Goal: Task Accomplishment & Management: Manage account settings

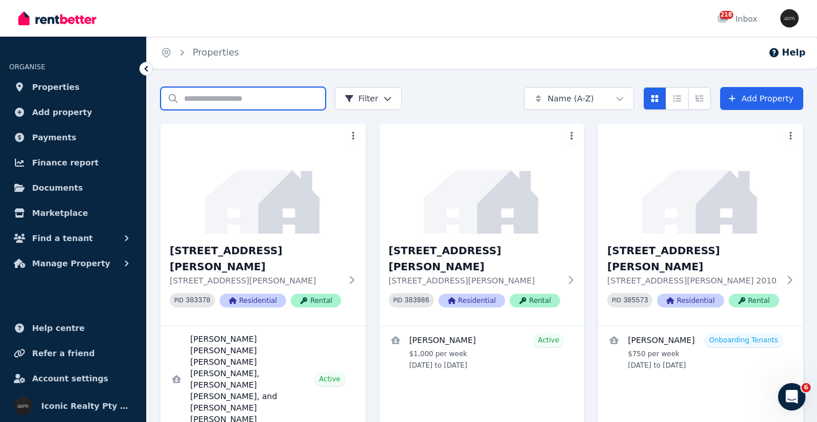
click at [201, 104] on input "Search properties" at bounding box center [242, 98] width 165 height 23
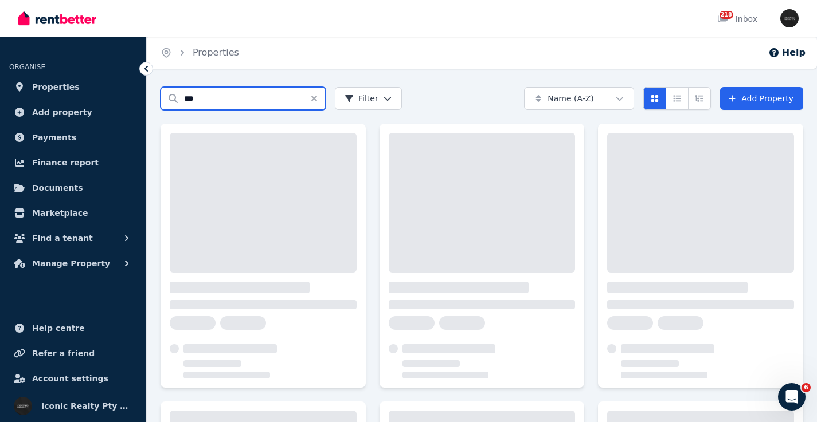
type input "***"
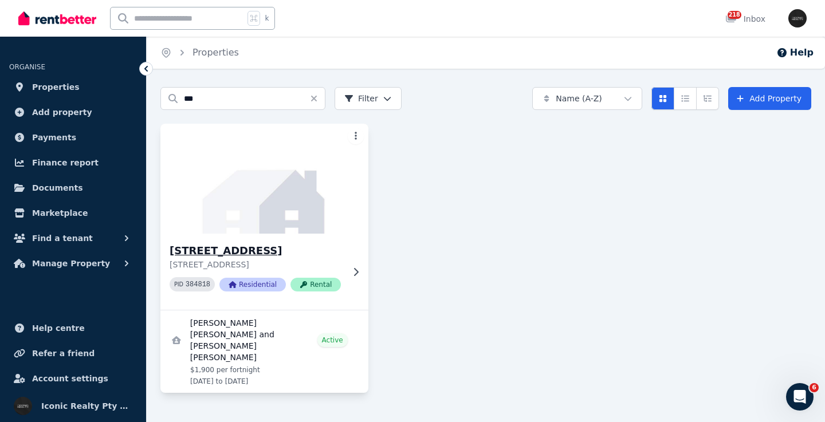
click at [265, 195] on img at bounding box center [264, 179] width 218 height 116
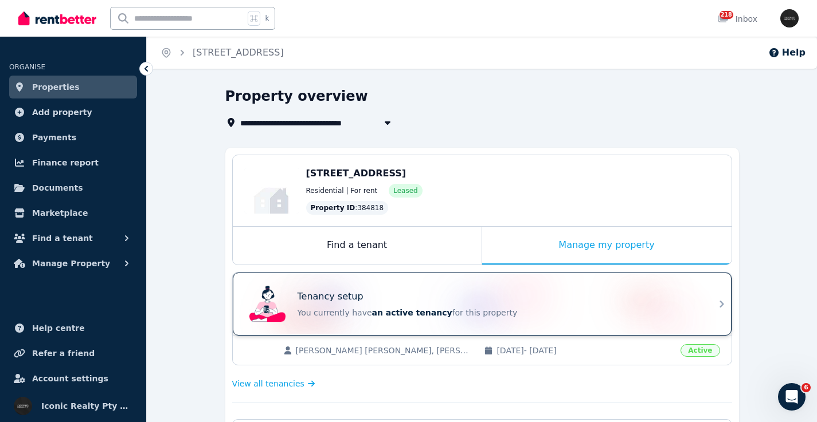
click at [425, 295] on div "Tenancy setup" at bounding box center [497, 297] width 401 height 14
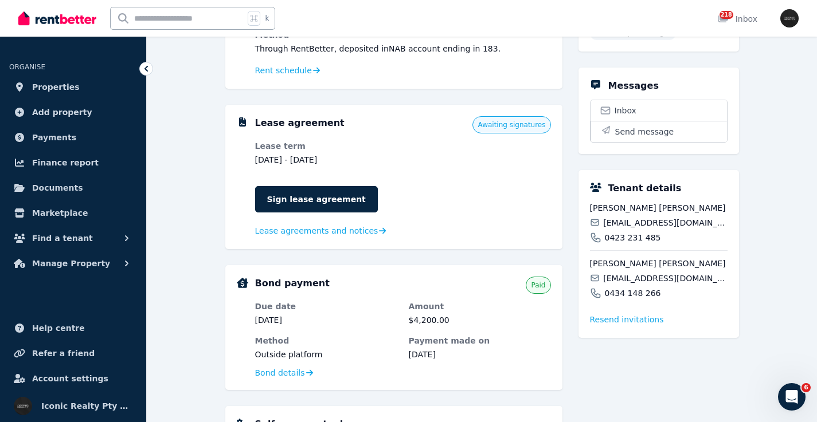
scroll to position [367, 0]
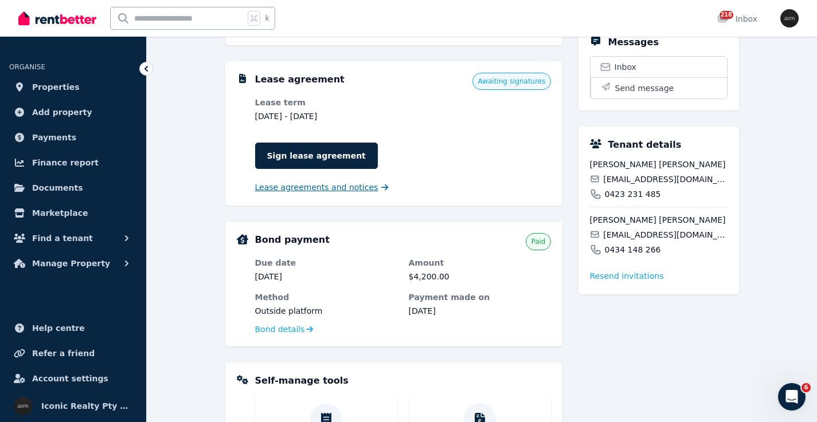
click at [323, 186] on span "Lease agreements and notices" at bounding box center [316, 187] width 123 height 11
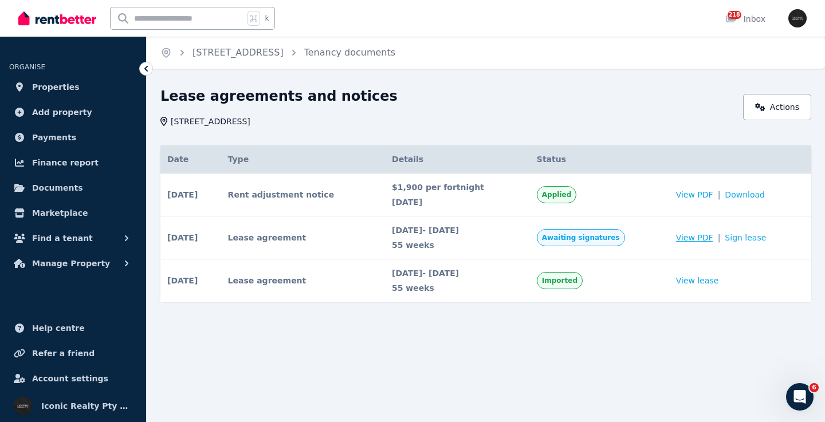
click at [701, 237] on span "View PDF" at bounding box center [694, 237] width 37 height 11
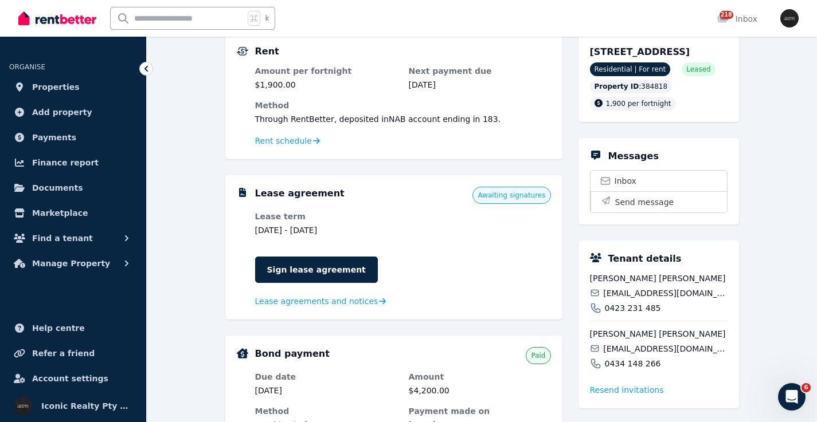
scroll to position [318, 0]
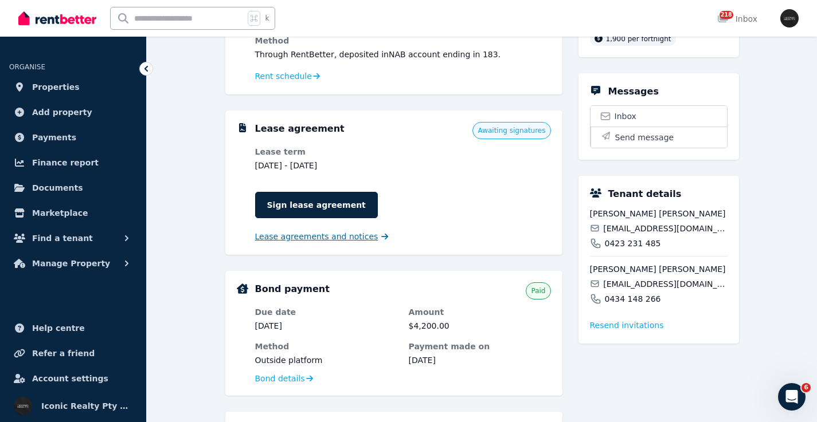
click at [305, 237] on span "Lease agreements and notices" at bounding box center [316, 236] width 123 height 11
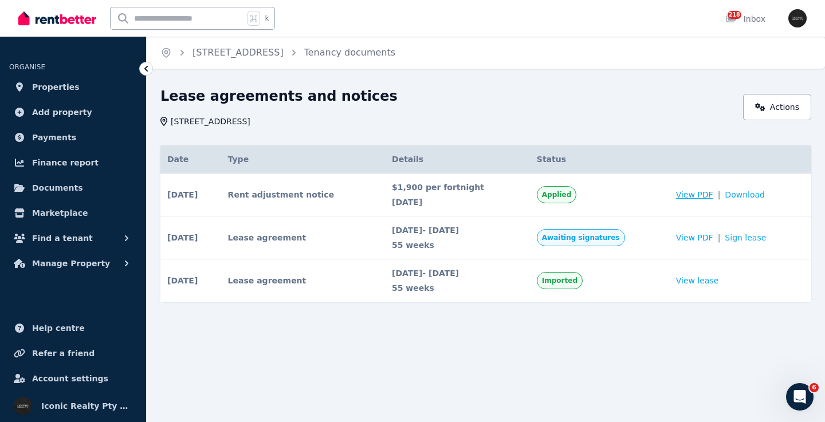
click at [697, 194] on span "View PDF" at bounding box center [694, 194] width 37 height 11
click at [700, 235] on span "View PDF" at bounding box center [694, 237] width 37 height 11
click at [156, 13] on input "text" at bounding box center [178, 18] width 134 height 22
type input "***"
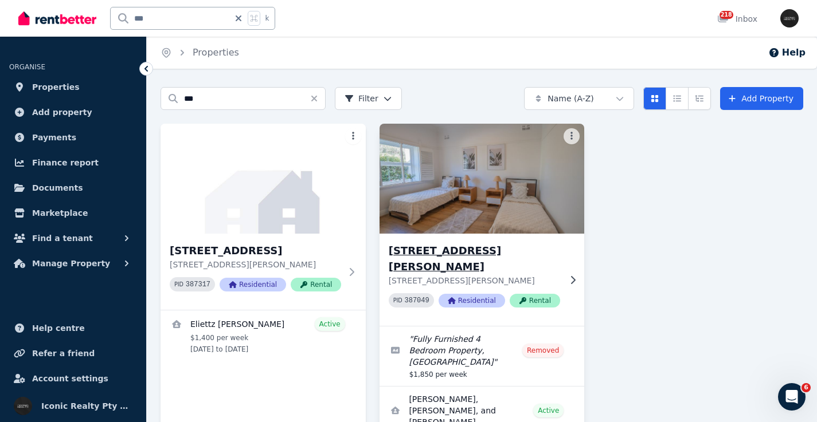
click at [528, 184] on img at bounding box center [481, 179] width 215 height 116
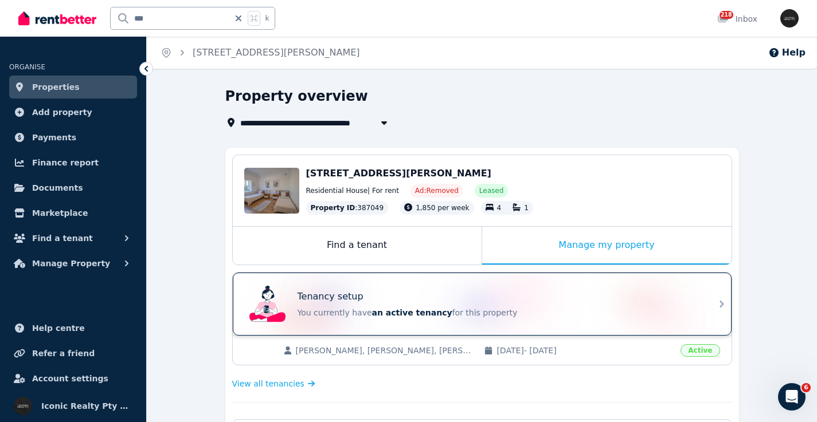
click at [514, 291] on div "Tenancy setup" at bounding box center [497, 297] width 401 height 14
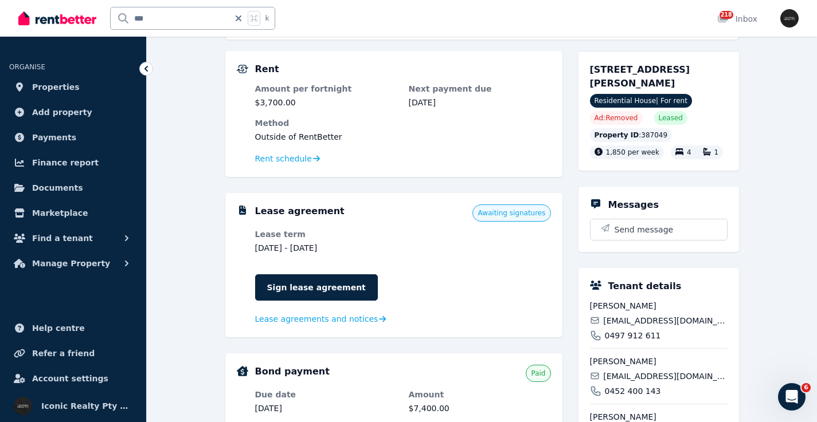
scroll to position [267, 0]
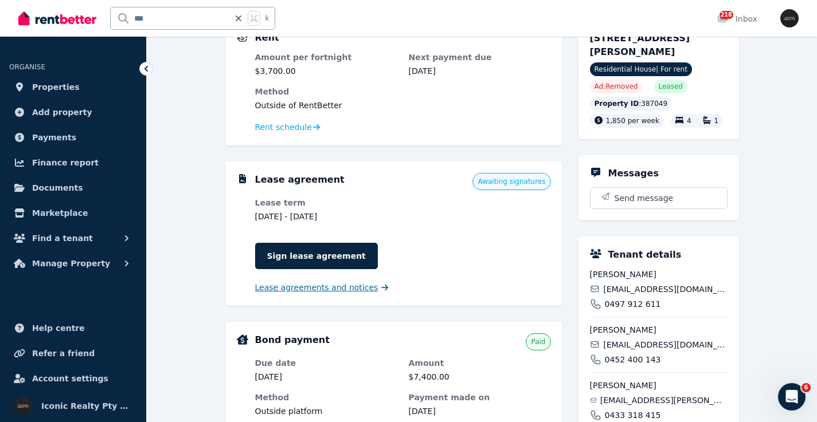
click at [343, 284] on span "Lease agreements and notices" at bounding box center [316, 287] width 123 height 11
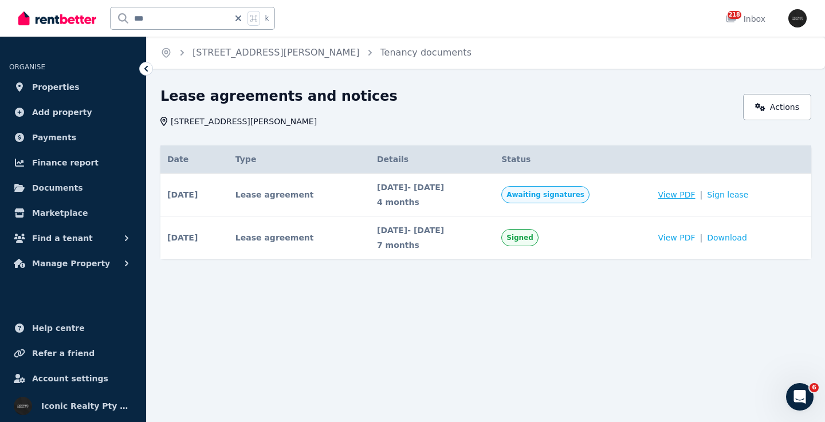
click at [692, 194] on span "View PDF" at bounding box center [676, 194] width 37 height 11
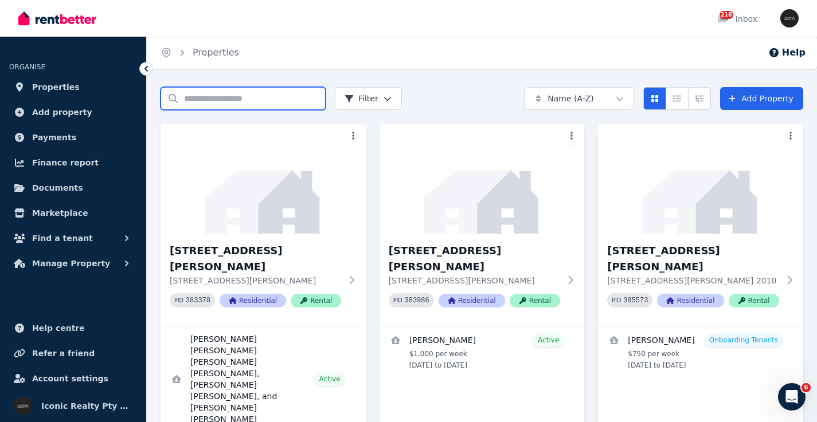
click at [189, 97] on input "Search properties" at bounding box center [242, 98] width 165 height 23
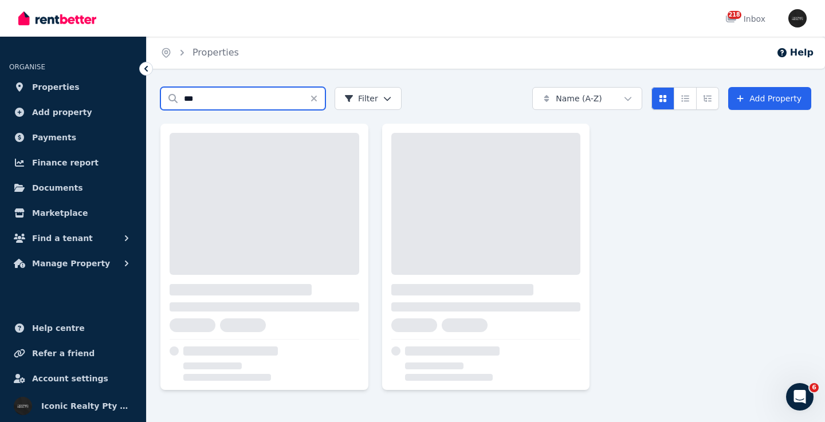
type input "***"
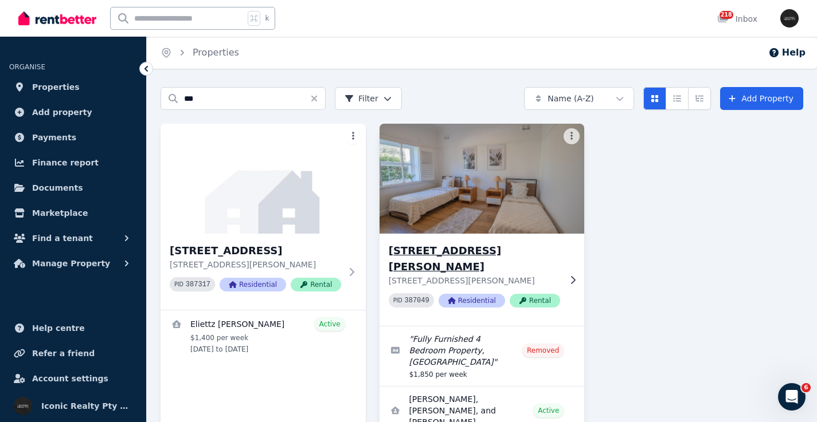
click at [550, 172] on img at bounding box center [481, 179] width 215 height 116
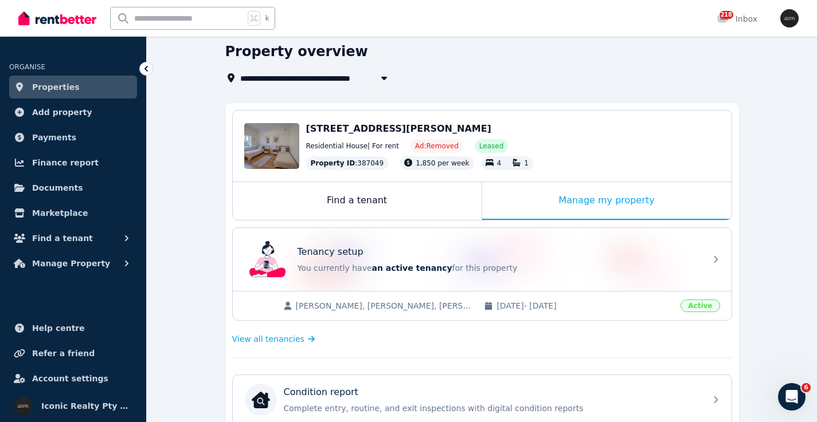
scroll to position [94, 0]
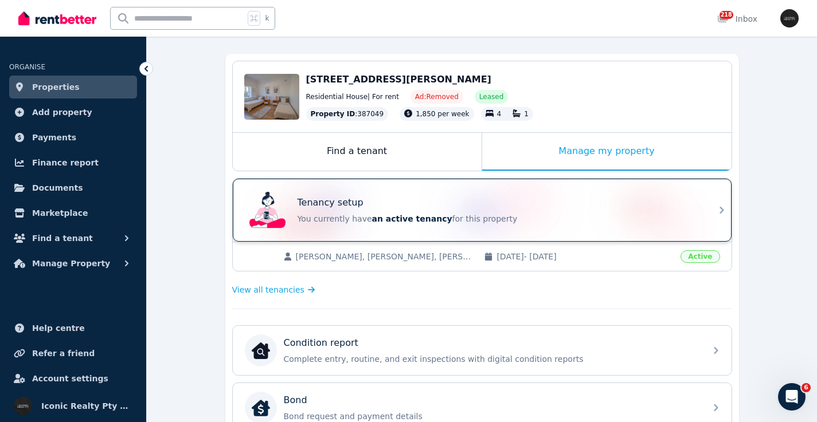
click at [527, 211] on div "Tenancy setup You currently have an active tenancy for this property" at bounding box center [497, 210] width 401 height 29
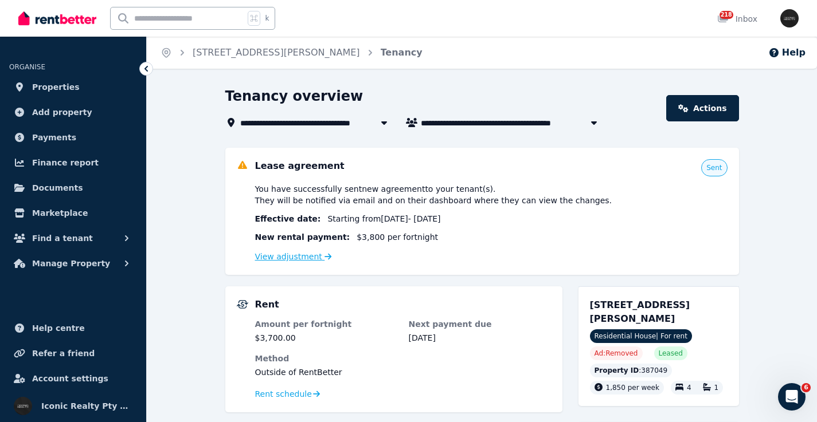
click at [279, 257] on link "View adjustment" at bounding box center [293, 256] width 77 height 9
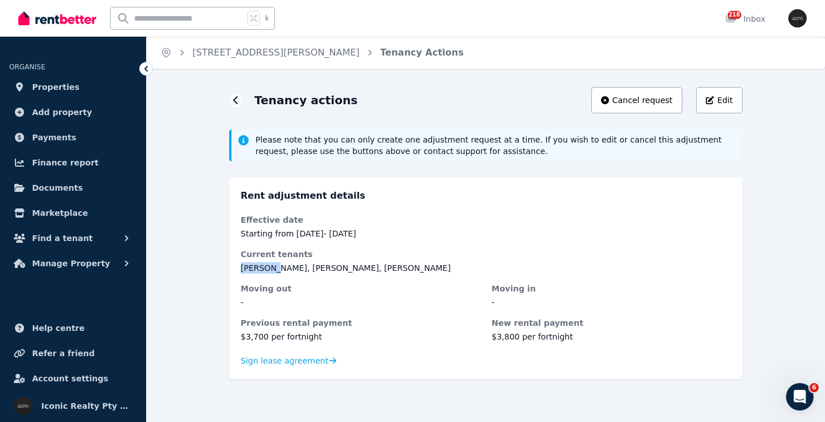
drag, startPoint x: 240, startPoint y: 267, endPoint x: 275, endPoint y: 268, distance: 35.0
click at [275, 268] on div "Rent adjustment details Effective date Starting from 20 Oct 2025 - 6 Mar 2026 C…" at bounding box center [485, 279] width 513 height 202
click at [587, 252] on dt "Current tenants" at bounding box center [486, 254] width 491 height 11
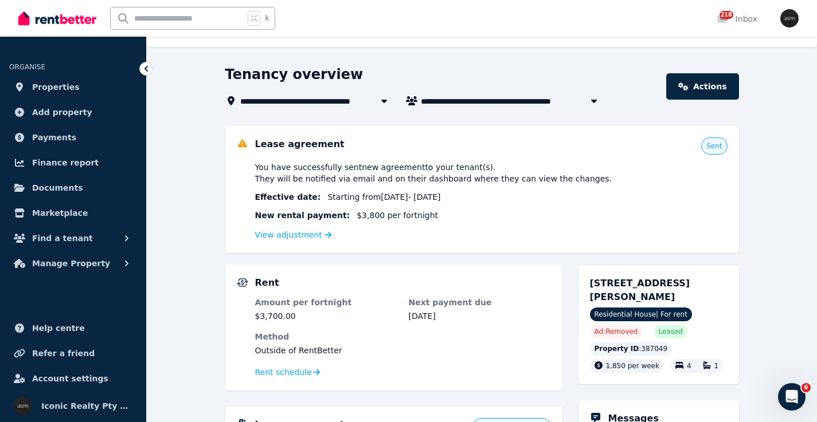
scroll to position [19, 0]
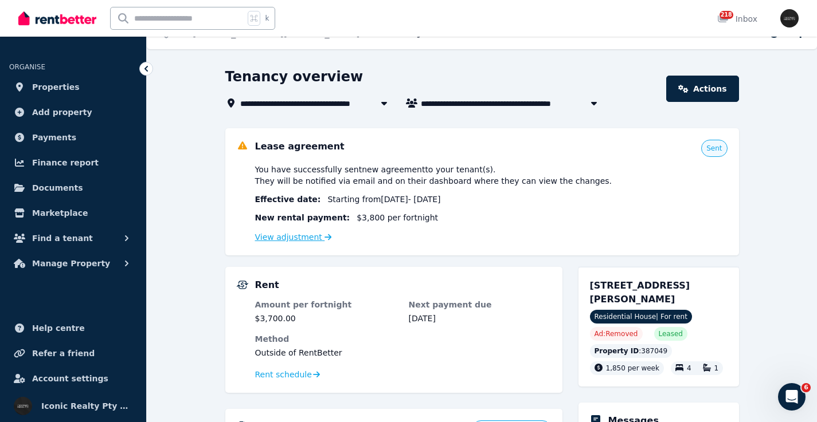
click at [311, 240] on link "View adjustment" at bounding box center [293, 237] width 77 height 9
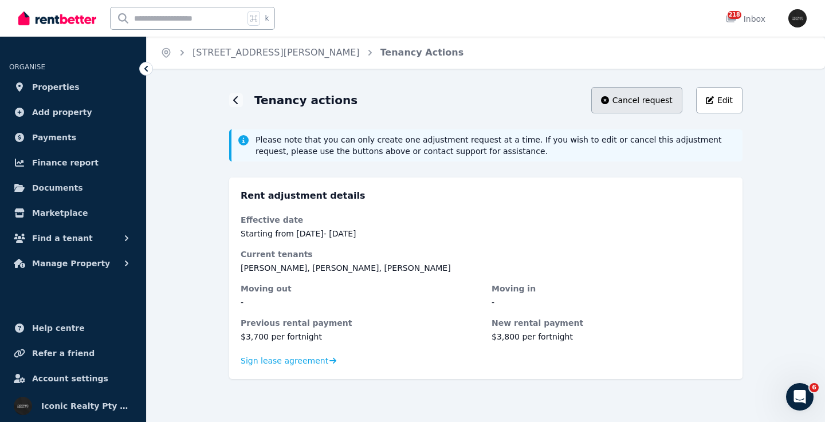
click at [621, 92] on button "Cancel request" at bounding box center [636, 100] width 91 height 26
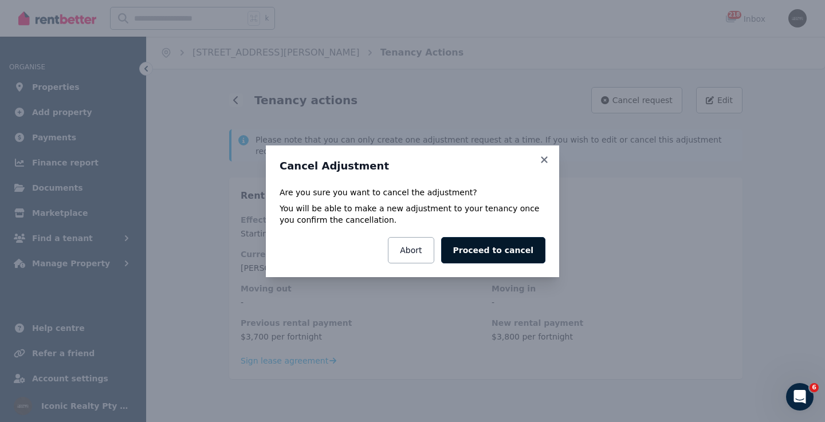
click at [508, 250] on button "Proceed to cancel" at bounding box center [493, 250] width 104 height 26
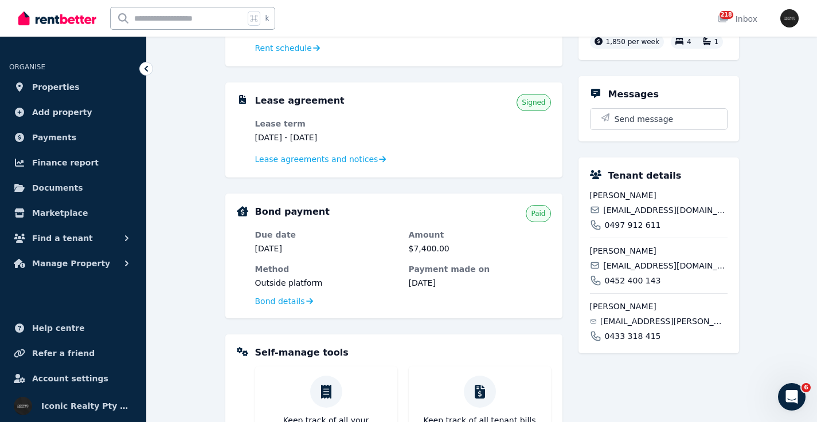
scroll to position [212, 0]
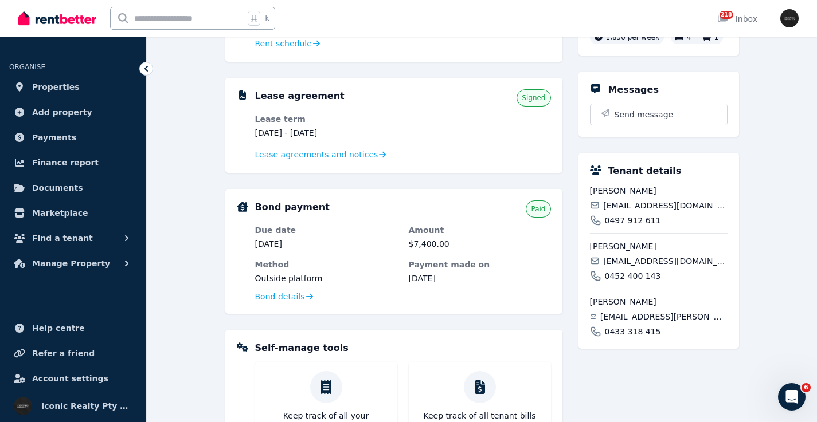
click at [638, 200] on span "lfsdobson@hotmail.com" at bounding box center [665, 205] width 124 height 11
click at [639, 200] on span "lfsdobson@hotmail.com" at bounding box center [665, 205] width 124 height 11
click at [639, 200] on div "Lucy Dobson lfsdobson@hotmail.com 0497 912 611" at bounding box center [659, 205] width 138 height 41
copy div "lfsdobson@hotmail.com"
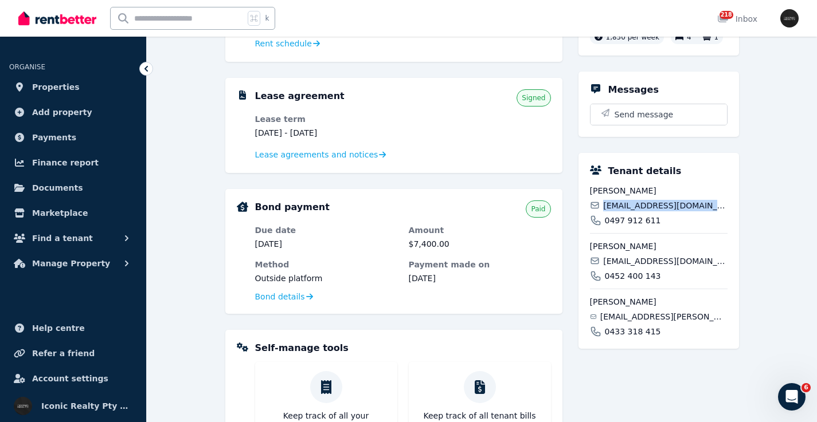
click at [645, 258] on span "melissajthomas21@gmail.com" at bounding box center [665, 261] width 124 height 11
copy div "melissajthomas21@gmail.com"
click at [639, 311] on div "Sophia Slone sophia.slone@gmail.com 0433 318 415" at bounding box center [659, 313] width 138 height 49
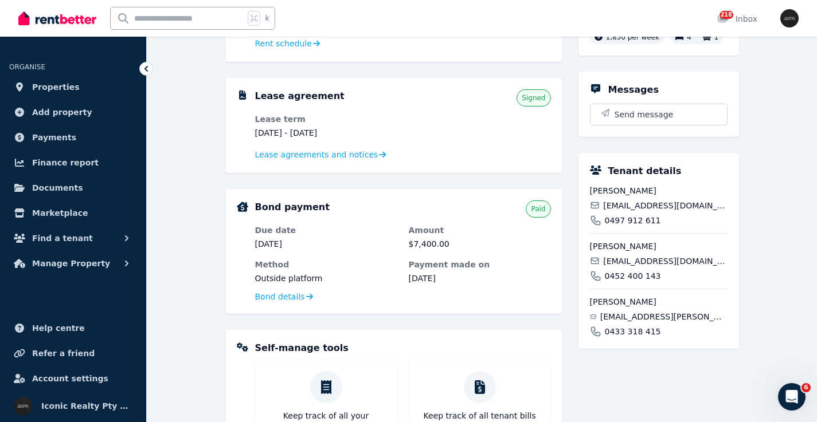
click at [639, 311] on div "Sophia Slone sophia.slone@gmail.com 0433 318 415" at bounding box center [659, 313] width 138 height 49
copy div "sophia.slone@gmail.com"
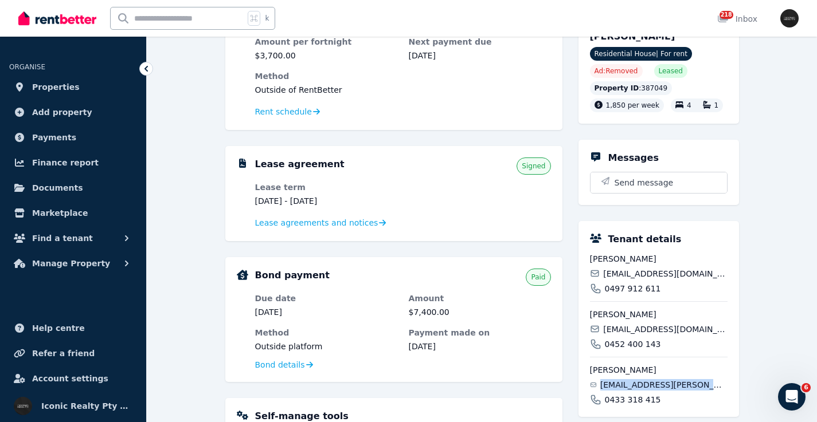
scroll to position [82, 0]
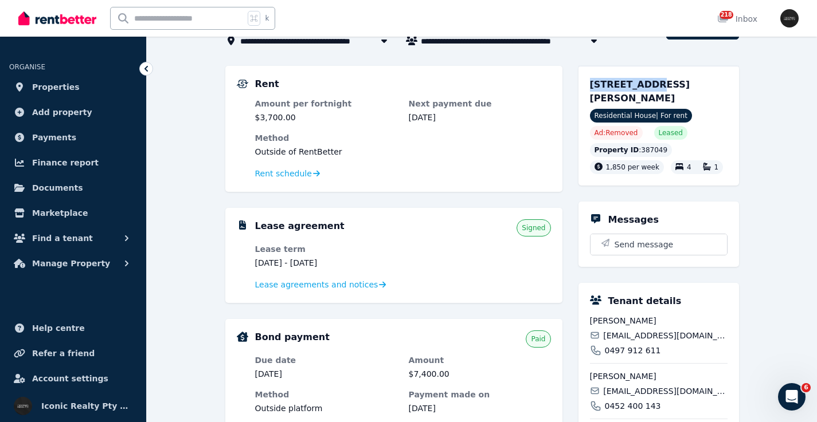
drag, startPoint x: 586, startPoint y: 89, endPoint x: 634, endPoint y: 88, distance: 48.1
click at [634, 88] on div "102 Birrell St, Bondi Junction NSW 2022 Residential House | For rent Ad: Remove…" at bounding box center [658, 126] width 160 height 120
copy span "102 Birrell"
click at [162, 17] on input "text" at bounding box center [178, 18] width 134 height 22
type input "******"
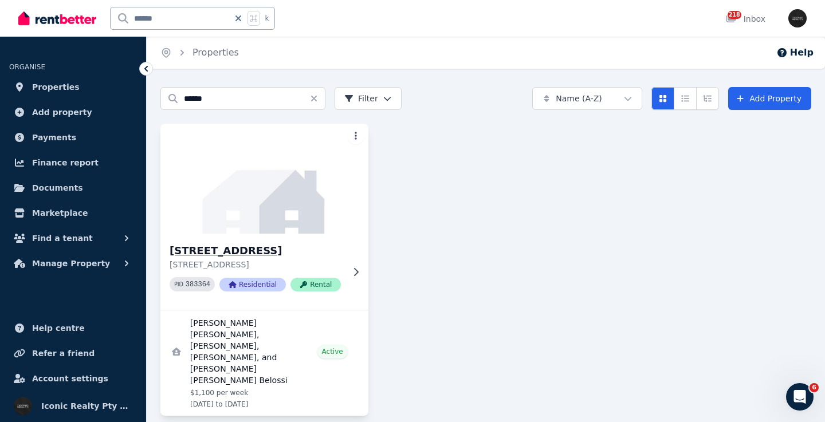
click at [237, 221] on img at bounding box center [264, 179] width 218 height 116
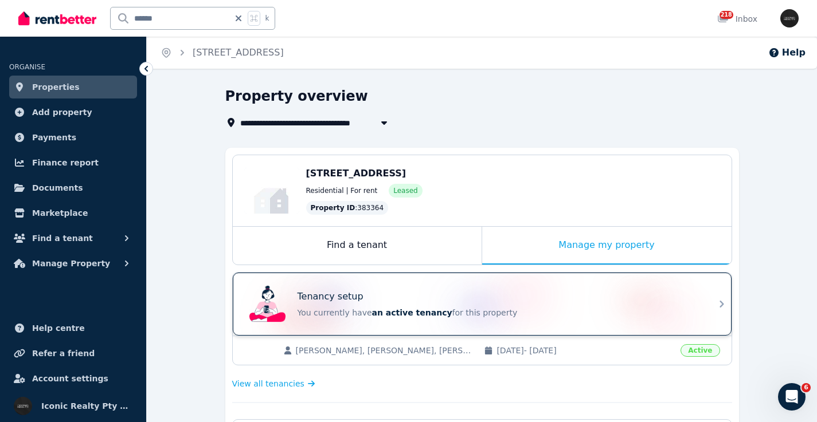
click at [534, 295] on div "Tenancy setup" at bounding box center [497, 297] width 401 height 14
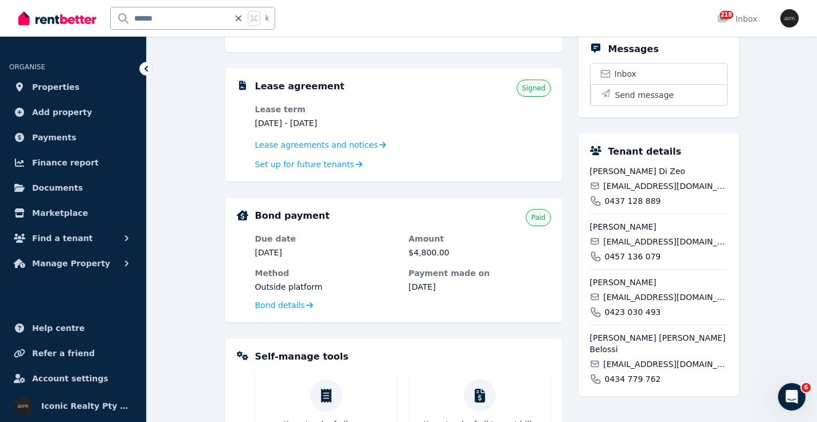
scroll to position [349, 0]
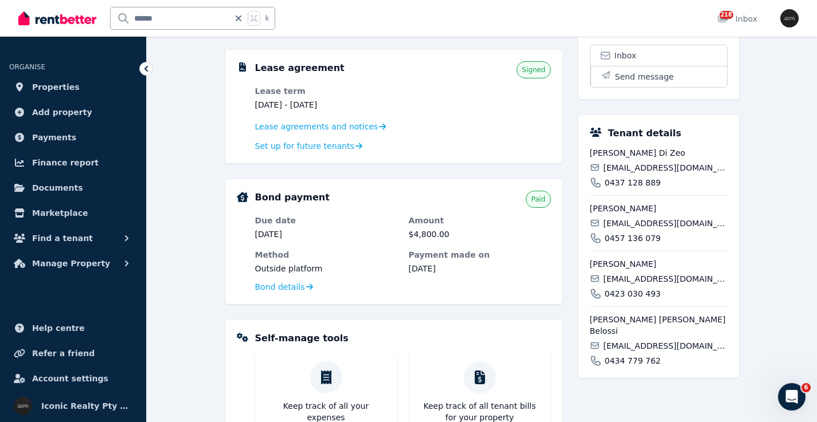
click at [648, 174] on span "aylendizeo@hotmail.com" at bounding box center [665, 167] width 124 height 11
copy div "aylendizeo@hotmail.com"
click at [649, 189] on span "0437 128 889" at bounding box center [633, 182] width 56 height 11
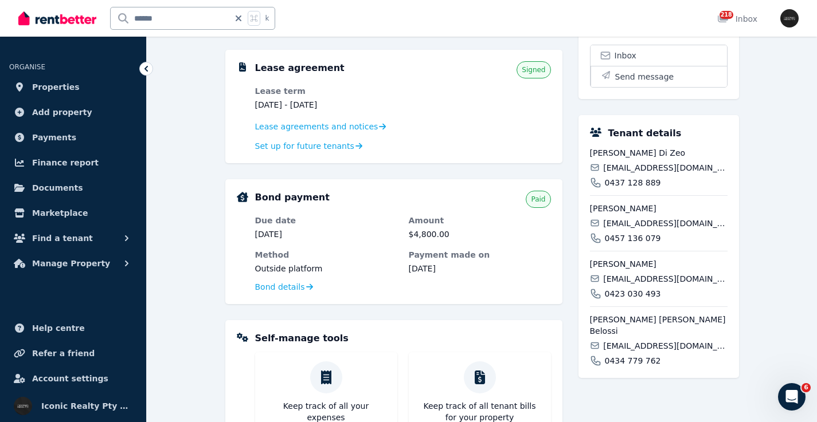
click at [684, 174] on span "aylendizeo@hotmail.com" at bounding box center [665, 167] width 124 height 11
drag, startPoint x: 662, startPoint y: 195, endPoint x: 605, endPoint y: 196, distance: 56.7
click at [605, 189] on div "0437 128 889" at bounding box center [659, 182] width 138 height 11
copy span "0437 128 889"
drag, startPoint x: 643, startPoint y: 250, endPoint x: 601, endPoint y: 252, distance: 42.4
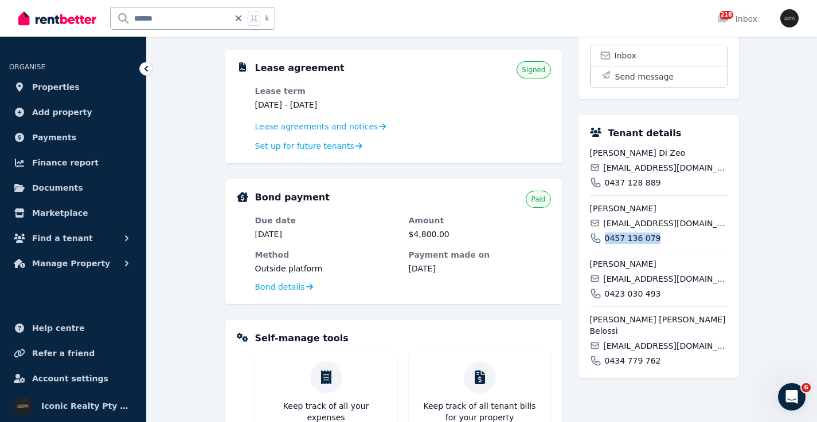
click at [601, 244] on div "0457 136 079" at bounding box center [659, 238] width 138 height 11
copy span "0457 136 079"
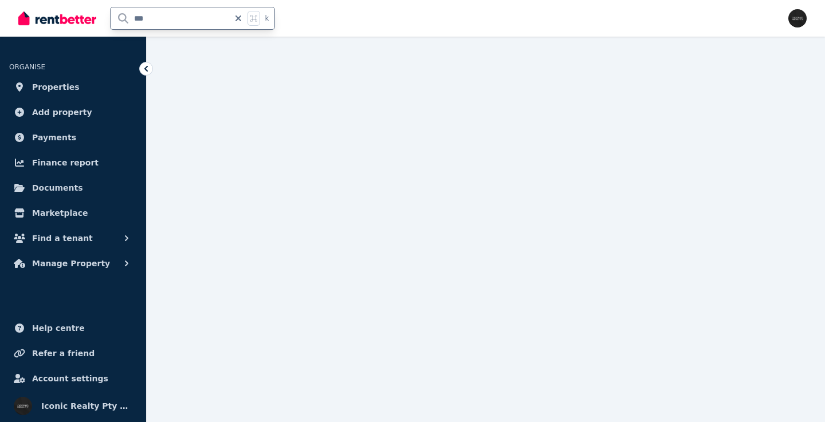
type input "****"
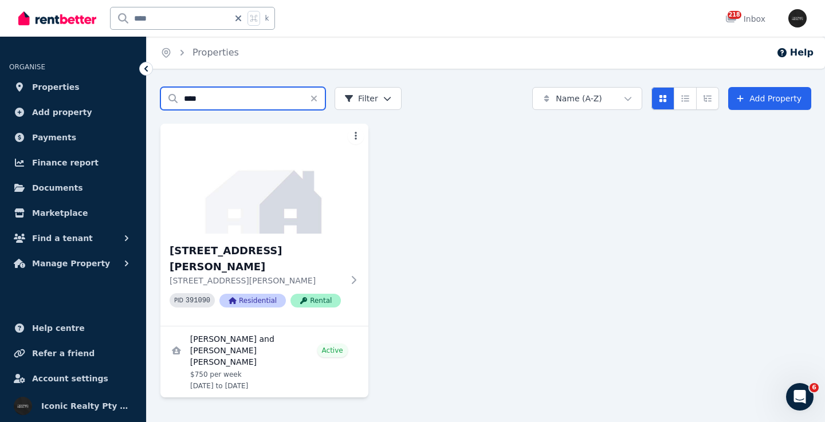
drag, startPoint x: 194, startPoint y: 100, endPoint x: 162, endPoint y: 94, distance: 32.0
click at [163, 99] on input "****" at bounding box center [242, 98] width 165 height 23
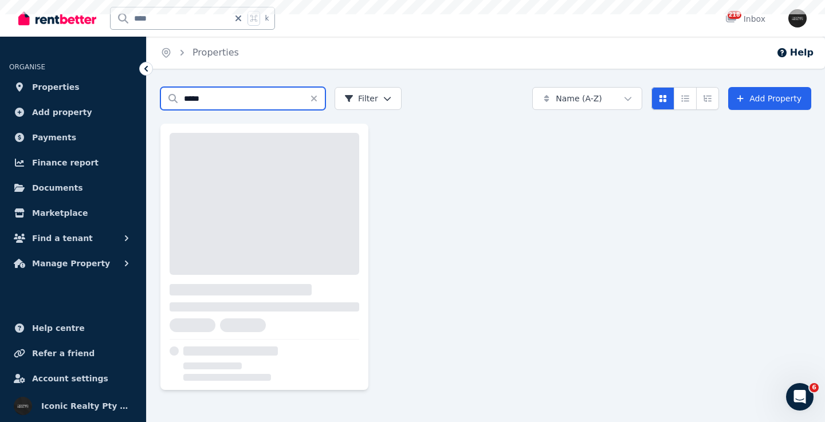
type input "*****"
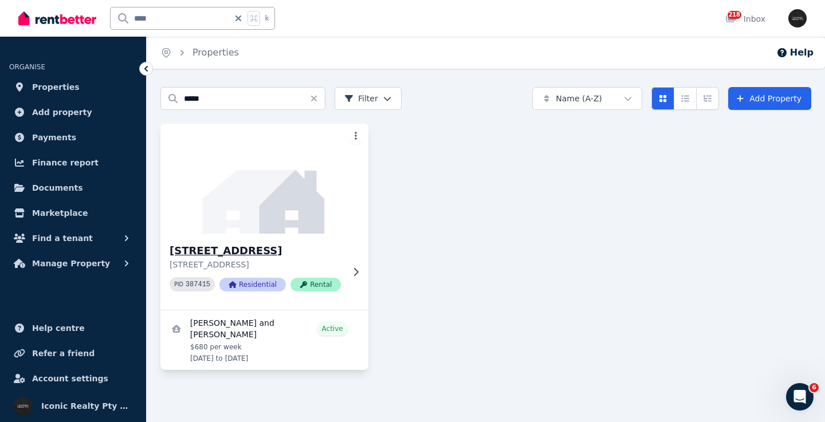
click at [271, 214] on img at bounding box center [264, 179] width 218 height 116
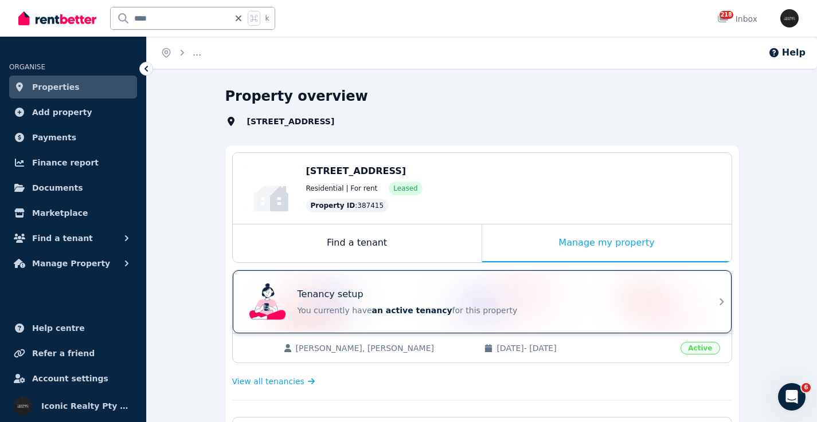
click at [489, 286] on div "Tenancy setup You currently have an active tenancy for this property" at bounding box center [472, 302] width 454 height 46
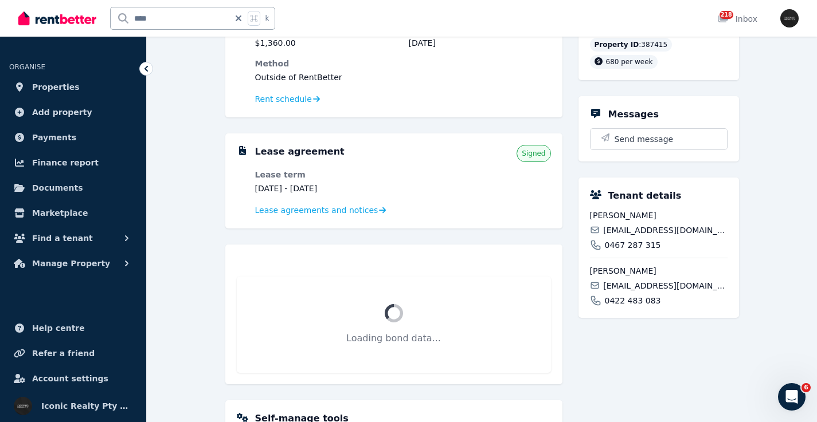
scroll to position [181, 0]
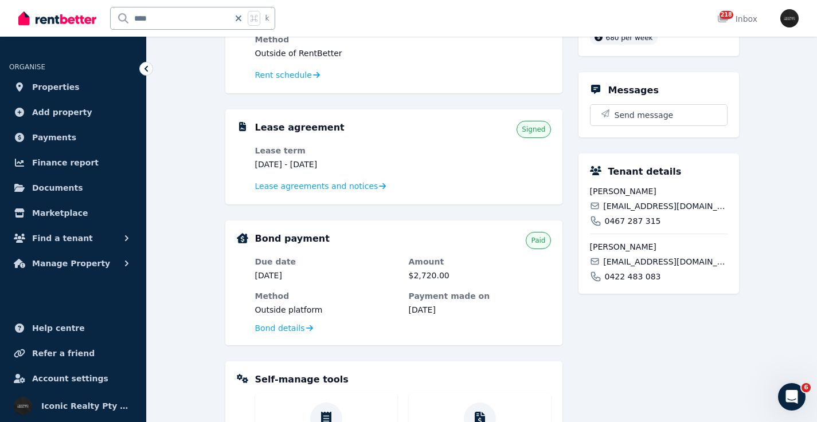
click at [645, 212] on span "natiosatinsky@gmail.com" at bounding box center [665, 206] width 124 height 11
click at [646, 212] on span "natiosatinsky@gmail.com" at bounding box center [665, 206] width 124 height 11
copy div "natiosatinsky@gmail.com"
drag, startPoint x: 639, startPoint y: 236, endPoint x: 601, endPoint y: 234, distance: 38.4
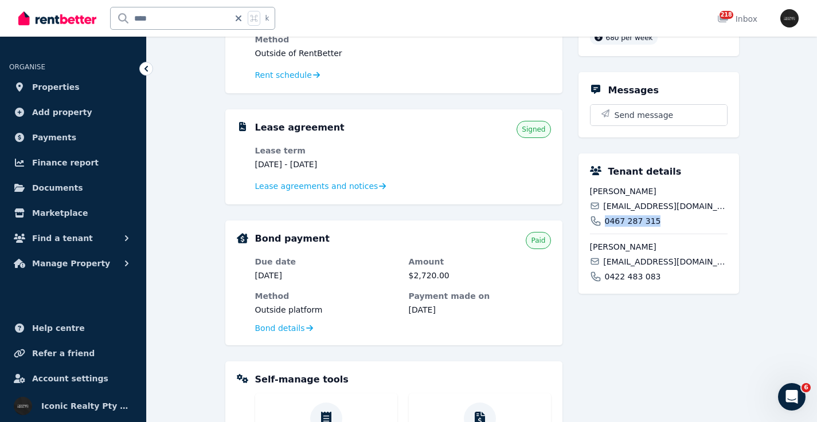
click at [601, 227] on div "0467 287 315" at bounding box center [659, 220] width 138 height 11
copy span "0467 287 315"
drag, startPoint x: 653, startPoint y: 289, endPoint x: 601, endPoint y: 291, distance: 52.2
click at [601, 283] on div "0422 483 083" at bounding box center [659, 276] width 138 height 11
copy span "0422 483 083"
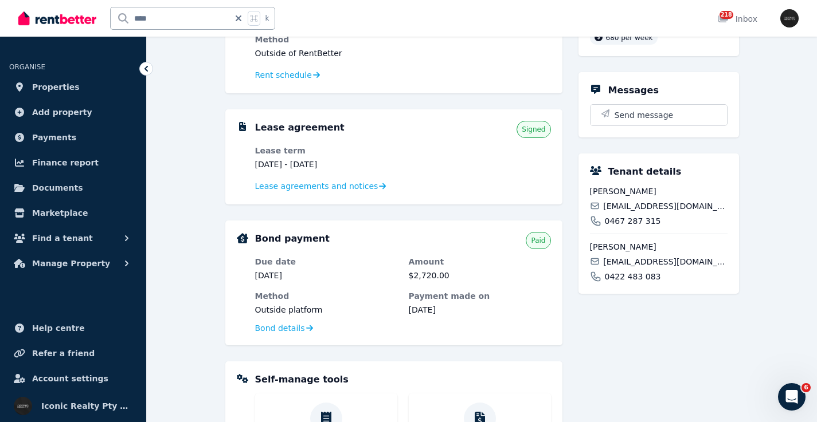
drag, startPoint x: 155, startPoint y: 21, endPoint x: 85, endPoint y: 14, distance: 70.8
click at [85, 14] on div "**** k" at bounding box center [149, 18] width 262 height 37
type input "*****"
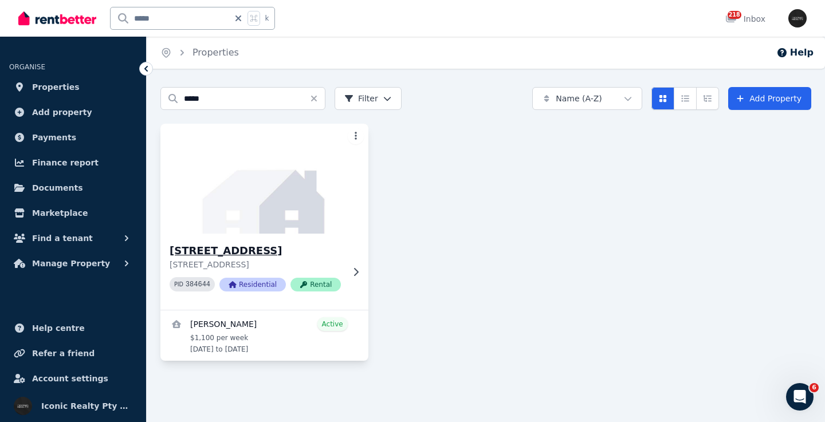
click at [284, 246] on h3 "[STREET_ADDRESS]" at bounding box center [257, 251] width 174 height 16
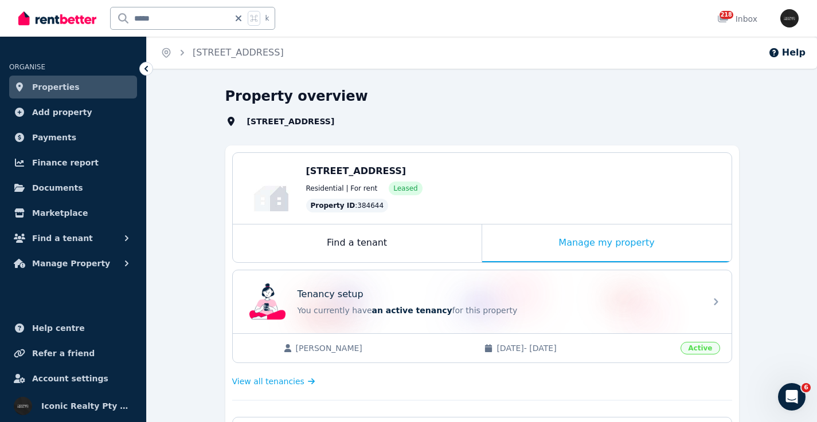
click at [480, 284] on div "Tenancy setup You currently have an active tenancy for this property" at bounding box center [472, 302] width 454 height 46
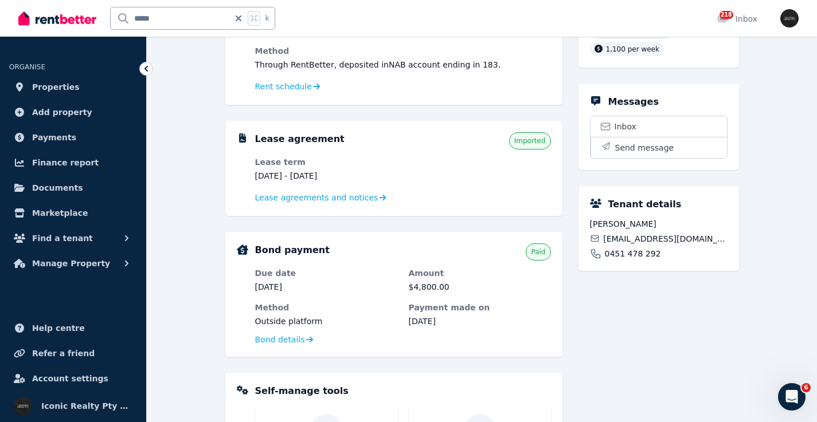
scroll to position [170, 0]
click at [639, 244] on span "macanto201@gmail.com" at bounding box center [665, 238] width 124 height 11
drag, startPoint x: 658, startPoint y: 267, endPoint x: 600, endPoint y: 267, distance: 58.4
click at [599, 259] on div "0451 478 292" at bounding box center [659, 253] width 138 height 11
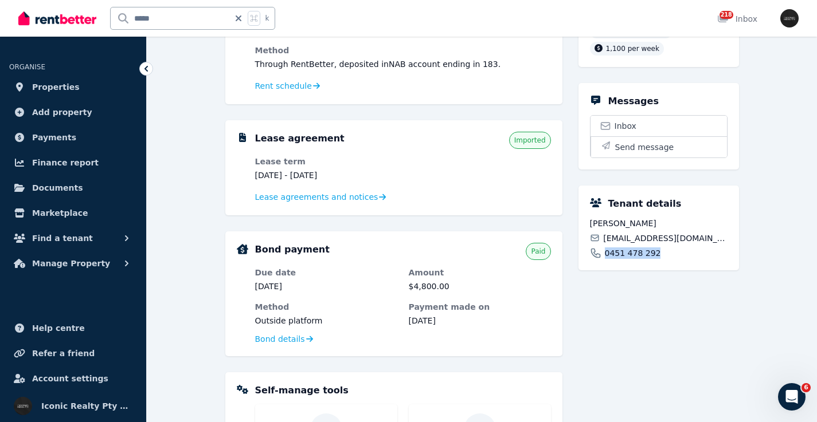
copy span "0451 478 292"
drag, startPoint x: 159, startPoint y: 18, endPoint x: 130, endPoint y: 18, distance: 29.2
click at [130, 18] on input "*****" at bounding box center [170, 18] width 119 height 22
type input "***"
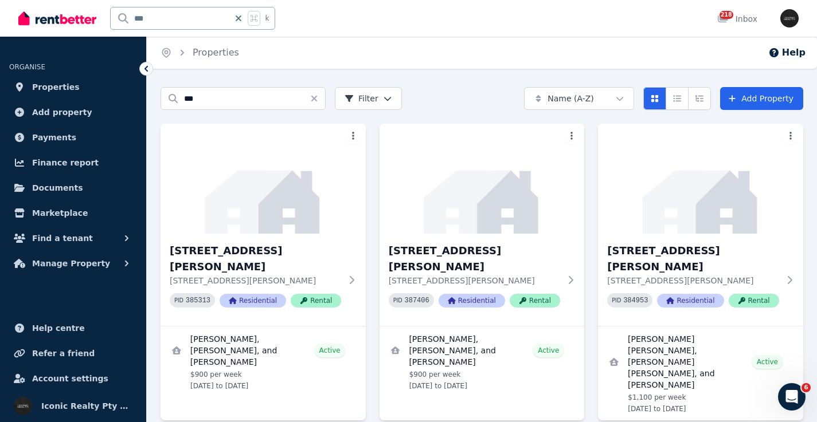
scroll to position [28, 0]
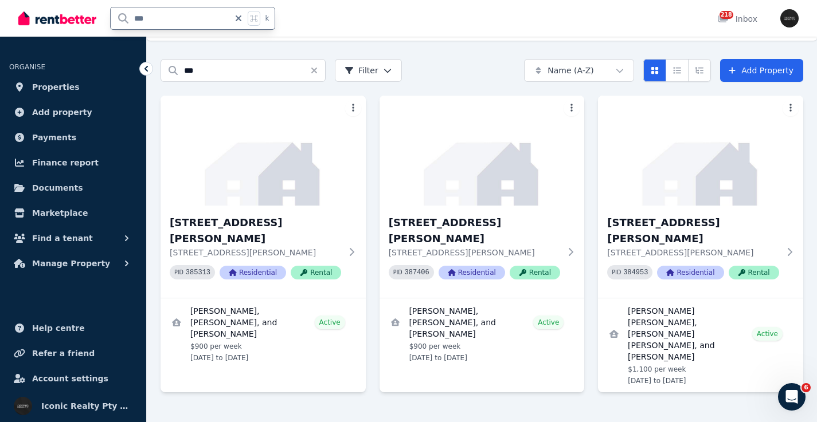
drag, startPoint x: 168, startPoint y: 17, endPoint x: 116, endPoint y: 15, distance: 52.2
click at [116, 15] on input "***" at bounding box center [170, 18] width 119 height 22
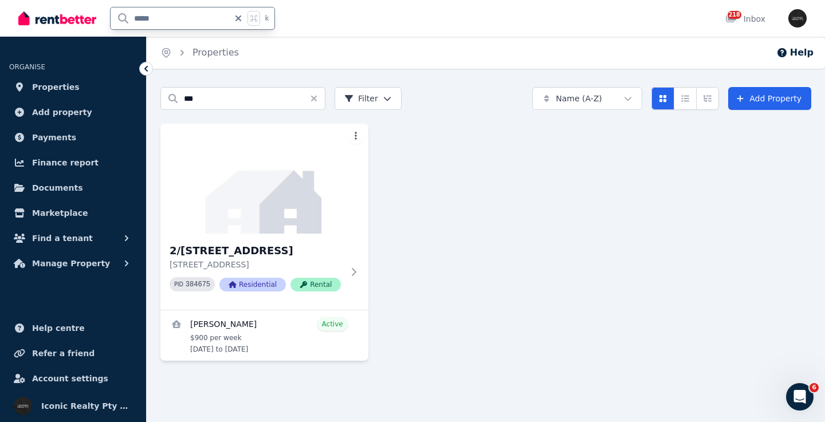
drag, startPoint x: 176, startPoint y: 21, endPoint x: 130, endPoint y: 17, distance: 47.2
click at [130, 17] on input "*****" at bounding box center [170, 18] width 119 height 22
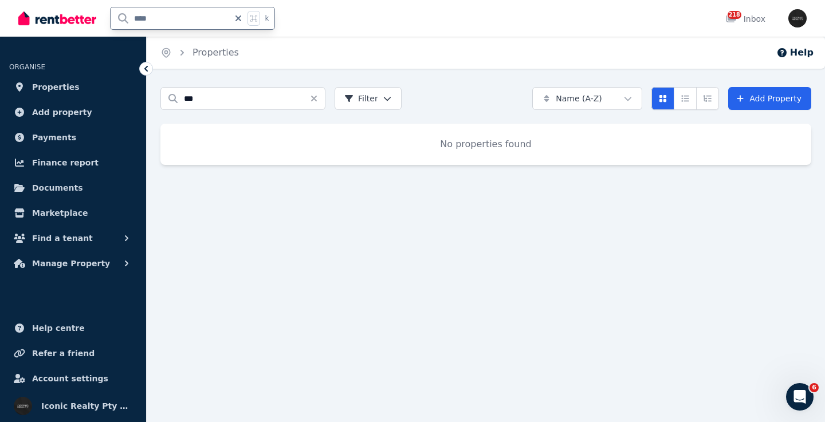
click at [142, 19] on input "****" at bounding box center [170, 18] width 119 height 22
type input "**"
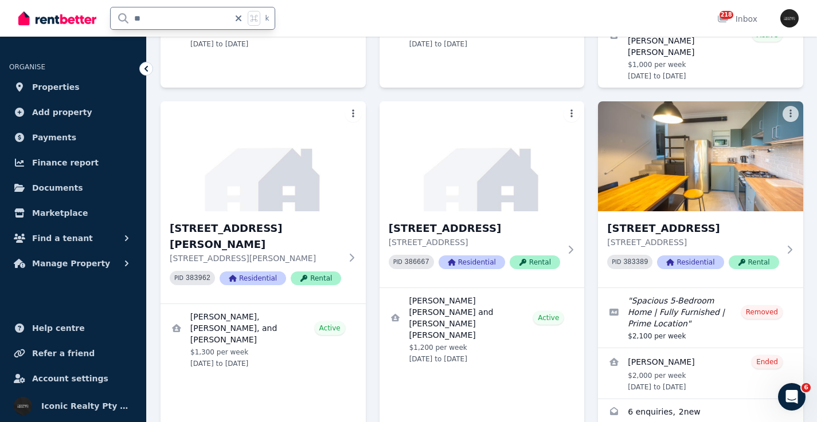
scroll to position [309, 0]
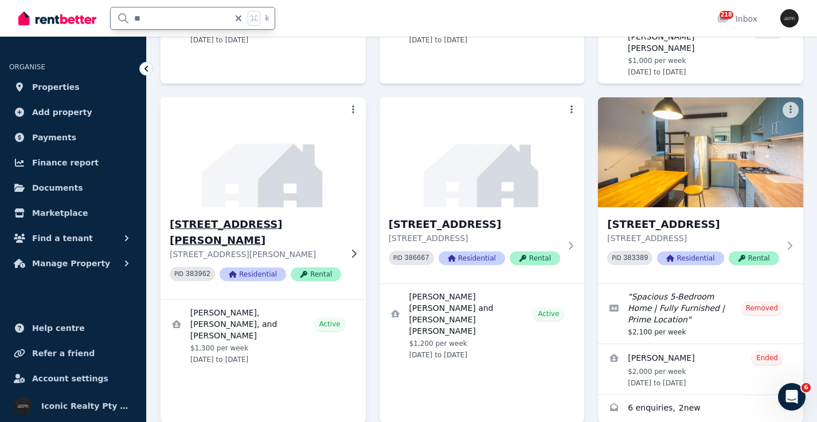
click at [213, 144] on img at bounding box center [262, 153] width 215 height 116
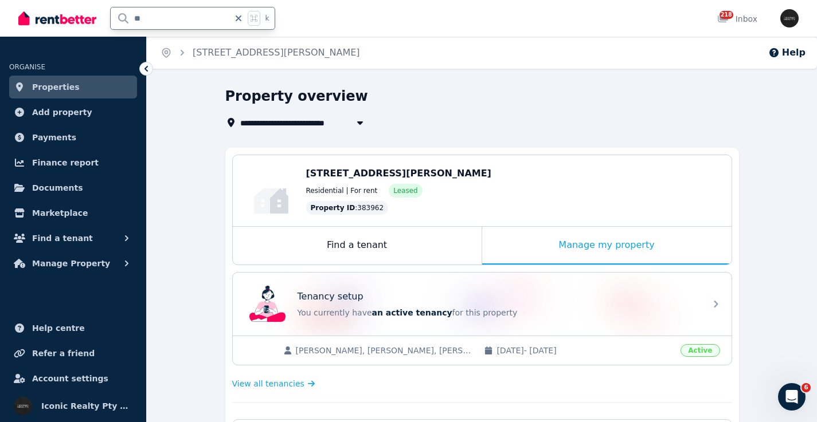
click at [176, 18] on input "**" at bounding box center [170, 18] width 119 height 22
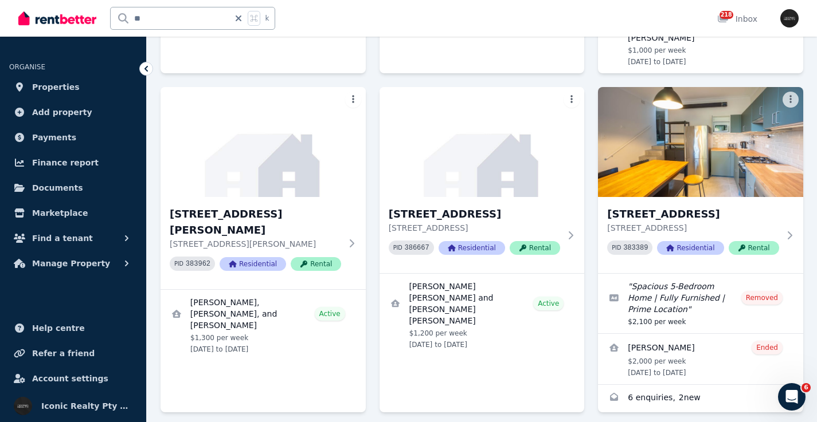
scroll to position [356, 0]
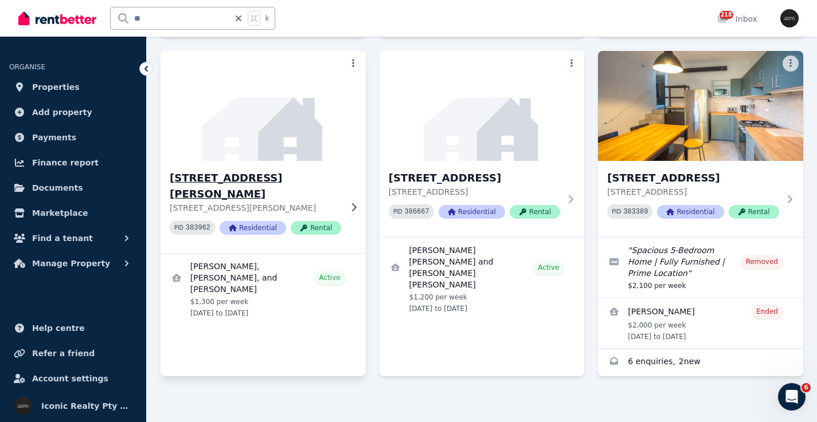
click at [254, 132] on img at bounding box center [262, 106] width 215 height 116
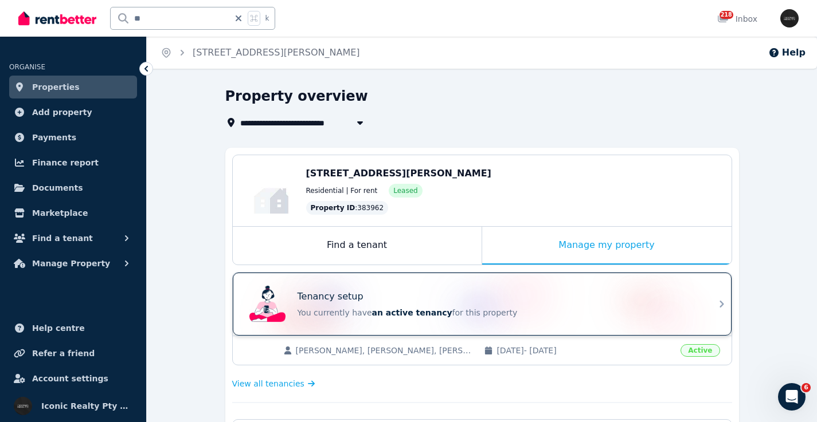
click at [530, 296] on div "Tenancy setup" at bounding box center [497, 297] width 401 height 14
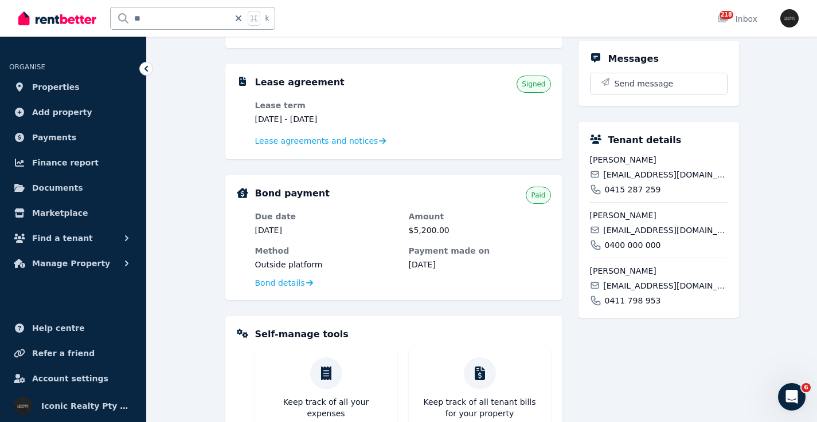
scroll to position [228, 0]
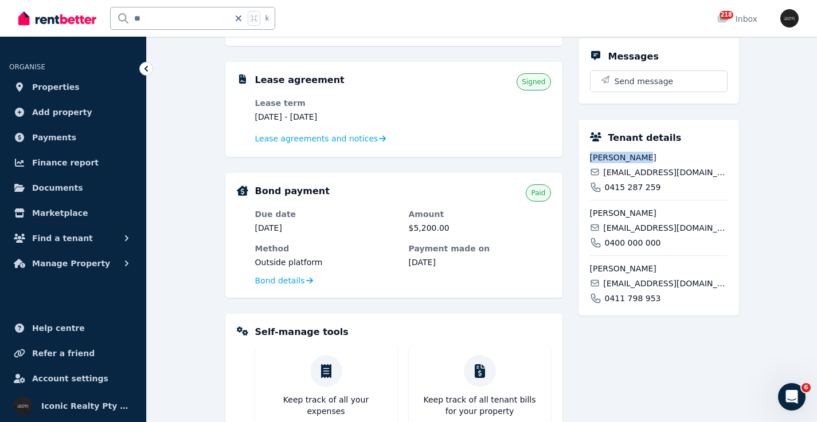
drag, startPoint x: 572, startPoint y: 158, endPoint x: 588, endPoint y: 159, distance: 15.5
click at [589, 159] on div "Tenant details Alex Sargent alexsargent@ymail.com 0415 287 259 Joseph Woods jwo…" at bounding box center [658, 218] width 160 height 196
copy span "[PERSON_NAME]"
drag, startPoint x: 689, startPoint y: 171, endPoint x: 600, endPoint y: 172, distance: 89.4
click at [601, 173] on div "[EMAIL_ADDRESS][DOMAIN_NAME]" at bounding box center [659, 172] width 138 height 11
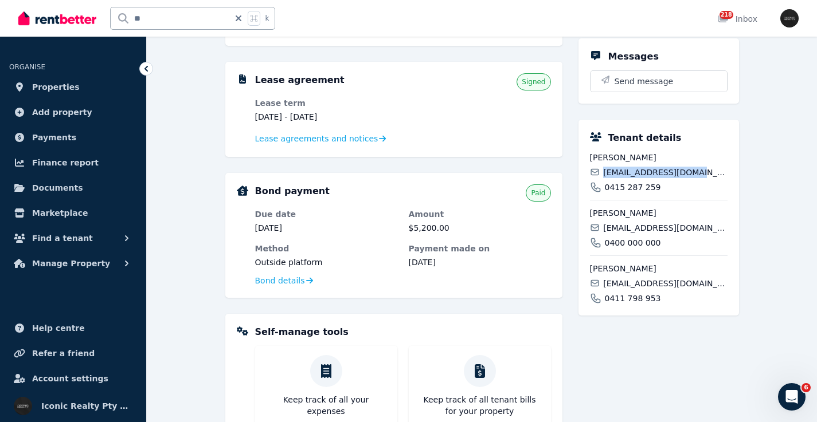
copy span "[EMAIL_ADDRESS][DOMAIN_NAME]"
drag, startPoint x: 660, startPoint y: 187, endPoint x: 603, endPoint y: 187, distance: 56.7
click at [603, 187] on div "0415 287 259" at bounding box center [659, 187] width 138 height 11
copy span "0415 287 259"
click at [641, 174] on span "[EMAIL_ADDRESS][DOMAIN_NAME]" at bounding box center [665, 172] width 124 height 11
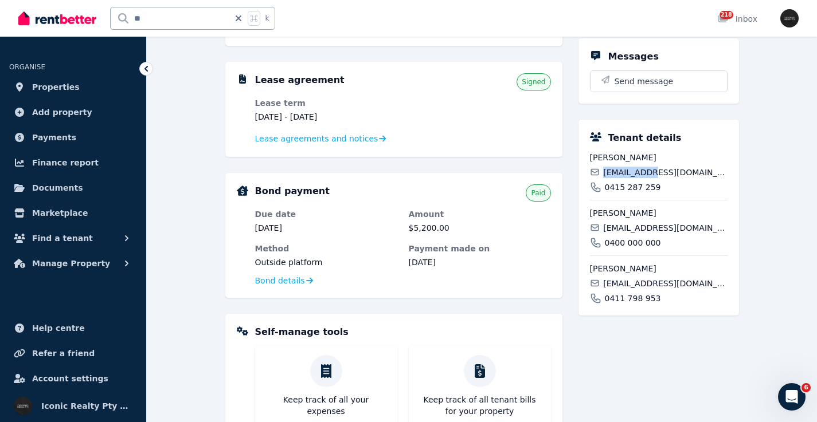
click at [641, 174] on span "[EMAIL_ADDRESS][DOMAIN_NAME]" at bounding box center [665, 172] width 124 height 11
copy div "[EMAIL_ADDRESS][DOMAIN_NAME]"
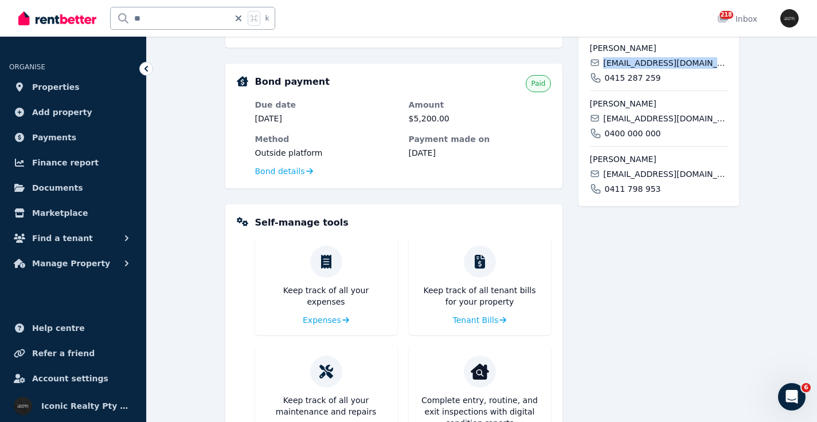
scroll to position [342, 0]
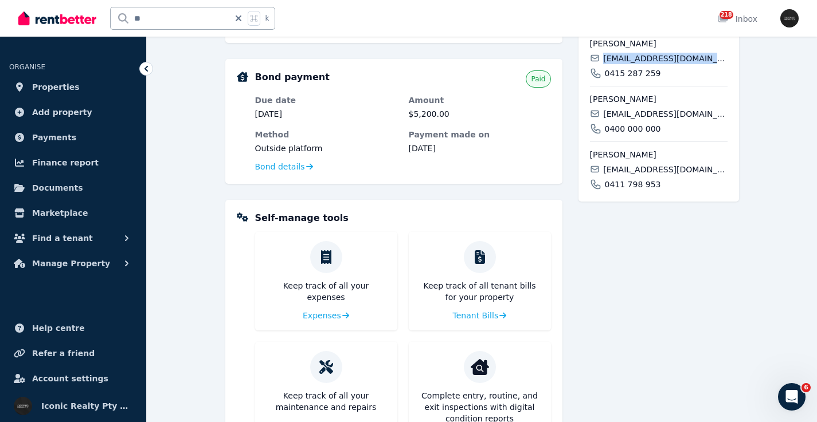
click at [618, 112] on span "[EMAIL_ADDRESS][DOMAIN_NAME]" at bounding box center [665, 113] width 124 height 11
copy div "[EMAIL_ADDRESS][DOMAIN_NAME]"
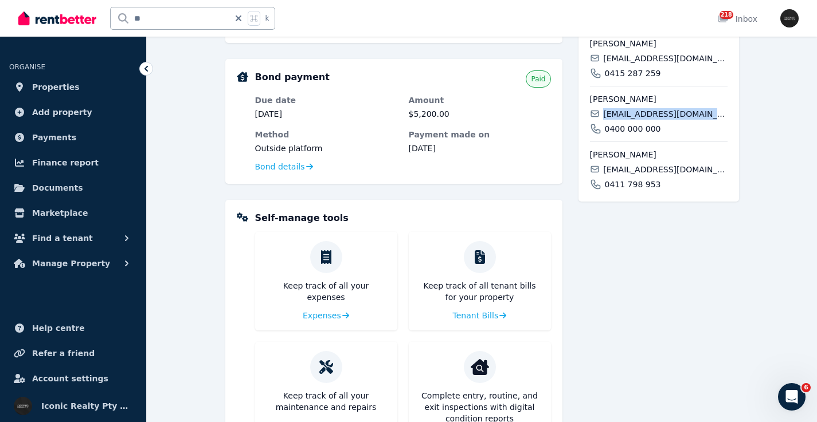
click at [630, 170] on span "[EMAIL_ADDRESS][DOMAIN_NAME]" at bounding box center [665, 169] width 124 height 11
copy div "[EMAIL_ADDRESS][DOMAIN_NAME]"
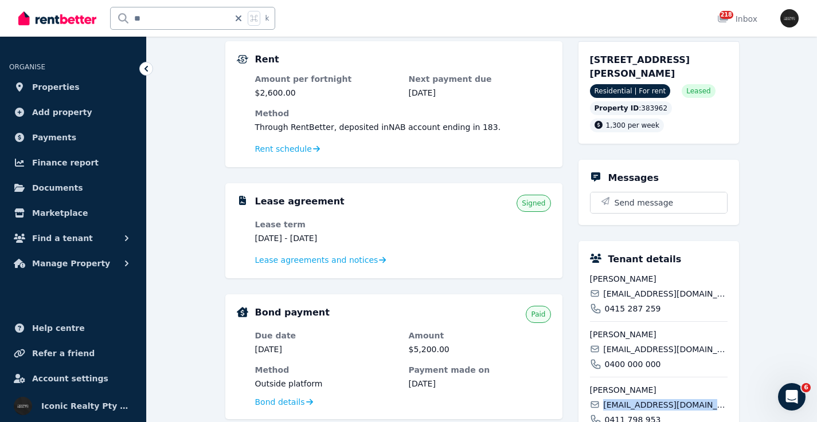
scroll to position [77, 0]
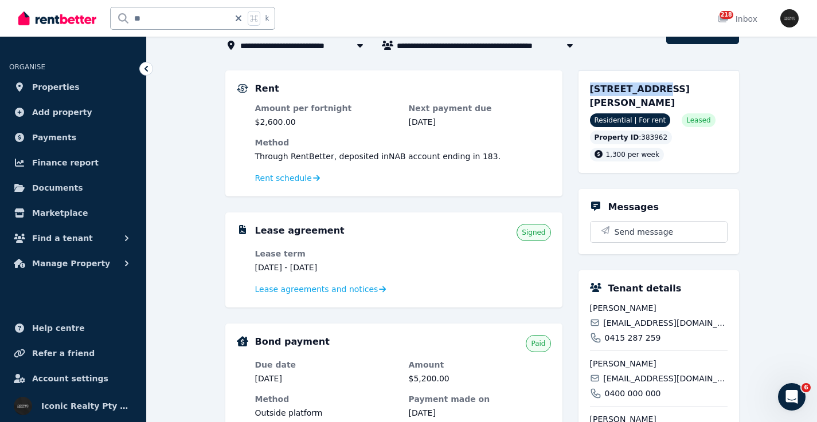
drag, startPoint x: 587, startPoint y: 86, endPoint x: 649, endPoint y: 89, distance: 62.0
click at [649, 89] on div "80A Barker St, Kingsford NSW 2032 Residential | For rent Leased Property ID : 3…" at bounding box center [658, 121] width 160 height 103
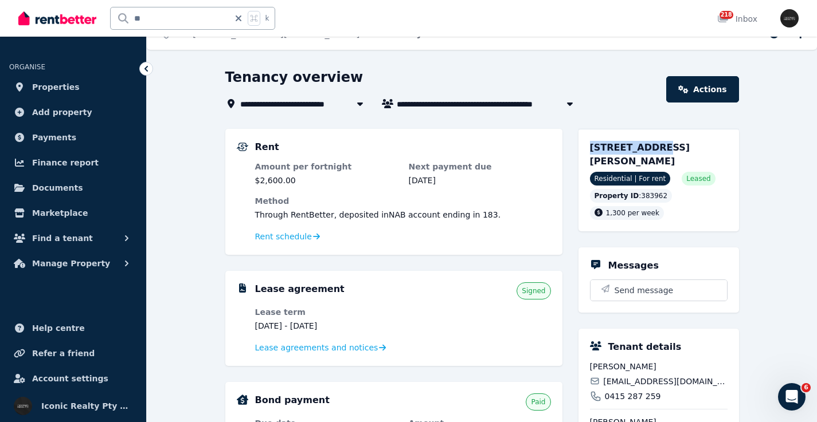
scroll to position [0, 0]
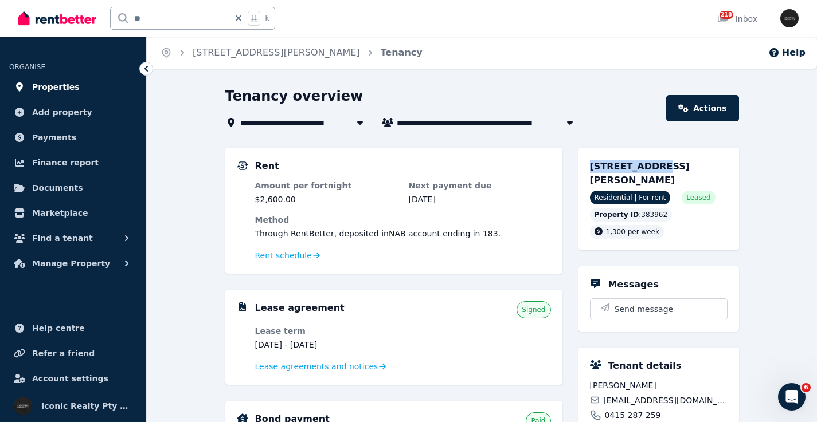
click at [90, 85] on link "Properties" at bounding box center [73, 87] width 128 height 23
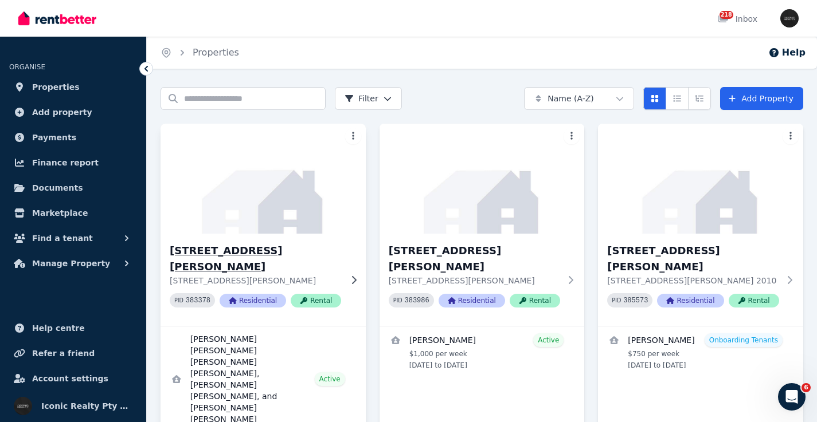
click at [268, 225] on img at bounding box center [262, 179] width 215 height 116
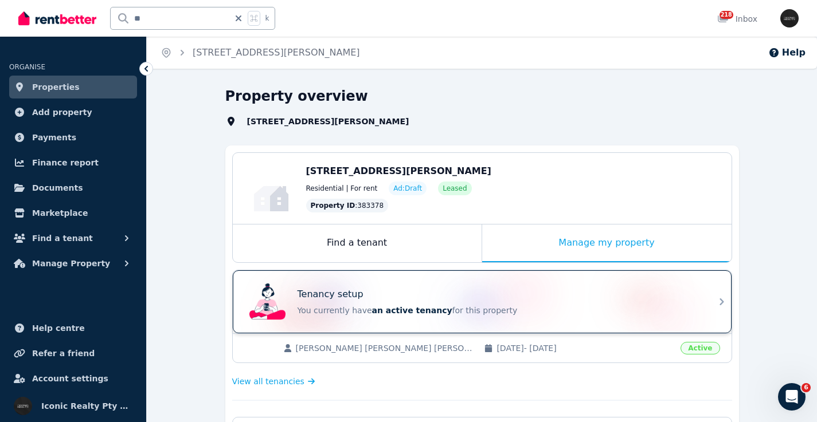
click at [436, 283] on div "Tenancy setup You currently have an active tenancy for this property" at bounding box center [472, 302] width 454 height 46
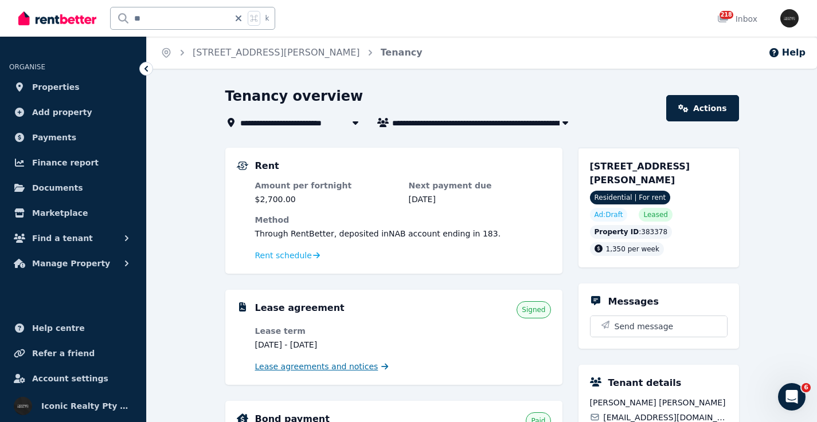
click at [340, 366] on span "Lease agreements and notices" at bounding box center [316, 366] width 123 height 11
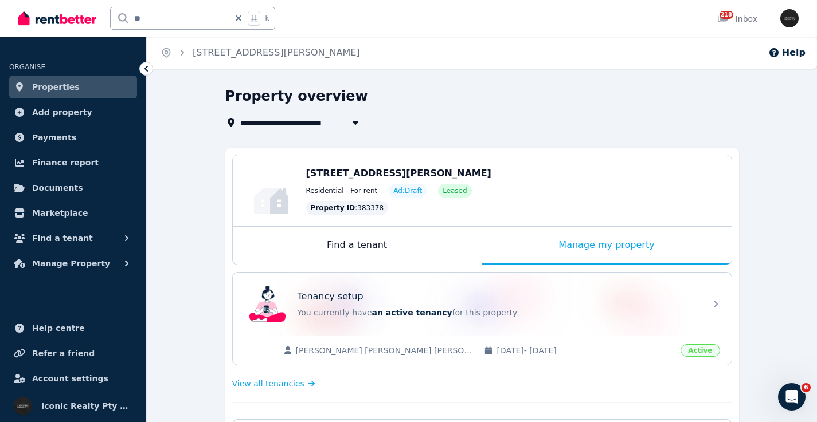
click at [74, 88] on link "Properties" at bounding box center [73, 87] width 128 height 23
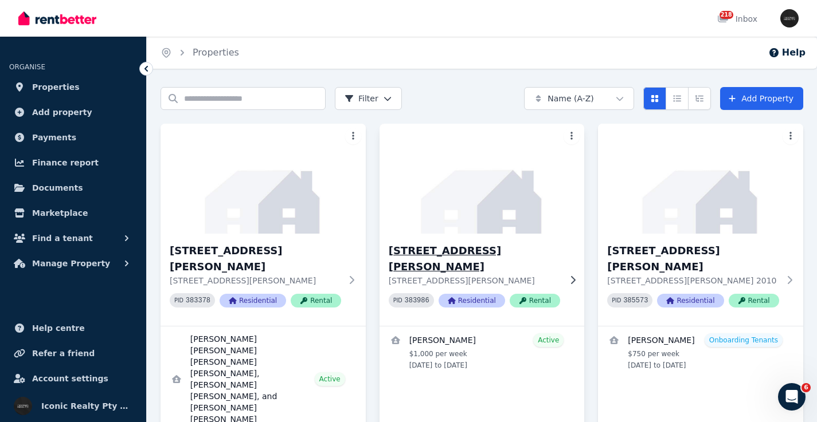
click at [430, 185] on img at bounding box center [481, 179] width 215 height 116
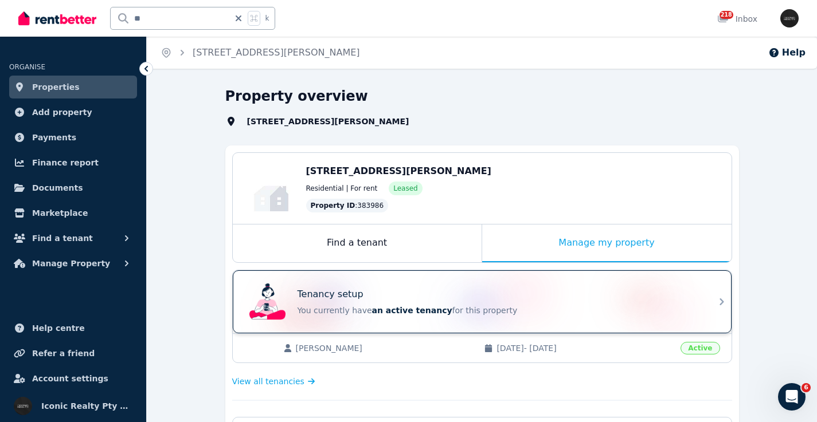
click at [426, 285] on div "Tenancy setup You currently have an active tenancy for this property" at bounding box center [472, 302] width 454 height 46
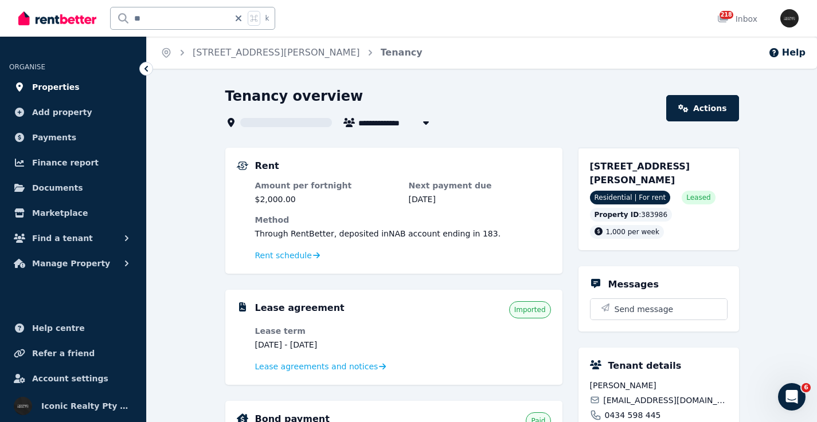
click at [55, 92] on span "Properties" at bounding box center [56, 87] width 48 height 14
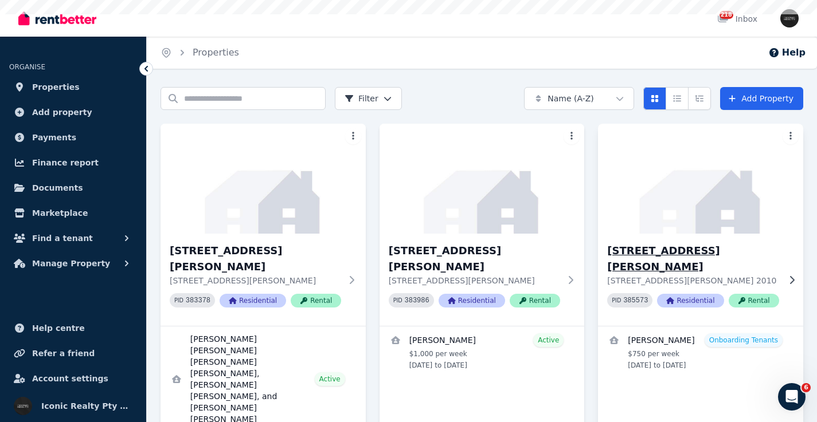
click at [695, 215] on img at bounding box center [700, 179] width 215 height 116
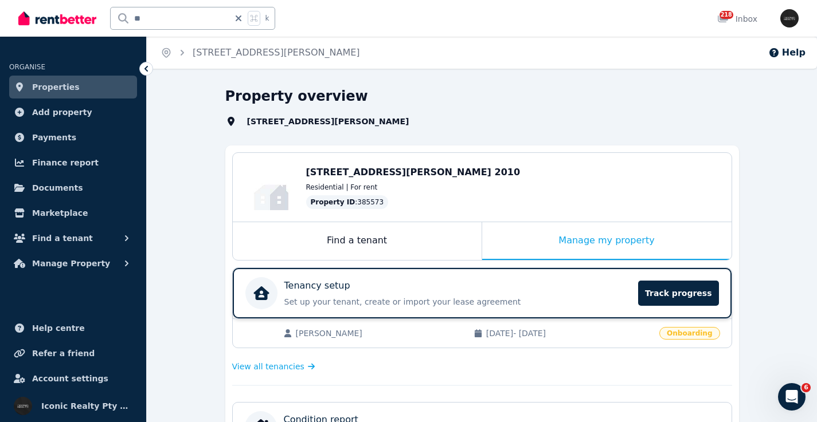
click at [468, 285] on div "Tenancy setup" at bounding box center [457, 286] width 347 height 14
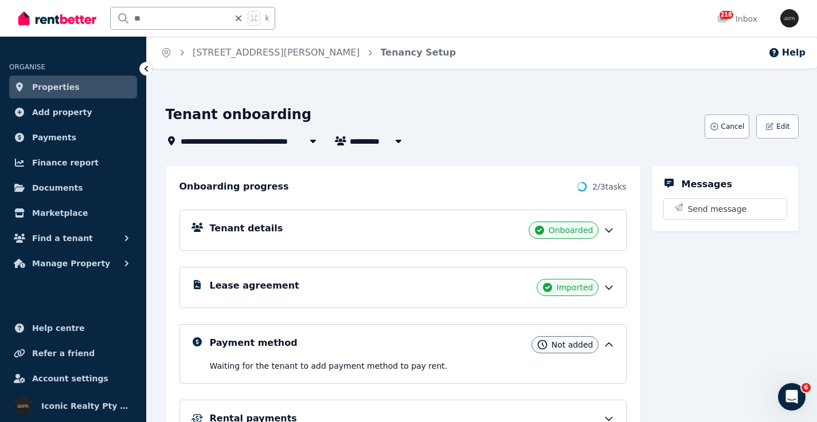
click at [357, 295] on div "Lease agreement Imported" at bounding box center [412, 287] width 405 height 17
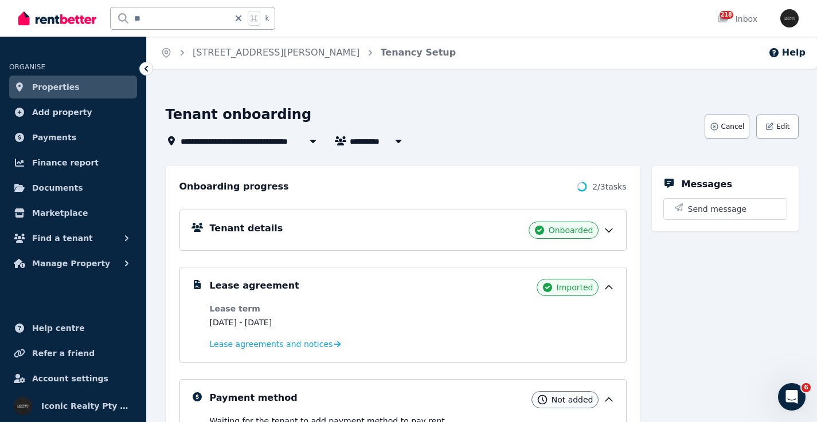
click at [84, 87] on link "Properties" at bounding box center [73, 87] width 128 height 23
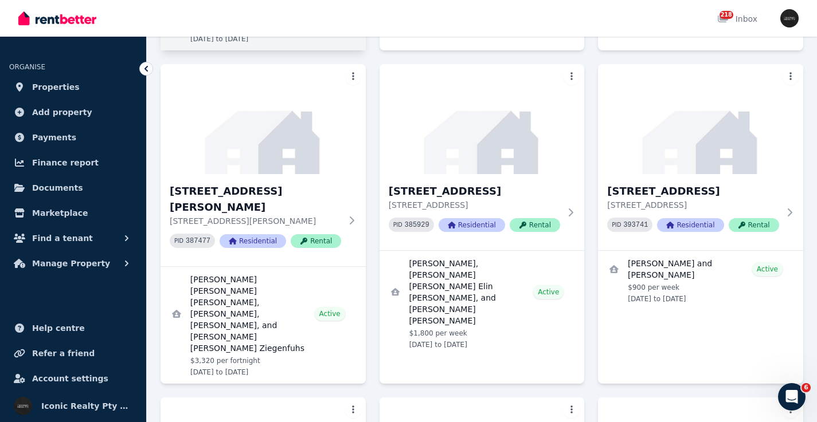
scroll to position [447, 0]
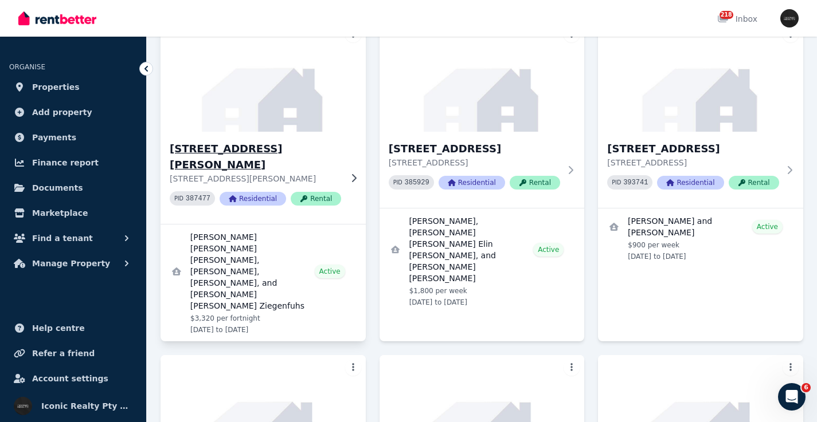
click at [292, 61] on img at bounding box center [262, 77] width 215 height 116
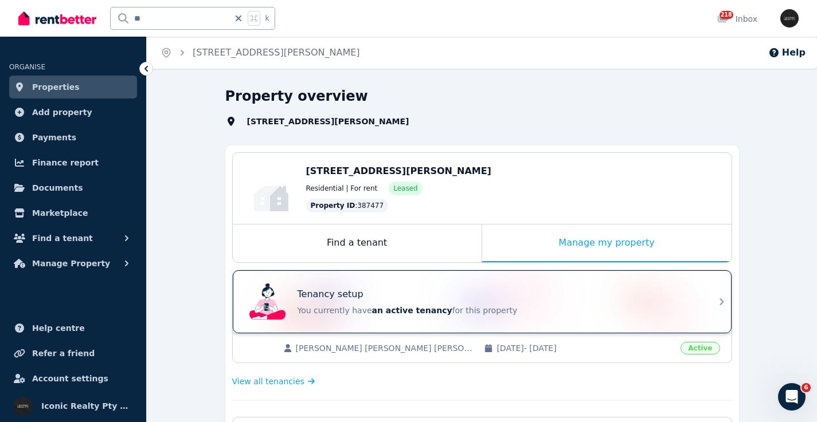
click at [407, 288] on div "Tenancy setup" at bounding box center [497, 295] width 401 height 14
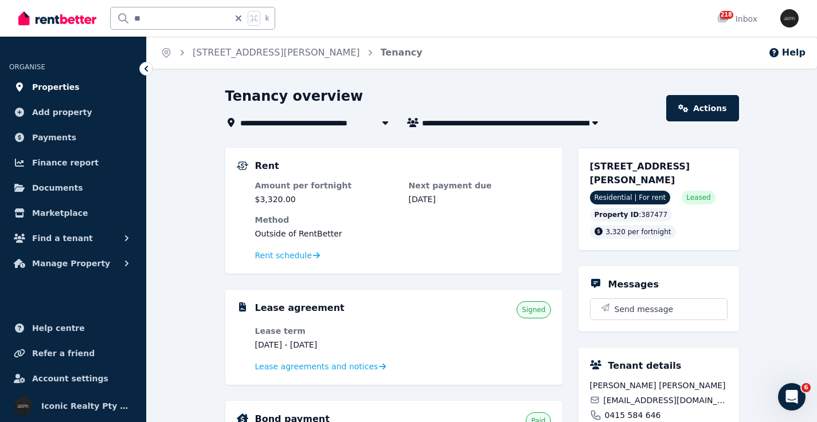
click at [59, 82] on span "Properties" at bounding box center [56, 87] width 48 height 14
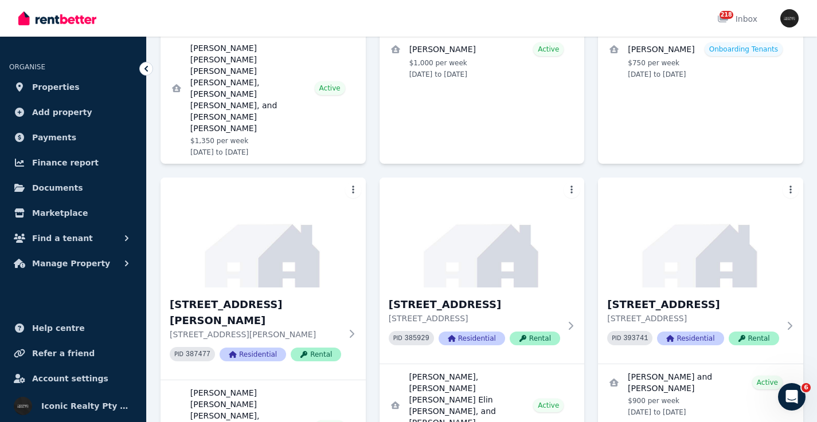
scroll to position [355, 0]
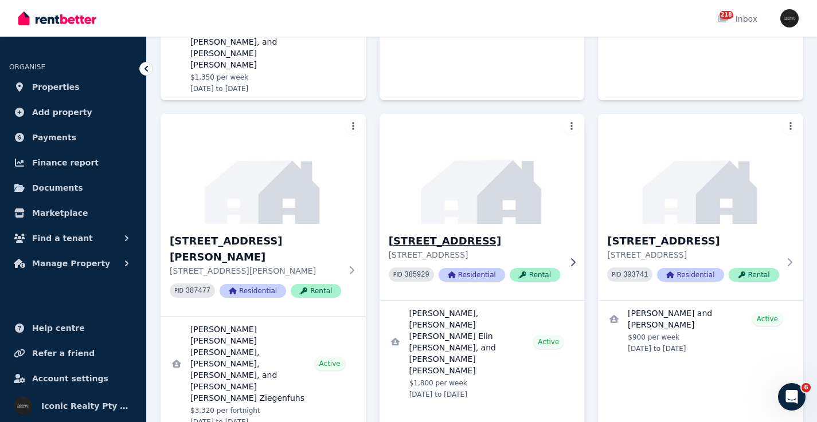
click at [550, 150] on img at bounding box center [481, 169] width 215 height 116
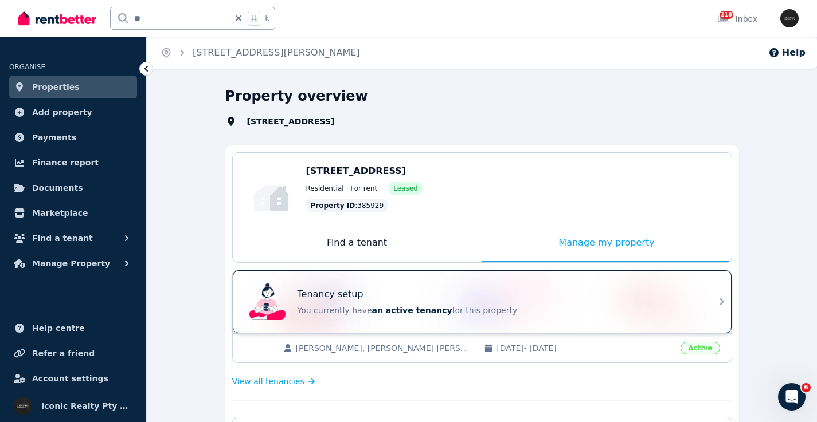
click at [492, 291] on div "Tenancy setup" at bounding box center [497, 295] width 401 height 14
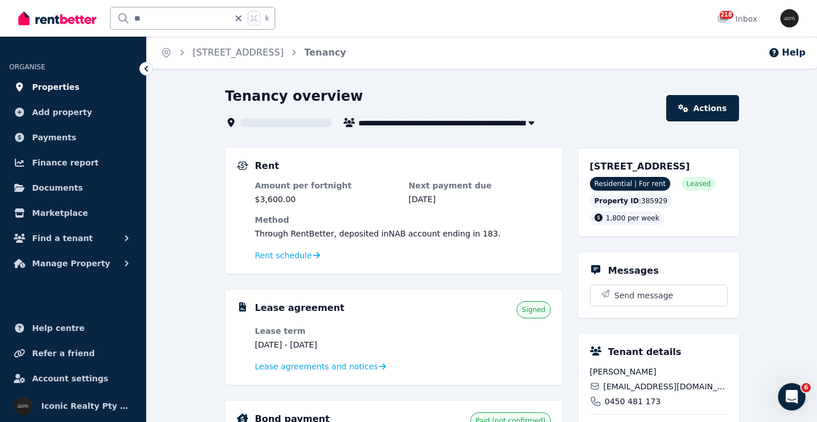
click at [57, 82] on span "Properties" at bounding box center [56, 87] width 48 height 14
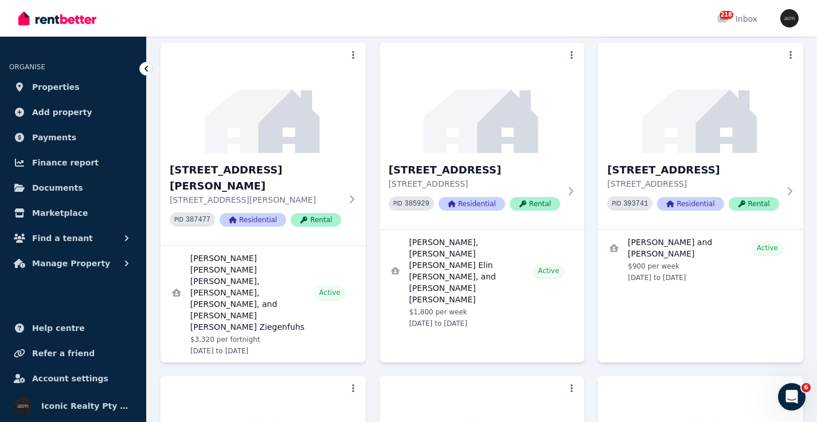
scroll to position [447, 0]
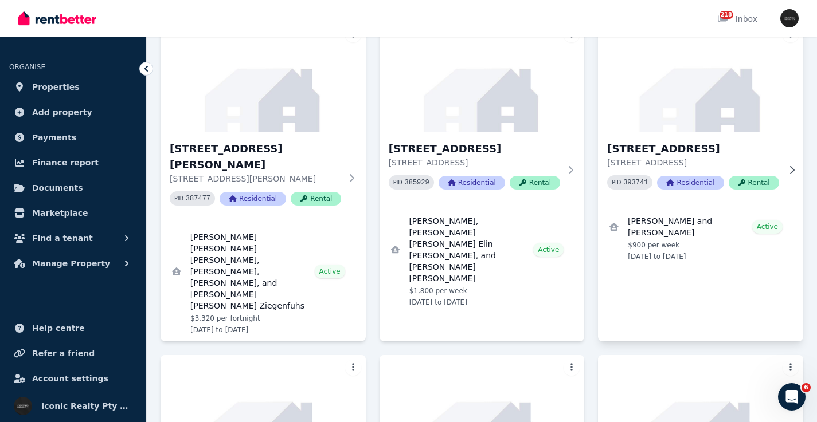
click at [754, 132] on div "1/41 Prince St, Randwick-36 1/41 Prince St, Randwick NSW 2031 PID 393741 Reside…" at bounding box center [700, 170] width 205 height 76
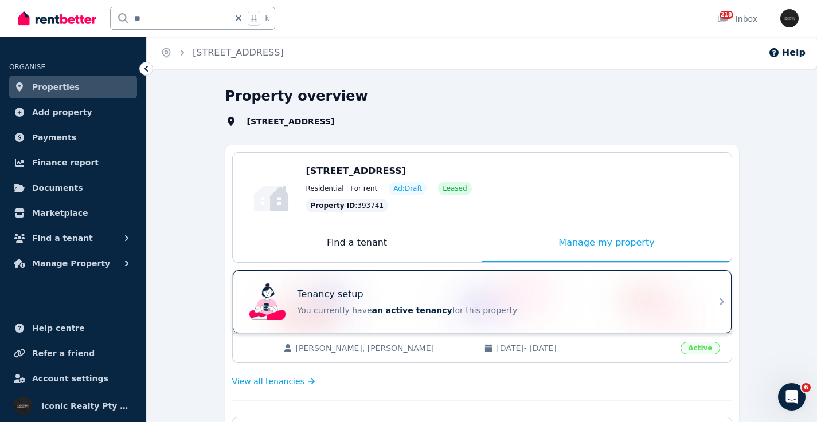
click at [481, 303] on div "Tenancy setup You currently have an active tenancy for this property" at bounding box center [497, 302] width 401 height 29
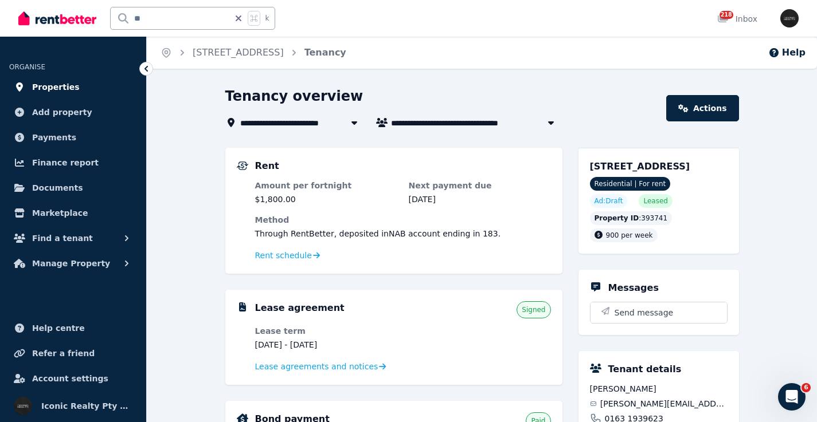
click at [77, 88] on link "Properties" at bounding box center [73, 87] width 128 height 23
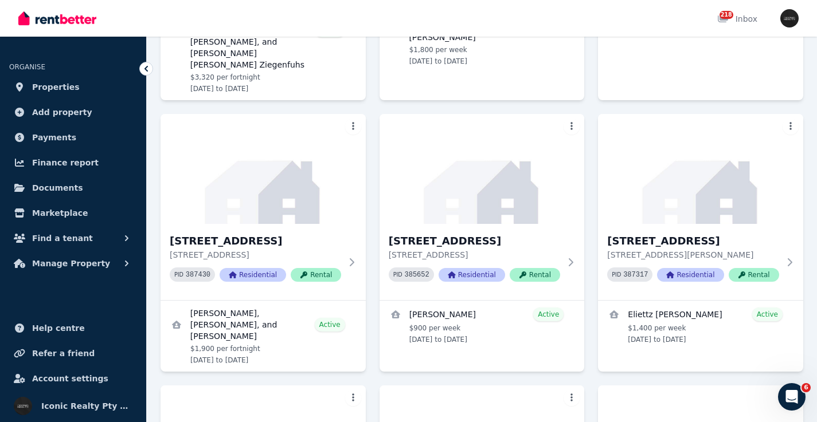
scroll to position [695, 0]
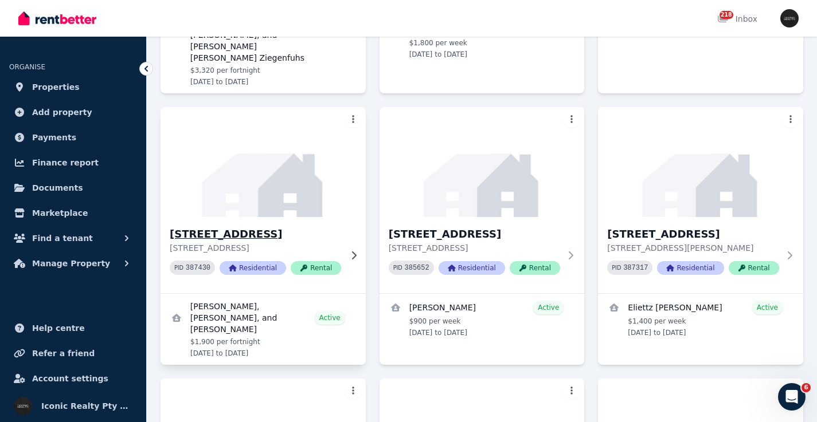
click at [280, 115] on img at bounding box center [262, 162] width 215 height 116
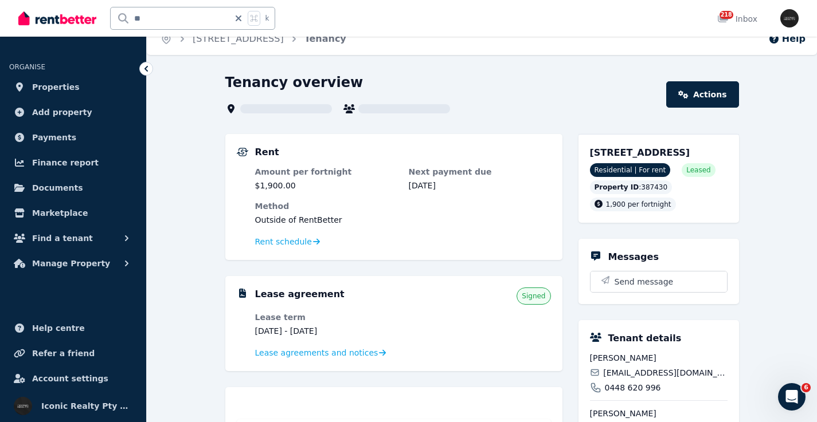
scroll to position [23, 0]
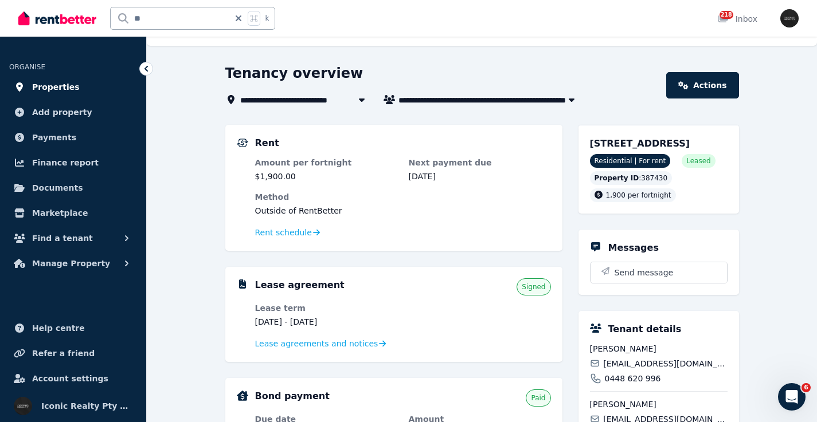
click at [77, 89] on link "Properties" at bounding box center [73, 87] width 128 height 23
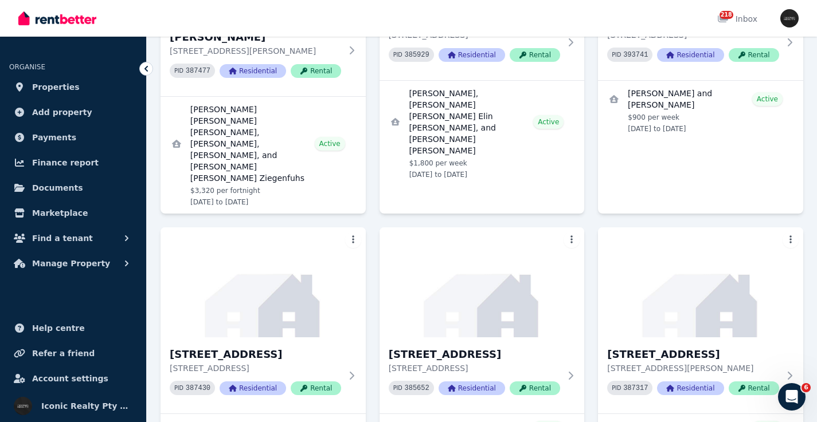
scroll to position [617, 0]
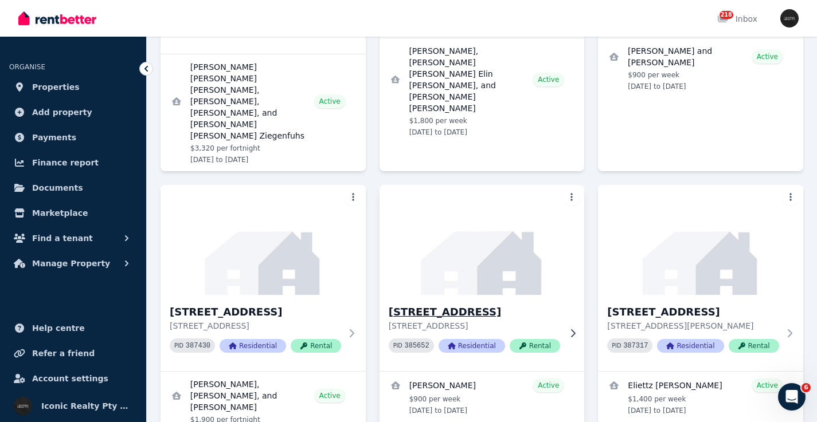
click at [515, 182] on img at bounding box center [481, 240] width 215 height 116
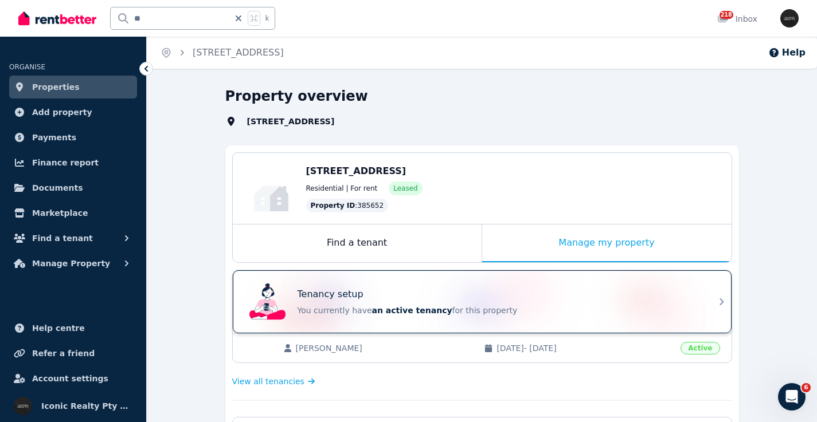
click at [519, 283] on div "Tenancy setup You currently have an active tenancy for this property" at bounding box center [472, 302] width 454 height 46
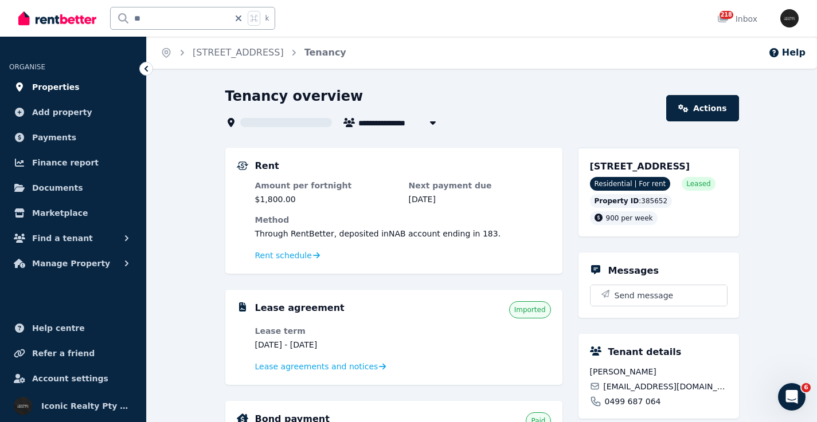
click at [56, 87] on span "Properties" at bounding box center [56, 87] width 48 height 14
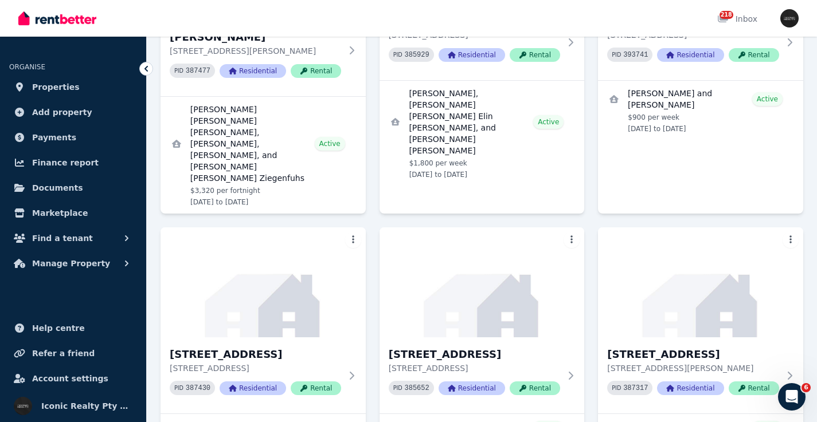
scroll to position [709, 0]
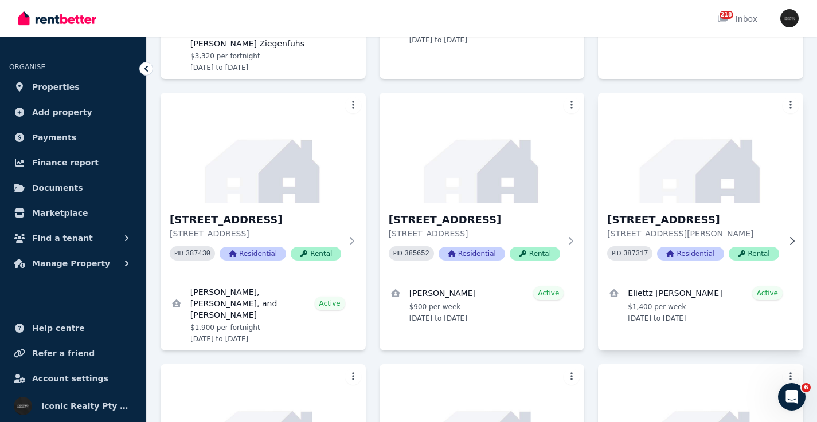
click at [692, 90] on img at bounding box center [700, 148] width 215 height 116
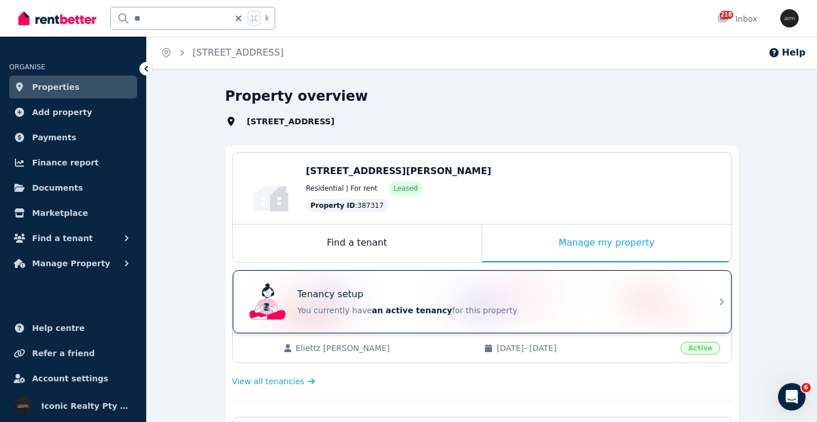
click at [444, 290] on div "Tenancy setup" at bounding box center [497, 295] width 401 height 14
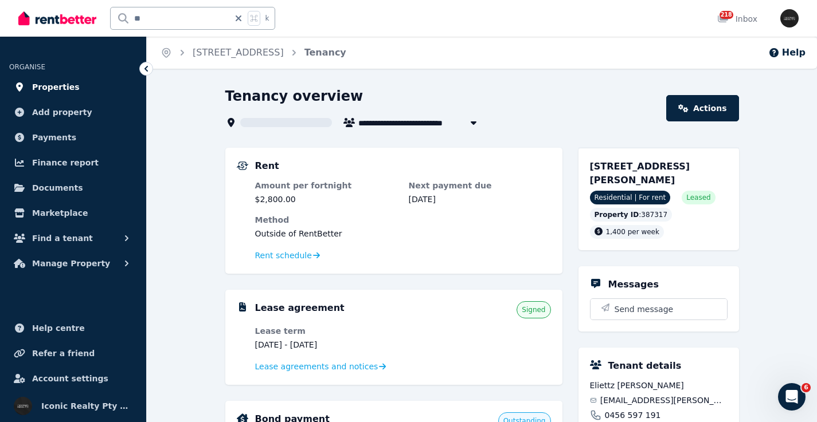
click at [92, 89] on link "Properties" at bounding box center [73, 87] width 128 height 23
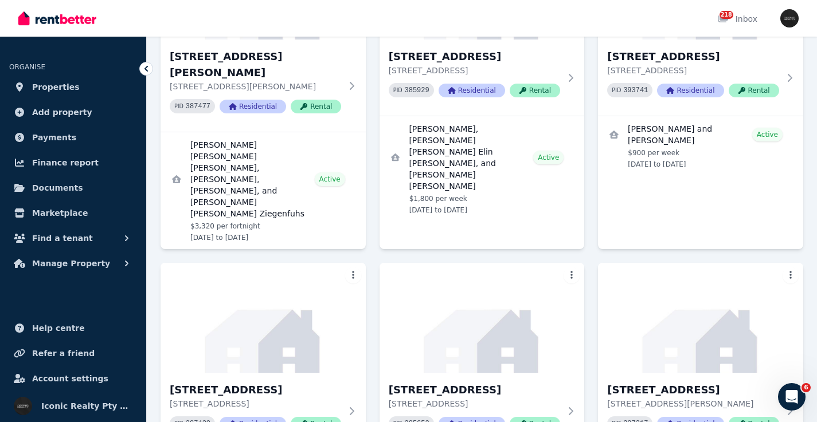
scroll to position [610, 0]
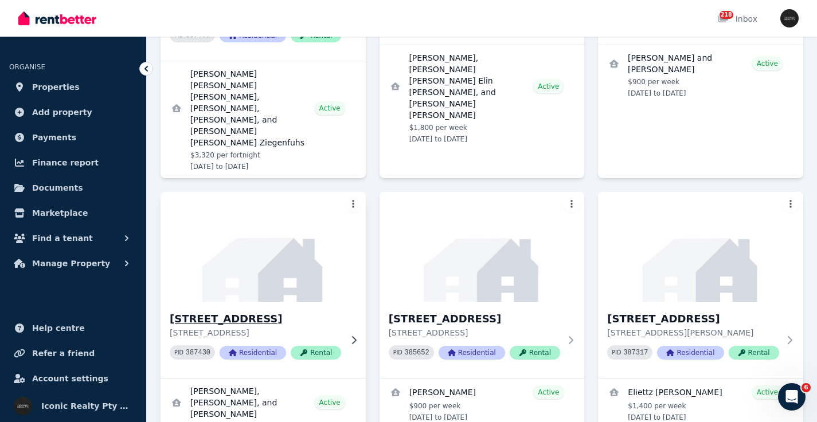
click at [219, 189] on img at bounding box center [262, 247] width 215 height 116
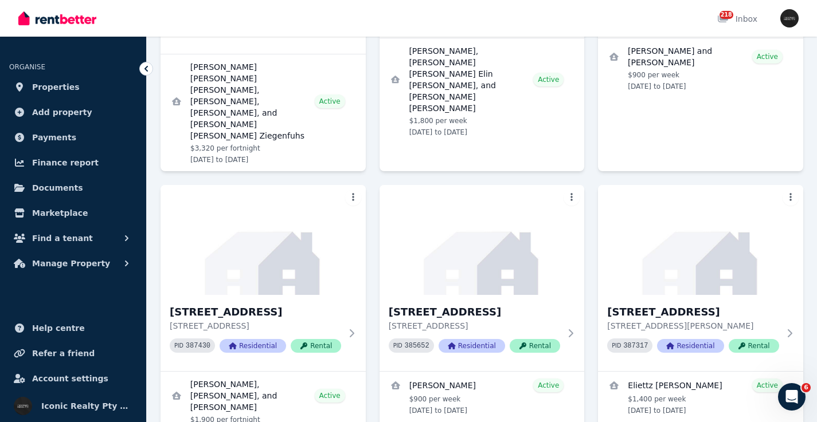
scroll to position [688, 0]
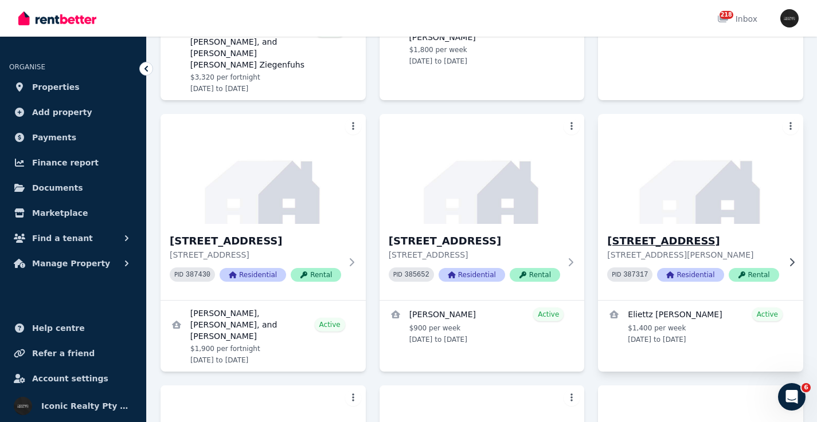
click at [705, 112] on img at bounding box center [700, 169] width 215 height 116
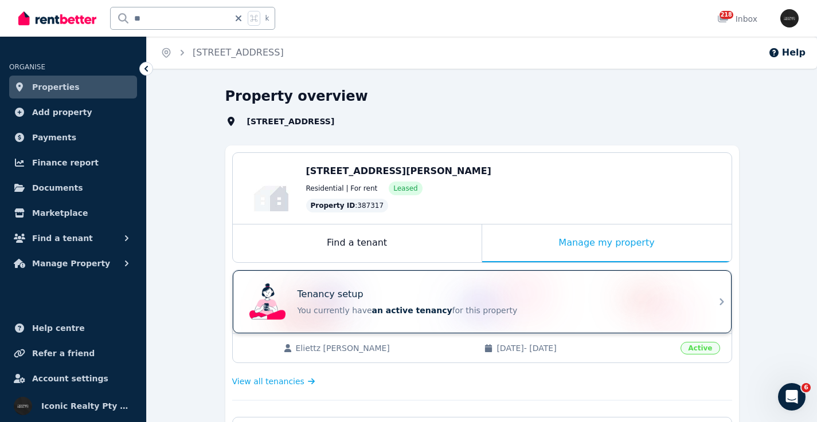
click at [496, 303] on div "Tenancy setup You currently have an active tenancy for this property" at bounding box center [497, 302] width 401 height 29
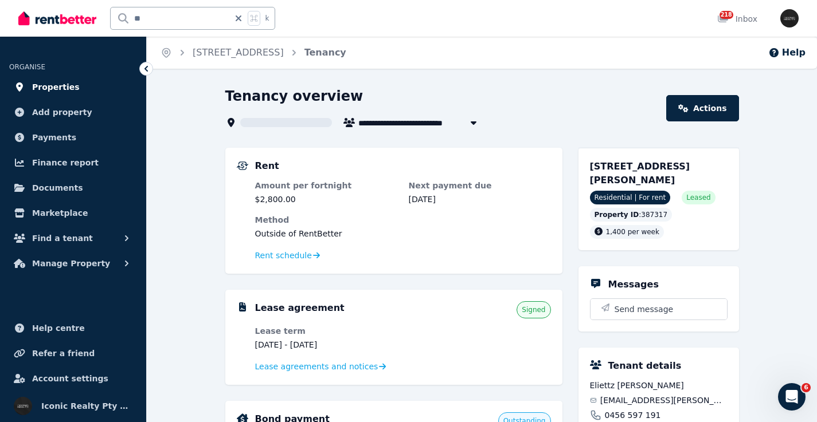
click at [62, 88] on span "Properties" at bounding box center [56, 87] width 48 height 14
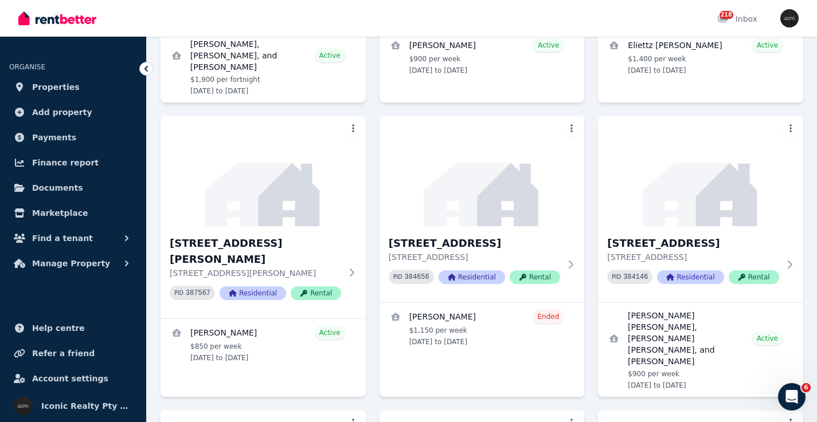
scroll to position [965, 0]
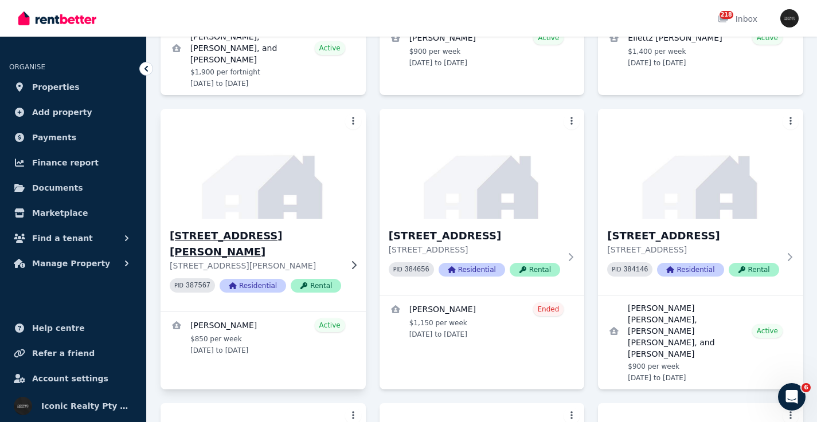
click at [226, 106] on img at bounding box center [262, 164] width 215 height 116
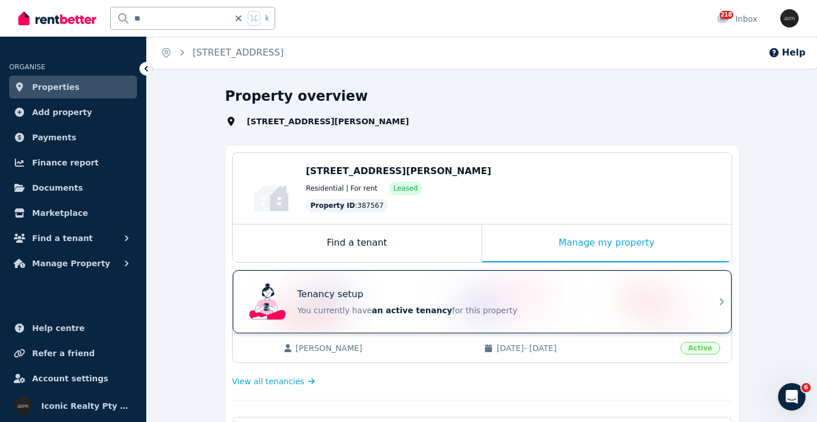
click at [335, 278] on div "Tenancy setup You currently have an active tenancy for this property" at bounding box center [482, 301] width 499 height 63
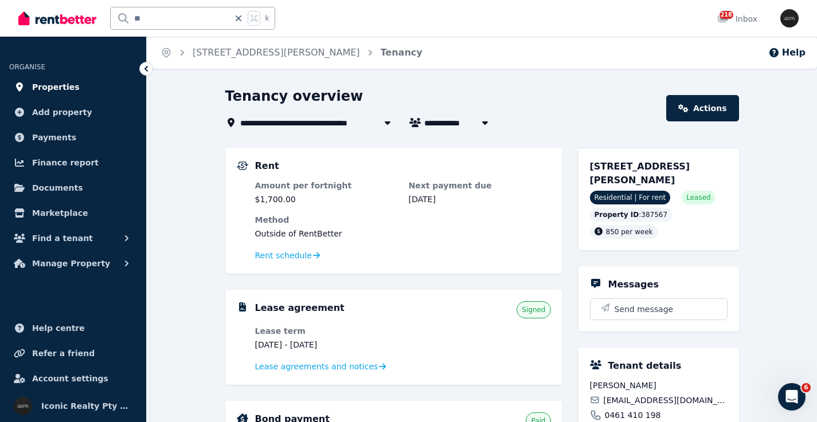
click at [92, 92] on link "Properties" at bounding box center [73, 87] width 128 height 23
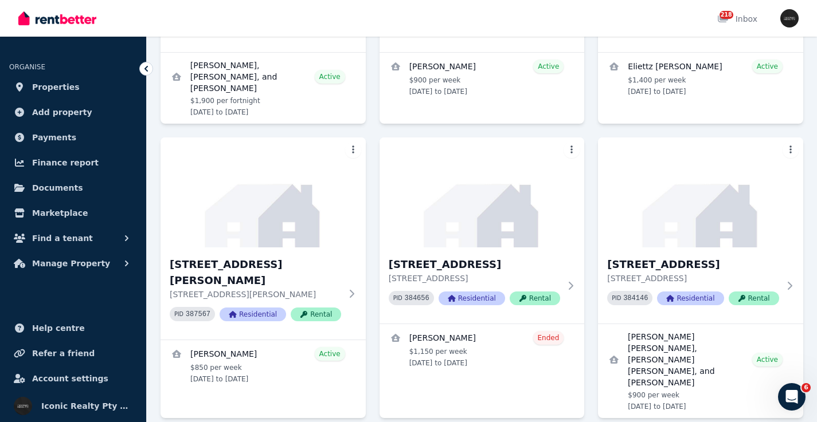
scroll to position [944, 0]
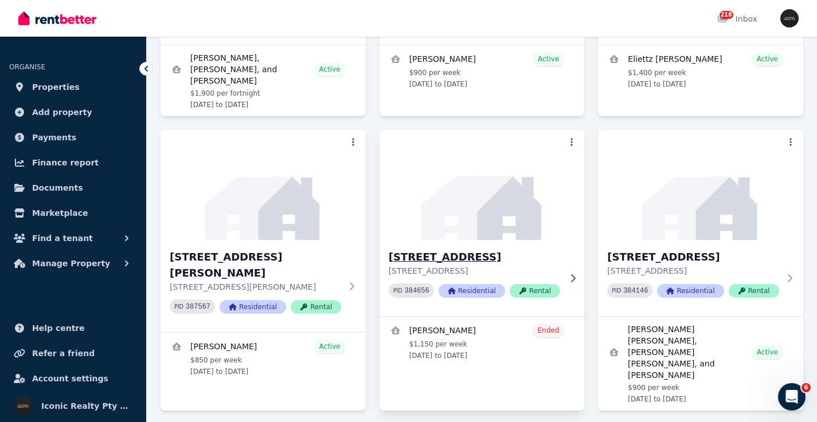
click at [490, 133] on img at bounding box center [481, 185] width 215 height 116
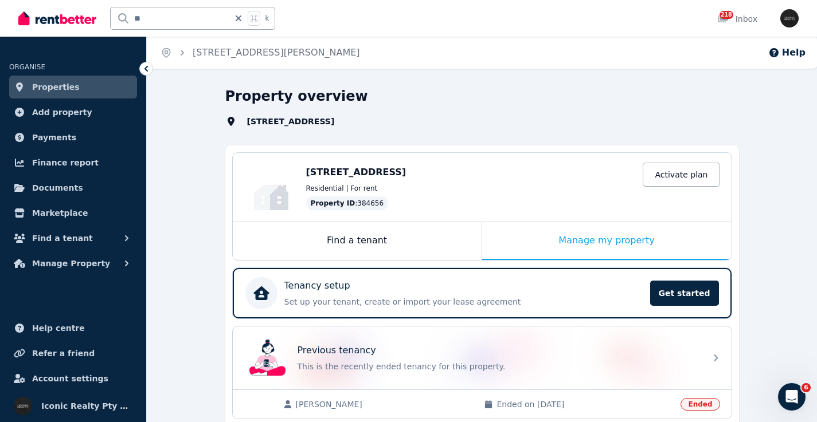
click at [344, 287] on p "Tenancy setup" at bounding box center [317, 286] width 66 height 14
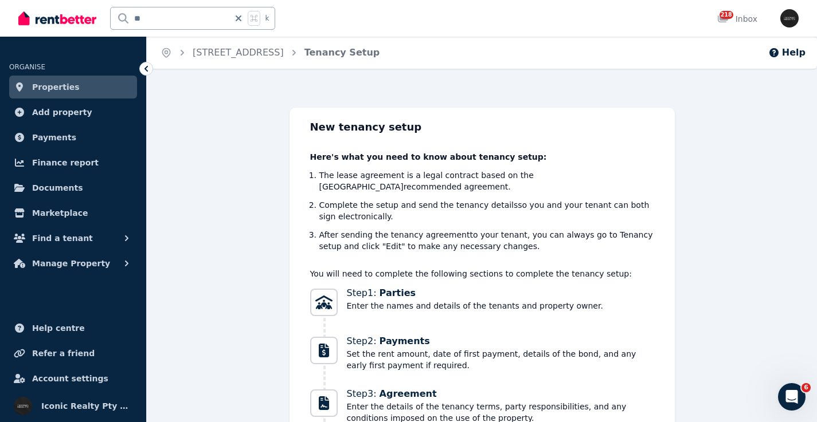
click at [75, 81] on link "Properties" at bounding box center [73, 87] width 128 height 23
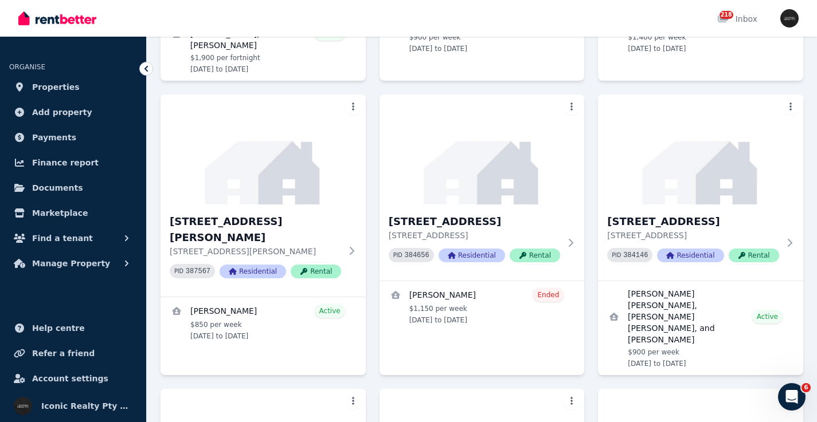
scroll to position [922, 0]
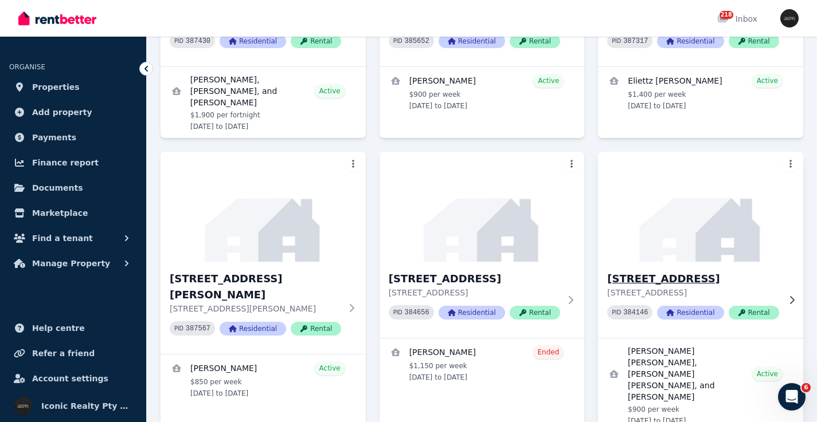
click at [727, 149] on img at bounding box center [700, 207] width 215 height 116
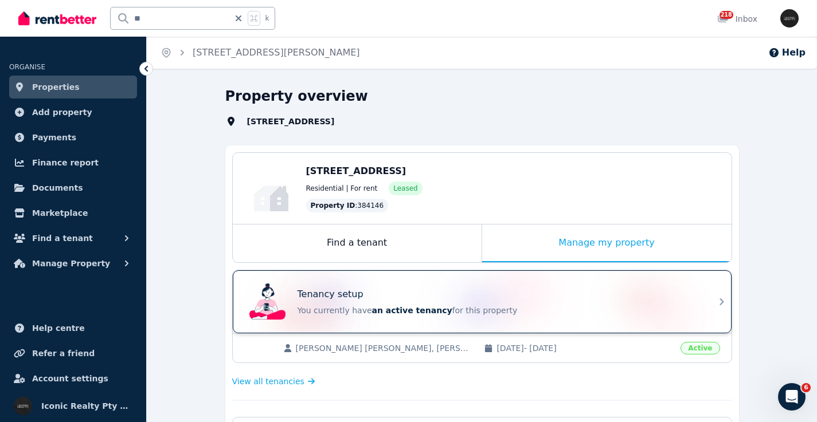
click at [521, 296] on div "Tenancy setup" at bounding box center [497, 295] width 401 height 14
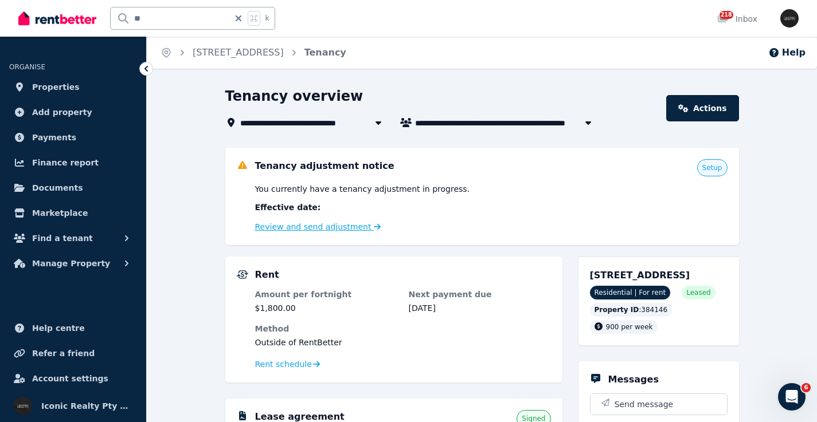
click at [332, 229] on link "Review and send adjustment" at bounding box center [318, 226] width 126 height 9
click at [323, 227] on link "Review and send adjustment" at bounding box center [318, 226] width 126 height 9
click at [306, 226] on link "Review and send adjustment" at bounding box center [318, 226] width 126 height 9
click at [699, 108] on link "Actions" at bounding box center [702, 108] width 72 height 26
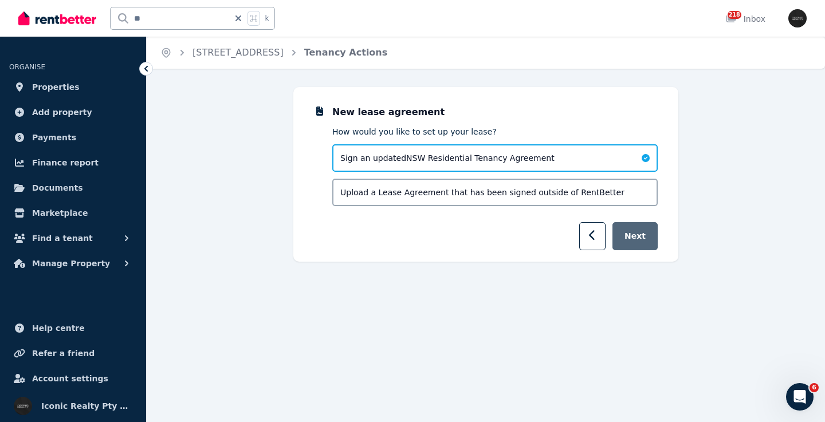
click at [645, 244] on button "Next" at bounding box center [635, 236] width 45 height 28
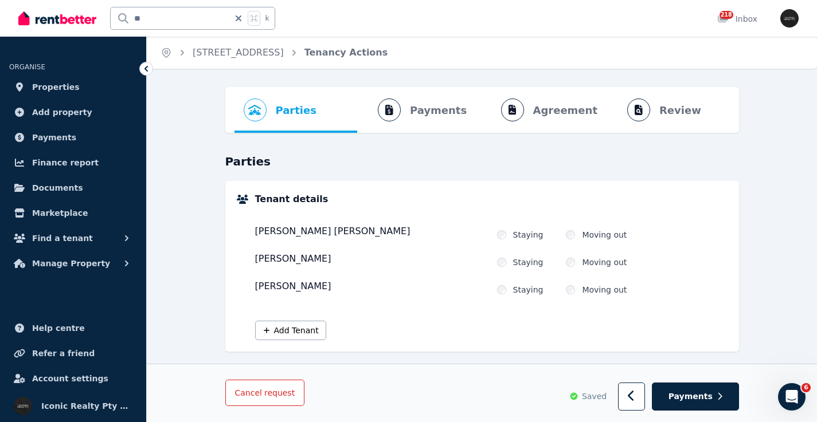
click at [246, 396] on span "Cancel request" at bounding box center [265, 393] width 60 height 9
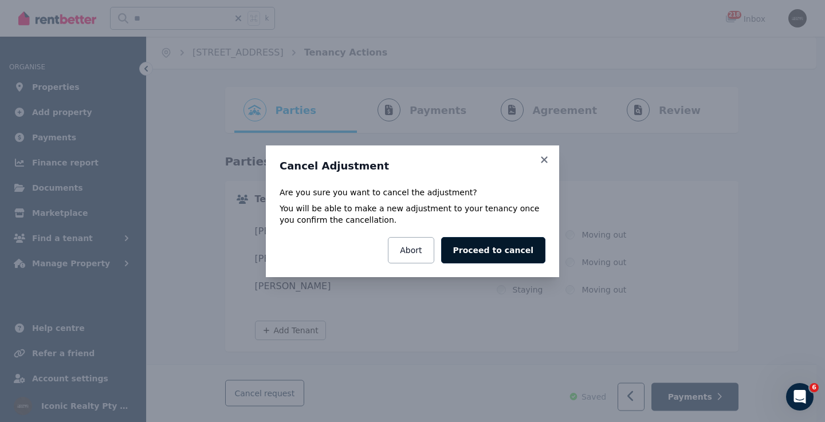
click at [512, 255] on button "Proceed to cancel" at bounding box center [493, 250] width 104 height 26
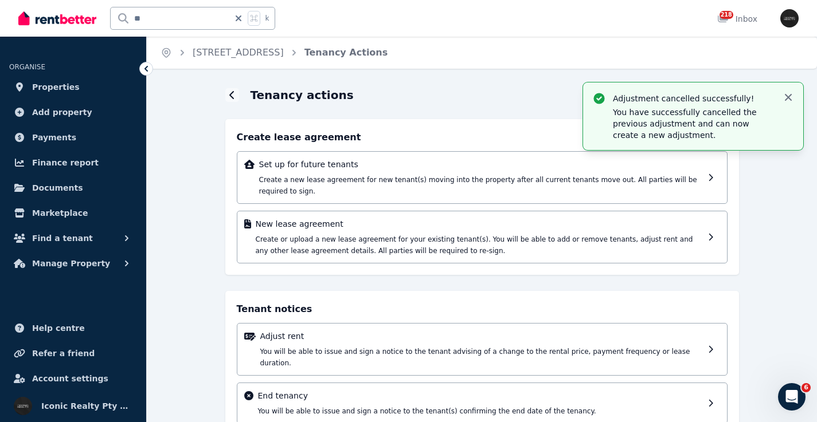
click at [791, 95] on icon "button" at bounding box center [787, 97] width 7 height 7
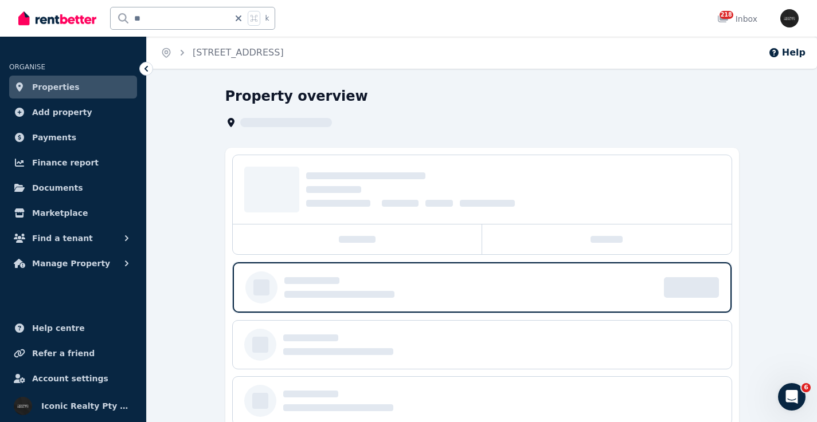
click at [79, 85] on link "Properties" at bounding box center [73, 87] width 128 height 23
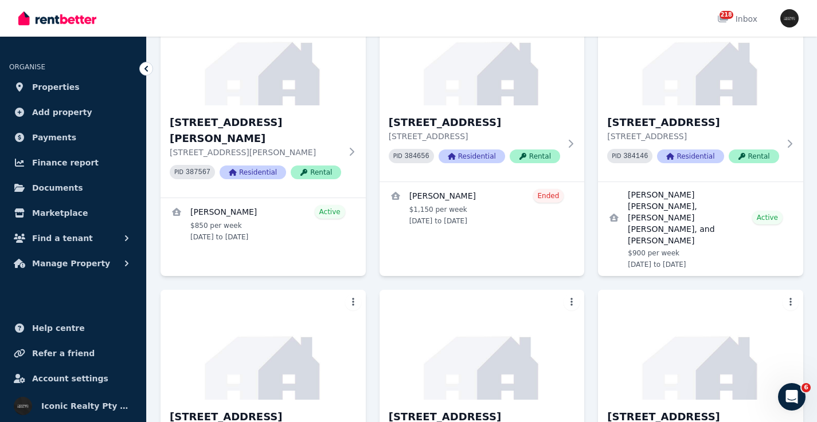
scroll to position [1185, 0]
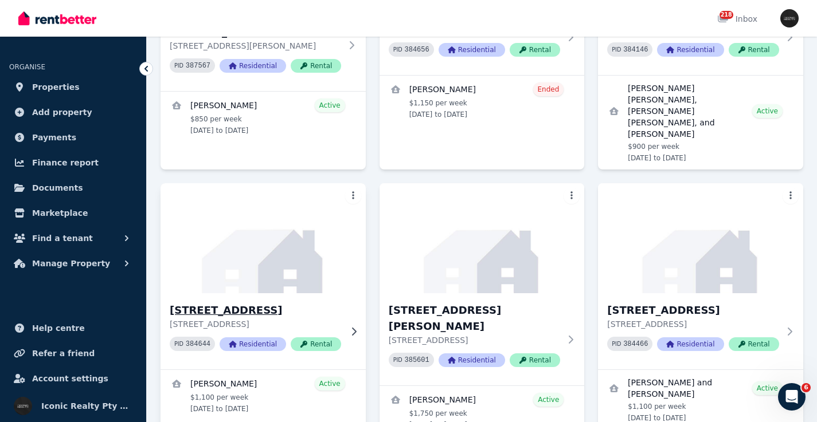
click at [272, 181] on img at bounding box center [262, 239] width 215 height 116
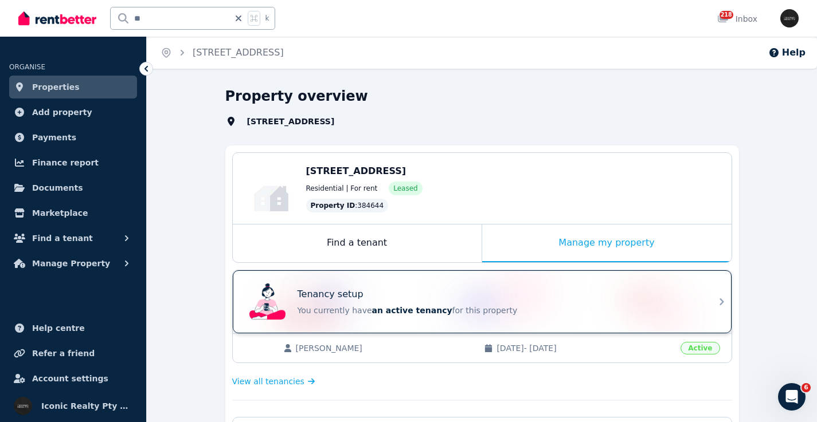
click at [398, 285] on div "Tenancy setup You currently have an active tenancy for this property" at bounding box center [472, 302] width 454 height 46
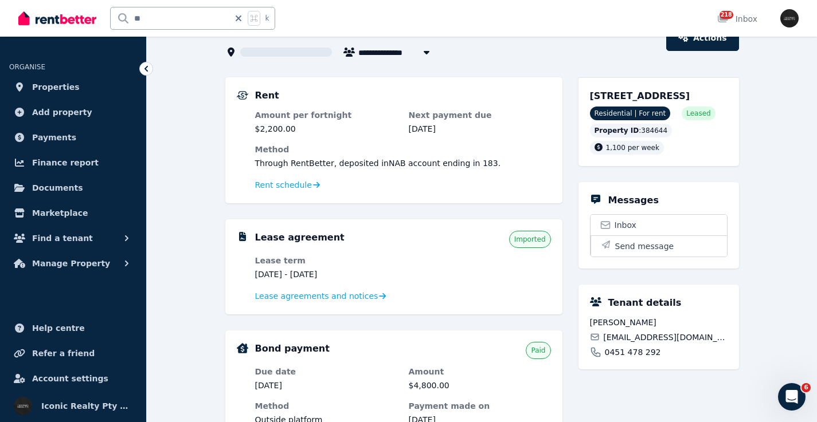
scroll to position [107, 0]
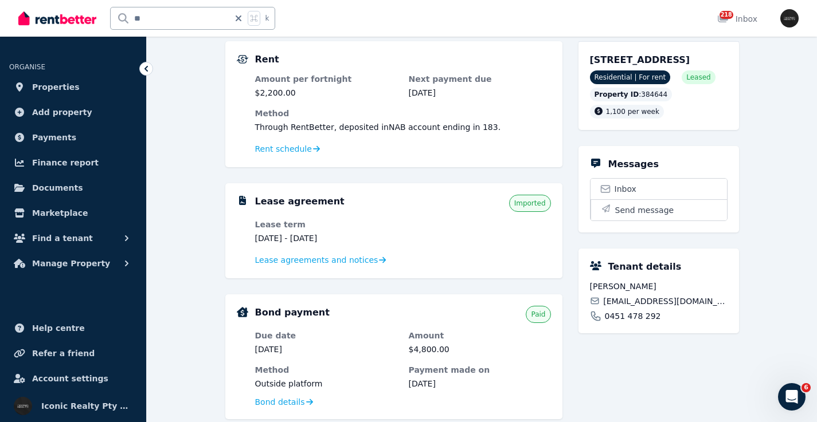
click at [57, 75] on ul "ORGANISE Properties Add property Payments Finance report Documents Marketplace …" at bounding box center [73, 161] width 146 height 227
click at [64, 87] on span "Properties" at bounding box center [56, 87] width 48 height 14
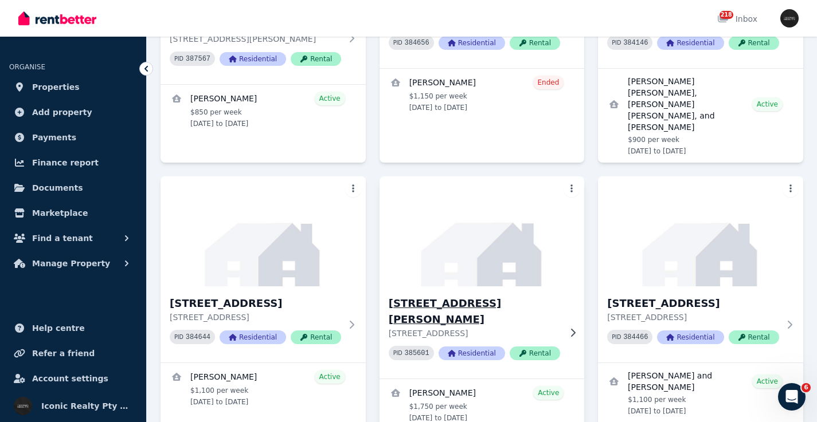
scroll to position [1199, 0]
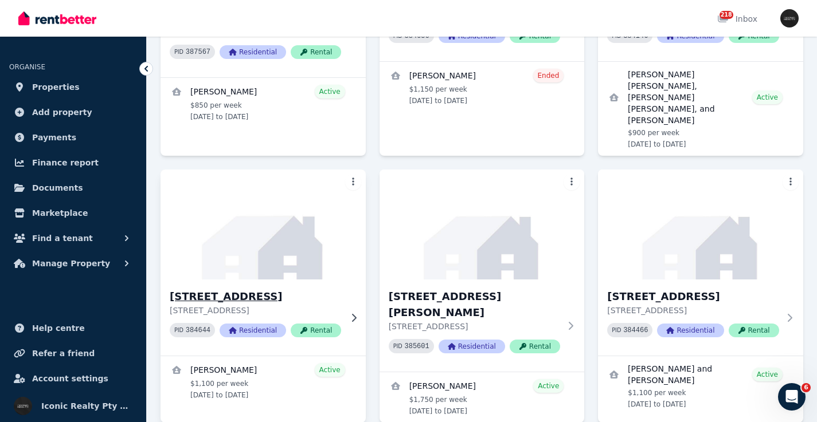
drag, startPoint x: 237, startPoint y: 152, endPoint x: 250, endPoint y: 152, distance: 13.2
click at [238, 167] on img at bounding box center [262, 225] width 215 height 116
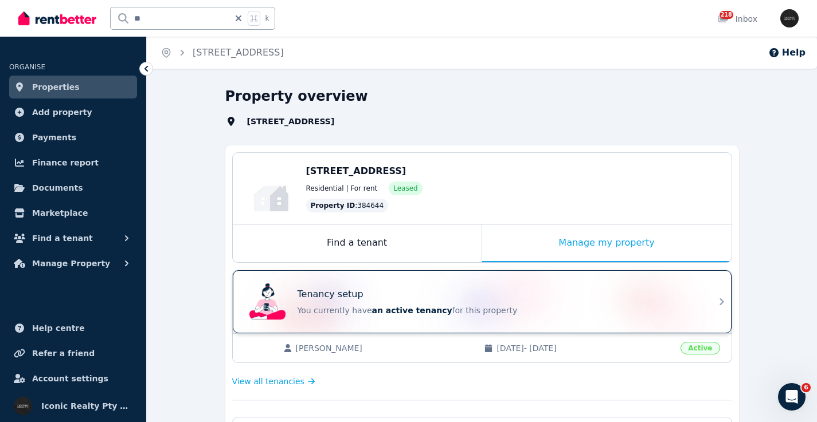
click at [434, 301] on div "Tenancy setup You currently have an active tenancy for this property" at bounding box center [497, 302] width 401 height 29
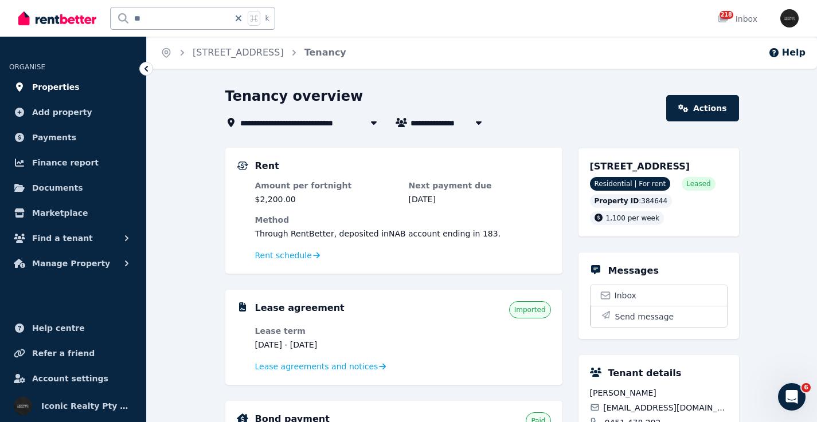
click at [73, 85] on link "Properties" at bounding box center [73, 87] width 128 height 23
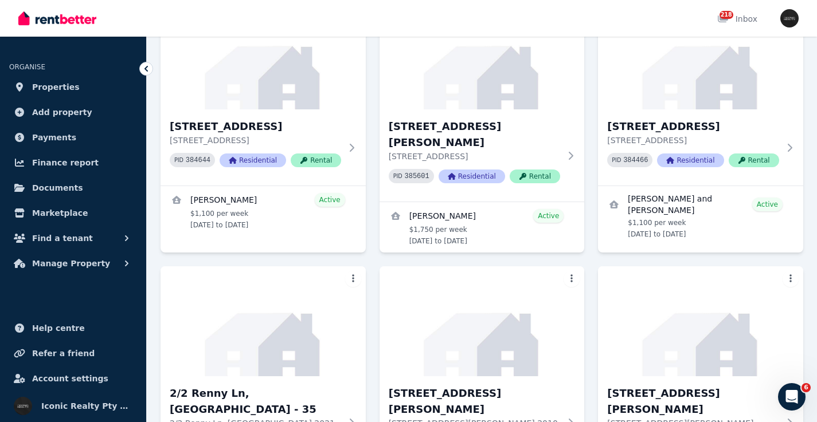
scroll to position [1192, 0]
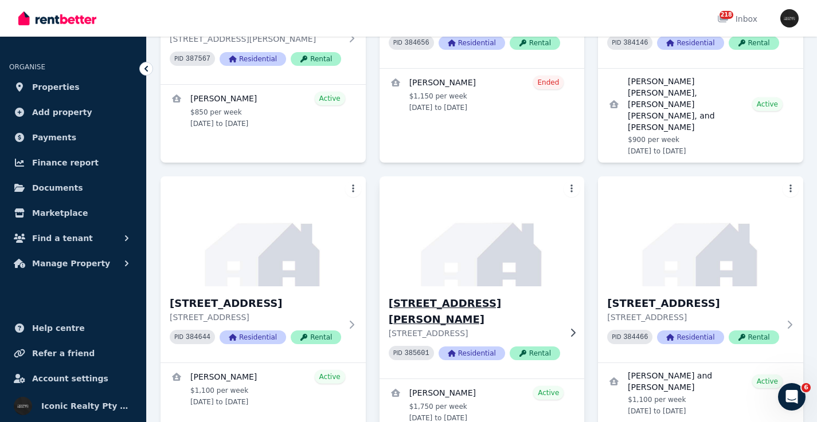
click at [503, 174] on img at bounding box center [481, 232] width 215 height 116
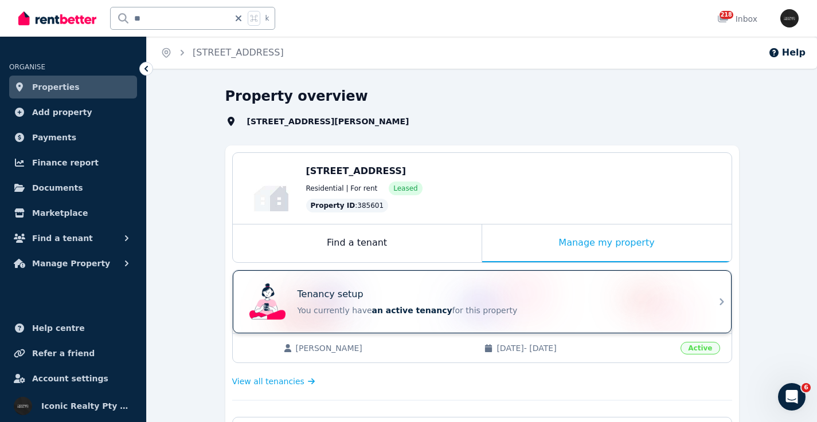
click at [421, 285] on div "Tenancy setup You currently have an active tenancy for this property" at bounding box center [472, 302] width 454 height 46
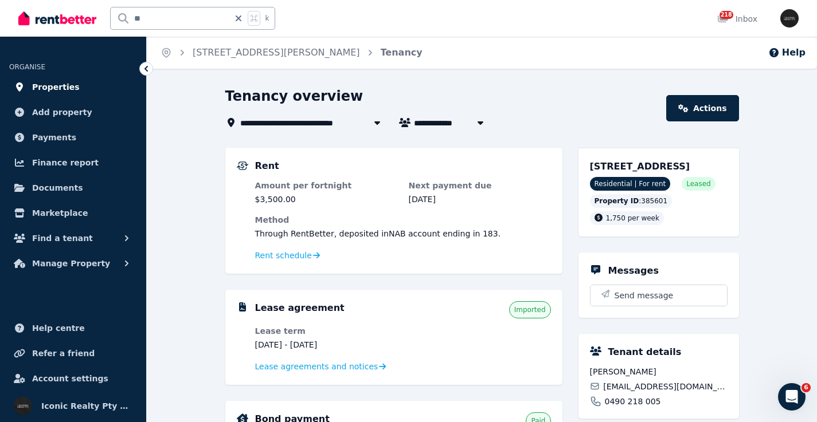
click at [62, 88] on span "Properties" at bounding box center [56, 87] width 48 height 14
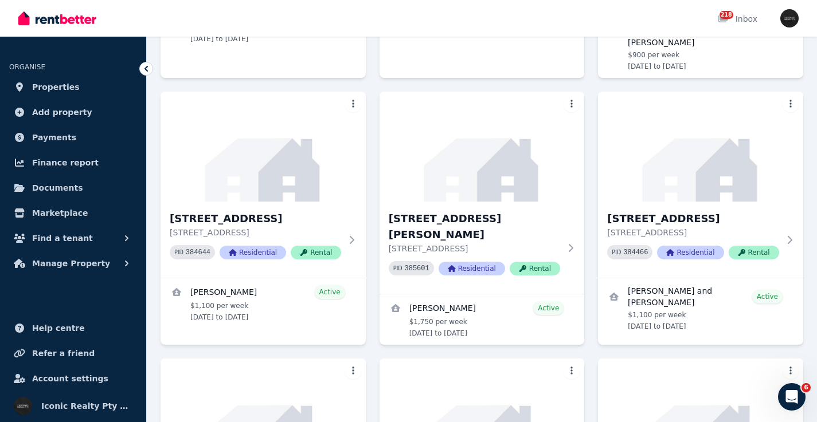
scroll to position [1220, 0]
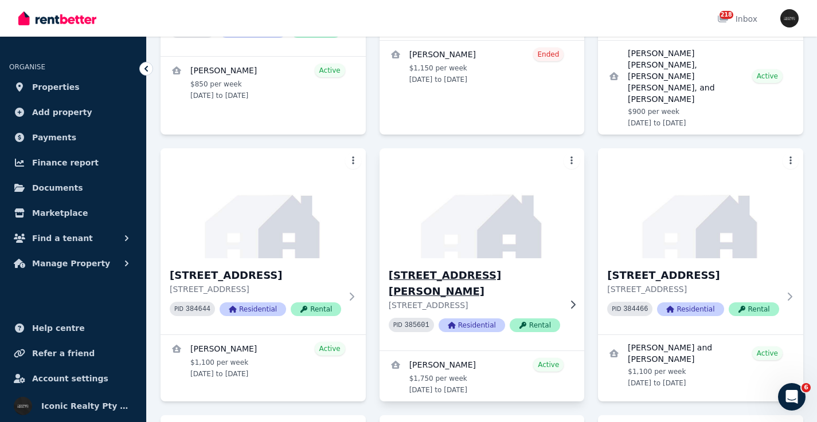
click at [492, 146] on img at bounding box center [481, 204] width 215 height 116
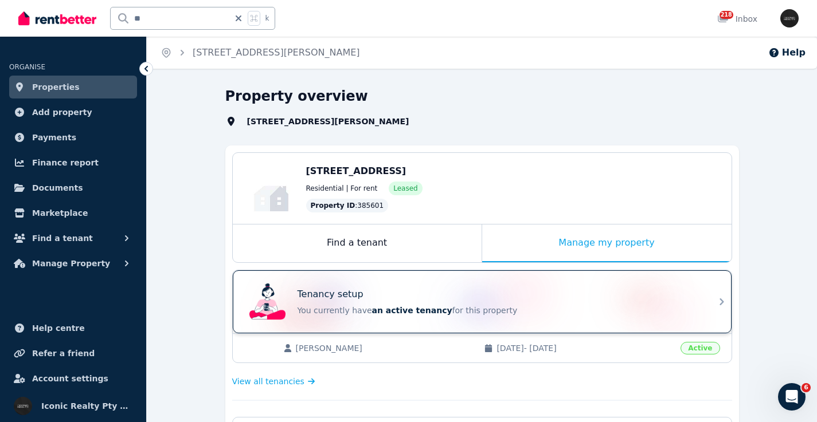
click at [382, 302] on div "Tenancy setup You currently have an active tenancy for this property" at bounding box center [497, 302] width 401 height 29
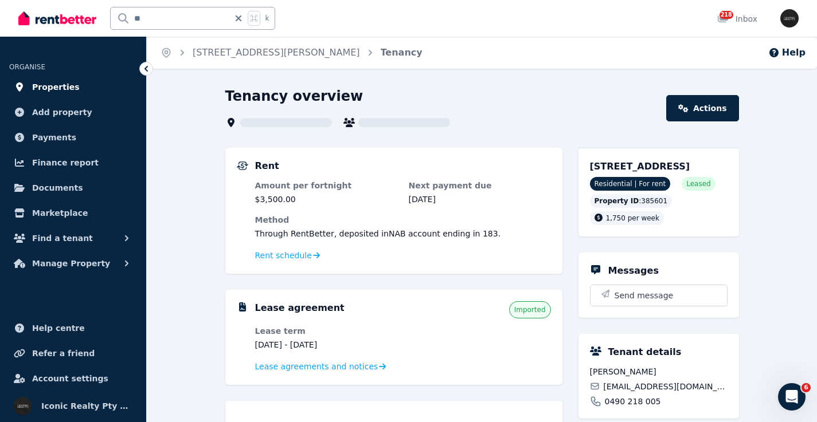
click at [97, 84] on link "Properties" at bounding box center [73, 87] width 128 height 23
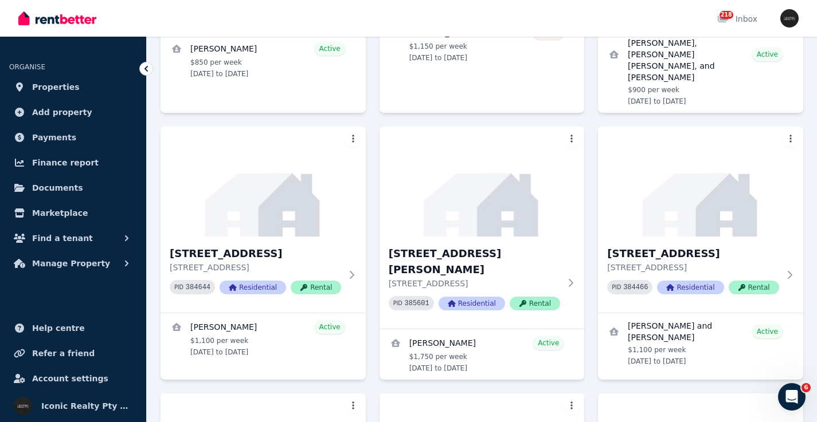
scroll to position [1220, 0]
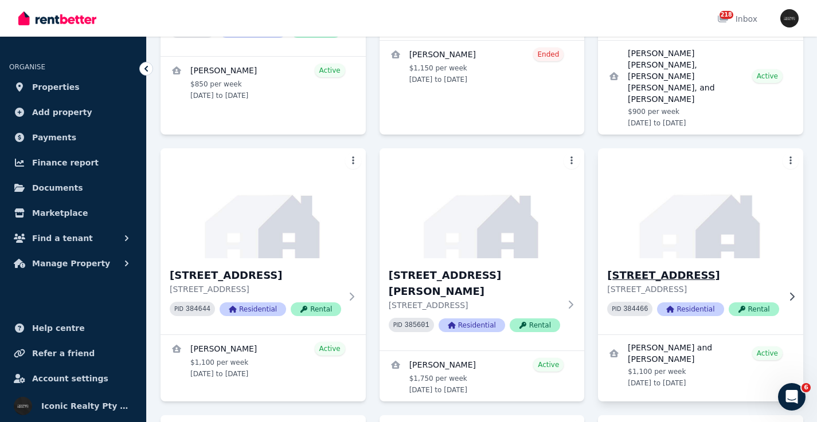
click at [746, 146] on img at bounding box center [700, 204] width 215 height 116
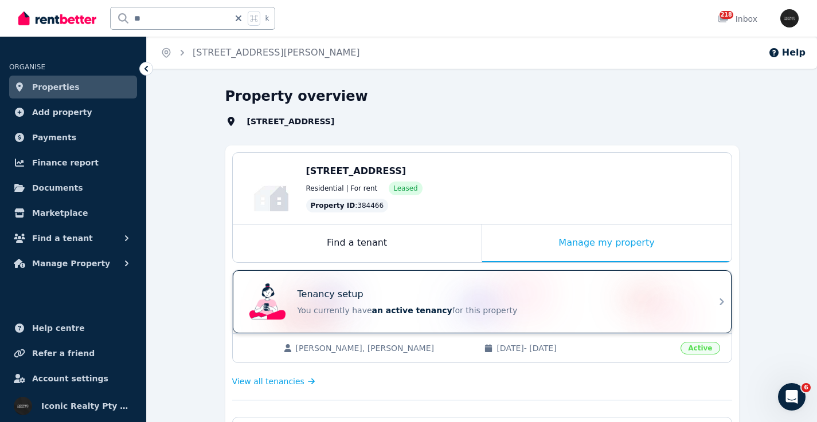
click at [524, 280] on div "Tenancy setup You currently have an active tenancy for this property" at bounding box center [472, 302] width 454 height 46
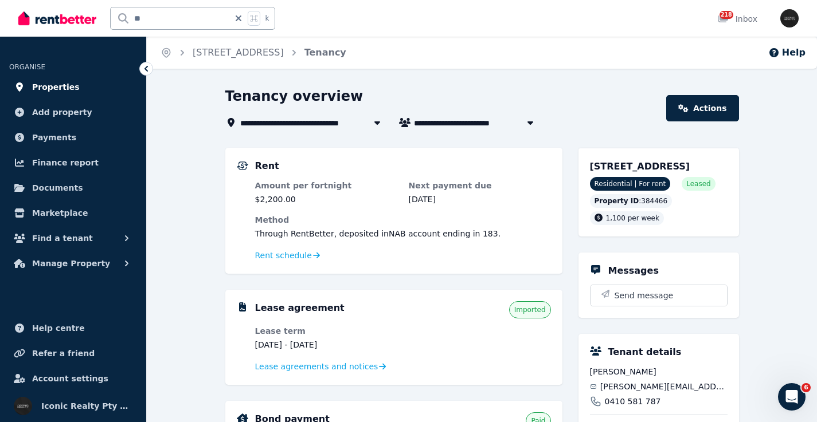
click at [77, 84] on link "Properties" at bounding box center [73, 87] width 128 height 23
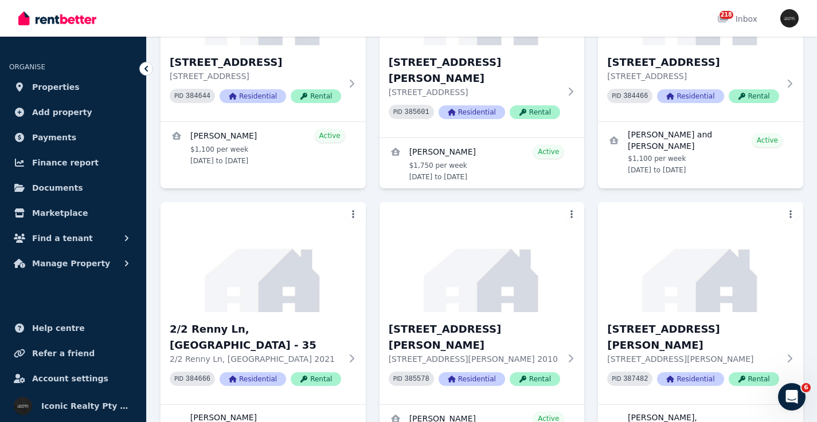
scroll to position [1440, 0]
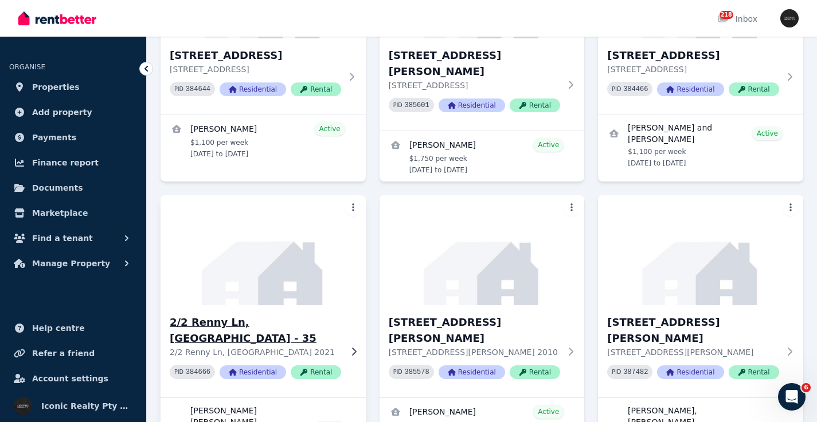
click at [226, 193] on img at bounding box center [262, 251] width 215 height 116
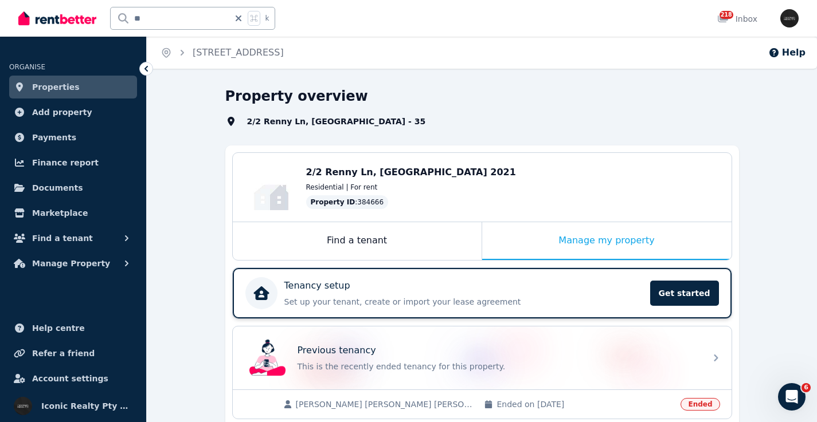
click at [360, 286] on div "Tenancy setup" at bounding box center [463, 286] width 359 height 14
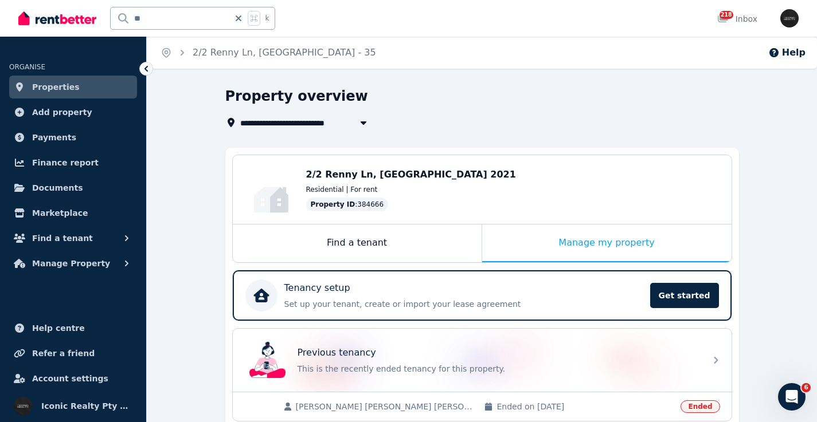
click at [87, 88] on link "Properties" at bounding box center [73, 87] width 128 height 23
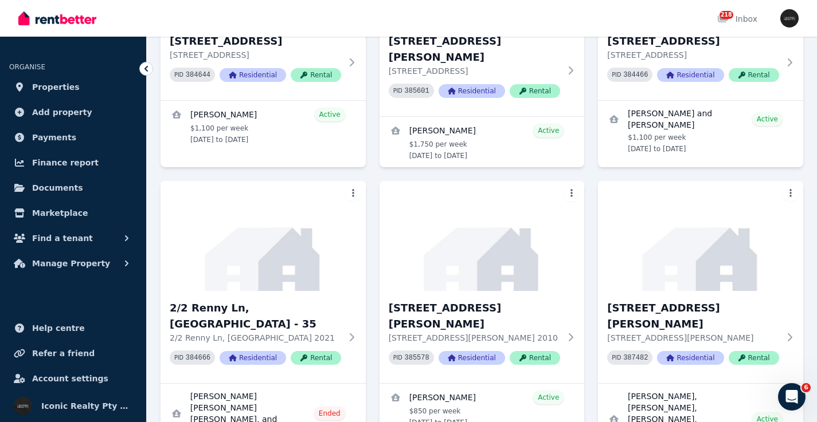
scroll to position [1497, 0]
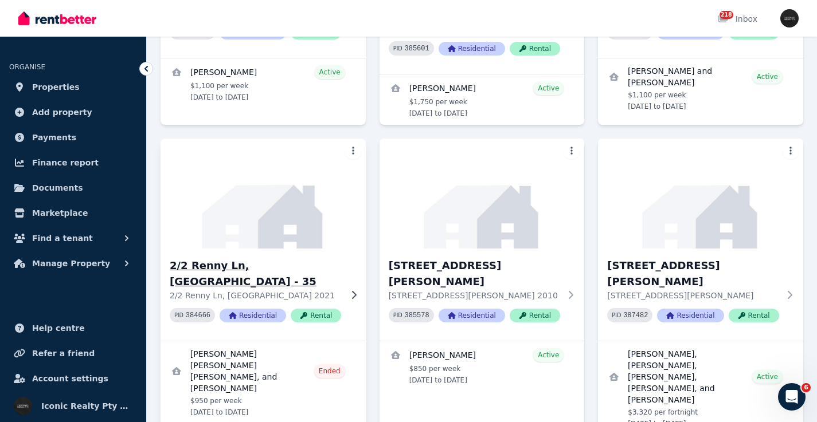
click at [233, 136] on img at bounding box center [262, 194] width 215 height 116
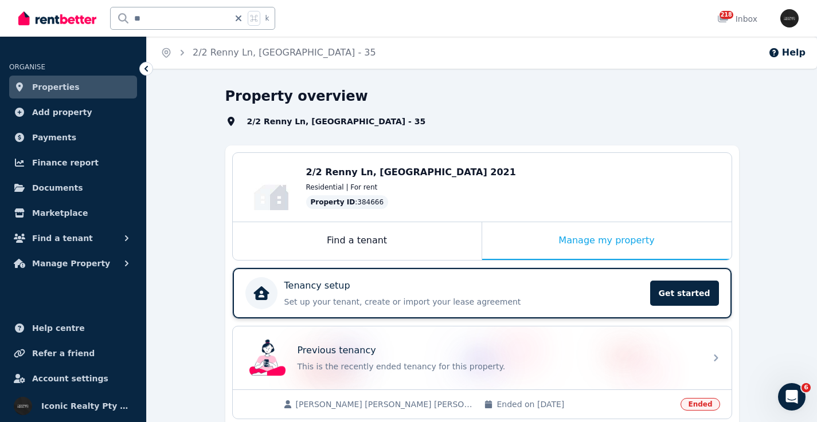
click at [369, 285] on div "Tenancy setup" at bounding box center [463, 286] width 359 height 14
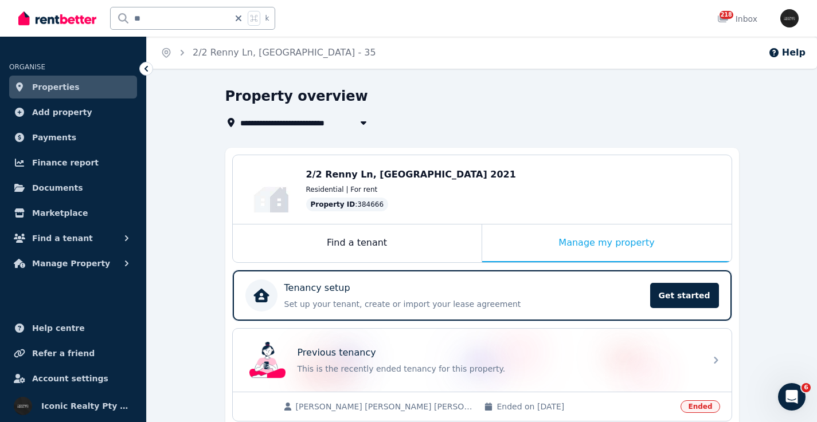
click at [66, 85] on span "Properties" at bounding box center [56, 87] width 48 height 14
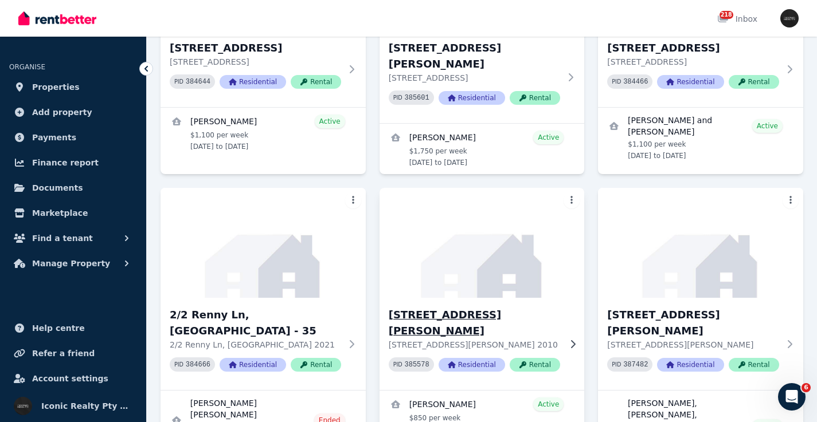
scroll to position [1454, 0]
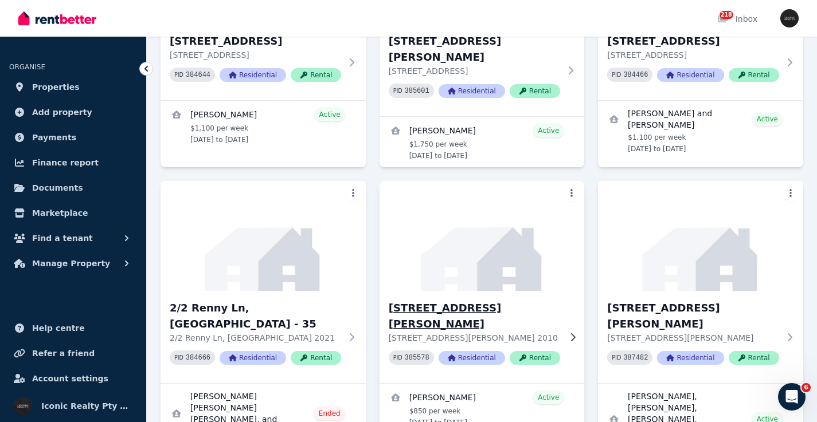
click at [457, 178] on img at bounding box center [481, 236] width 215 height 116
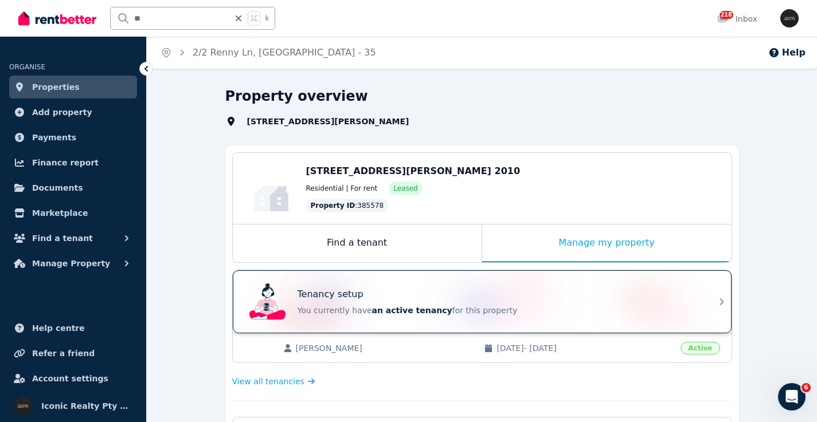
click at [482, 291] on div "Tenancy setup" at bounding box center [497, 295] width 401 height 14
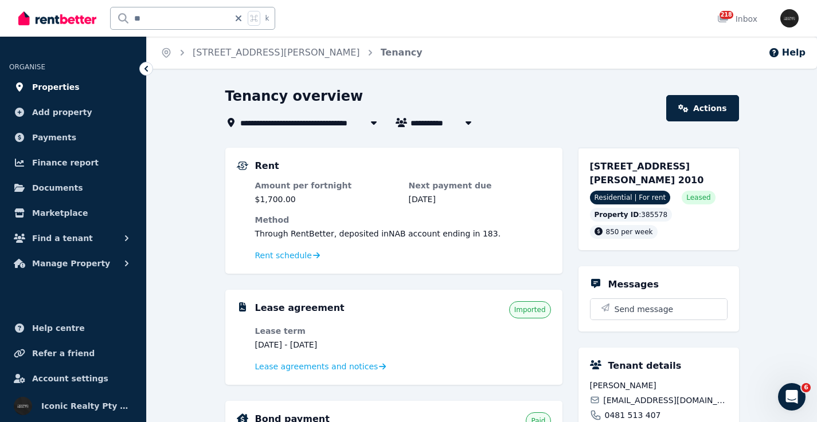
click at [81, 85] on link "Properties" at bounding box center [73, 87] width 128 height 23
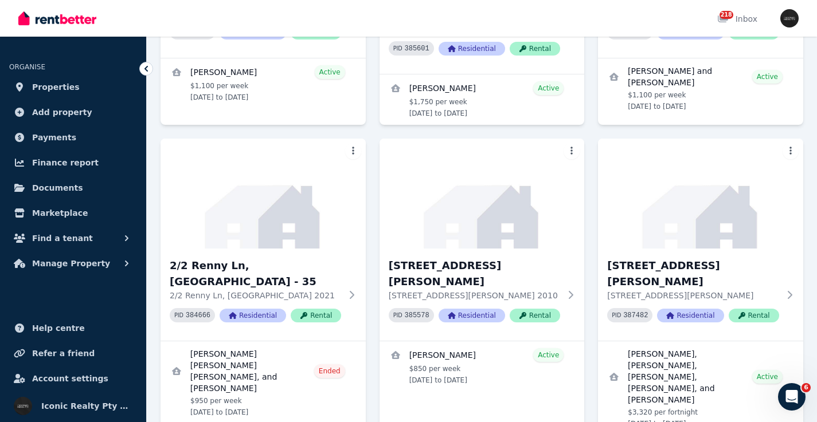
scroll to position [1476, 0]
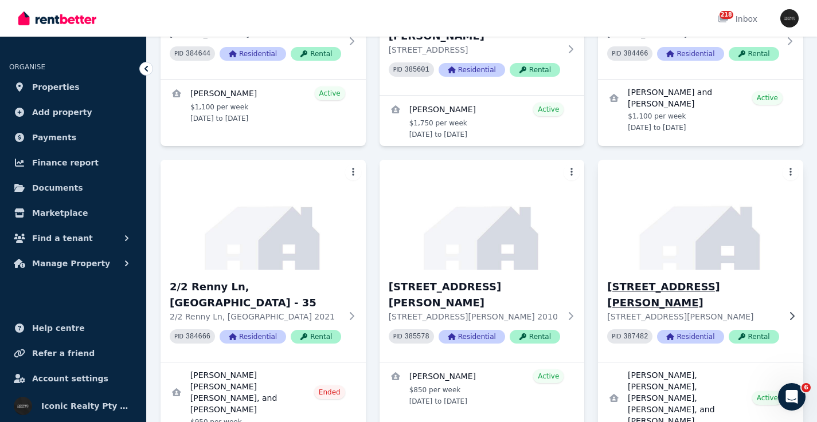
click at [702, 157] on img at bounding box center [700, 215] width 215 height 116
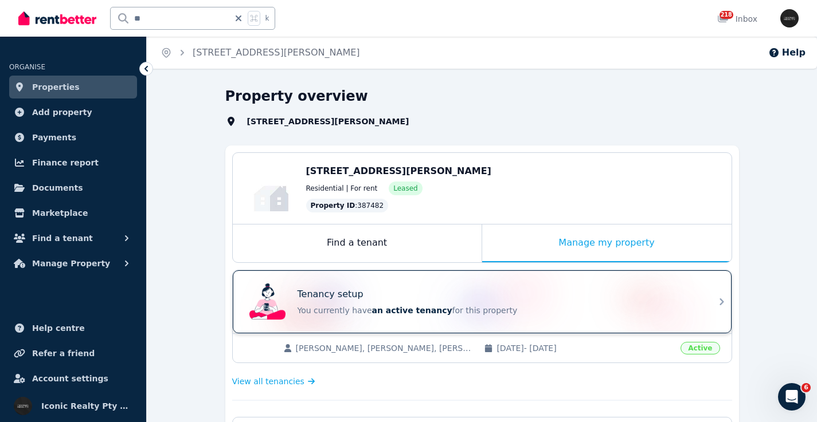
click at [427, 284] on div "Tenancy setup You currently have an active tenancy for this property" at bounding box center [472, 302] width 454 height 46
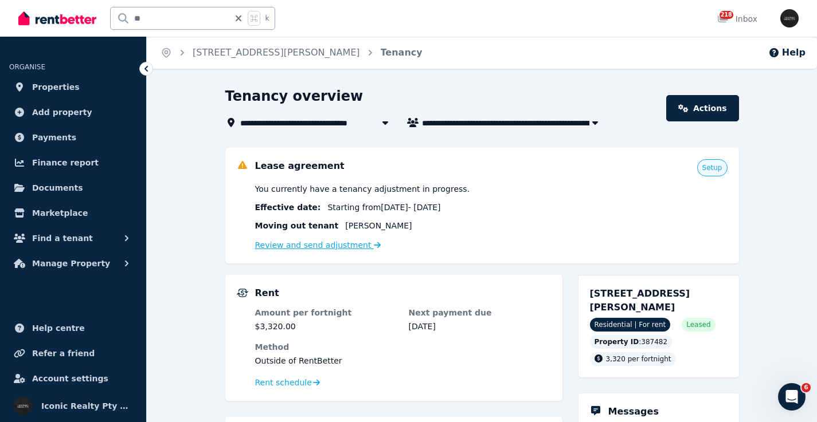
click at [323, 244] on link "Review and send adjustment" at bounding box center [318, 245] width 126 height 9
click at [90, 87] on link "Properties" at bounding box center [73, 87] width 128 height 23
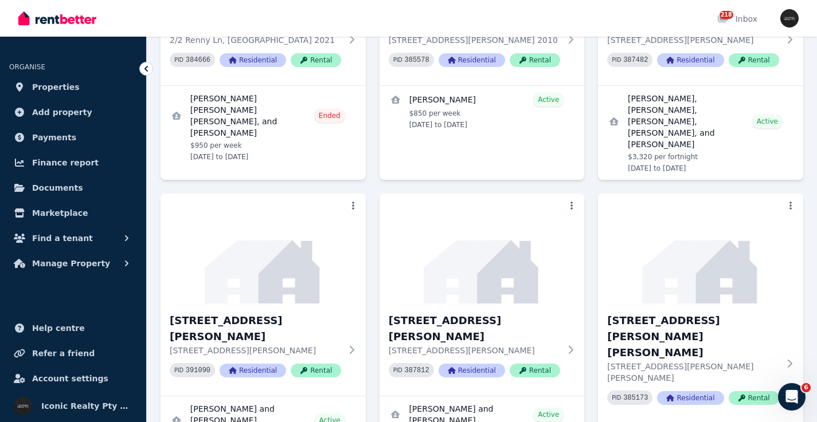
scroll to position [1774, 0]
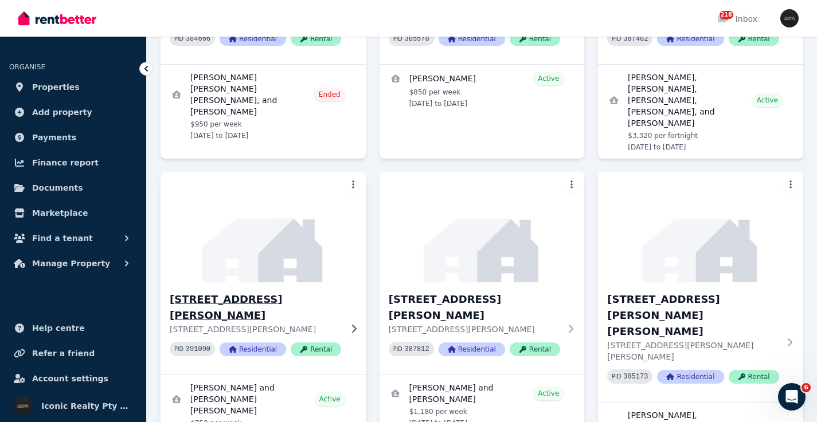
click at [266, 170] on img at bounding box center [262, 228] width 215 height 116
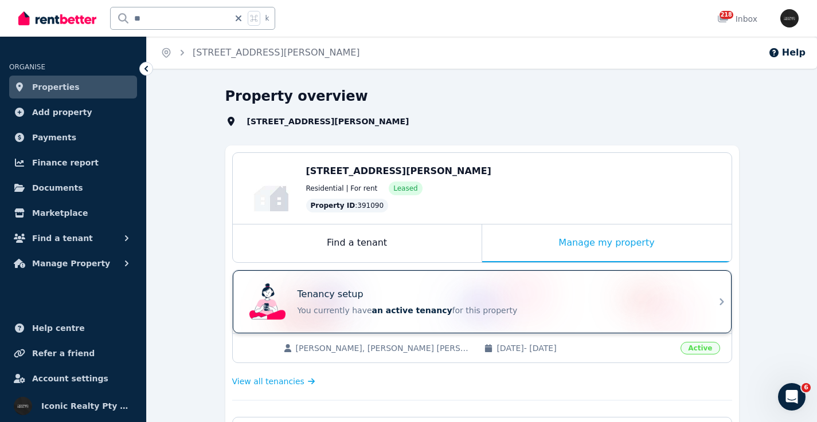
click at [416, 282] on div "Tenancy setup You currently have an active tenancy for this property" at bounding box center [472, 302] width 454 height 46
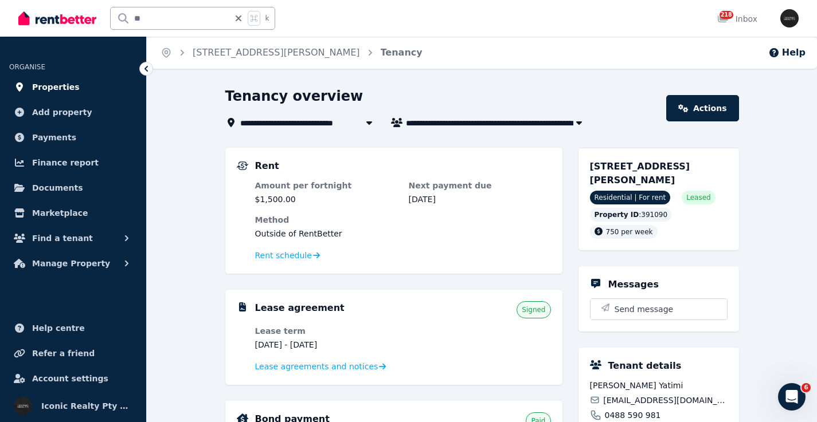
click at [74, 88] on link "Properties" at bounding box center [73, 87] width 128 height 23
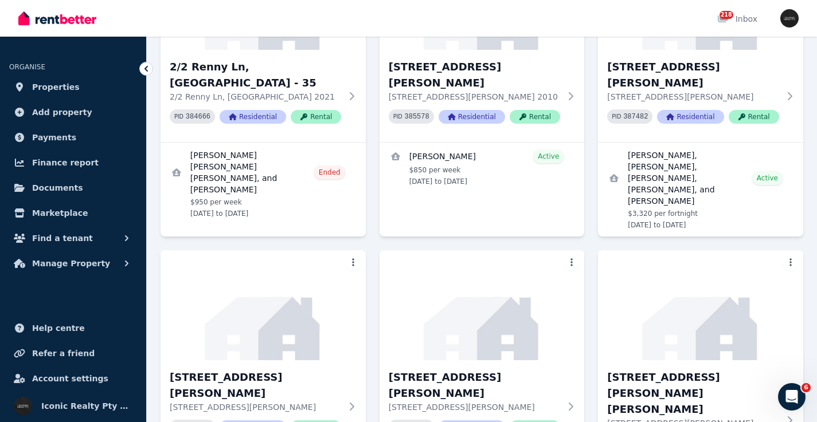
scroll to position [1717, 0]
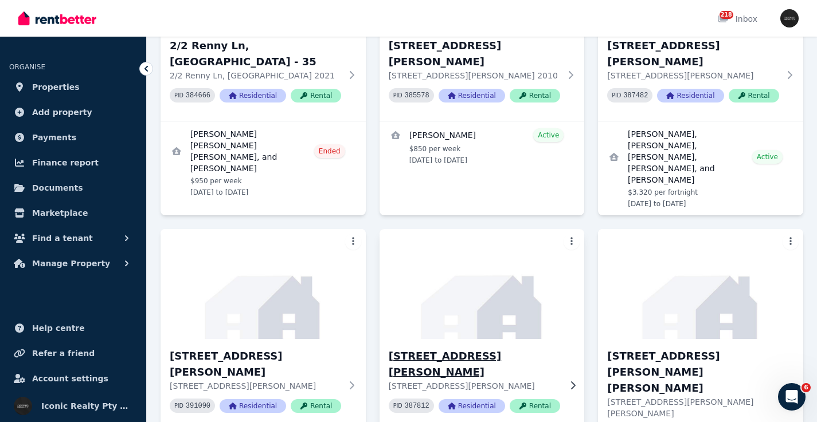
click at [515, 226] on img at bounding box center [481, 284] width 215 height 116
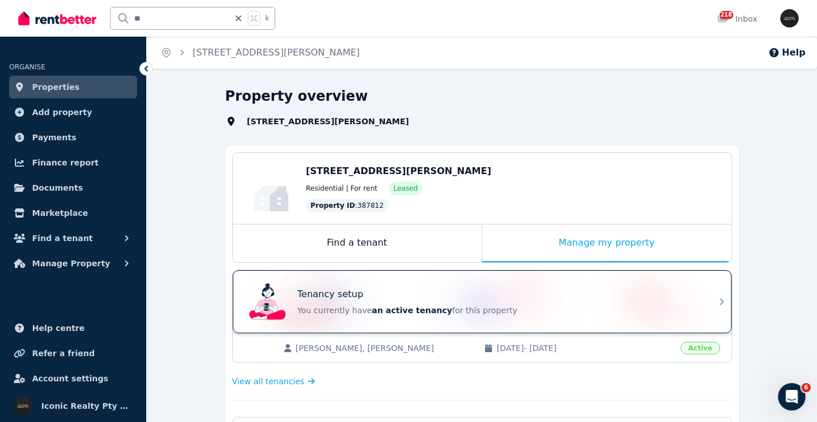
click at [466, 293] on div "Tenancy setup" at bounding box center [497, 295] width 401 height 14
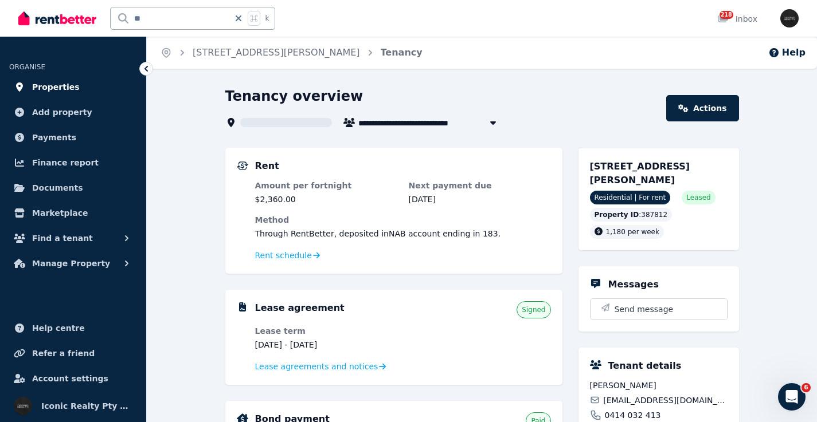
click at [87, 89] on link "Properties" at bounding box center [73, 87] width 128 height 23
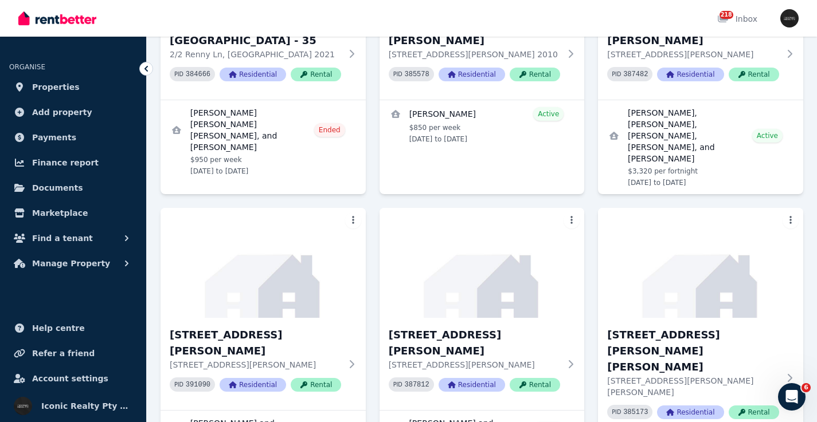
scroll to position [1752, 0]
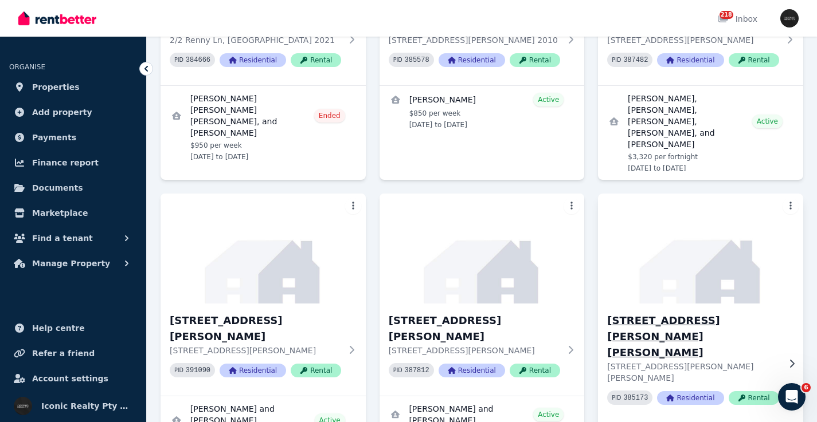
click at [686, 191] on img at bounding box center [700, 249] width 215 height 116
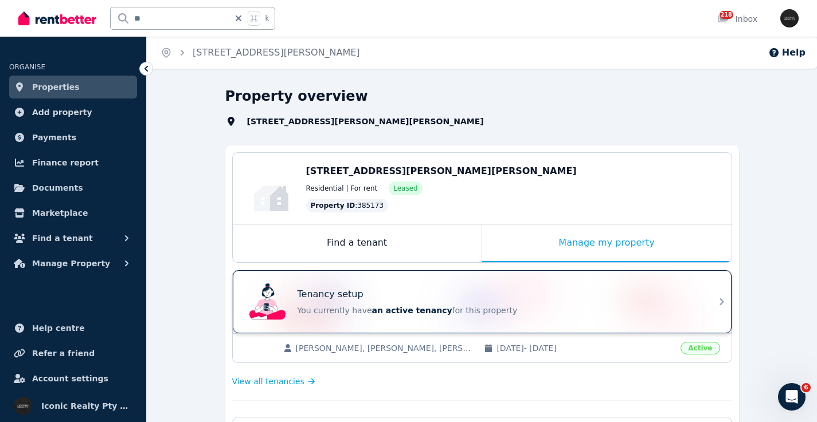
click at [488, 290] on div "Tenancy setup" at bounding box center [497, 295] width 401 height 14
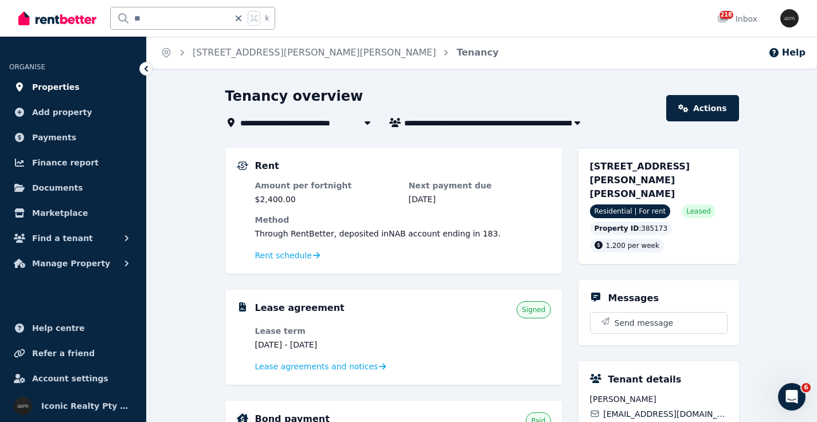
click at [70, 91] on span "Properties" at bounding box center [56, 87] width 48 height 14
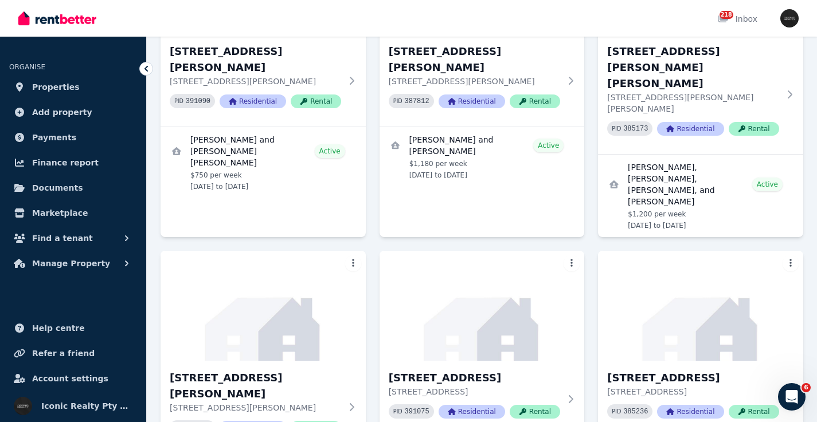
scroll to position [2029, 0]
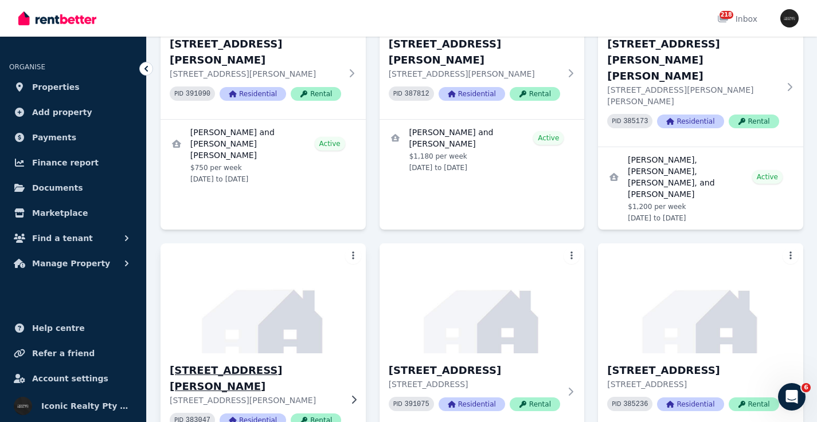
drag, startPoint x: 213, startPoint y: 84, endPoint x: 234, endPoint y: 84, distance: 21.8
click at [213, 241] on img at bounding box center [262, 299] width 215 height 116
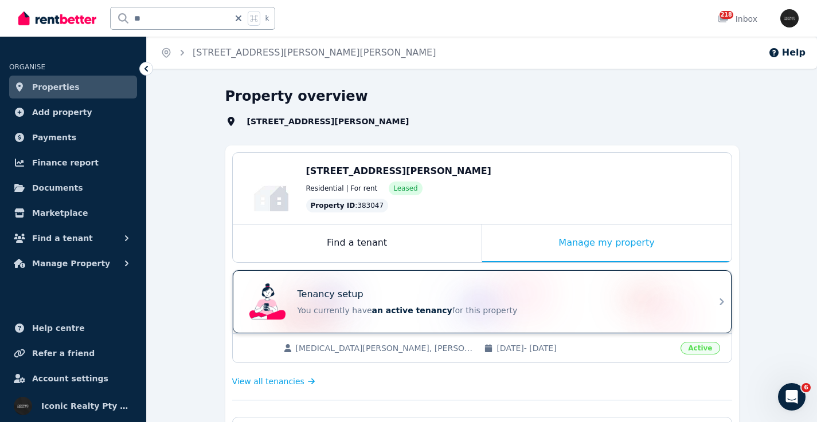
click at [407, 285] on div "Tenancy setup You currently have an active tenancy for this property" at bounding box center [472, 302] width 454 height 46
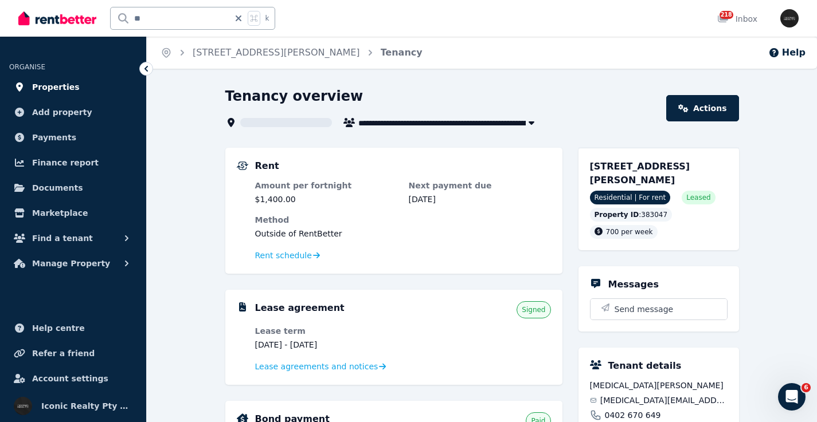
click at [70, 86] on span "Properties" at bounding box center [56, 87] width 48 height 14
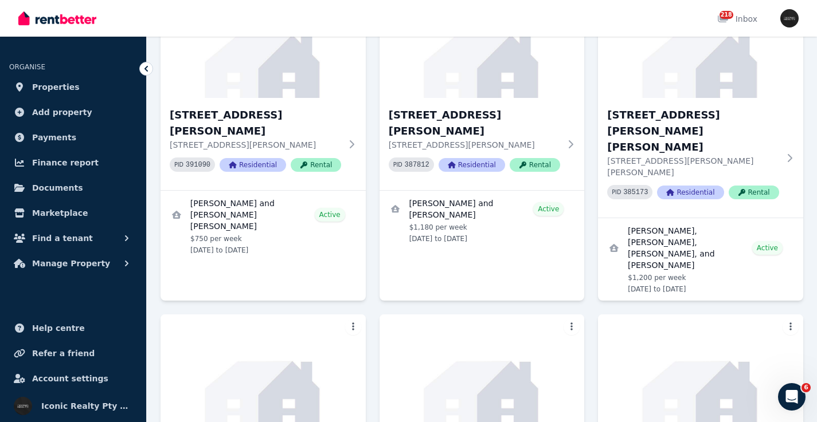
scroll to position [1972, 0]
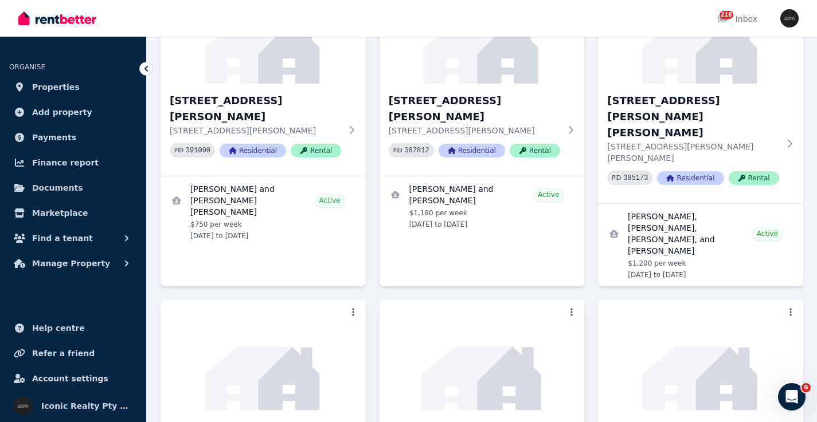
click at [536, 297] on img at bounding box center [481, 355] width 215 height 116
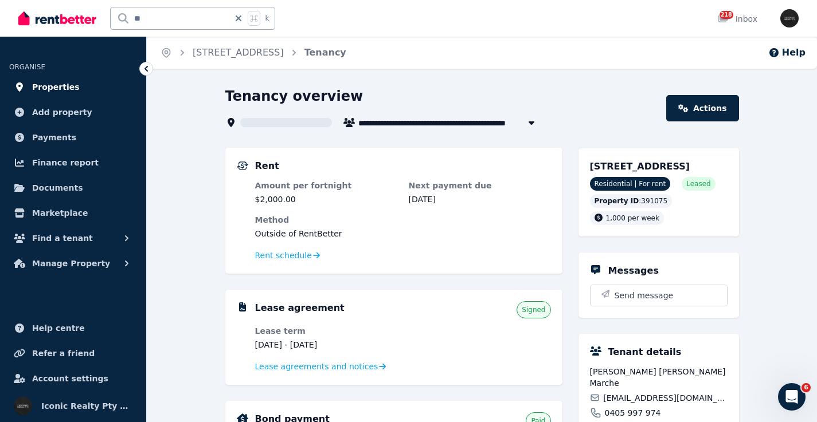
click at [83, 84] on link "Properties" at bounding box center [73, 87] width 128 height 23
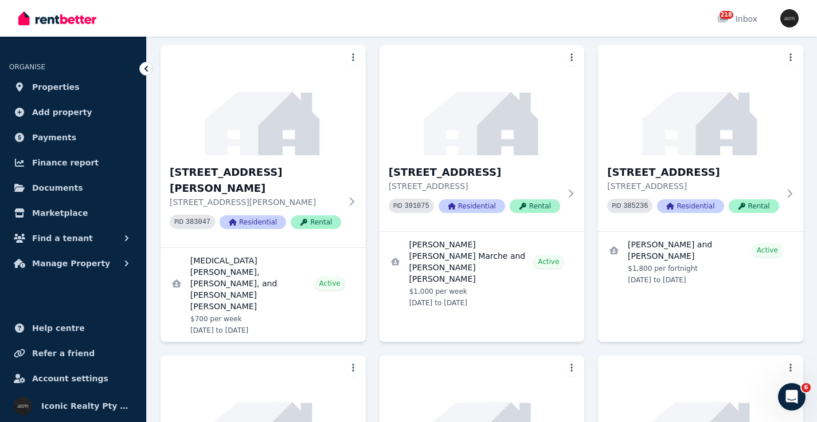
scroll to position [2057, 0]
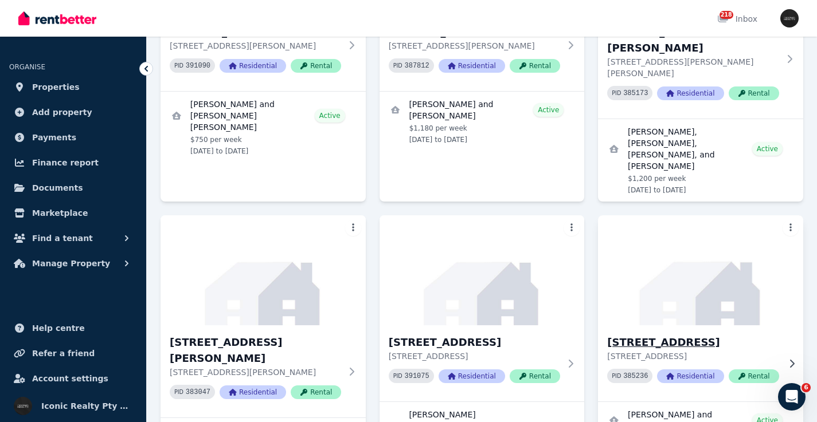
click at [698, 335] on h3 "[STREET_ADDRESS]" at bounding box center [692, 343] width 171 height 16
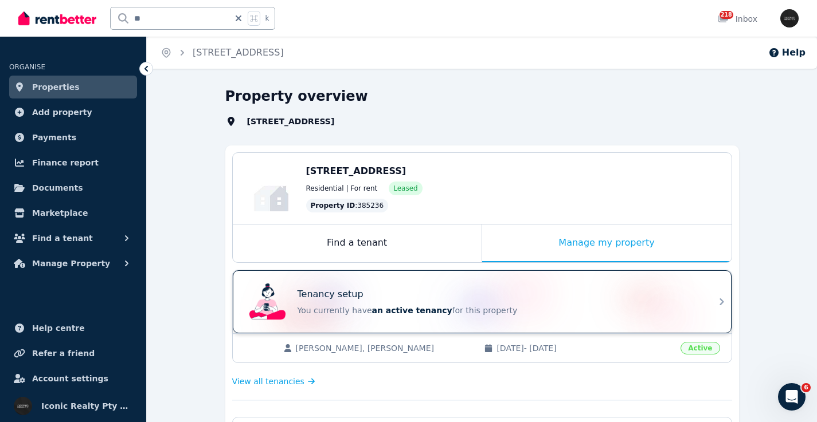
click at [465, 285] on div "Tenancy setup You currently have an active tenancy for this property" at bounding box center [472, 302] width 454 height 46
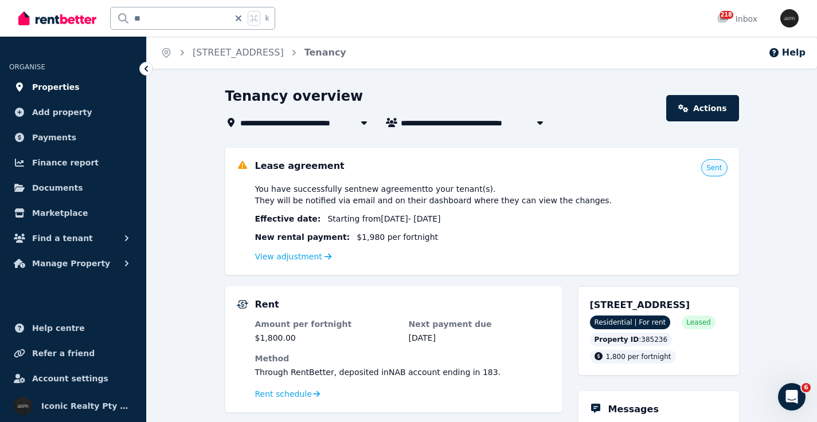
click at [83, 87] on link "Properties" at bounding box center [73, 87] width 128 height 23
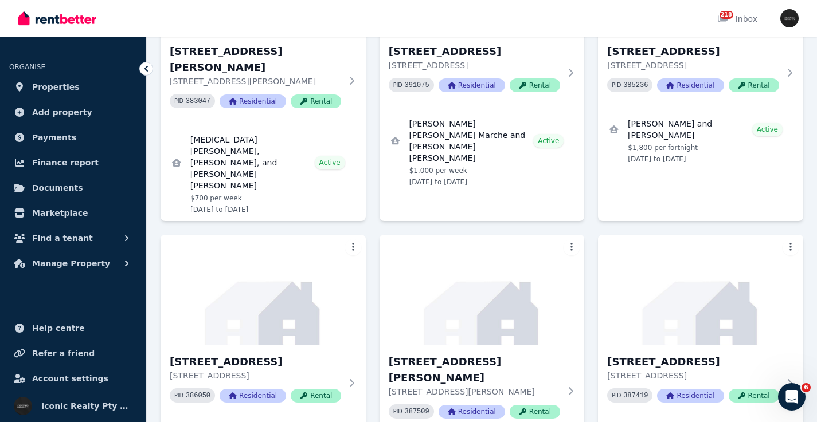
scroll to position [2355, 0]
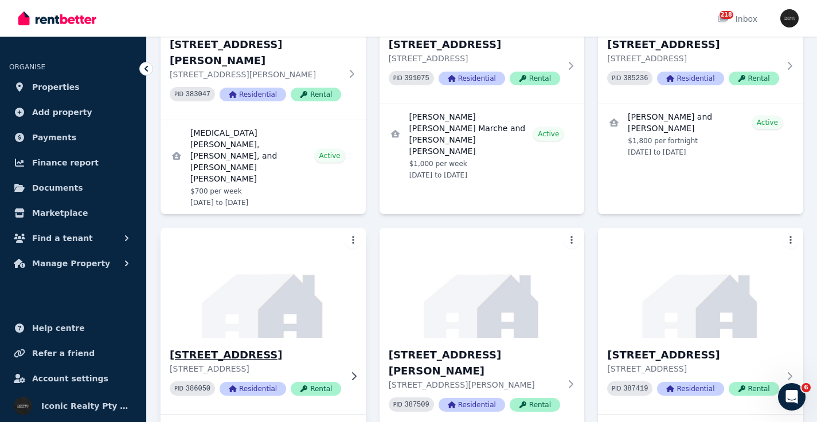
click at [245, 225] on img at bounding box center [262, 283] width 215 height 116
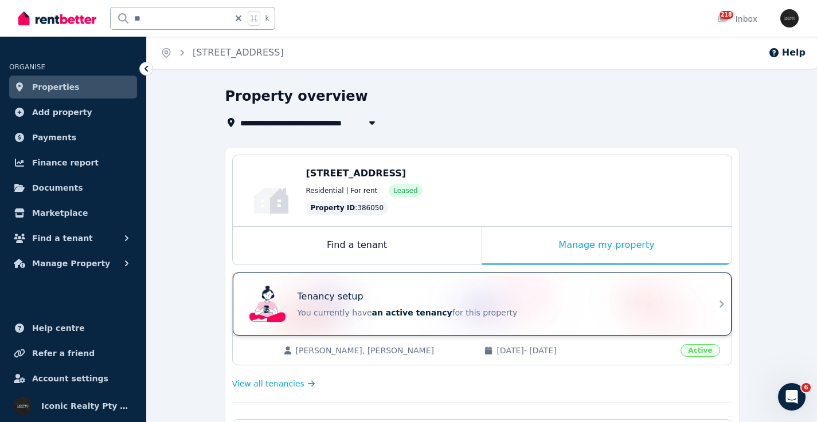
click at [577, 303] on div "Tenancy setup" at bounding box center [497, 297] width 401 height 14
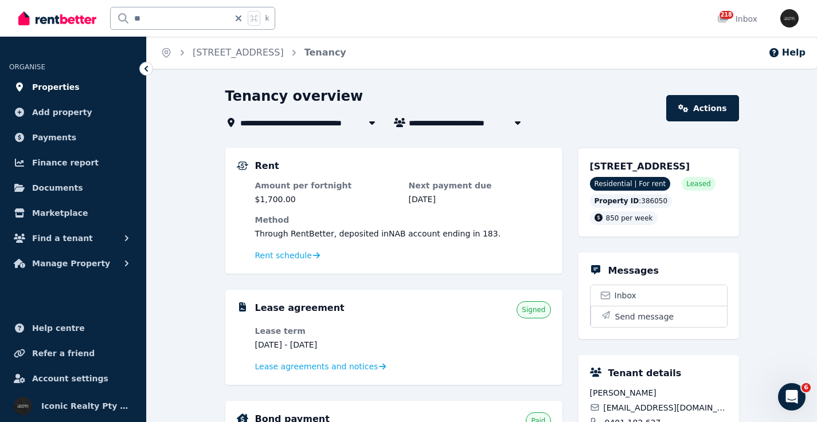
click at [57, 86] on span "Properties" at bounding box center [56, 87] width 48 height 14
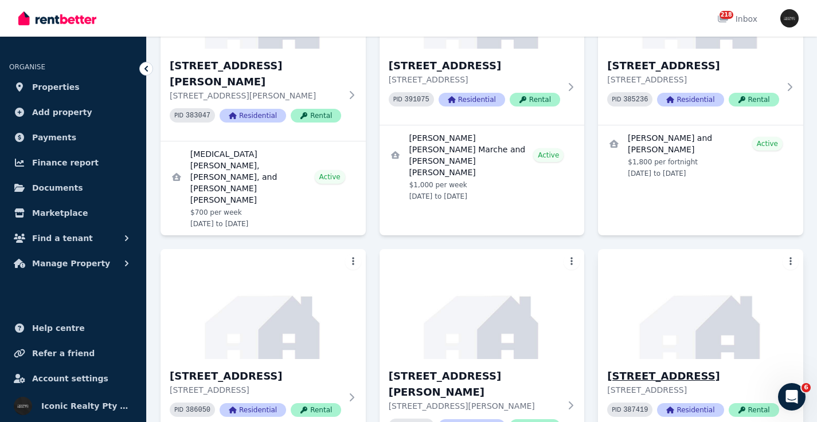
scroll to position [2341, 0]
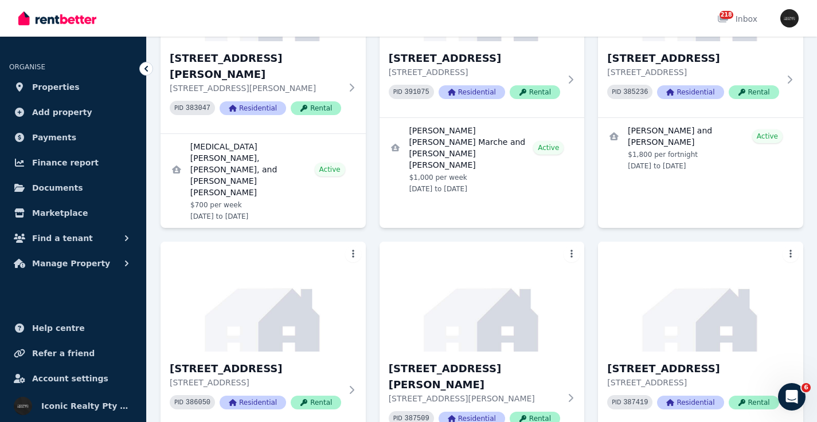
click at [509, 28] on div "218 Inbox" at bounding box center [388, 18] width 741 height 37
click at [525, 239] on img at bounding box center [481, 297] width 215 height 116
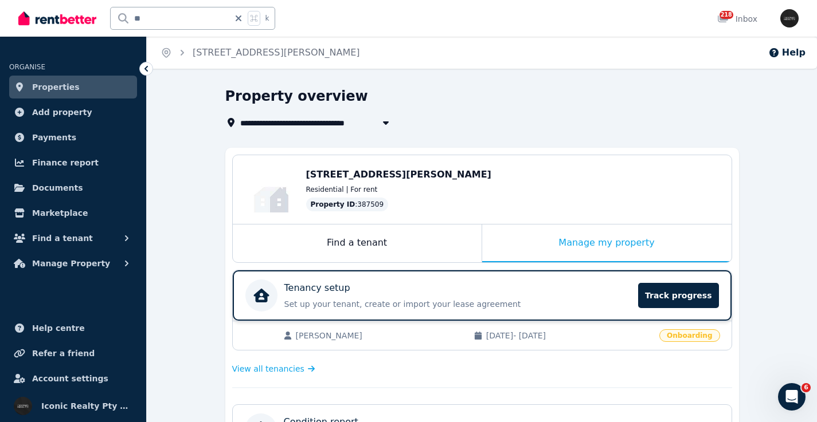
click at [440, 291] on div "Tenancy setup" at bounding box center [457, 288] width 347 height 14
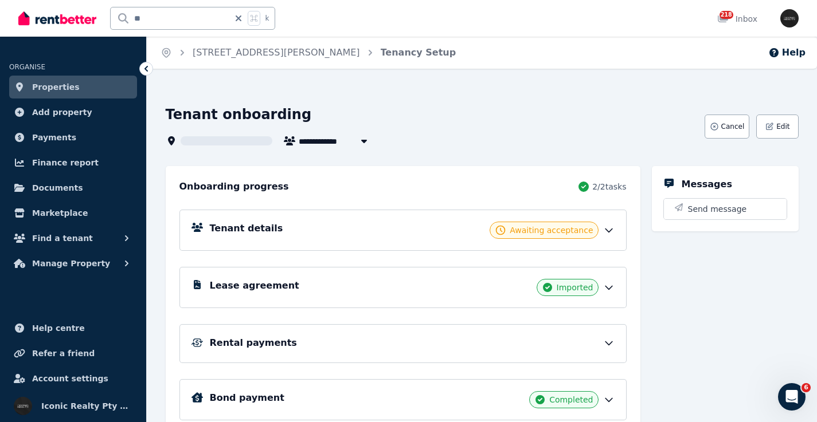
click at [323, 280] on div "Lease agreement Imported" at bounding box center [412, 287] width 405 height 17
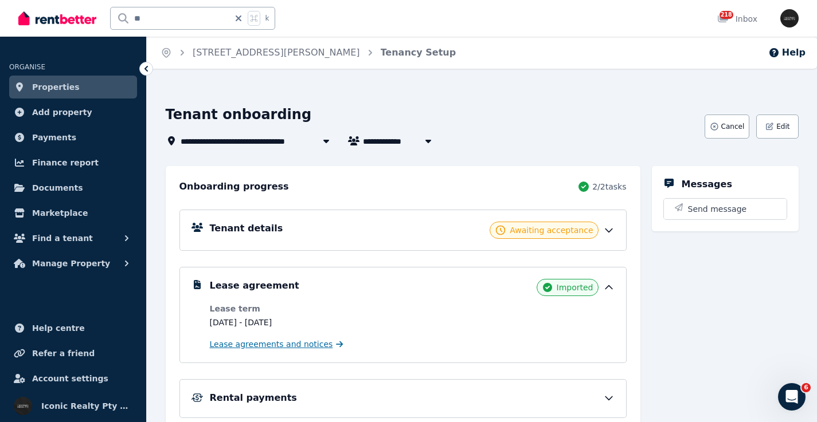
click at [307, 346] on span "Lease agreements and notices" at bounding box center [271, 344] width 123 height 11
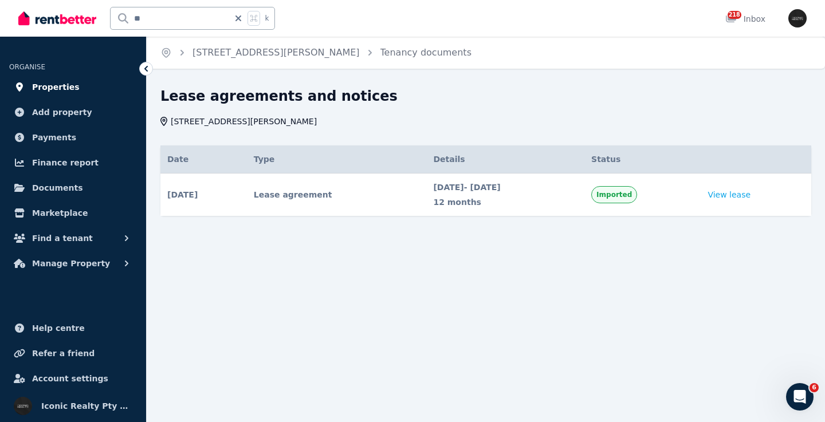
click at [74, 85] on link "Properties" at bounding box center [73, 87] width 128 height 23
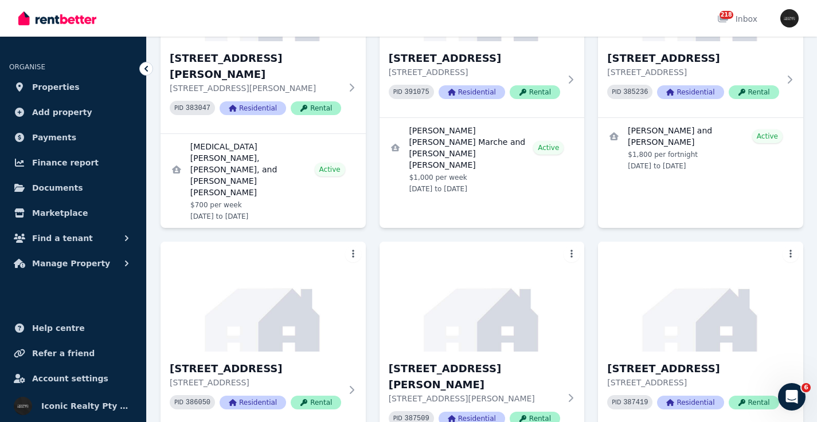
scroll to position [2334, 0]
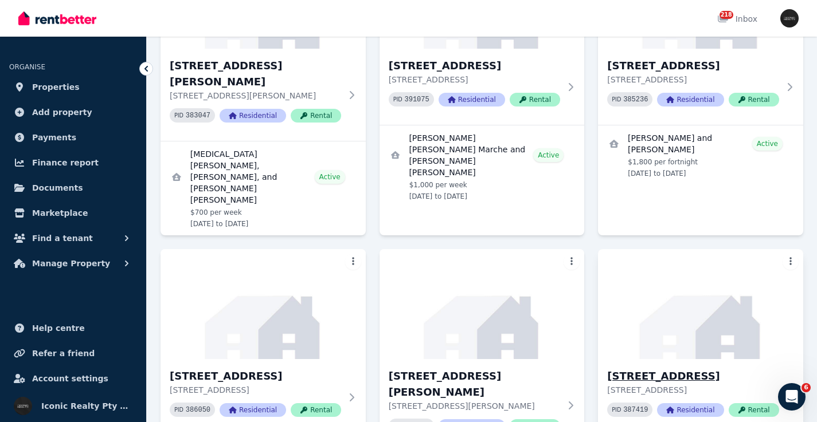
click at [701, 359] on div "2/191 Bondi Rd, Bondi Junction # 119 2/191 Bondi Rd, Bondi Junction NSW 2022 PI…" at bounding box center [700, 397] width 205 height 76
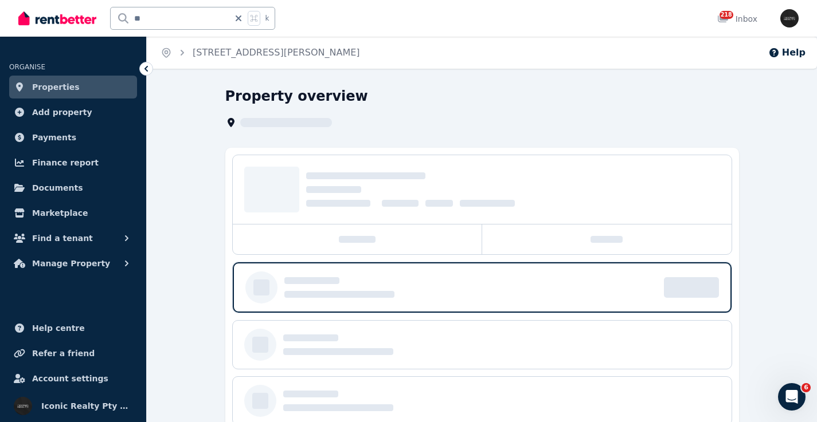
click at [567, 283] on div at bounding box center [470, 287] width 372 height 21
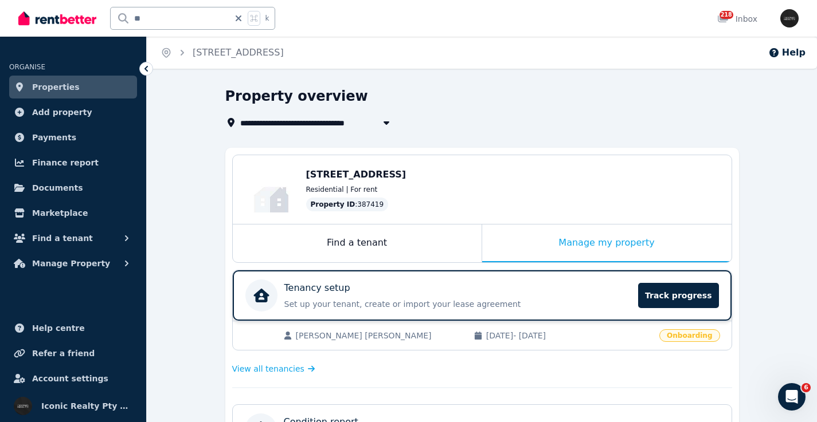
click at [542, 293] on div "Tenancy setup" at bounding box center [457, 288] width 347 height 14
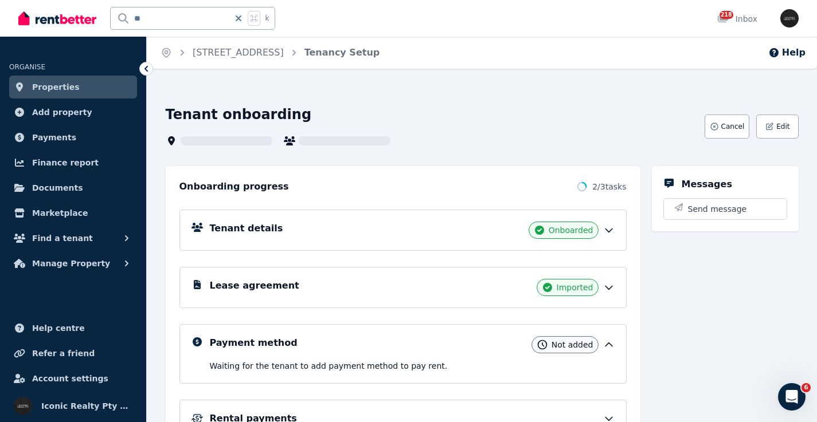
click at [347, 230] on div "Tenant details Onboarded" at bounding box center [412, 230] width 405 height 17
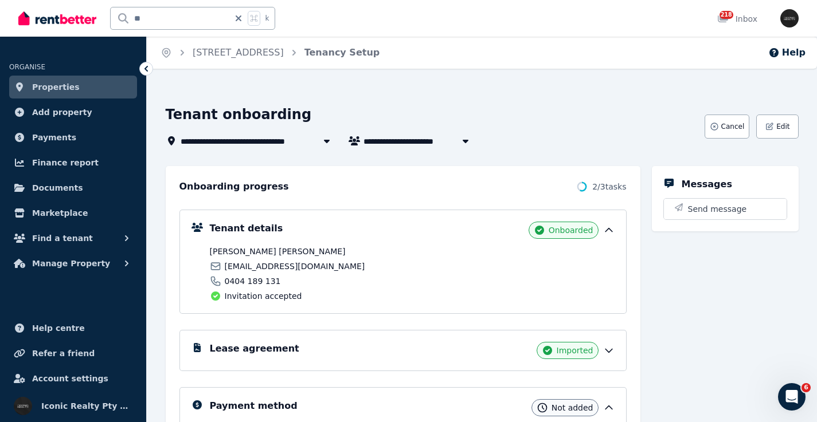
click at [310, 337] on div "Lease agreement Imported" at bounding box center [402, 350] width 447 height 41
click at [308, 346] on div "Lease agreement Imported" at bounding box center [412, 350] width 405 height 17
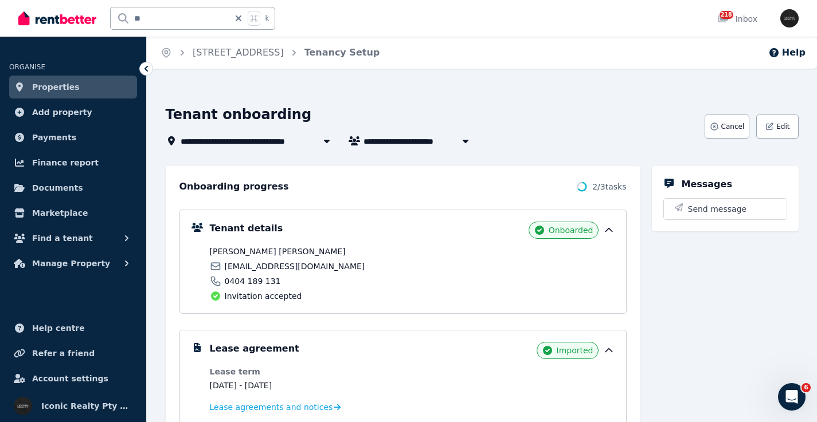
click at [87, 88] on link "Properties" at bounding box center [73, 87] width 128 height 23
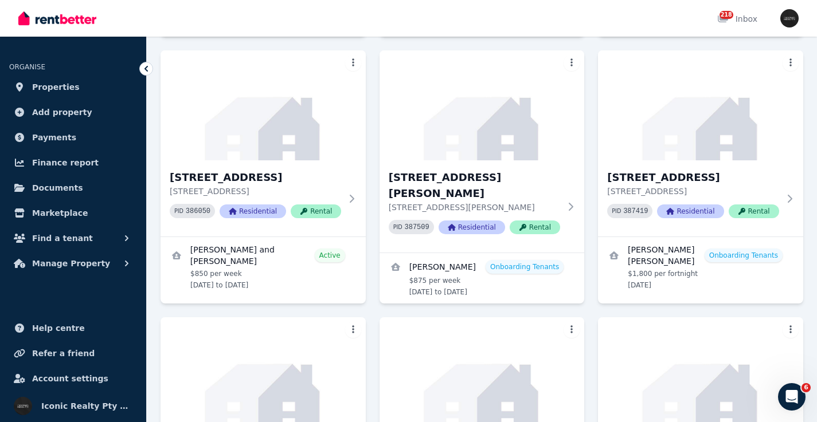
scroll to position [2596, 0]
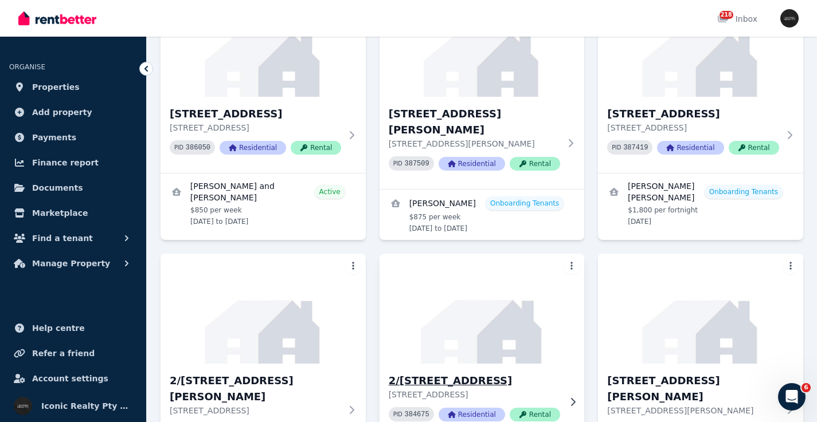
click at [218, 254] on img at bounding box center [262, 309] width 205 height 110
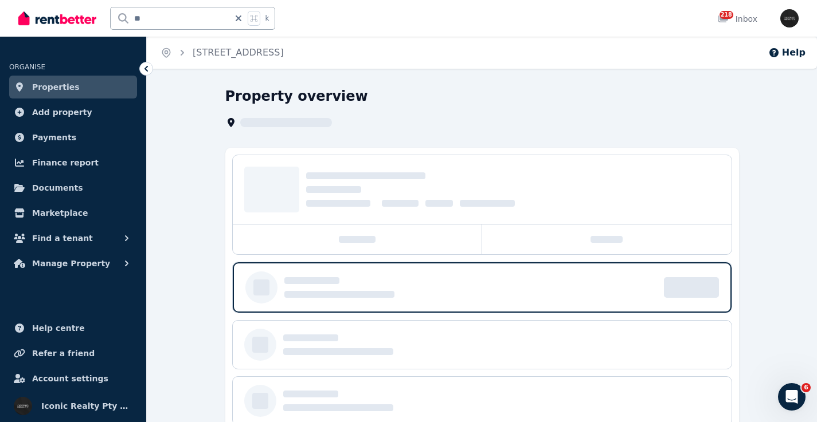
click at [285, 92] on h1 "Property overview" at bounding box center [296, 96] width 143 height 18
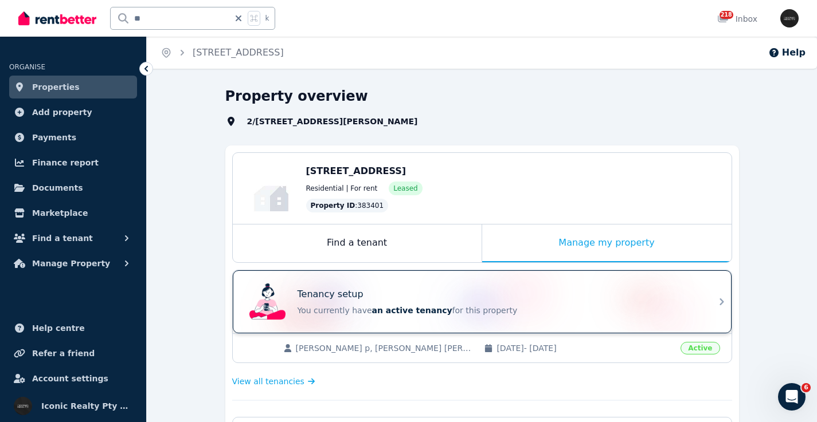
click at [386, 288] on div "Tenancy setup" at bounding box center [497, 295] width 401 height 14
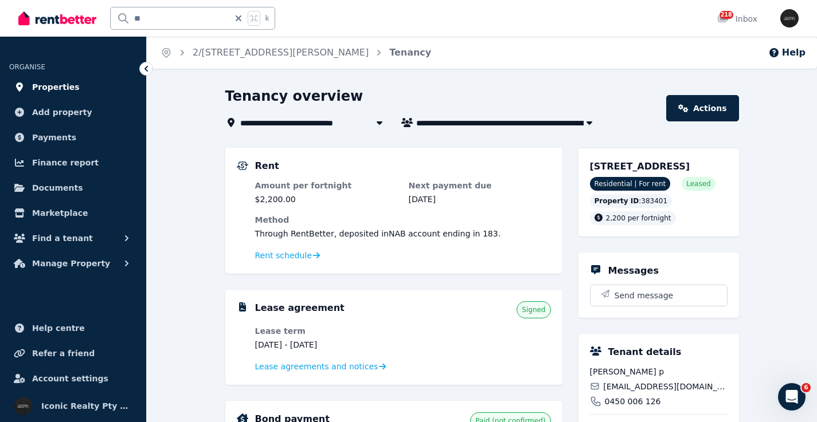
click at [86, 88] on link "Properties" at bounding box center [73, 87] width 128 height 23
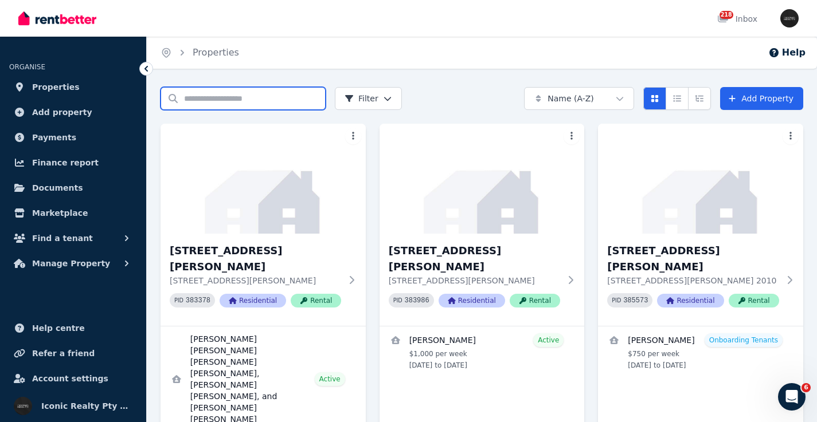
click at [221, 100] on input "Search properties" at bounding box center [242, 98] width 165 height 23
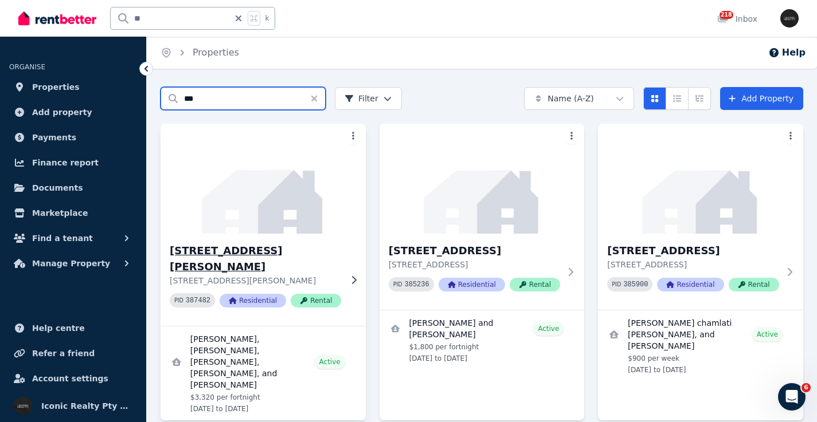
type input "***"
click at [276, 193] on img at bounding box center [262, 179] width 215 height 116
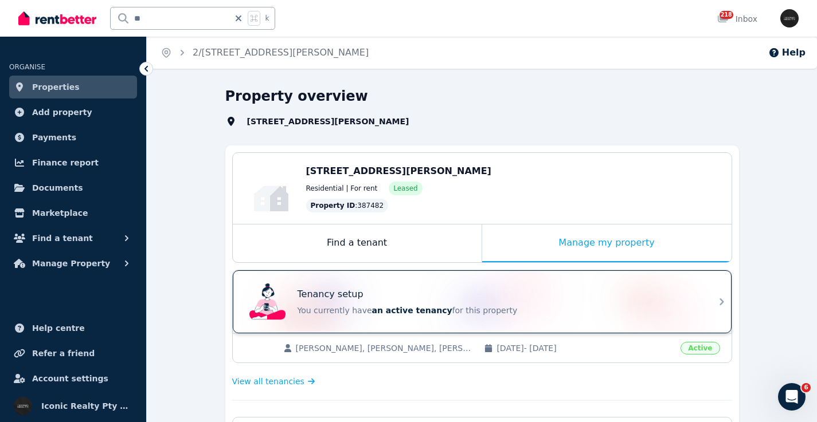
click at [488, 300] on div "Tenancy setup" at bounding box center [497, 295] width 401 height 14
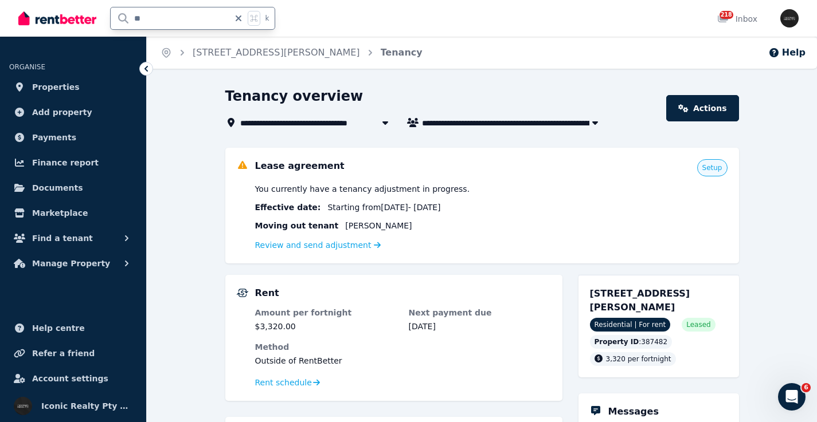
drag, startPoint x: 169, startPoint y: 21, endPoint x: 122, endPoint y: 19, distance: 47.0
click at [123, 19] on input "**" at bounding box center [170, 18] width 119 height 22
type input "****"
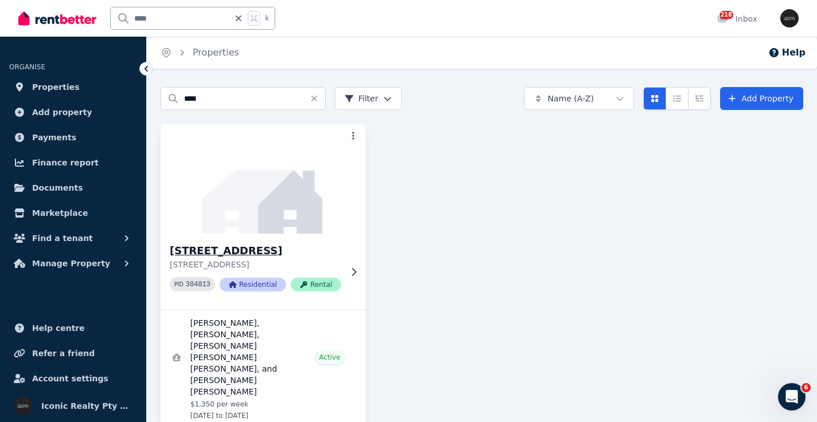
click at [287, 210] on img at bounding box center [262, 179] width 215 height 116
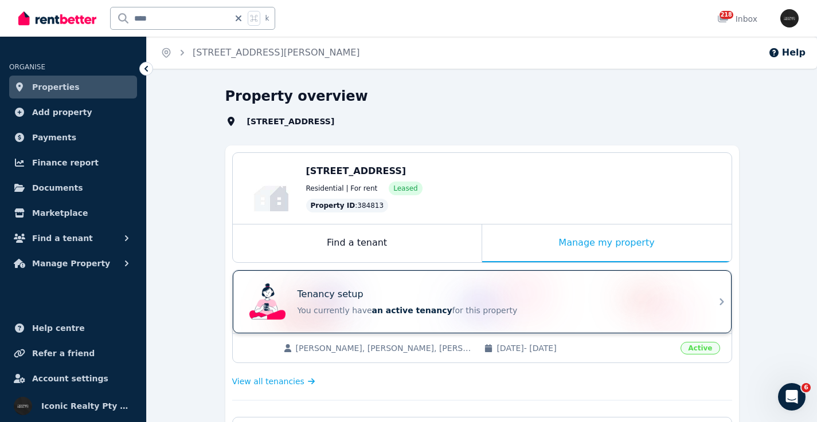
click at [425, 292] on div "Tenancy setup" at bounding box center [497, 295] width 401 height 14
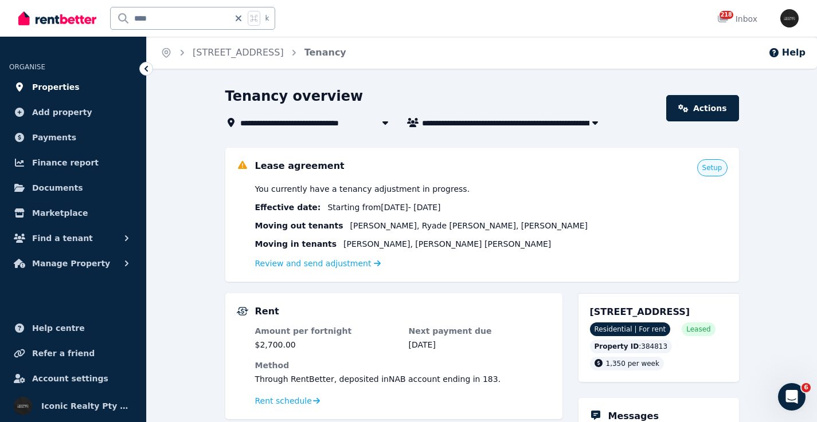
click at [74, 88] on link "Properties" at bounding box center [73, 87] width 128 height 23
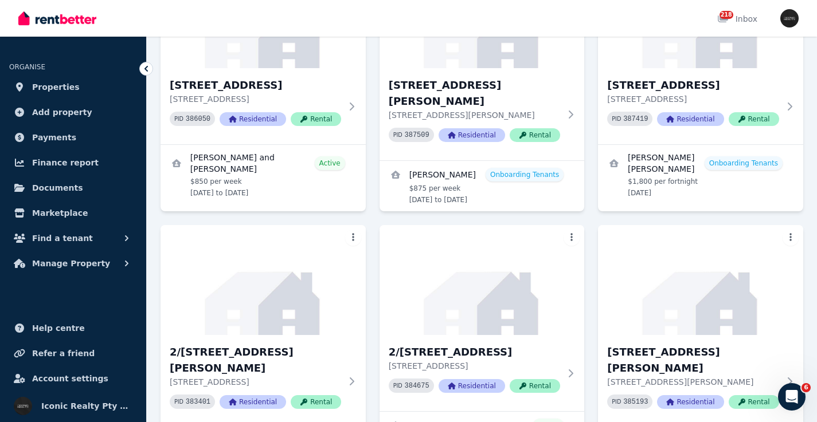
scroll to position [2632, 0]
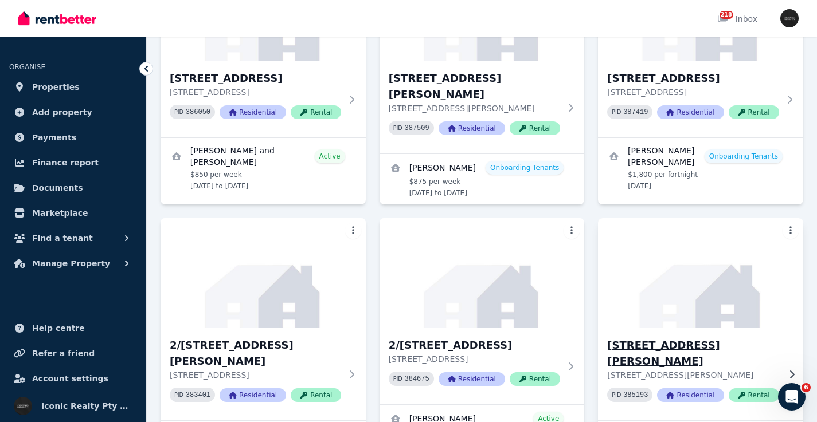
click at [746, 338] on h3 "[STREET_ADDRESS][PERSON_NAME]" at bounding box center [692, 354] width 171 height 32
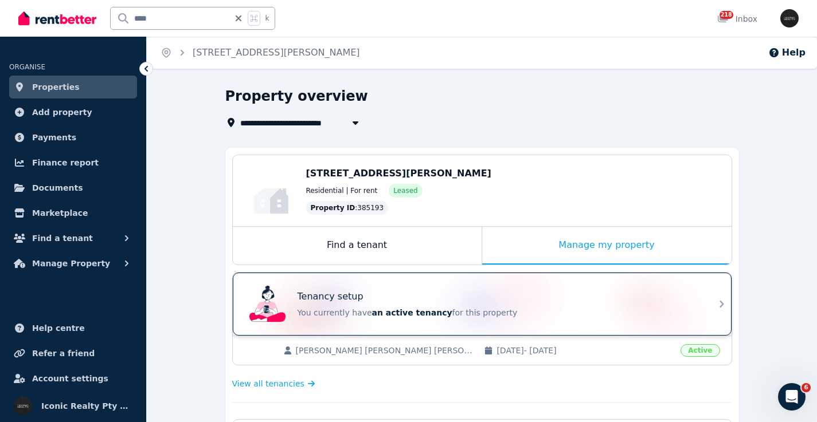
click at [380, 287] on div "Tenancy setup You currently have an active tenancy for this property" at bounding box center [472, 304] width 454 height 46
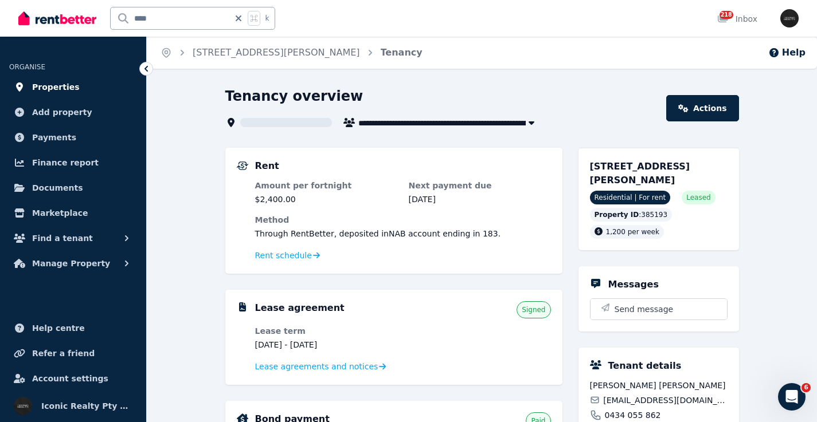
click at [89, 89] on link "Properties" at bounding box center [73, 87] width 128 height 23
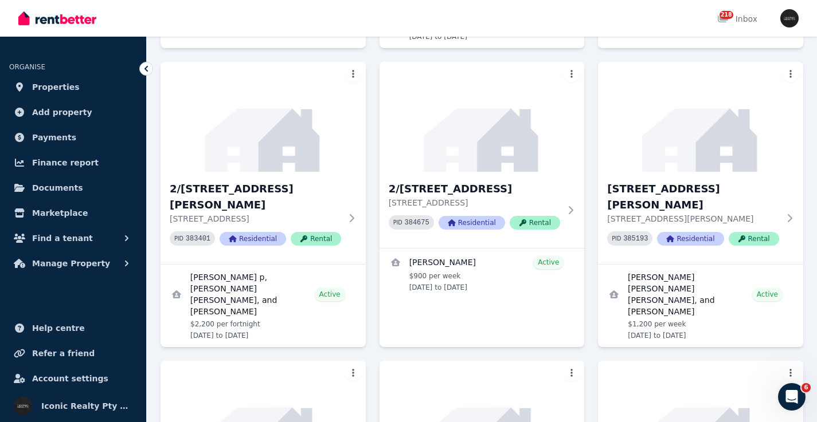
scroll to position [2795, 0]
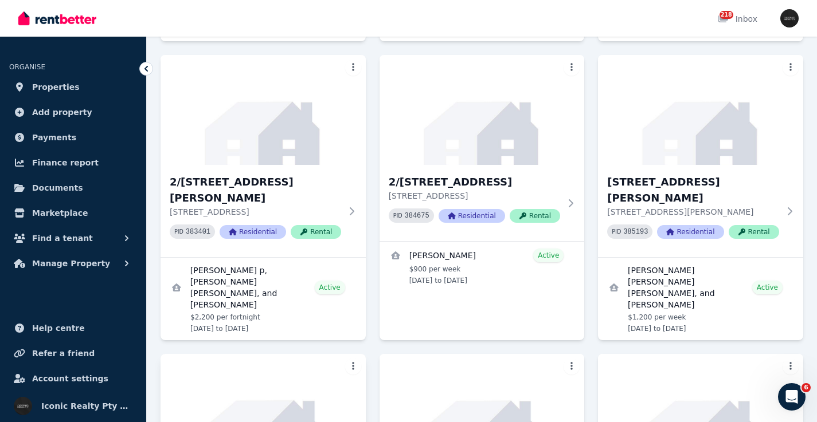
click at [260, 351] on img at bounding box center [262, 409] width 215 height 116
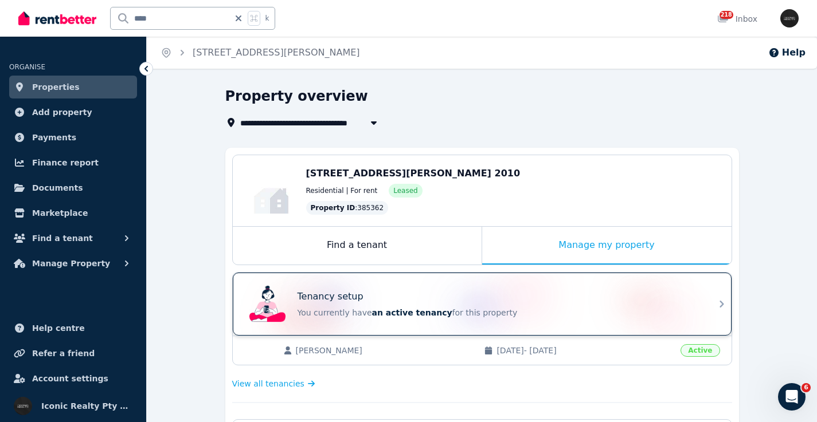
click at [514, 308] on p "You currently have an active tenancy for this property" at bounding box center [497, 312] width 401 height 11
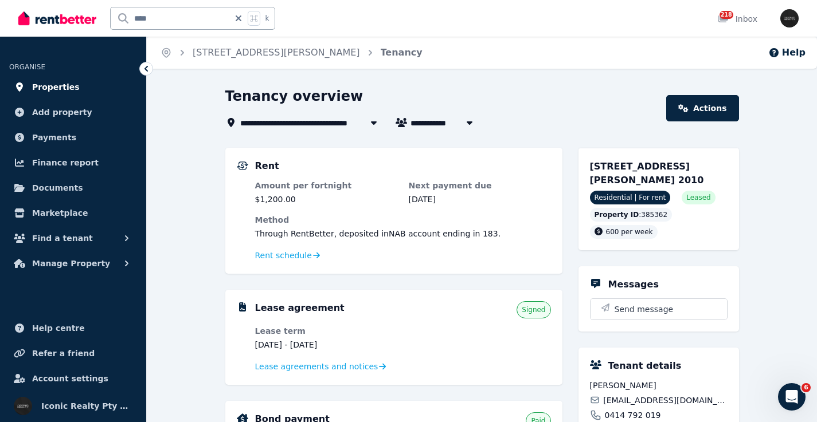
click at [65, 85] on span "Properties" at bounding box center [56, 87] width 48 height 14
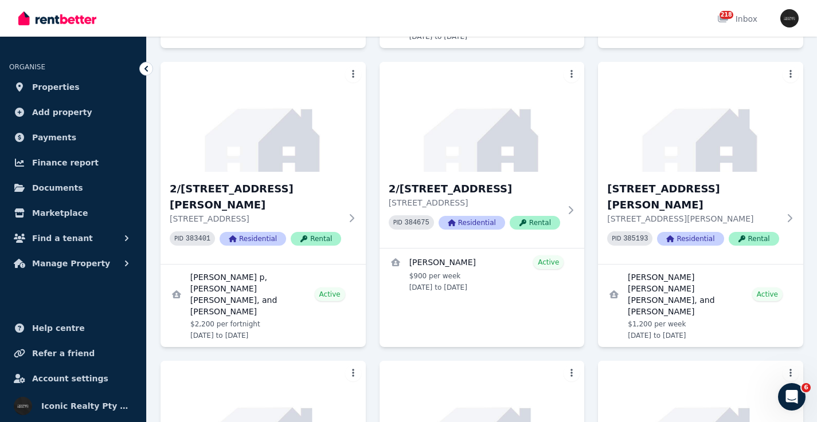
scroll to position [2823, 0]
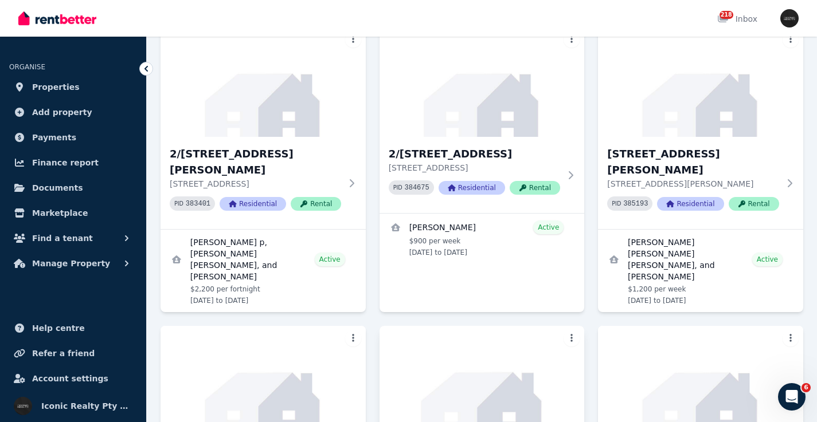
click at [517, 323] on img at bounding box center [481, 381] width 215 height 116
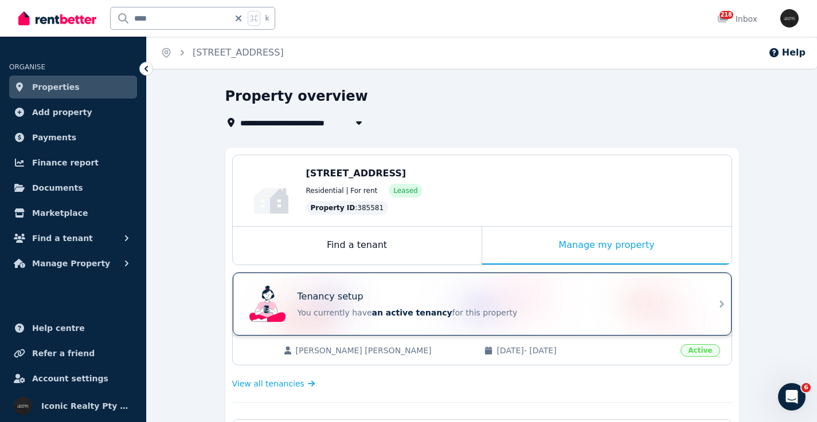
click at [387, 285] on div "Tenancy setup You currently have an active tenancy for this property" at bounding box center [472, 304] width 454 height 46
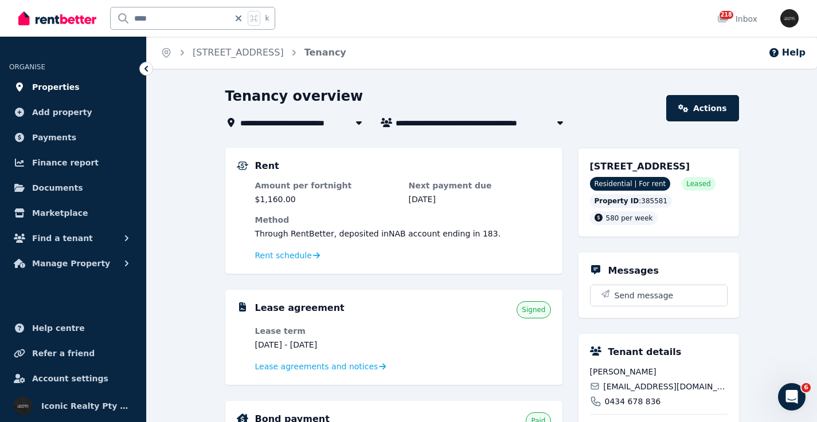
click at [102, 89] on link "Properties" at bounding box center [73, 87] width 128 height 23
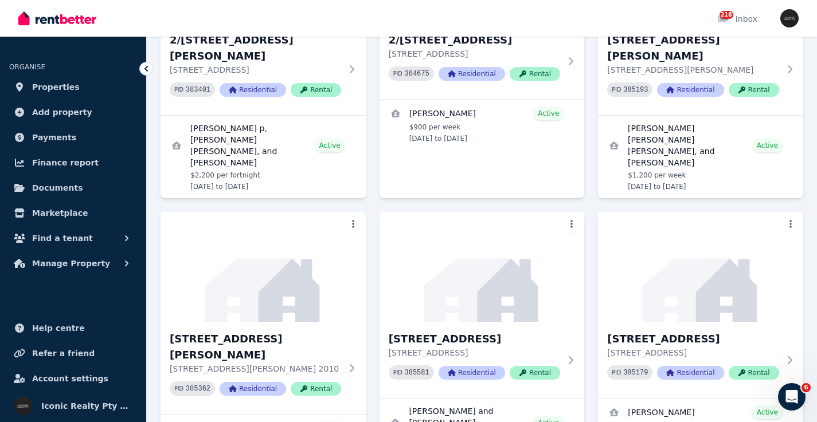
scroll to position [2930, 0]
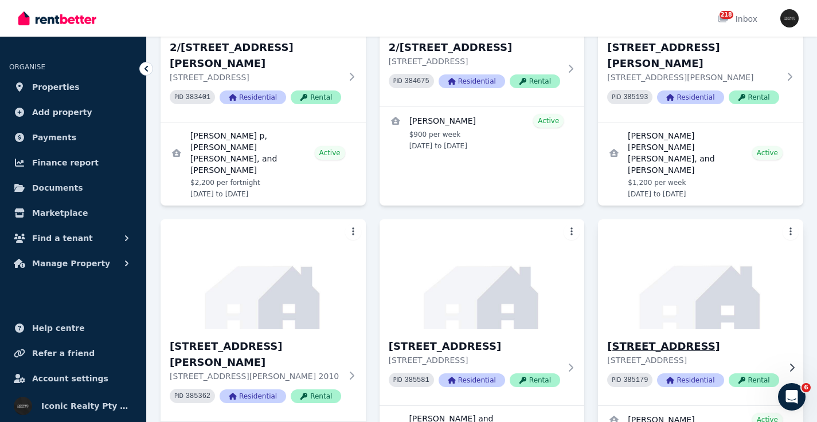
click at [713, 339] on h3 "[STREET_ADDRESS]" at bounding box center [692, 347] width 171 height 16
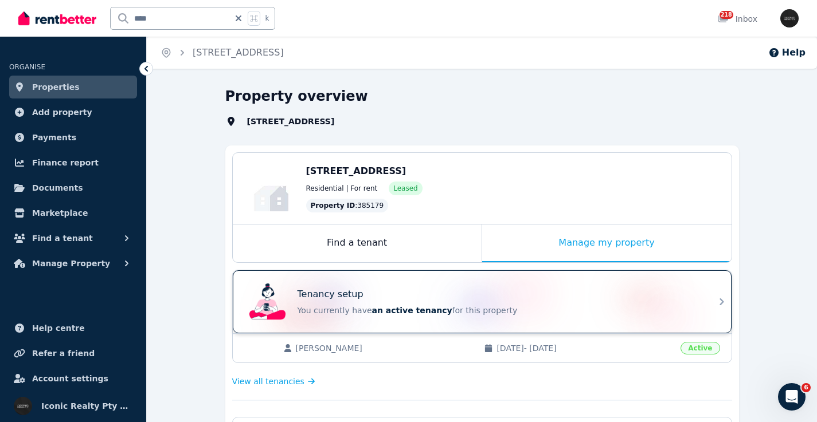
click at [371, 285] on div "Tenancy setup You currently have an active tenancy for this property" at bounding box center [472, 302] width 454 height 46
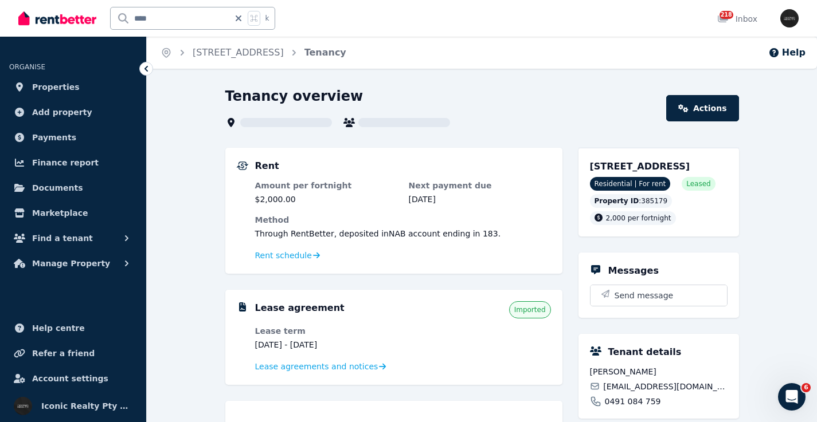
scroll to position [10, 0]
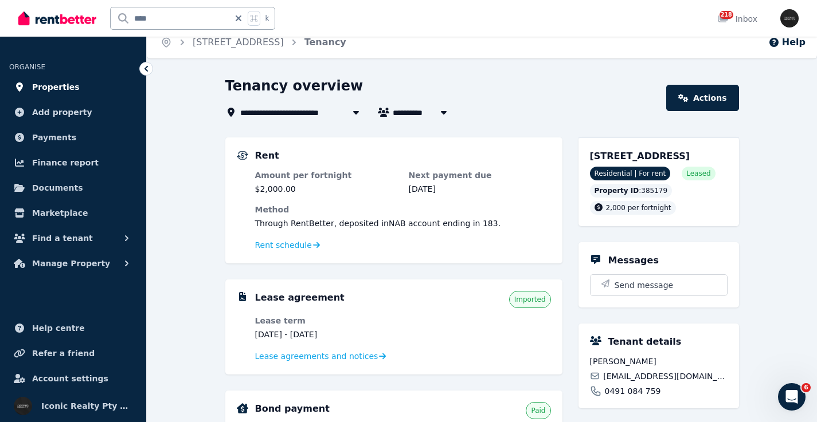
click at [77, 82] on link "Properties" at bounding box center [73, 87] width 128 height 23
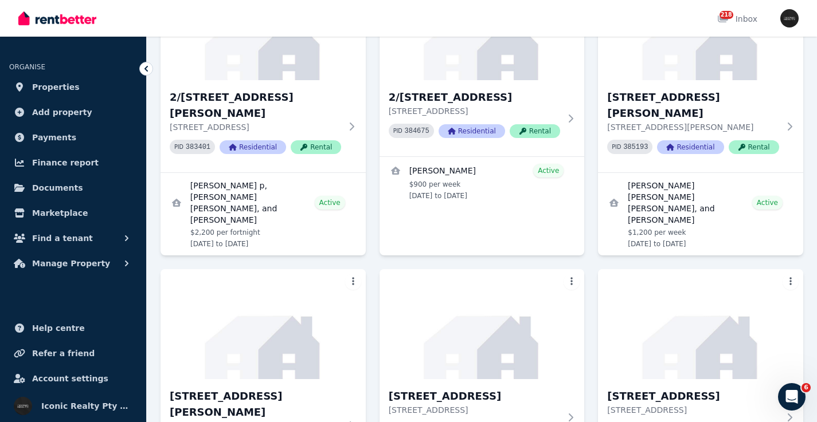
scroll to position [2888, 0]
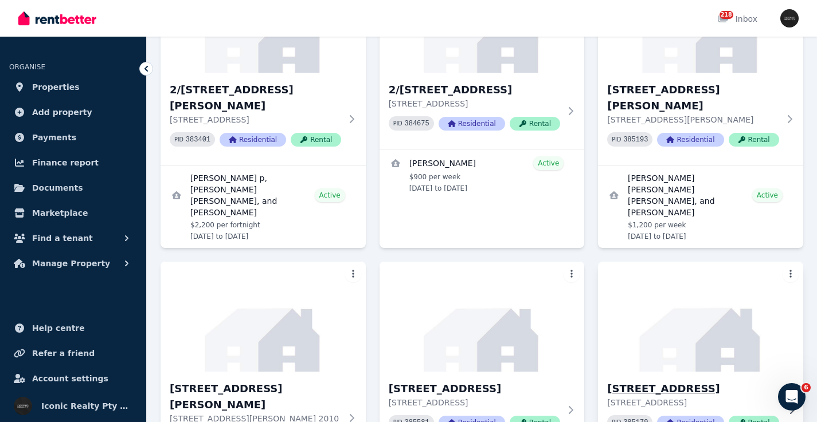
click at [713, 259] on img at bounding box center [700, 317] width 215 height 116
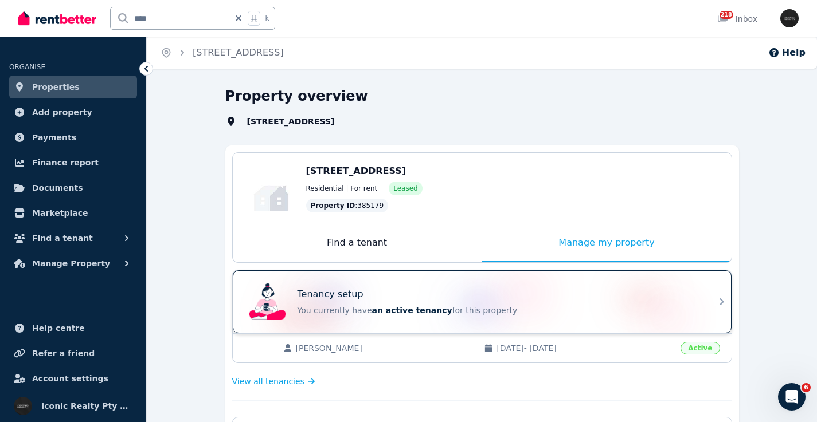
click at [365, 294] on div "Tenancy setup" at bounding box center [497, 295] width 401 height 14
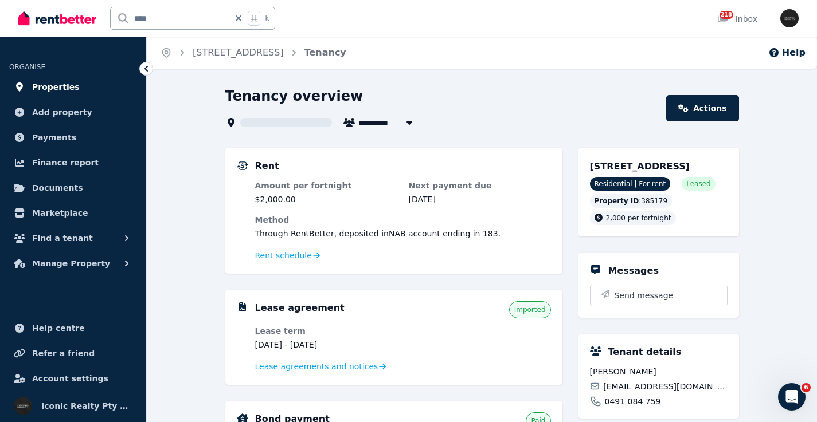
click at [86, 88] on link "Properties" at bounding box center [73, 87] width 128 height 23
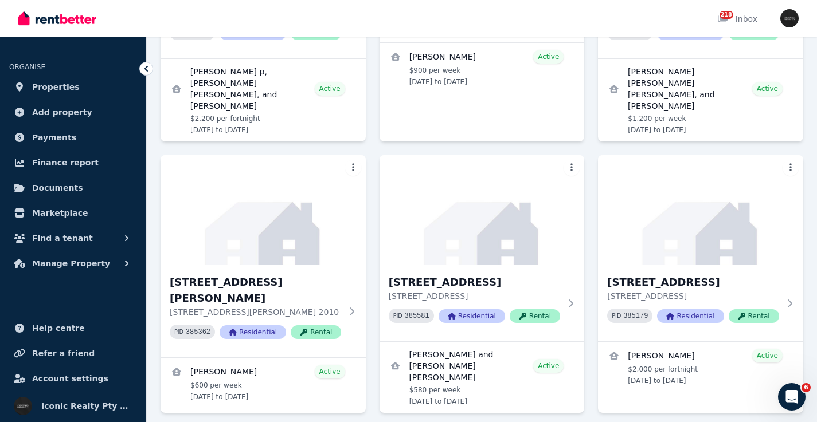
scroll to position [3079, 0]
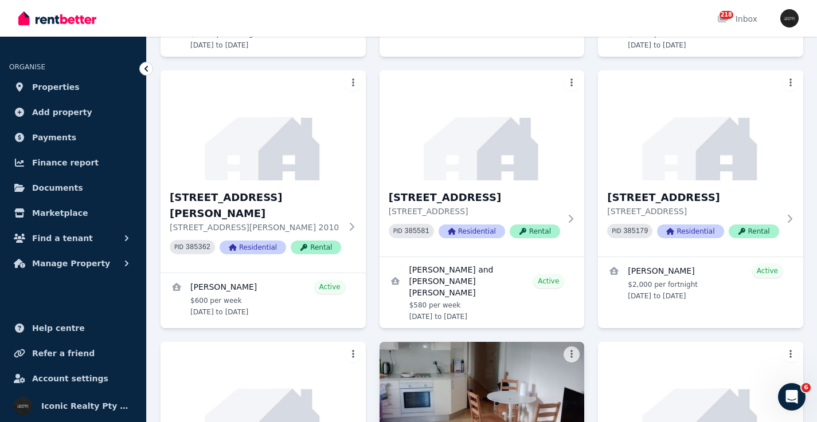
click at [479, 339] on img at bounding box center [481, 397] width 215 height 116
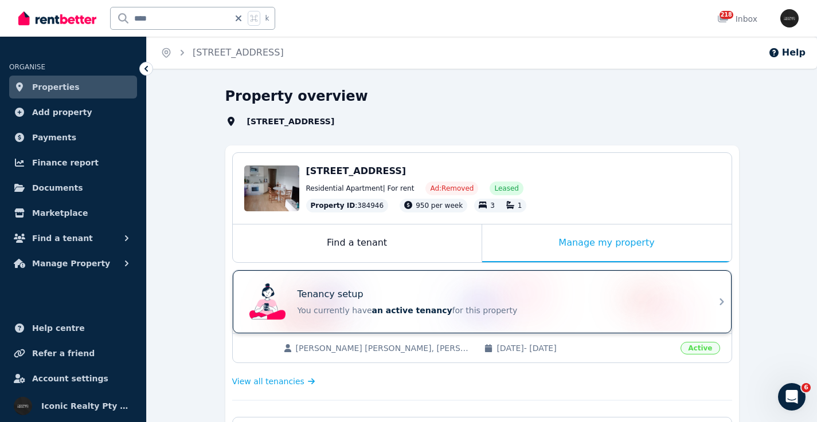
click at [448, 287] on div "Tenancy setup You currently have an active tenancy for this property" at bounding box center [472, 302] width 454 height 46
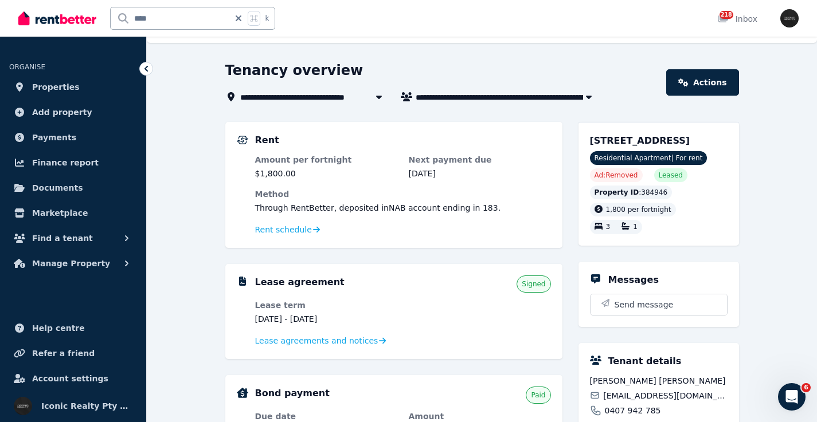
scroll to position [17, 0]
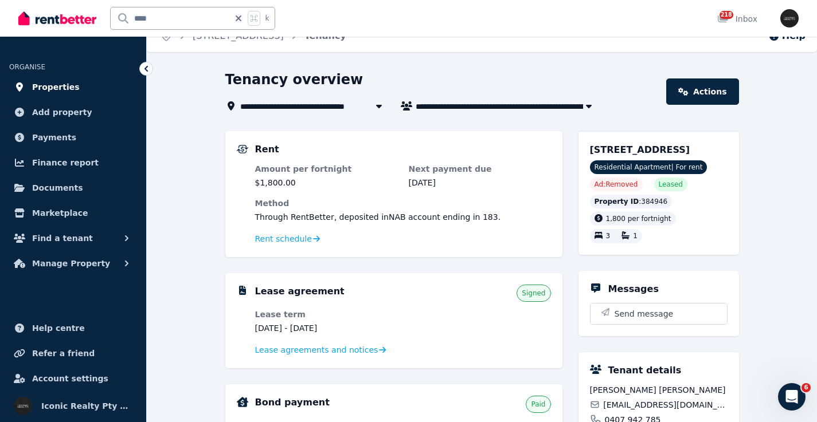
click at [60, 85] on span "Properties" at bounding box center [56, 87] width 48 height 14
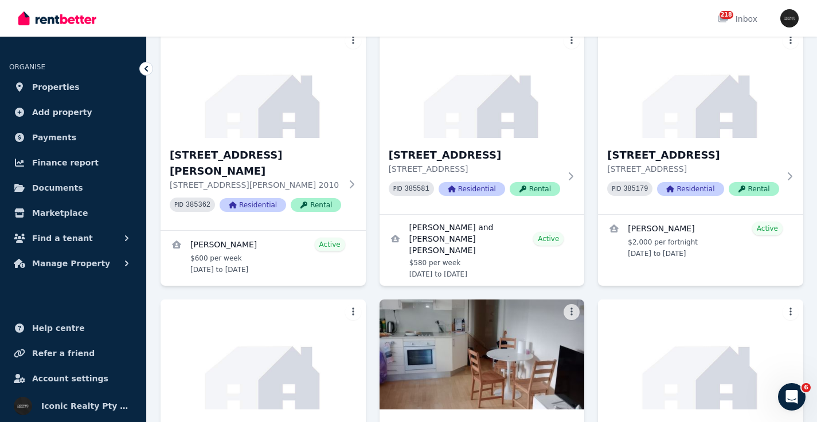
scroll to position [3150, 0]
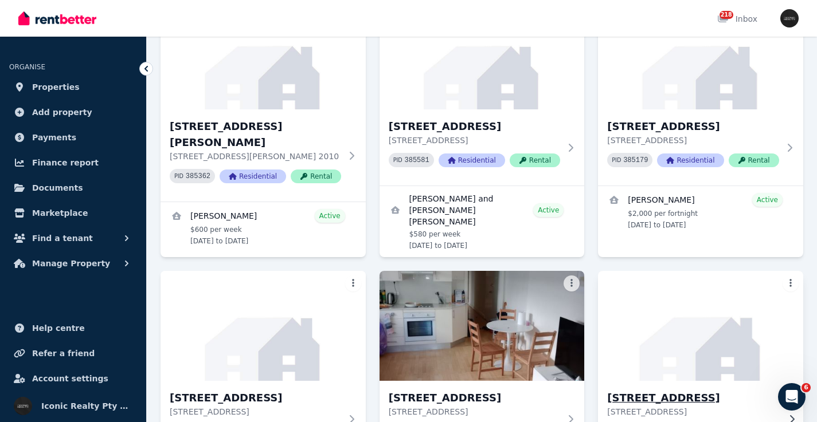
click at [727, 268] on img at bounding box center [700, 326] width 215 height 116
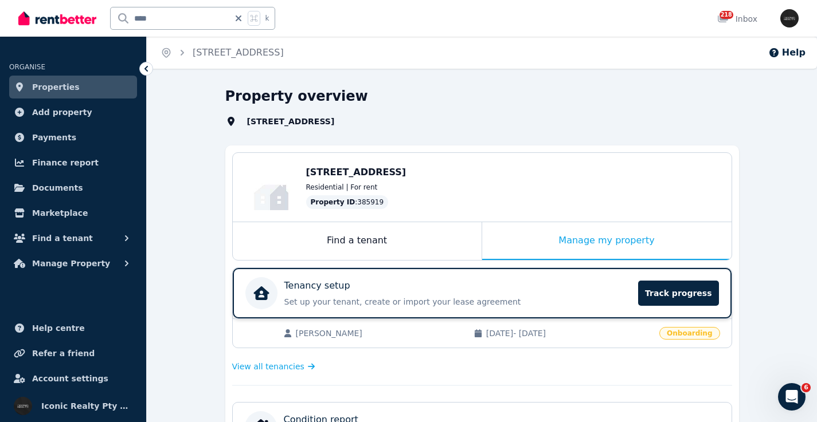
click at [450, 283] on div "Tenancy setup" at bounding box center [457, 286] width 347 height 14
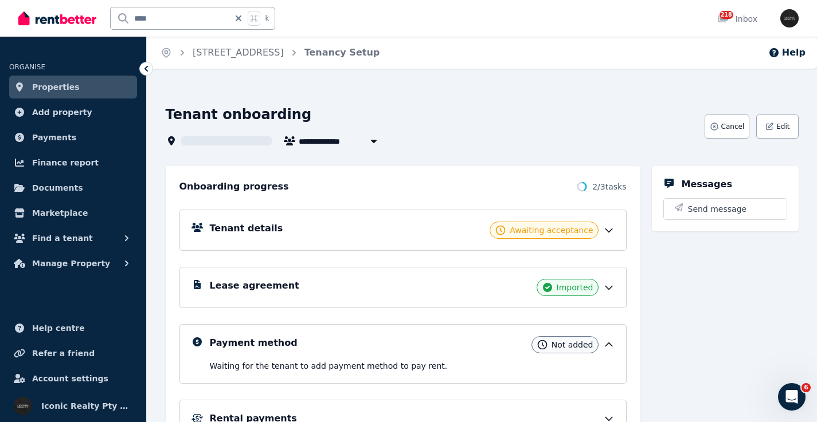
click at [324, 238] on div "Tenant details Awaiting acceptance" at bounding box center [412, 230] width 405 height 17
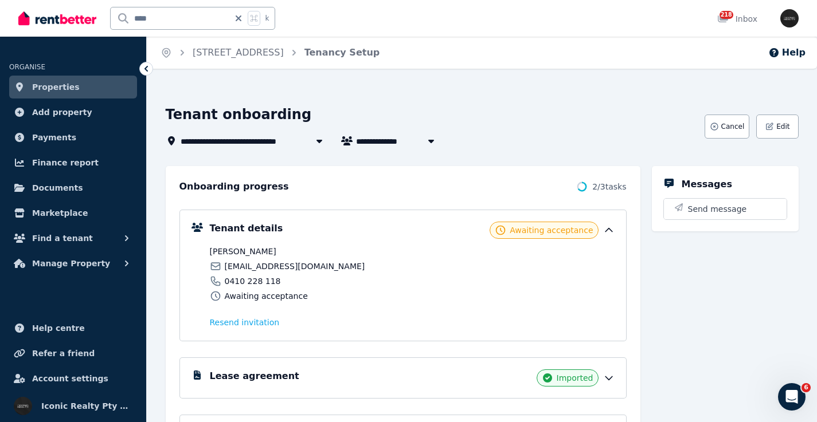
click at [297, 372] on div "Lease agreement Imported" at bounding box center [412, 378] width 405 height 17
click at [63, 91] on span "Properties" at bounding box center [56, 87] width 48 height 14
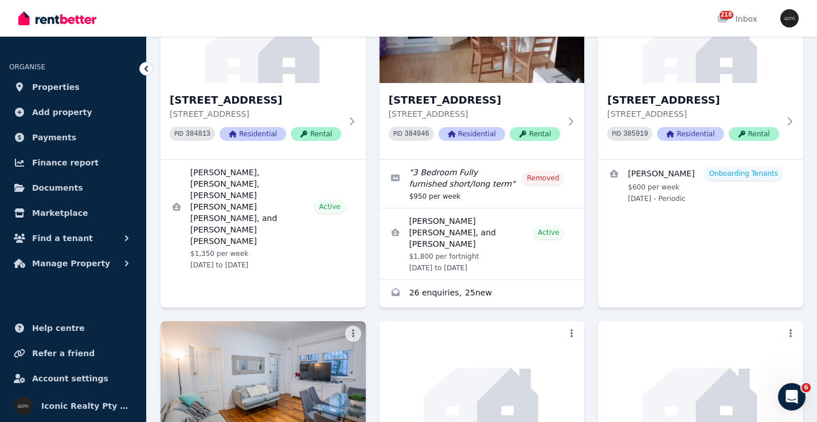
scroll to position [3469, 0]
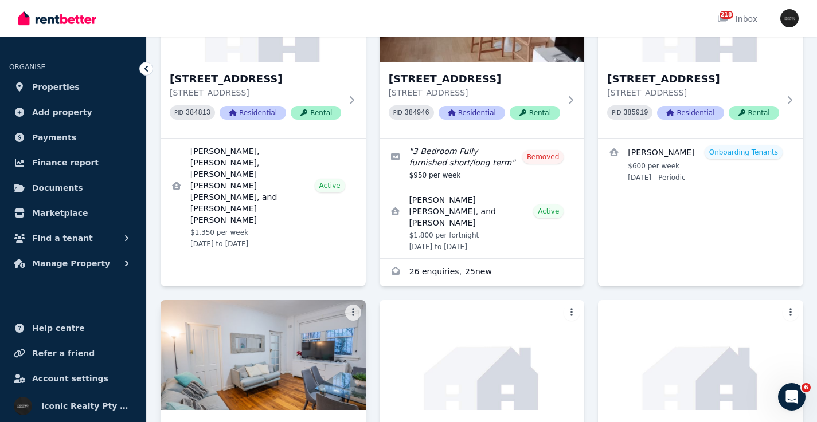
click at [247, 297] on img at bounding box center [262, 355] width 215 height 116
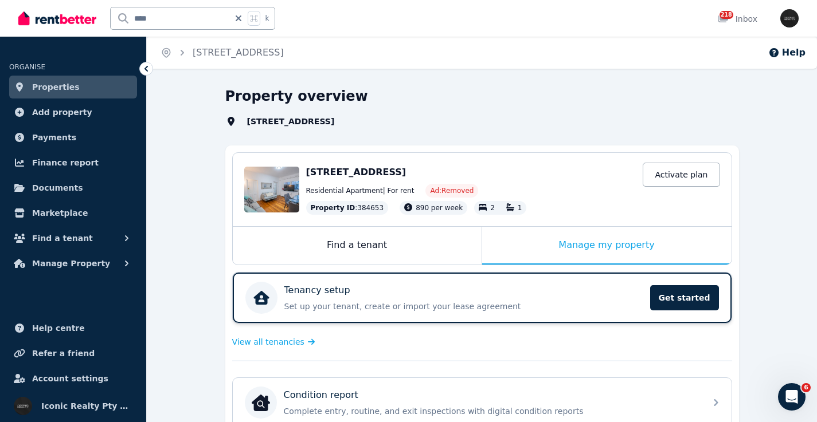
click at [406, 288] on div "Tenancy setup" at bounding box center [463, 291] width 359 height 14
click at [79, 84] on link "Properties" at bounding box center [73, 87] width 128 height 23
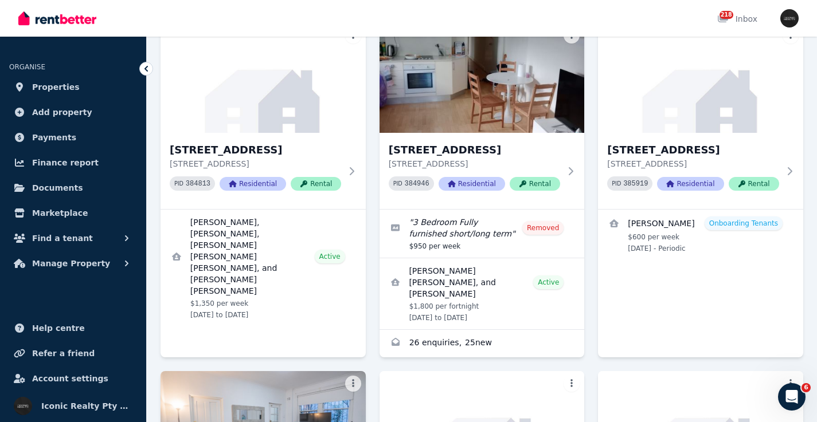
scroll to position [3427, 0]
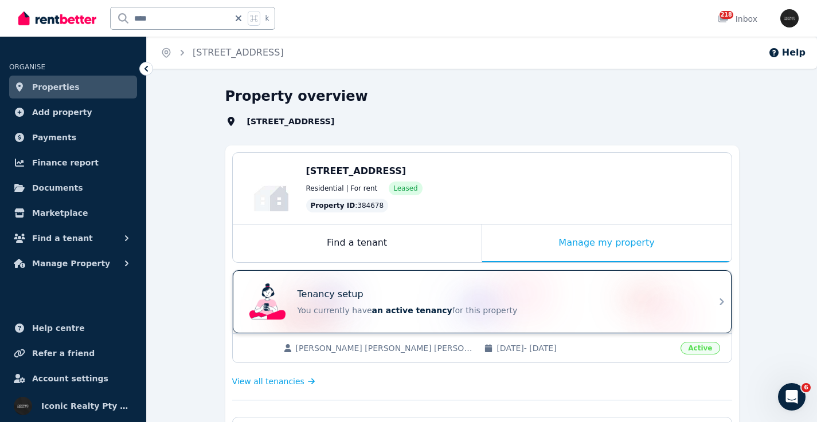
click at [513, 285] on div "Tenancy setup You currently have an active tenancy for this property" at bounding box center [472, 302] width 454 height 46
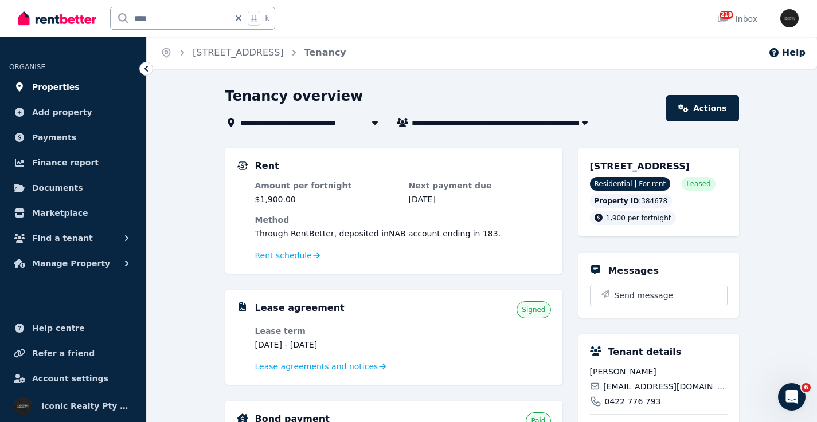
click at [66, 88] on span "Properties" at bounding box center [56, 87] width 48 height 14
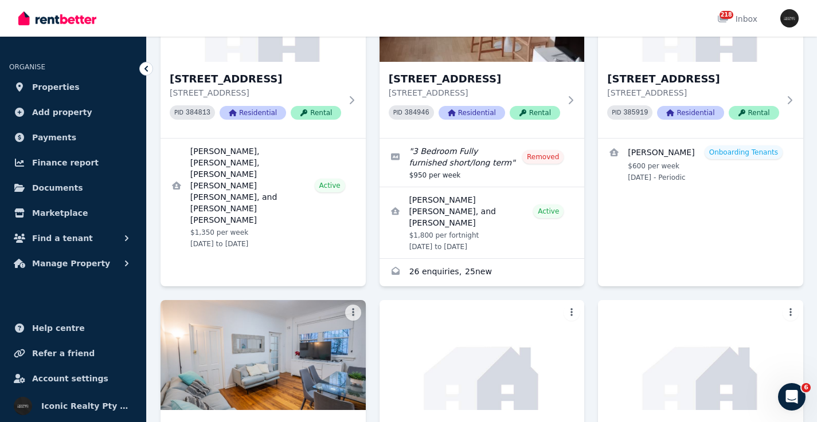
scroll to position [3483, 0]
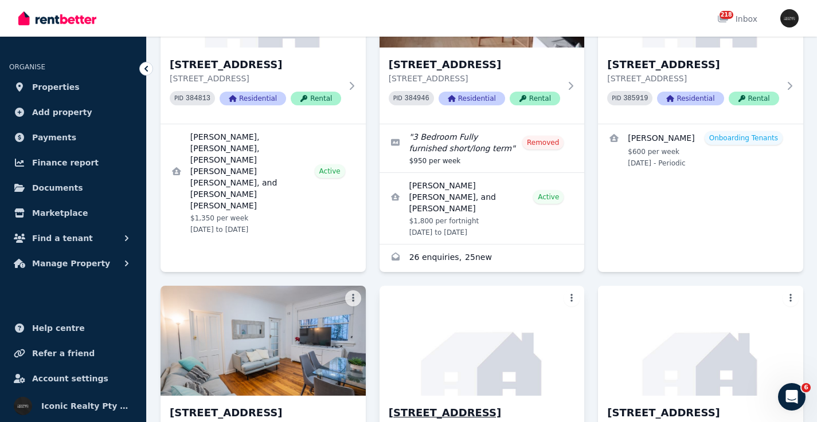
click at [551, 283] on img at bounding box center [481, 341] width 215 height 116
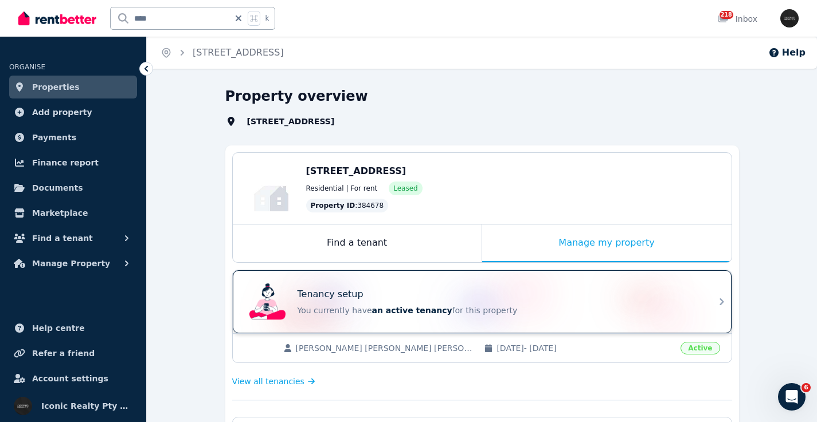
click at [384, 293] on div "Tenancy setup" at bounding box center [497, 295] width 401 height 14
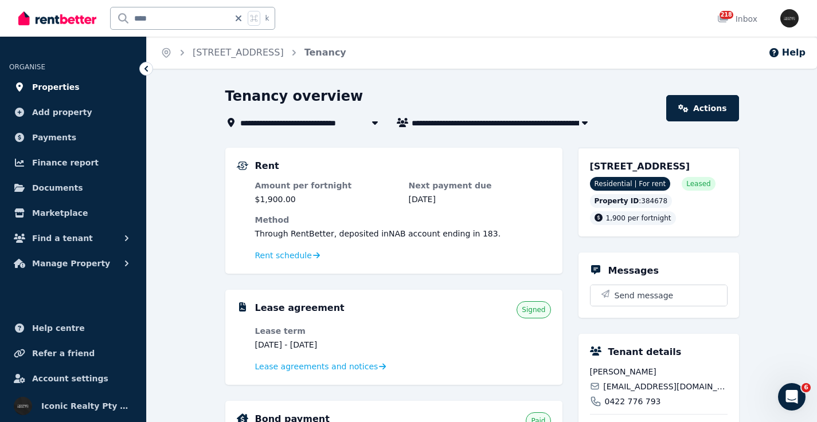
click at [73, 88] on link "Properties" at bounding box center [73, 87] width 128 height 23
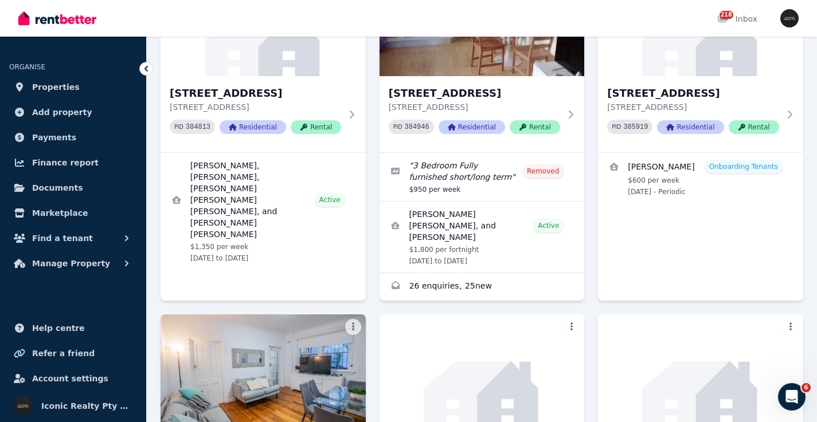
scroll to position [3462, 0]
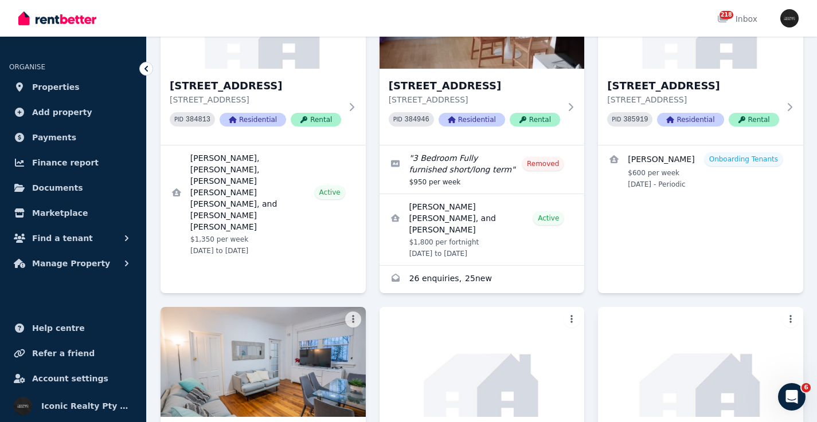
click at [704, 304] on img at bounding box center [700, 362] width 215 height 116
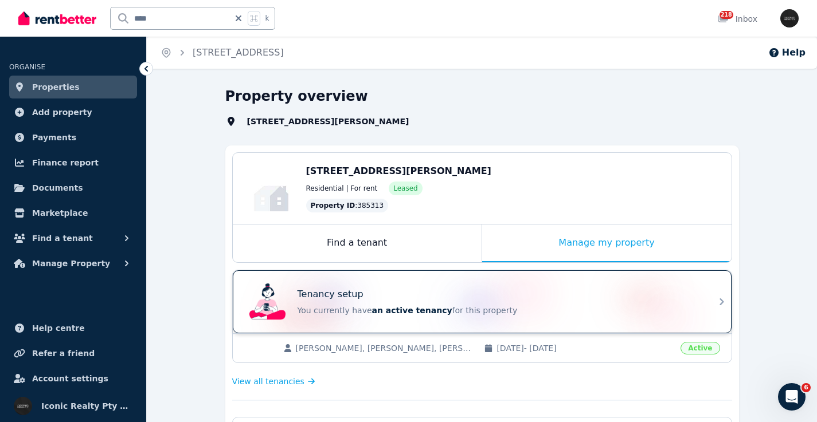
click at [542, 286] on div "Tenancy setup You currently have an active tenancy for this property" at bounding box center [472, 302] width 454 height 46
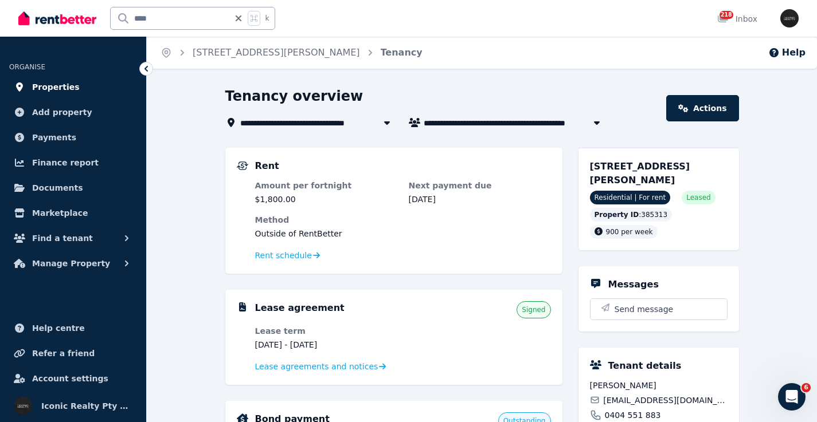
click at [73, 97] on link "Properties" at bounding box center [73, 87] width 128 height 23
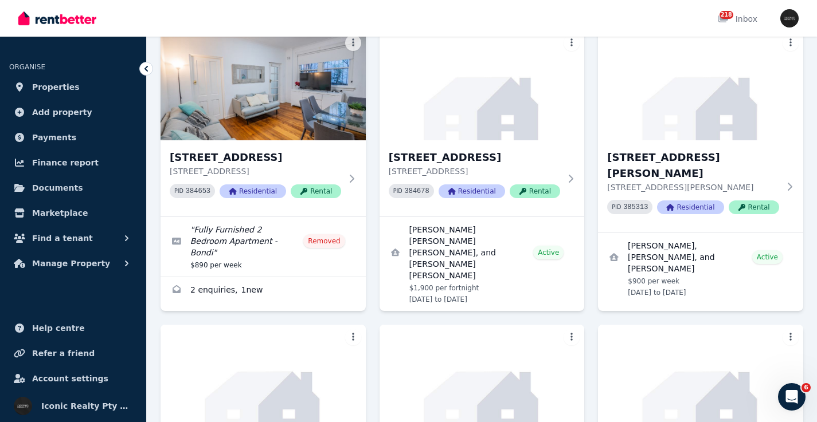
scroll to position [3767, 0]
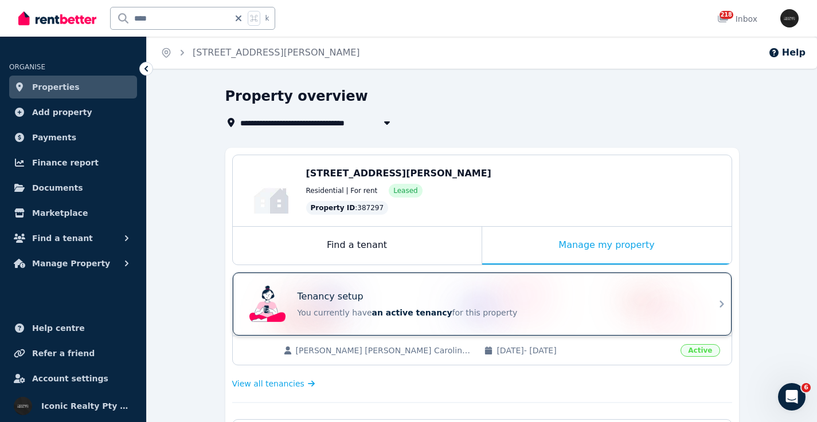
click at [380, 292] on div "Tenancy setup" at bounding box center [497, 297] width 401 height 14
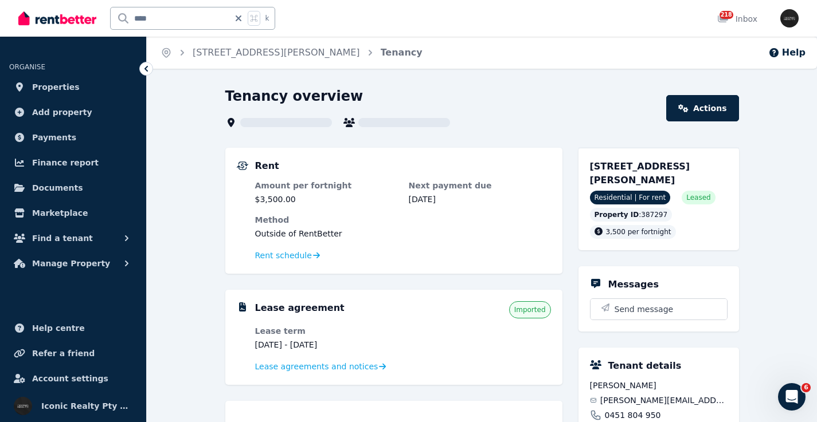
scroll to position [3, 0]
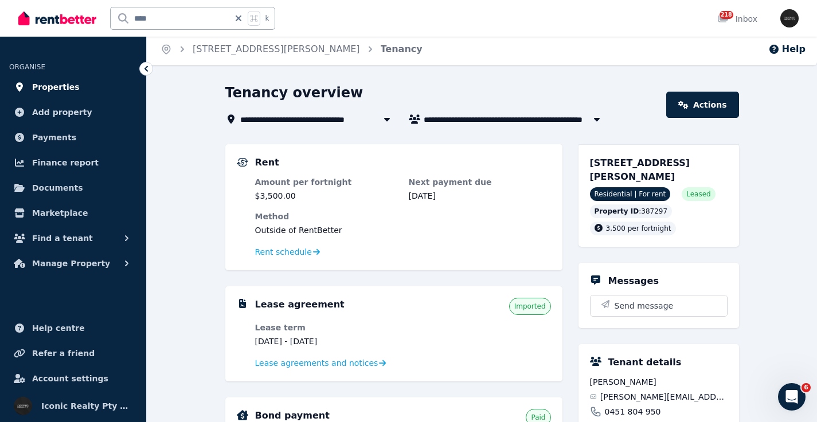
click at [73, 86] on link "Properties" at bounding box center [73, 87] width 128 height 23
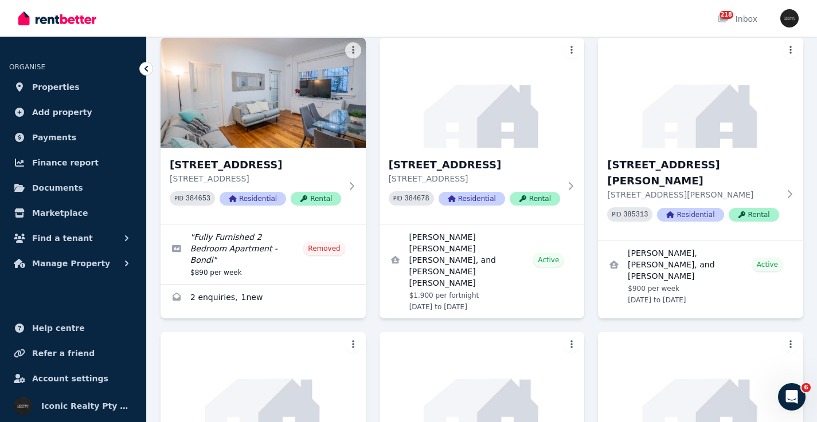
scroll to position [3739, 0]
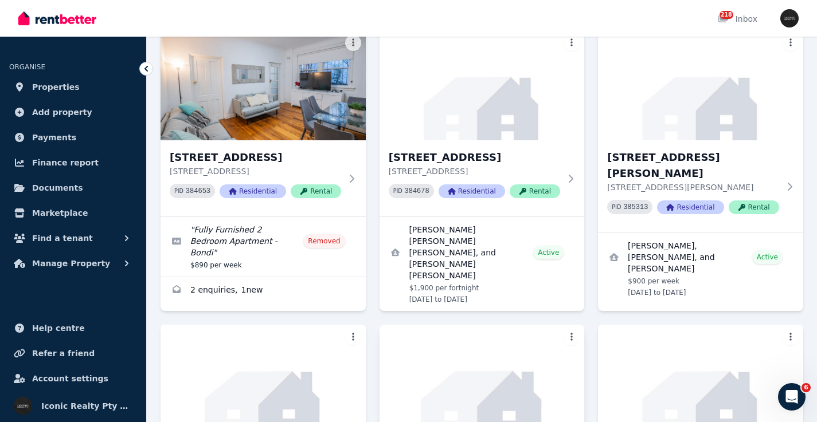
click at [462, 322] on img at bounding box center [481, 380] width 215 height 116
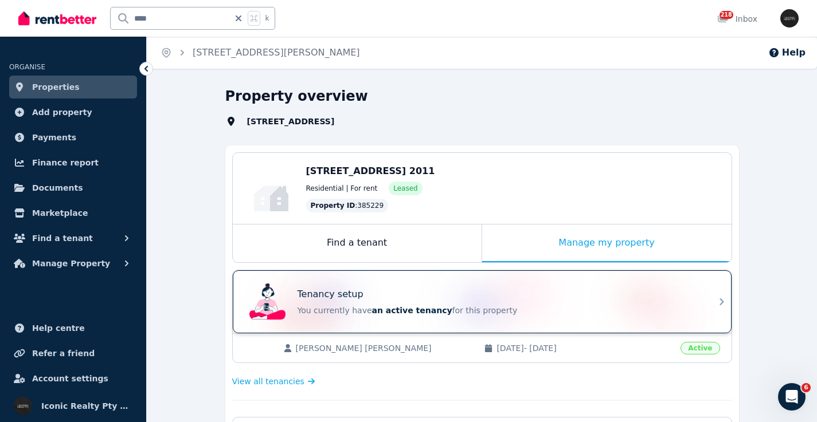
click at [437, 281] on div "Tenancy setup You currently have an active tenancy for this property" at bounding box center [472, 302] width 454 height 46
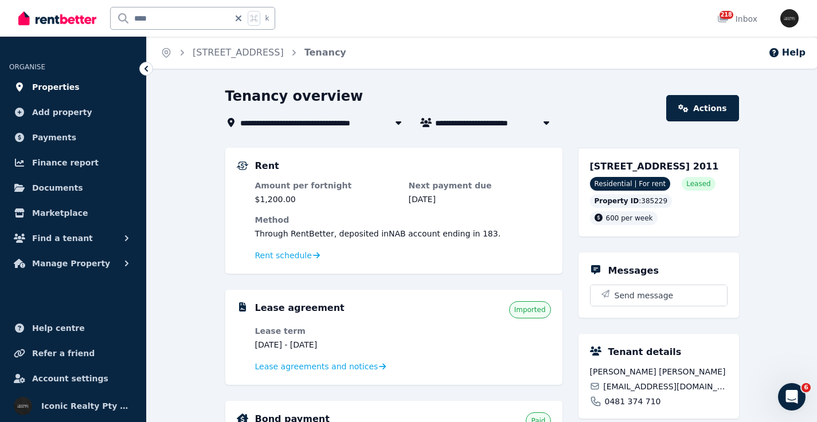
click at [72, 88] on span "Properties" at bounding box center [56, 87] width 48 height 14
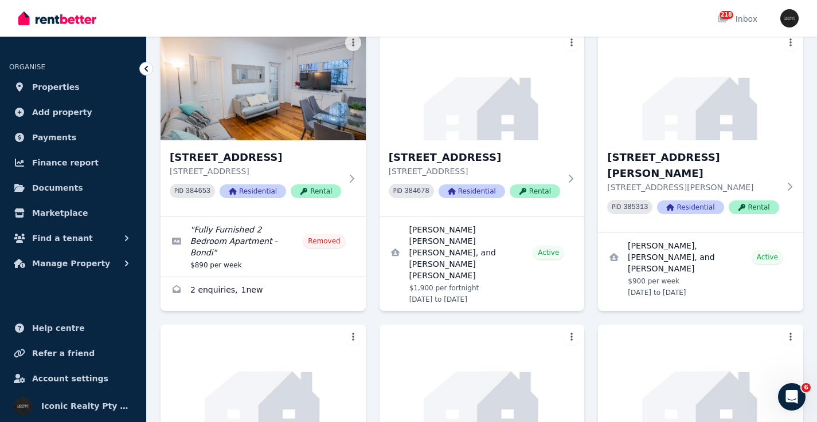
scroll to position [3682, 0]
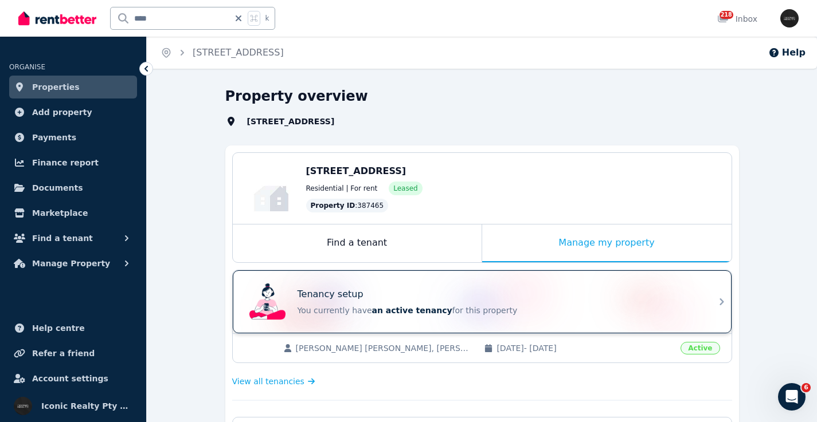
click at [479, 293] on div "Tenancy setup" at bounding box center [497, 295] width 401 height 14
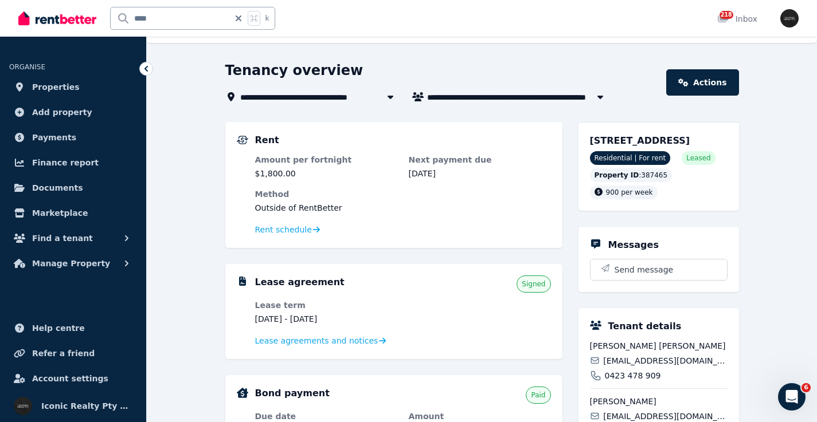
scroll to position [11, 0]
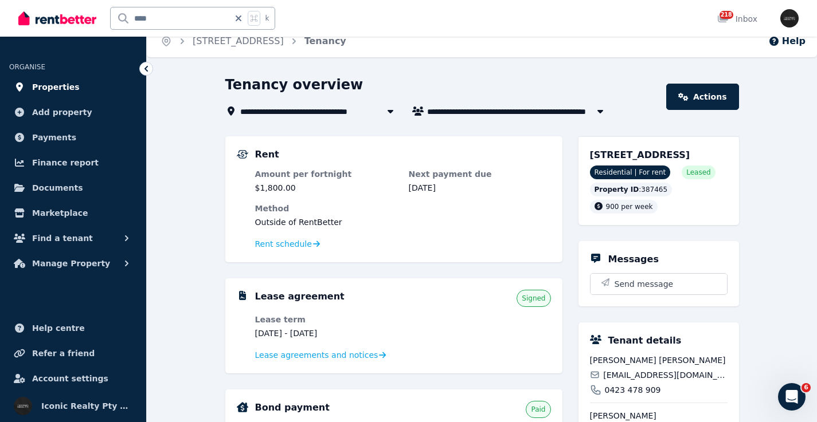
click at [70, 84] on span "Properties" at bounding box center [56, 87] width 48 height 14
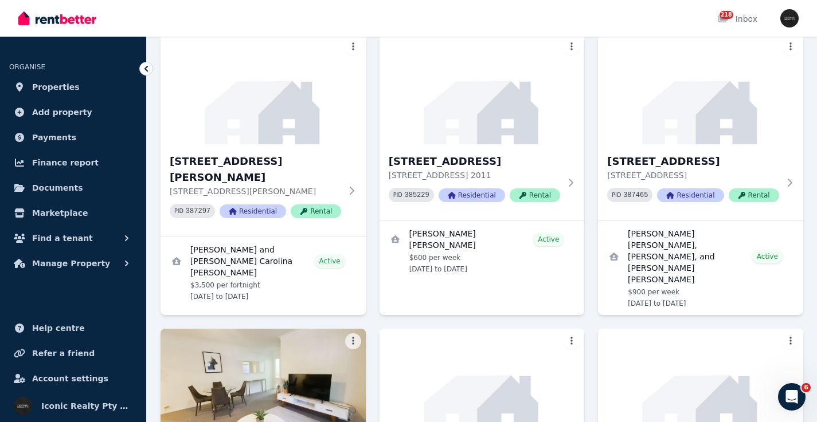
scroll to position [4037, 0]
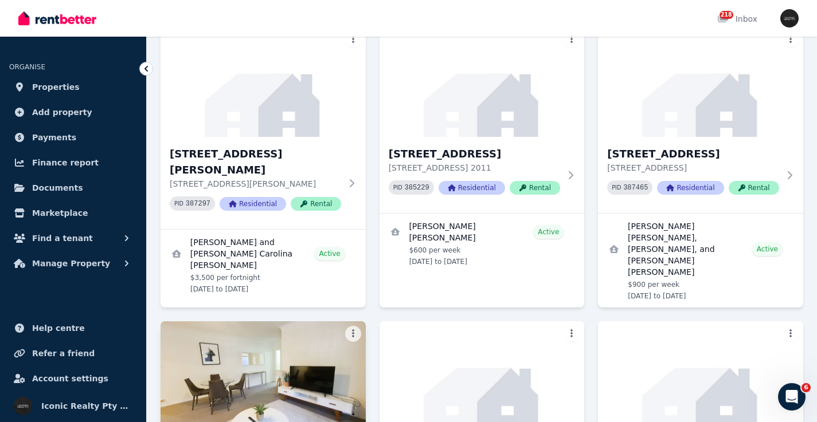
click at [238, 319] on img at bounding box center [262, 377] width 215 height 116
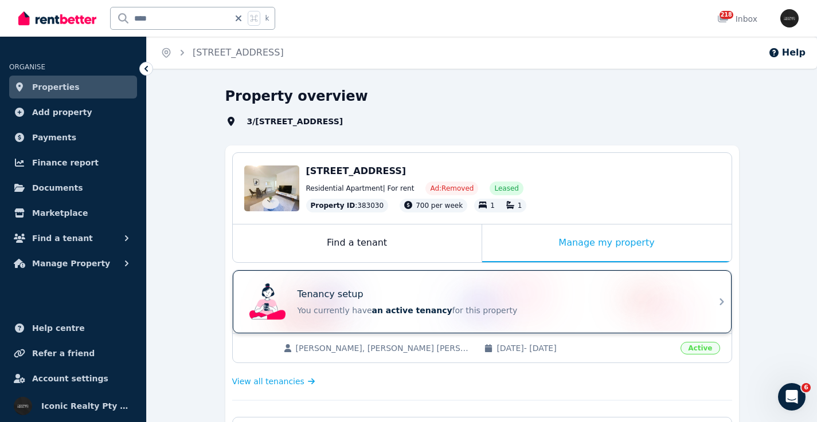
click at [488, 286] on div "Tenancy setup You currently have an active tenancy for this property" at bounding box center [472, 302] width 454 height 46
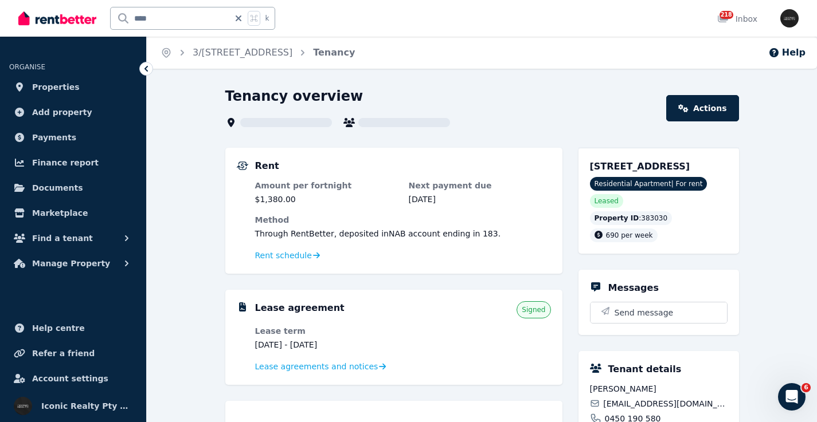
scroll to position [5, 0]
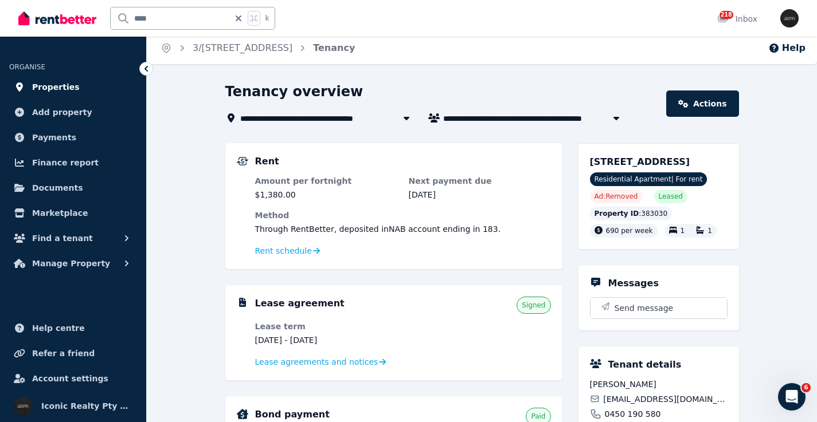
click at [81, 88] on link "Properties" at bounding box center [73, 87] width 128 height 23
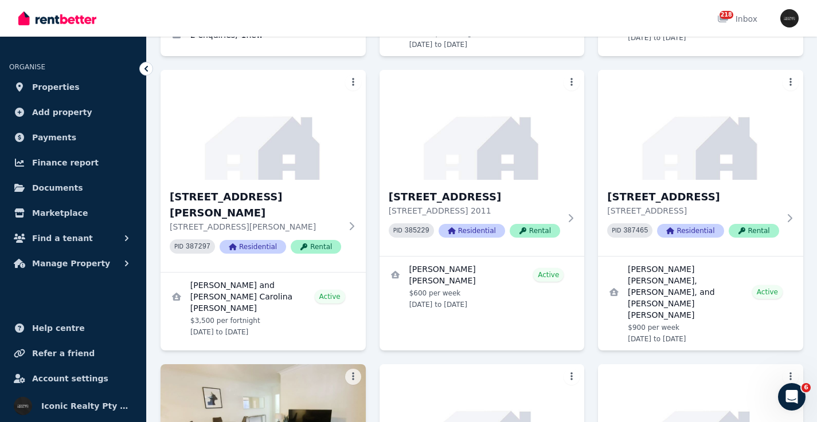
scroll to position [4008, 0]
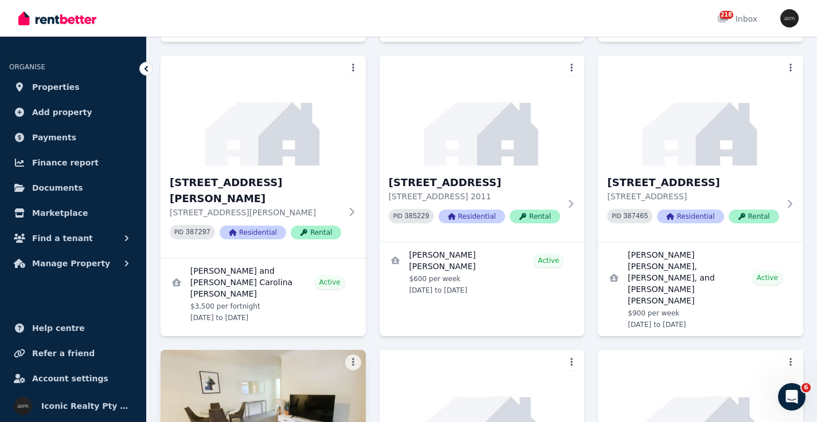
click at [316, 347] on img at bounding box center [262, 405] width 215 height 116
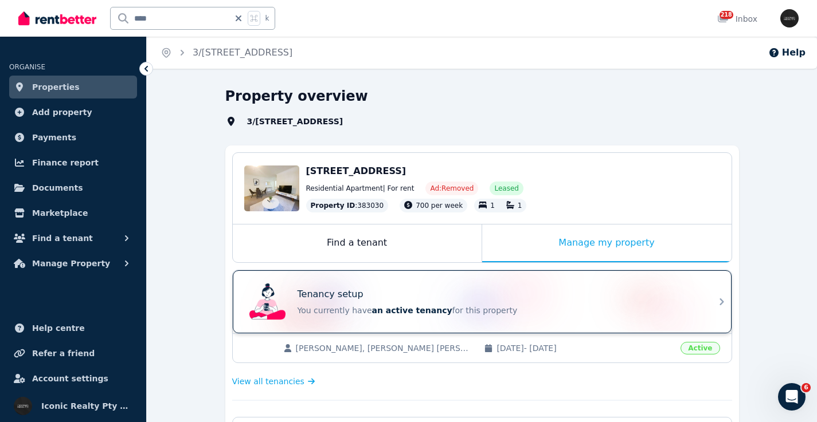
click at [341, 304] on div "Tenancy setup You currently have an active tenancy for this property" at bounding box center [497, 302] width 401 height 29
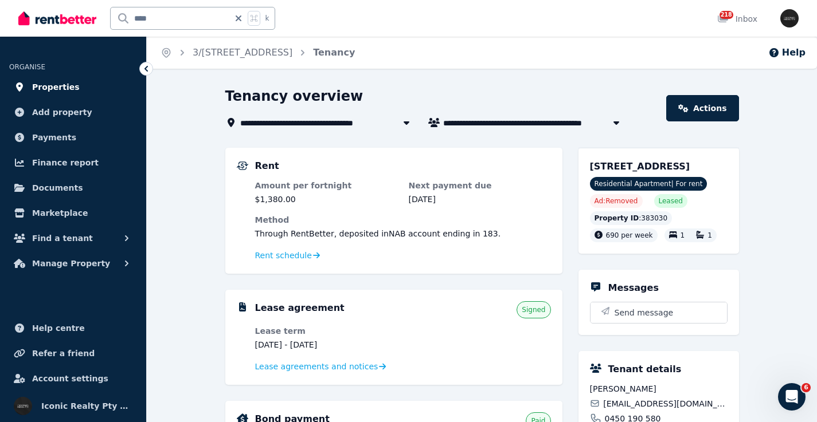
click at [65, 85] on span "Properties" at bounding box center [56, 87] width 48 height 14
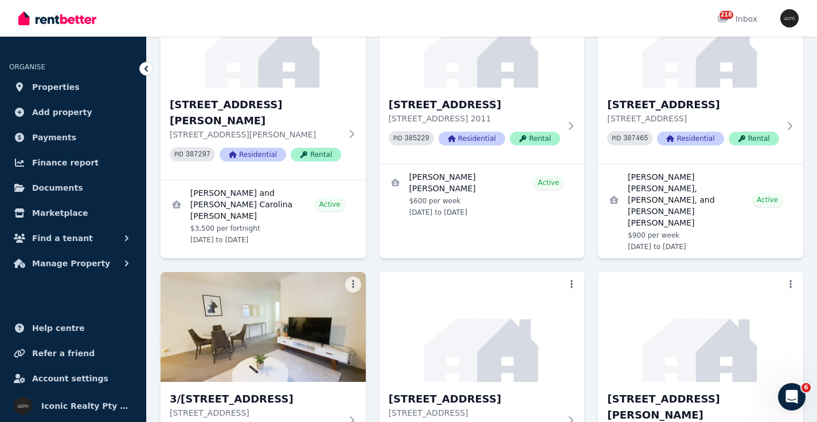
scroll to position [4072, 0]
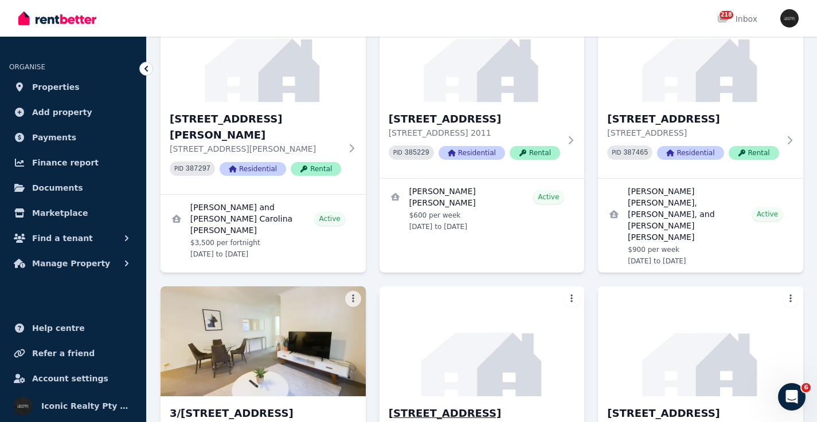
click at [510, 284] on img at bounding box center [481, 342] width 215 height 116
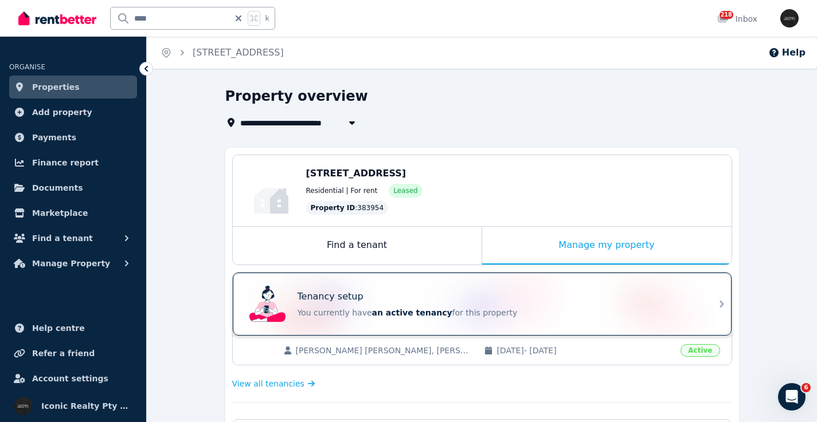
click at [411, 288] on div "Tenancy setup You currently have an active tenancy for this property" at bounding box center [472, 304] width 454 height 46
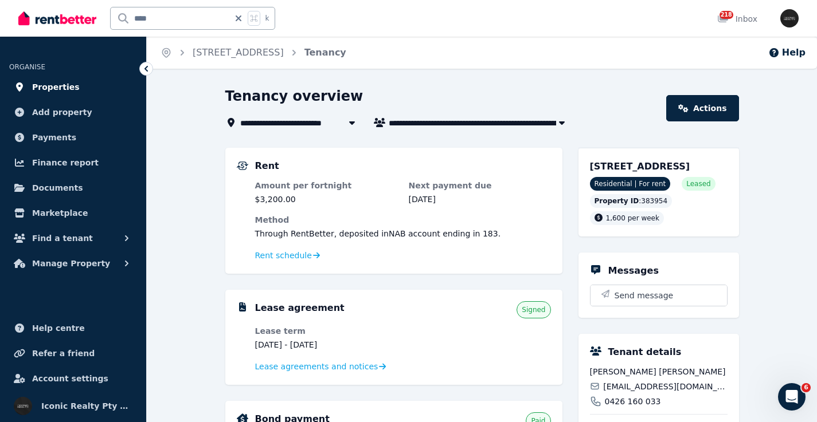
click at [64, 89] on span "Properties" at bounding box center [56, 87] width 48 height 14
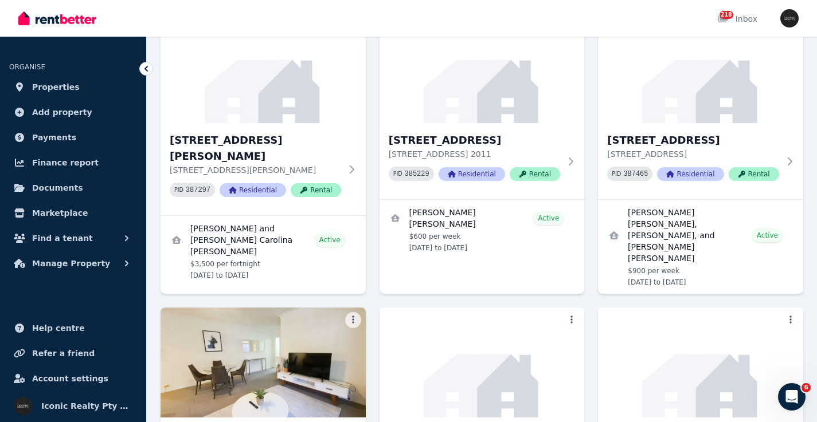
scroll to position [4030, 0]
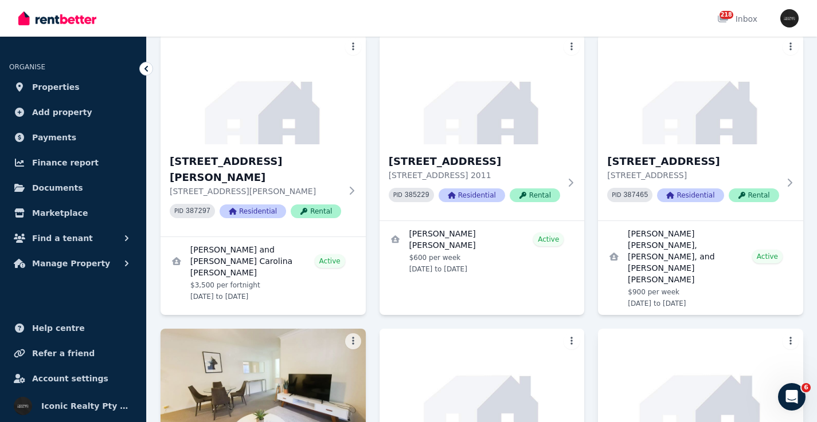
click at [713, 326] on img at bounding box center [700, 384] width 215 height 116
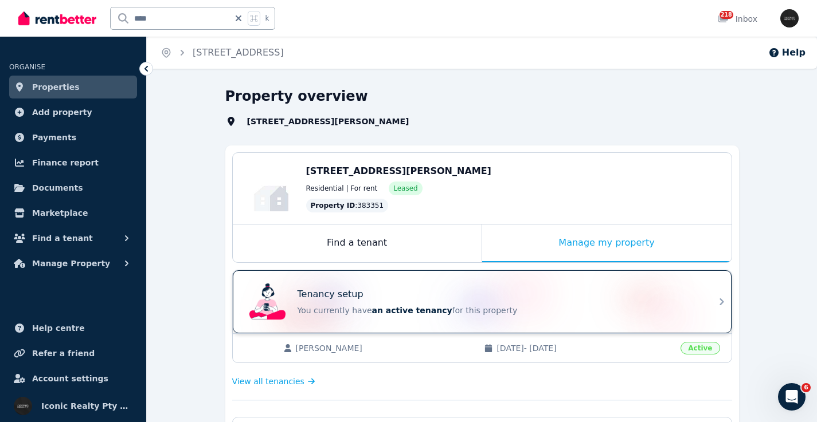
click at [504, 287] on div "Tenancy setup You currently have an active tenancy for this property" at bounding box center [472, 302] width 454 height 46
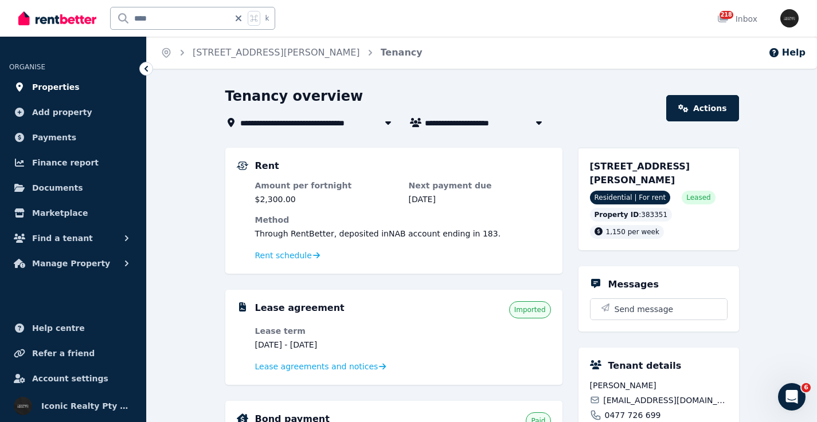
click at [76, 87] on link "Properties" at bounding box center [73, 87] width 128 height 23
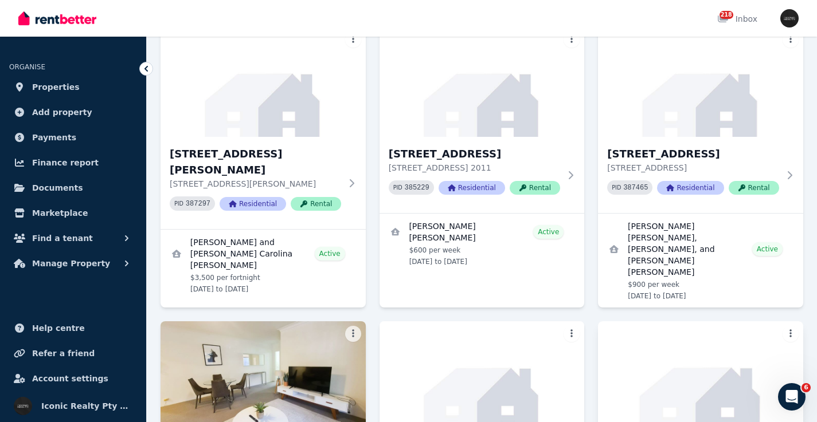
scroll to position [4030, 0]
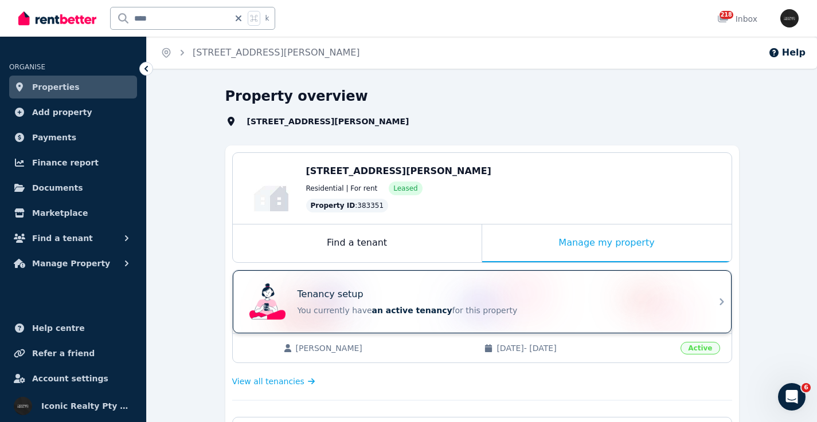
click at [452, 296] on div "Tenancy setup" at bounding box center [497, 295] width 401 height 14
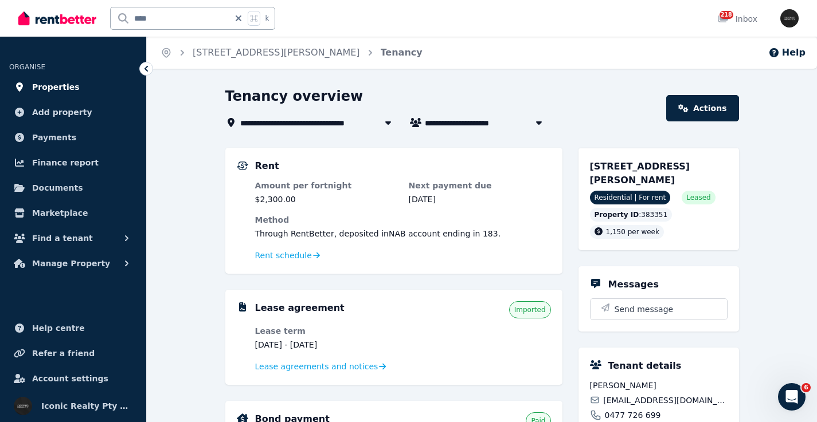
click at [66, 89] on span "Properties" at bounding box center [56, 87] width 48 height 14
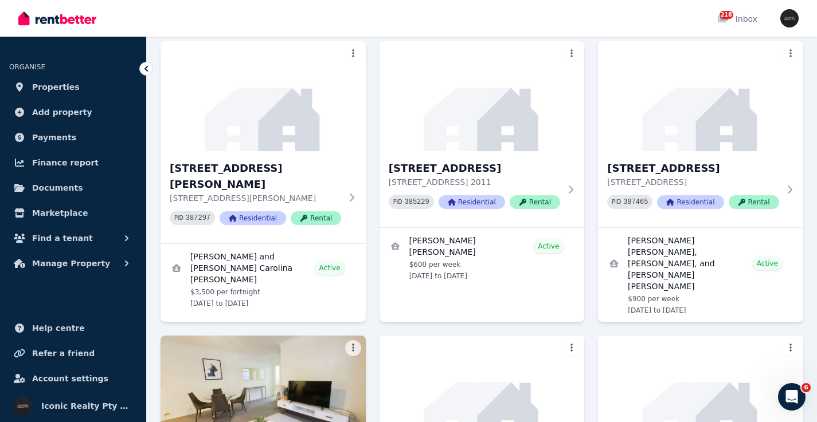
scroll to position [4044, 0]
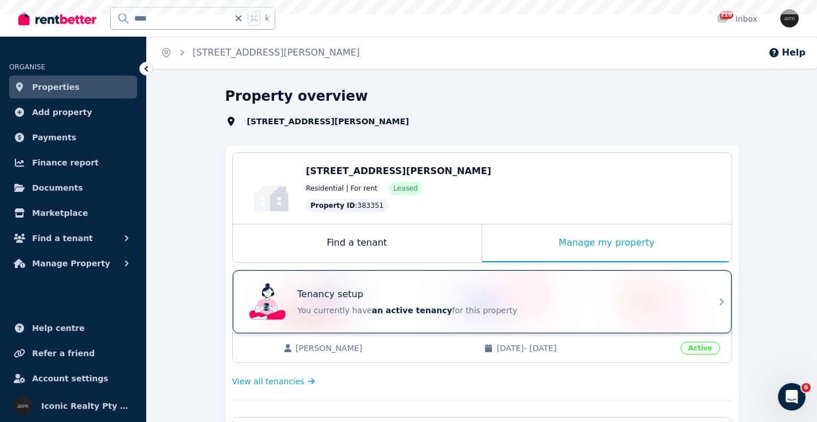
click at [411, 306] on span "an active tenancy" at bounding box center [412, 310] width 80 height 9
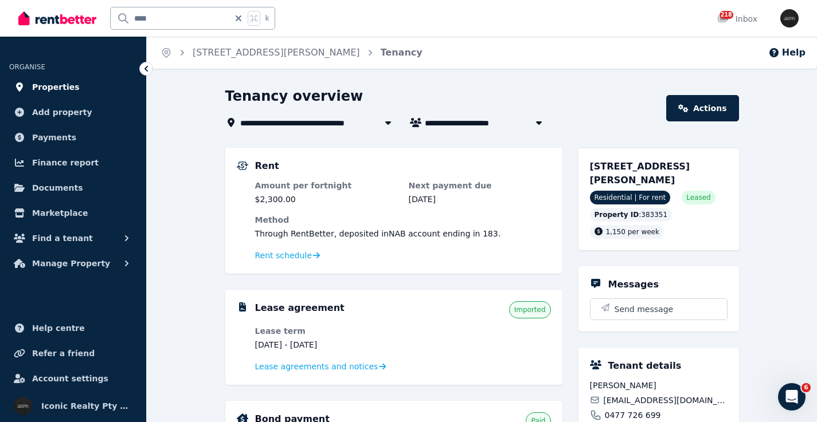
click at [67, 85] on span "Properties" at bounding box center [56, 87] width 48 height 14
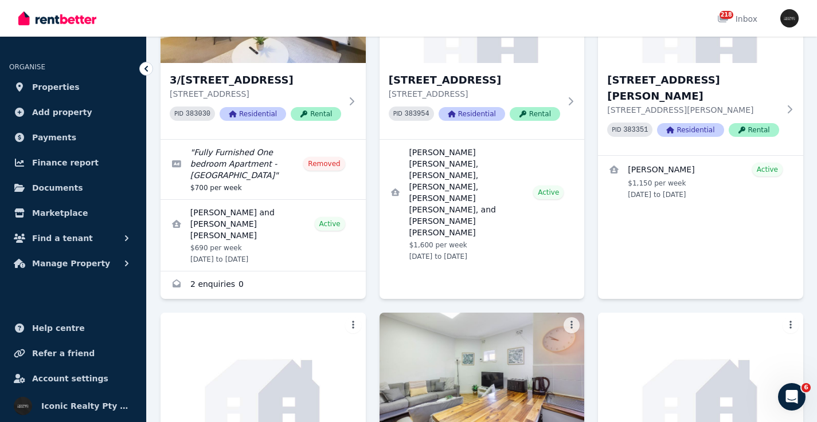
scroll to position [4349, 0]
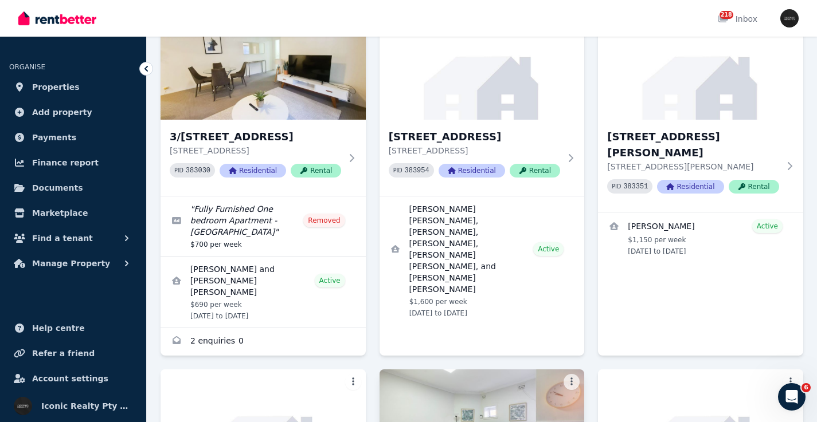
drag, startPoint x: 326, startPoint y: 147, endPoint x: 406, endPoint y: 120, distance: 84.8
click at [327, 370] on img at bounding box center [262, 425] width 205 height 110
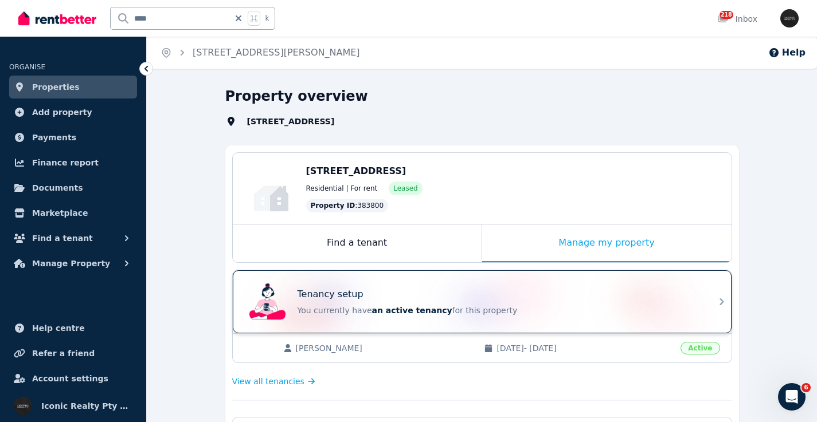
click at [447, 281] on div "Tenancy setup You currently have an active tenancy for this property" at bounding box center [472, 302] width 454 height 46
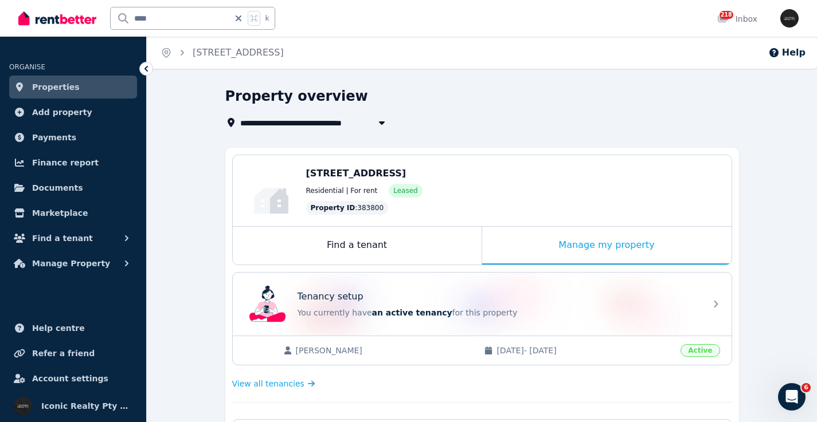
click at [75, 85] on link "Properties" at bounding box center [73, 87] width 128 height 23
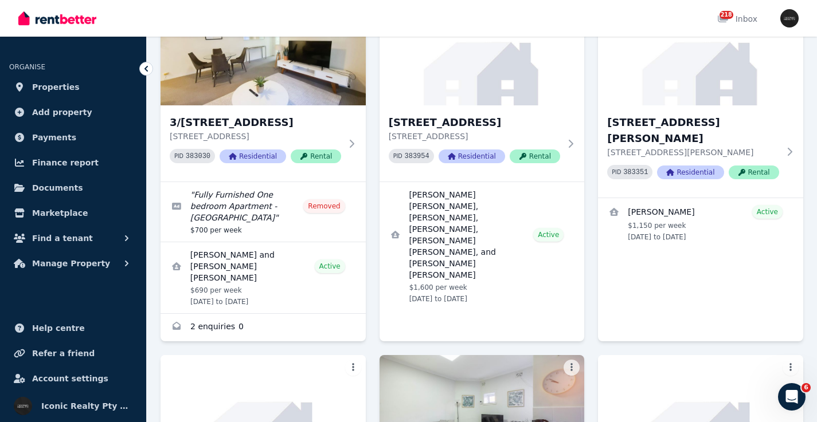
scroll to position [4349, 0]
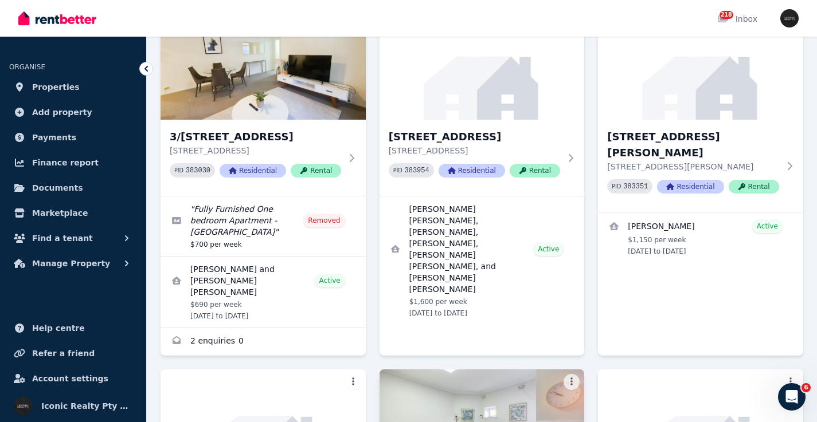
click at [573, 367] on img at bounding box center [481, 425] width 215 height 116
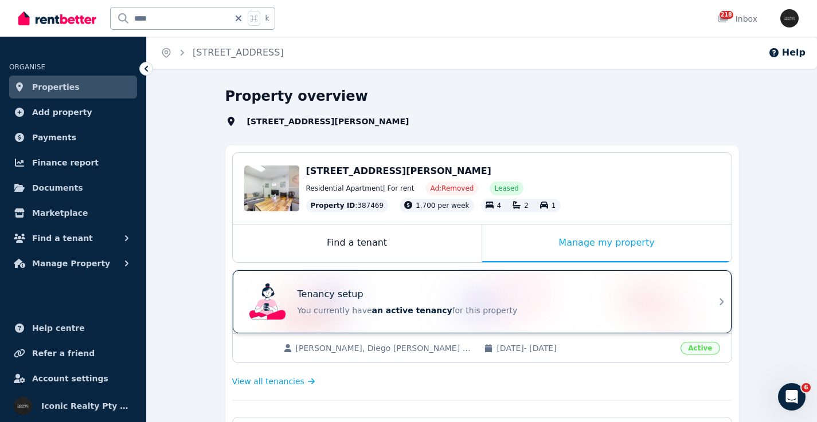
click at [426, 283] on div "Tenancy setup You currently have an active tenancy for this property" at bounding box center [472, 302] width 454 height 46
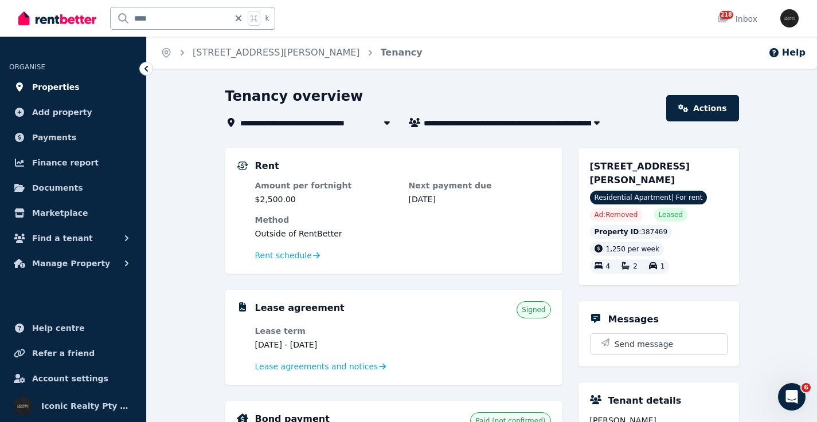
click at [53, 79] on link "Properties" at bounding box center [73, 87] width 128 height 23
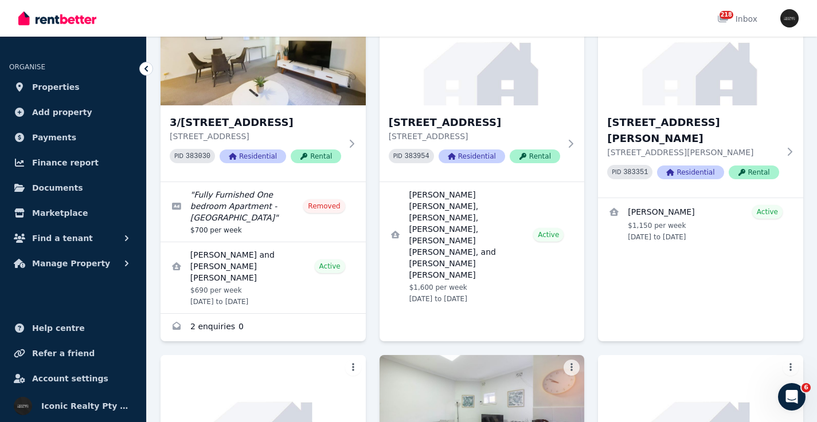
scroll to position [4434, 0]
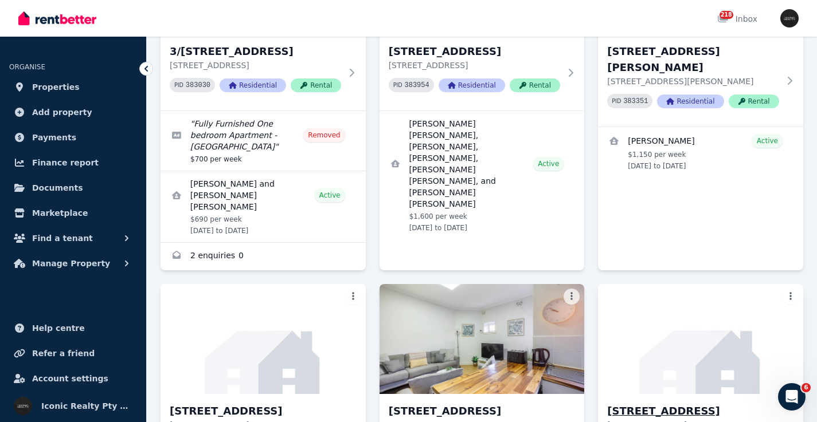
click at [674, 281] on img at bounding box center [700, 339] width 215 height 116
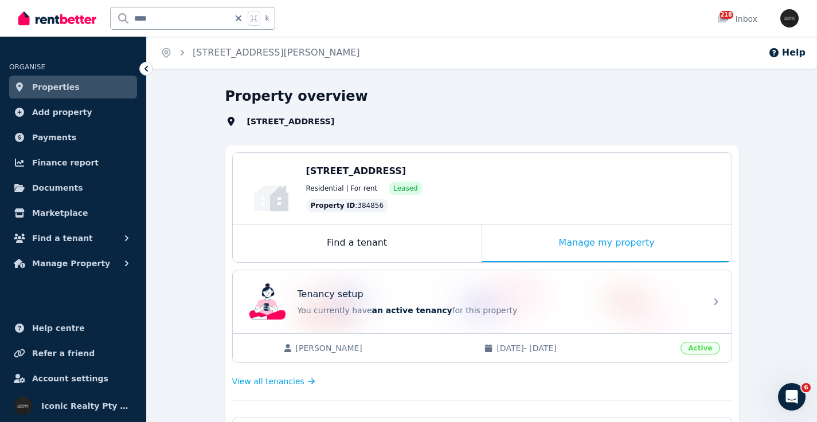
click at [488, 289] on div "Tenancy setup You currently have an active tenancy for this property" at bounding box center [472, 302] width 454 height 46
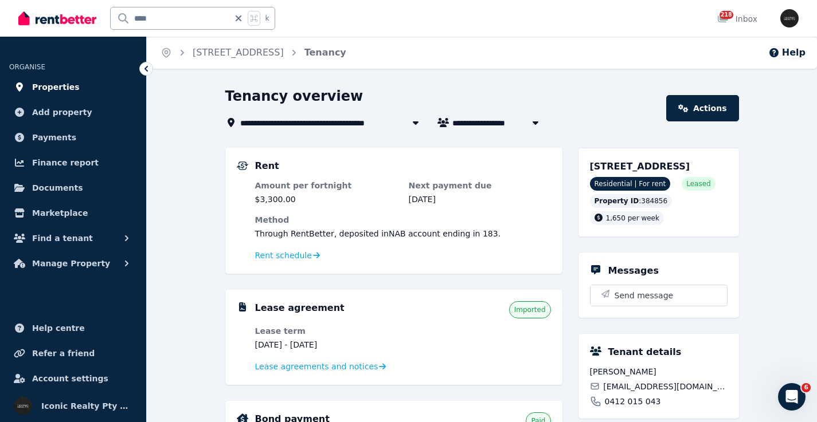
click at [91, 88] on link "Properties" at bounding box center [73, 87] width 128 height 23
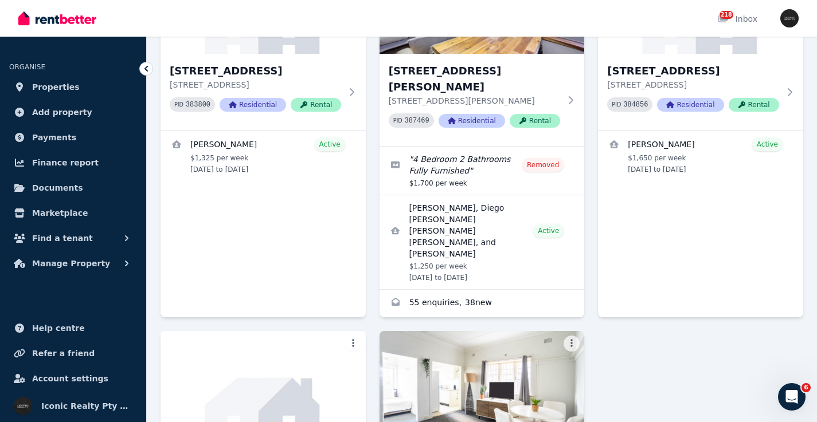
scroll to position [4789, 0]
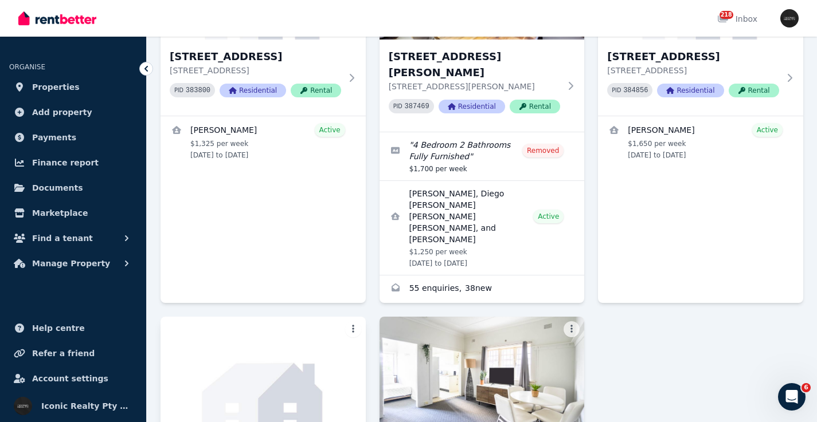
click at [270, 314] on img at bounding box center [262, 372] width 215 height 116
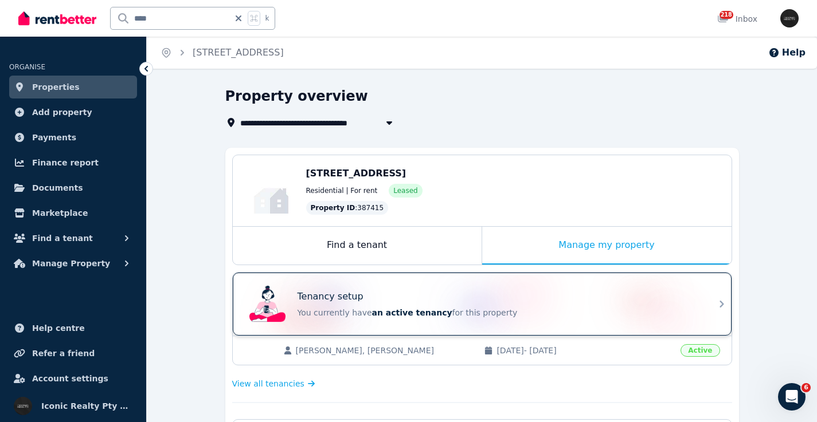
click at [460, 303] on div "Tenancy setup" at bounding box center [497, 297] width 401 height 14
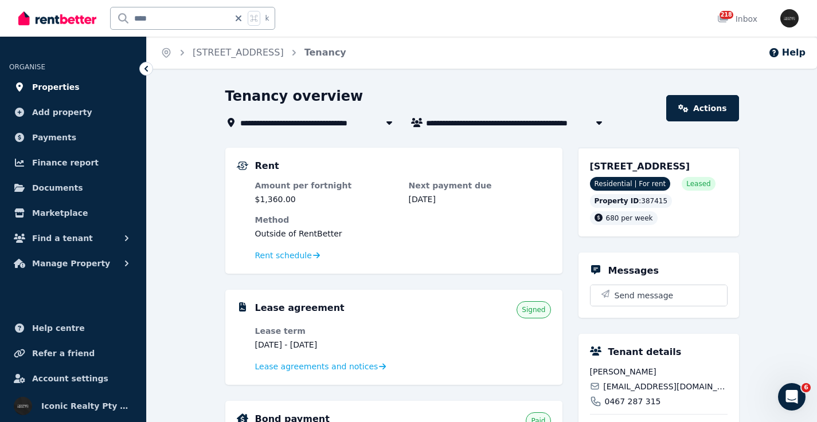
click at [65, 86] on span "Properties" at bounding box center [56, 87] width 48 height 14
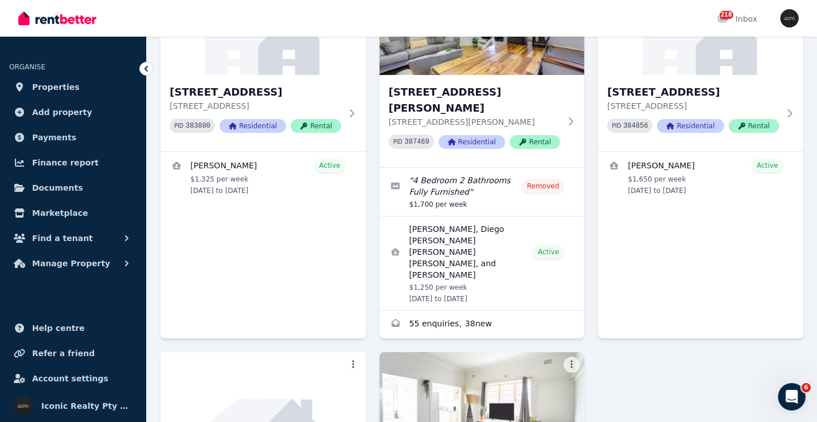
scroll to position [4810, 0]
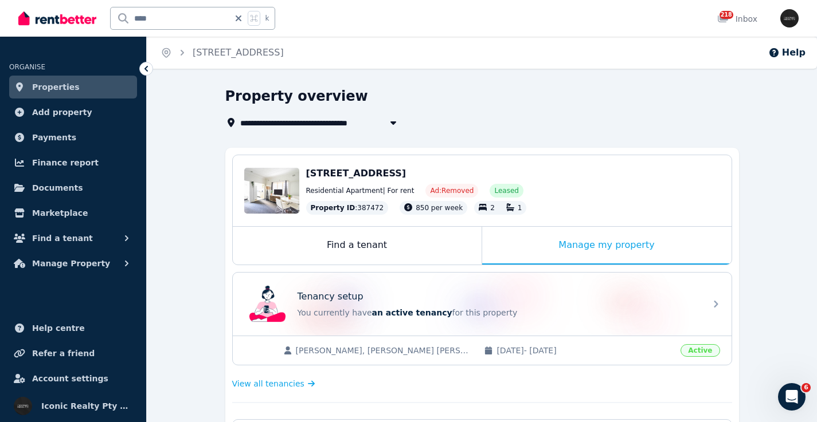
scroll to position [20, 0]
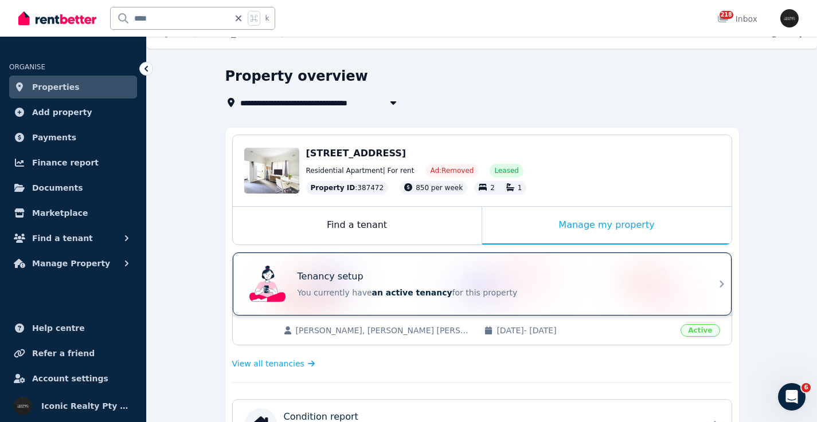
click at [563, 285] on div "Tenancy setup You currently have an active tenancy for this property" at bounding box center [497, 284] width 401 height 29
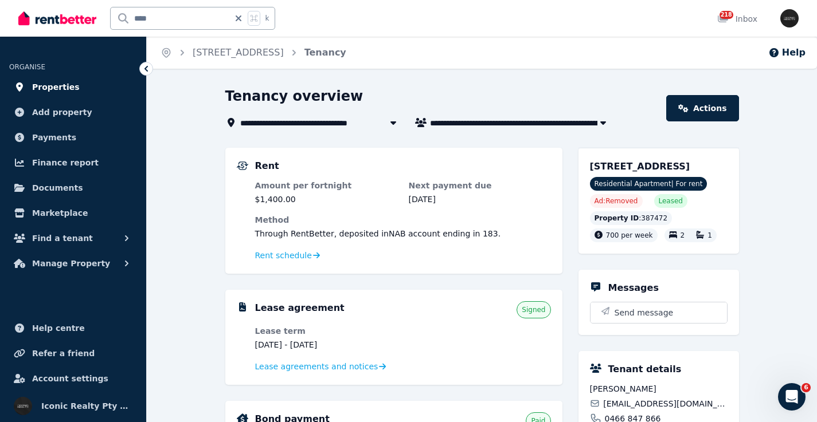
click at [66, 84] on span "Properties" at bounding box center [56, 87] width 48 height 14
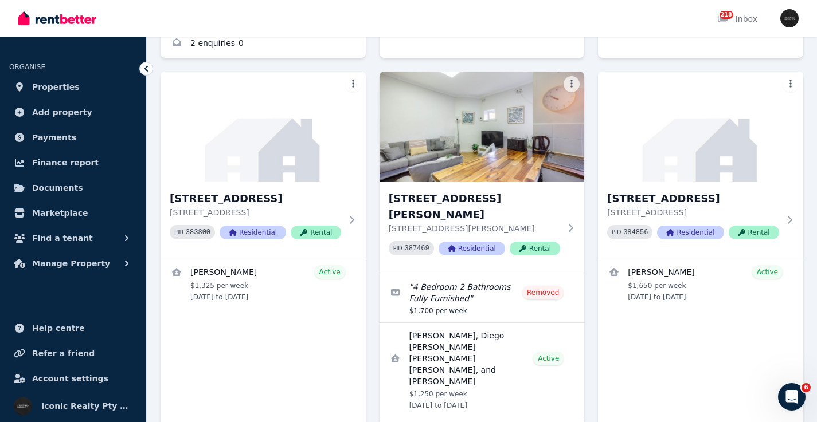
scroll to position [4810, 0]
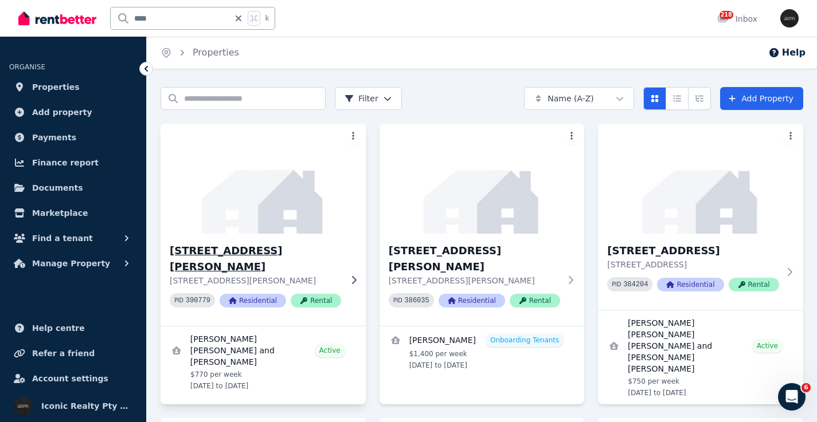
click at [339, 166] on img at bounding box center [262, 179] width 215 height 116
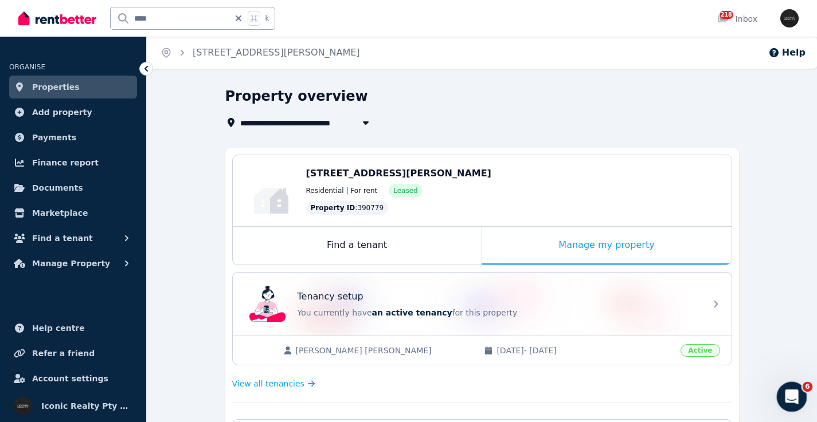
click at [790, 398] on icon "Open Intercom Messenger" at bounding box center [789, 395] width 19 height 19
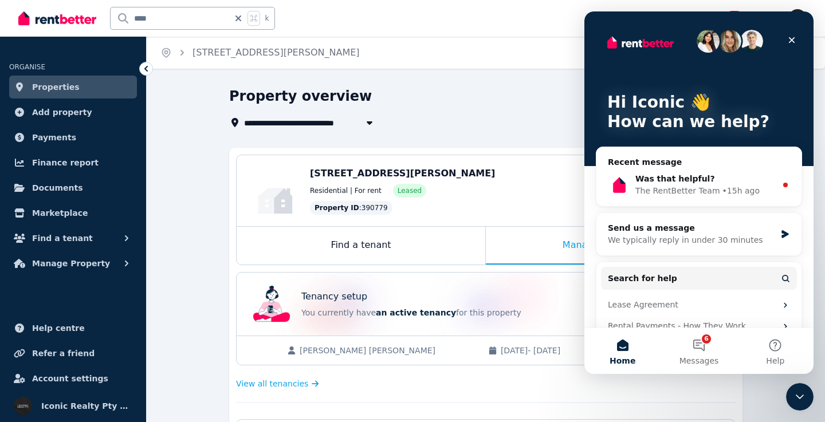
click at [439, 112] on div "**********" at bounding box center [482, 108] width 507 height 42
click at [794, 38] on icon "Close" at bounding box center [792, 40] width 6 height 6
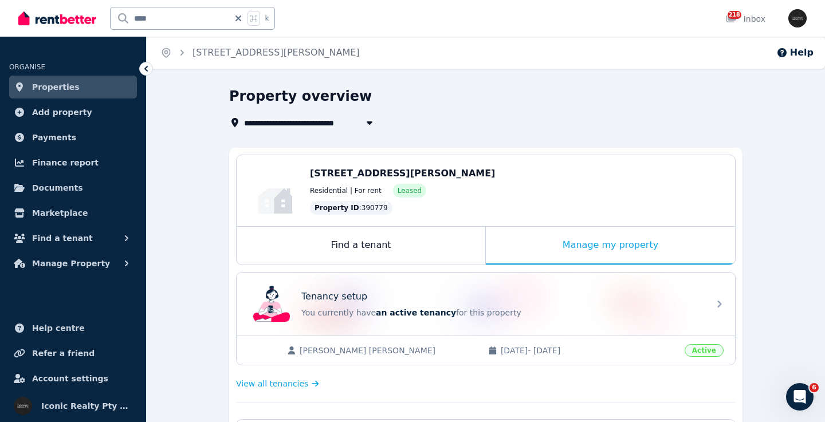
click at [480, 100] on div "Property overview" at bounding box center [482, 98] width 507 height 22
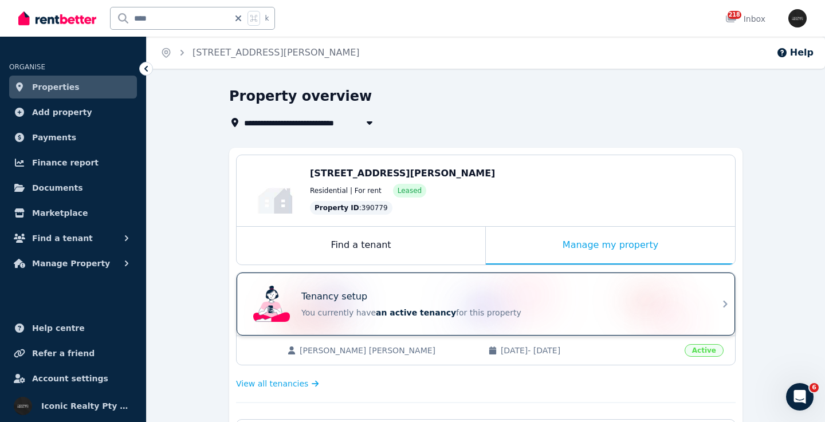
click at [588, 307] on p "You currently have an active tenancy for this property" at bounding box center [501, 312] width 401 height 11
click at [587, 290] on div "Tenancy setup" at bounding box center [501, 297] width 401 height 14
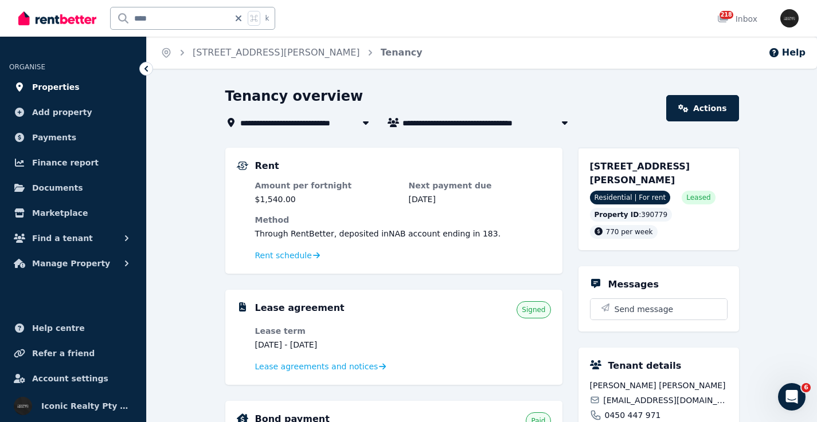
click at [56, 87] on span "Properties" at bounding box center [56, 87] width 48 height 14
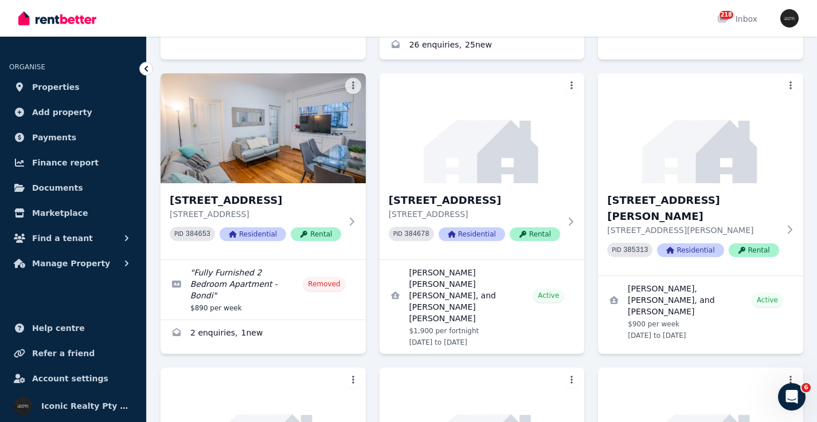
scroll to position [4810, 0]
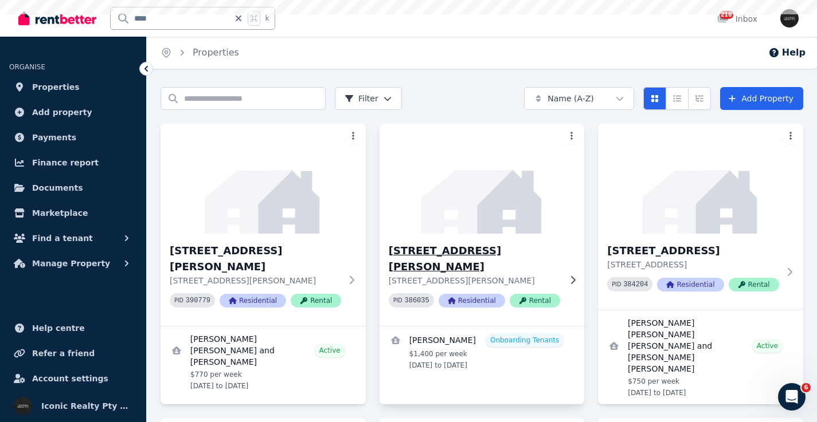
click at [443, 186] on img at bounding box center [481, 179] width 215 height 116
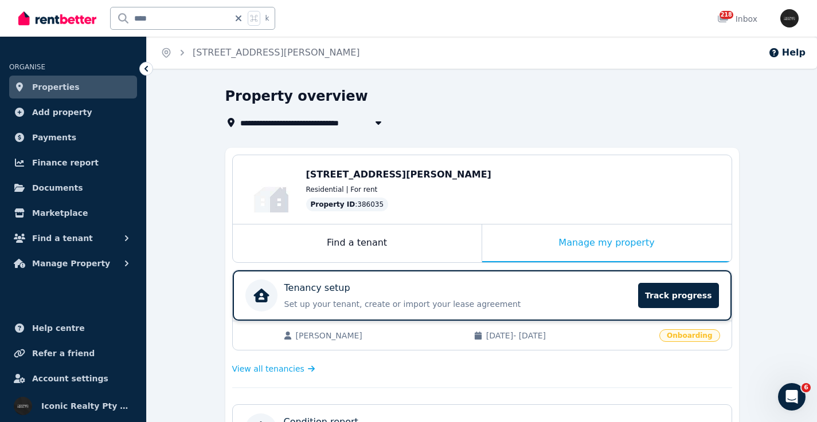
click at [521, 292] on div "Tenancy setup" at bounding box center [457, 288] width 347 height 14
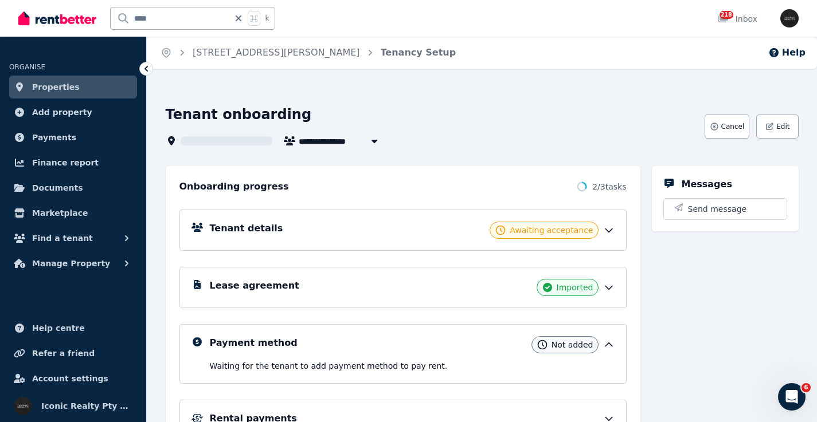
click at [295, 227] on div "Tenant details Awaiting acceptance" at bounding box center [412, 230] width 405 height 17
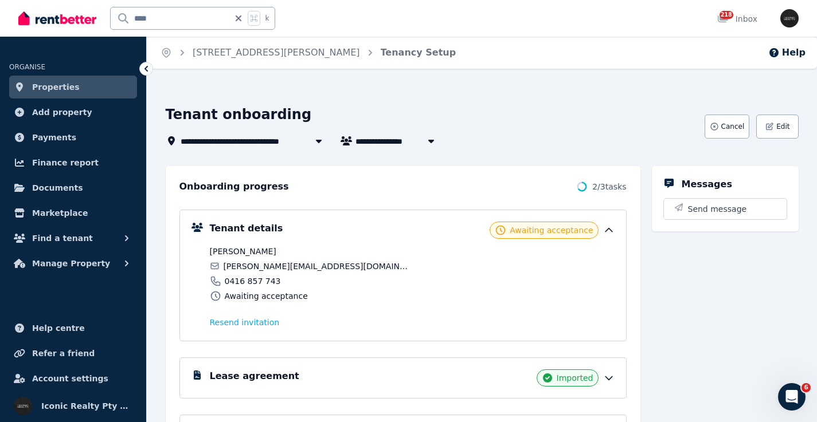
click at [291, 370] on div "Lease agreement Imported" at bounding box center [412, 378] width 405 height 17
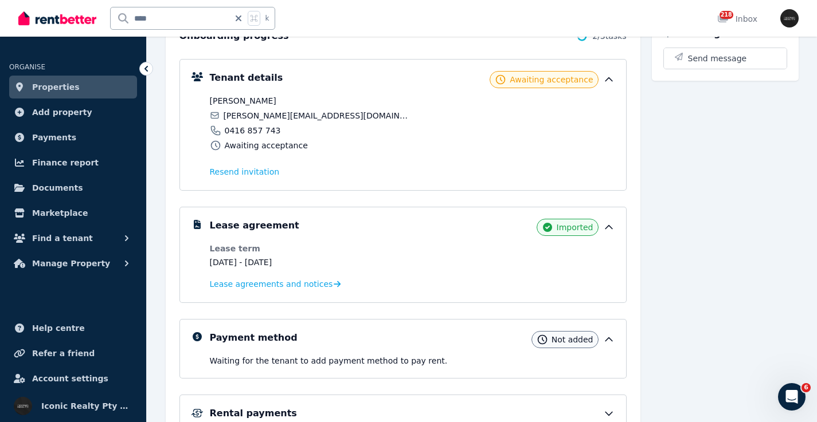
scroll to position [152, 0]
click at [271, 283] on span "Lease agreements and notices" at bounding box center [271, 282] width 123 height 11
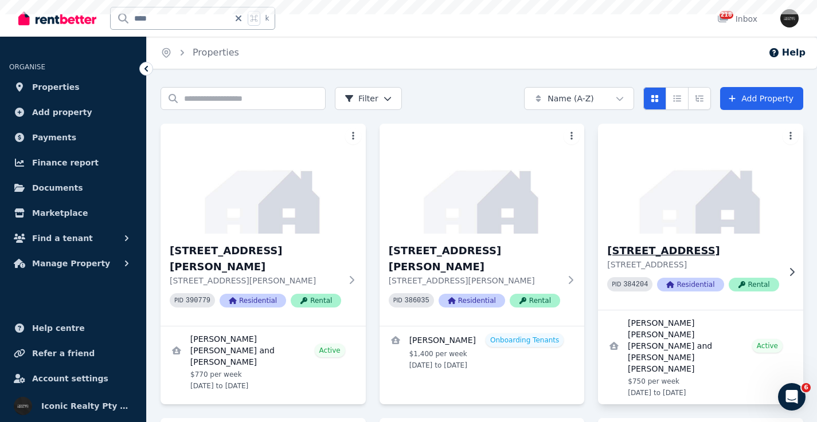
click at [705, 210] on img at bounding box center [700, 179] width 215 height 116
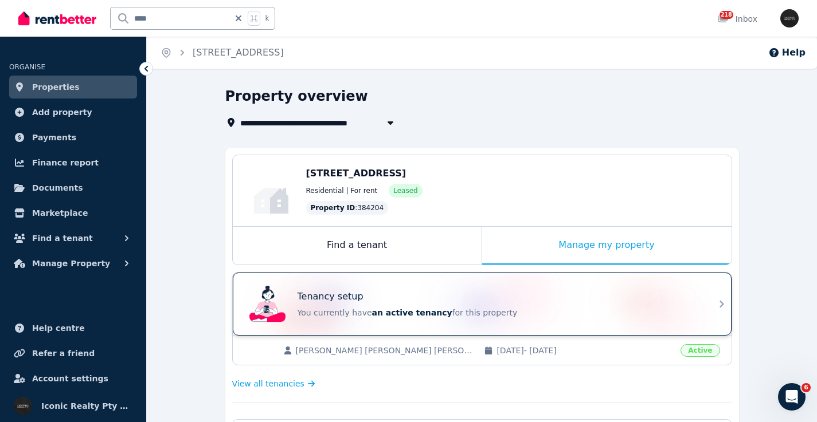
click at [515, 298] on div "Tenancy setup" at bounding box center [497, 297] width 401 height 14
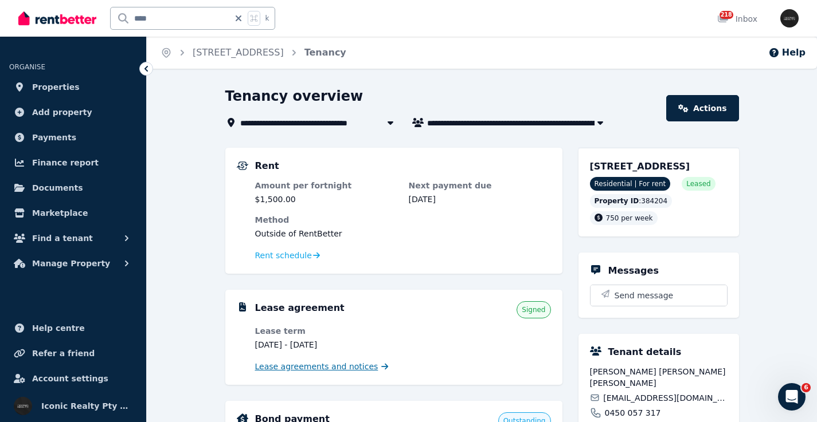
click at [316, 367] on span "Lease agreements and notices" at bounding box center [316, 366] width 123 height 11
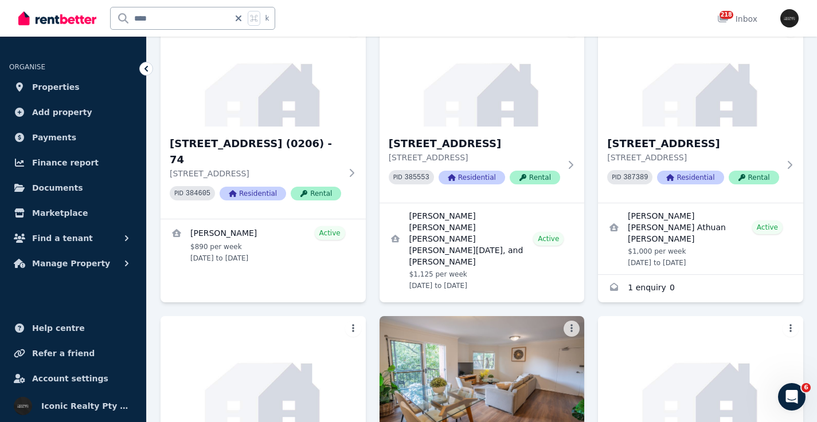
scroll to position [460, 0]
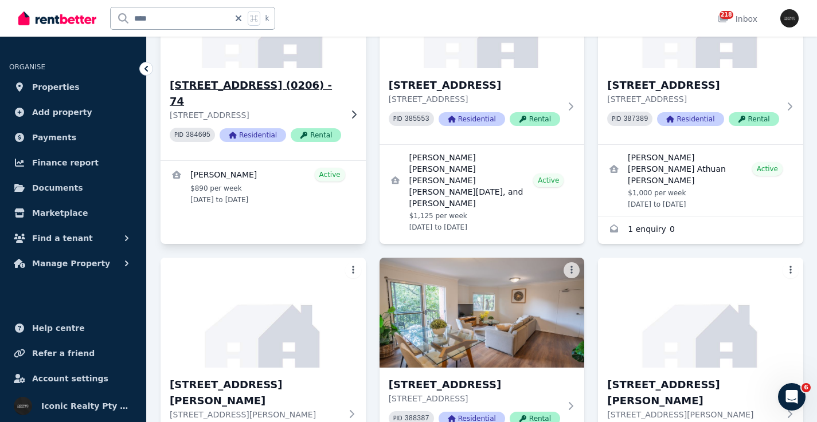
click at [201, 68] on div "5/206 Victoria Rd, Bellevue Hill (0206) - 74 5/206 Victoria Rd, Bellevue Hill N…" at bounding box center [262, 114] width 205 height 92
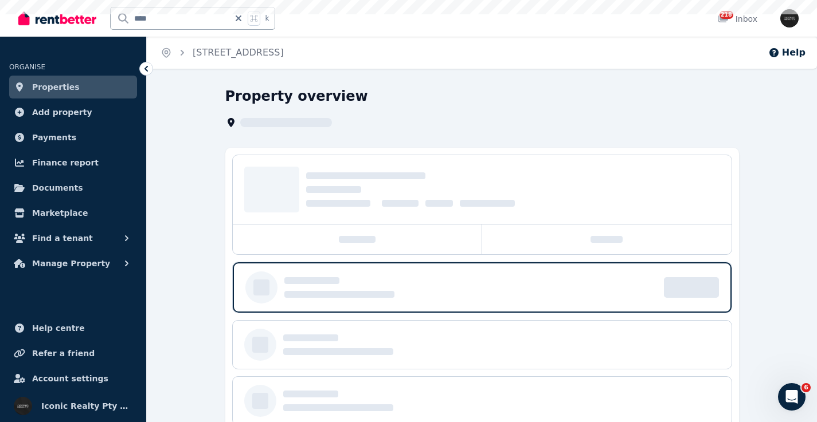
click at [257, 64] on div "Home 5/191 Bondi Rd, Bondi Junction # - 92 Help" at bounding box center [482, 53] width 670 height 32
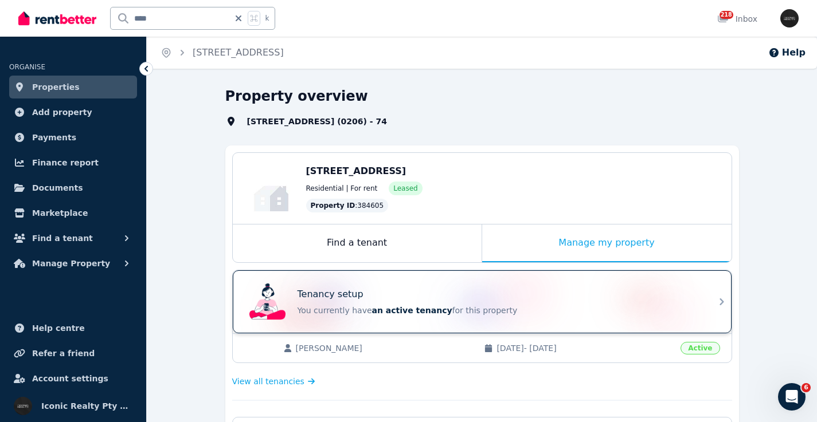
click at [422, 289] on div "Tenancy setup" at bounding box center [497, 295] width 401 height 14
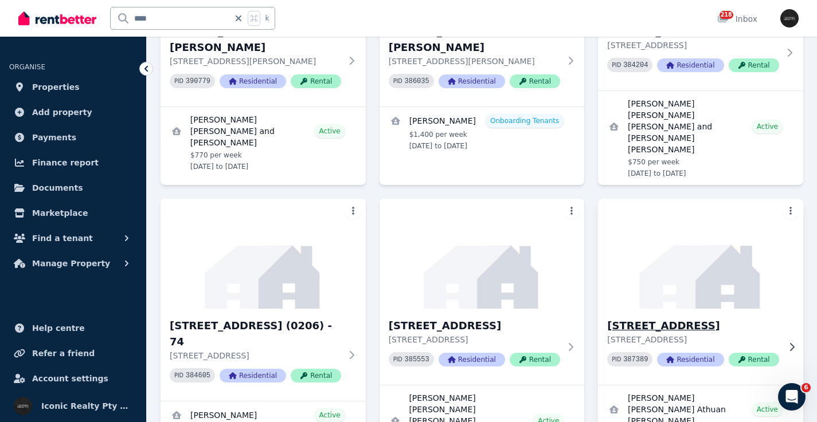
scroll to position [146, 0]
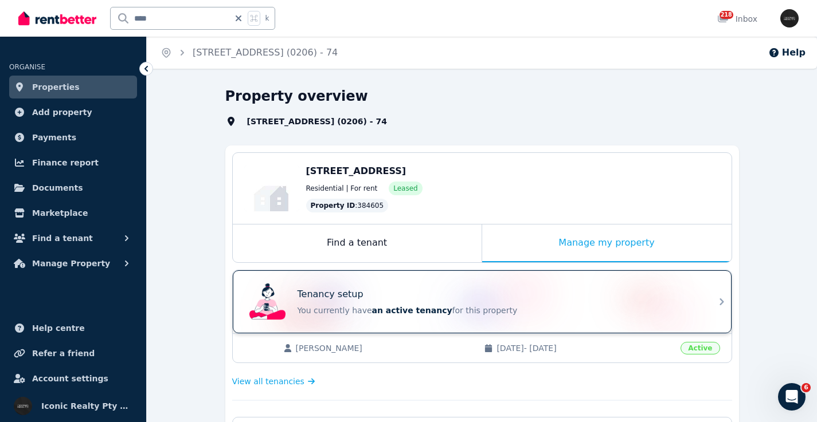
click at [352, 281] on div "Tenancy setup You currently have an active tenancy for this property" at bounding box center [472, 302] width 454 height 46
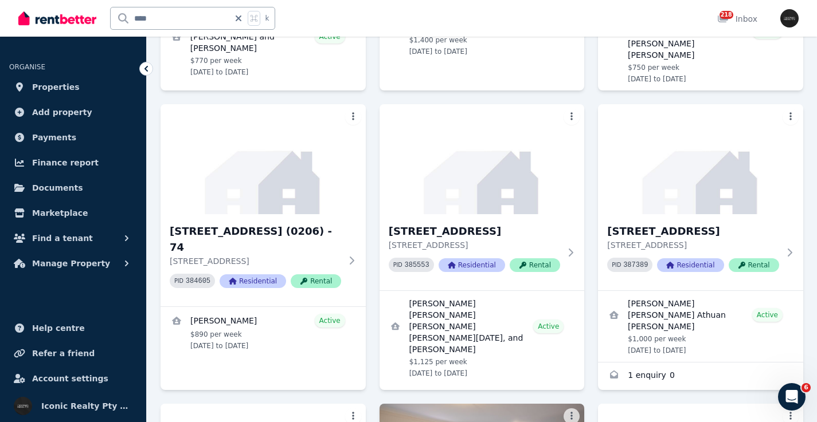
scroll to position [380, 0]
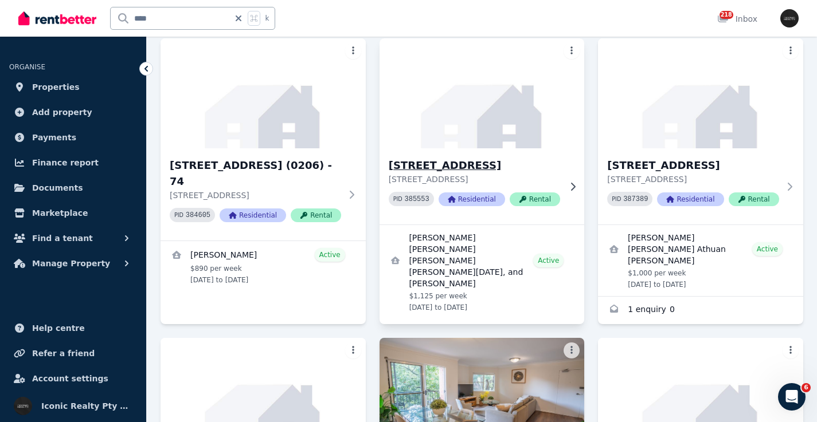
click at [546, 104] on img at bounding box center [481, 94] width 215 height 116
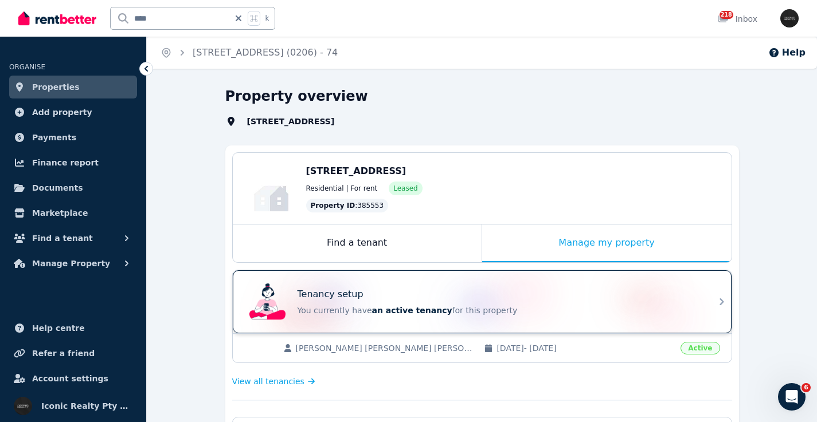
click at [495, 287] on div "Tenancy setup You currently have an active tenancy for this property" at bounding box center [472, 302] width 454 height 46
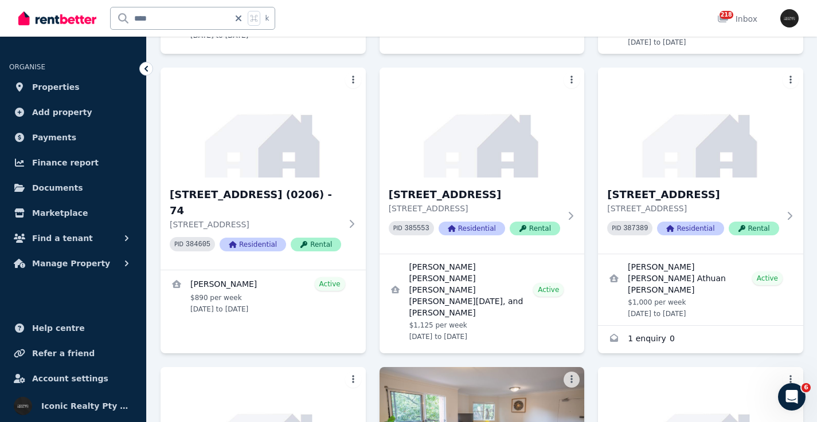
scroll to position [380, 0]
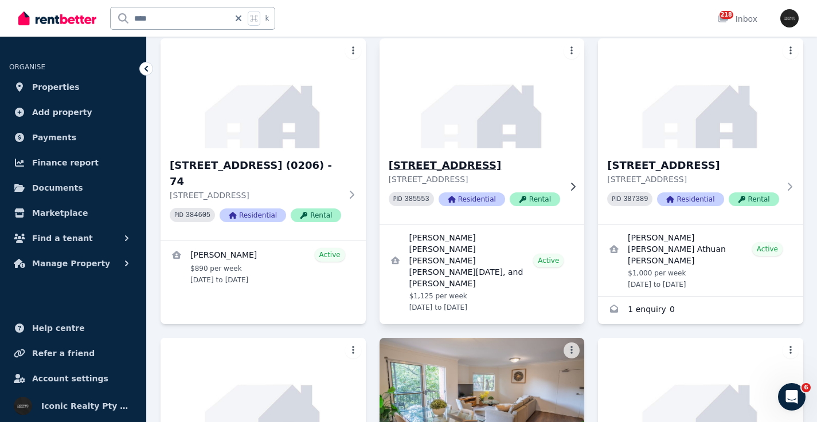
click at [491, 125] on img at bounding box center [481, 94] width 215 height 116
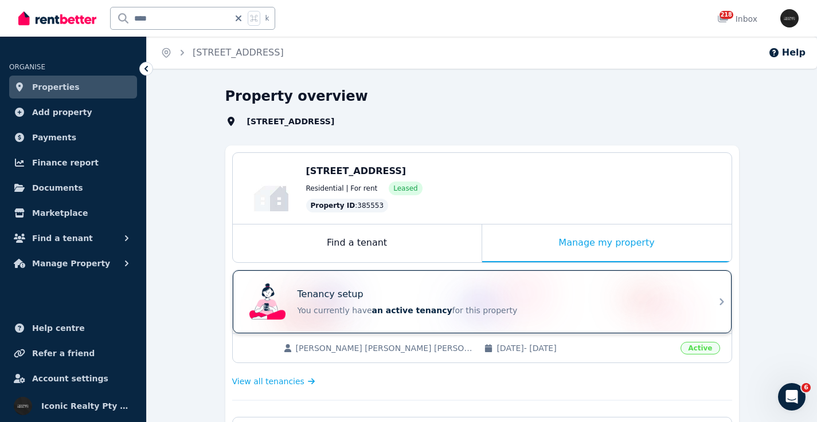
click at [424, 291] on div "Tenancy setup" at bounding box center [497, 295] width 401 height 14
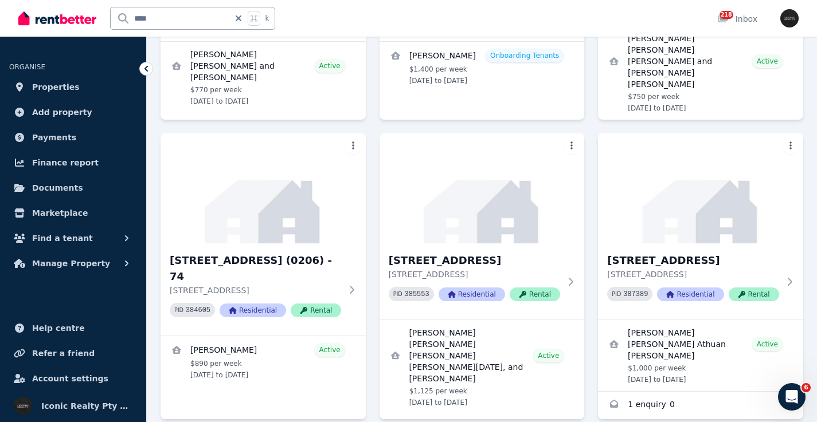
scroll to position [336, 0]
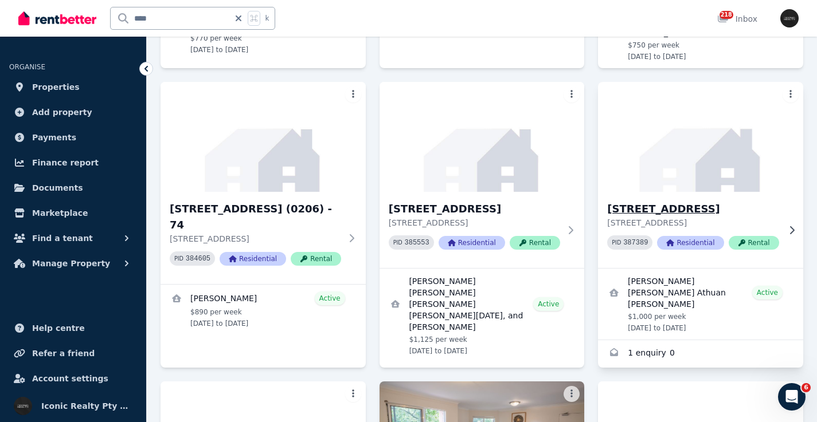
click at [728, 166] on img at bounding box center [700, 137] width 215 height 116
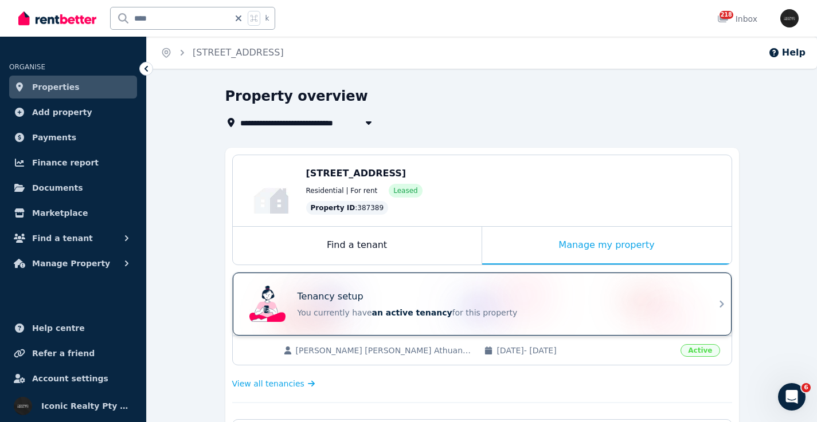
click at [554, 283] on div "Tenancy setup You currently have an active tenancy for this property" at bounding box center [472, 304] width 454 height 46
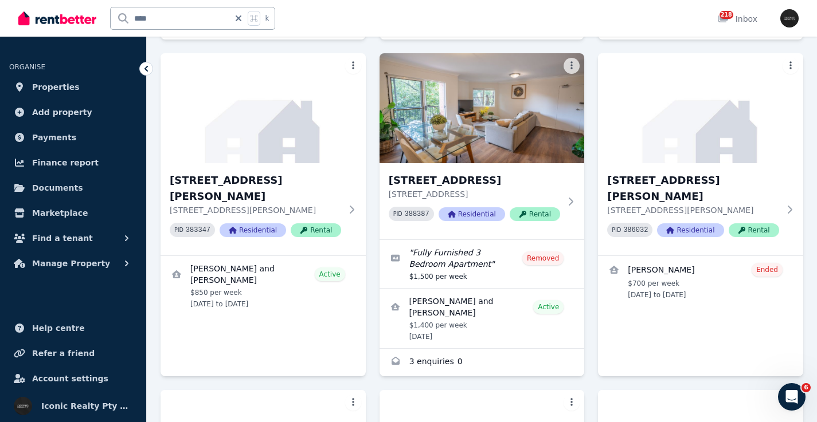
scroll to position [680, 0]
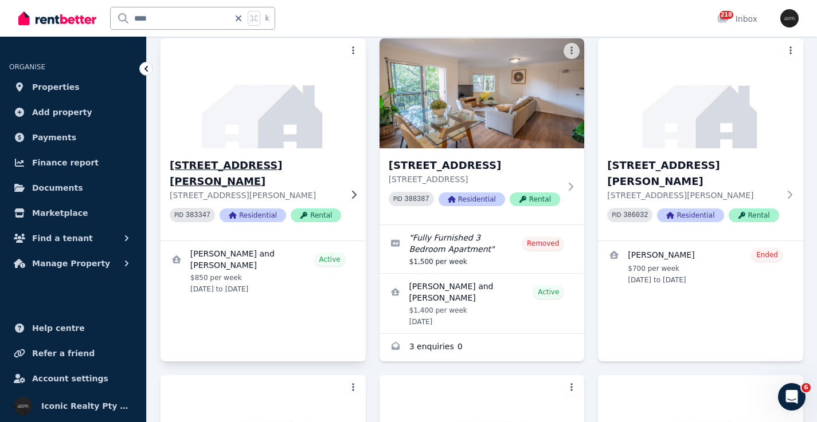
click at [272, 108] on img at bounding box center [262, 94] width 215 height 116
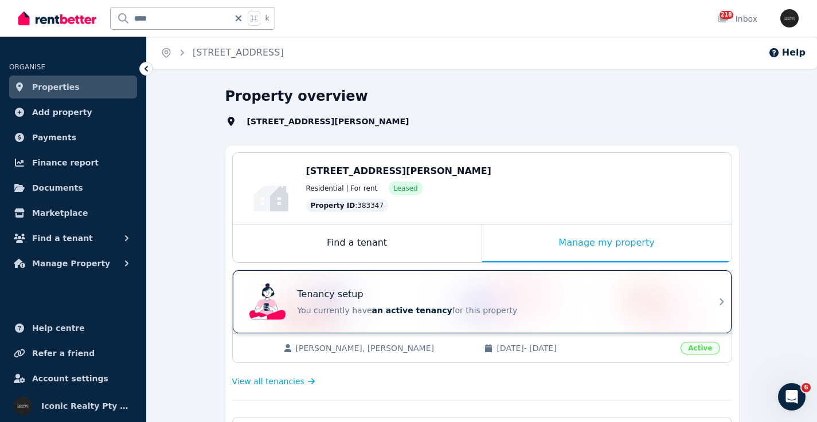
click at [366, 277] on div "Tenancy setup You currently have an active tenancy for this property" at bounding box center [482, 301] width 499 height 63
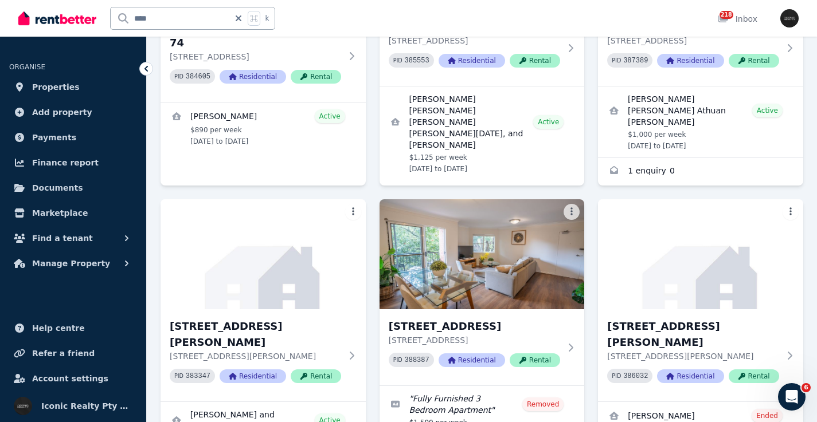
scroll to position [438, 0]
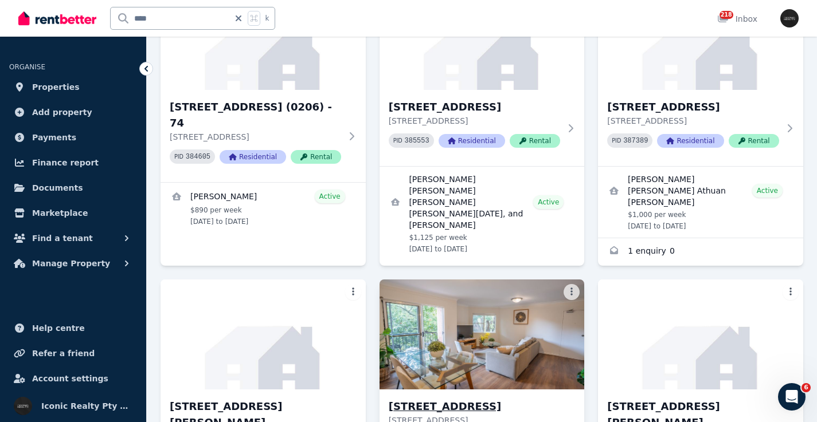
click at [508, 347] on img at bounding box center [481, 335] width 215 height 116
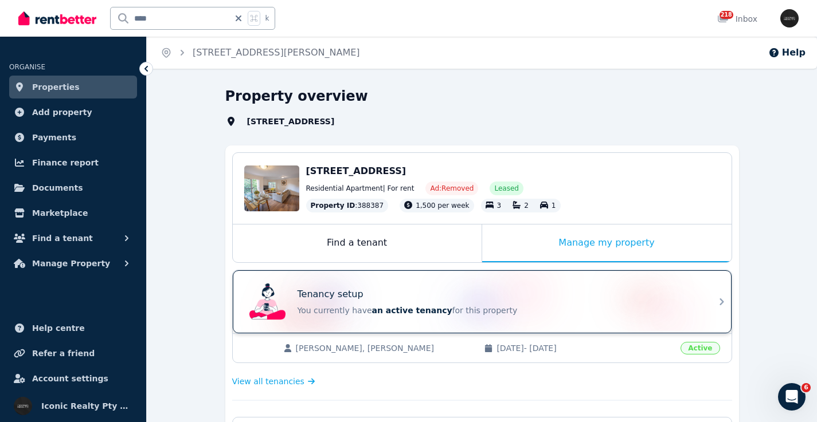
click at [385, 281] on div "Tenancy setup You currently have an active tenancy for this property" at bounding box center [472, 302] width 454 height 46
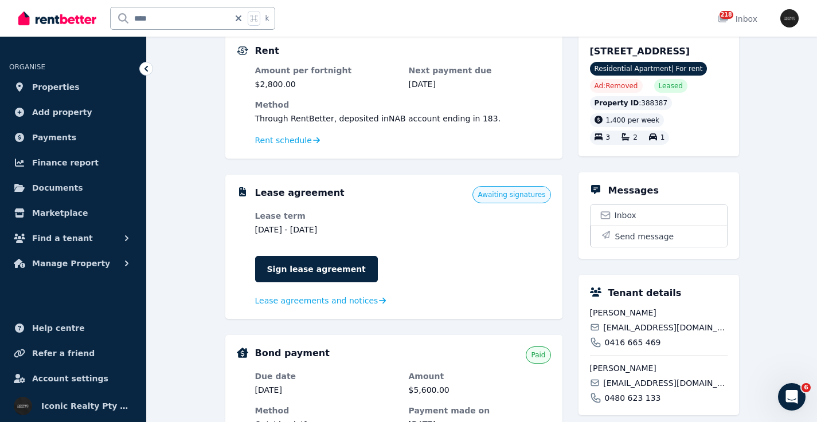
scroll to position [117, 0]
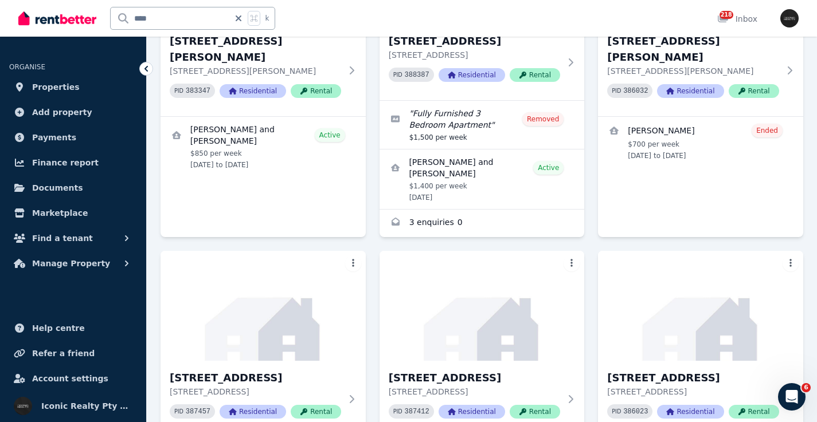
scroll to position [760, 0]
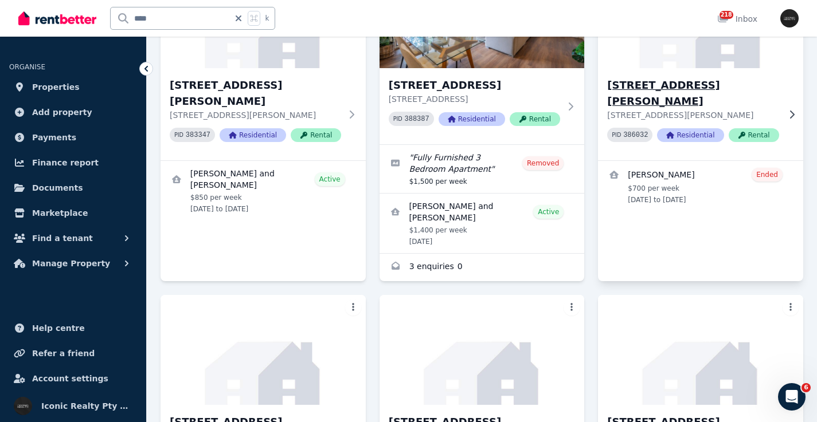
click at [706, 68] on div "6/75 Bronte Rd, Bondi Junction - 62 6/75 Bronte Rd, Bondi Junction NSW 2022 PID…" at bounding box center [700, 114] width 205 height 92
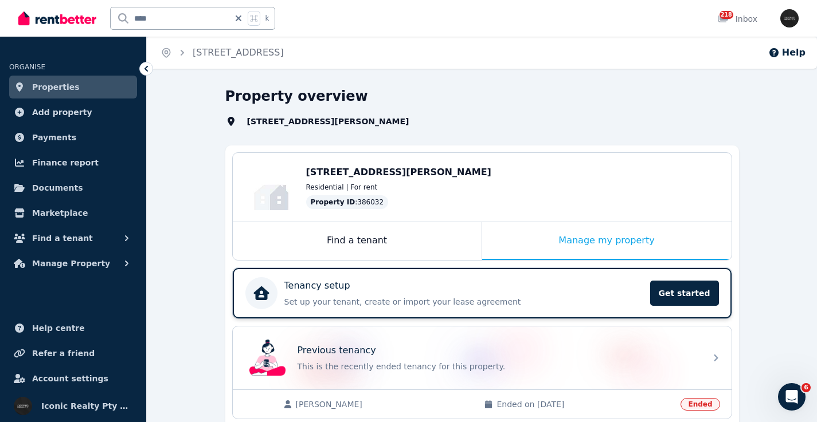
click at [436, 282] on div "Tenancy setup" at bounding box center [463, 286] width 359 height 14
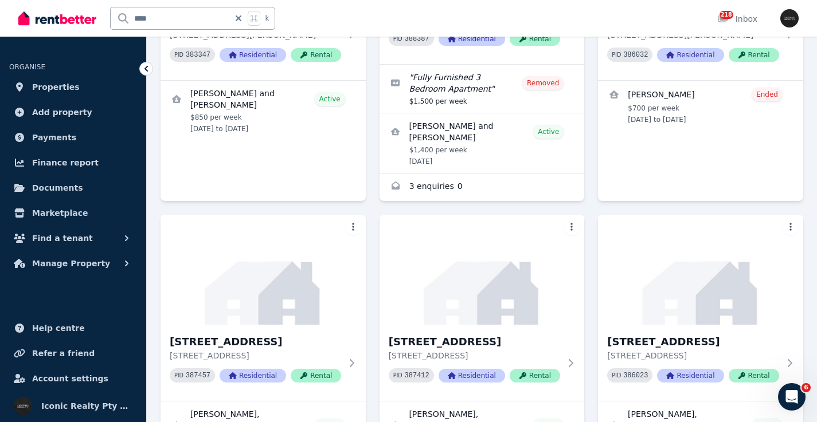
scroll to position [899, 0]
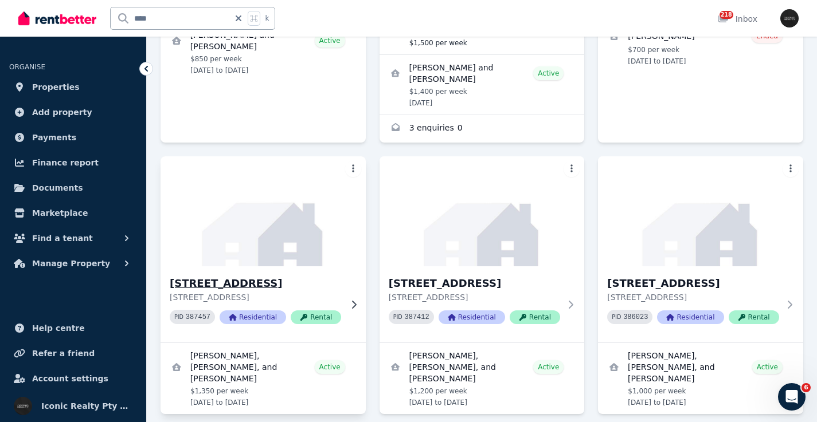
click at [291, 245] on img at bounding box center [262, 212] width 215 height 116
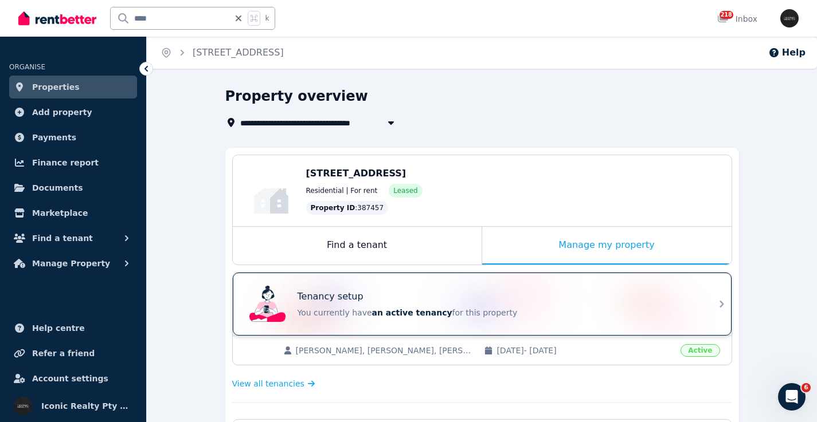
click at [371, 281] on div "Tenancy setup You currently have an active tenancy for this property" at bounding box center [472, 304] width 454 height 46
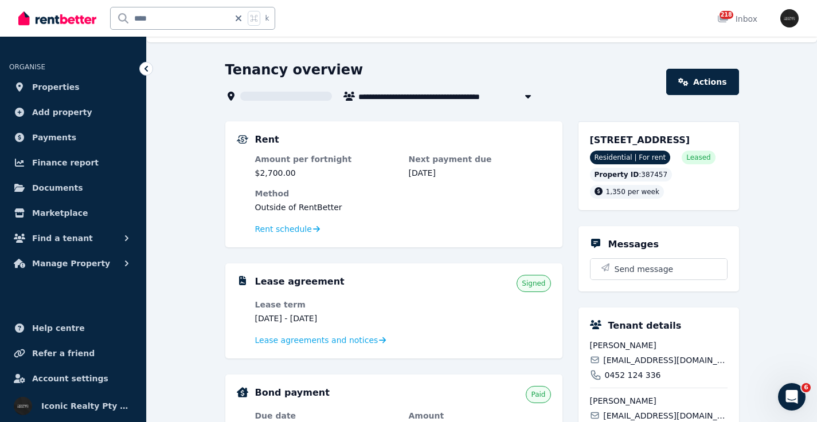
scroll to position [28, 0]
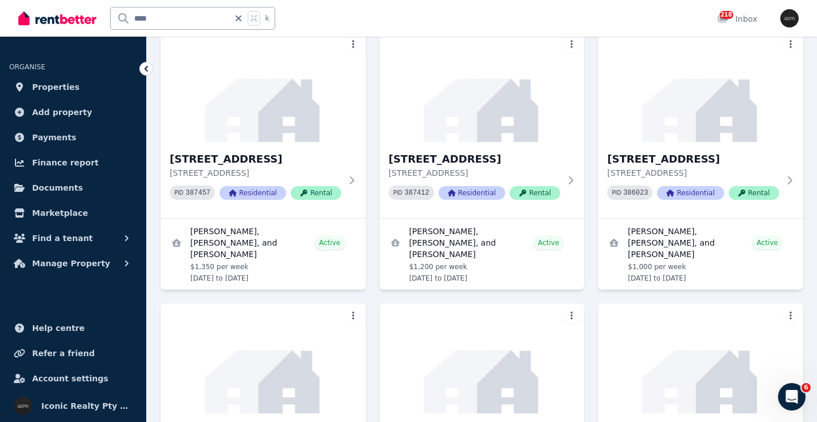
scroll to position [1030, 0]
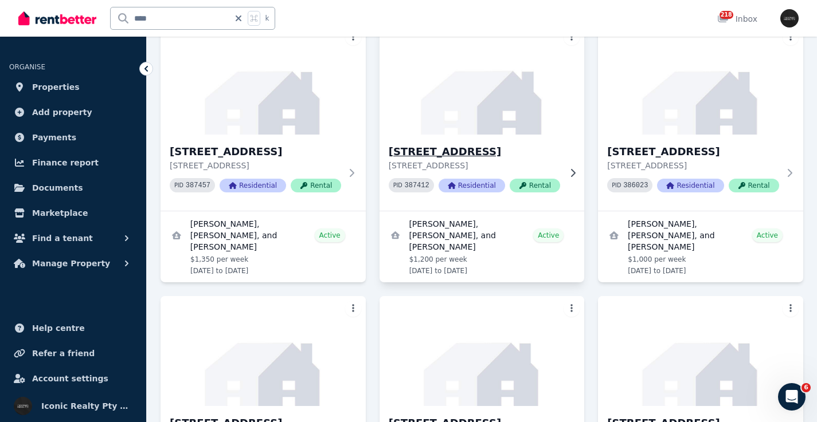
click at [428, 111] on img at bounding box center [481, 80] width 215 height 116
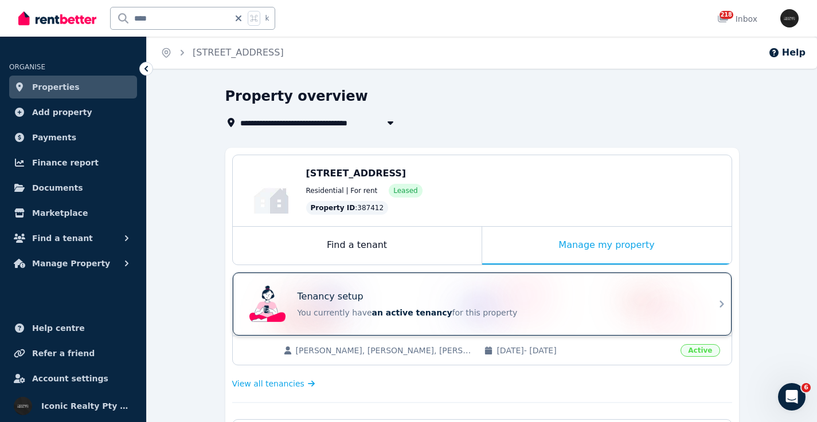
click at [444, 286] on div "Tenancy setup You currently have an active tenancy for this property" at bounding box center [472, 304] width 454 height 46
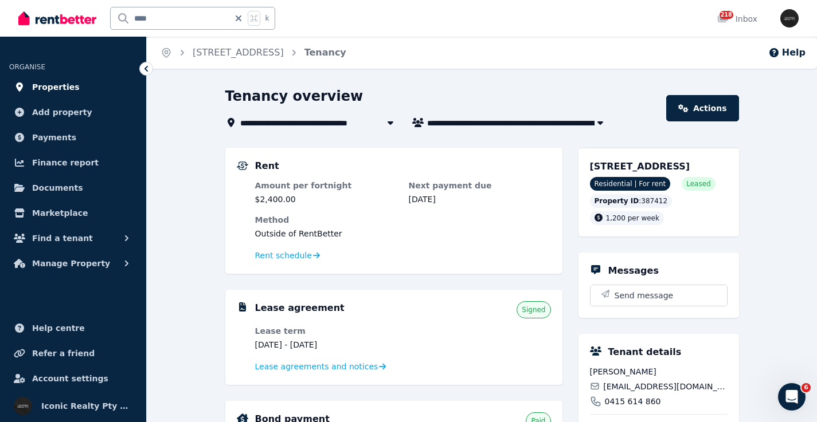
click at [78, 86] on link "Properties" at bounding box center [73, 87] width 128 height 23
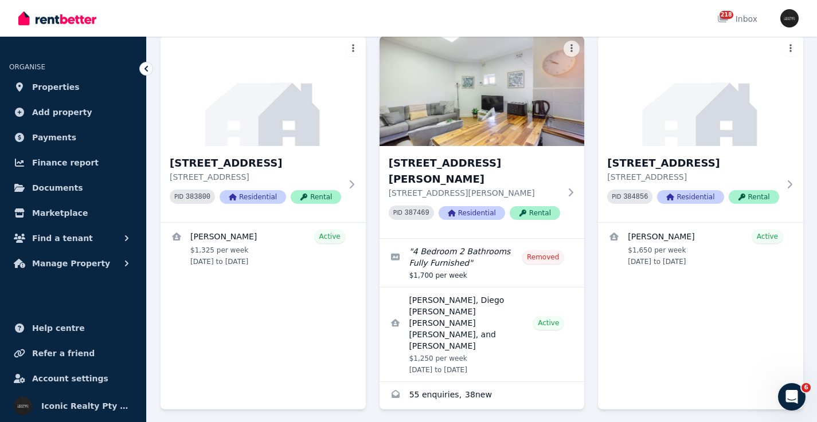
scroll to position [4810, 0]
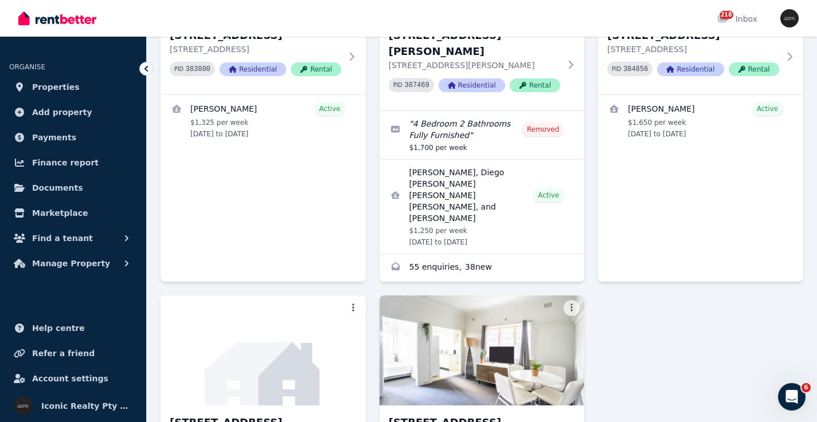
drag, startPoint x: 742, startPoint y: 376, endPoint x: 752, endPoint y: 374, distance: 11.0
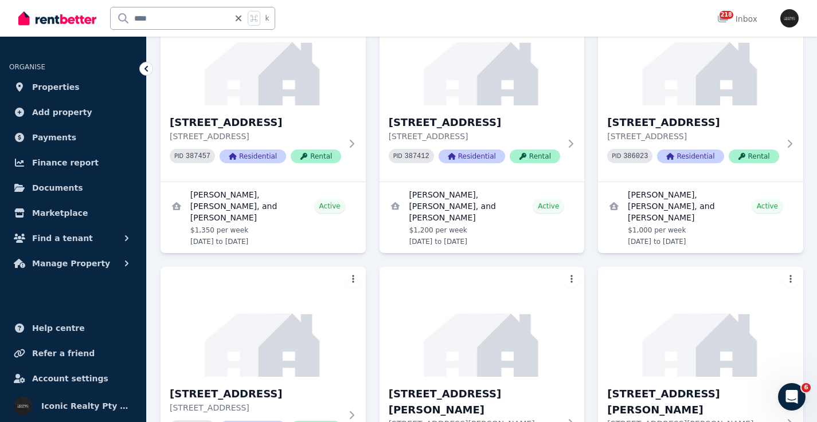
scroll to position [1052, 0]
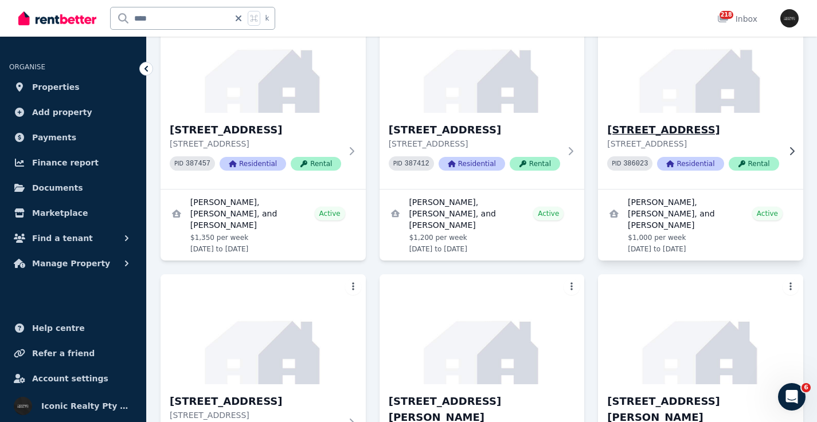
click at [709, 97] on img at bounding box center [700, 58] width 215 height 116
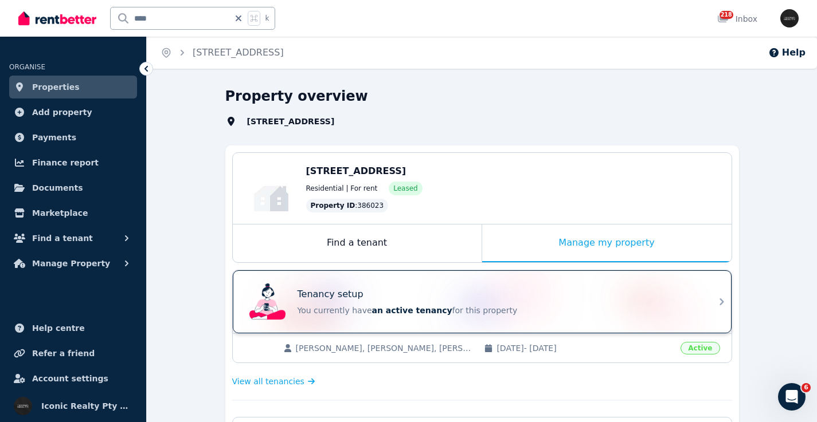
click at [468, 288] on div "Tenancy setup" at bounding box center [497, 295] width 401 height 14
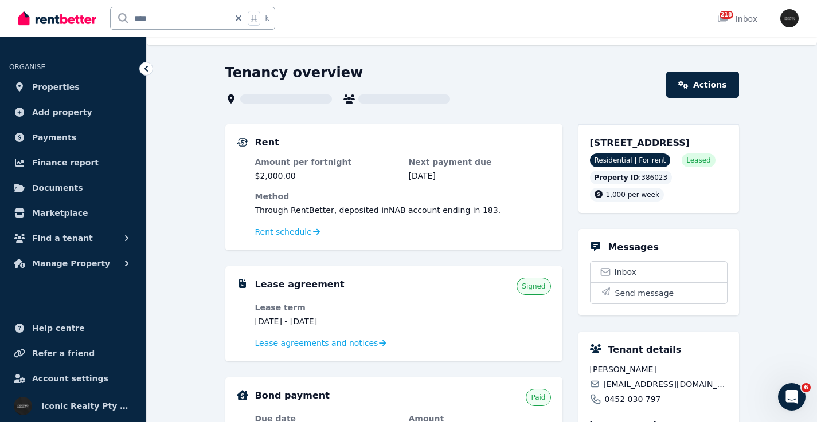
scroll to position [37, 0]
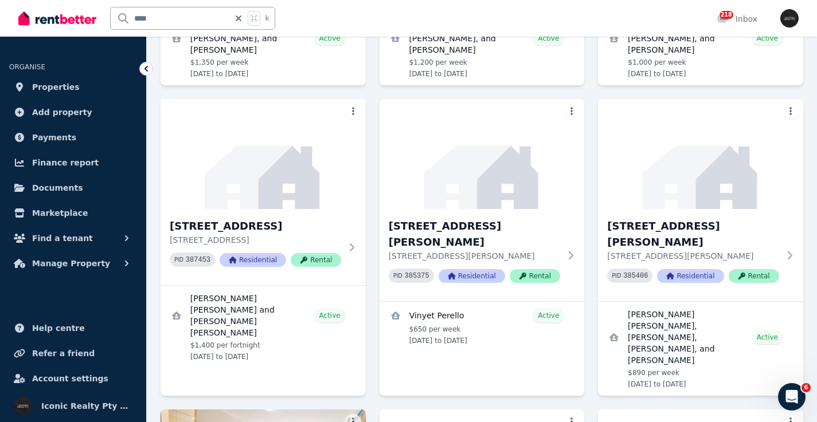
scroll to position [1242, 0]
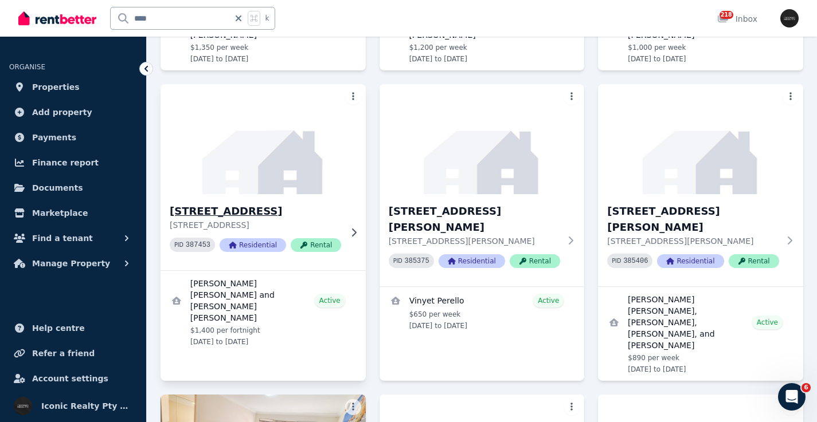
click at [202, 180] on img at bounding box center [262, 139] width 215 height 116
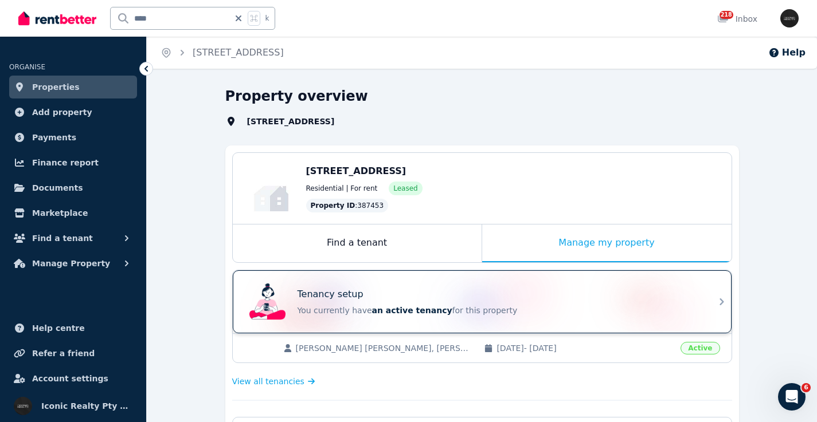
click at [463, 282] on div "Tenancy setup You currently have an active tenancy for this property" at bounding box center [472, 302] width 454 height 46
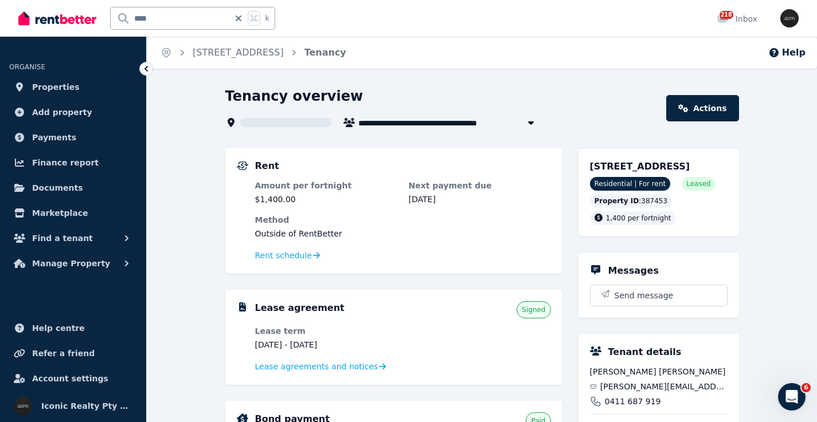
scroll to position [1, 0]
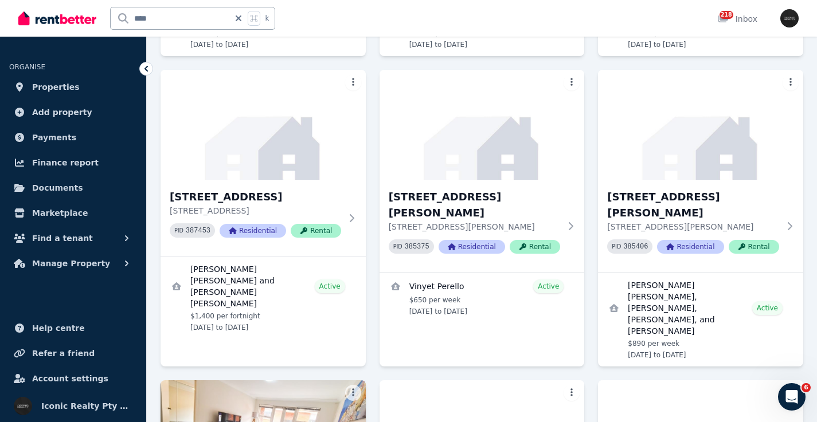
scroll to position [1235, 0]
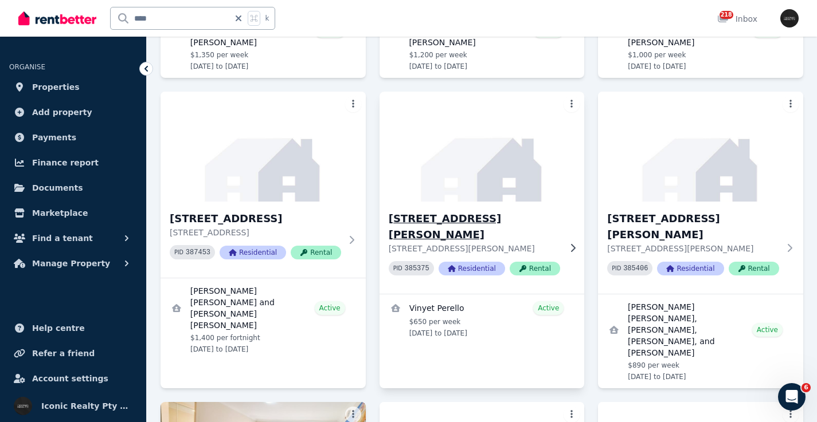
click at [526, 183] on img at bounding box center [481, 147] width 215 height 116
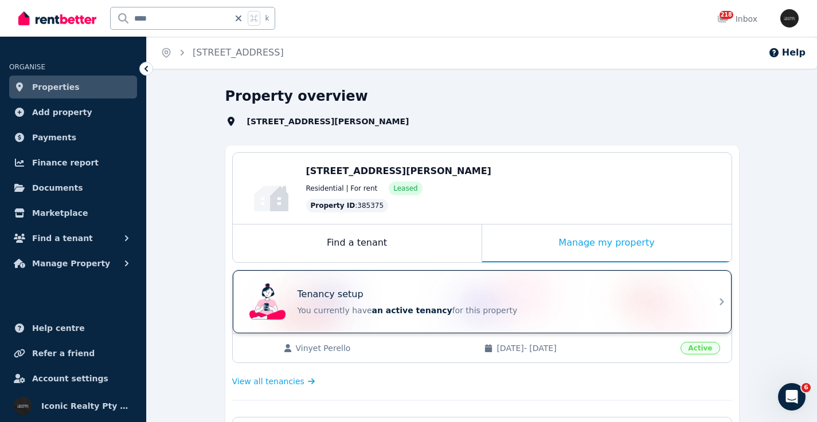
click at [457, 288] on div "Tenancy setup" at bounding box center [497, 295] width 401 height 14
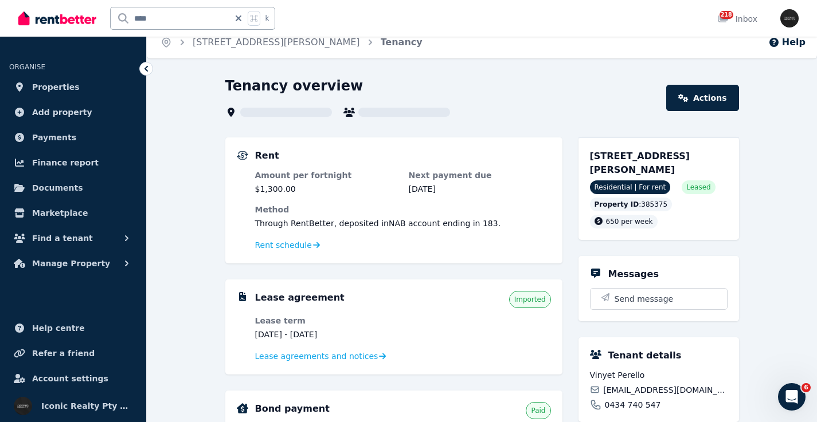
scroll to position [11, 0]
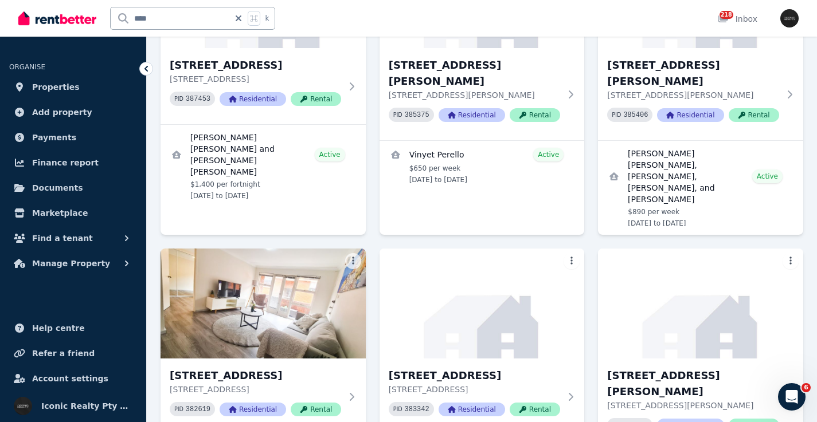
scroll to position [1264, 0]
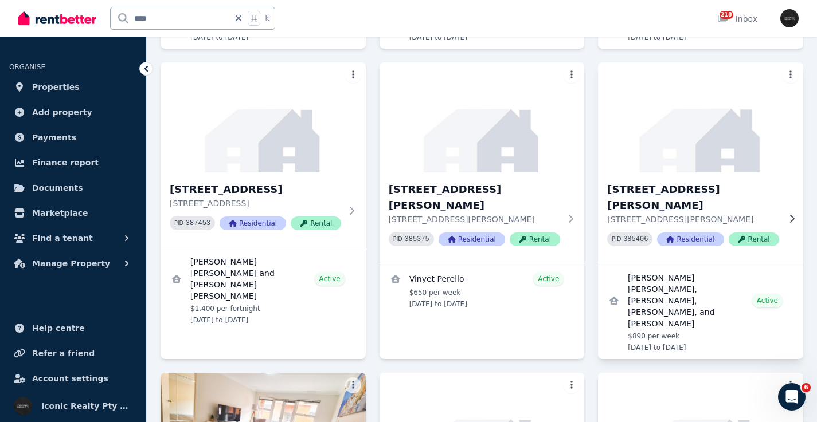
click at [750, 126] on img at bounding box center [700, 118] width 215 height 116
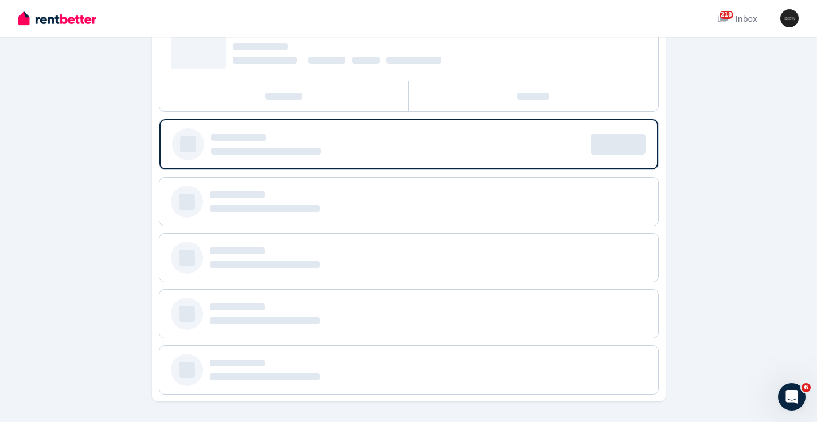
click at [720, 128] on div "Property overview" at bounding box center [408, 183] width 817 height 478
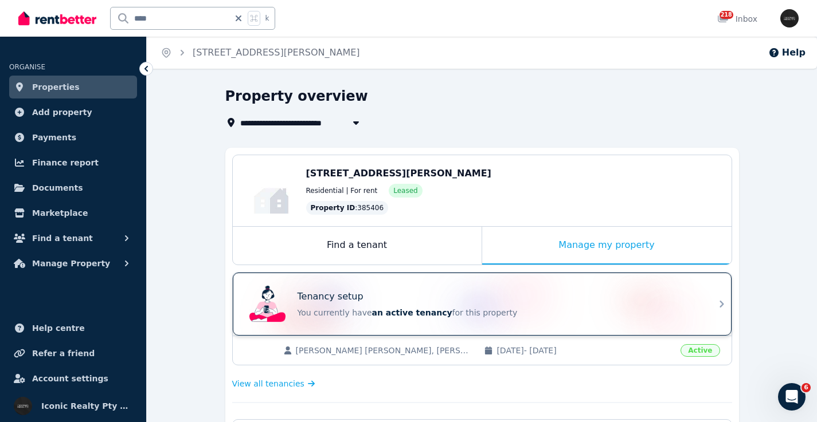
click at [564, 285] on div "Tenancy setup You currently have an active tenancy for this property" at bounding box center [472, 304] width 454 height 46
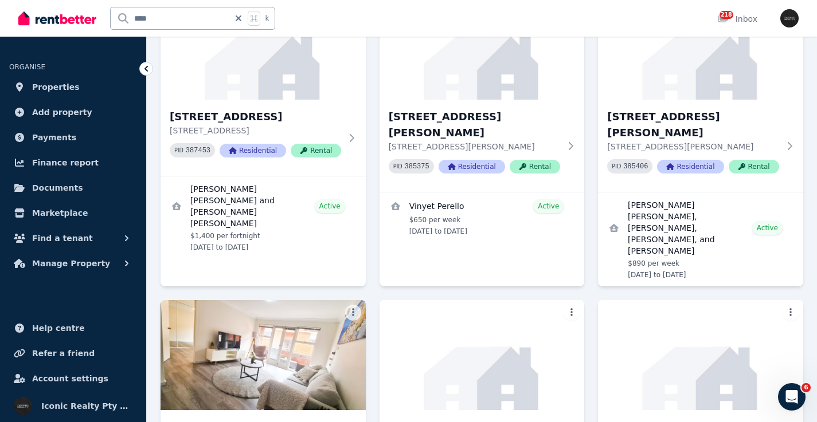
scroll to position [1366, 0]
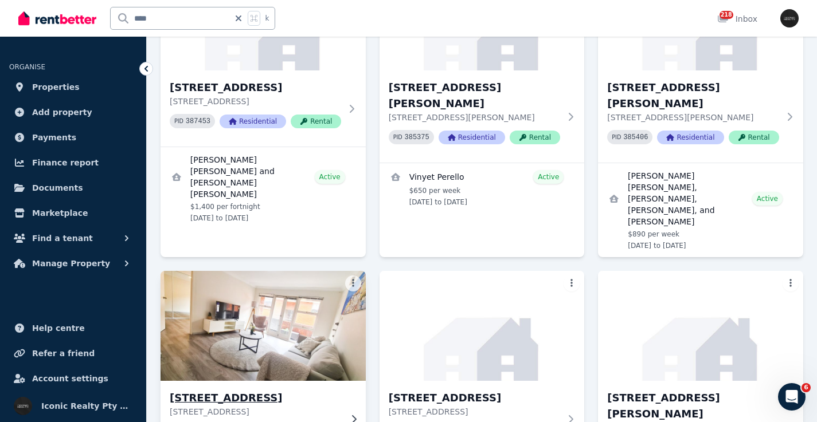
click at [181, 352] on img at bounding box center [262, 326] width 215 height 116
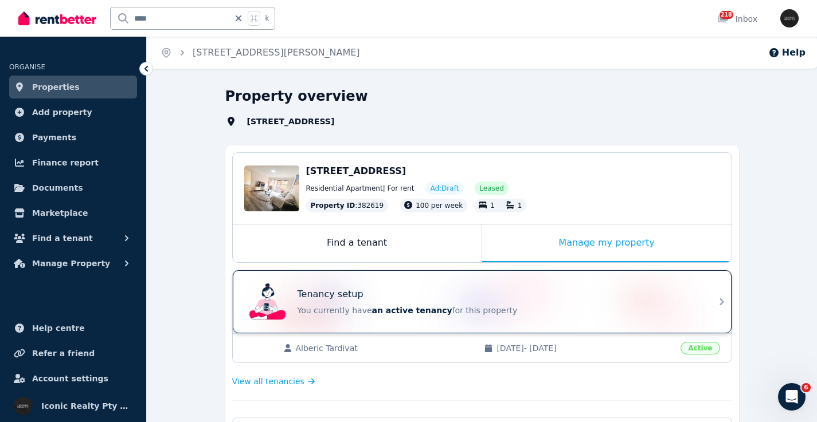
click at [406, 284] on div "Tenancy setup You currently have an active tenancy for this property" at bounding box center [472, 302] width 454 height 46
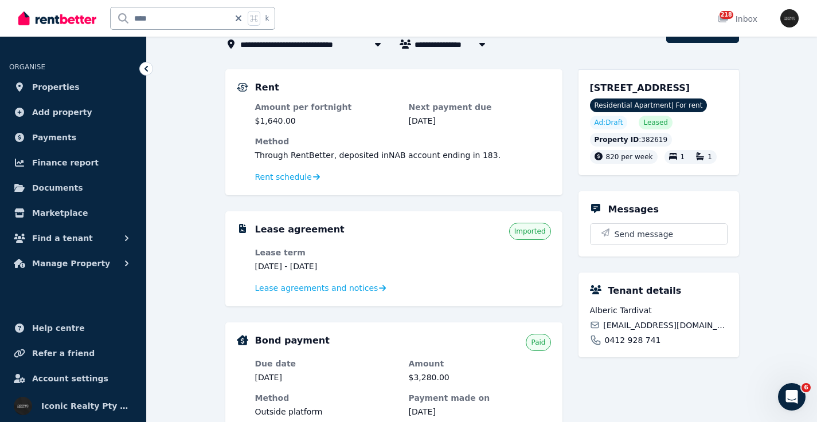
scroll to position [81, 0]
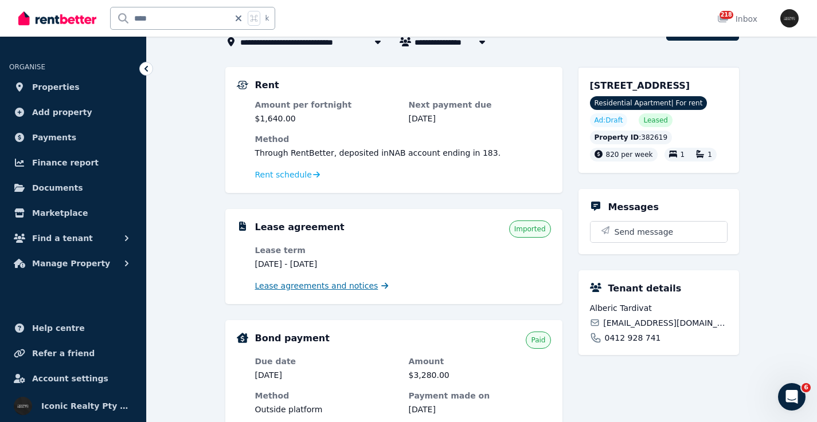
click at [348, 289] on span "Lease agreements and notices" at bounding box center [316, 285] width 123 height 11
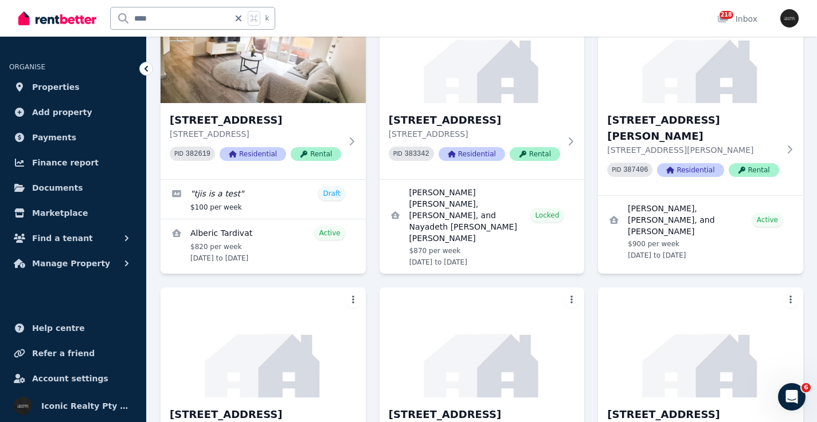
scroll to position [1651, 0]
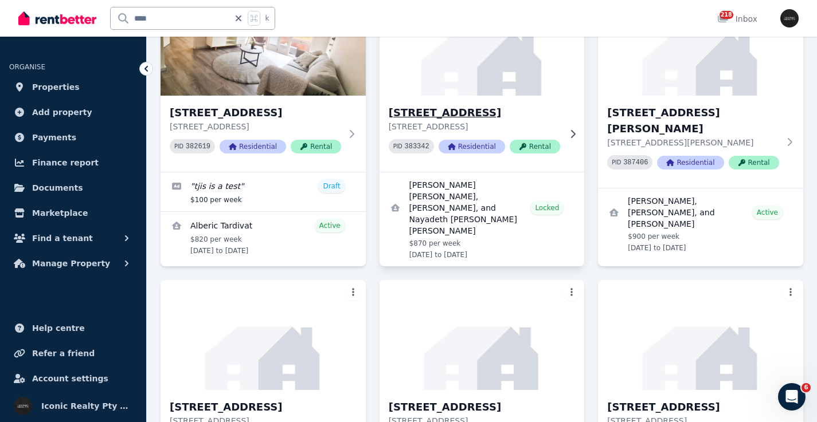
click at [474, 65] on img at bounding box center [481, 41] width 215 height 116
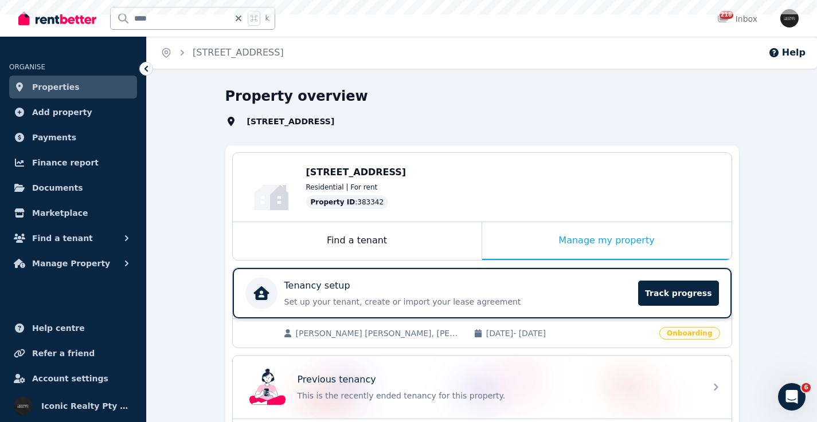
click at [464, 291] on div "Tenancy setup" at bounding box center [457, 286] width 347 height 14
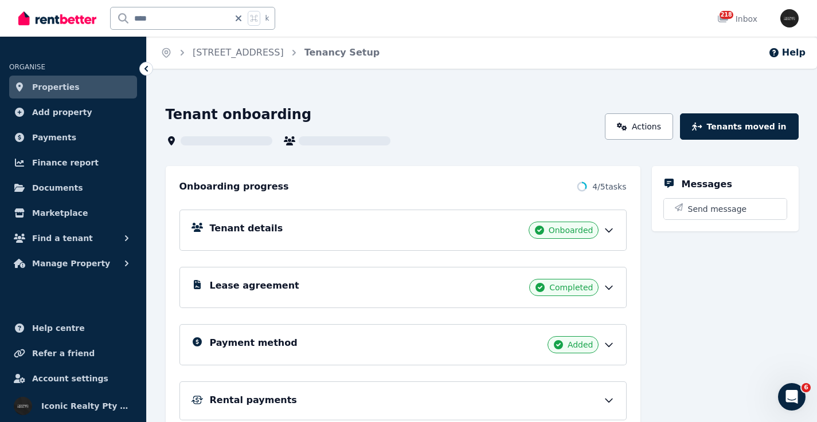
click at [354, 225] on div "Tenant details Onboarded" at bounding box center [412, 230] width 405 height 17
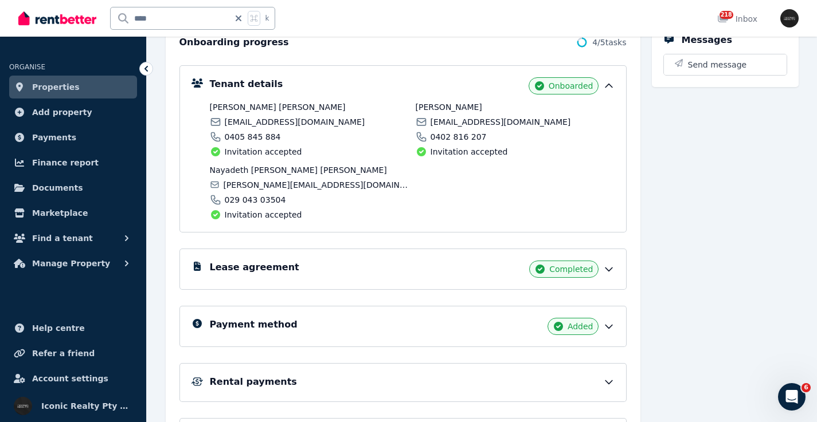
scroll to position [151, 0]
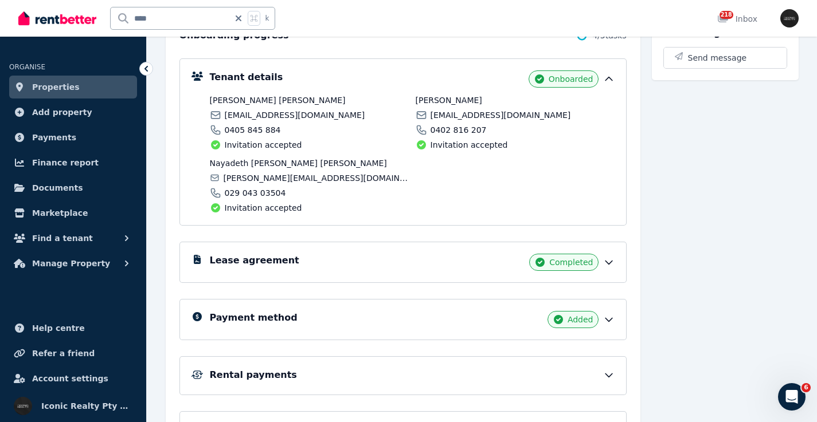
click at [282, 258] on h5 "Lease agreement" at bounding box center [254, 261] width 89 height 14
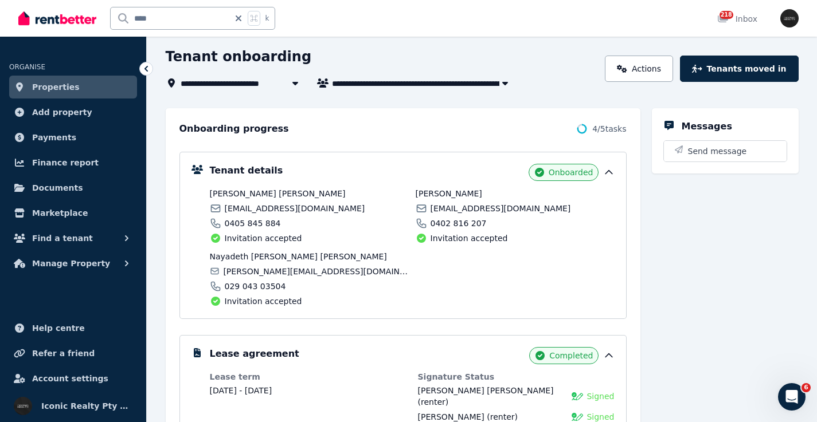
scroll to position [0, 0]
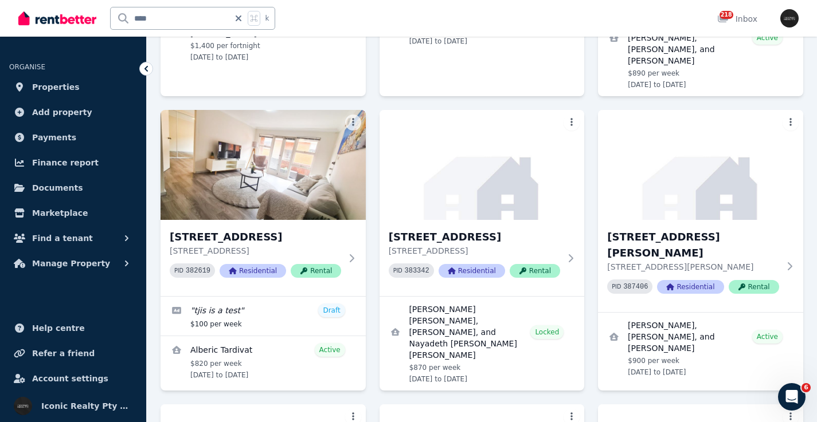
scroll to position [1520, 0]
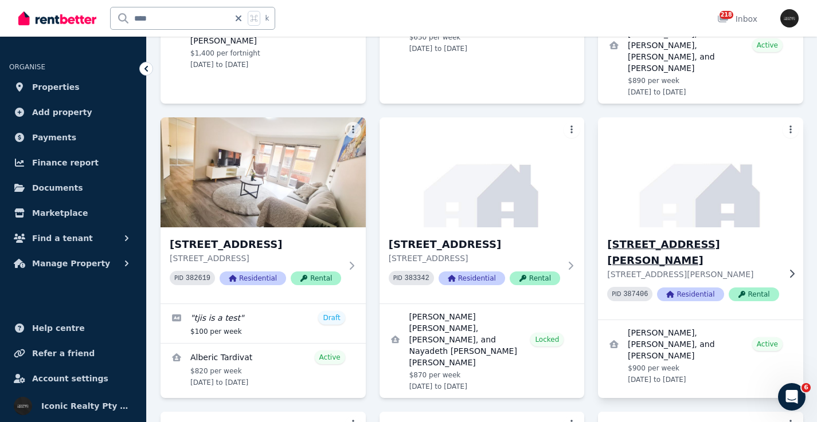
click at [734, 130] on img at bounding box center [700, 173] width 215 height 116
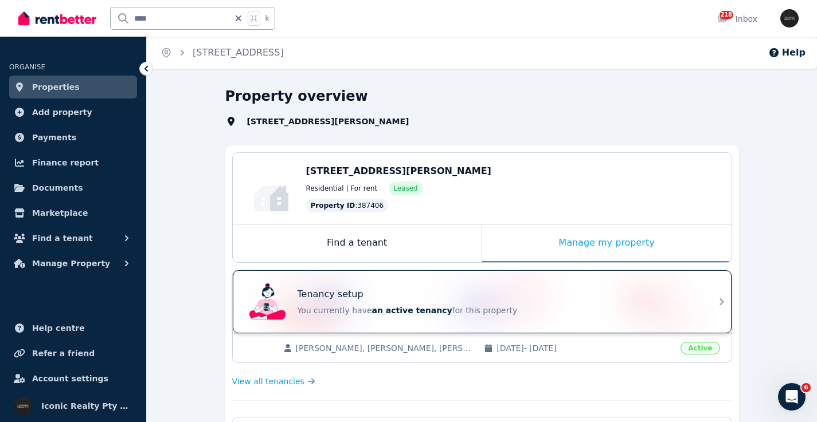
click at [462, 288] on div "Tenancy setup" at bounding box center [497, 295] width 401 height 14
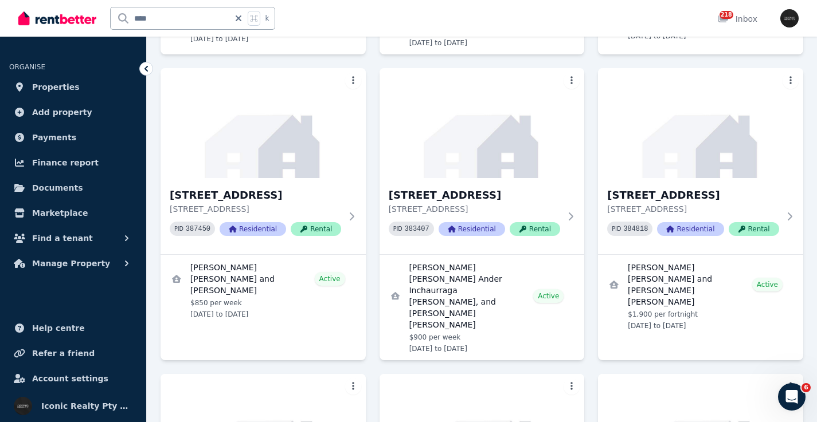
scroll to position [1878, 0]
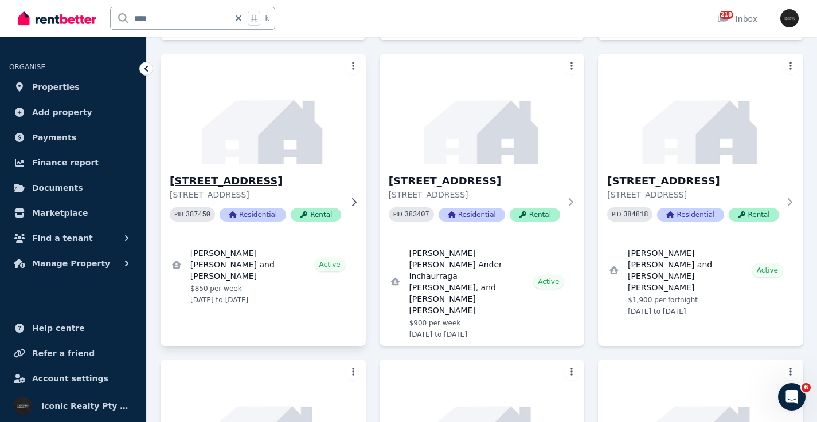
click at [338, 103] on img at bounding box center [262, 109] width 215 height 116
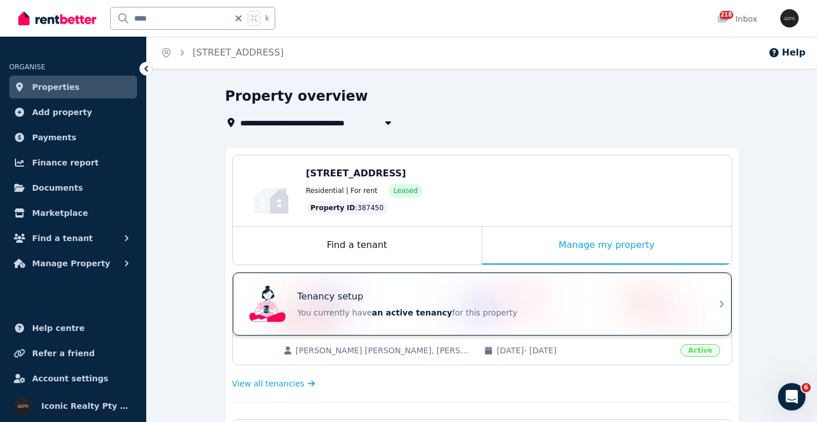
drag, startPoint x: 380, startPoint y: 291, endPoint x: 345, endPoint y: 273, distance: 39.5
click at [381, 290] on div "Tenancy setup" at bounding box center [497, 297] width 401 height 14
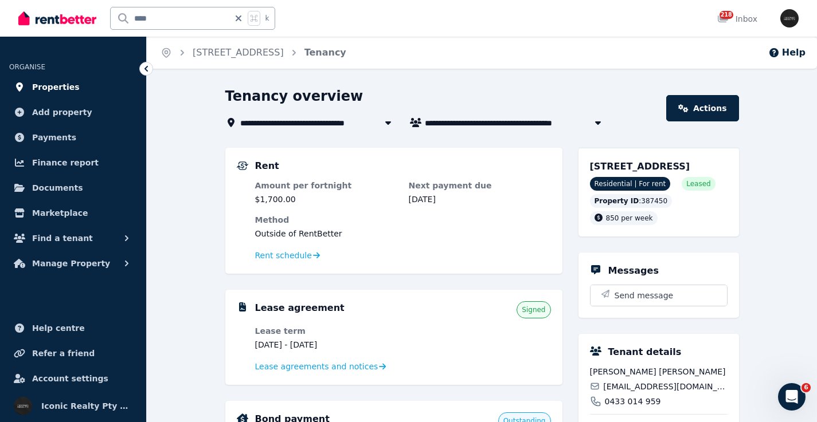
click at [74, 88] on link "Properties" at bounding box center [73, 87] width 128 height 23
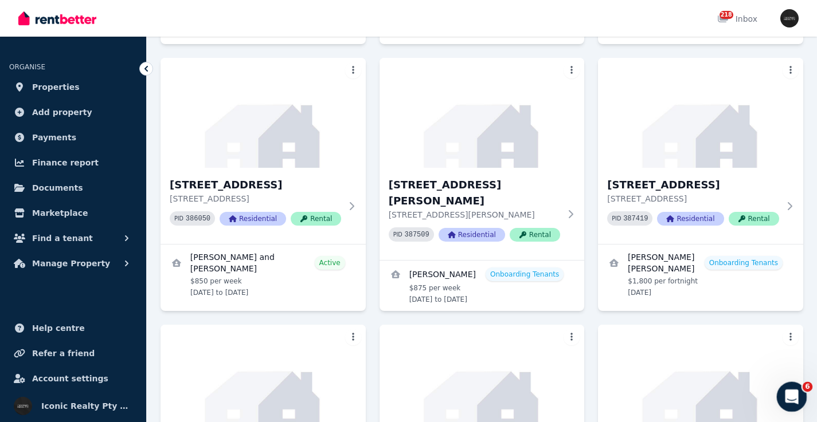
scroll to position [4810, 0]
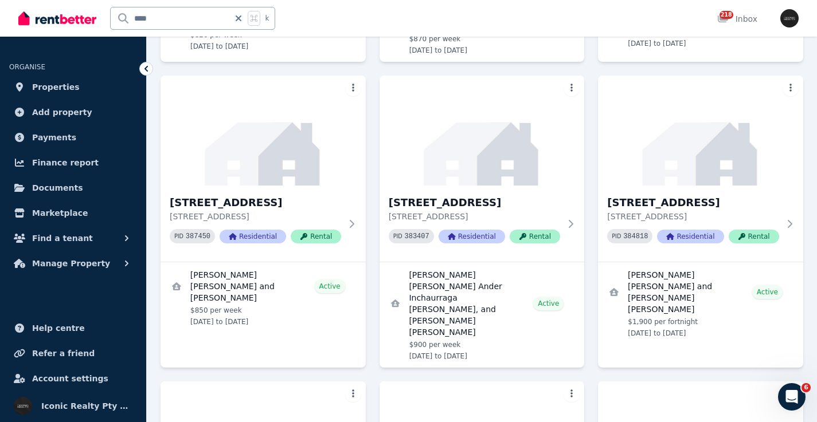
scroll to position [1864, 0]
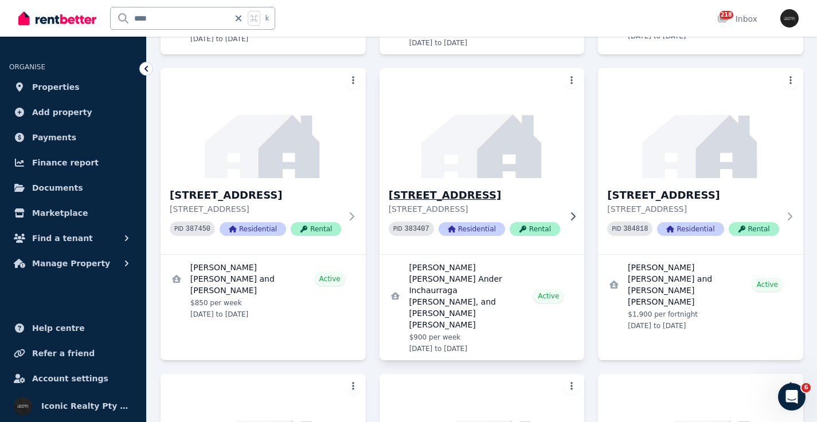
click at [488, 145] on img at bounding box center [481, 123] width 215 height 116
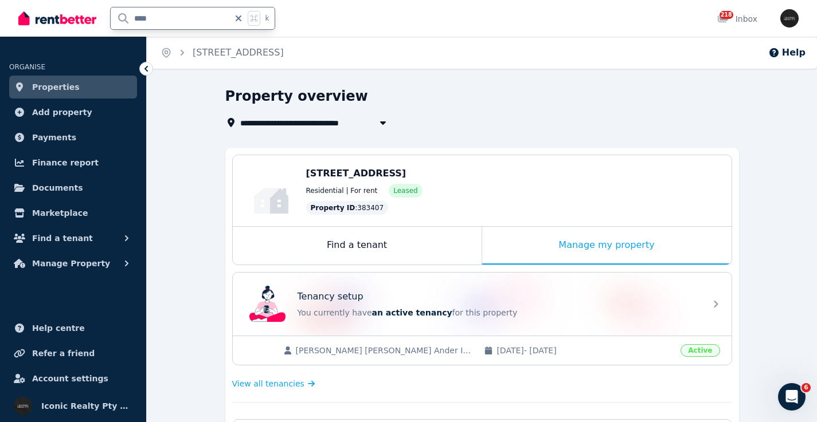
drag, startPoint x: 113, startPoint y: 17, endPoint x: 107, endPoint y: 17, distance: 6.3
click at [107, 17] on div "**** k" at bounding box center [149, 18] width 262 height 37
type input "*****"
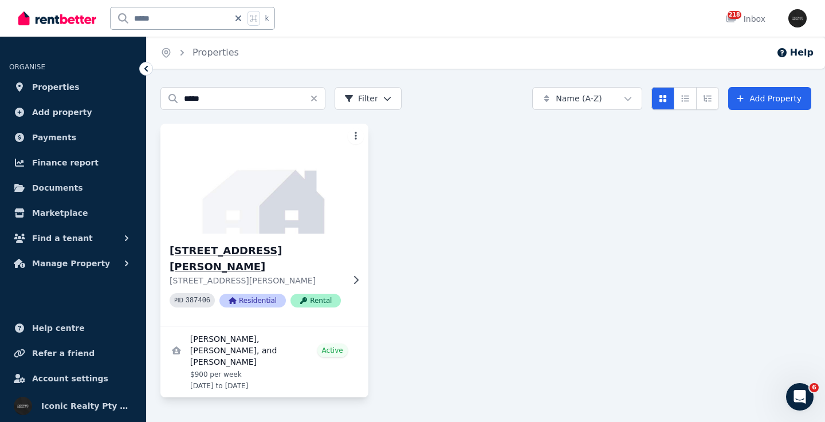
click at [311, 193] on img at bounding box center [264, 179] width 218 height 116
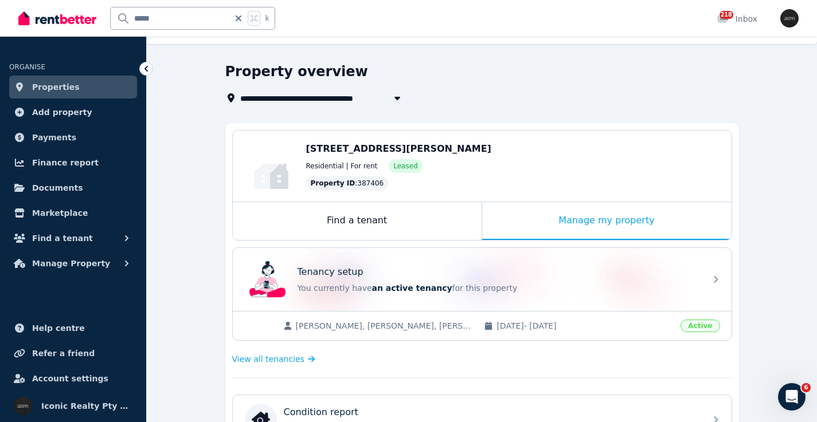
scroll to position [62, 0]
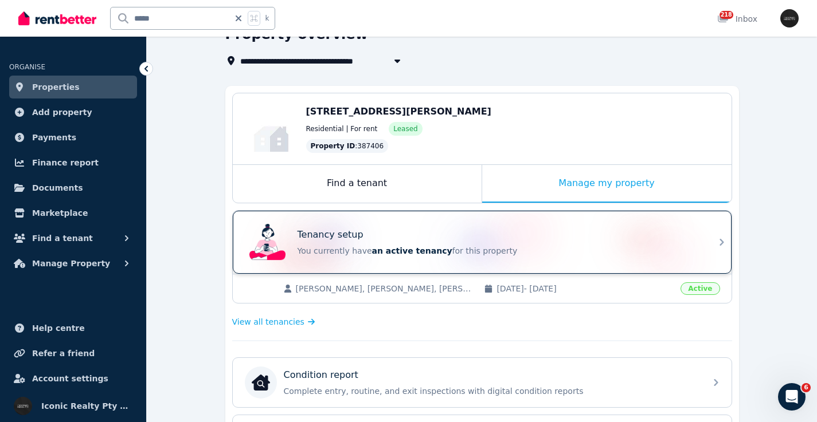
click at [485, 243] on div "Tenancy setup You currently have an active tenancy for this property" at bounding box center [497, 242] width 401 height 29
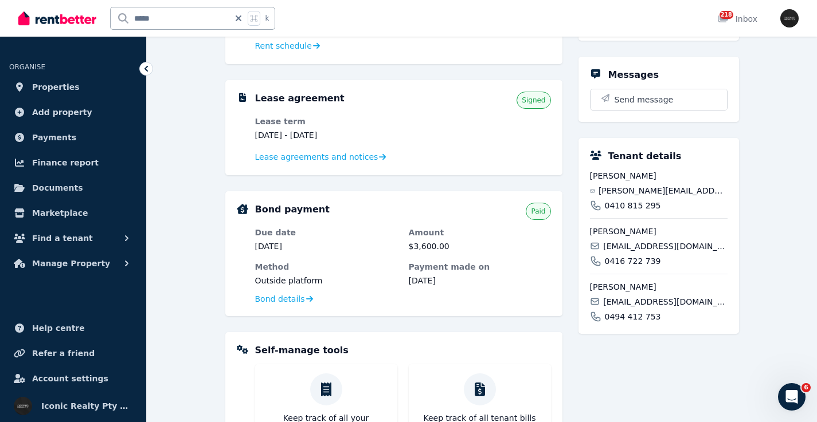
scroll to position [214, 0]
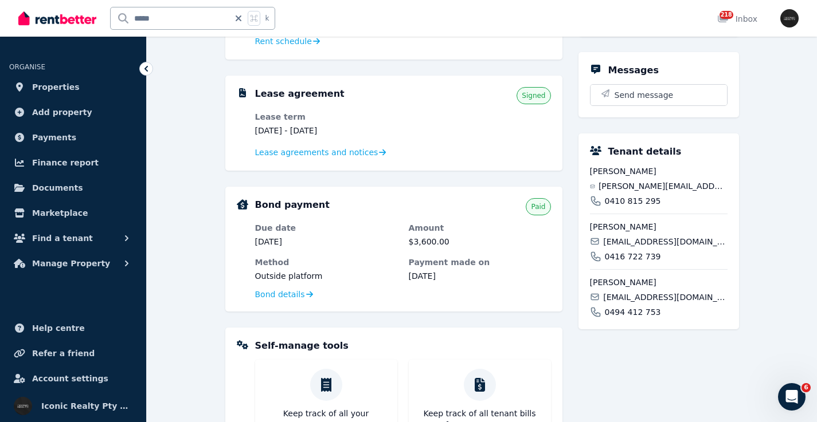
click at [646, 295] on span "fabrymartire@gmail.com" at bounding box center [665, 297] width 124 height 11
copy div "fabrymartire@gmail.com"
click at [640, 183] on span "jacobo.m.manchon@gmail.com" at bounding box center [662, 186] width 129 height 11
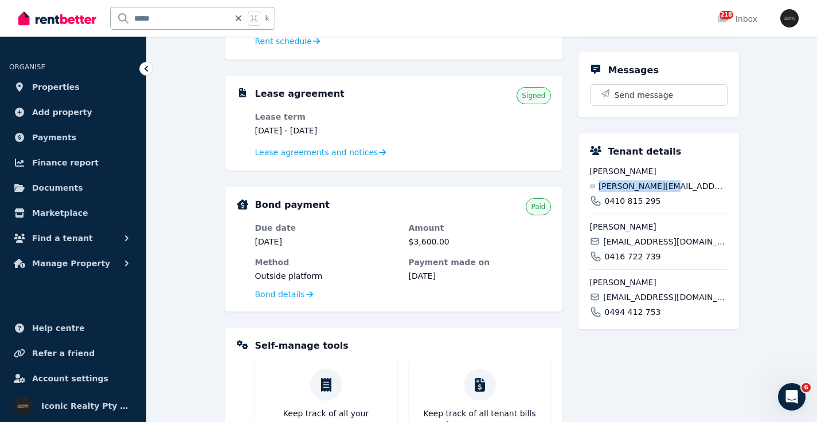
click at [640, 183] on span "jacobo.m.manchon@gmail.com" at bounding box center [662, 186] width 129 height 11
copy div "jacobo.m.manchon@gmail.com"
click at [646, 241] on span "dundurragav@gmail.com" at bounding box center [665, 241] width 124 height 11
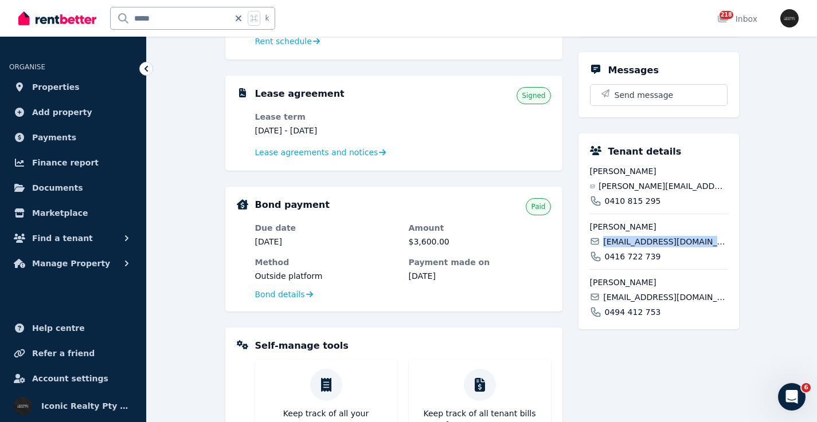
click at [646, 241] on span "dundurragav@gmail.com" at bounding box center [665, 241] width 124 height 11
copy div "dundurragav@gmail.com"
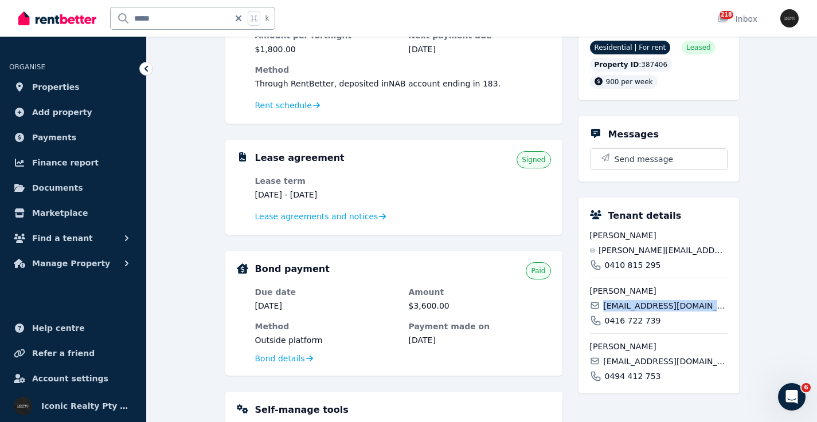
scroll to position [0, 0]
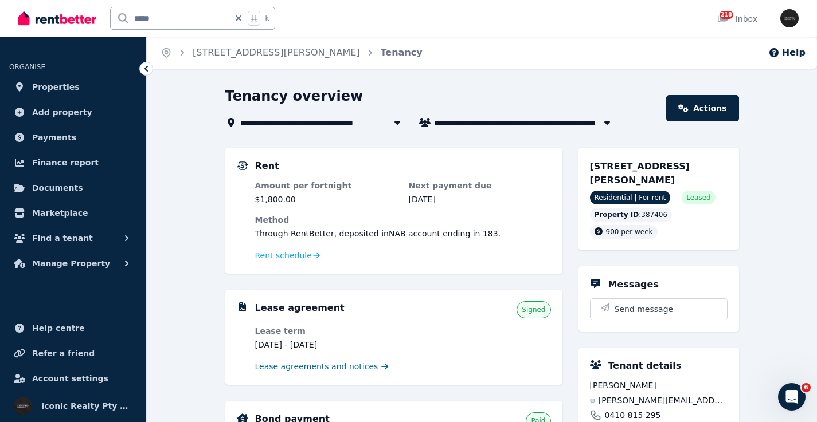
click at [329, 370] on span "Lease agreements and notices" at bounding box center [316, 366] width 123 height 11
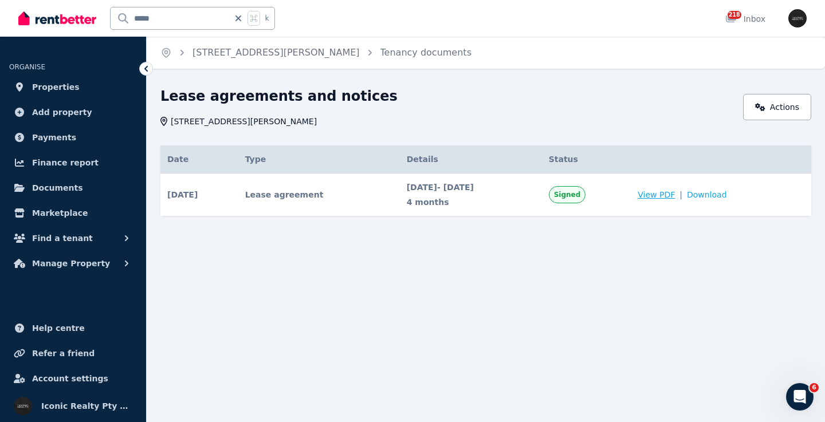
click at [675, 195] on span "View PDF" at bounding box center [656, 194] width 37 height 11
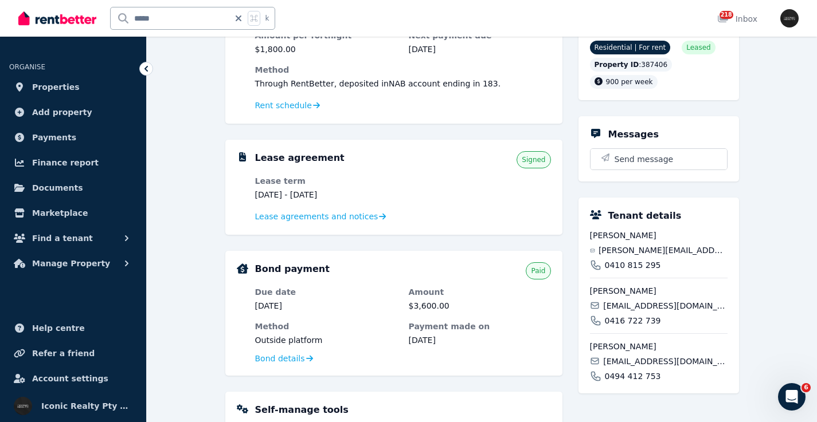
scroll to position [151, 0]
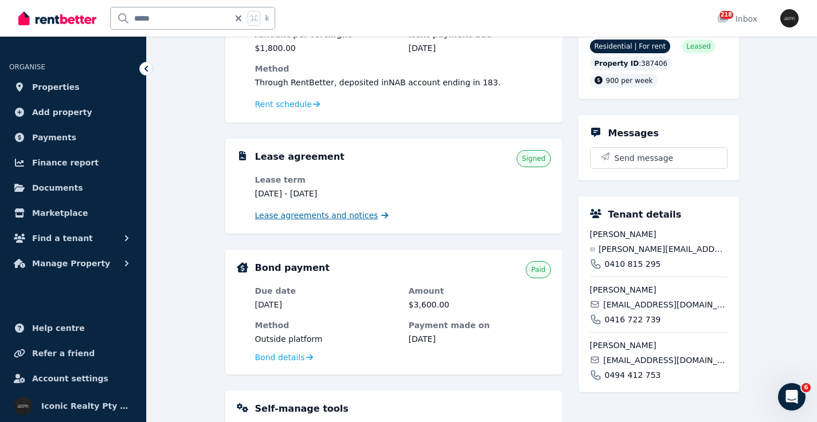
click at [352, 221] on span "Lease agreements and notices" at bounding box center [316, 215] width 123 height 11
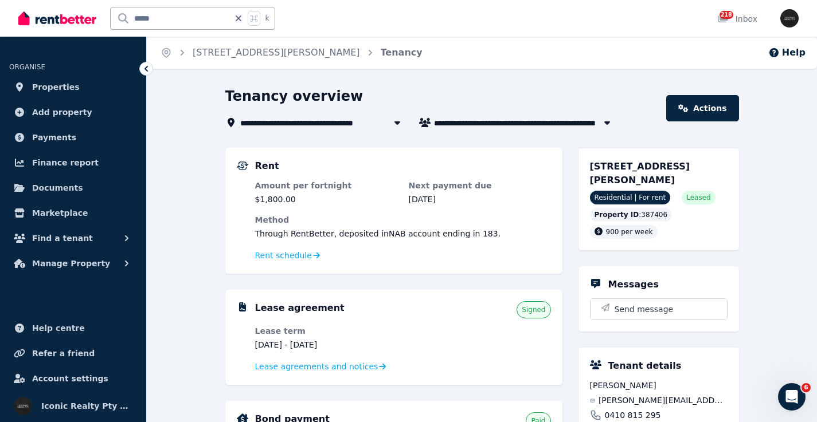
click at [194, 22] on input "*****" at bounding box center [170, 18] width 119 height 22
click at [138, 19] on input "*****" at bounding box center [170, 18] width 119 height 22
type input "*****"
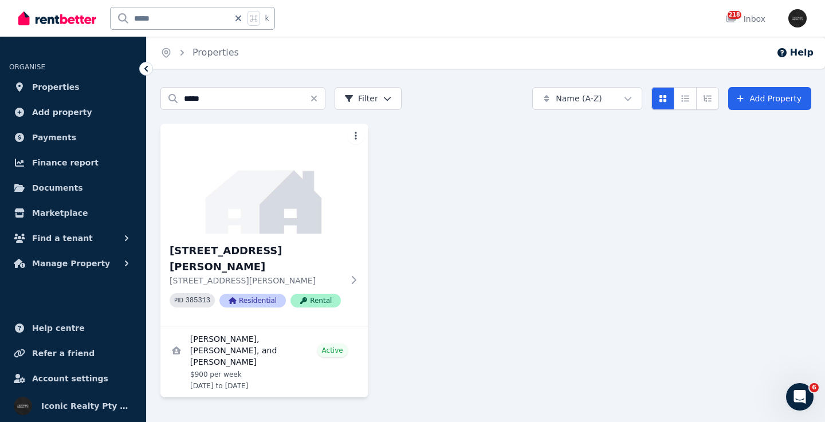
click at [283, 176] on img at bounding box center [264, 179] width 208 height 110
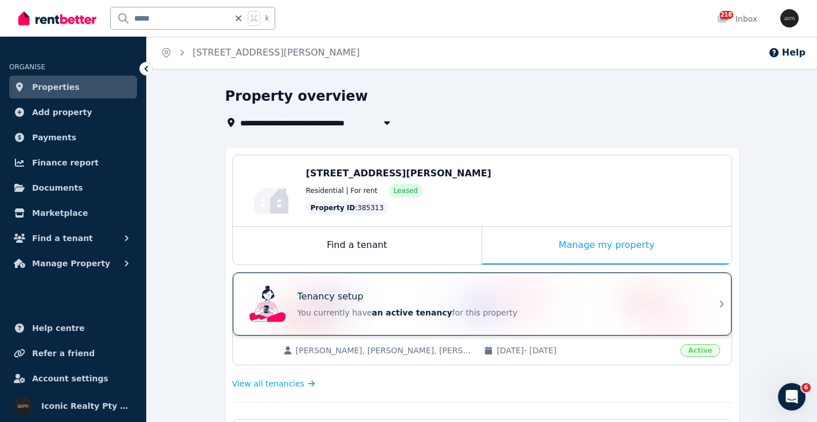
click at [462, 303] on div "Tenancy setup" at bounding box center [497, 297] width 401 height 14
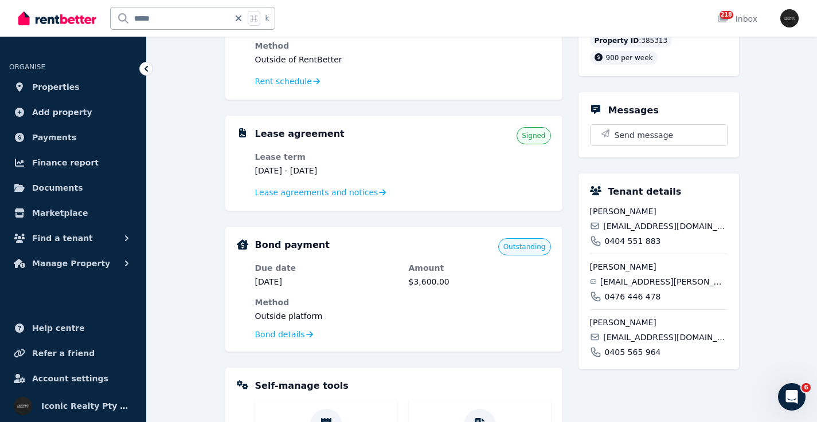
scroll to position [192, 0]
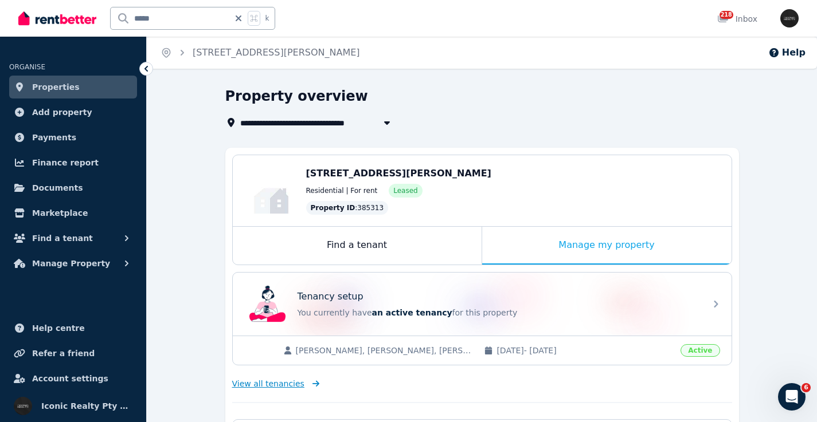
click at [274, 387] on span "View all tenancies" at bounding box center [268, 383] width 72 height 11
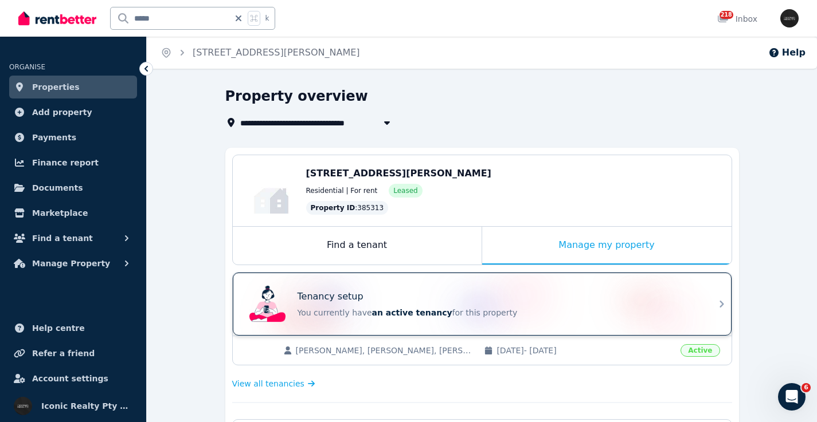
click at [450, 293] on div "Tenancy setup" at bounding box center [497, 297] width 401 height 14
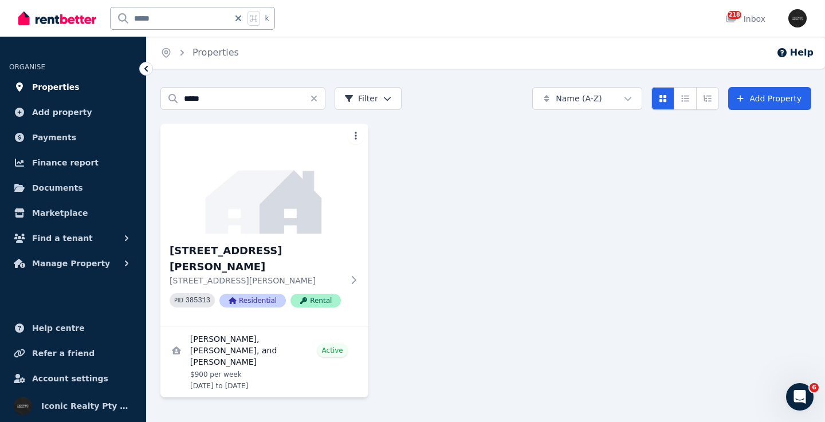
click at [77, 85] on link "Properties" at bounding box center [73, 87] width 128 height 23
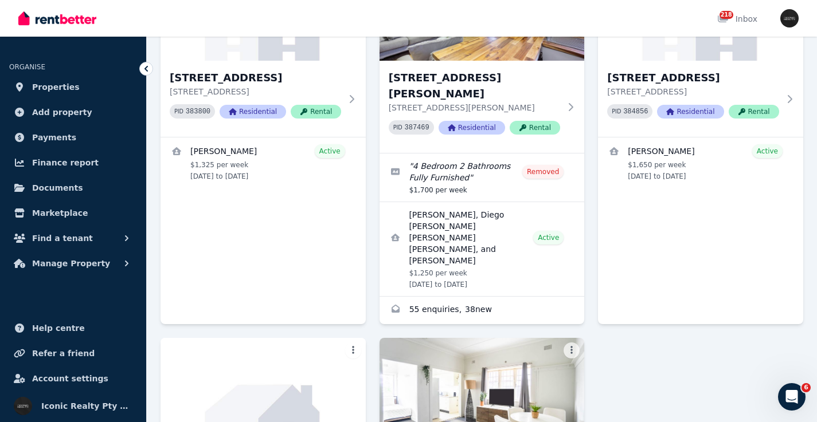
scroll to position [4810, 0]
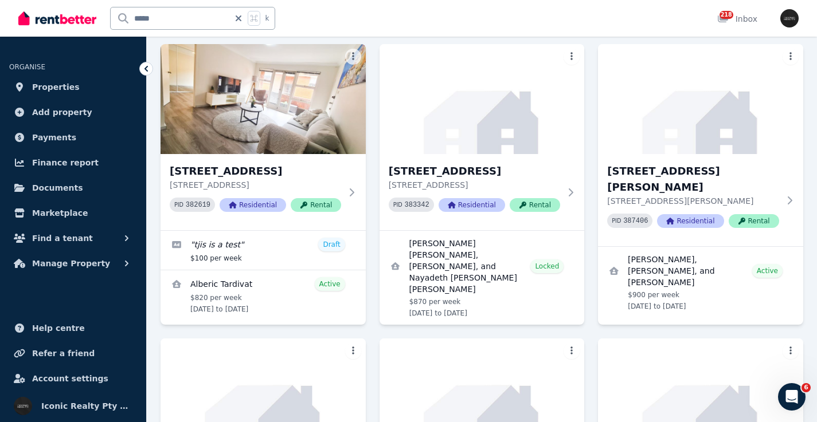
scroll to position [1549, 0]
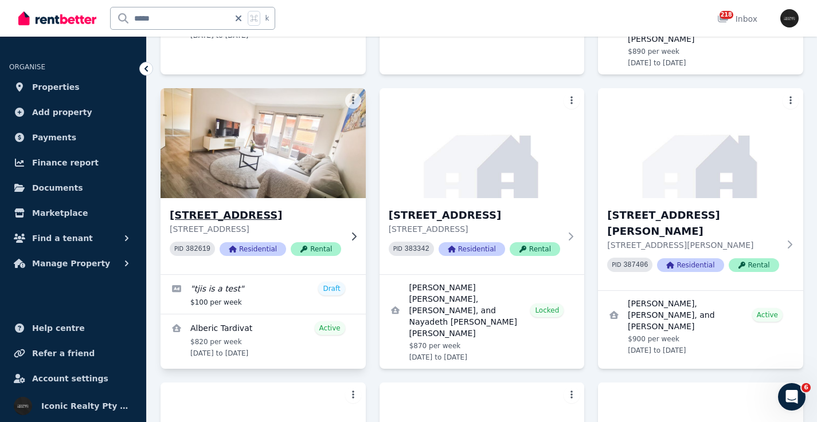
click at [277, 122] on img at bounding box center [262, 143] width 215 height 116
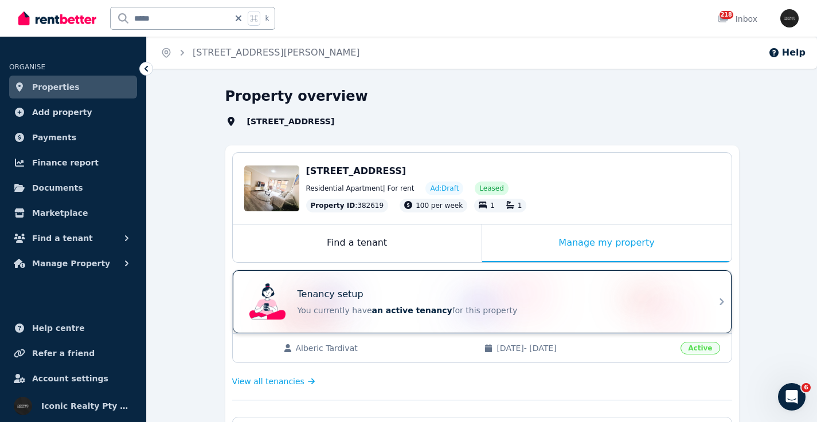
click at [453, 303] on div "Tenancy setup You currently have an active tenancy for this property" at bounding box center [497, 302] width 401 height 29
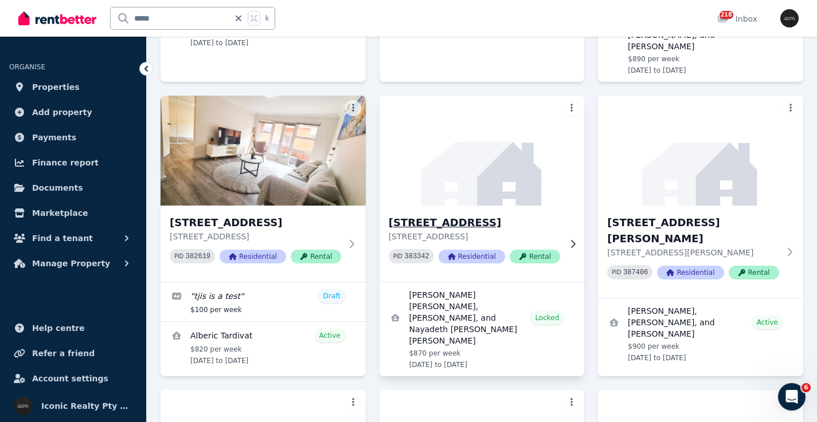
click at [560, 206] on div "7/122 Brook St, Coogee - 70 7/122 Brook St, Coogee NSW 2034 PID 383342 Resident…" at bounding box center [481, 244] width 205 height 76
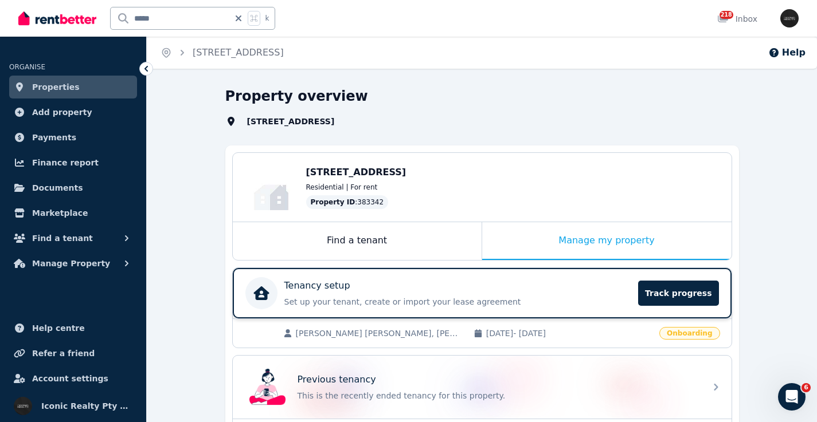
drag, startPoint x: 560, startPoint y: 284, endPoint x: 558, endPoint y: 276, distance: 8.2
click at [560, 284] on div "Tenancy setup" at bounding box center [457, 286] width 347 height 14
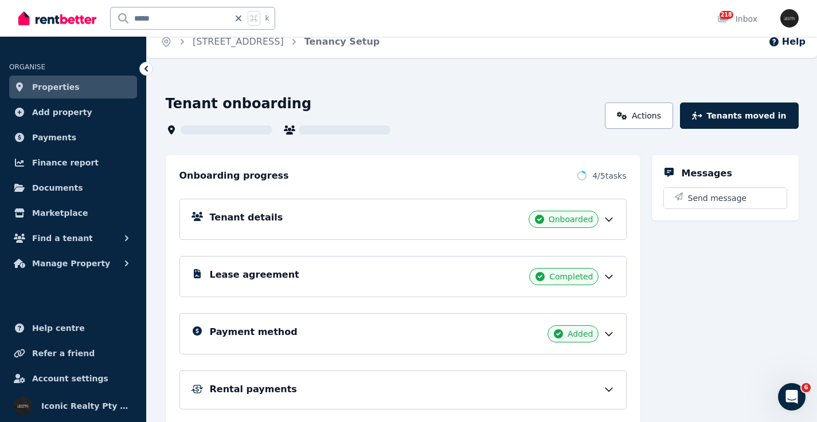
scroll to position [12, 0]
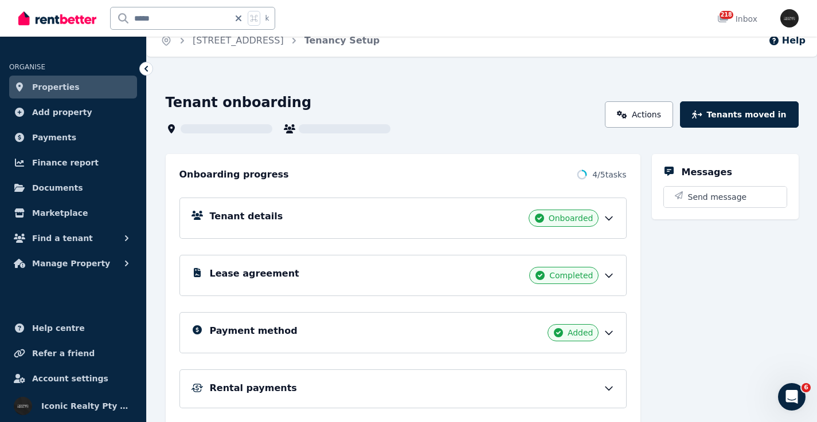
click at [441, 219] on div "Tenant details Onboarded" at bounding box center [412, 218] width 405 height 17
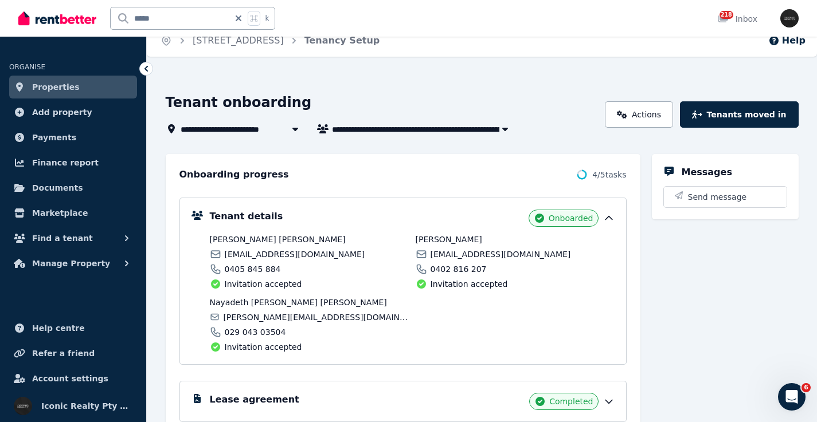
click at [339, 398] on div "Lease agreement Completed" at bounding box center [412, 401] width 405 height 17
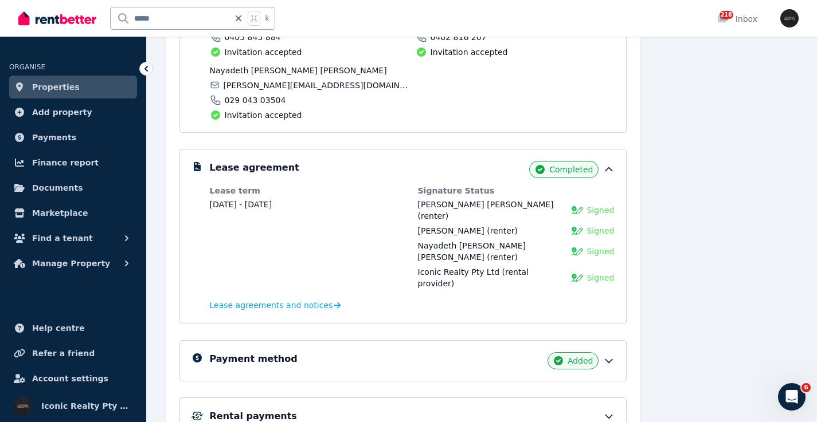
scroll to position [247, 0]
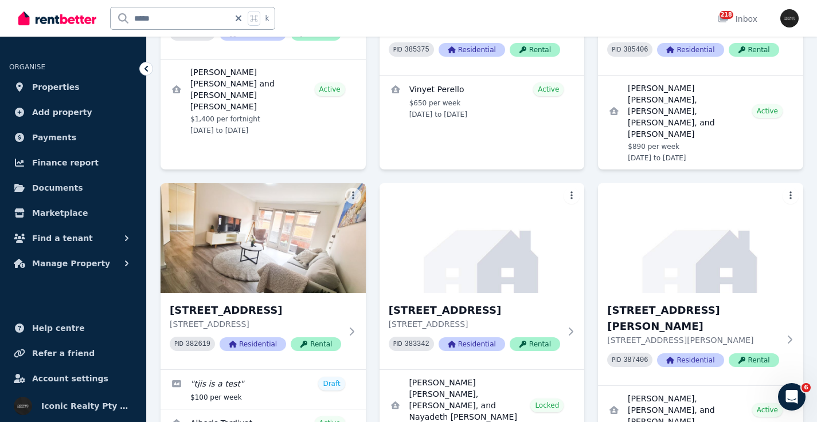
scroll to position [1483, 0]
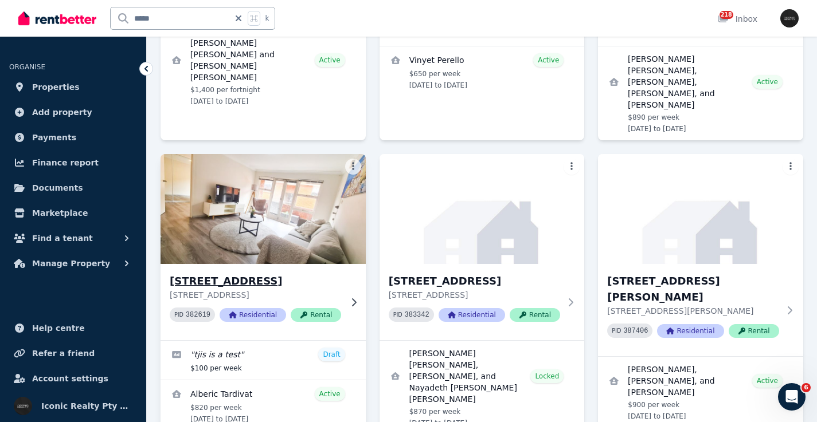
click at [254, 241] on img at bounding box center [262, 209] width 215 height 116
click at [274, 187] on img at bounding box center [262, 209] width 215 height 116
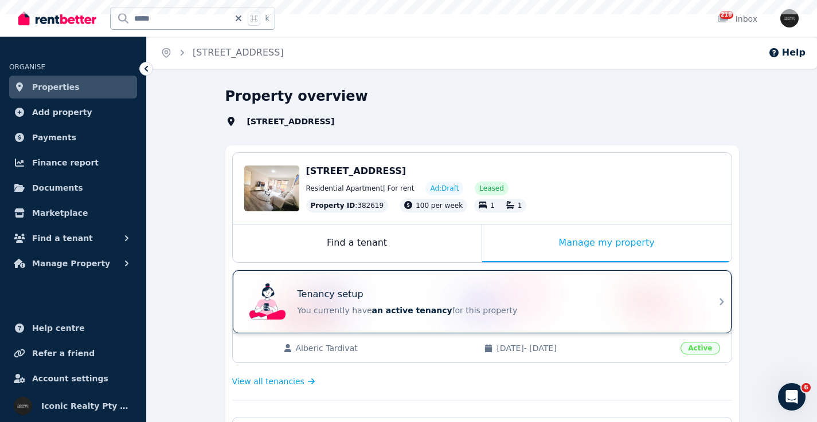
click at [444, 290] on div "Tenancy setup" at bounding box center [497, 295] width 401 height 14
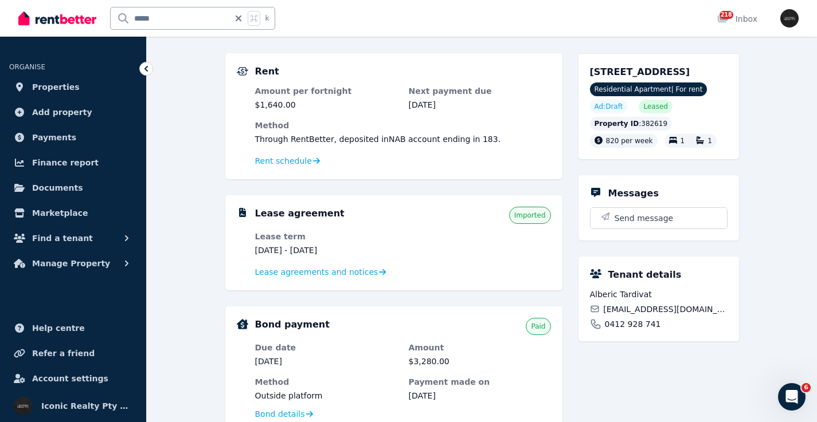
scroll to position [122, 0]
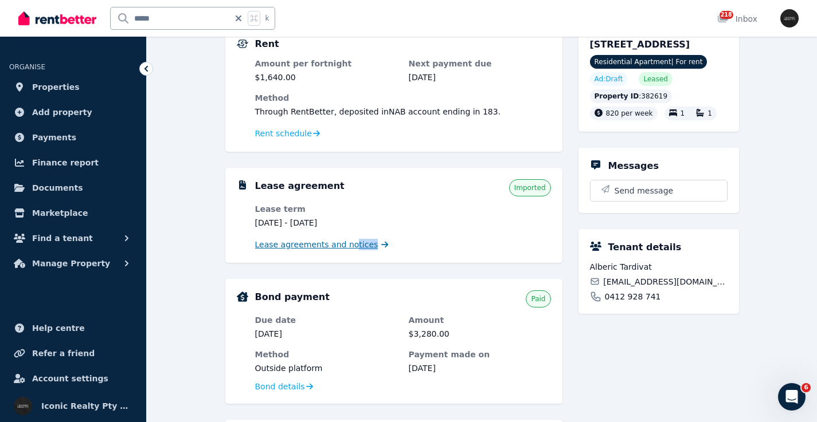
click at [351, 249] on div "Lease agreements and notices" at bounding box center [403, 245] width 296 height 14
drag, startPoint x: 283, startPoint y: 248, endPoint x: 273, endPoint y: 244, distance: 10.5
click at [283, 248] on span "Lease agreements and notices" at bounding box center [316, 244] width 123 height 11
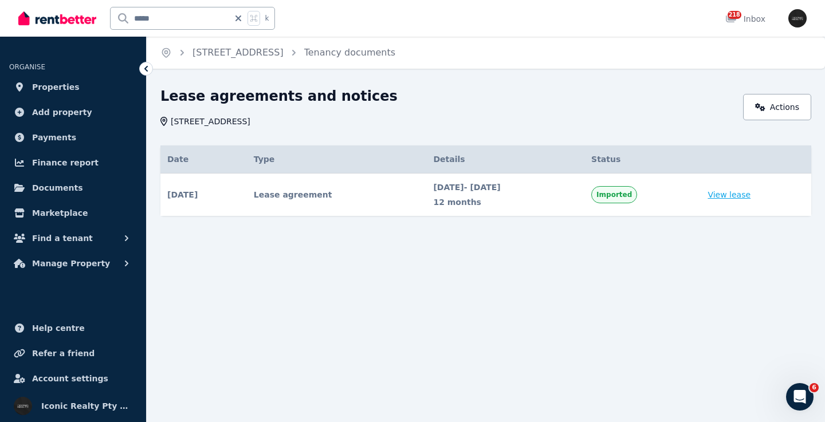
click at [740, 194] on link "View lease" at bounding box center [729, 194] width 43 height 11
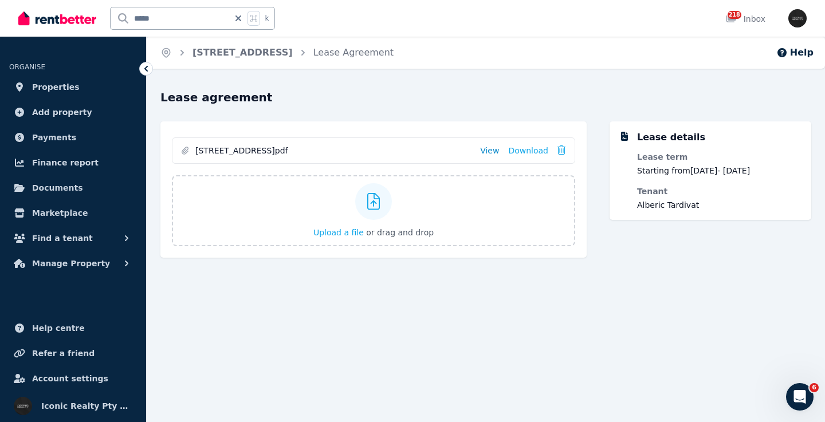
click at [492, 151] on link "View" at bounding box center [489, 150] width 19 height 11
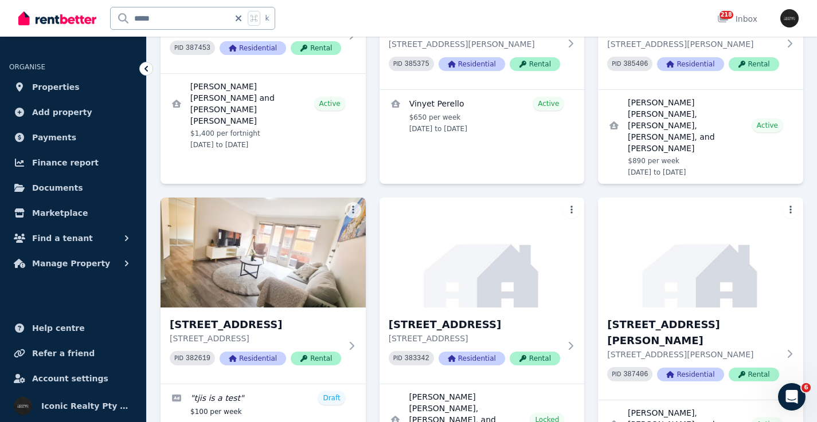
scroll to position [1535, 0]
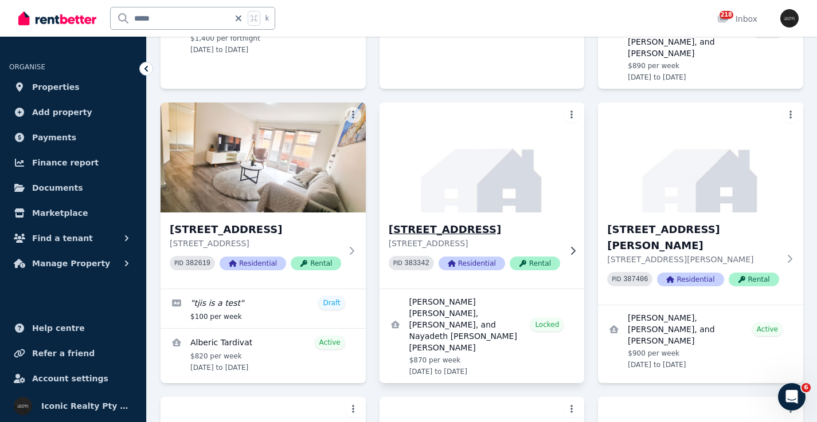
click at [527, 180] on img at bounding box center [481, 158] width 215 height 116
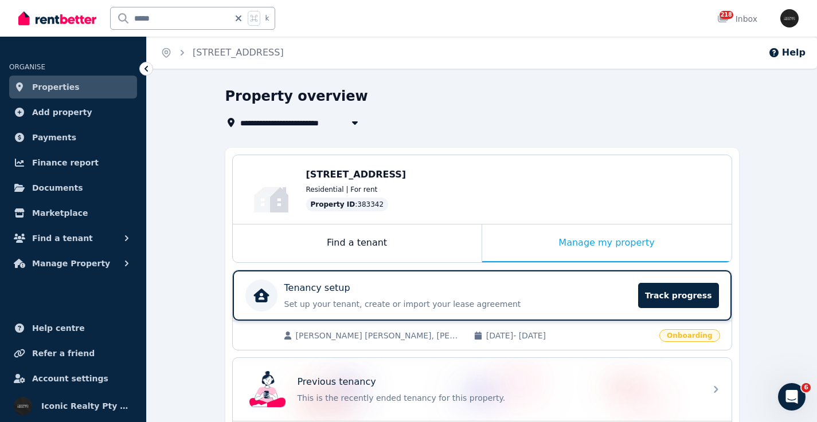
click at [582, 292] on div "Tenancy setup" at bounding box center [457, 288] width 347 height 14
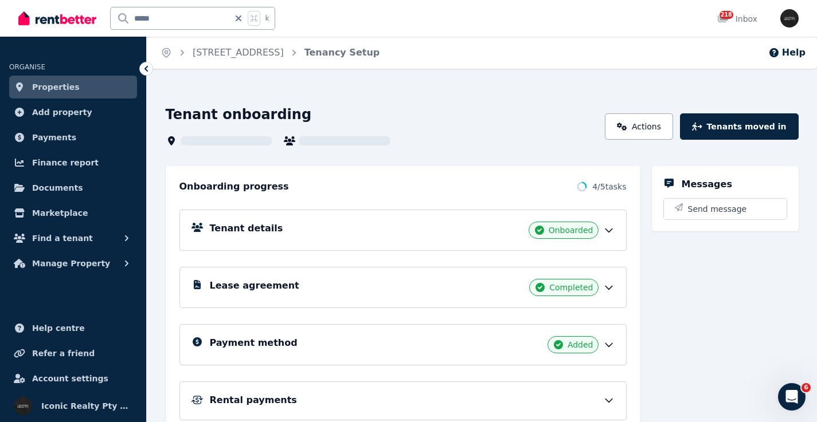
click at [329, 232] on div "Tenant details Onboarded" at bounding box center [412, 230] width 405 height 17
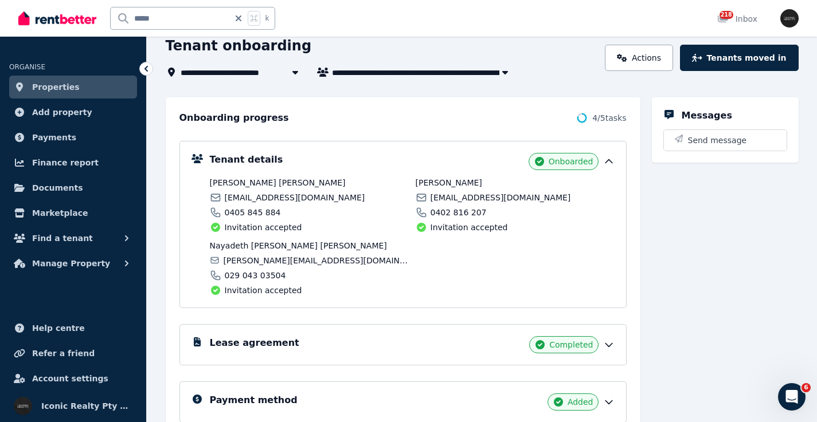
scroll to position [91, 0]
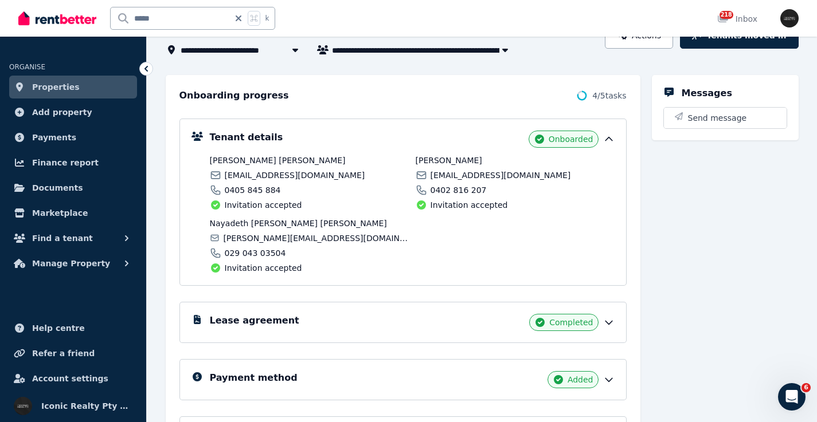
click at [360, 308] on div "Lease agreement Completed" at bounding box center [402, 322] width 447 height 41
click at [351, 325] on div "Lease agreement Completed" at bounding box center [412, 322] width 405 height 17
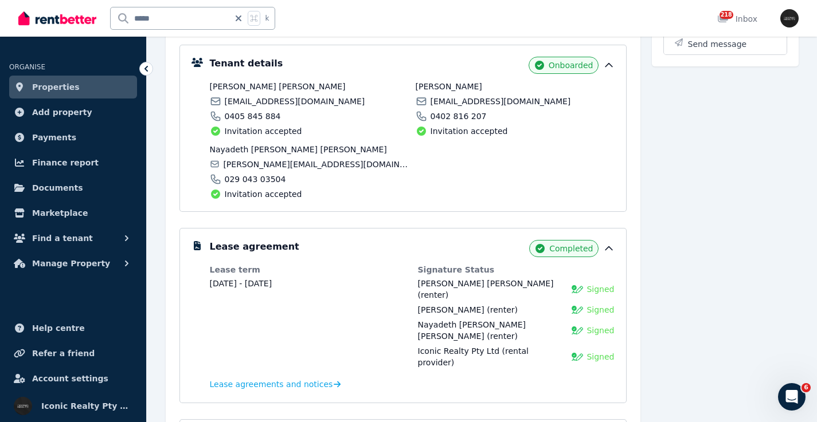
scroll to position [166, 0]
click at [305, 378] on span "Lease agreements and notices" at bounding box center [271, 383] width 123 height 11
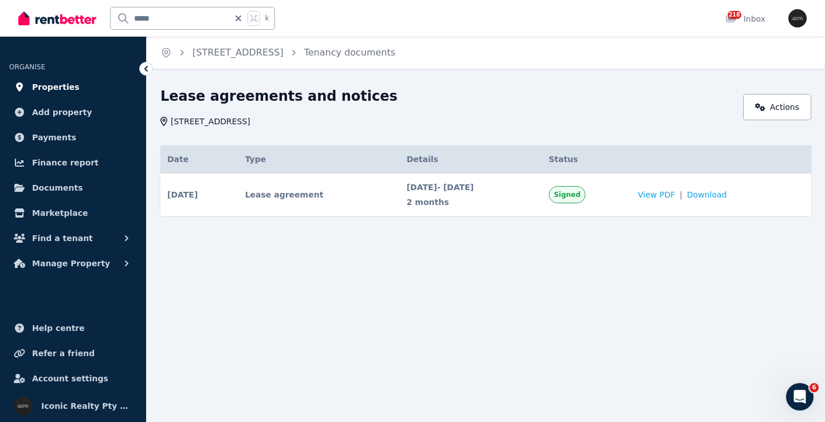
click at [82, 81] on link "Properties" at bounding box center [73, 87] width 128 height 23
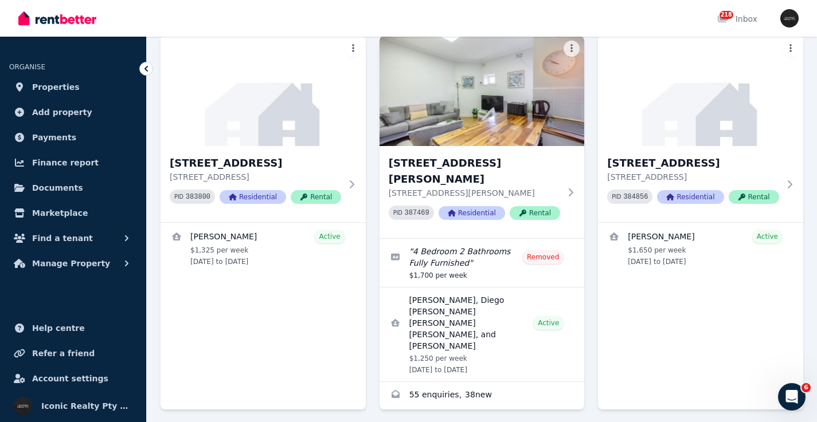
scroll to position [4810, 0]
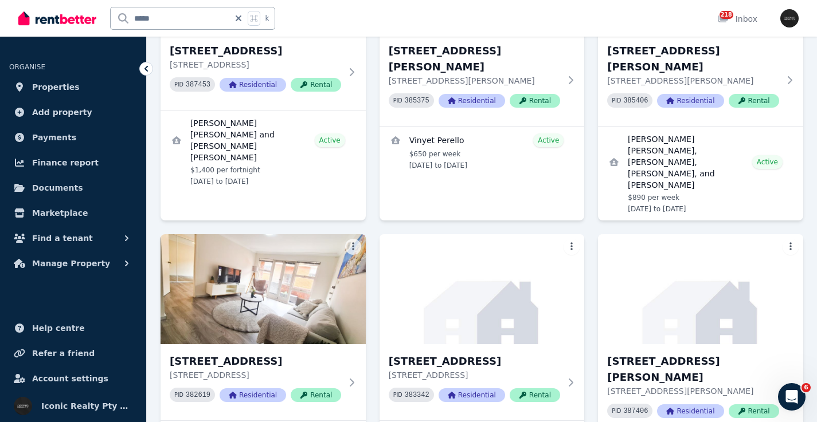
scroll to position [1600, 0]
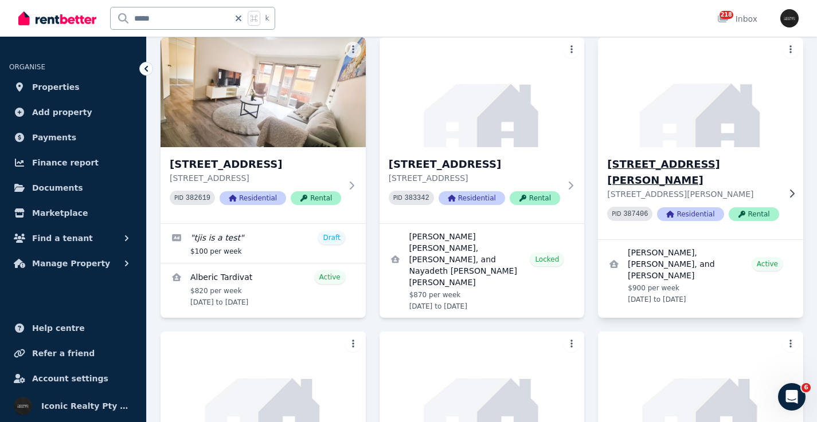
click at [652, 109] on img at bounding box center [700, 92] width 215 height 116
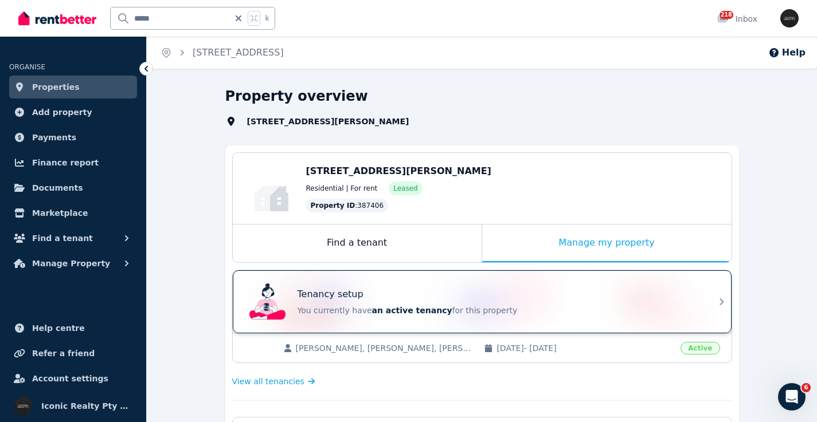
drag, startPoint x: 411, startPoint y: 293, endPoint x: 408, endPoint y: 284, distance: 9.6
click at [411, 293] on div "Tenancy setup" at bounding box center [497, 295] width 401 height 14
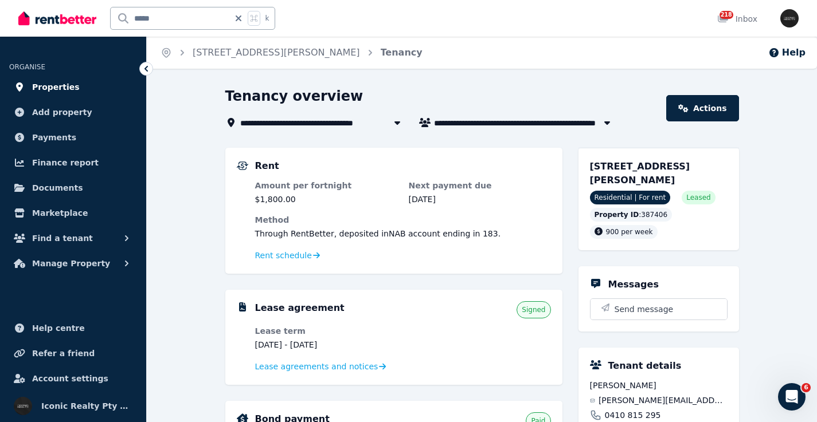
click at [65, 87] on span "Properties" at bounding box center [56, 87] width 48 height 14
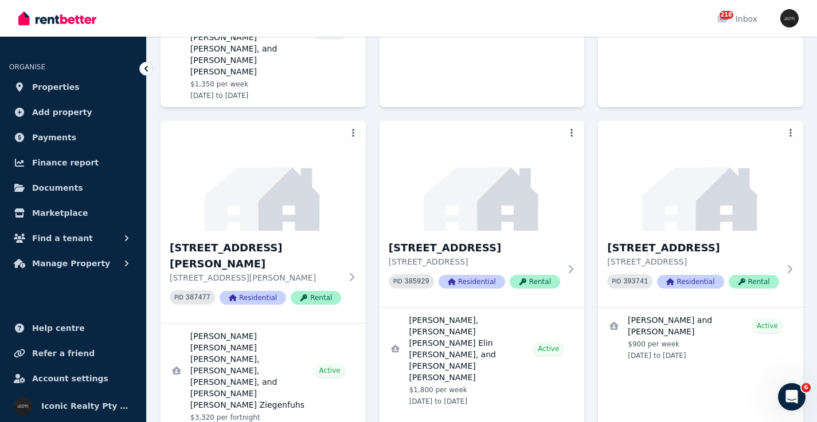
scroll to position [4810, 0]
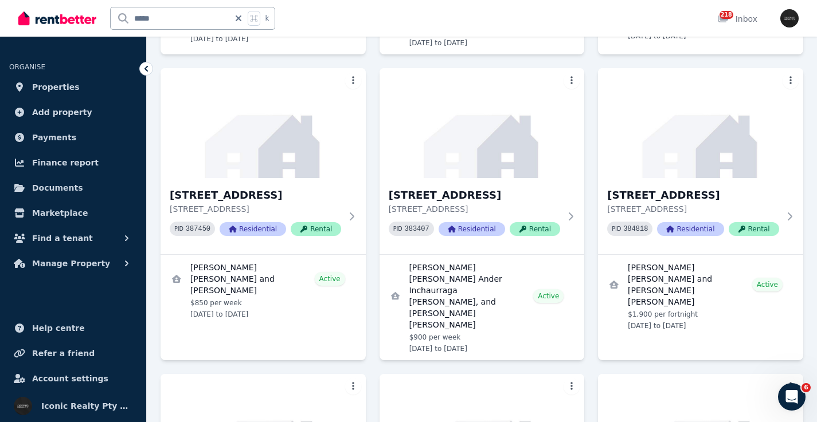
scroll to position [1856, 0]
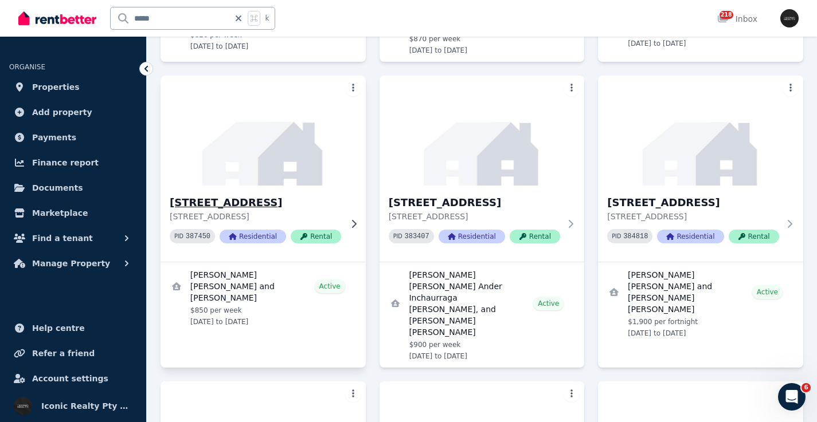
click at [239, 160] on img at bounding box center [262, 131] width 215 height 116
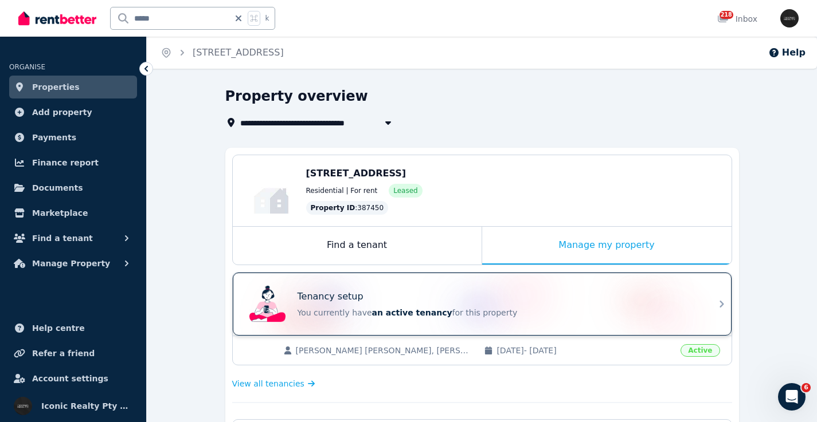
click at [487, 299] on div "Tenancy setup" at bounding box center [497, 297] width 401 height 14
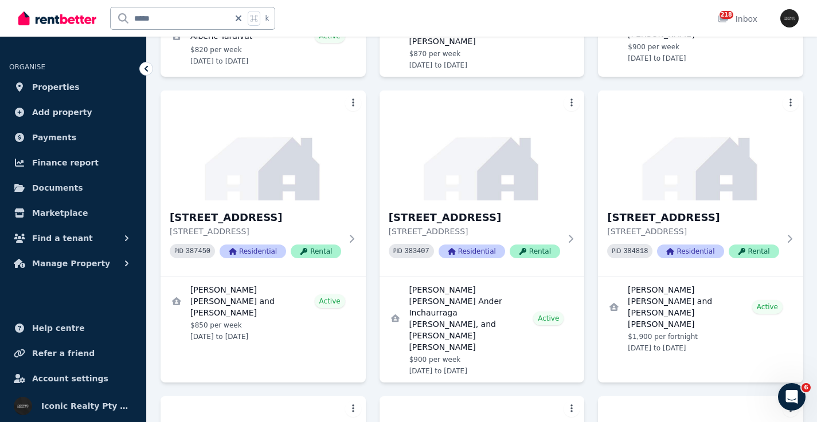
scroll to position [1849, 0]
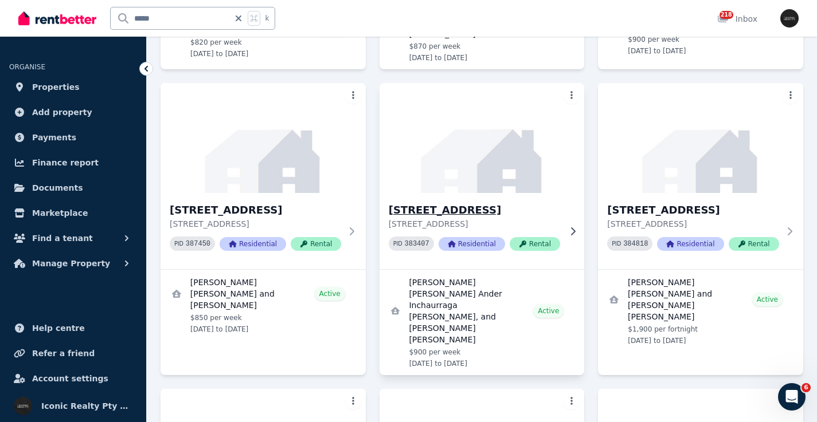
click at [479, 135] on img at bounding box center [481, 138] width 215 height 116
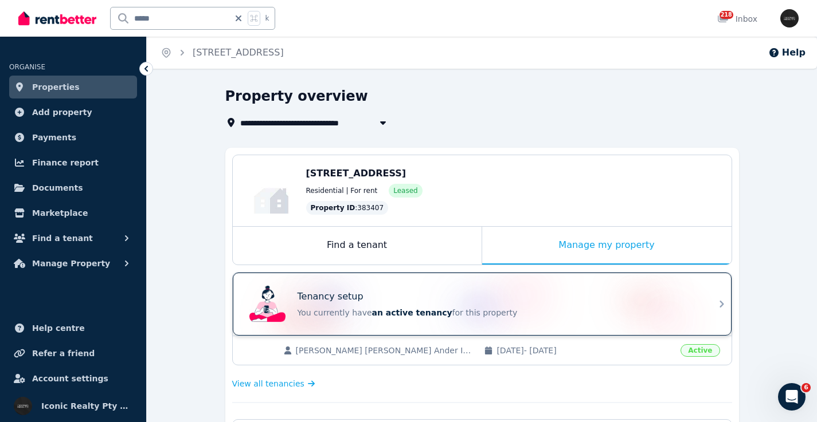
click at [527, 285] on div "Tenancy setup You currently have an active tenancy for this property" at bounding box center [472, 304] width 454 height 46
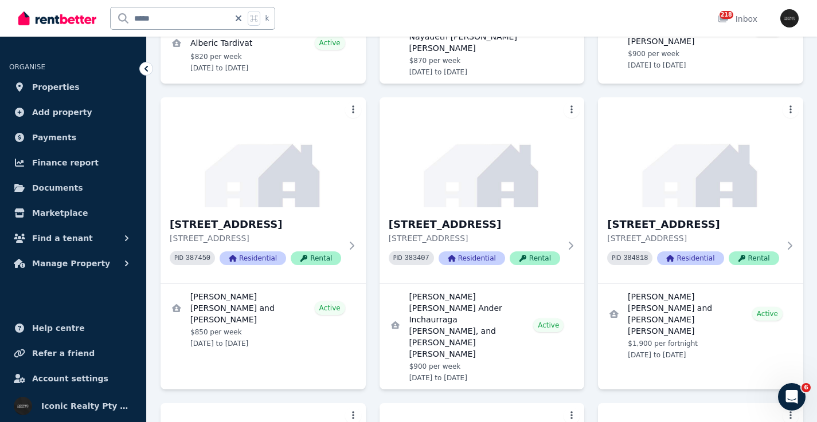
scroll to position [1864, 0]
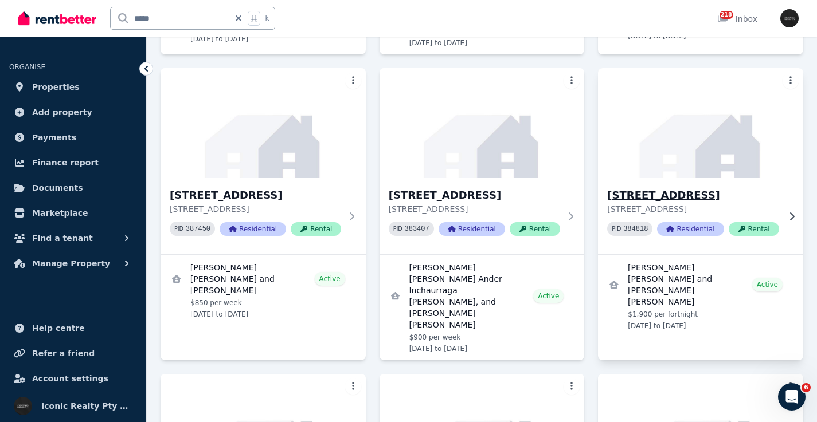
click at [677, 178] on div "7/559 Anzac Parade, Kensington - 21 7/559 Anzac Parade, Kensington NSW 2033 PID…" at bounding box center [700, 216] width 205 height 76
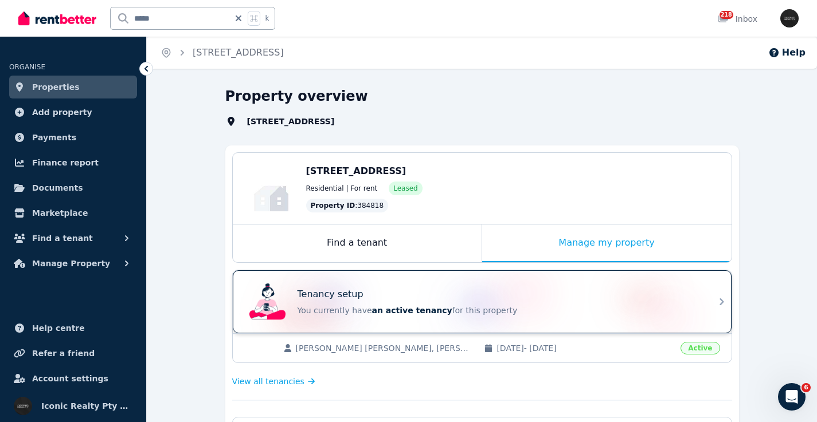
click at [398, 285] on div "Tenancy setup You currently have an active tenancy for this property" at bounding box center [472, 302] width 454 height 46
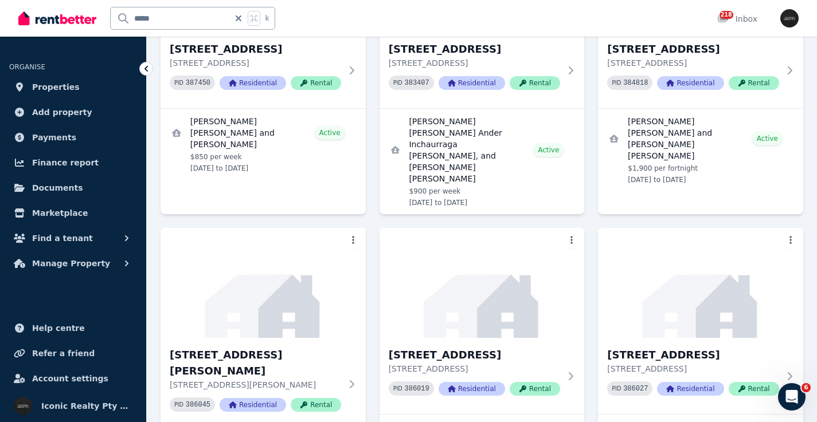
scroll to position [2024, 0]
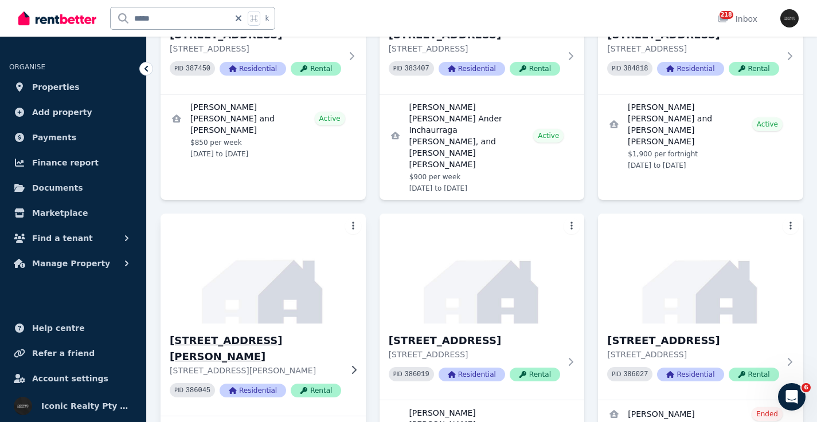
click at [228, 261] on img at bounding box center [262, 269] width 215 height 116
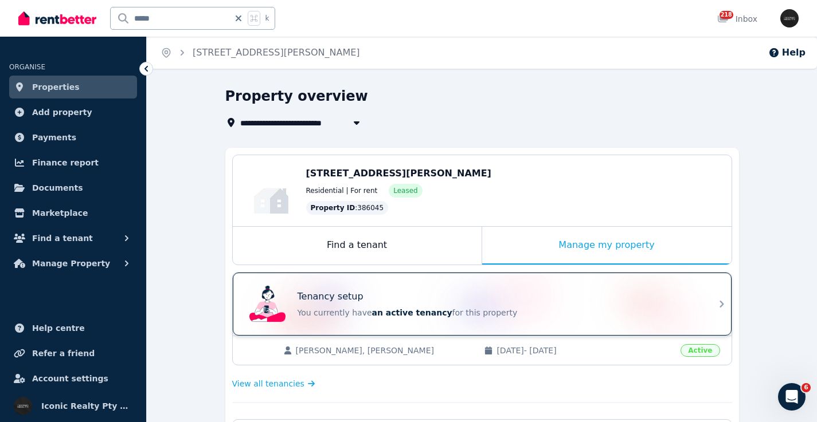
click at [521, 290] on div "Tenancy setup You currently have an active tenancy for this property" at bounding box center [472, 304] width 454 height 46
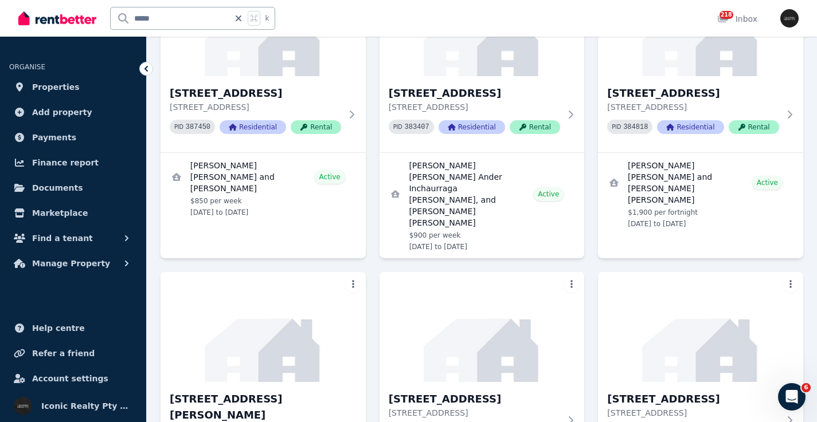
scroll to position [2068, 0]
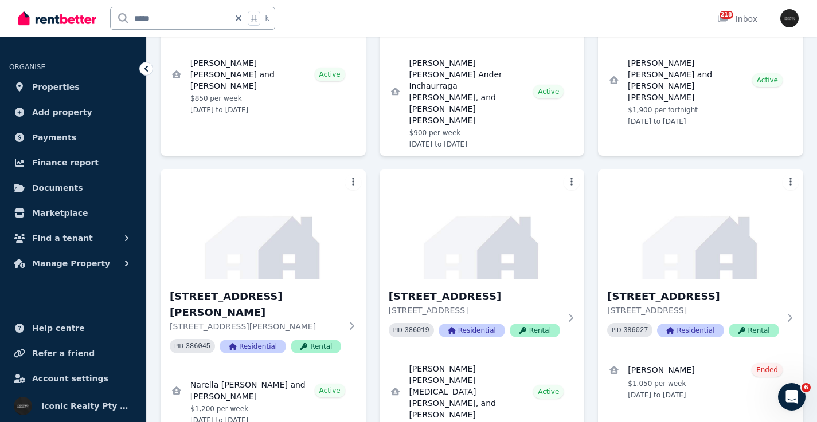
click at [520, 189] on img at bounding box center [481, 225] width 205 height 110
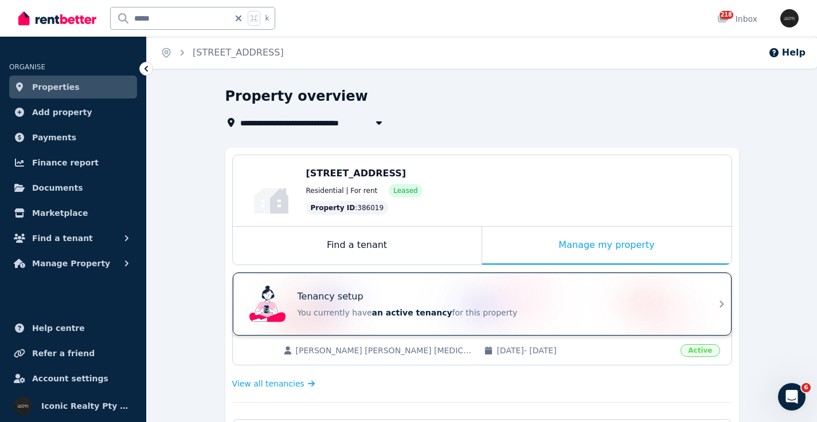
drag, startPoint x: 520, startPoint y: 189, endPoint x: 493, endPoint y: 287, distance: 101.6
click at [493, 287] on div "Tenancy setup You currently have an active tenancy for this property" at bounding box center [472, 304] width 454 height 46
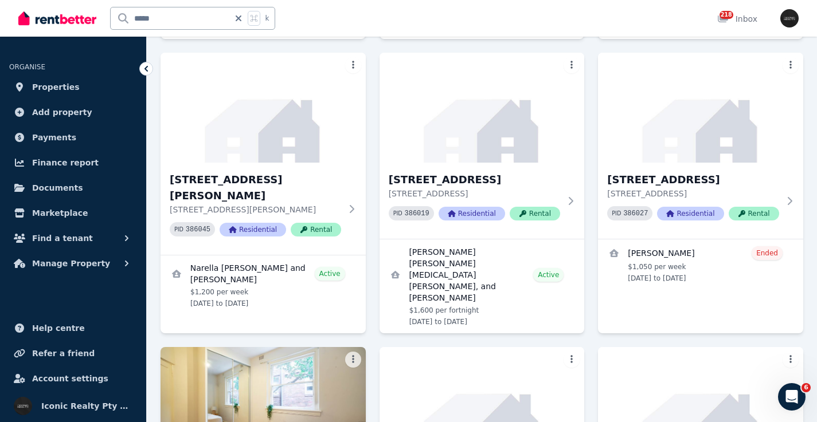
scroll to position [2192, 0]
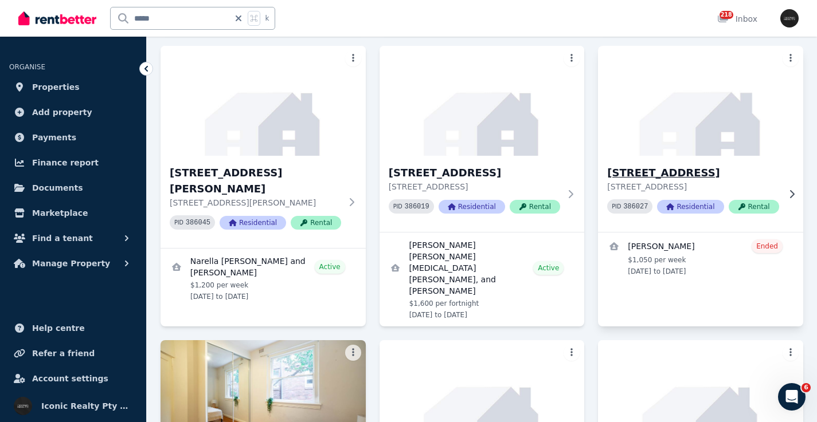
click at [728, 165] on h3 "8/56 Boronia St, Kensington" at bounding box center [692, 173] width 171 height 16
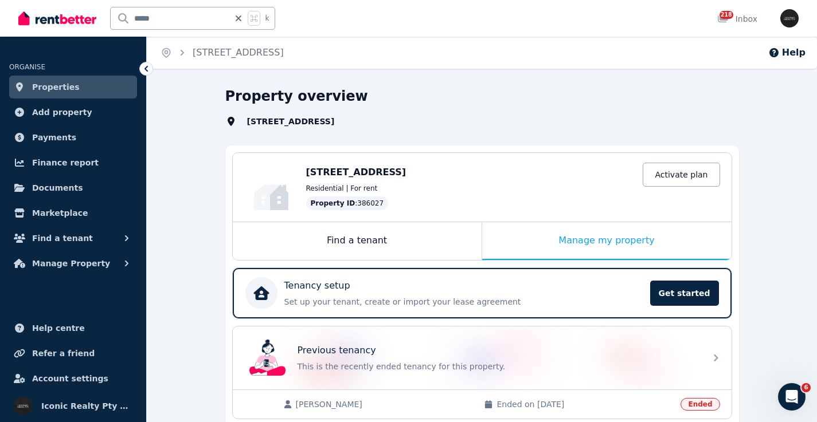
click at [460, 284] on div "Tenancy setup" at bounding box center [463, 286] width 359 height 14
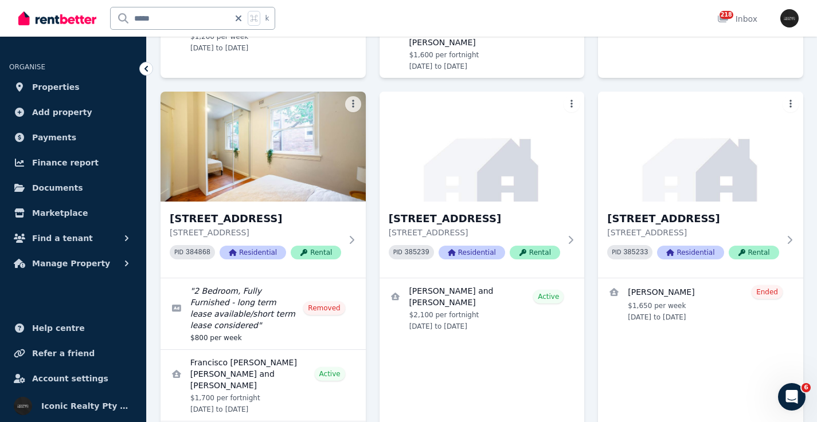
scroll to position [2375, 0]
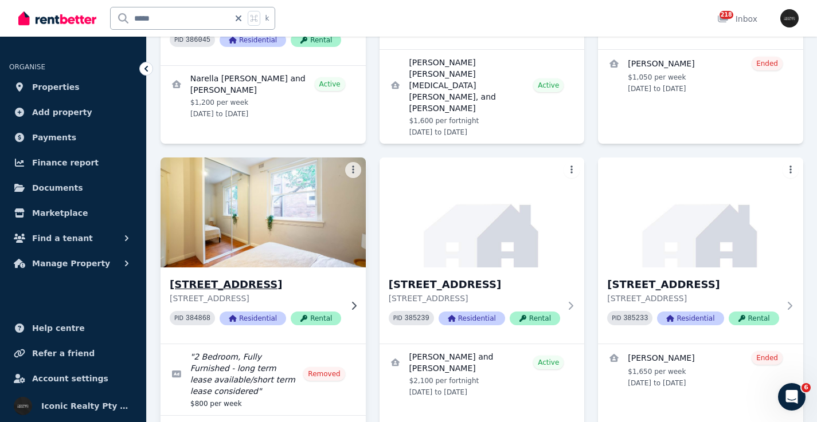
click at [285, 163] on img at bounding box center [262, 213] width 215 height 116
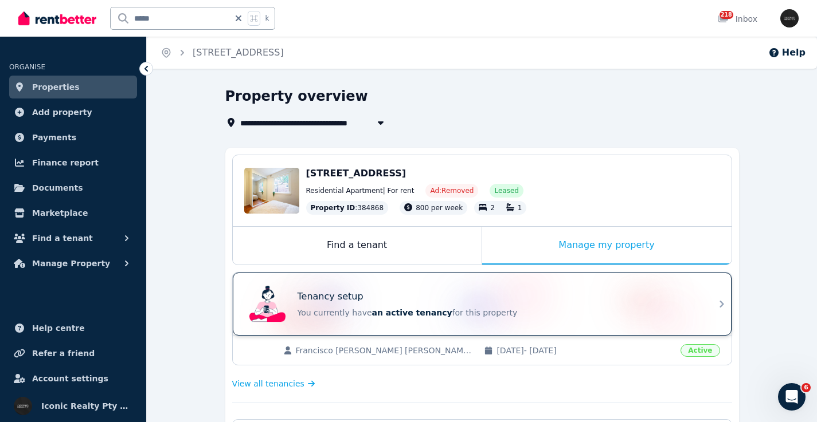
click at [449, 288] on div "Tenancy setup You currently have an active tenancy for this property" at bounding box center [472, 304] width 454 height 46
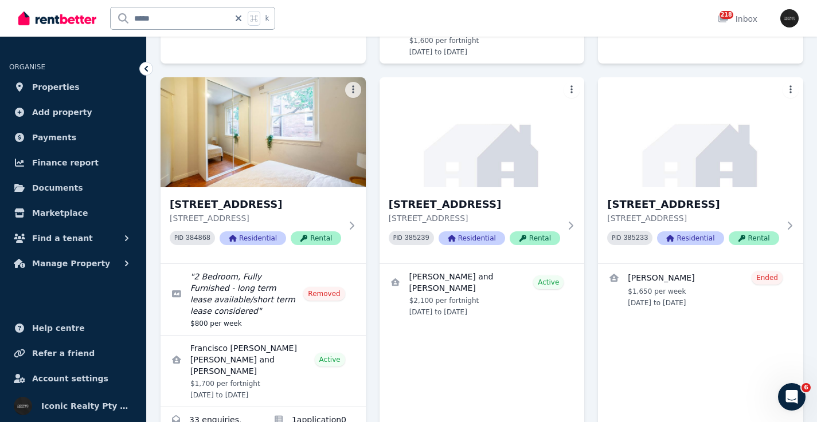
scroll to position [2470, 0]
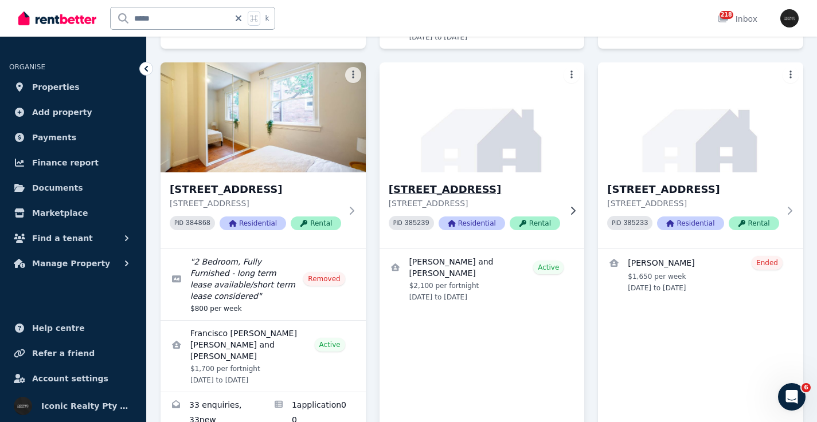
click at [515, 182] on h3 "8/245 Old South Head Rd, Bondi Junction - 7" at bounding box center [474, 190] width 171 height 16
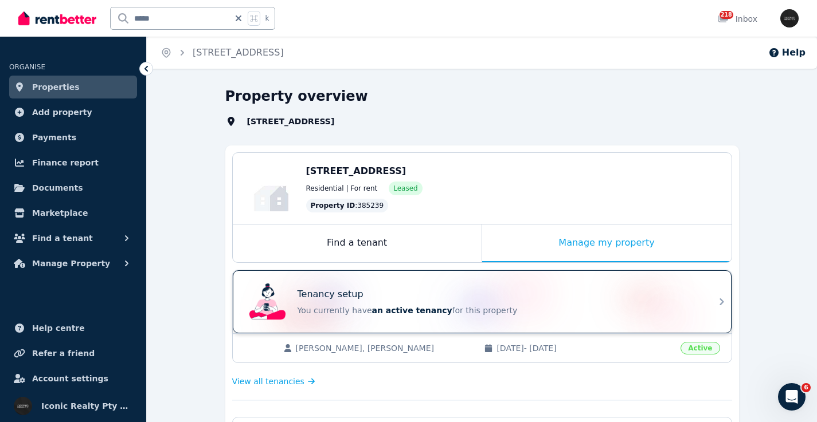
click at [500, 288] on div "Tenancy setup" at bounding box center [497, 295] width 401 height 14
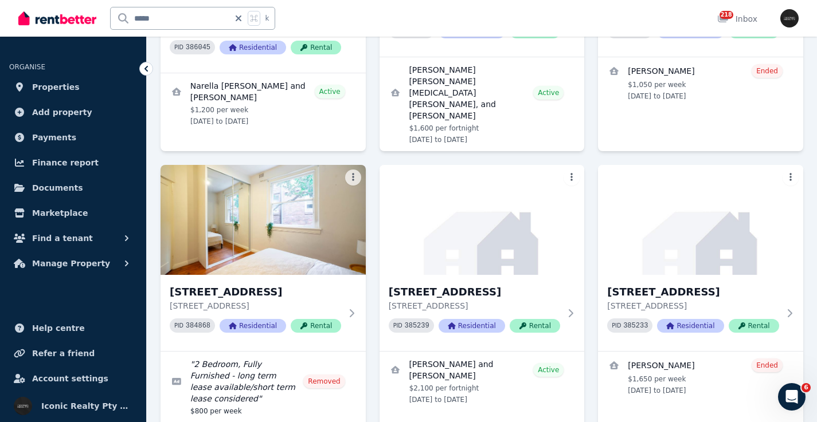
scroll to position [2382, 0]
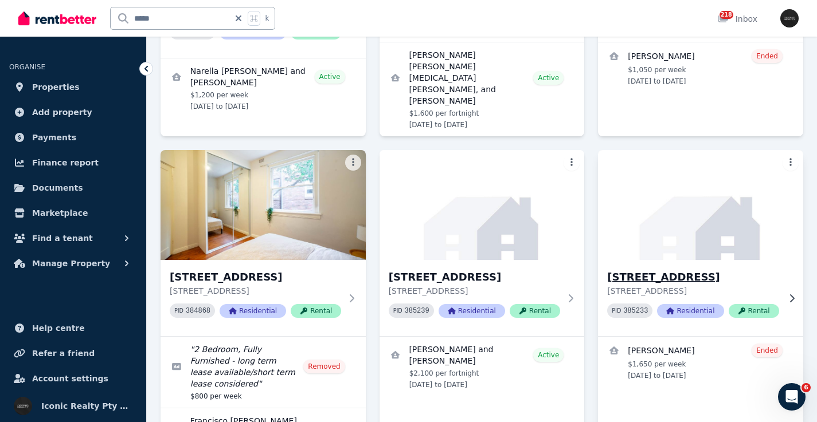
click at [687, 166] on img at bounding box center [700, 205] width 215 height 116
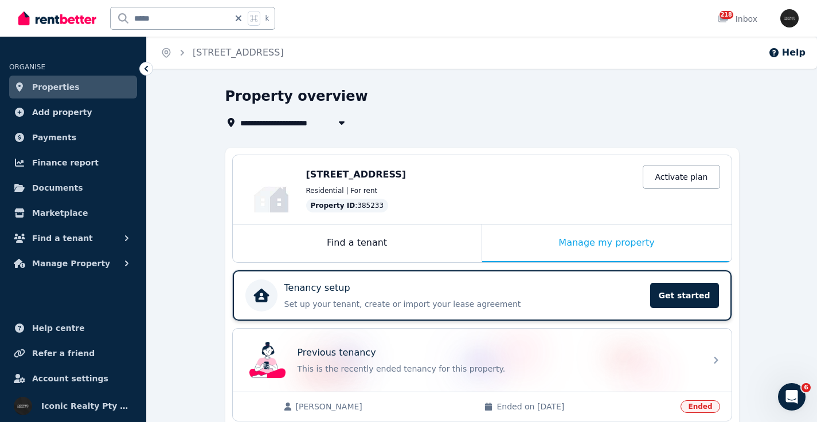
click at [493, 288] on div "Tenancy setup" at bounding box center [463, 288] width 359 height 14
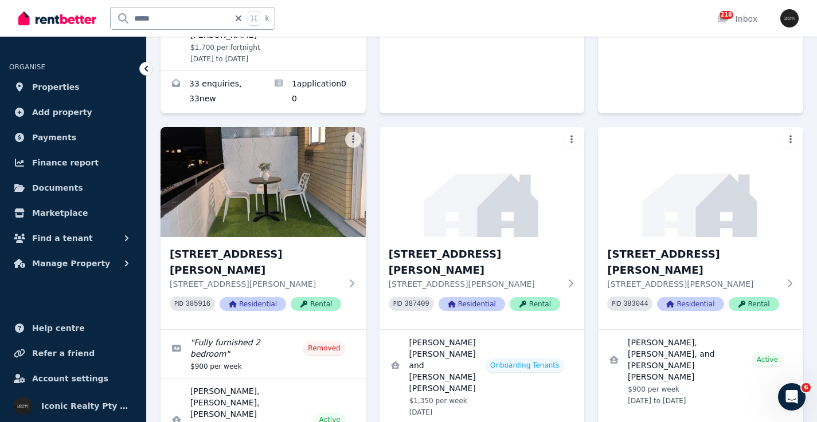
scroll to position [2813, 0]
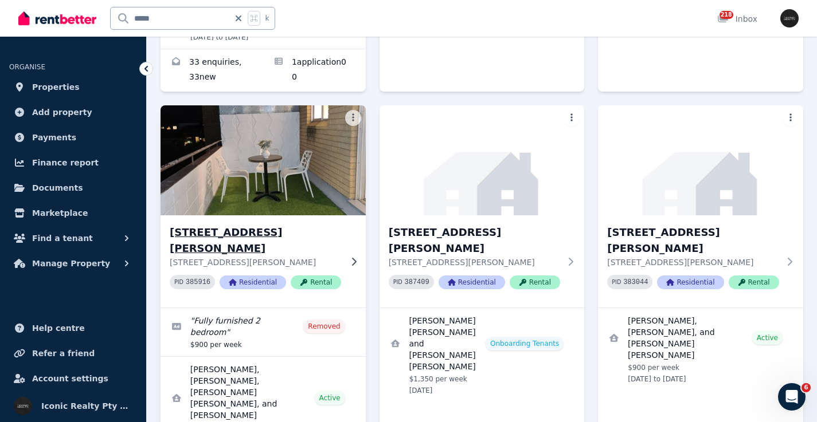
click at [205, 121] on img at bounding box center [262, 161] width 215 height 116
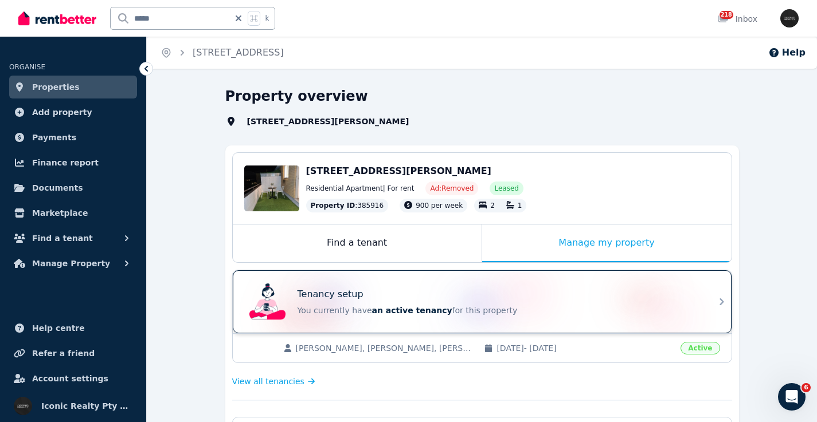
click at [461, 286] on div "Tenancy setup You currently have an active tenancy for this property" at bounding box center [472, 302] width 454 height 46
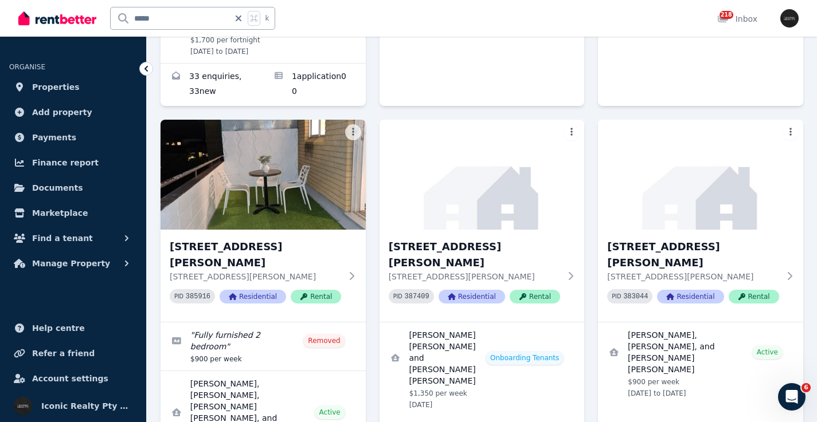
scroll to position [2842, 0]
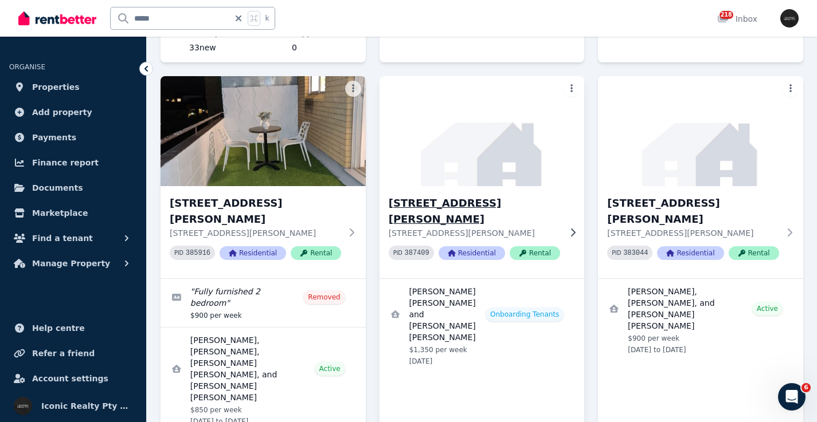
click at [477, 77] on img at bounding box center [481, 131] width 215 height 116
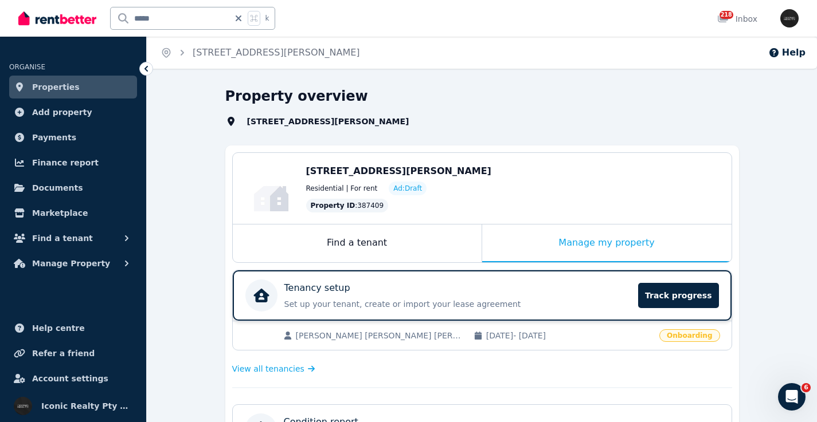
click at [469, 288] on div "Tenancy setup" at bounding box center [457, 288] width 347 height 14
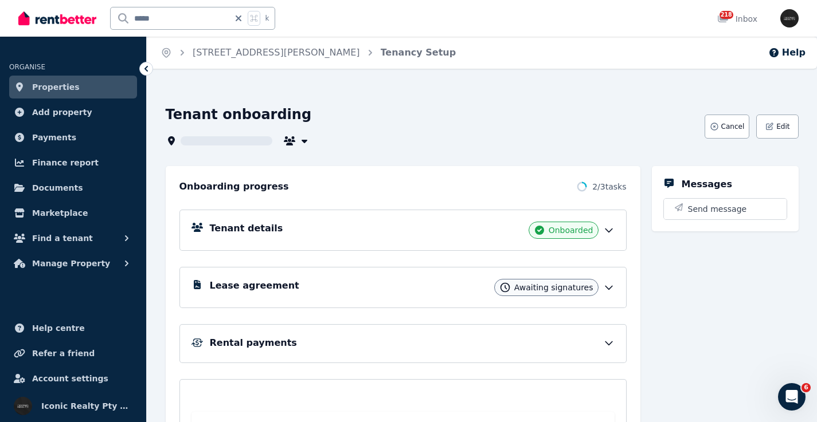
click at [365, 230] on div "Tenant details Onboarded" at bounding box center [412, 230] width 405 height 17
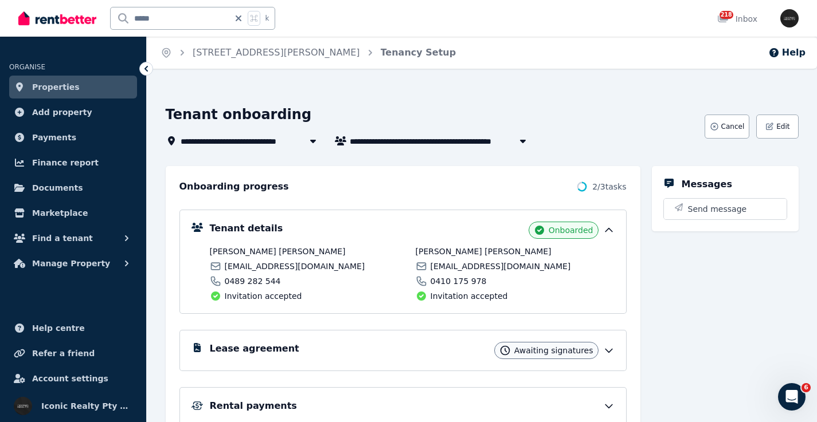
click at [401, 358] on div "Lease agreement Awaiting signatures" at bounding box center [412, 350] width 405 height 17
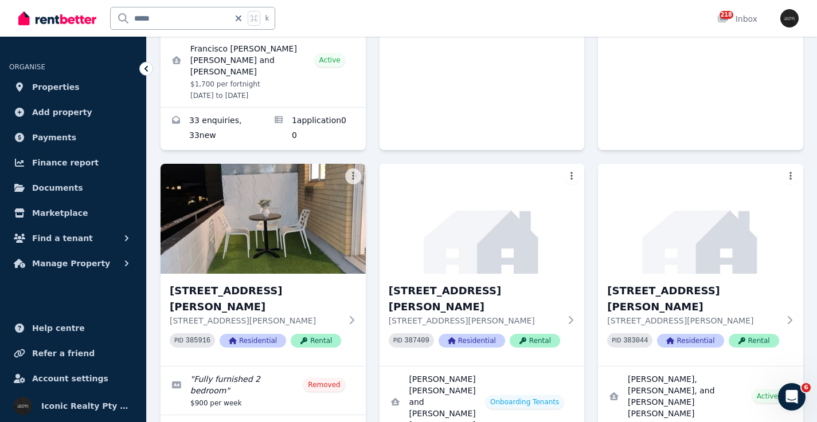
scroll to position [2725, 0]
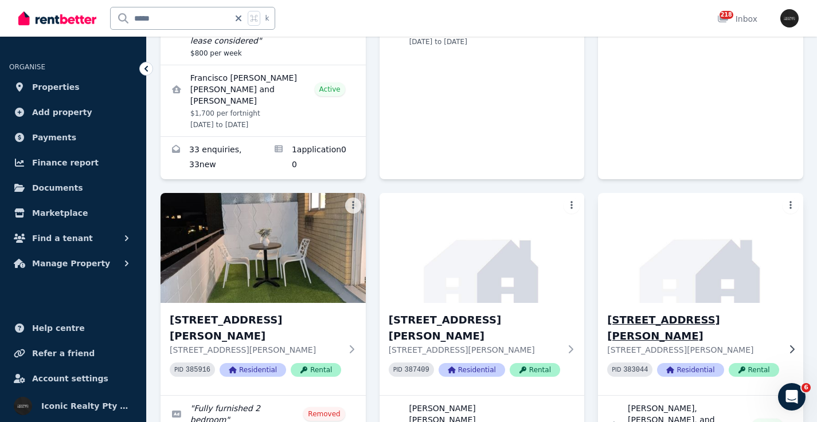
click at [708, 194] on img at bounding box center [700, 248] width 215 height 116
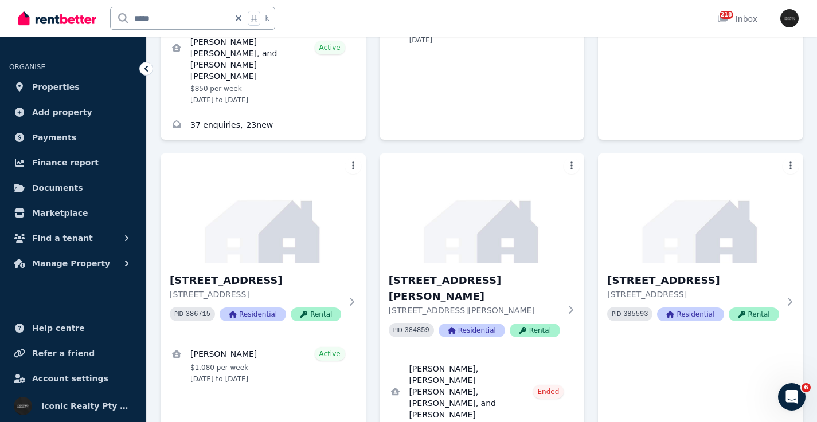
scroll to position [3193, 0]
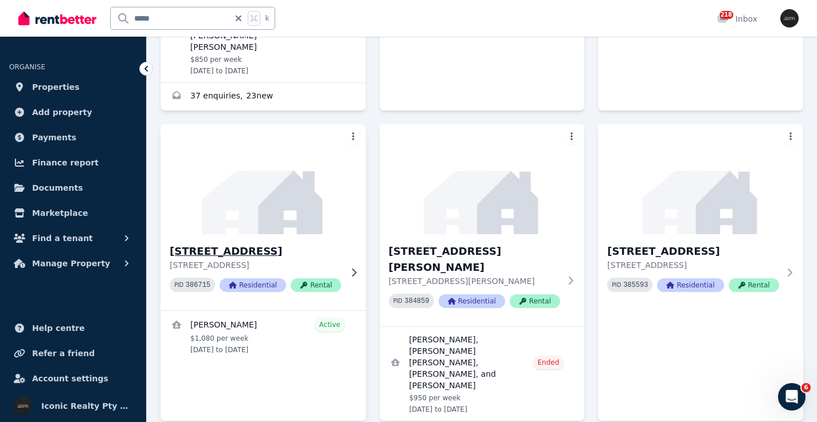
click at [244, 121] on img at bounding box center [262, 179] width 215 height 116
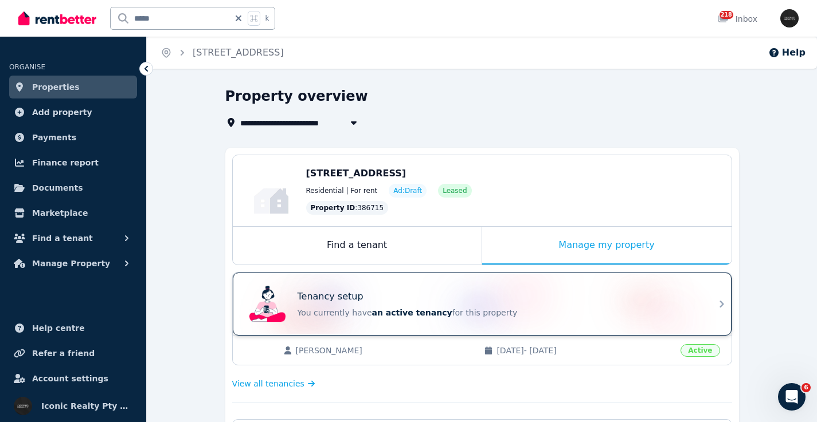
click at [588, 276] on div "Tenancy setup You currently have an active tenancy for this property" at bounding box center [482, 304] width 499 height 63
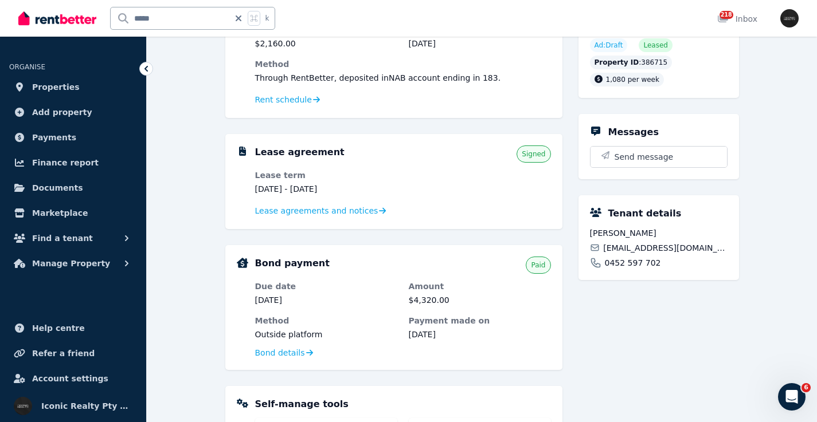
scroll to position [163, 0]
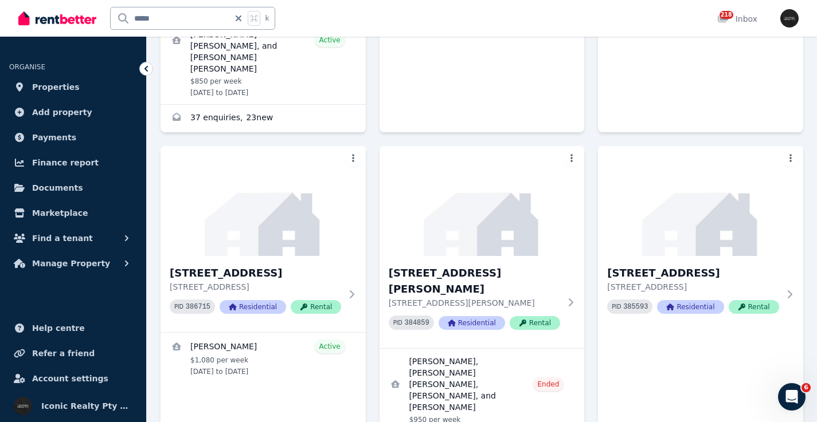
scroll to position [3193, 0]
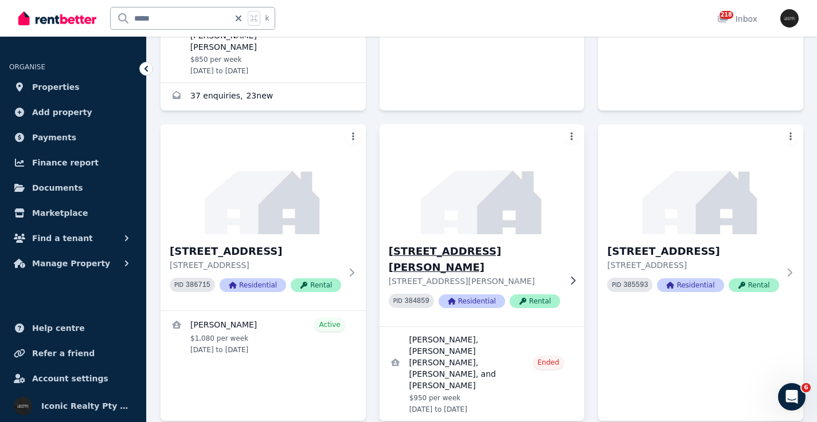
click at [443, 121] on img at bounding box center [481, 179] width 215 height 116
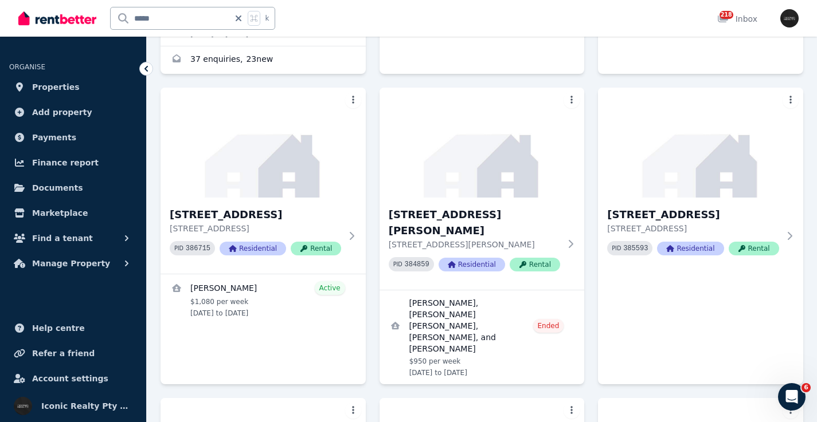
scroll to position [3193, 0]
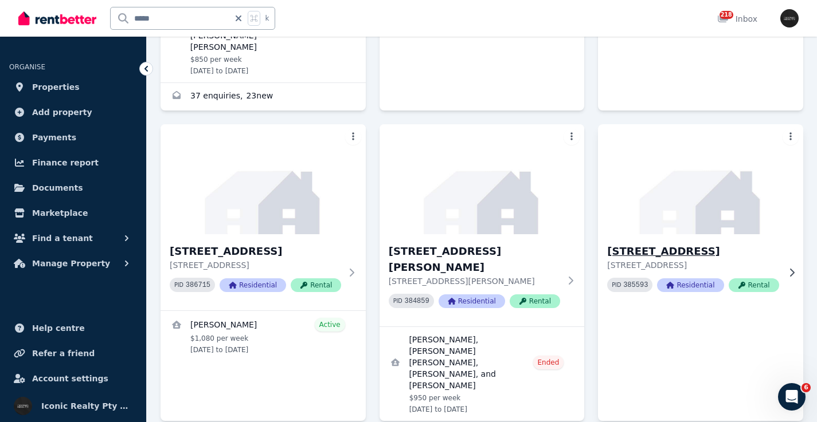
click at [693, 121] on img at bounding box center [700, 179] width 215 height 116
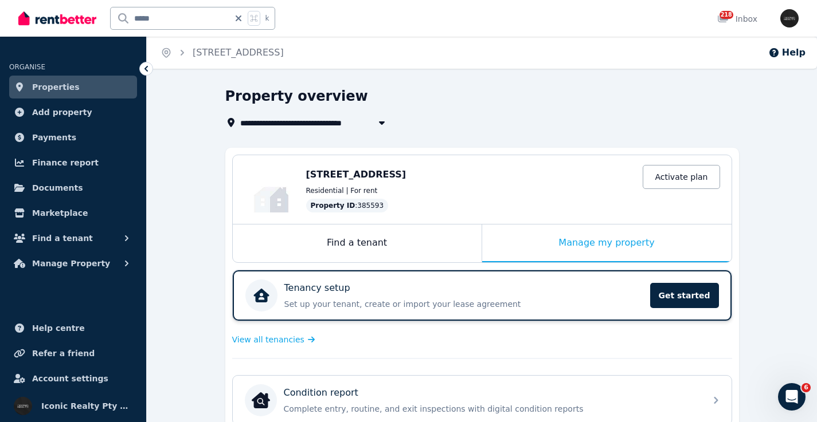
click at [489, 289] on div "Tenancy setup" at bounding box center [463, 288] width 359 height 14
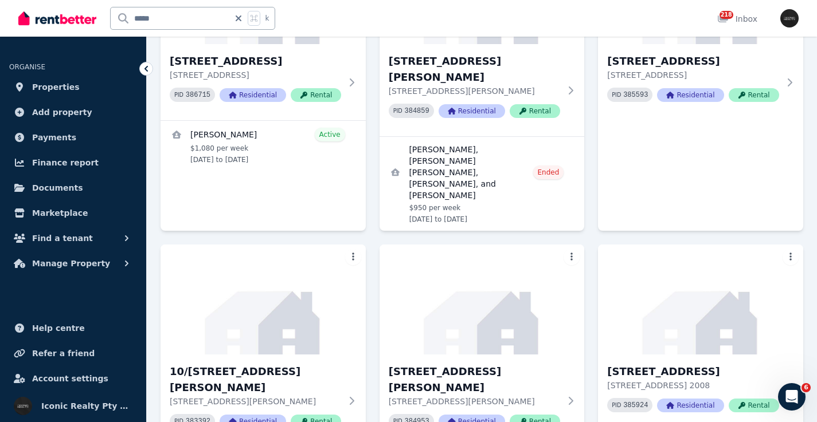
scroll to position [3391, 0]
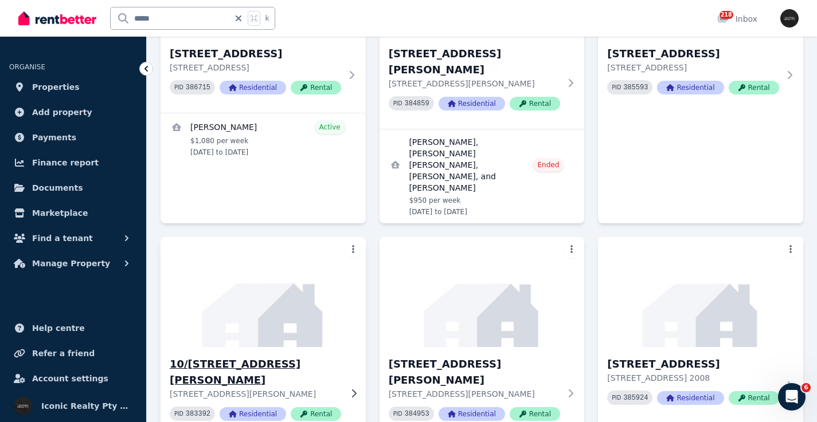
click at [295, 234] on img at bounding box center [262, 292] width 215 height 116
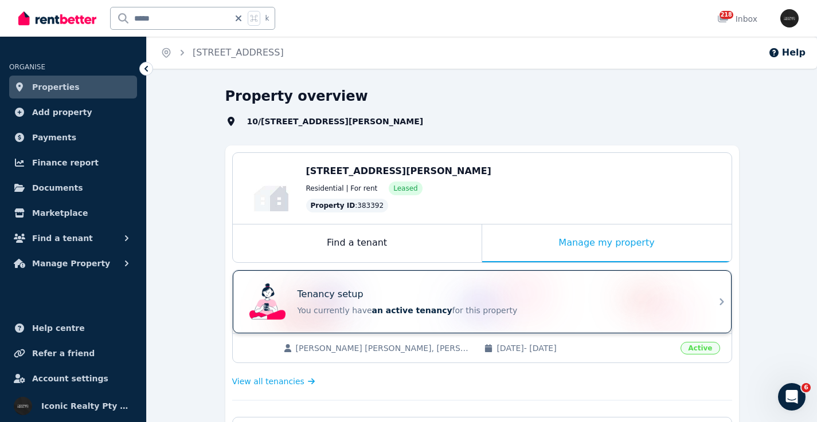
click at [419, 288] on div "Tenancy setup" at bounding box center [497, 295] width 401 height 14
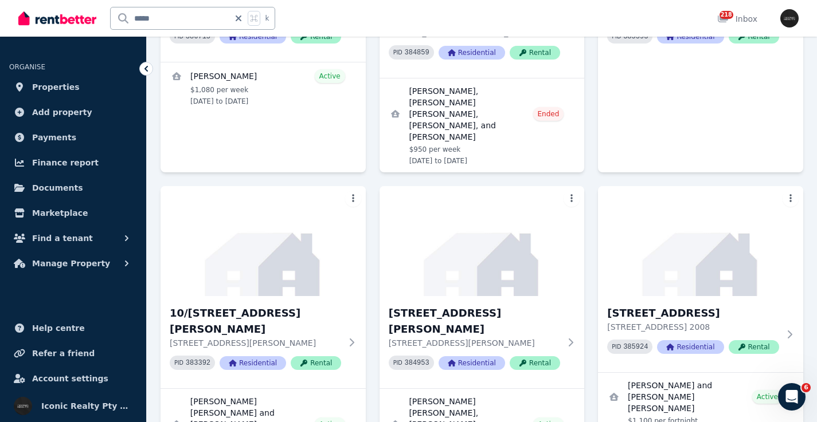
scroll to position [3456, 0]
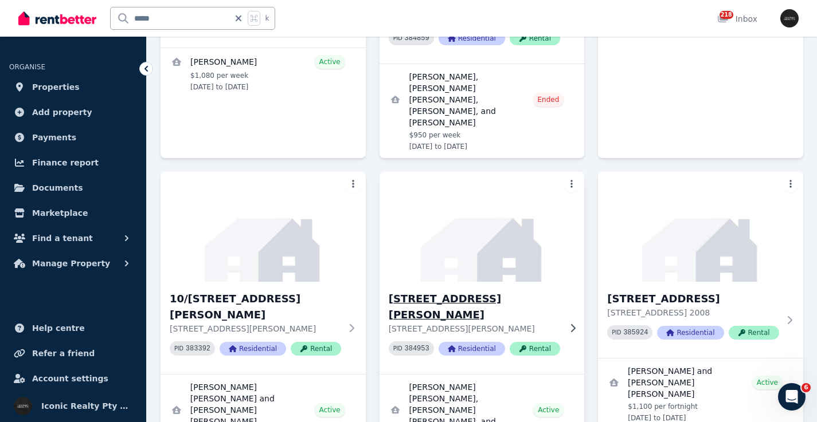
click at [486, 169] on img at bounding box center [481, 227] width 215 height 116
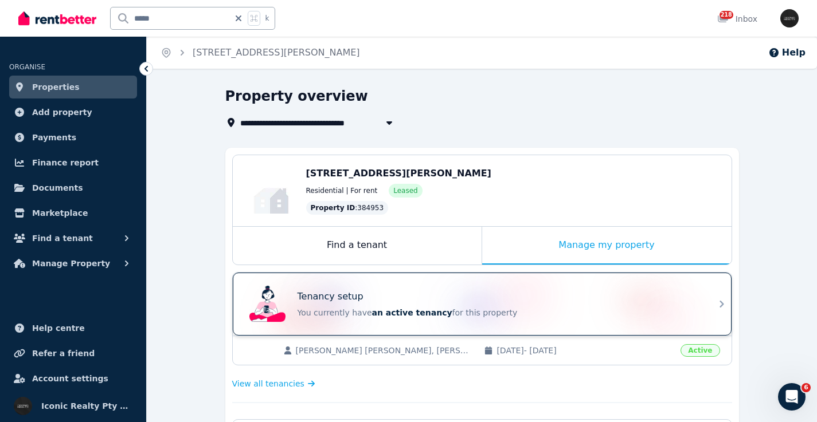
click at [492, 276] on div "Tenancy setup You currently have an active tenancy for this property" at bounding box center [482, 304] width 499 height 63
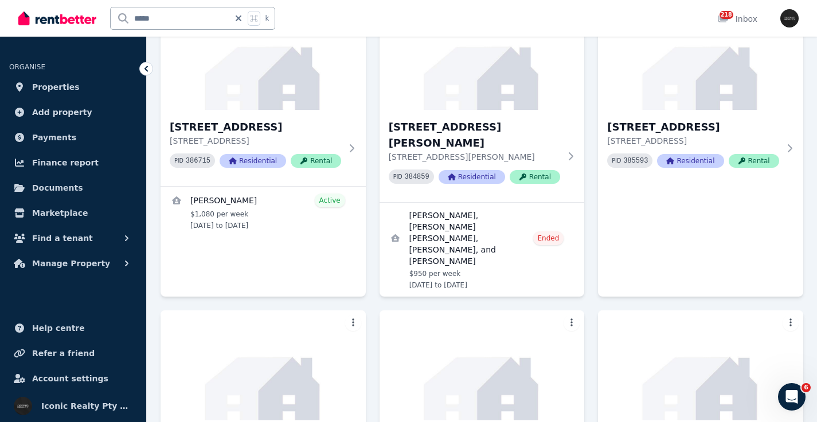
scroll to position [3332, 0]
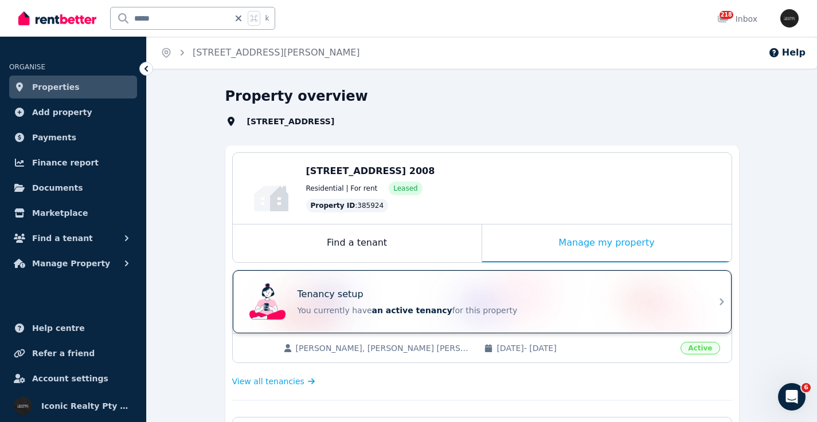
click at [433, 287] on div "Tenancy setup You currently have an active tenancy for this property" at bounding box center [472, 302] width 454 height 46
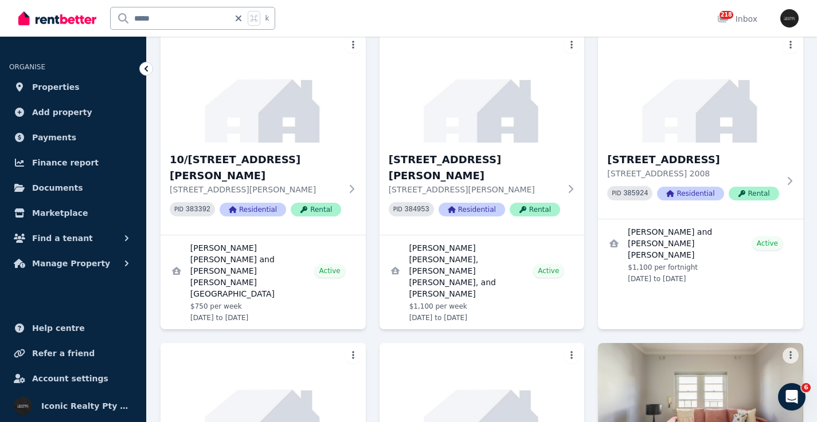
scroll to position [3631, 0]
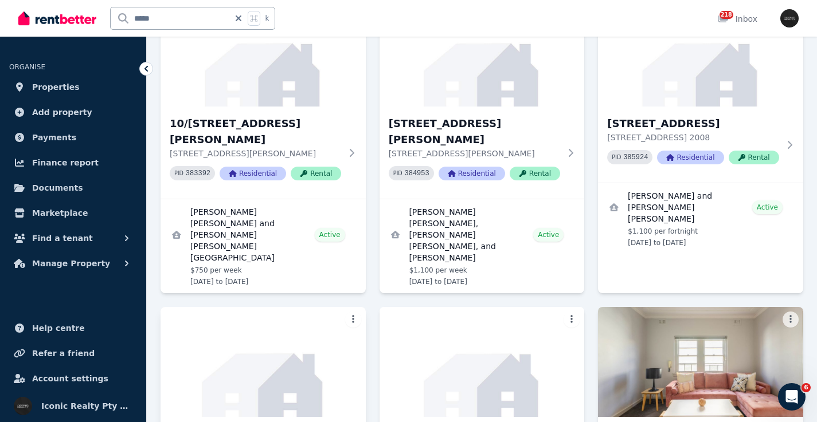
click at [254, 304] on img at bounding box center [262, 362] width 215 height 116
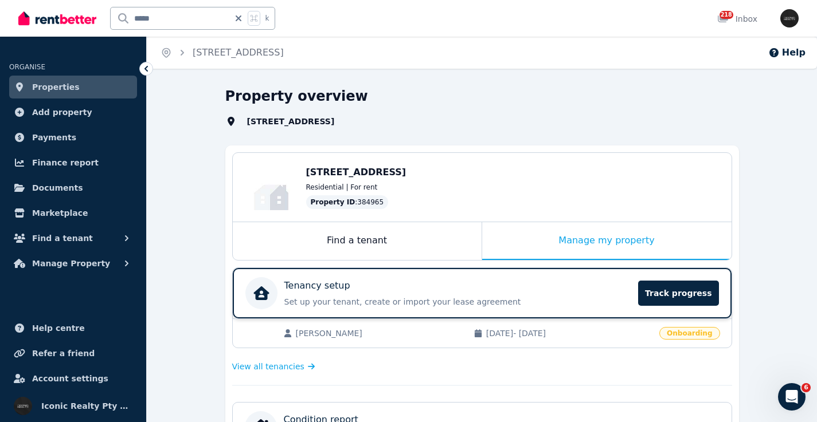
click at [402, 280] on div "Tenancy setup Set up your tenant, create or import your lease agreement Track p…" at bounding box center [438, 293] width 386 height 32
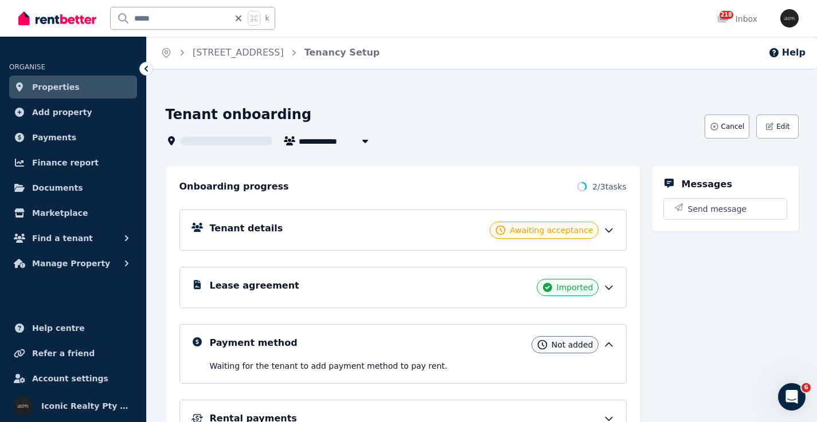
click at [417, 217] on div "Tenant details Awaiting acceptance" at bounding box center [402, 230] width 447 height 41
click at [420, 230] on div "Tenant details Awaiting acceptance" at bounding box center [412, 230] width 405 height 17
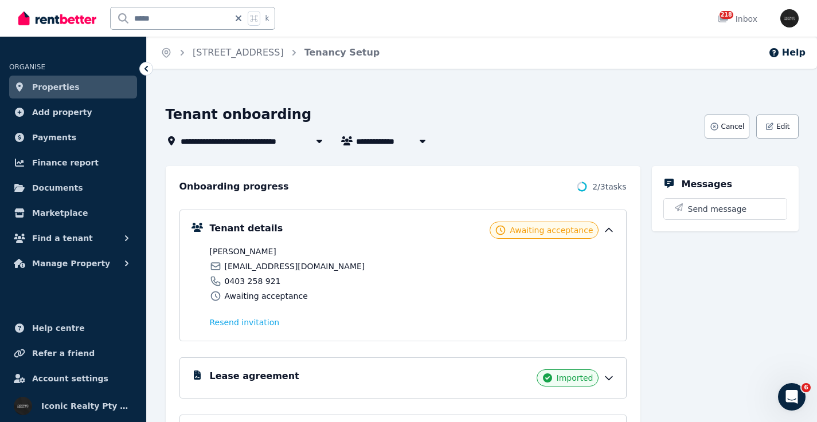
click at [340, 382] on div "Lease agreement Imported" at bounding box center [412, 378] width 405 height 17
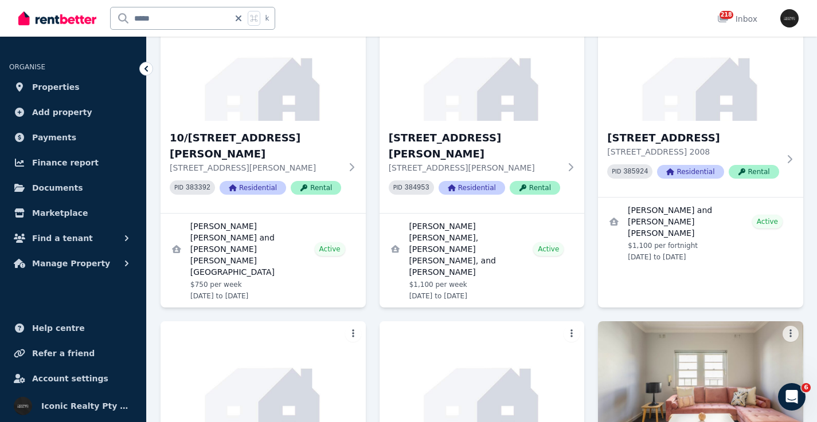
scroll to position [3624, 0]
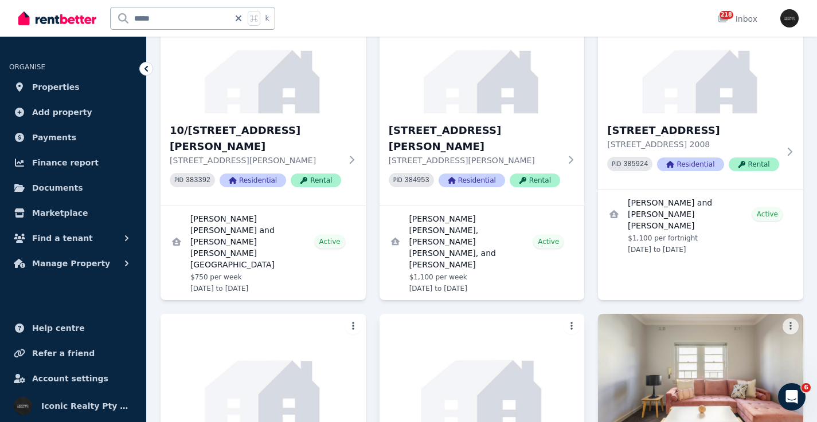
click at [504, 311] on img at bounding box center [481, 369] width 215 height 116
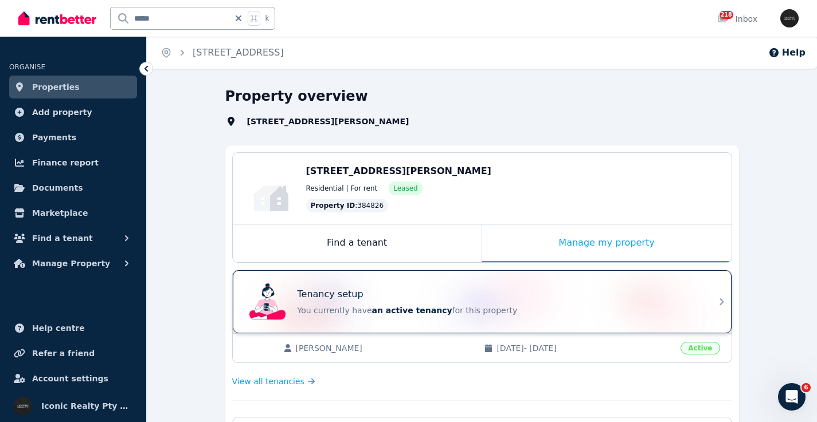
drag, startPoint x: 502, startPoint y: 286, endPoint x: 469, endPoint y: 309, distance: 40.7
click at [501, 287] on div "Tenancy setup You currently have an active tenancy for this property" at bounding box center [472, 302] width 454 height 46
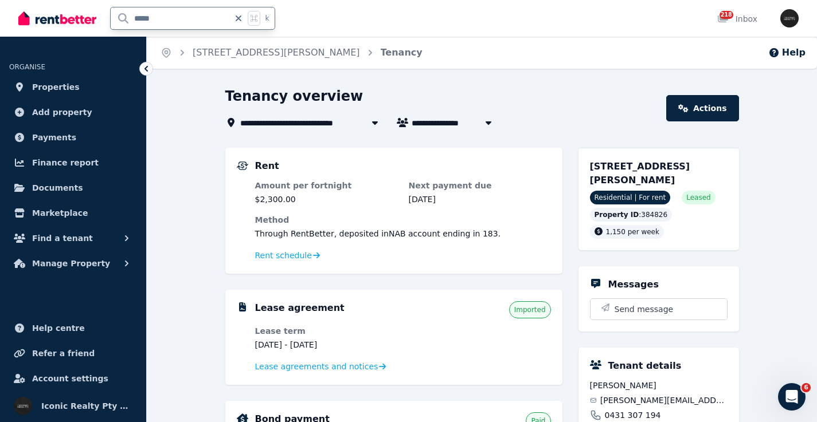
drag, startPoint x: 164, startPoint y: 19, endPoint x: 110, endPoint y: 13, distance: 54.2
click at [110, 13] on div "***** k" at bounding box center [192, 18] width 165 height 23
type input "*****"
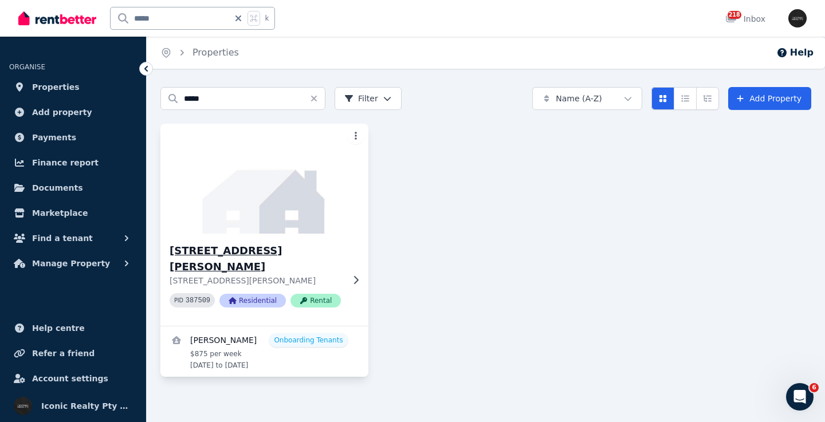
click at [250, 207] on img at bounding box center [264, 179] width 218 height 116
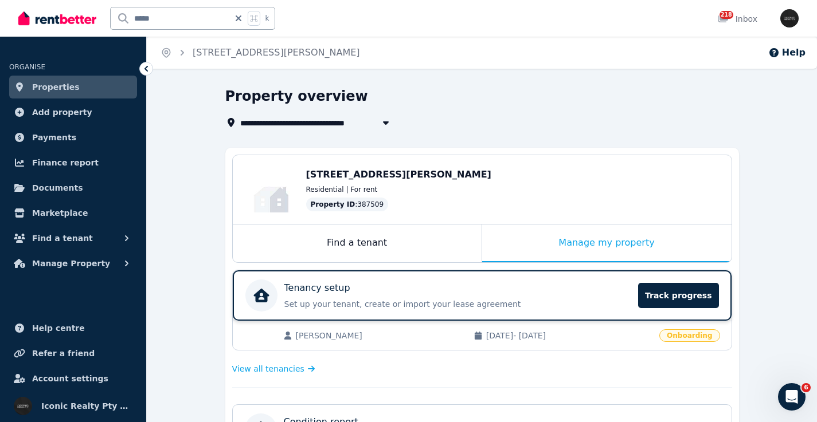
click at [472, 285] on div "Tenancy setup" at bounding box center [457, 288] width 347 height 14
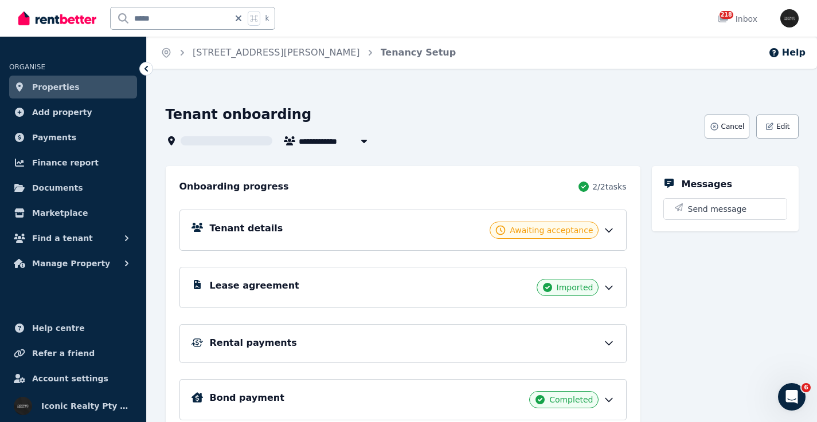
click at [347, 288] on div "Lease agreement Imported" at bounding box center [412, 287] width 405 height 17
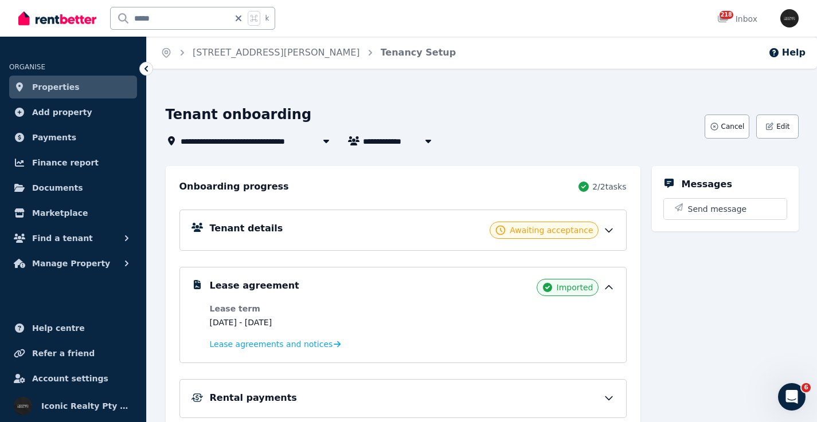
drag, startPoint x: 266, startPoint y: 322, endPoint x: 313, endPoint y: 316, distance: 46.8
click at [335, 324] on dd "16 Sep 2024 - 16 Sep 2025" at bounding box center [308, 322] width 197 height 11
drag, startPoint x: 273, startPoint y: 323, endPoint x: 342, endPoint y: 322, distance: 68.8
click at [340, 323] on dd "16 Sep 2024 - 16 Sep 2025" at bounding box center [308, 322] width 197 height 11
copy dd "[DATE]"
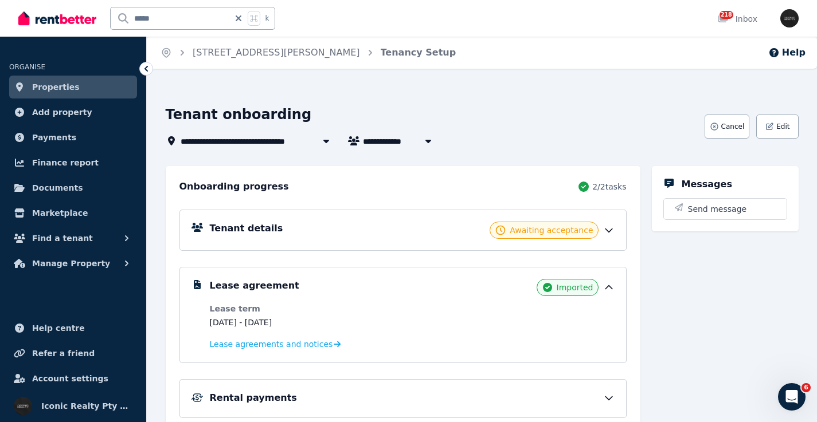
drag, startPoint x: 178, startPoint y: 18, endPoint x: 92, endPoint y: 14, distance: 86.6
click at [92, 14] on div "***** k" at bounding box center [149, 18] width 262 height 37
type input "**"
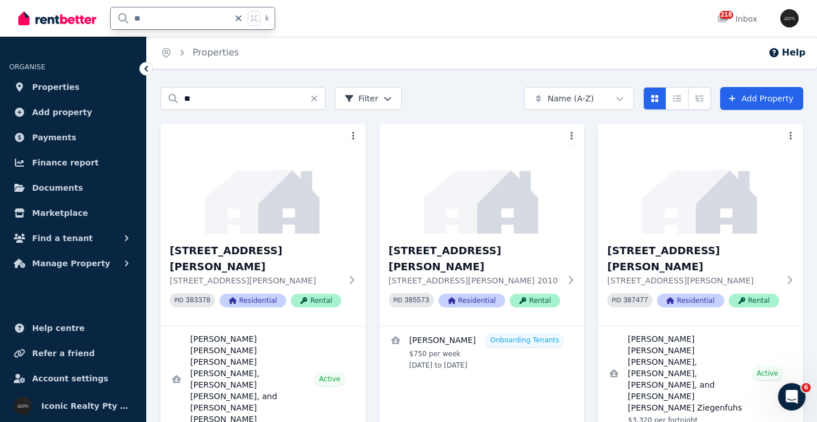
click at [152, 18] on input "**" at bounding box center [170, 18] width 119 height 22
type input "*"
click at [87, 83] on link "Properties" at bounding box center [73, 87] width 128 height 23
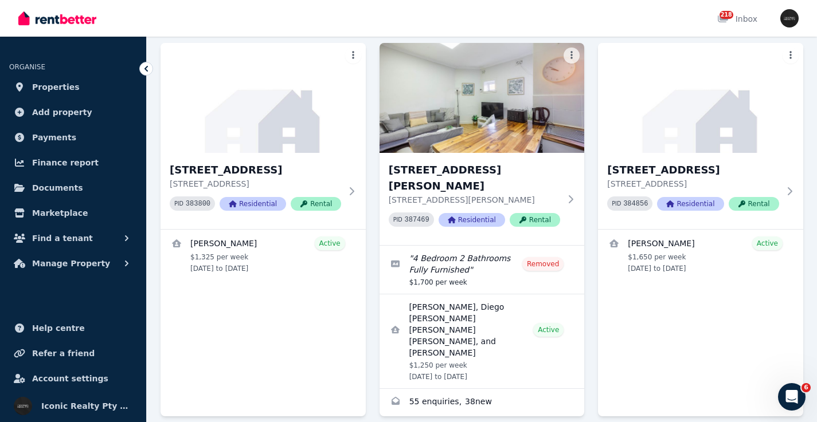
scroll to position [4810, 0]
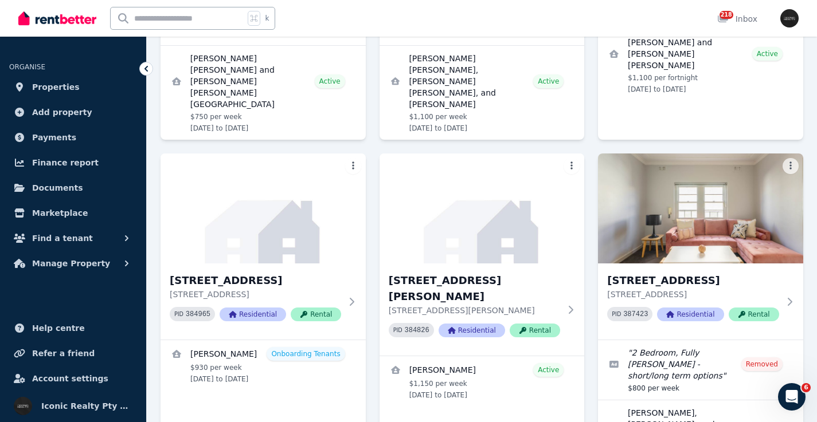
scroll to position [3792, 0]
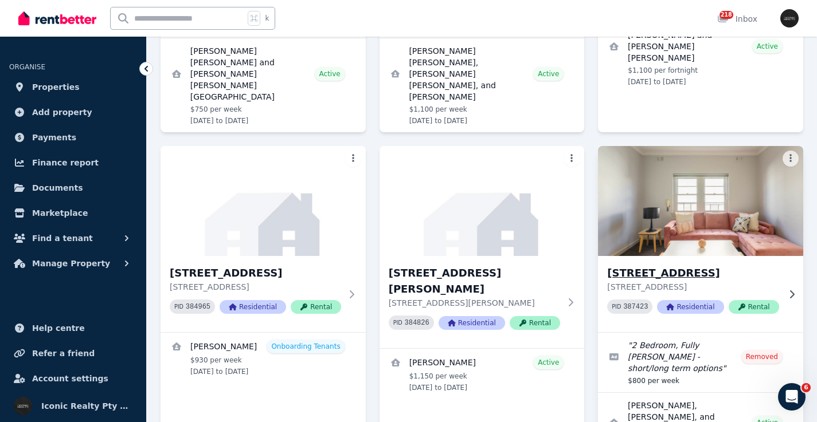
click at [728, 143] on img at bounding box center [700, 201] width 215 height 116
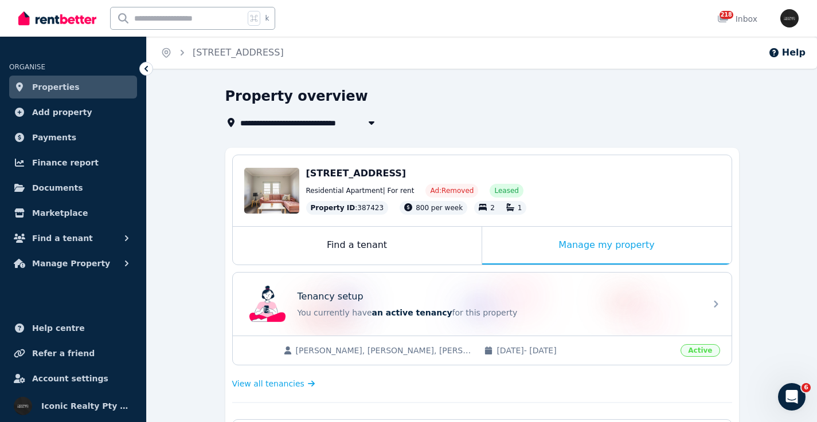
click at [397, 285] on div "Tenancy setup You currently have an active tenancy for this property" at bounding box center [472, 304] width 454 height 46
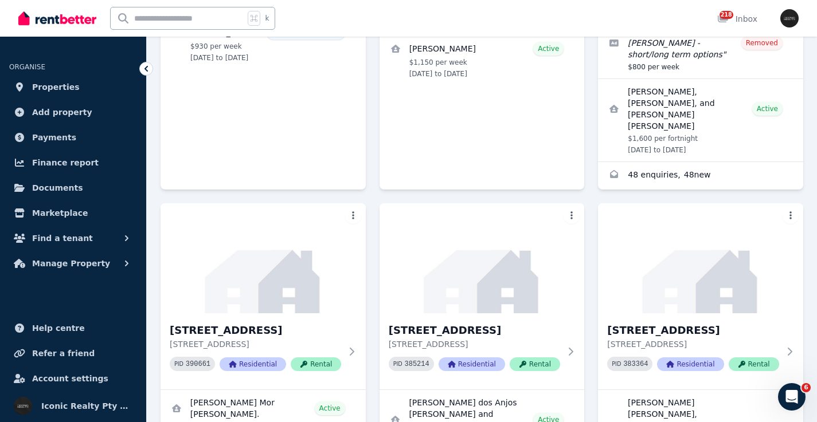
scroll to position [4128, 0]
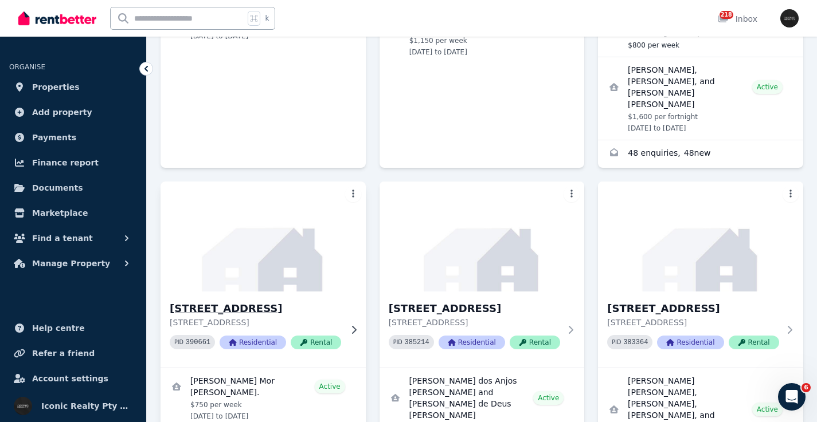
click at [279, 301] on h3 "11/66 Roscoe St, Bondi Beach - 3" at bounding box center [255, 309] width 171 height 16
click at [284, 179] on img at bounding box center [262, 237] width 215 height 116
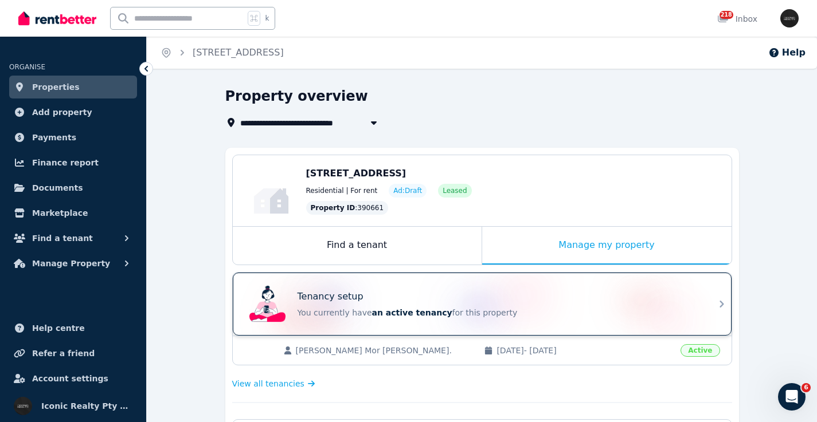
click at [530, 284] on div "Tenancy setup You currently have an active tenancy for this property" at bounding box center [472, 304] width 454 height 46
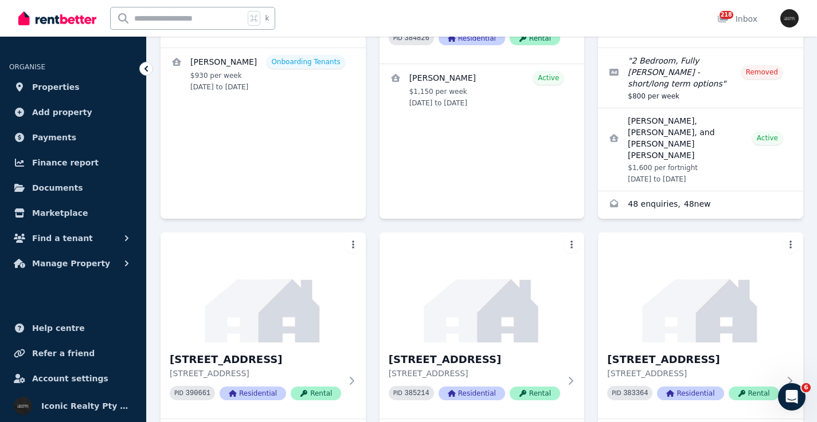
scroll to position [4092, 0]
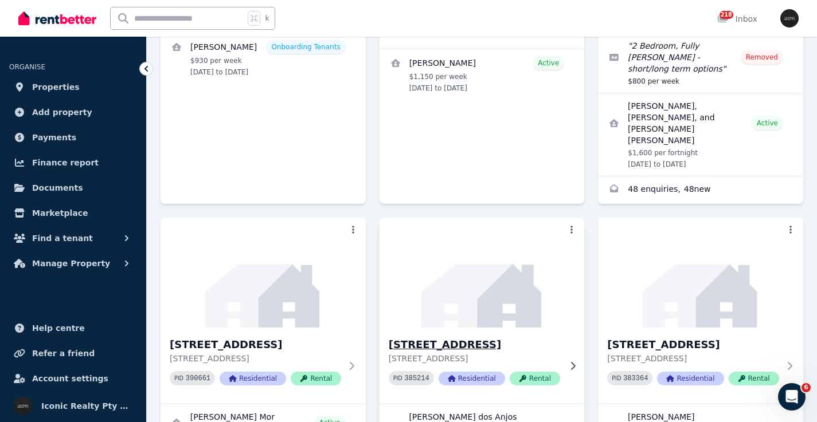
click at [505, 215] on img at bounding box center [481, 273] width 215 height 116
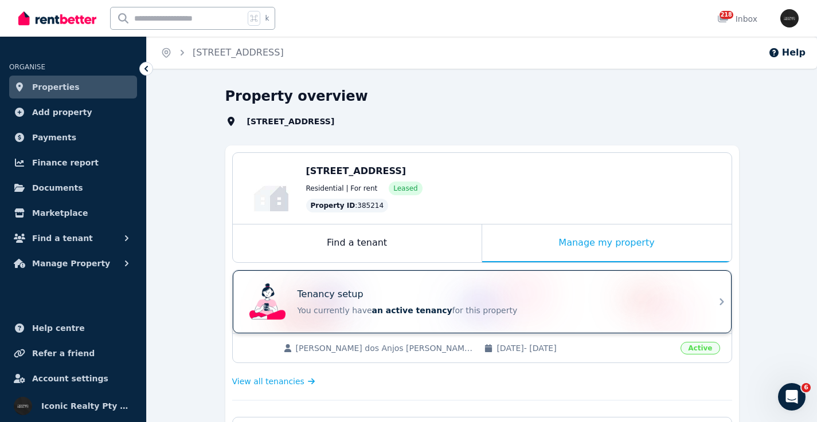
click at [553, 287] on div "Tenancy setup You currently have an active tenancy for this property" at bounding box center [472, 302] width 454 height 46
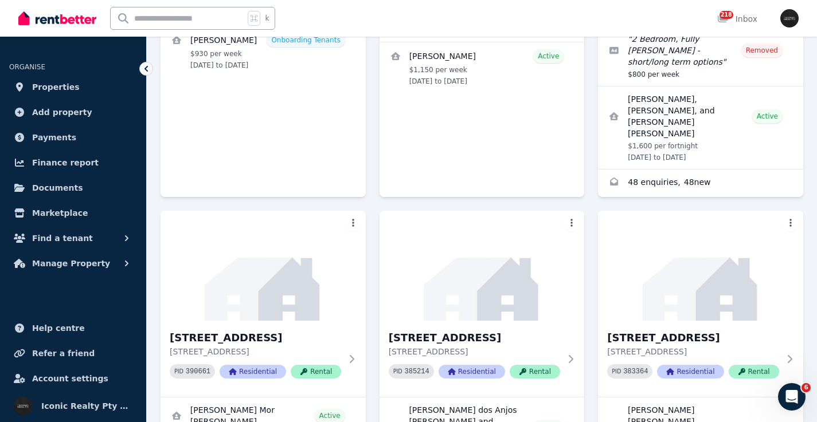
scroll to position [4106, 0]
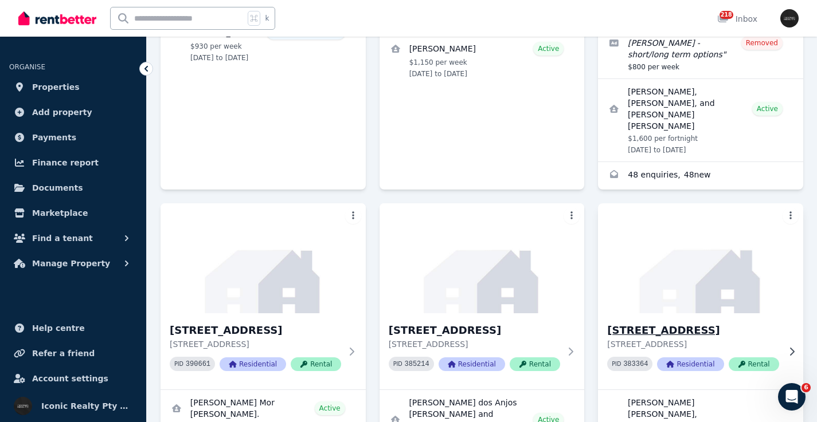
click at [672, 201] on img at bounding box center [700, 259] width 215 height 116
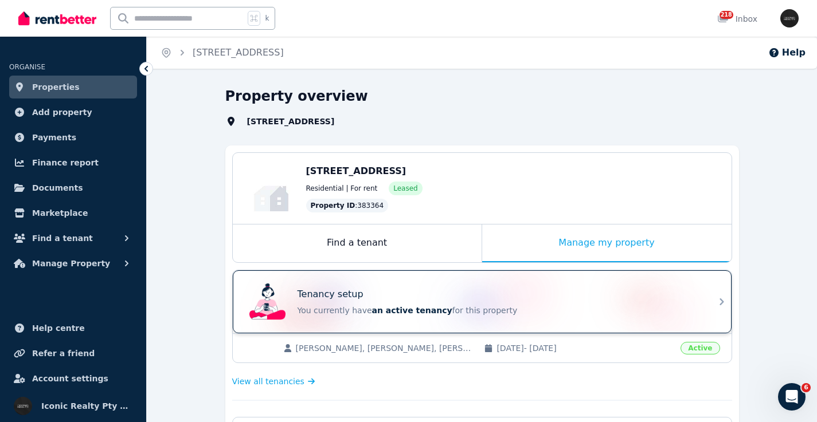
click at [474, 288] on div "Tenancy setup You currently have an active tenancy for this property" at bounding box center [472, 302] width 454 height 46
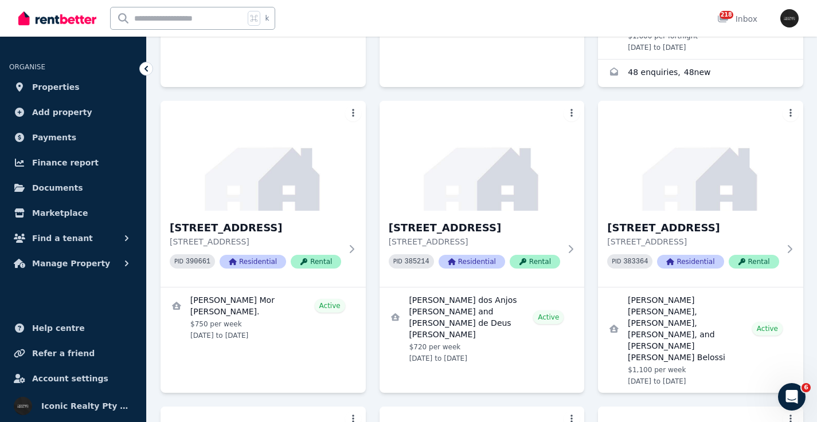
scroll to position [4216, 0]
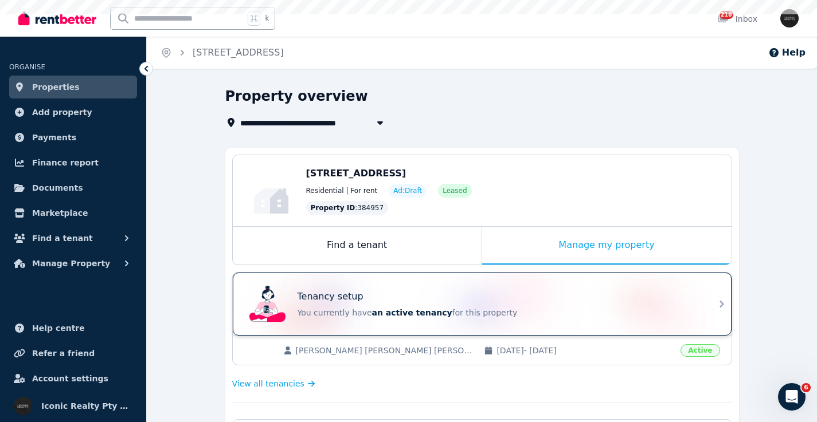
click at [425, 283] on div "Tenancy setup You currently have an active tenancy for this property" at bounding box center [472, 304] width 454 height 46
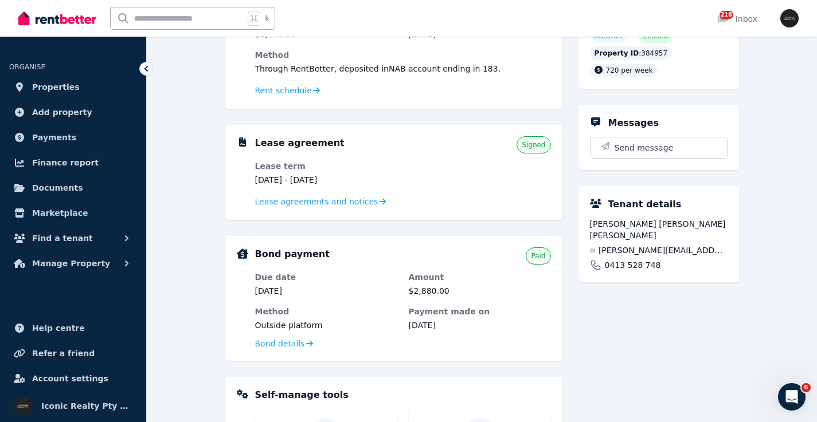
scroll to position [175, 0]
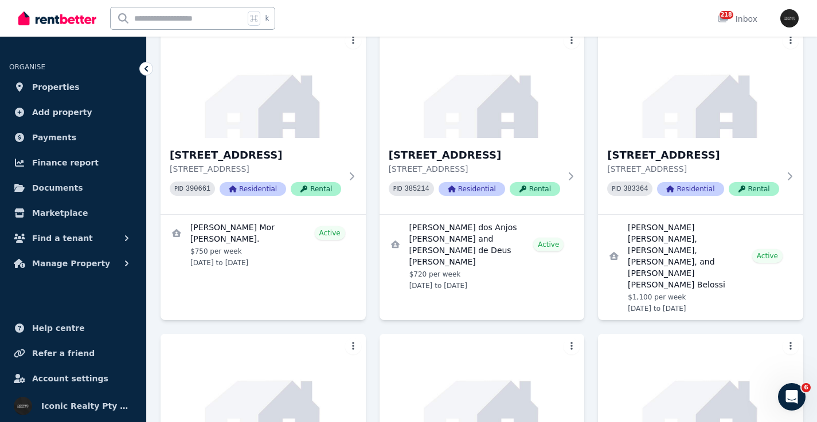
scroll to position [4311, 0]
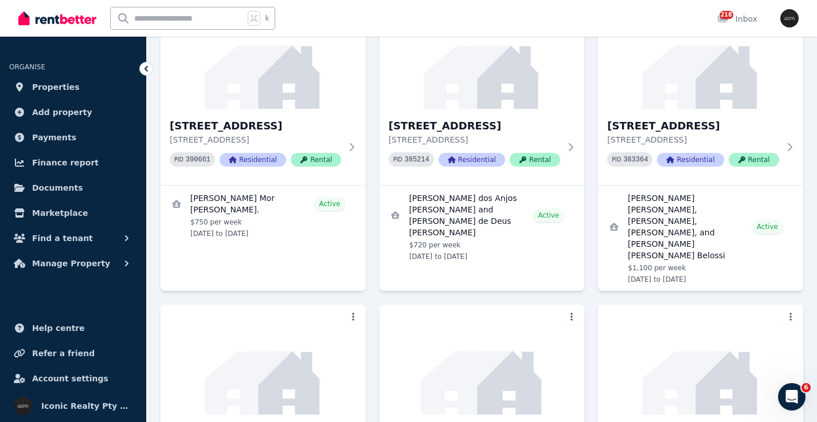
click at [524, 302] on img at bounding box center [481, 360] width 215 height 116
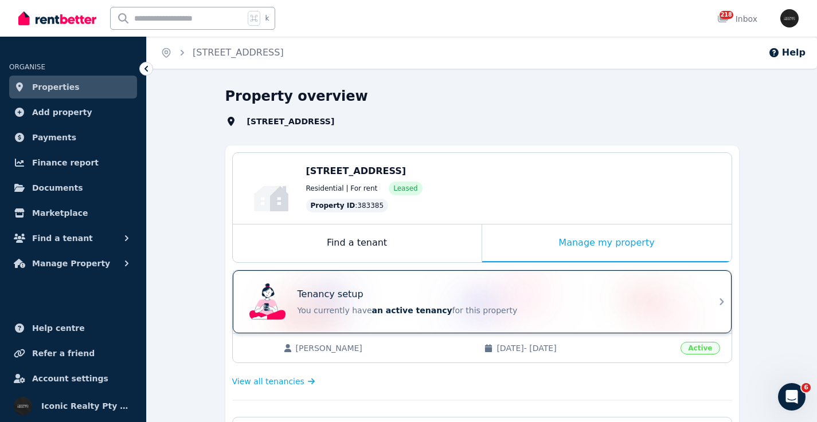
click at [510, 284] on div "Tenancy setup You currently have an active tenancy for this property" at bounding box center [472, 302] width 454 height 46
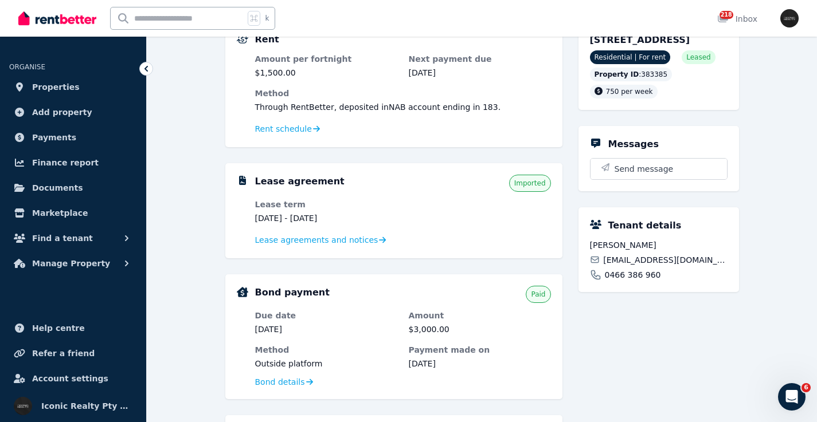
scroll to position [129, 0]
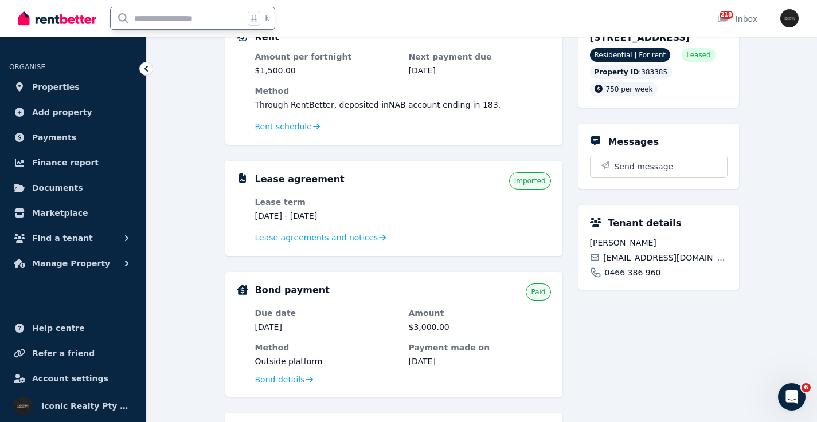
click at [179, 19] on input "text" at bounding box center [178, 18] width 134 height 22
type input "****"
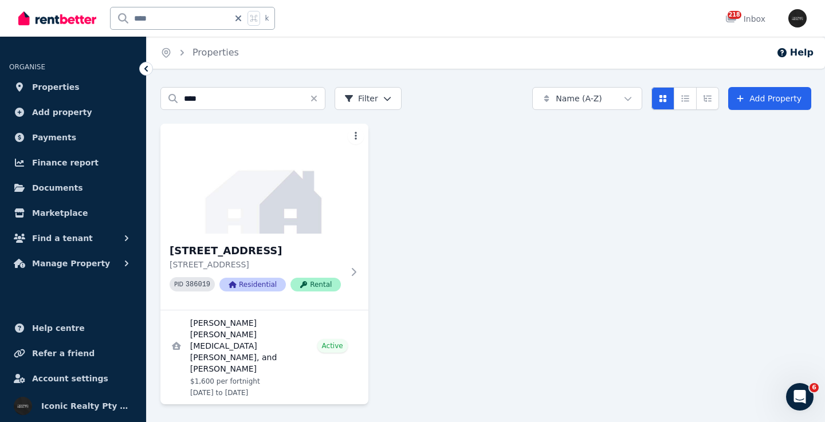
click at [229, 158] on img at bounding box center [264, 179] width 208 height 110
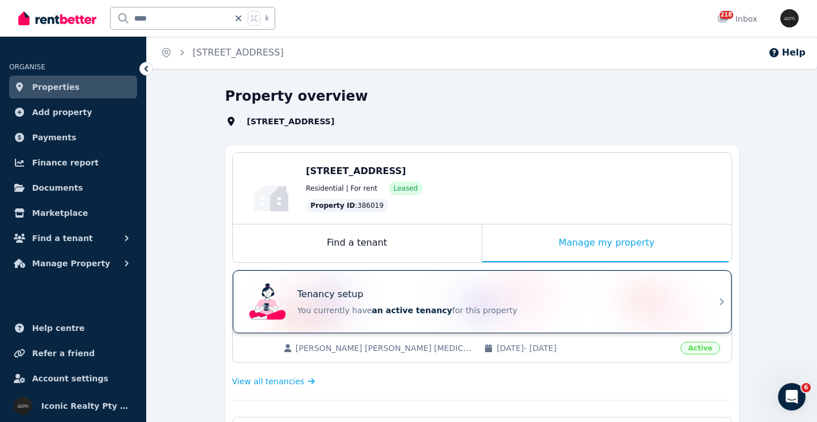
click at [417, 281] on div "Tenancy setup You currently have an active tenancy for this property" at bounding box center [482, 301] width 499 height 63
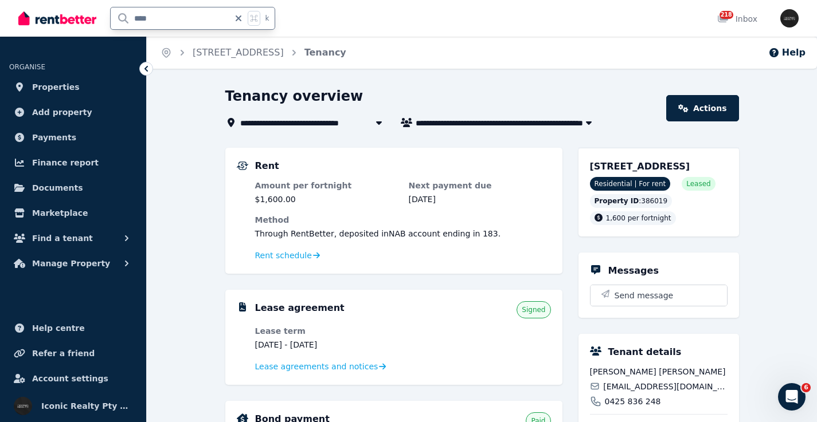
drag, startPoint x: 160, startPoint y: 15, endPoint x: 98, endPoint y: 12, distance: 62.5
click at [97, 13] on div "**** k" at bounding box center [149, 18] width 262 height 37
click at [63, 83] on span "Properties" at bounding box center [56, 87] width 48 height 14
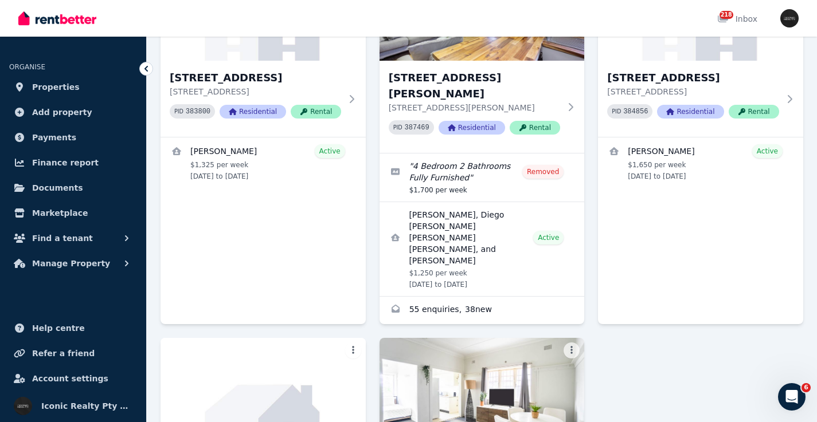
scroll to position [4810, 0]
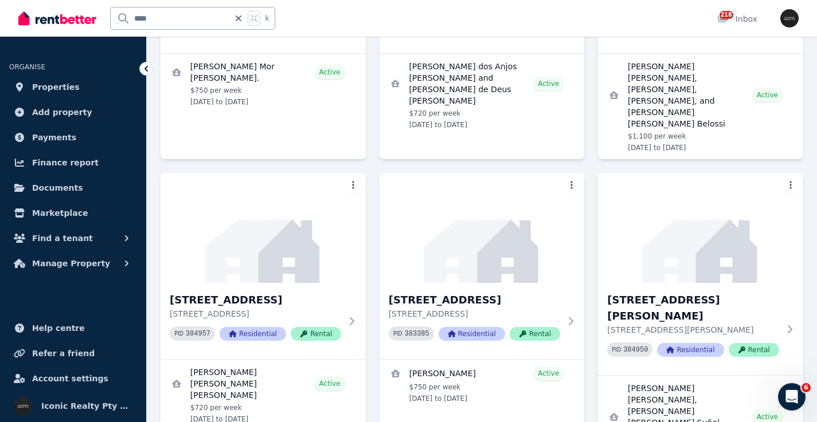
scroll to position [4457, 0]
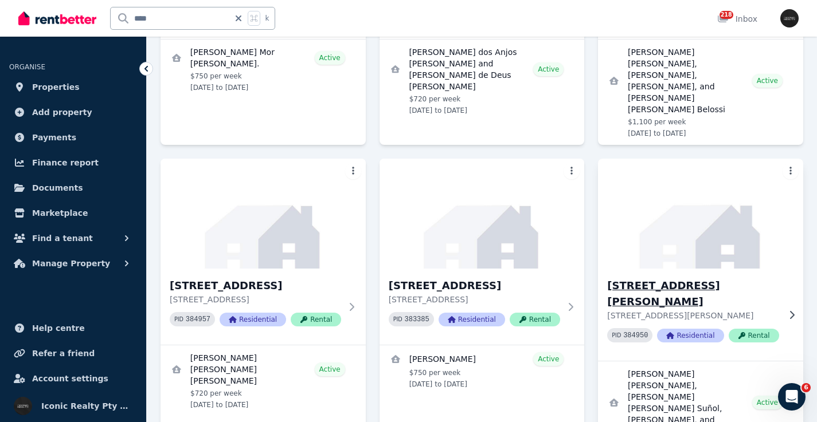
click at [704, 278] on h3 "17/75 Bronte Rd, Bondi Junction -63" at bounding box center [692, 294] width 171 height 32
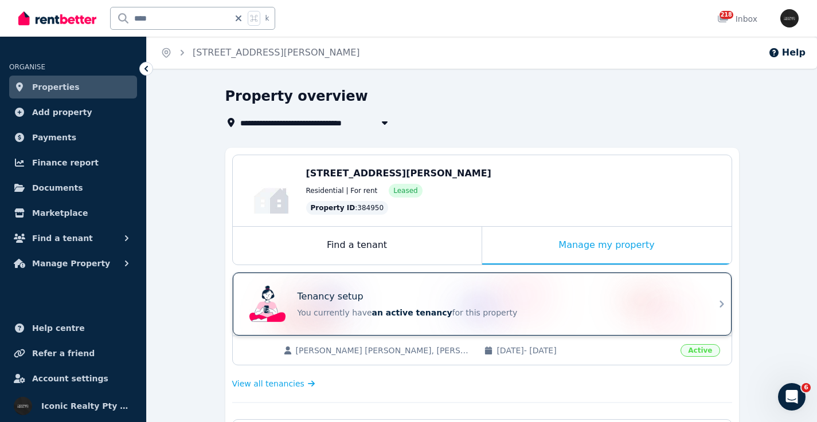
click at [489, 293] on div "Tenancy setup" at bounding box center [497, 297] width 401 height 14
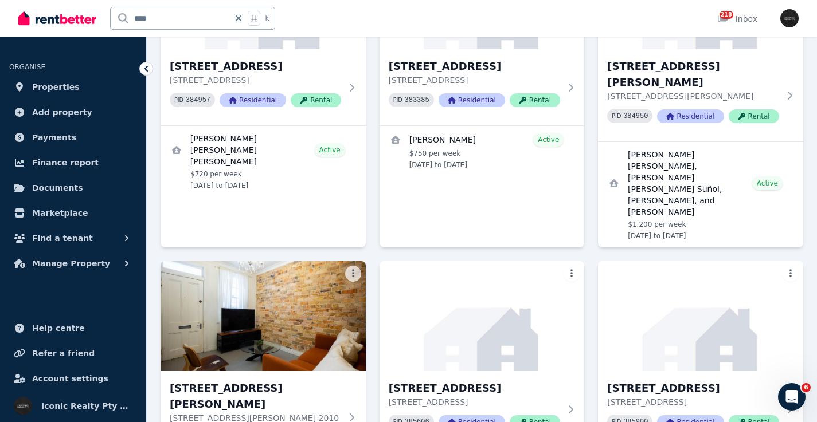
scroll to position [4683, 0]
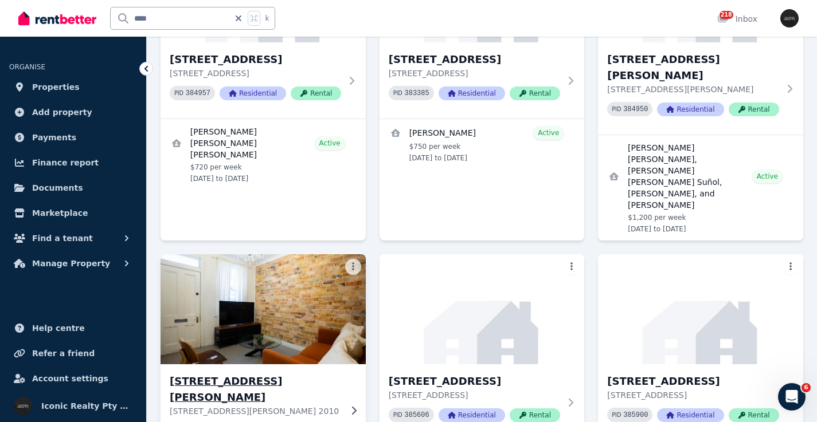
click at [274, 252] on img at bounding box center [262, 310] width 215 height 116
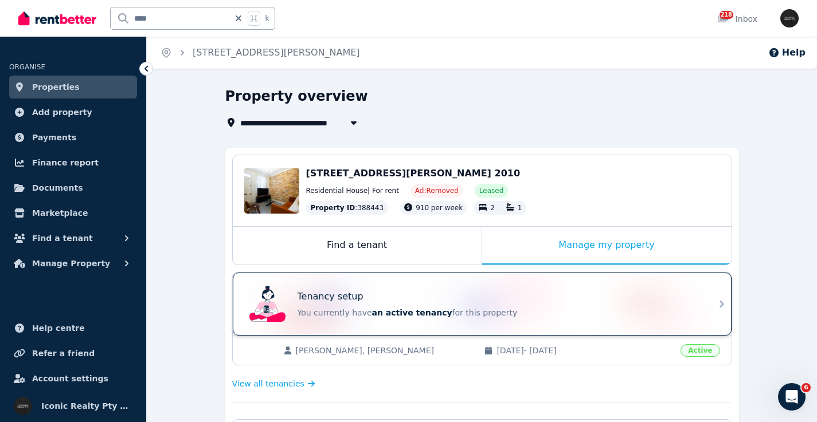
click at [407, 291] on div "Tenancy setup" at bounding box center [497, 297] width 401 height 14
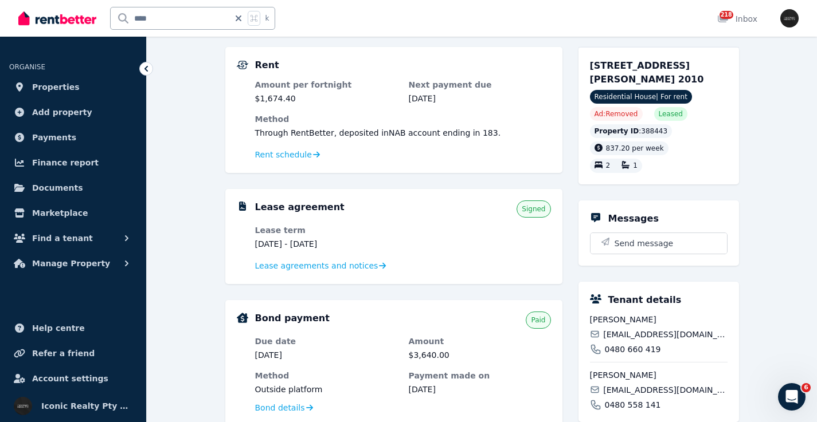
scroll to position [105, 0]
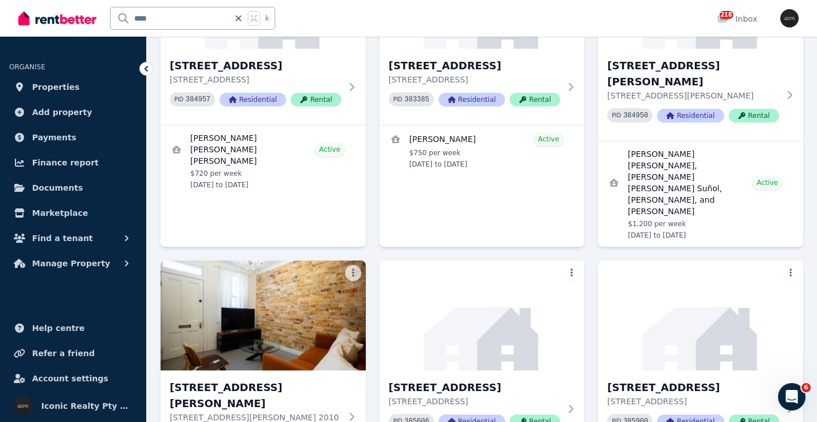
scroll to position [4640, 0]
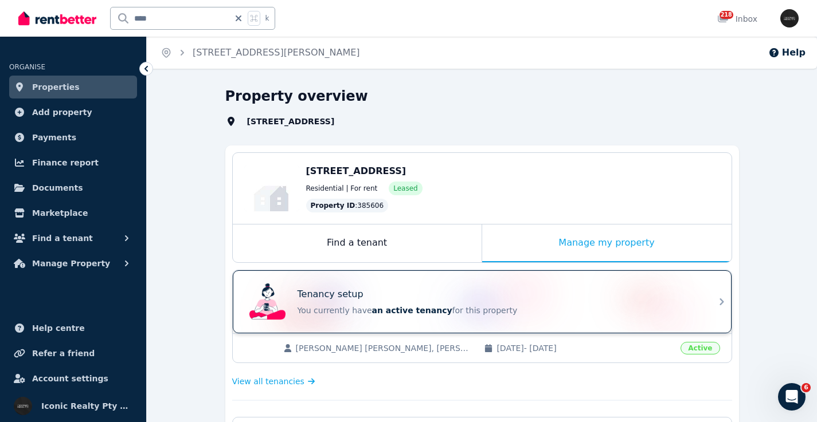
click at [513, 291] on div "Tenancy setup" at bounding box center [497, 295] width 401 height 14
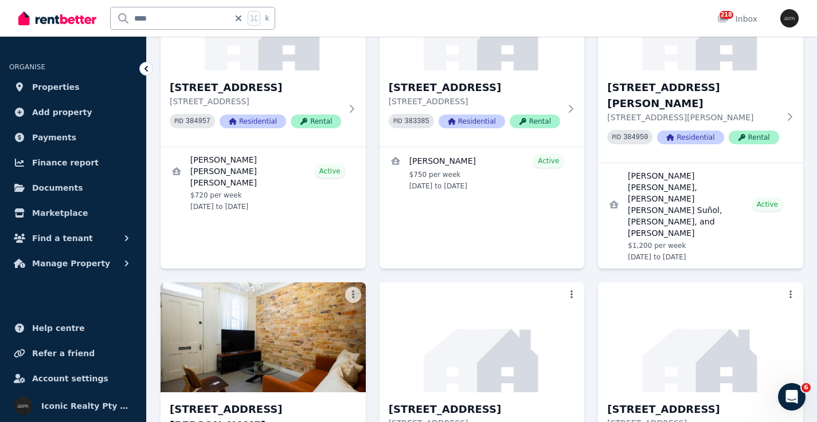
scroll to position [4626, 0]
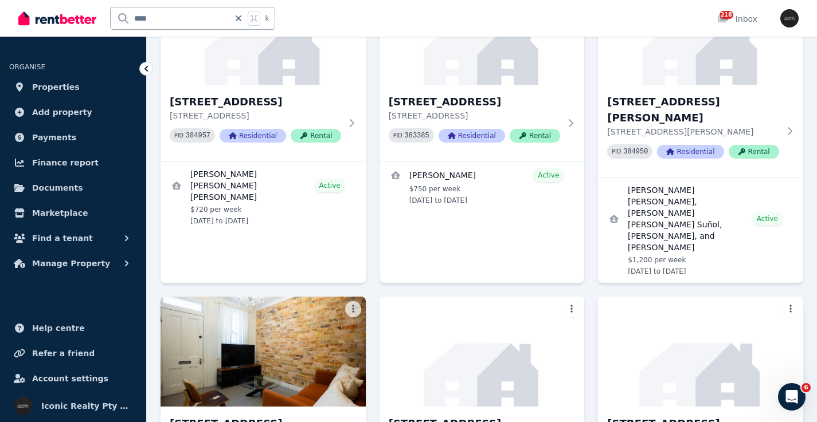
click at [707, 294] on img at bounding box center [700, 352] width 215 height 116
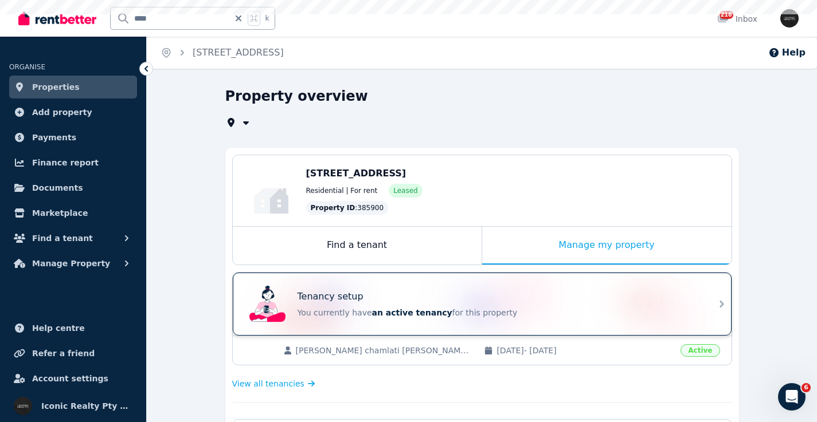
click at [523, 284] on div "Tenancy setup You currently have an active tenancy for this property" at bounding box center [472, 304] width 454 height 46
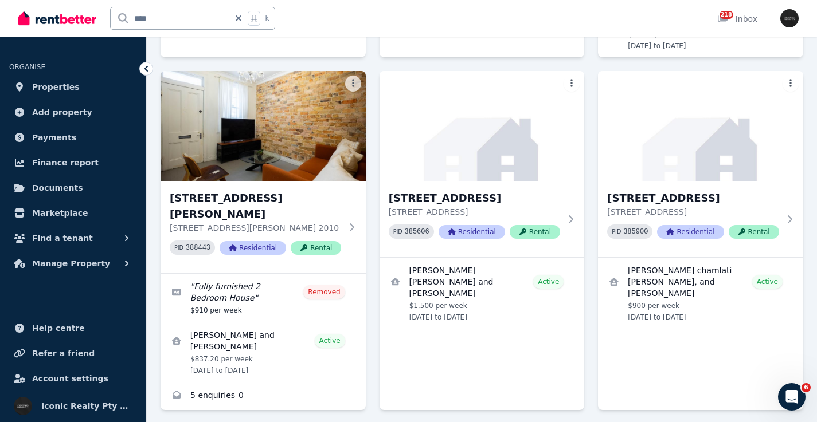
scroll to position [4881, 0]
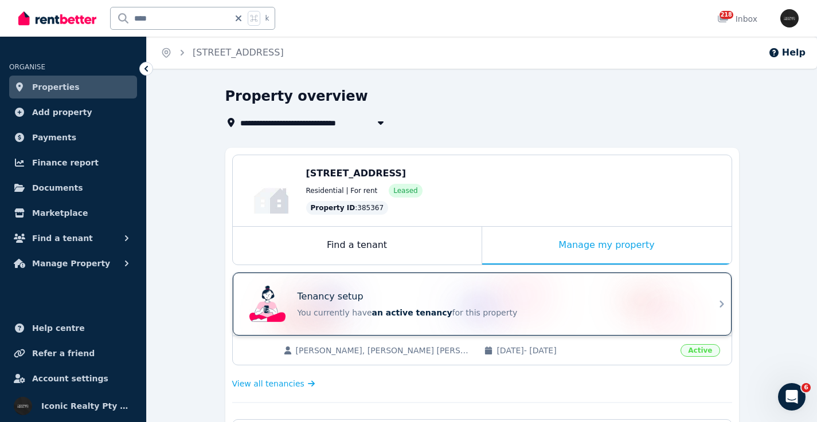
click at [414, 305] on div "Tenancy setup You currently have an active tenancy for this property" at bounding box center [497, 304] width 401 height 29
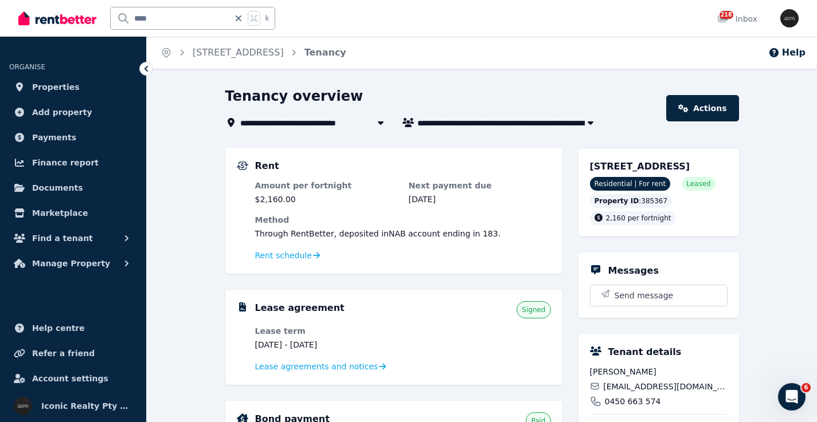
scroll to position [1, 0]
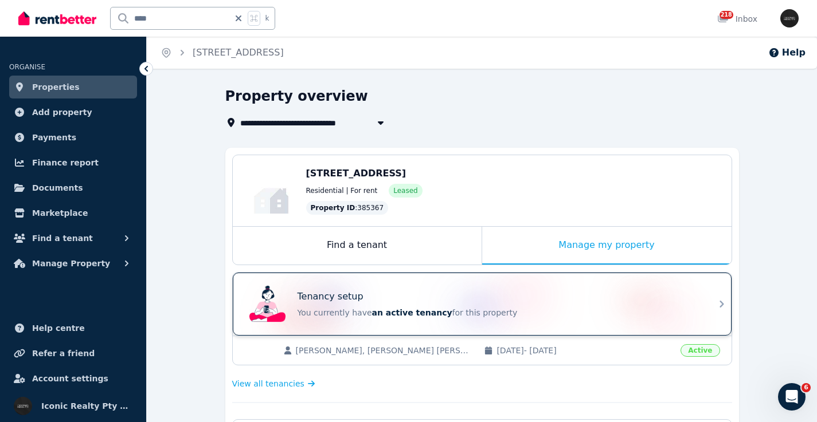
drag, startPoint x: 460, startPoint y: 290, endPoint x: 451, endPoint y: 278, distance: 15.1
click at [460, 290] on div "Tenancy setup" at bounding box center [497, 297] width 401 height 14
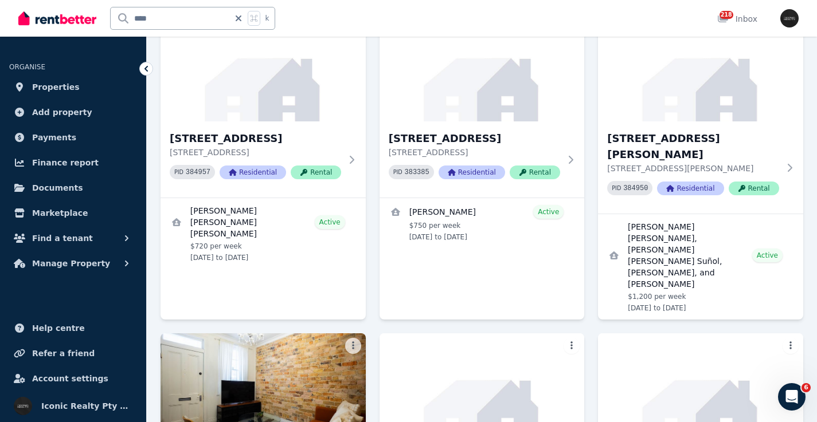
scroll to position [4946, 0]
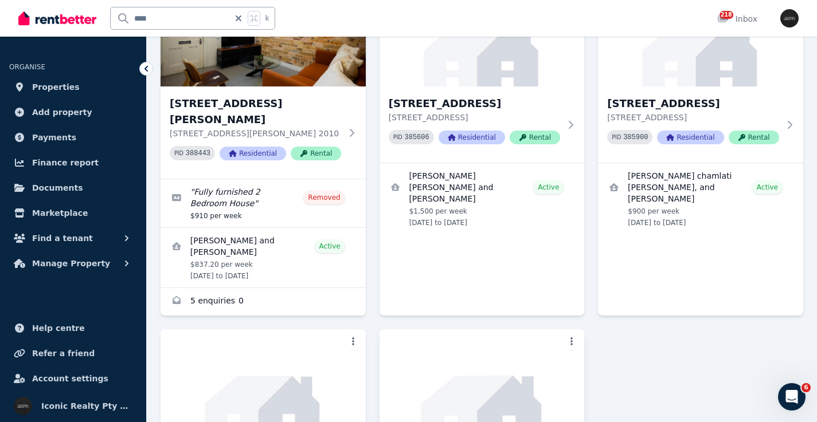
click at [458, 327] on img at bounding box center [481, 385] width 215 height 116
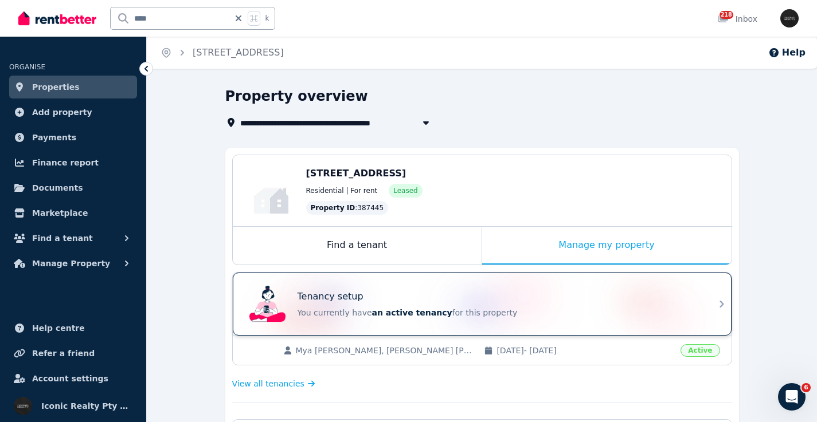
click at [458, 287] on div "Tenancy setup You currently have an active tenancy for this property" at bounding box center [472, 304] width 454 height 46
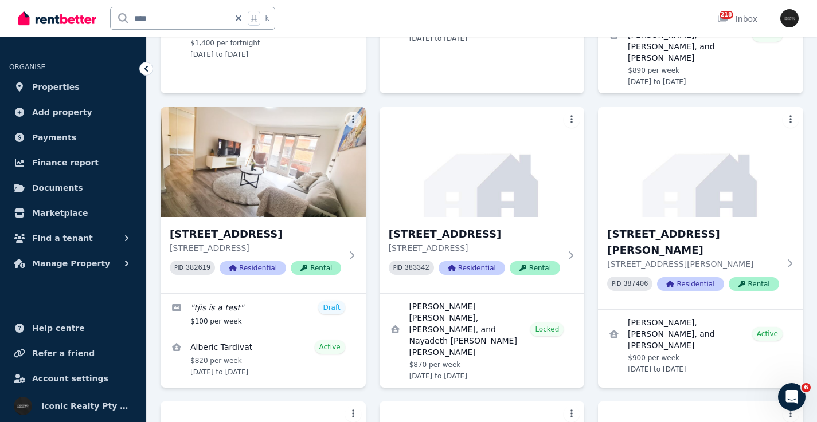
scroll to position [4946, 0]
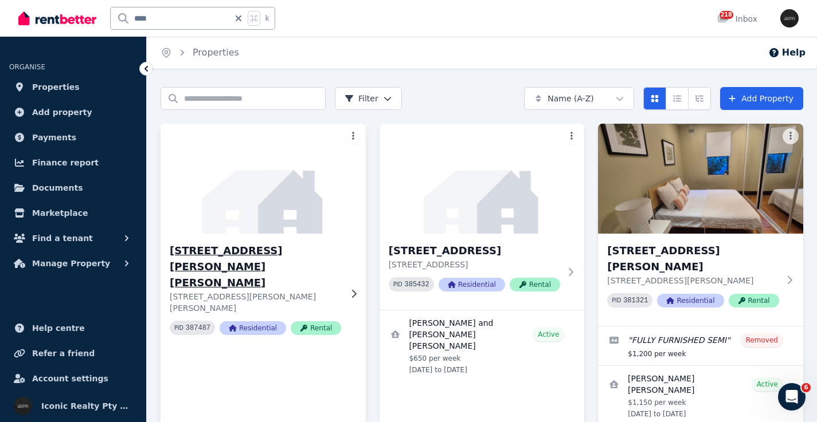
click at [284, 151] on img at bounding box center [262, 179] width 215 height 116
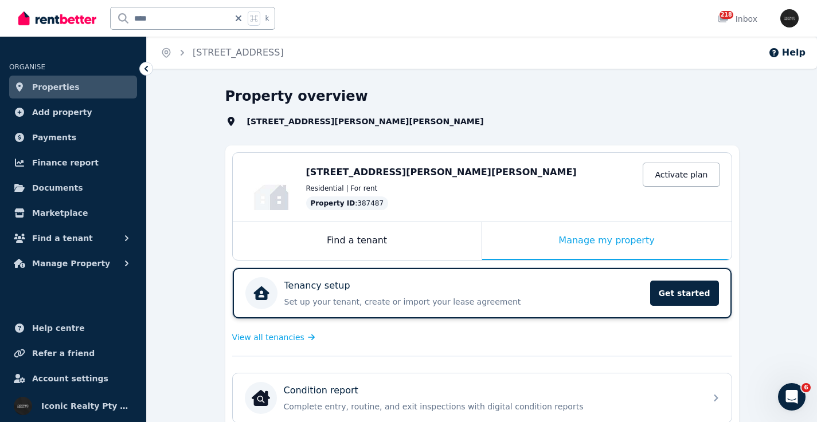
click at [508, 290] on div "Tenancy setup" at bounding box center [463, 286] width 359 height 14
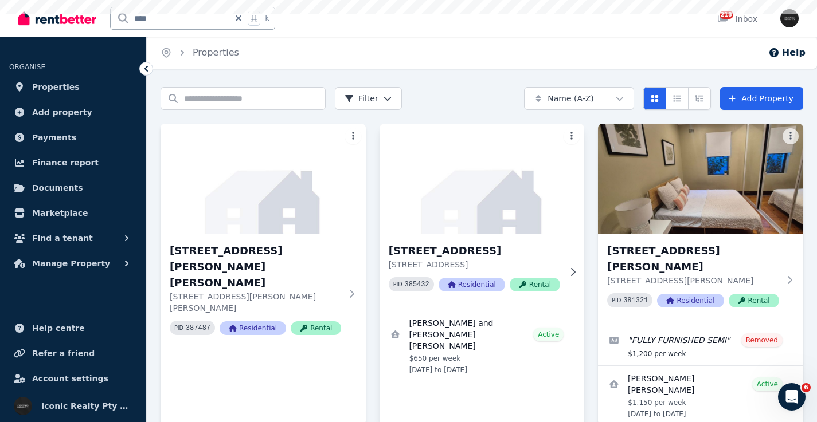
click at [433, 214] on img at bounding box center [481, 179] width 215 height 116
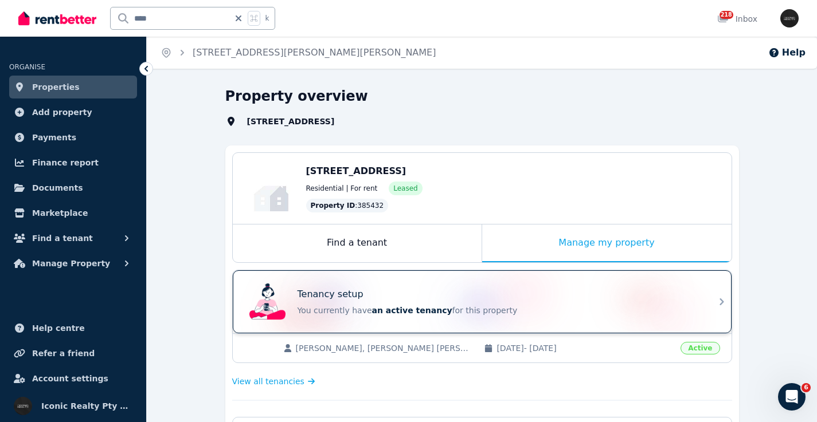
click at [527, 288] on div "Tenancy setup" at bounding box center [497, 295] width 401 height 14
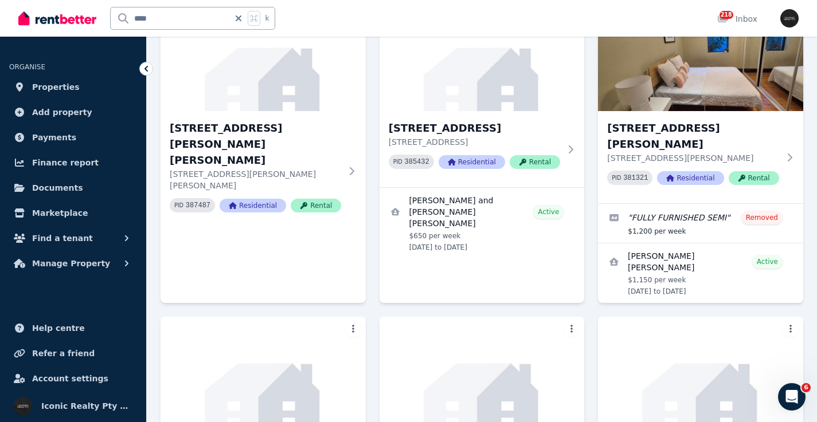
scroll to position [114, 0]
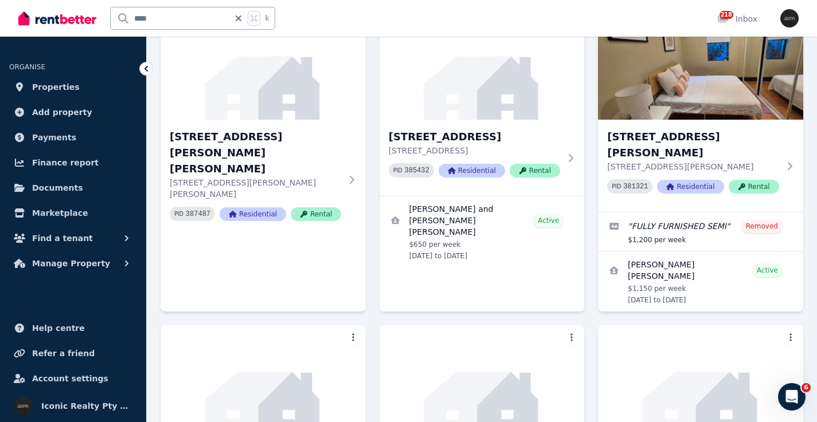
drag, startPoint x: 747, startPoint y: 78, endPoint x: 0, endPoint y: 230, distance: 762.5
click at [747, 78] on img at bounding box center [700, 65] width 205 height 110
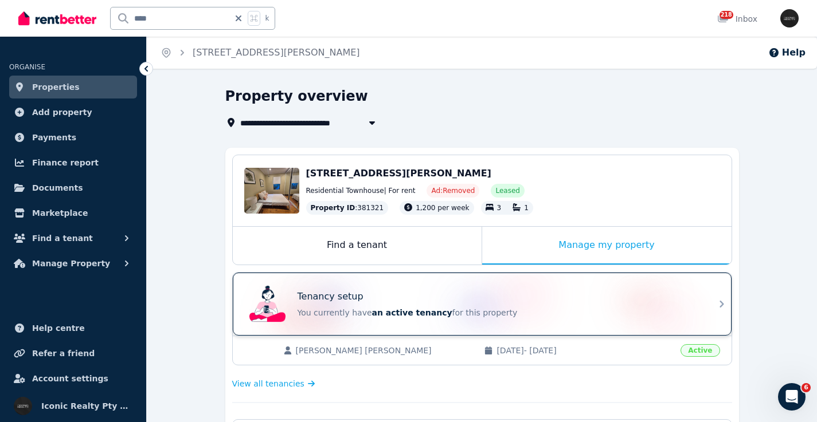
click at [307, 282] on div "Tenancy setup You currently have an active tenancy for this property" at bounding box center [472, 304] width 454 height 46
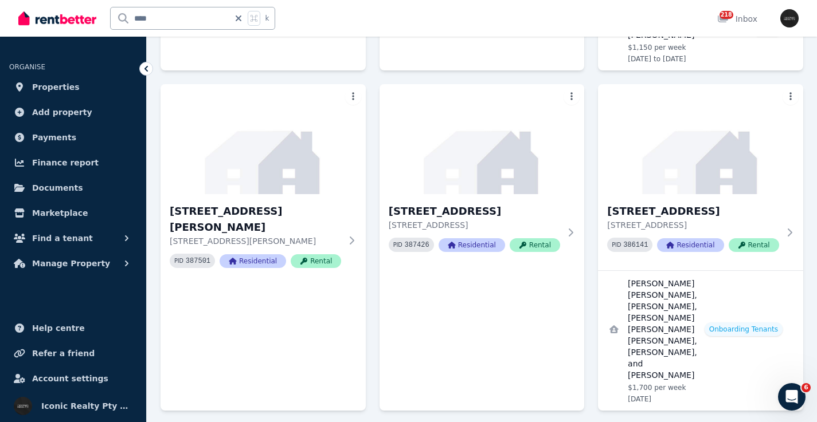
scroll to position [364, 0]
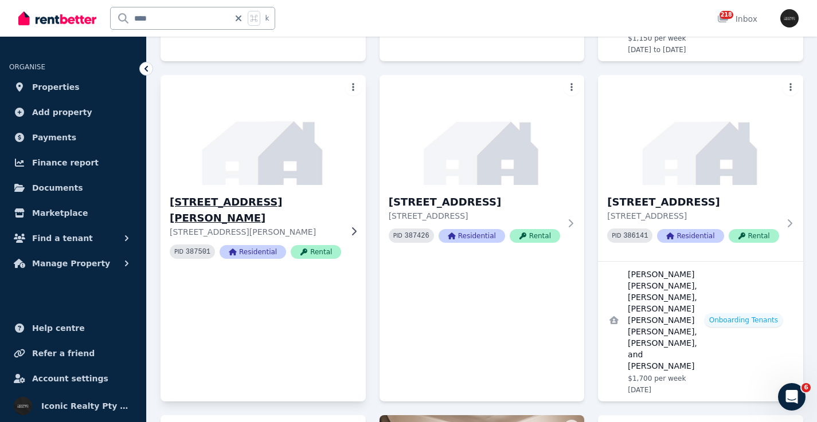
click at [325, 142] on img at bounding box center [262, 130] width 215 height 116
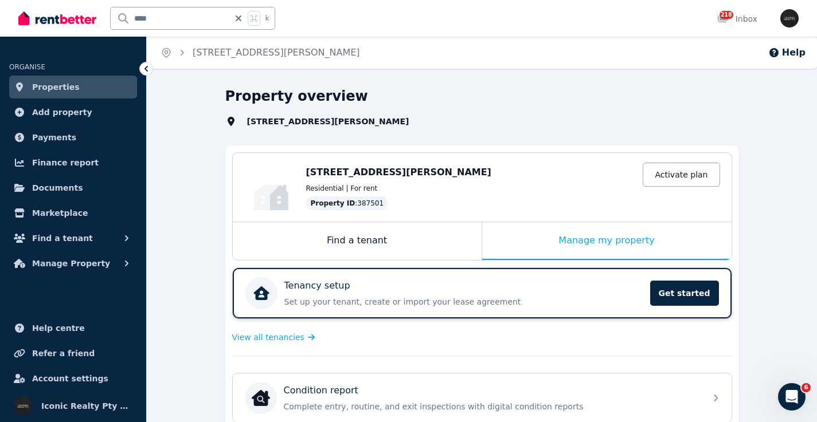
click at [484, 283] on div "Tenancy setup" at bounding box center [463, 286] width 359 height 14
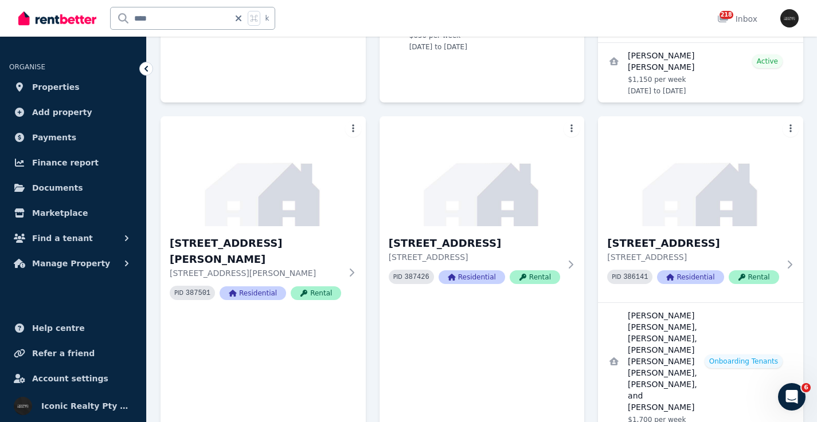
scroll to position [328, 0]
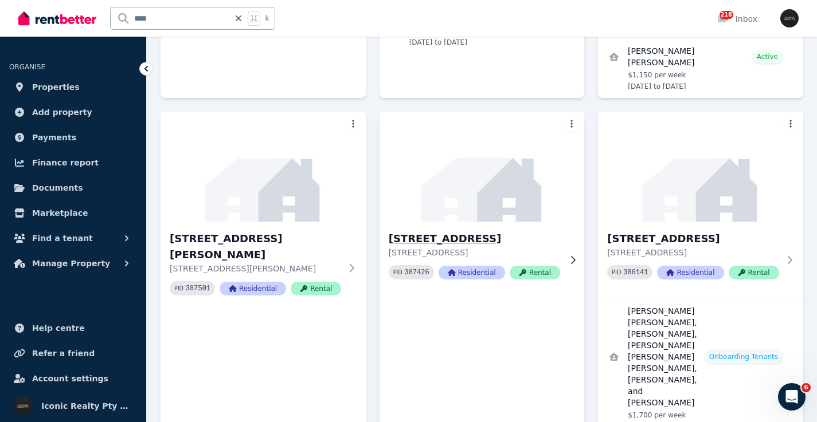
click at [517, 198] on img at bounding box center [481, 167] width 215 height 116
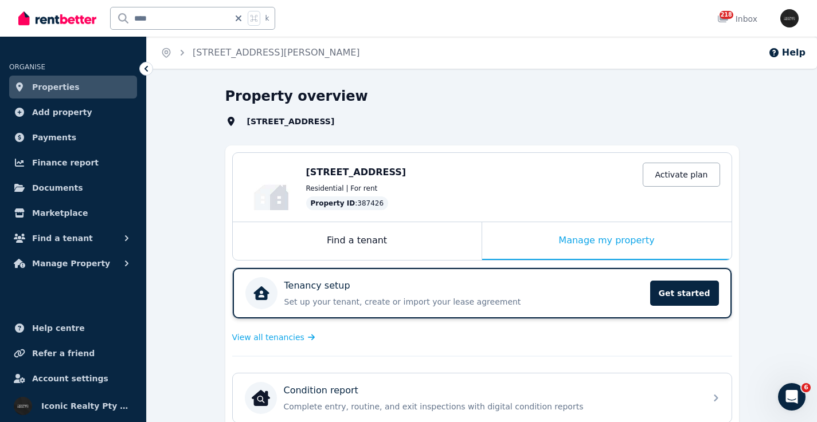
click at [476, 290] on div "Tenancy setup" at bounding box center [463, 286] width 359 height 14
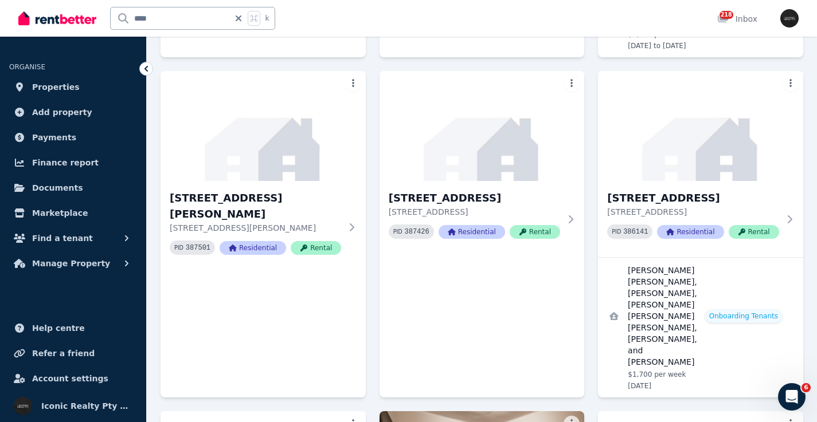
scroll to position [405, 0]
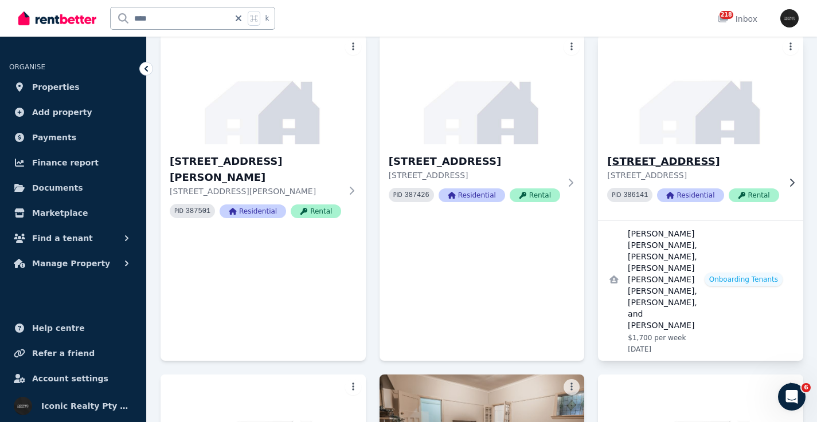
click at [750, 75] on img at bounding box center [700, 90] width 215 height 116
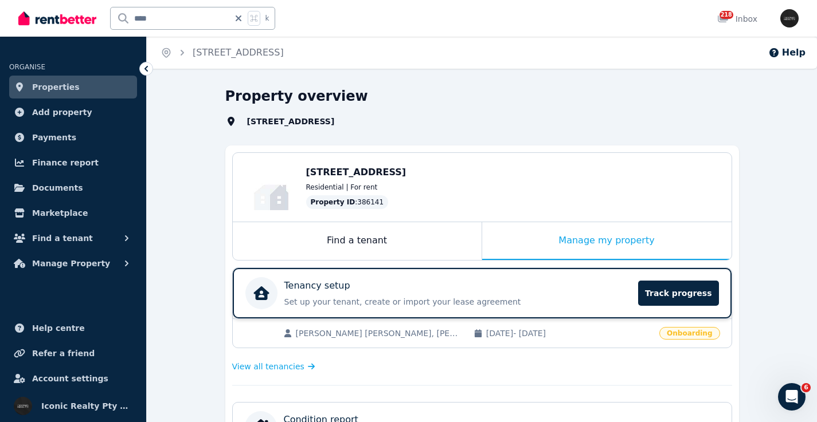
click at [521, 280] on div "Tenancy setup Set up your tenant, create or import your lease agreement Track p…" at bounding box center [438, 293] width 386 height 32
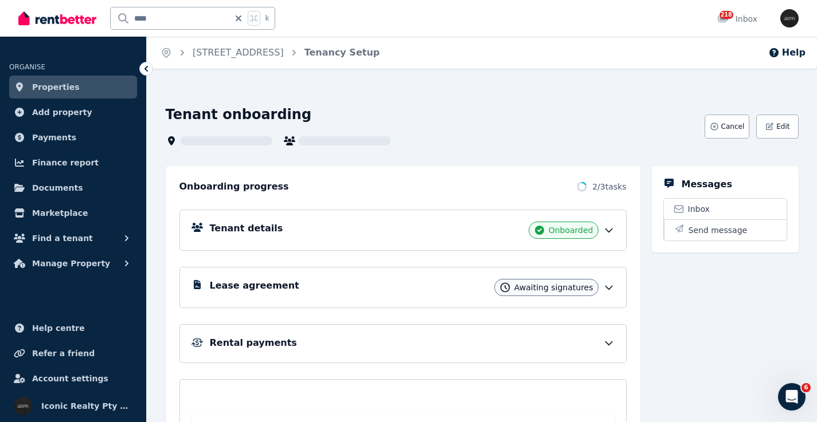
click at [305, 231] on div "Tenant details Onboarded" at bounding box center [412, 230] width 405 height 17
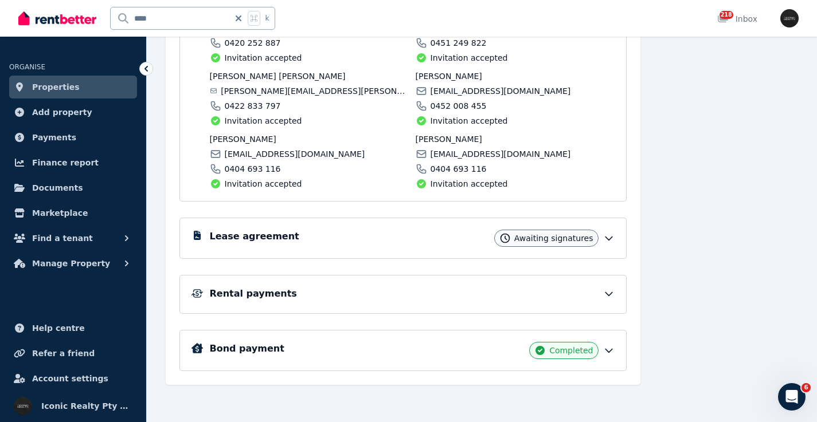
scroll to position [240, 0]
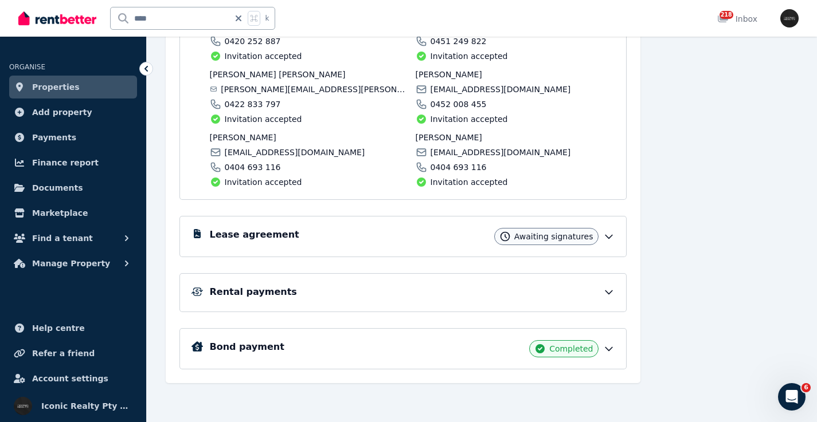
click at [611, 240] on icon at bounding box center [608, 236] width 11 height 11
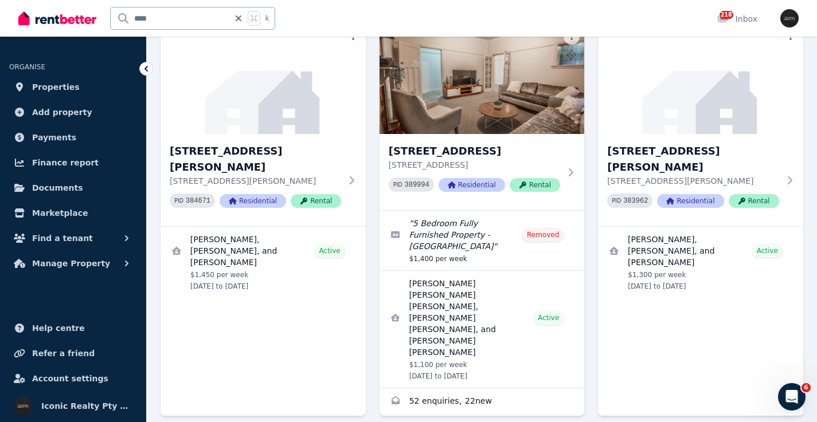
scroll to position [778, 0]
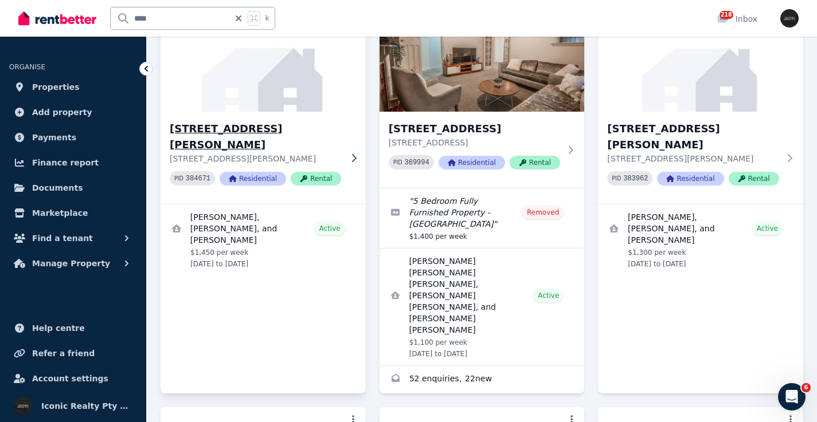
click at [236, 51] on img at bounding box center [262, 57] width 215 height 116
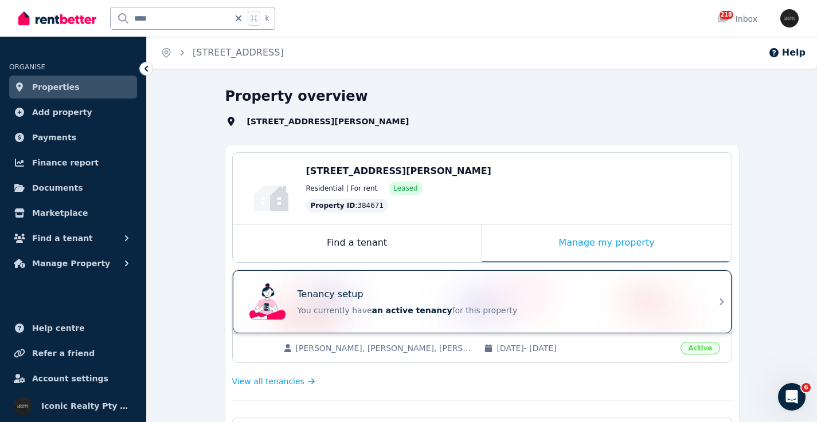
click at [497, 295] on div "Tenancy setup" at bounding box center [497, 295] width 401 height 14
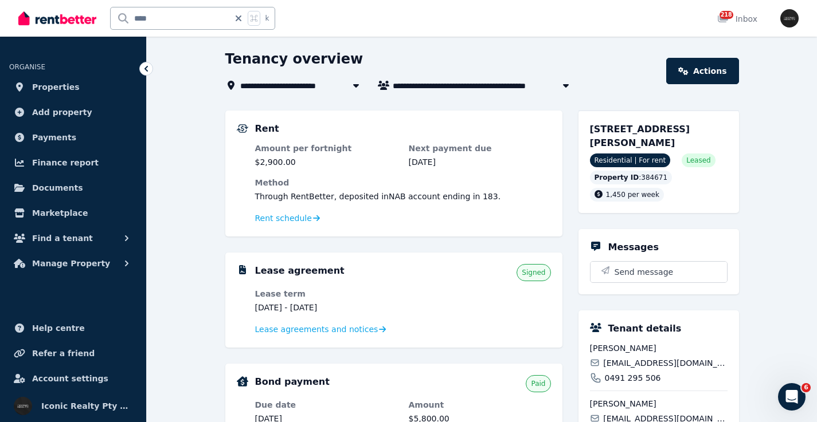
scroll to position [48, 0]
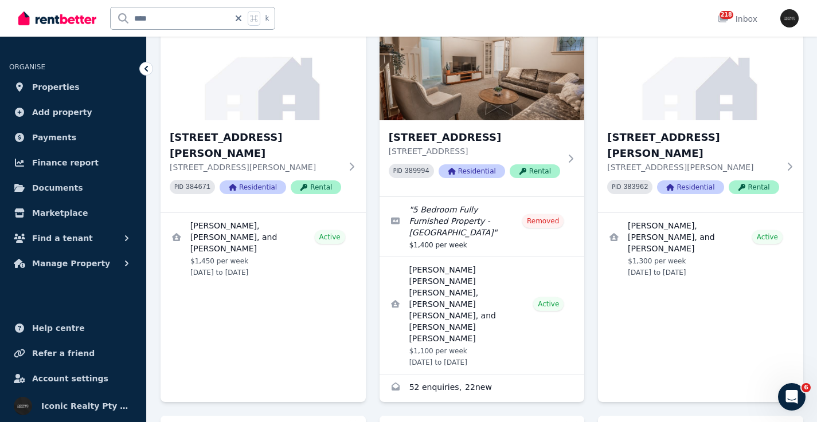
scroll to position [719, 0]
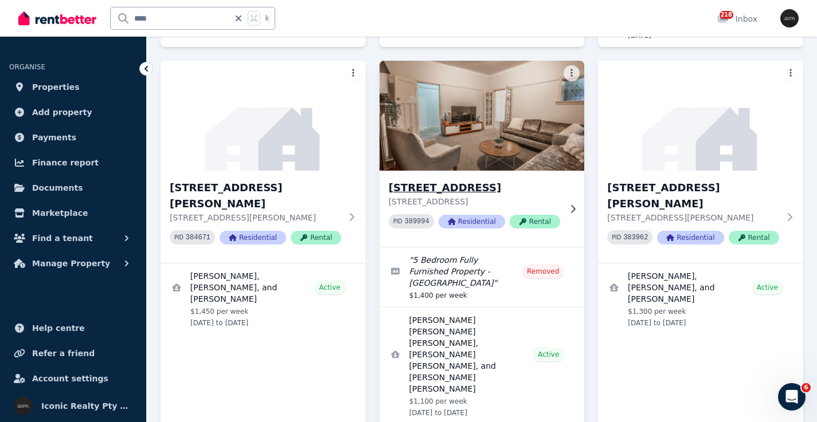
click at [466, 128] on img at bounding box center [481, 116] width 215 height 116
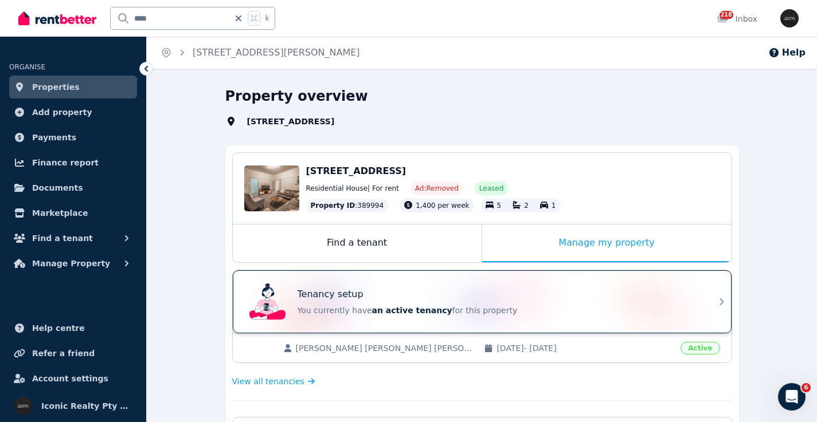
click at [481, 295] on div "Tenancy setup" at bounding box center [497, 295] width 401 height 14
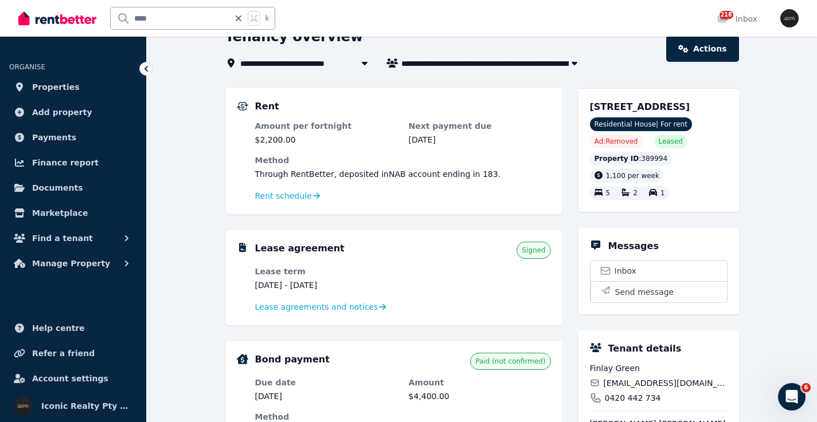
scroll to position [56, 0]
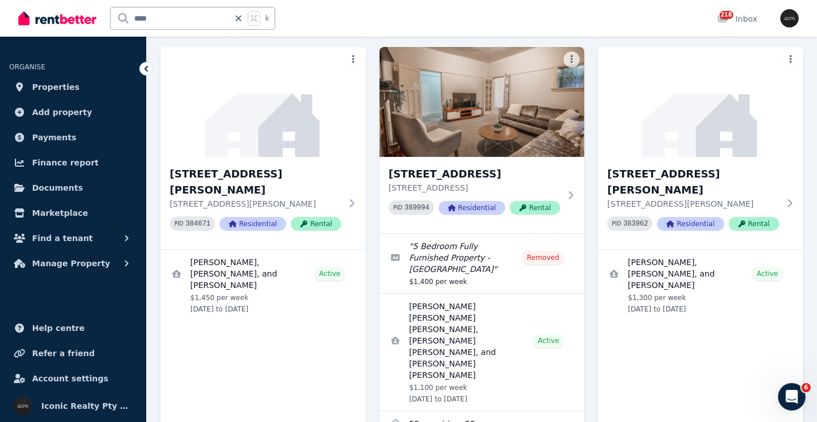
scroll to position [770, 0]
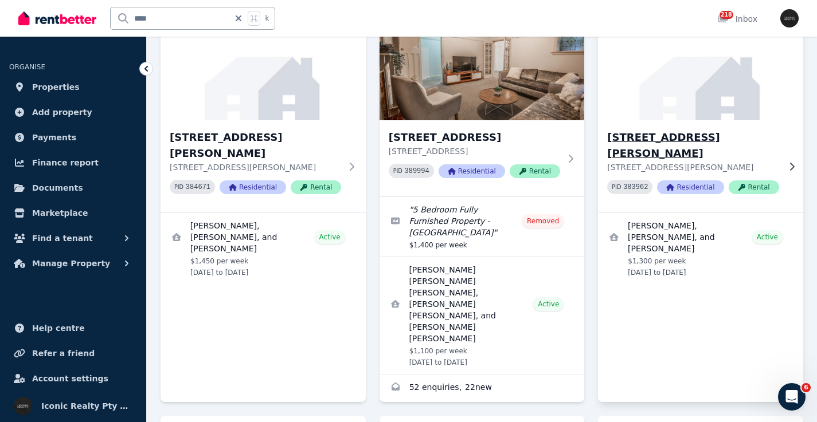
click at [658, 120] on div "80A Barker St, Kingsford - 56 80A Barker St, Kingsford NSW 2032 PID 383962 Resi…" at bounding box center [700, 166] width 205 height 92
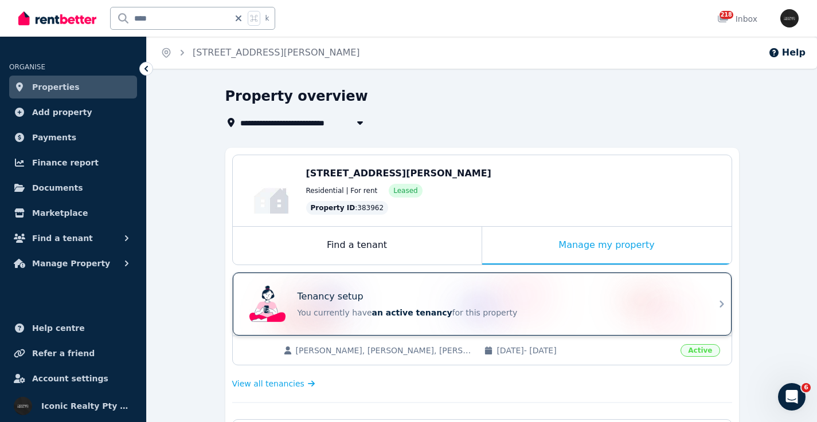
click at [489, 302] on div "Tenancy setup" at bounding box center [497, 297] width 401 height 14
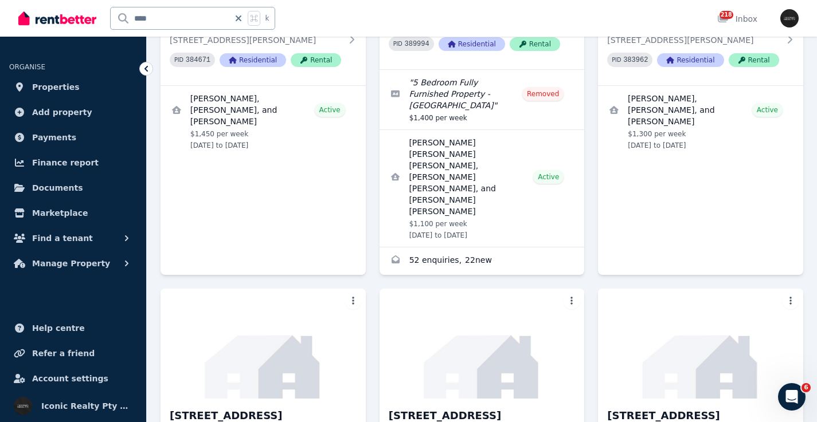
scroll to position [1002, 0]
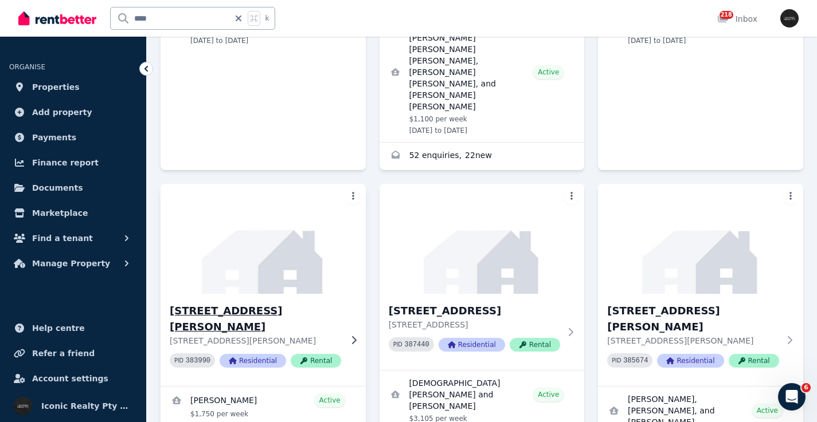
click at [195, 195] on img at bounding box center [262, 239] width 215 height 116
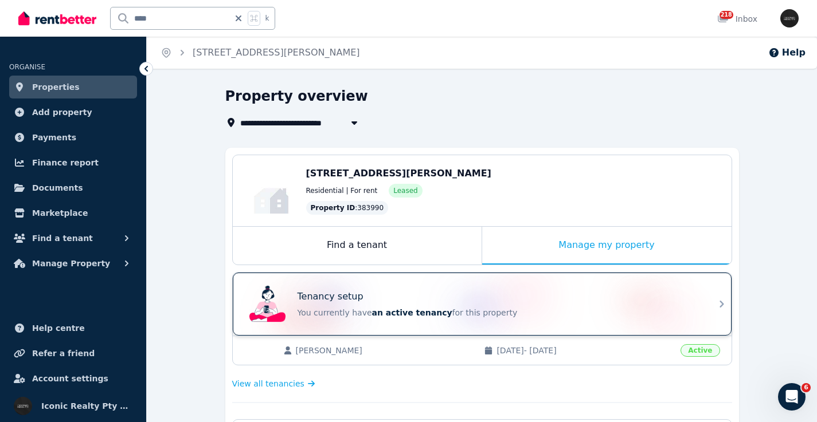
click at [341, 305] on div "Tenancy setup You currently have an active tenancy for this property" at bounding box center [497, 304] width 401 height 29
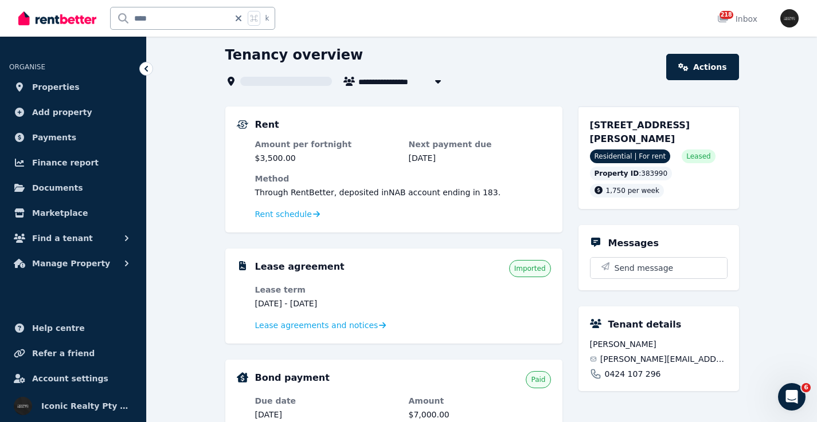
scroll to position [75, 0]
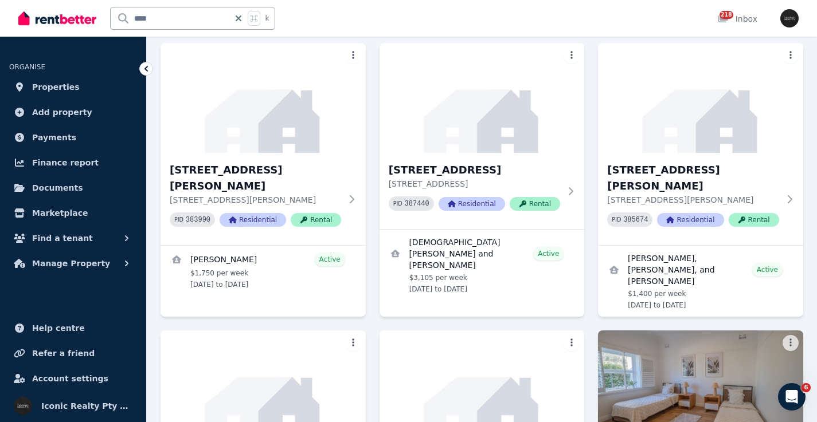
scroll to position [1147, 0]
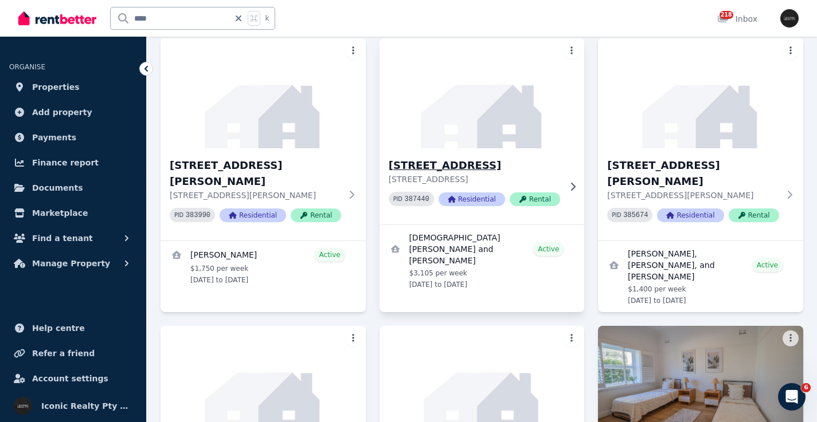
click at [469, 148] on div "87 Coogee Bay Rd, Coogee # 115 87 Coogee Bay Rd, Coogee NSW 2034 PID 387440 Res…" at bounding box center [481, 186] width 205 height 76
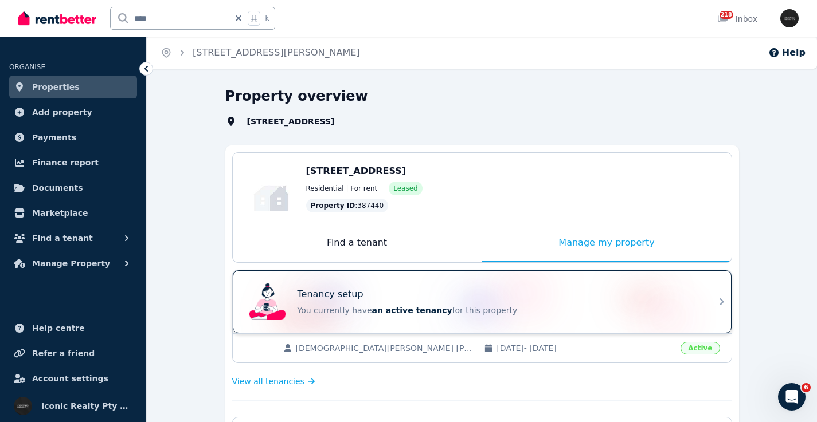
click at [448, 289] on div "Tenancy setup" at bounding box center [497, 295] width 401 height 14
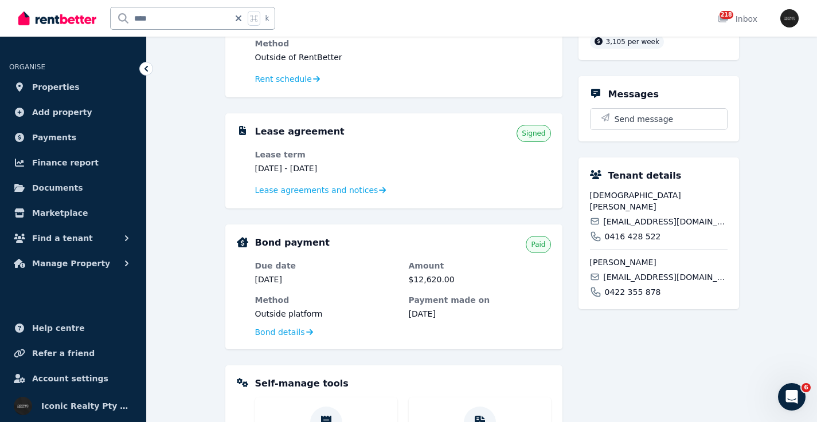
scroll to position [314, 0]
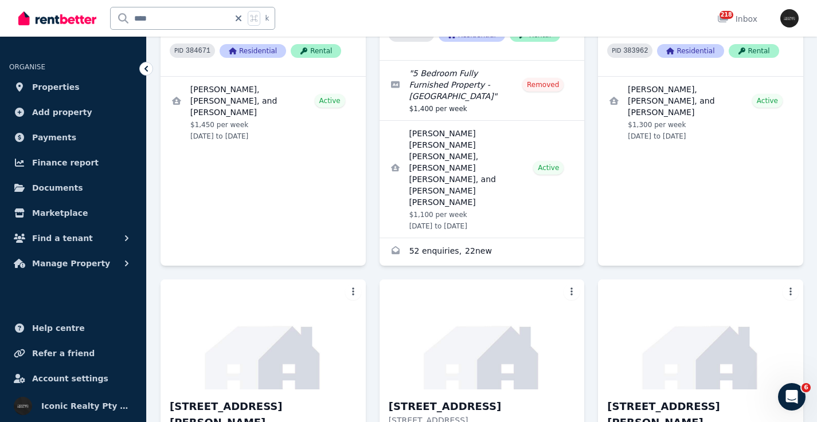
scroll to position [920, 0]
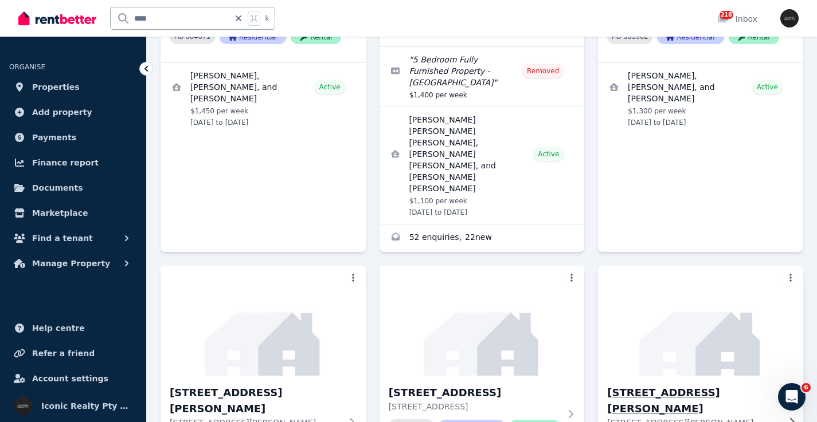
click at [723, 263] on img at bounding box center [700, 321] width 215 height 116
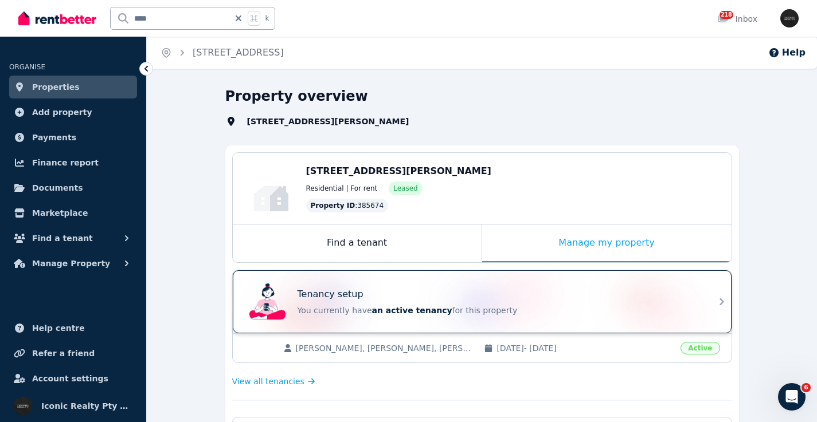
click at [500, 291] on div "Tenancy setup" at bounding box center [497, 295] width 401 height 14
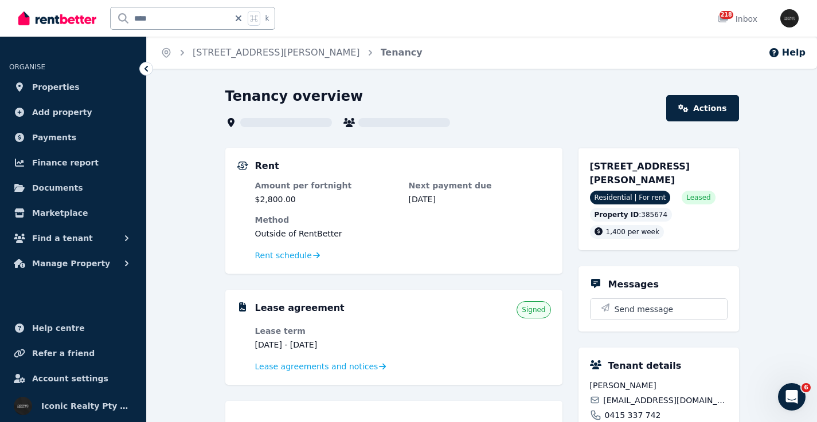
scroll to position [49, 0]
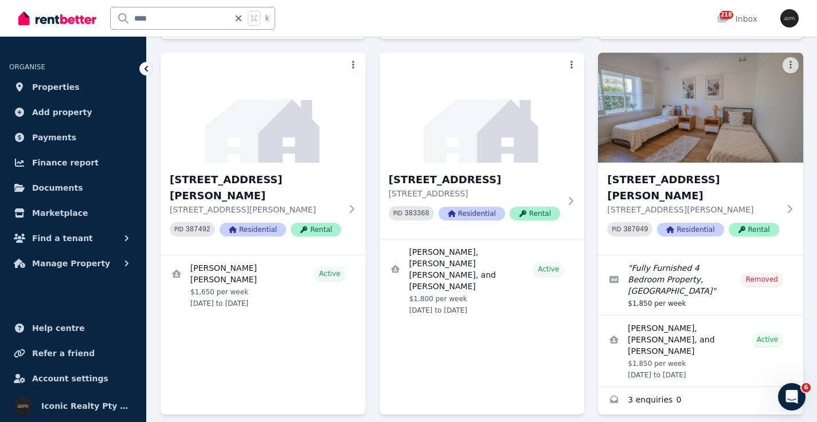
scroll to position [1425, 0]
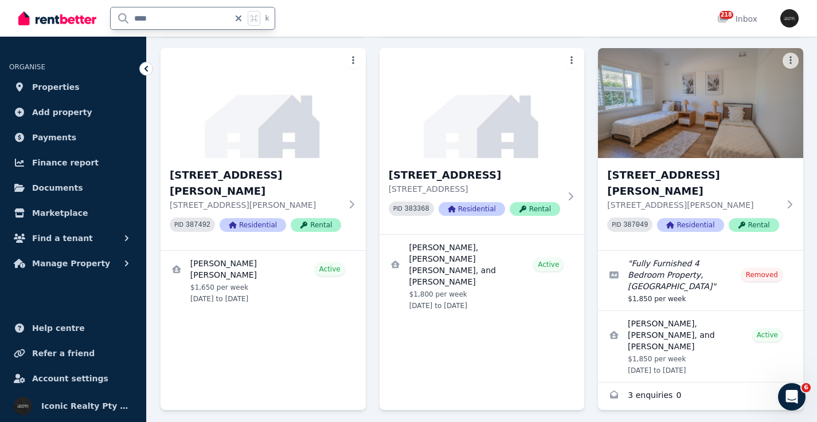
drag, startPoint x: 138, startPoint y: 23, endPoint x: 128, endPoint y: 23, distance: 9.8
click at [128, 23] on input "****" at bounding box center [170, 18] width 119 height 22
click at [85, 25] on div "**** k" at bounding box center [149, 18] width 262 height 37
drag, startPoint x: 149, startPoint y: 14, endPoint x: 92, endPoint y: 7, distance: 57.6
click at [92, 7] on div "**** k" at bounding box center [149, 18] width 262 height 37
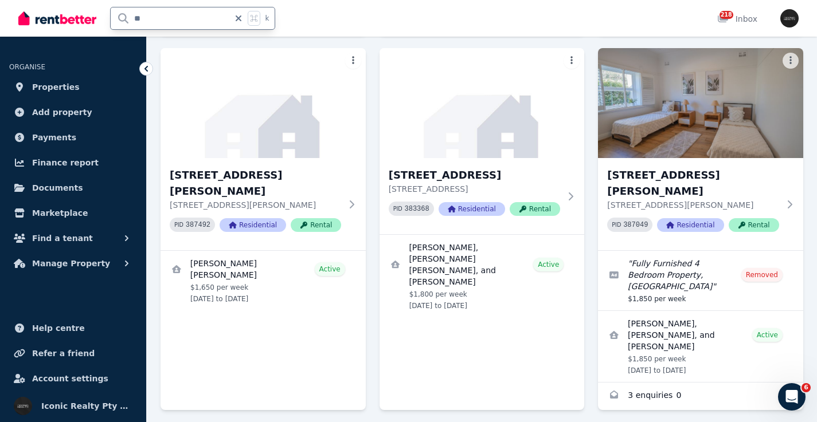
type input "**"
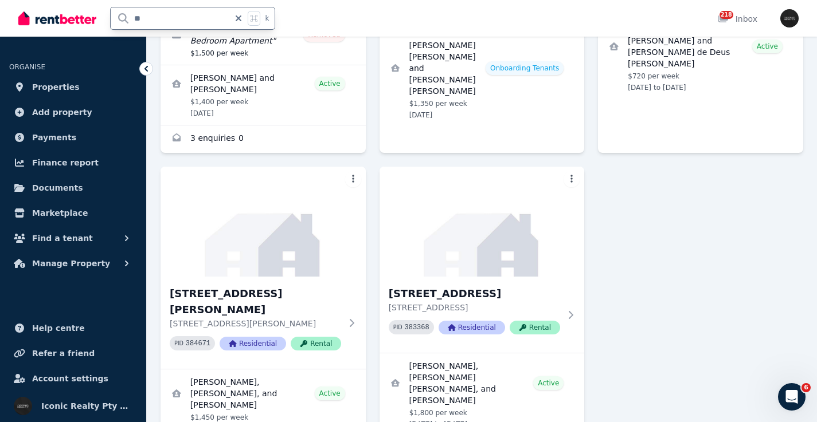
scroll to position [686, 0]
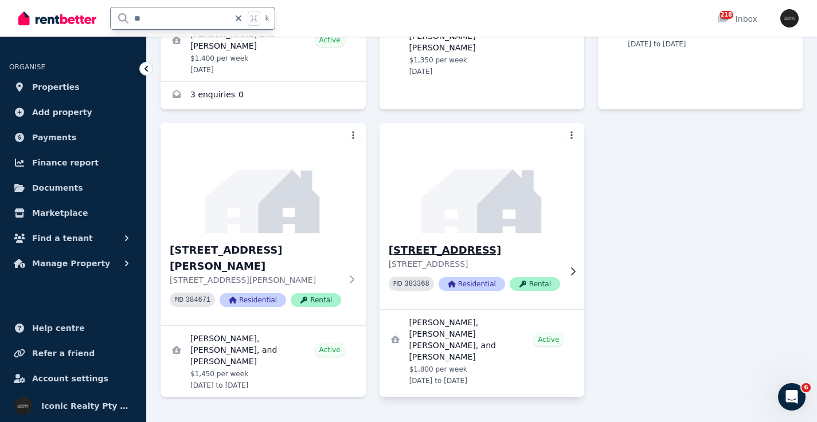
click at [528, 228] on img at bounding box center [481, 178] width 215 height 116
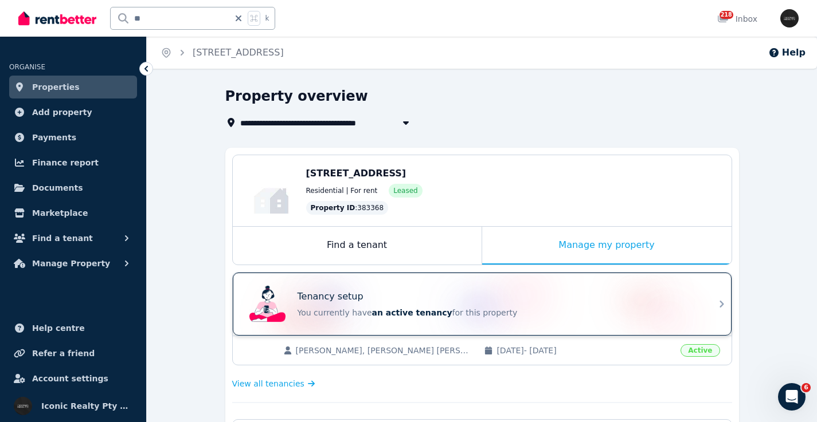
click at [543, 293] on div "Tenancy setup" at bounding box center [497, 297] width 401 height 14
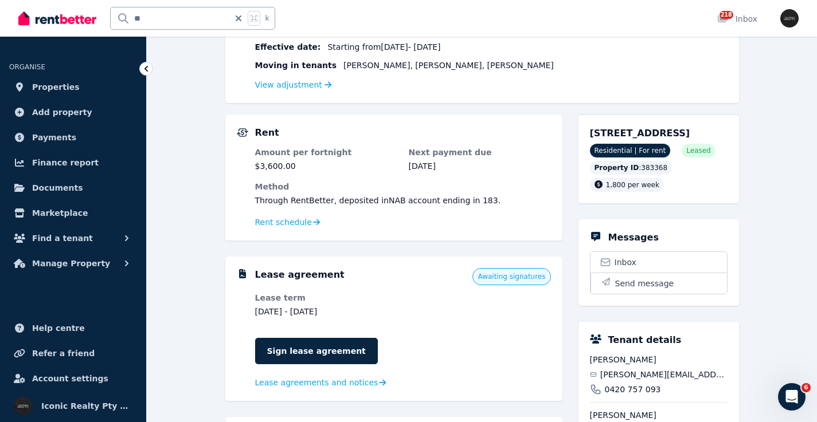
scroll to position [191, 0]
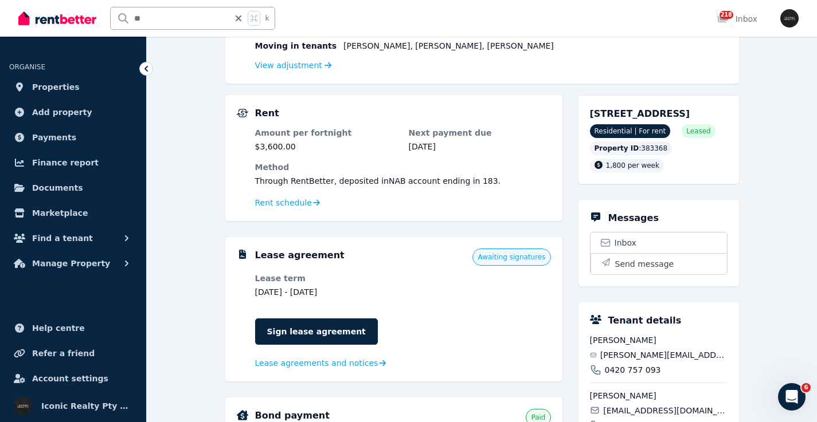
drag, startPoint x: 352, startPoint y: 287, endPoint x: 246, endPoint y: 280, distance: 106.2
click at [240, 292] on div "Lease agreement Awaiting signatures Lease term 9 Sep 2024 - 9 Sep 2025 Sign lea…" at bounding box center [394, 309] width 314 height 121
copy dd "9 Sep 2024 - 9 Sep 2025"
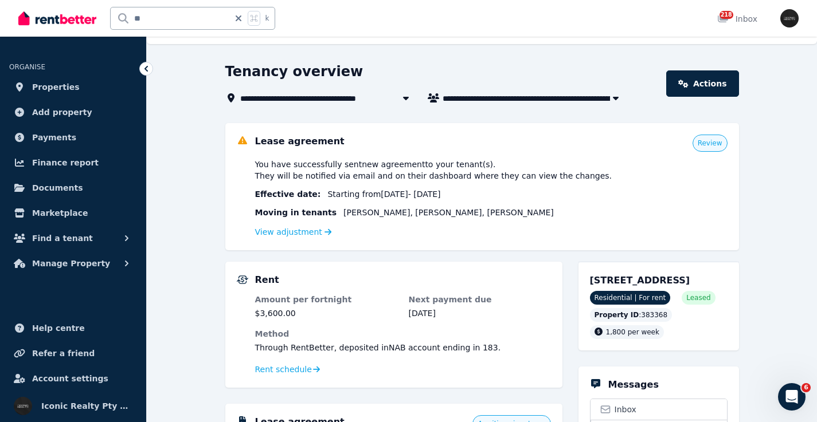
scroll to position [0, 0]
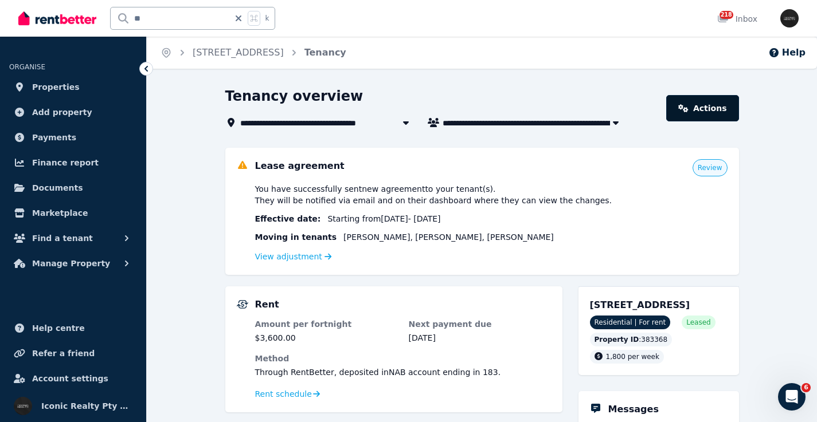
click at [702, 109] on link "Actions" at bounding box center [702, 108] width 72 height 26
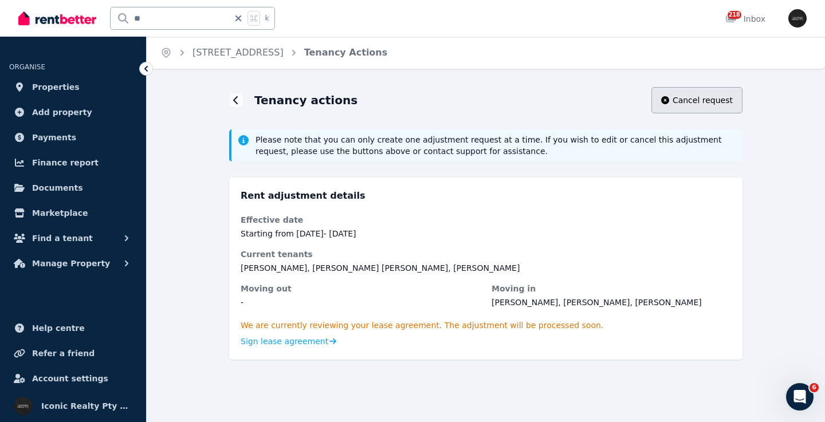
click at [707, 92] on button "Cancel request" at bounding box center [697, 100] width 91 height 26
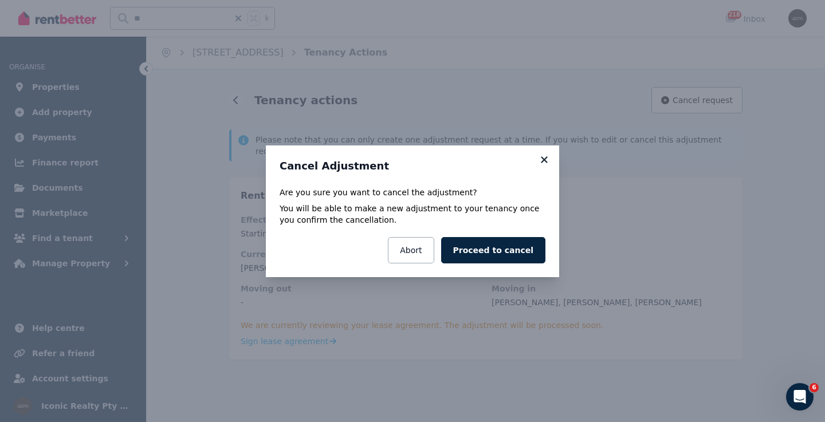
click at [546, 158] on icon at bounding box center [544, 159] width 6 height 6
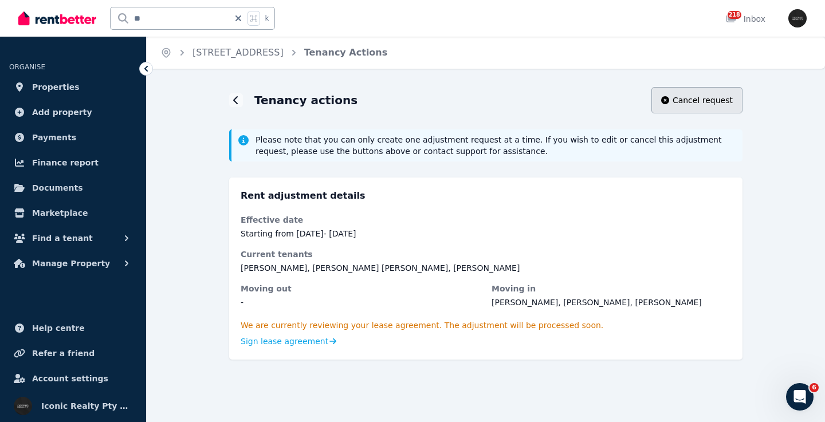
click at [724, 103] on span "Cancel request" at bounding box center [703, 100] width 60 height 11
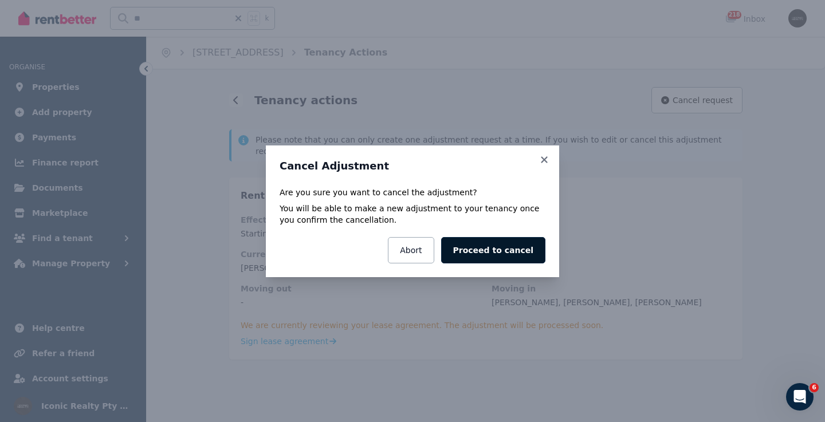
click at [513, 244] on button "Proceed to cancel" at bounding box center [493, 250] width 104 height 26
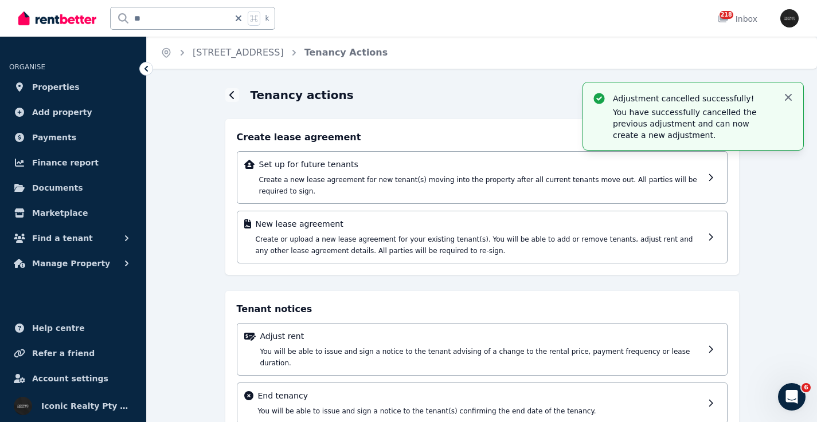
click at [786, 93] on icon "button" at bounding box center [787, 97] width 11 height 11
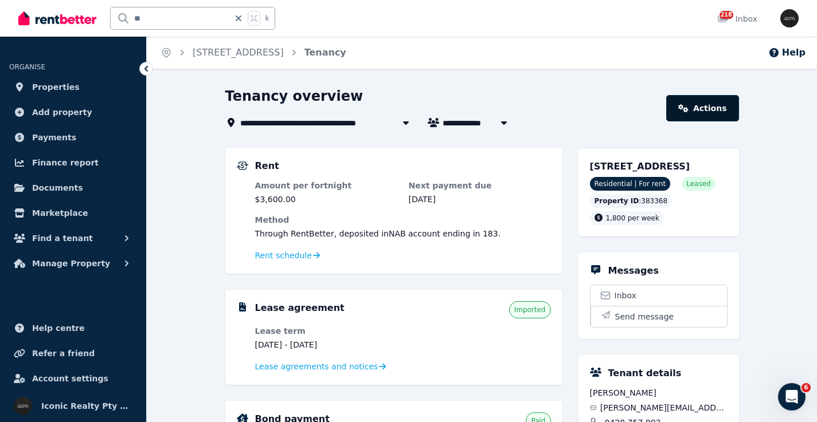
click at [694, 103] on link "Actions" at bounding box center [702, 108] width 72 height 26
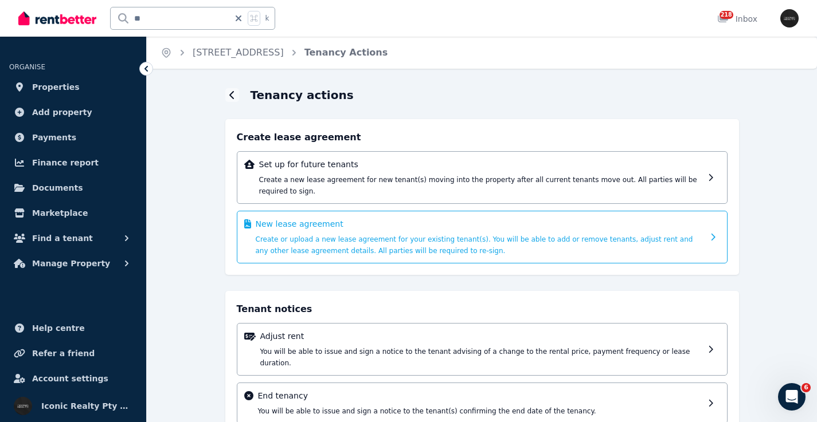
click at [407, 233] on div "New lease agreement Create or upload a new lease agreement for your existing te…" at bounding box center [480, 237] width 448 height 38
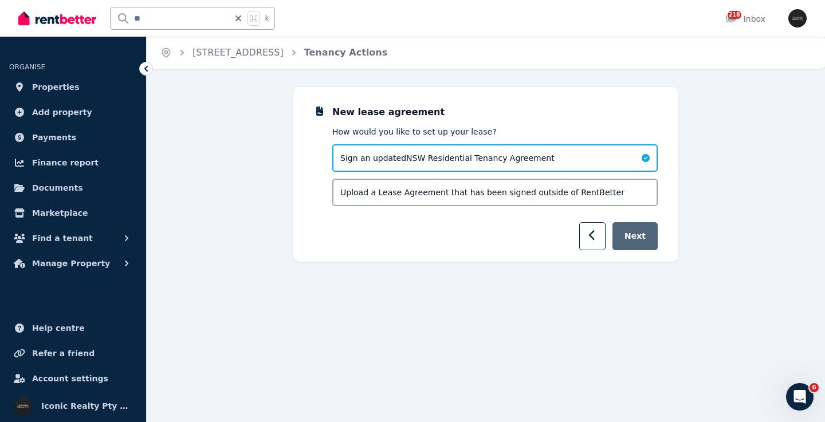
click at [640, 239] on button "Next" at bounding box center [635, 236] width 45 height 28
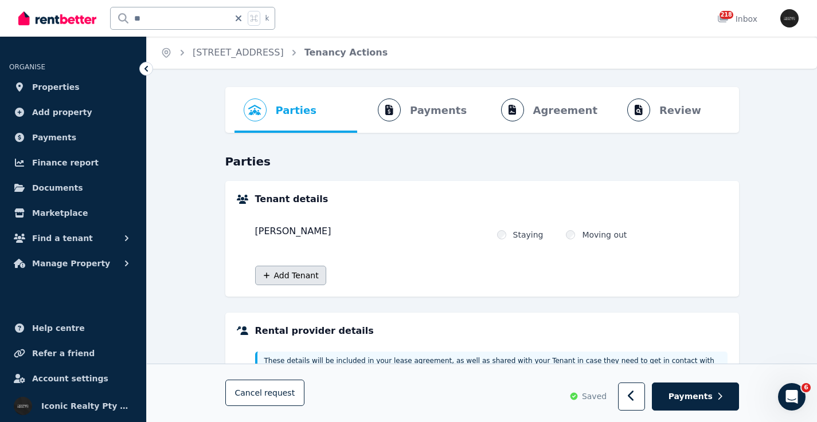
click at [304, 280] on button "Add Tenant" at bounding box center [290, 275] width 71 height 19
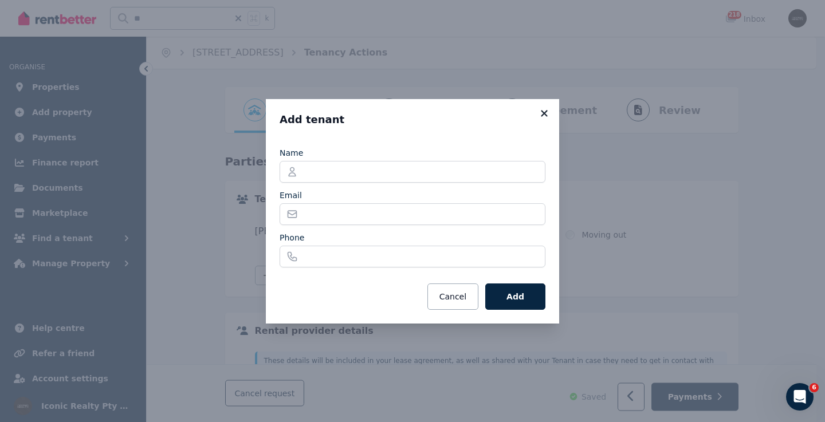
click at [546, 113] on icon at bounding box center [544, 113] width 6 height 6
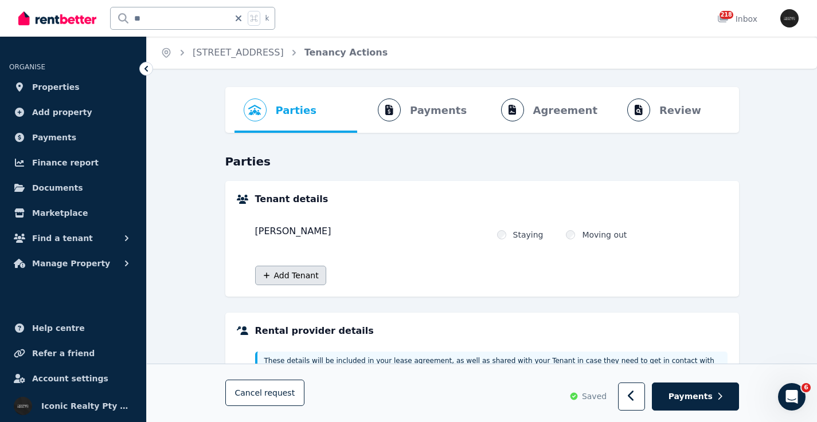
click at [304, 278] on button "Add Tenant" at bounding box center [290, 275] width 71 height 19
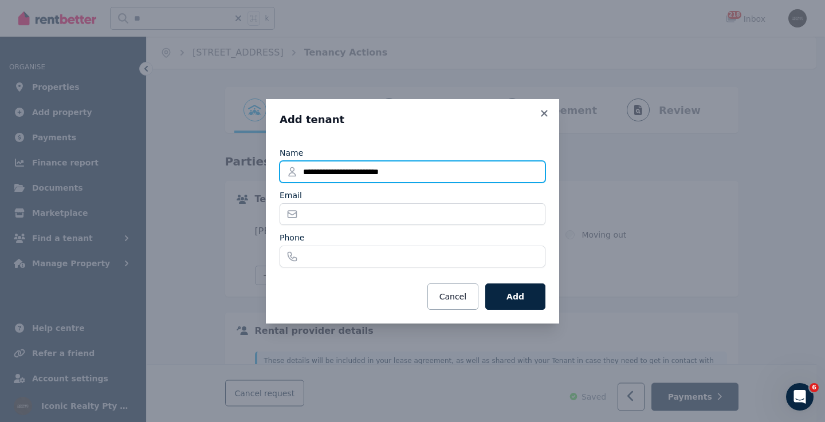
type input "**********"
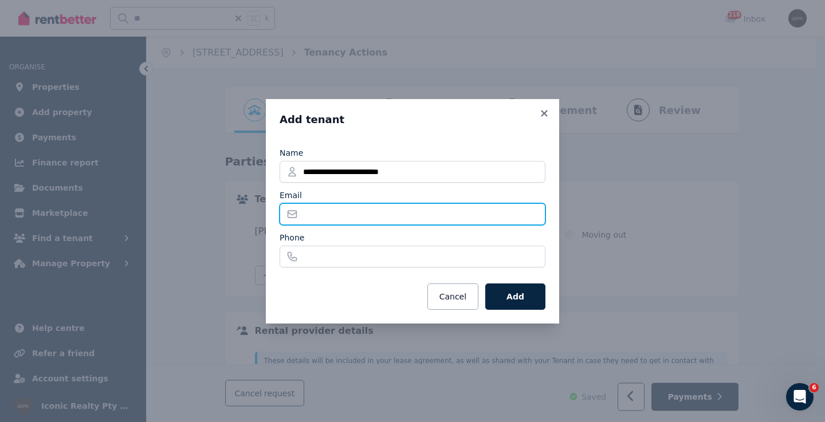
paste input "**********"
type input "**********"
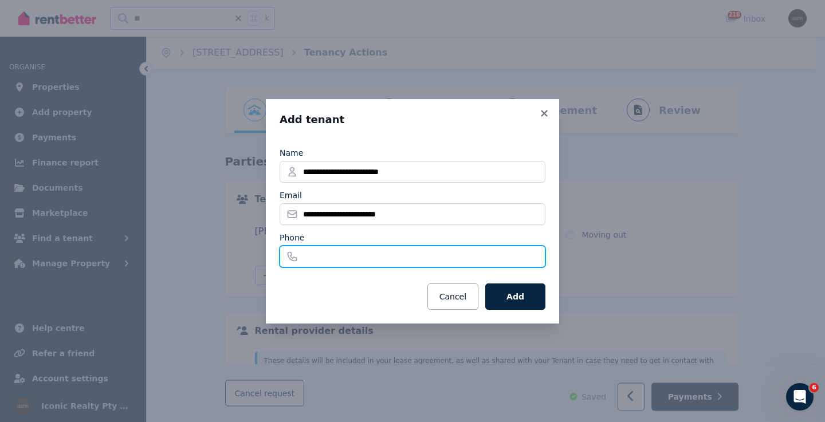
paste input "**********"
type input "**********"
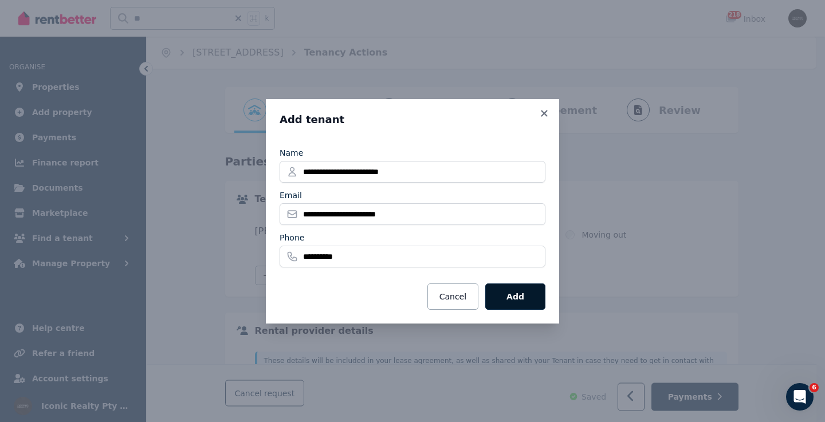
click at [512, 294] on button "Add" at bounding box center [515, 297] width 60 height 26
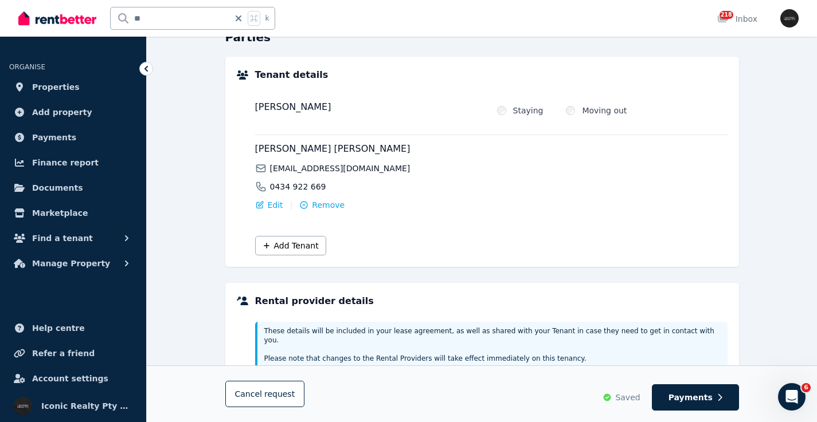
scroll to position [127, 0]
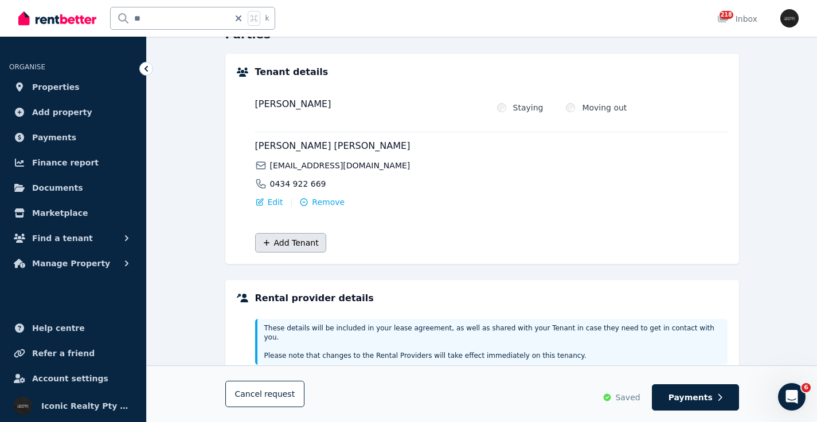
click at [290, 250] on button "Add Tenant" at bounding box center [290, 242] width 71 height 19
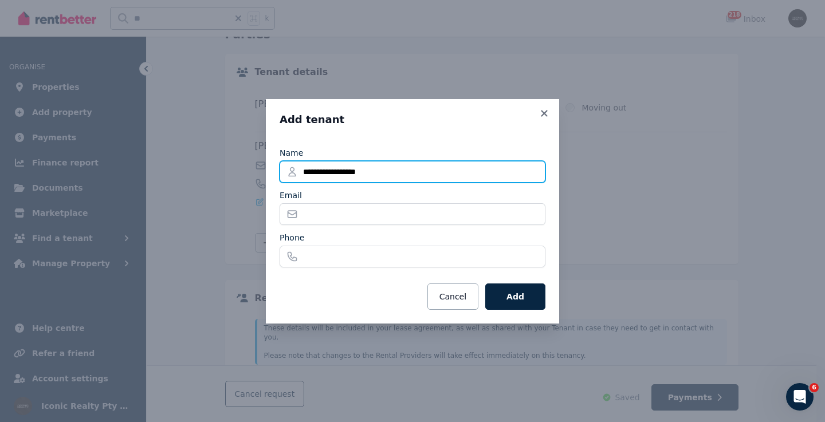
type input "**********"
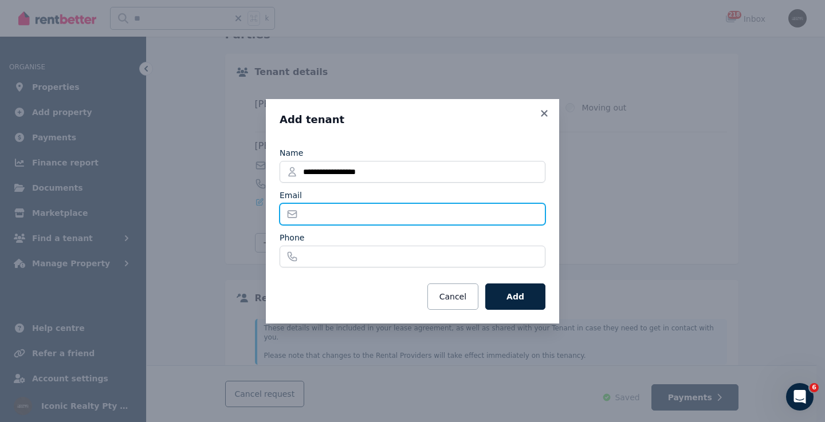
paste input "**********"
type input "**********"
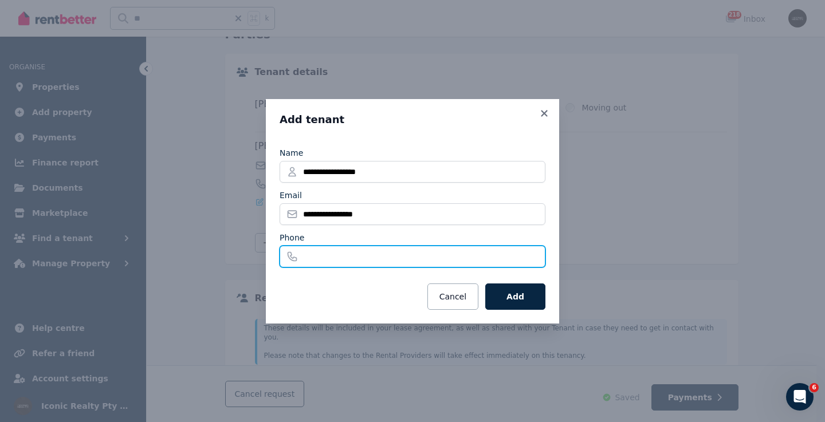
paste input "**********"
type input "**********"
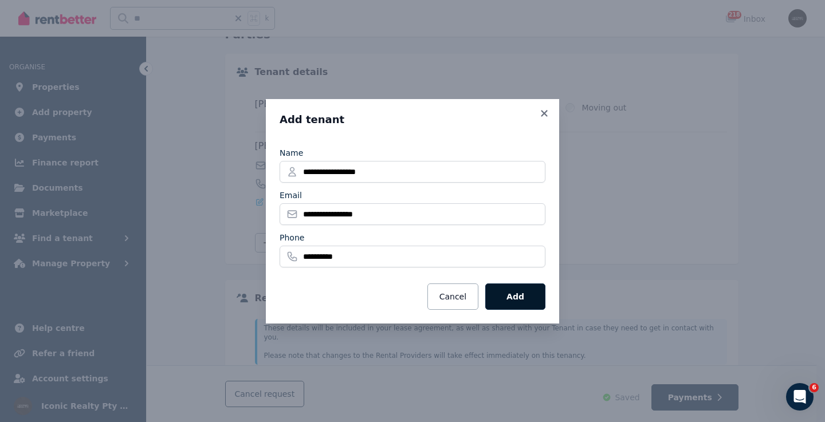
click at [508, 294] on button "Add" at bounding box center [515, 297] width 60 height 26
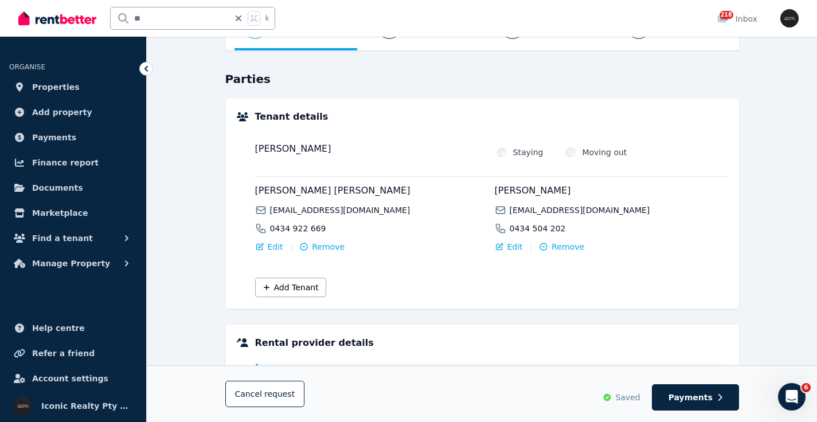
scroll to position [80, 0]
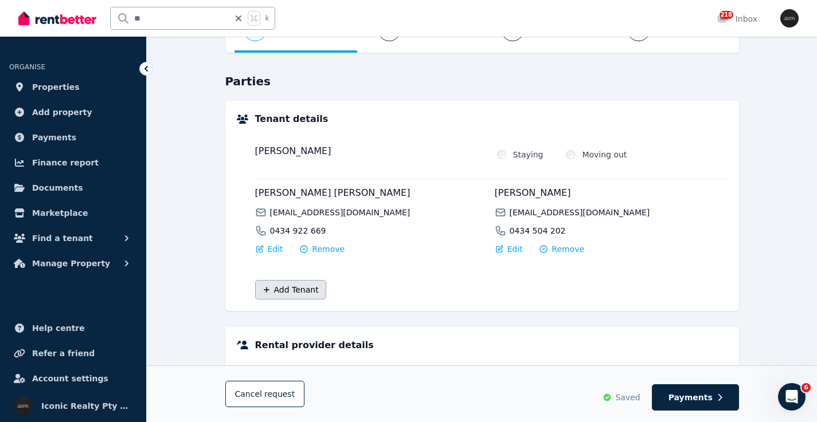
click at [287, 292] on button "Add Tenant" at bounding box center [290, 289] width 71 height 19
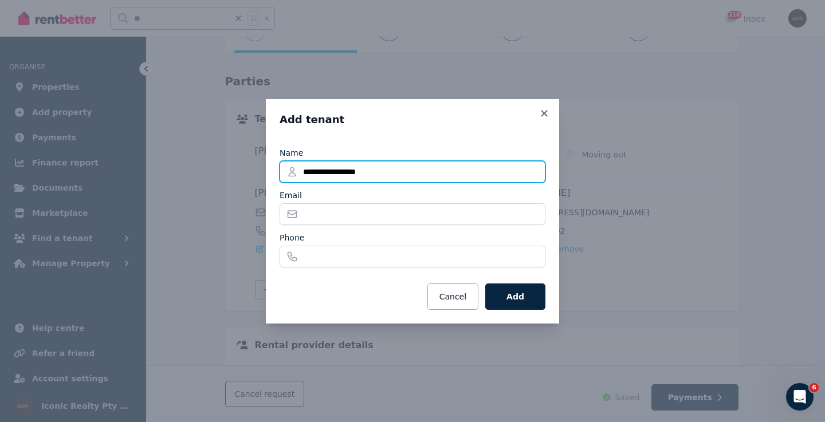
type input "**********"
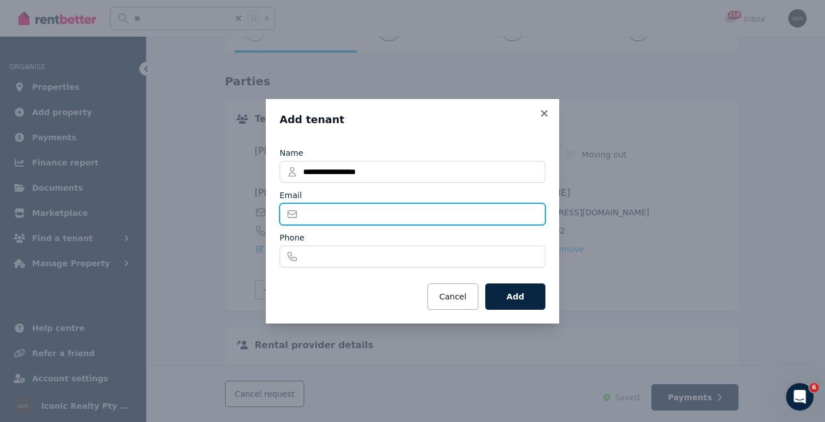
paste input "**********"
type input "**********"
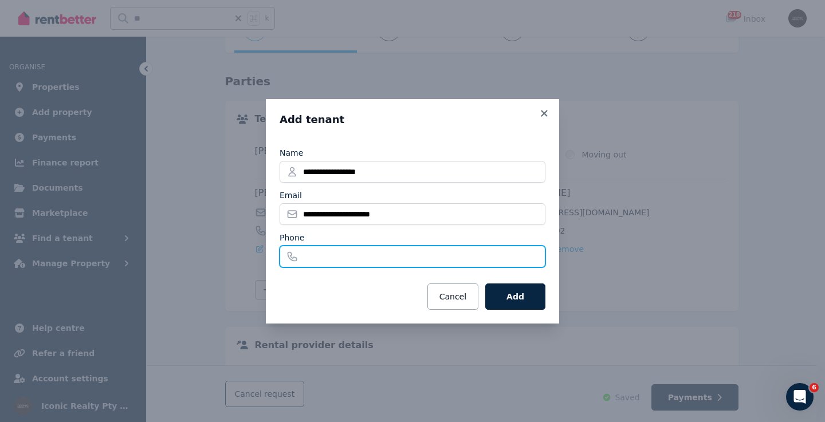
paste input "**********"
type input "**********"
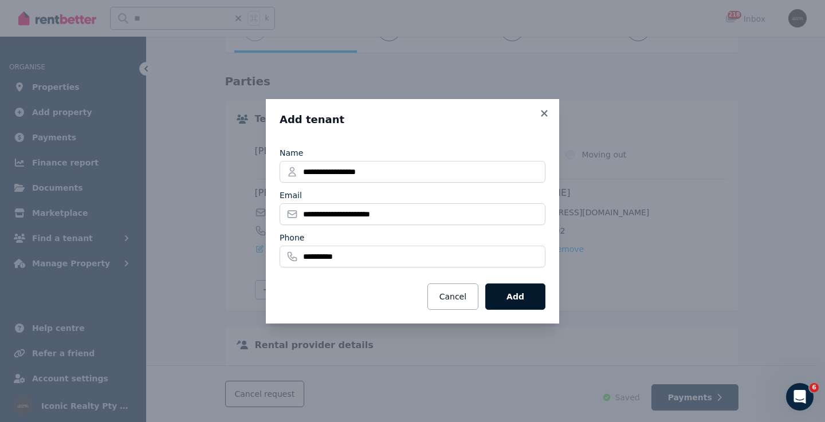
click at [515, 296] on button "Add" at bounding box center [515, 297] width 60 height 26
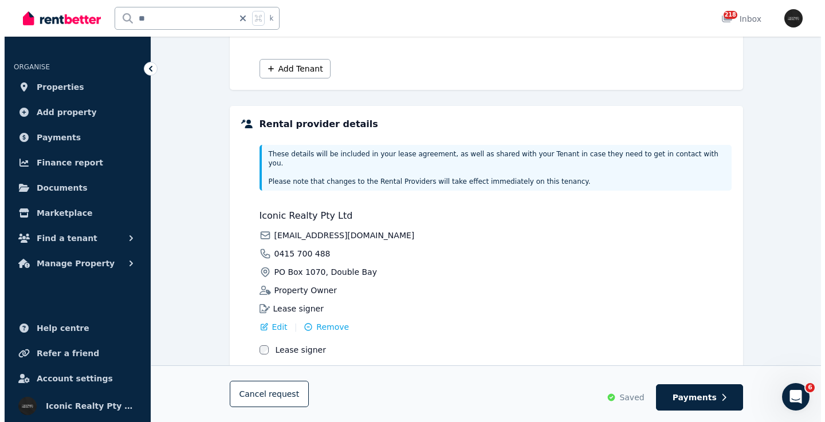
scroll to position [428, 0]
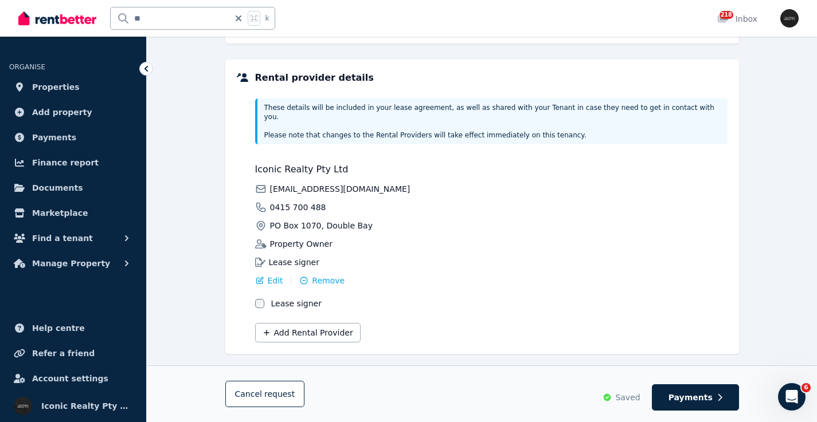
click at [313, 334] on div "Rental provider details These details will be included in your lease agreement,…" at bounding box center [481, 207] width 513 height 295
click at [325, 275] on span "Remove" at bounding box center [328, 280] width 33 height 11
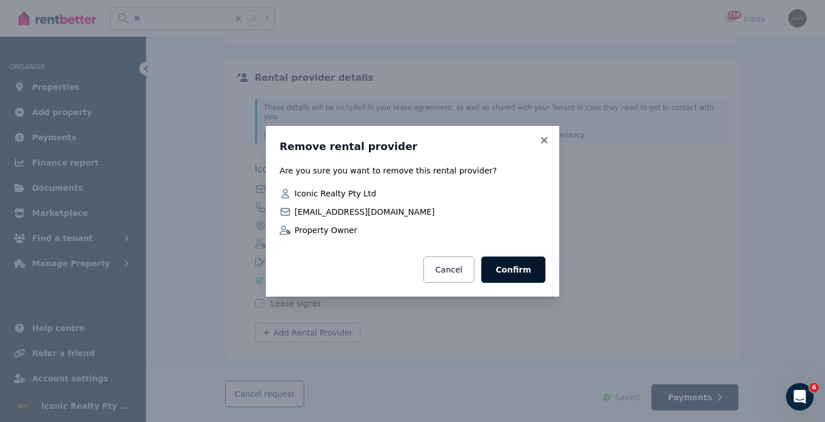
click at [507, 268] on button "Confirm" at bounding box center [513, 270] width 64 height 26
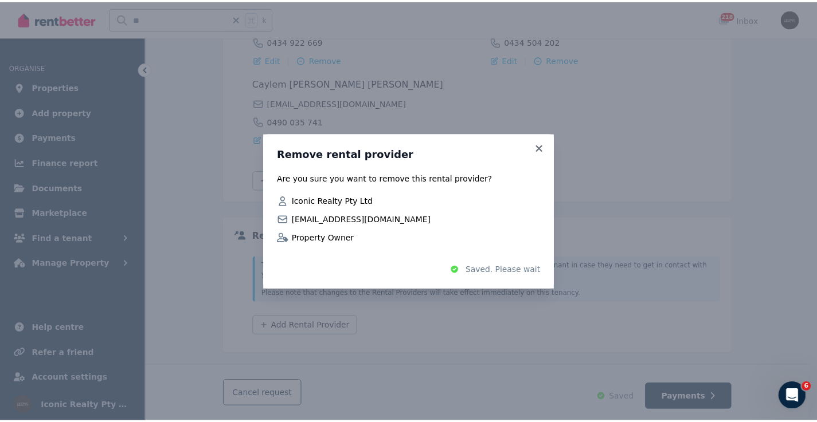
scroll to position [263, 0]
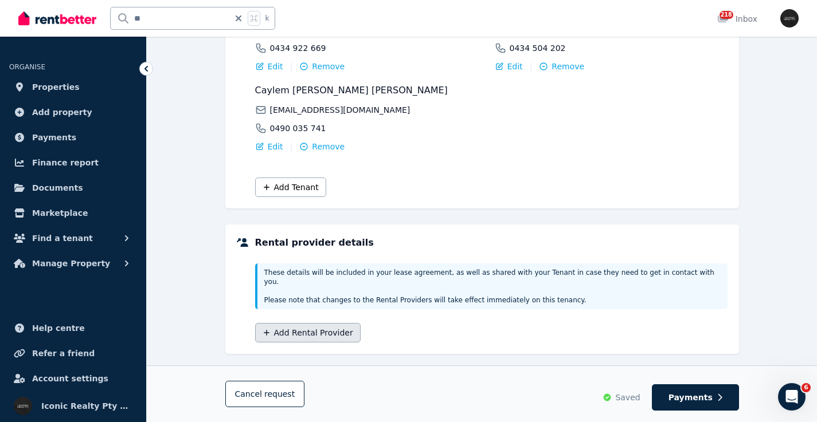
click at [317, 323] on button "Add Rental Provider" at bounding box center [307, 332] width 105 height 19
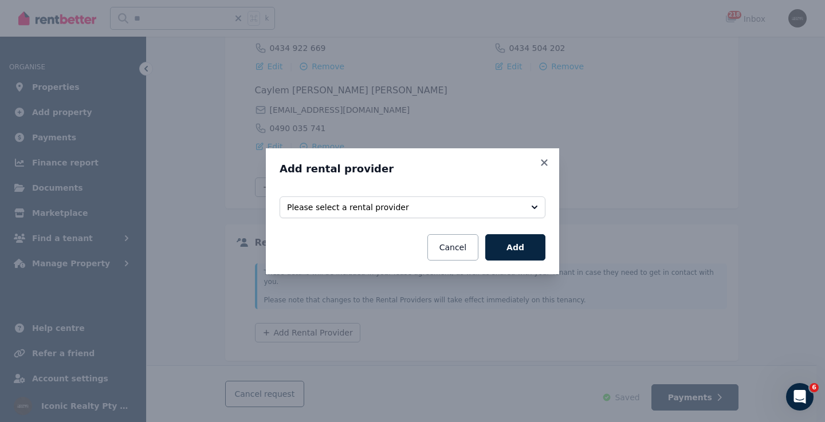
click at [513, 206] on span "Please select a rental provider" at bounding box center [404, 207] width 235 height 11
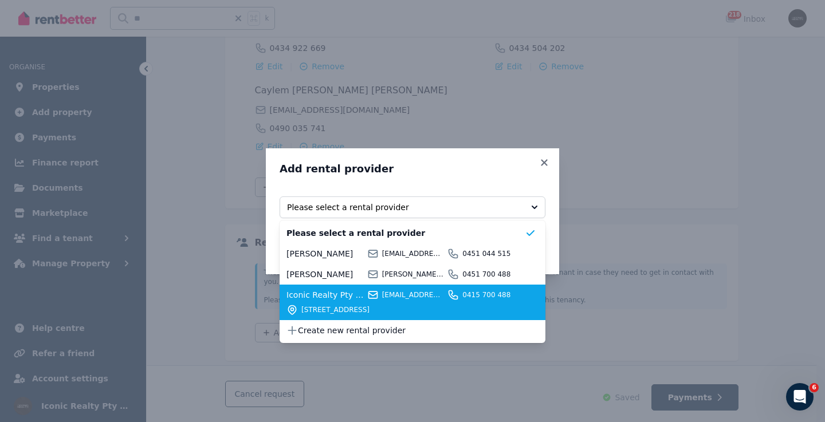
click at [366, 304] on div "Iconic Realty Pty Ltd info@iconicrealty.com.au 0415 700 488 PO Box 1070, Double…" at bounding box center [406, 302] width 238 height 26
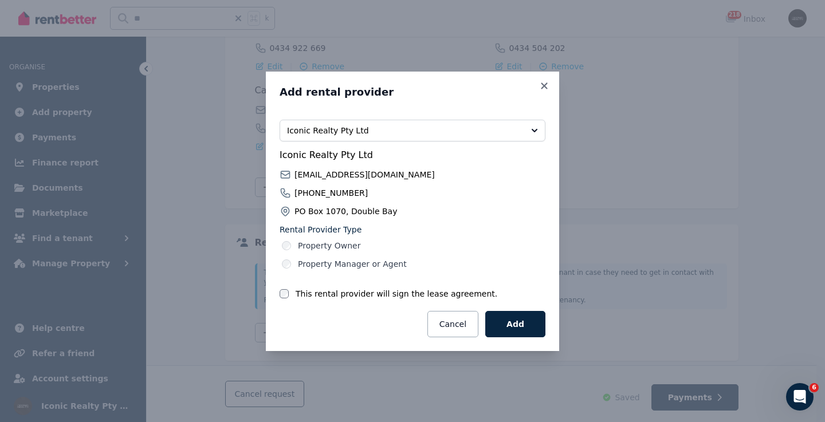
click at [291, 293] on div "This rental provider will sign the lease agreement." at bounding box center [413, 293] width 266 height 11
click at [532, 329] on button "Add" at bounding box center [515, 324] width 60 height 26
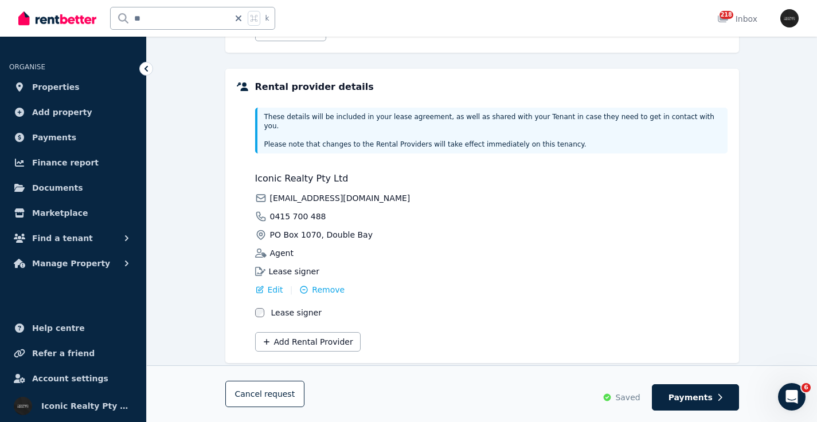
scroll to position [428, 0]
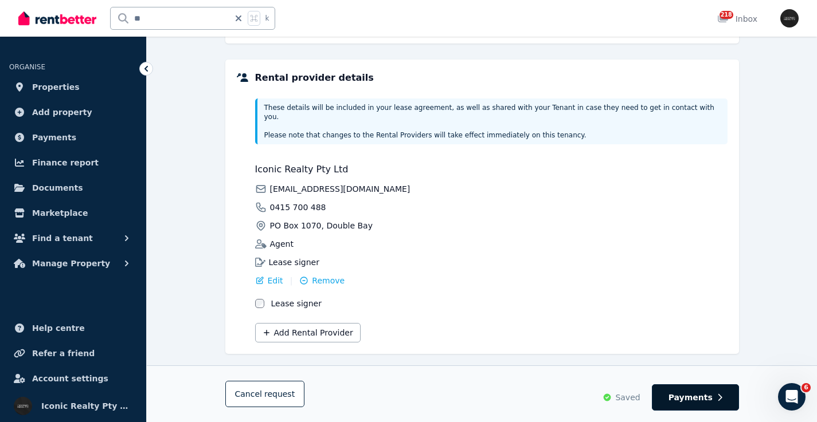
click at [707, 395] on span "Payments" at bounding box center [690, 397] width 44 height 11
select select "**********"
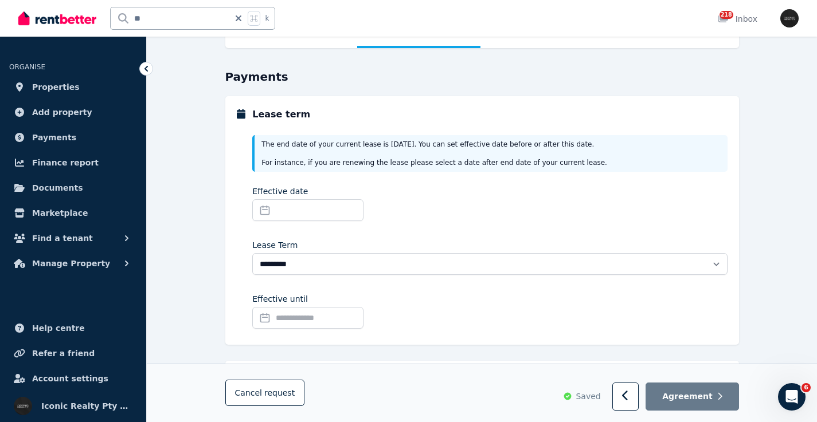
scroll to position [93, 0]
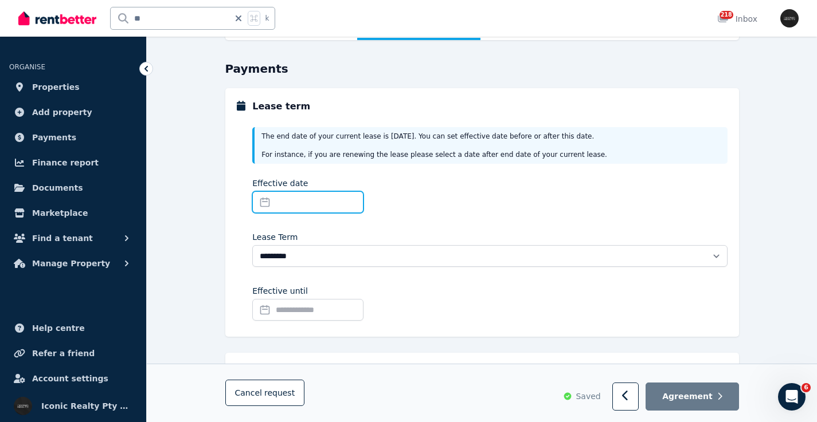
click at [266, 201] on input "Effective date" at bounding box center [307, 202] width 111 height 22
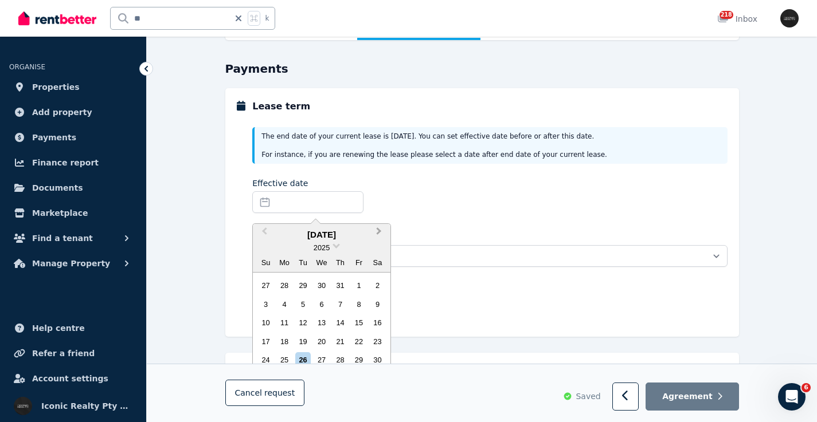
click at [379, 230] on span "Next Month" at bounding box center [379, 233] width 0 height 17
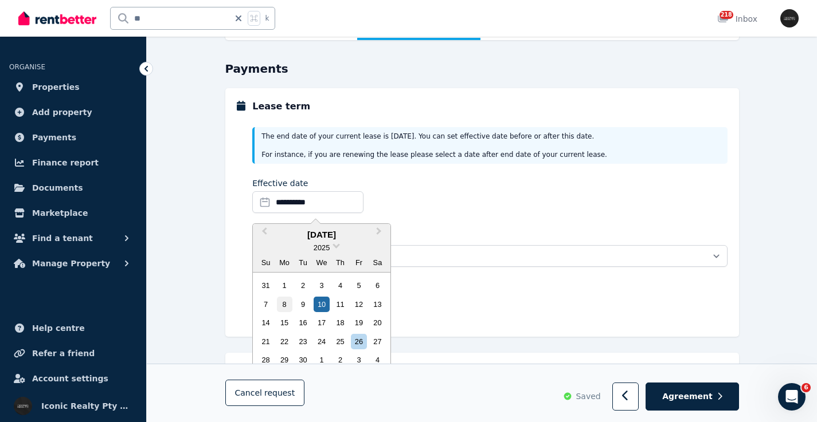
click at [289, 304] on div "8" at bounding box center [284, 304] width 15 height 15
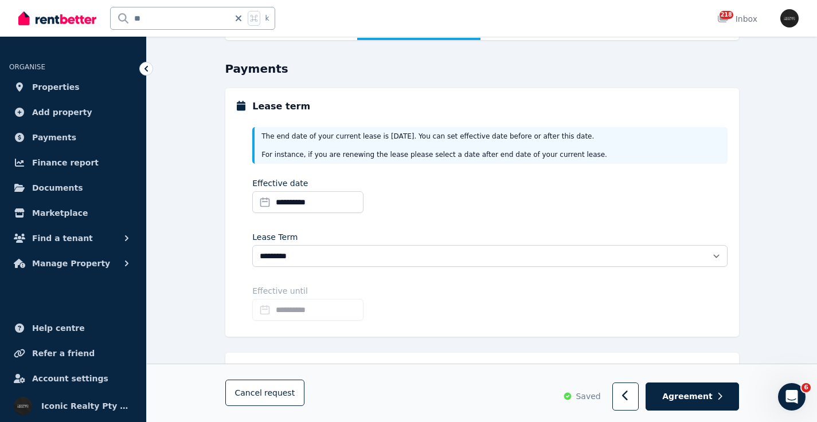
click at [266, 311] on input "**********" at bounding box center [307, 310] width 111 height 22
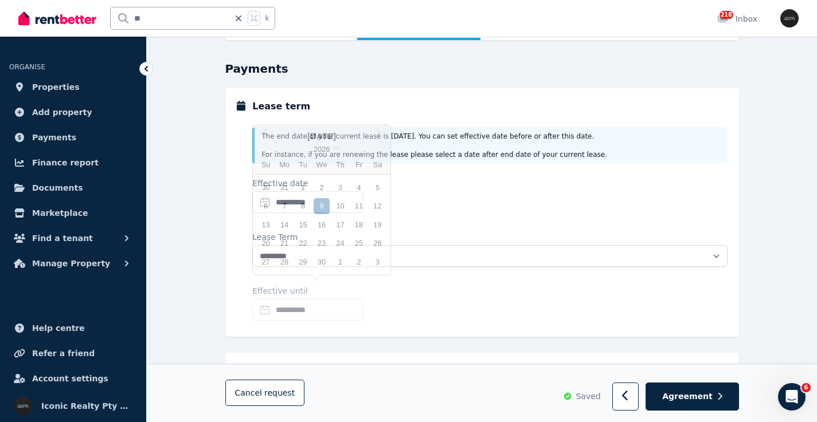
click at [352, 181] on div "30 31 1 2 3 4 5" at bounding box center [321, 187] width 130 height 18
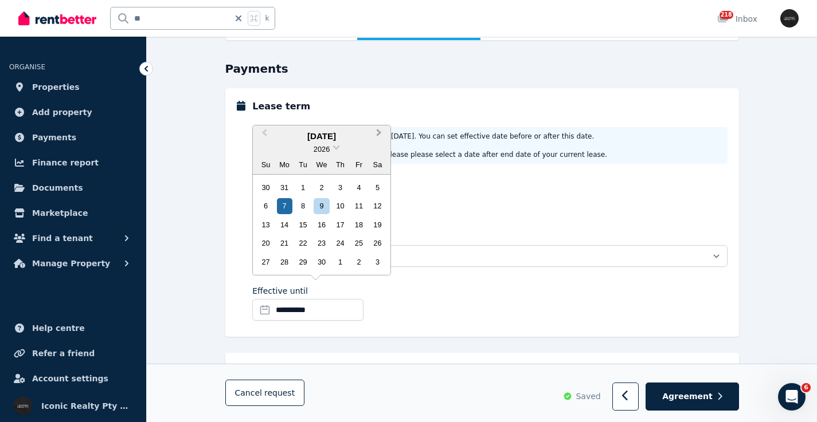
click at [379, 135] on span "Next Month" at bounding box center [379, 135] width 0 height 17
click at [286, 209] on div "5" at bounding box center [284, 205] width 15 height 15
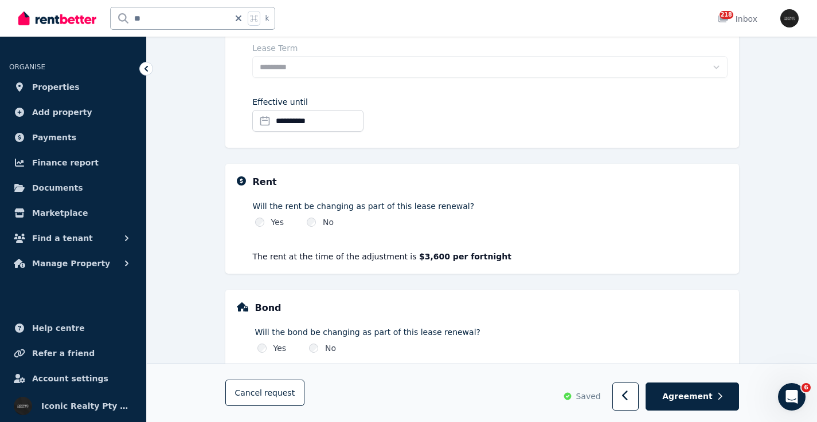
scroll to position [339, 0]
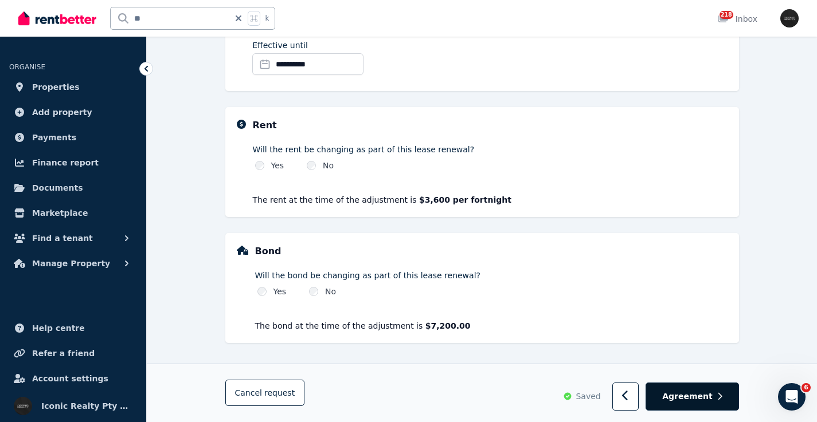
click at [695, 397] on span "Agreement" at bounding box center [687, 396] width 50 height 11
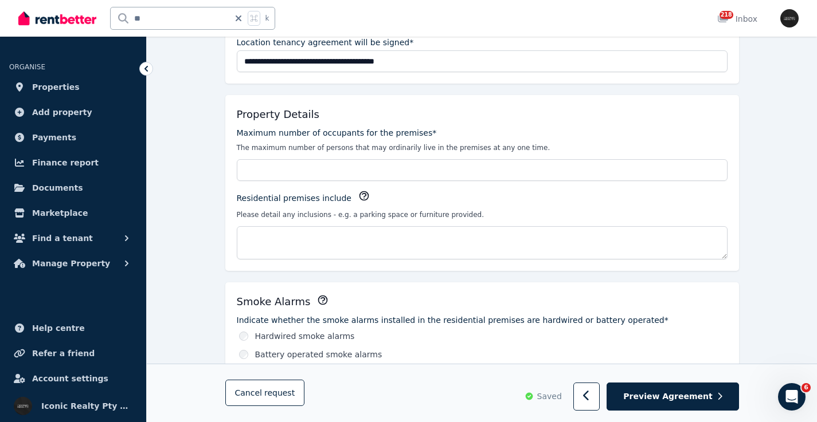
scroll to position [241, 0]
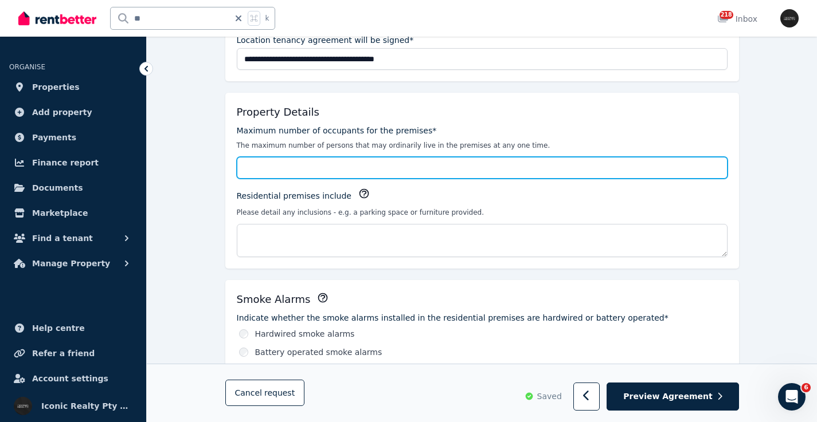
click at [285, 164] on input "Maximum number of occupants for the premises*" at bounding box center [482, 168] width 491 height 22
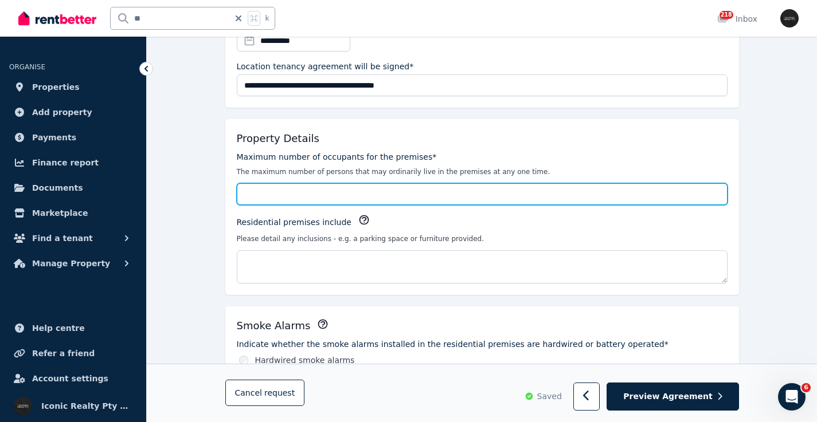
scroll to position [229, 0]
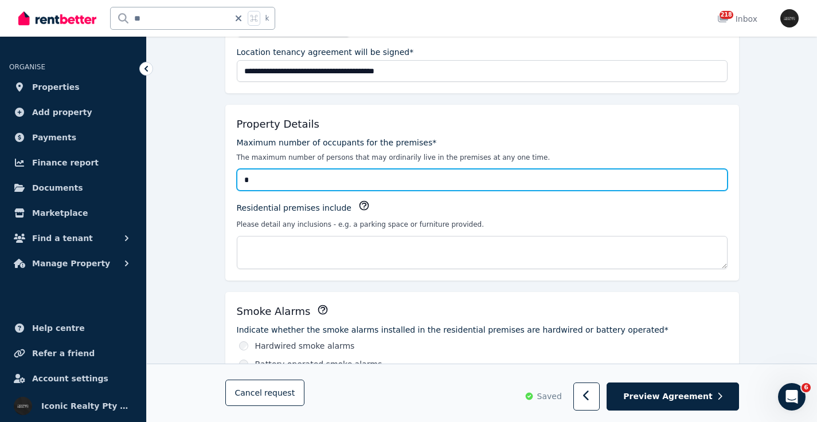
type input "*"
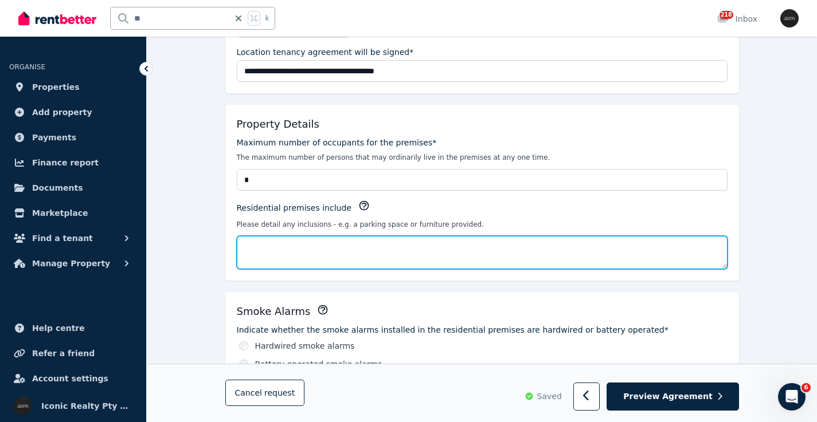
click at [402, 238] on textarea "Residential premises include" at bounding box center [482, 252] width 491 height 33
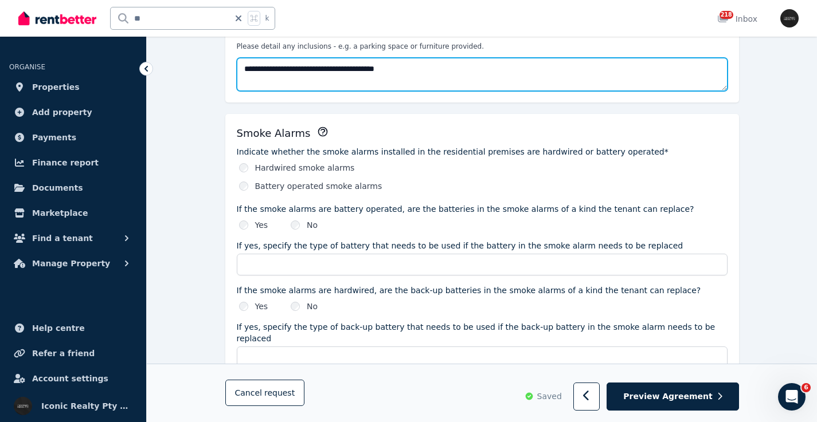
scroll to position [414, 0]
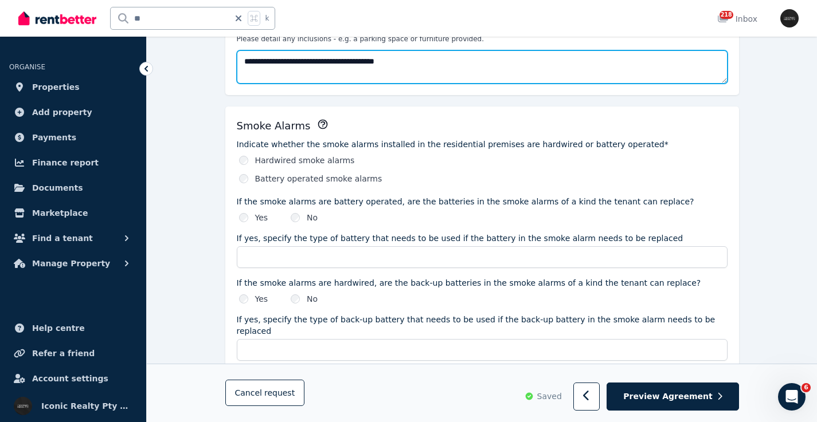
type textarea "**********"
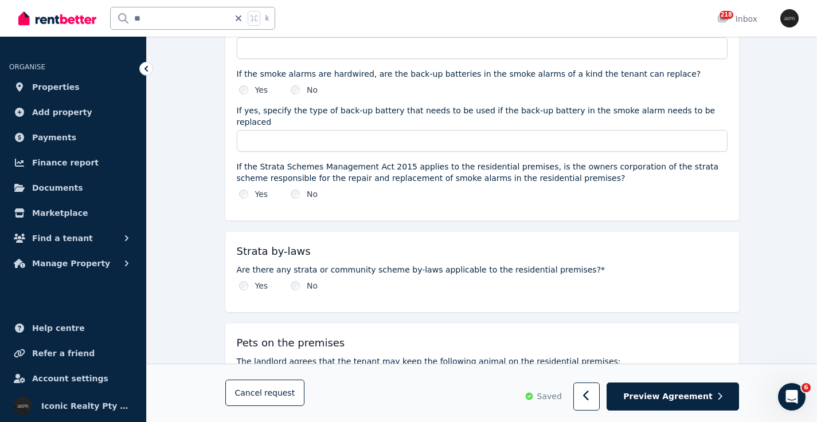
scroll to position [633, 0]
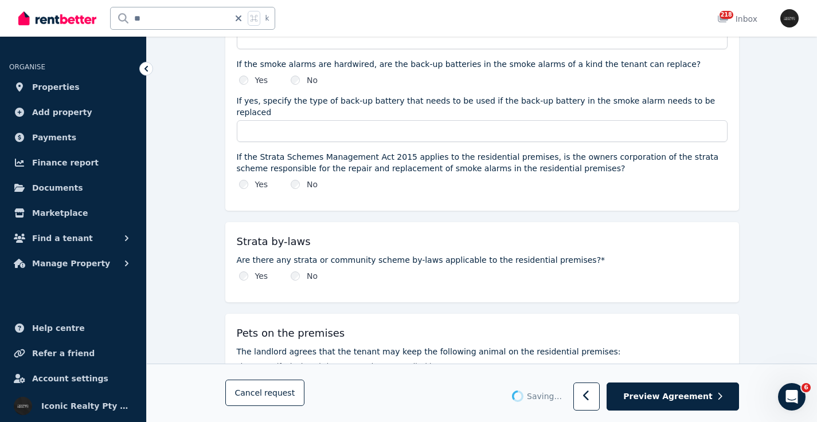
click at [303, 81] on div "No" at bounding box center [304, 79] width 27 height 11
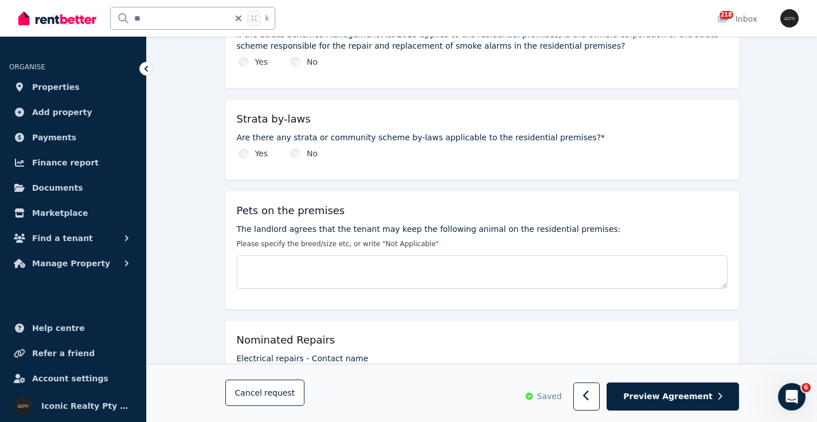
scroll to position [811, 0]
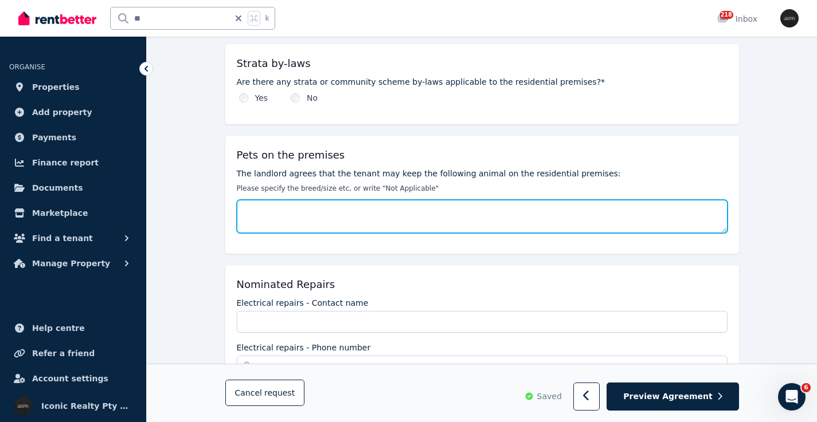
click at [300, 205] on textarea "The landlord agrees that the tenant may keep the following animal on the reside…" at bounding box center [482, 216] width 491 height 33
type textarea "**"
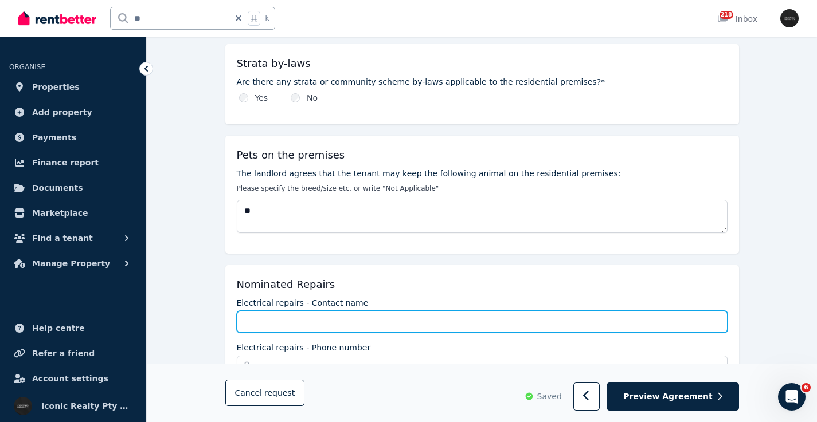
click at [296, 314] on input "Electrical repairs - Contact name" at bounding box center [482, 322] width 491 height 22
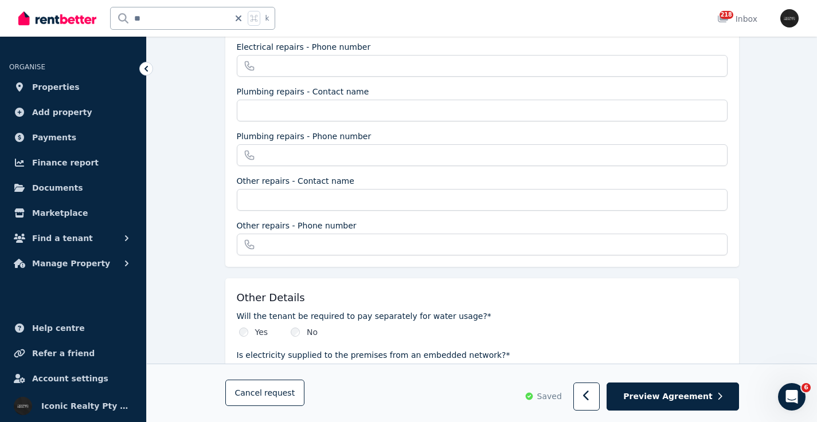
scroll to position [1069, 0]
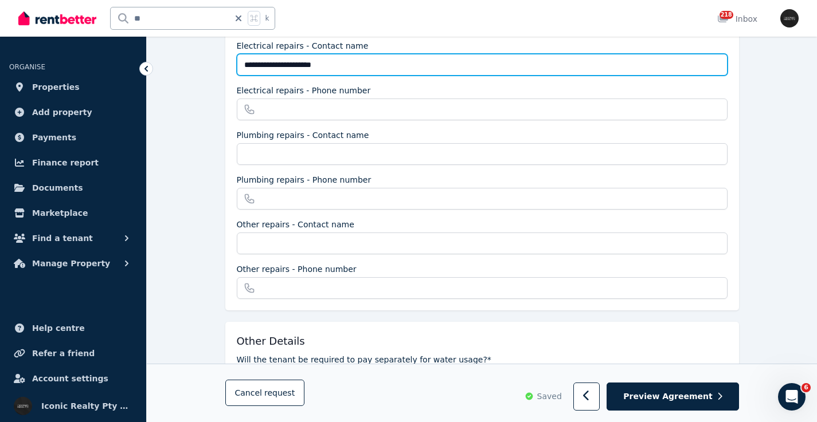
click at [273, 54] on input "**********" at bounding box center [482, 65] width 491 height 22
type input "**********"
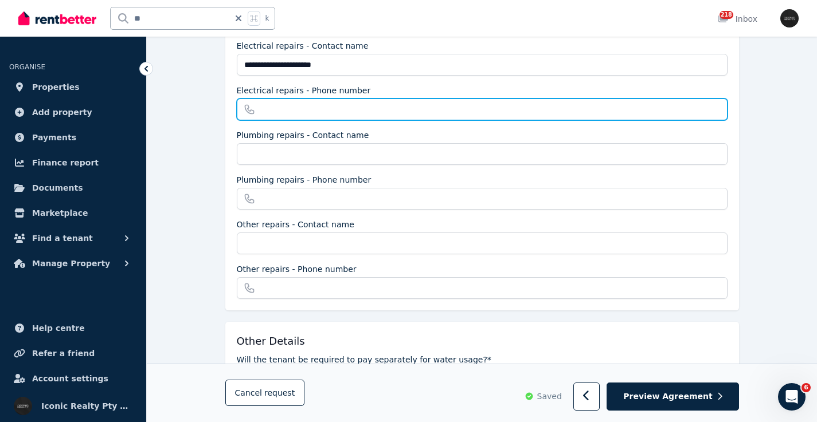
click at [304, 99] on input "Electrical repairs - Phone number" at bounding box center [482, 110] width 491 height 22
paste input "**********"
type input "**********"
click at [303, 99] on input "**********" at bounding box center [482, 110] width 491 height 22
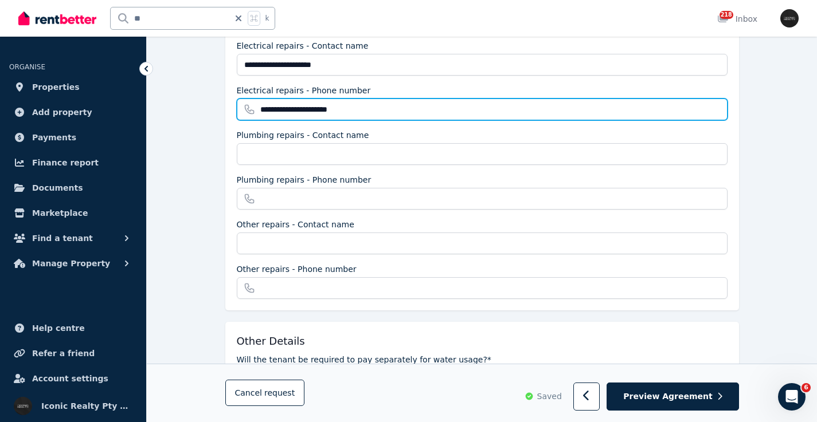
click at [303, 99] on input "**********" at bounding box center [482, 110] width 491 height 22
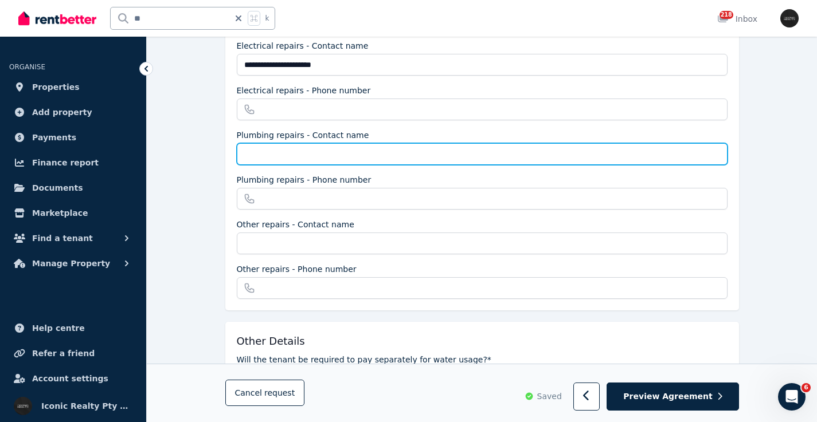
click at [294, 143] on input "Plumbing repairs - Contact name" at bounding box center [482, 154] width 491 height 22
paste input "**********"
type input "**********"
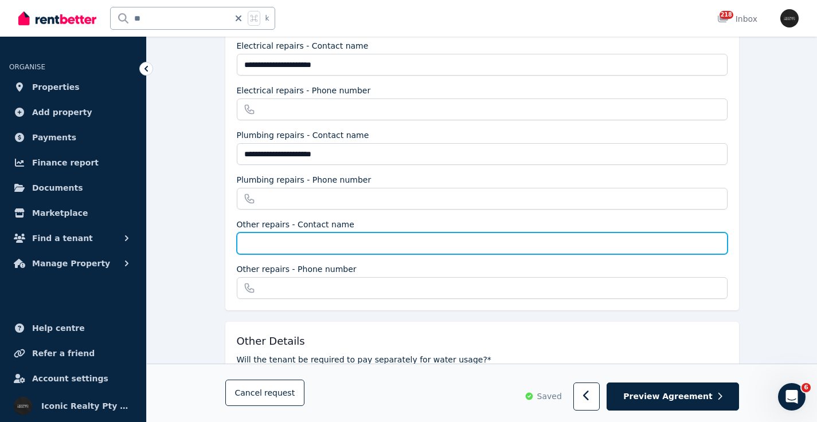
click at [274, 235] on input "Other repairs - Contact name" at bounding box center [482, 244] width 491 height 22
paste input "**********"
click at [322, 233] on input "**********" at bounding box center [482, 244] width 491 height 22
type input "**********"
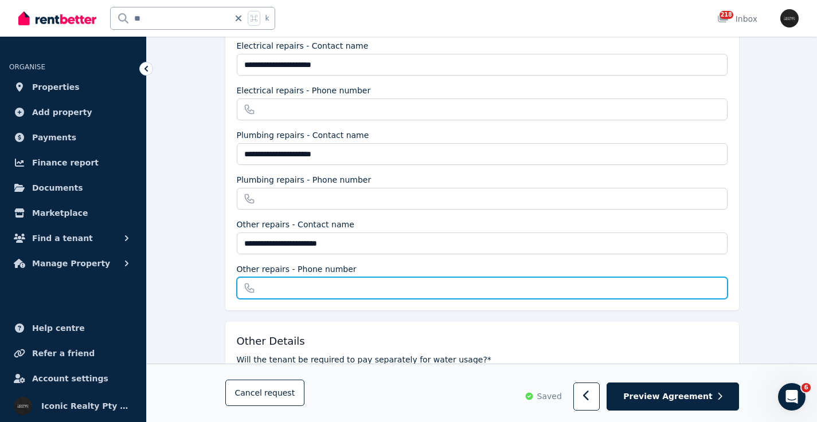
click at [311, 277] on input "Other repairs - Phone number" at bounding box center [482, 288] width 491 height 22
paste input "**********"
type input "**********"
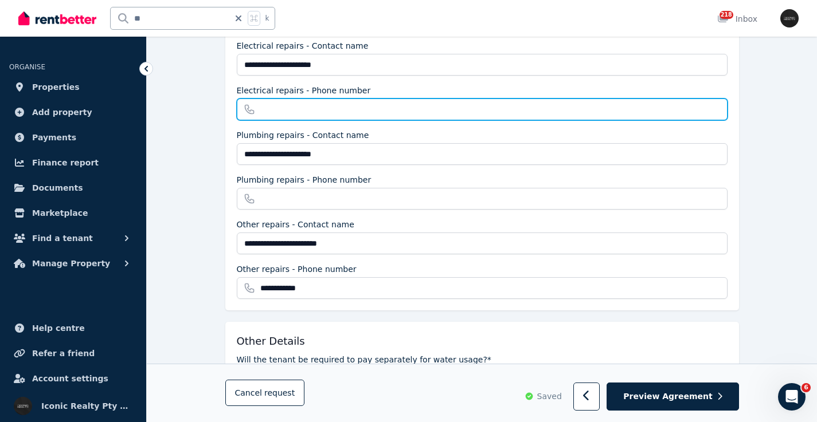
click at [287, 99] on input "Electrical repairs - Phone number" at bounding box center [482, 110] width 491 height 22
click at [280, 99] on input "**********" at bounding box center [482, 110] width 491 height 22
click at [298, 99] on input "**********" at bounding box center [482, 110] width 491 height 22
type input "**********"
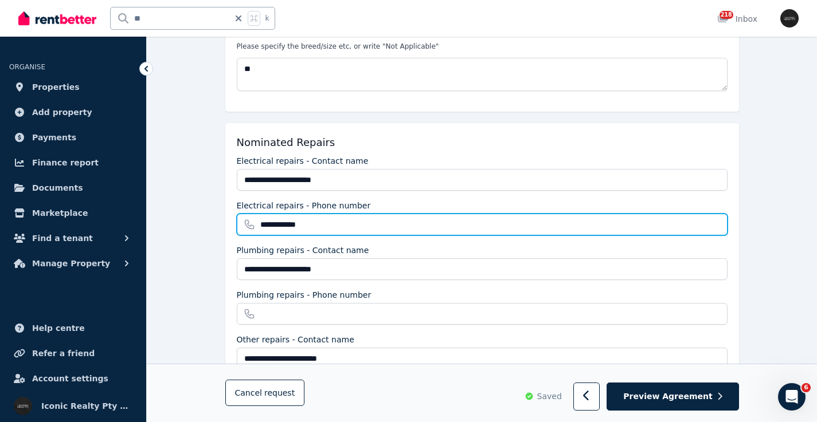
scroll to position [1023, 0]
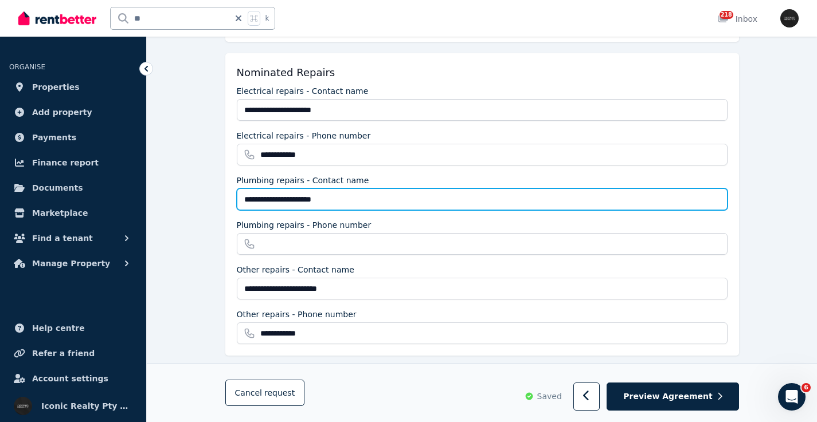
click at [318, 189] on input "**********" at bounding box center [482, 200] width 491 height 22
type input "**********"
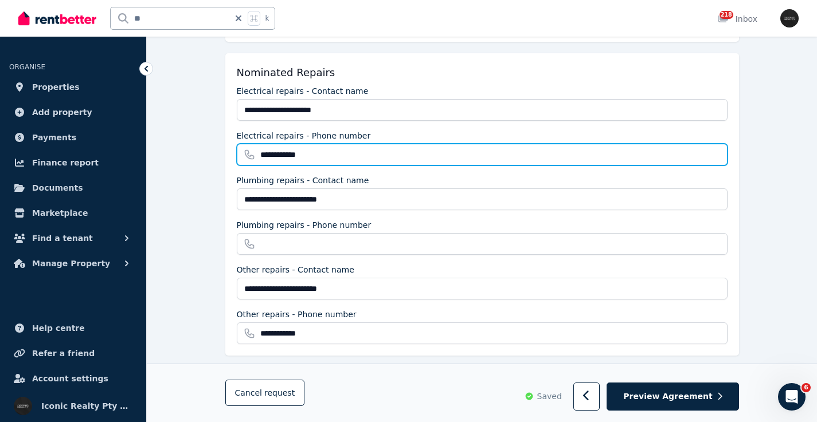
drag, startPoint x: 318, startPoint y: 147, endPoint x: 247, endPoint y: 140, distance: 71.3
click at [247, 144] on input "**********" at bounding box center [482, 155] width 491 height 22
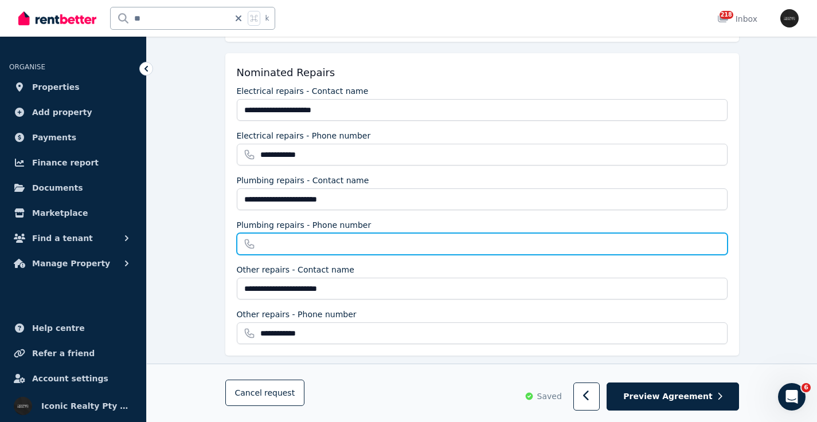
click at [273, 233] on input "Plumbing repairs - Phone number" at bounding box center [482, 244] width 491 height 22
paste input "**********"
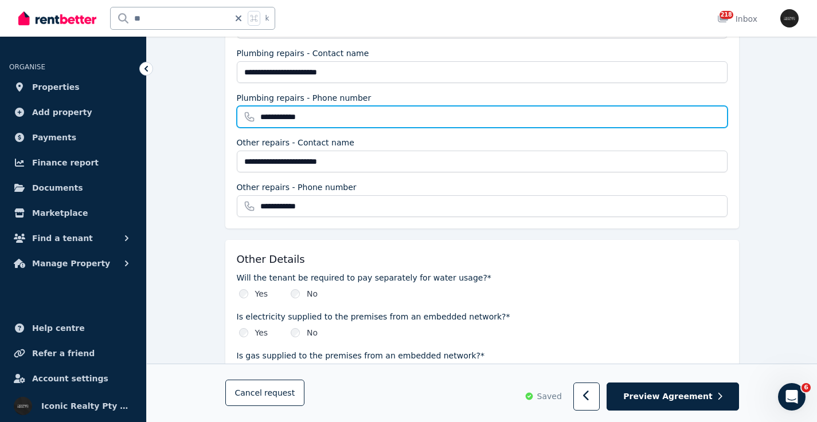
scroll to position [1192, 0]
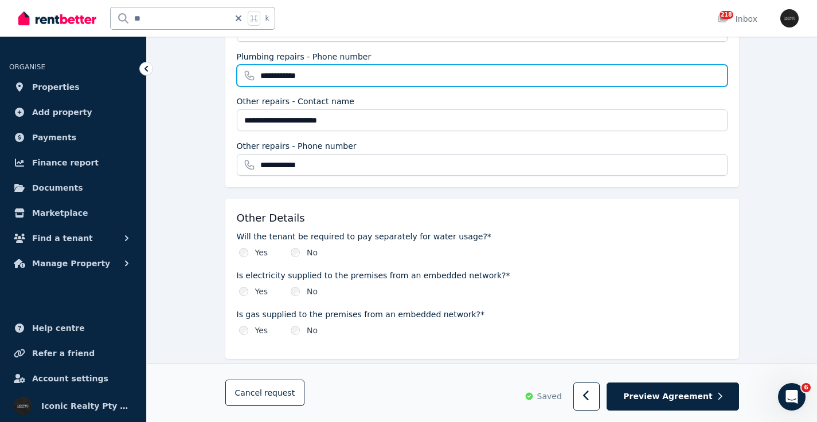
type input "**********"
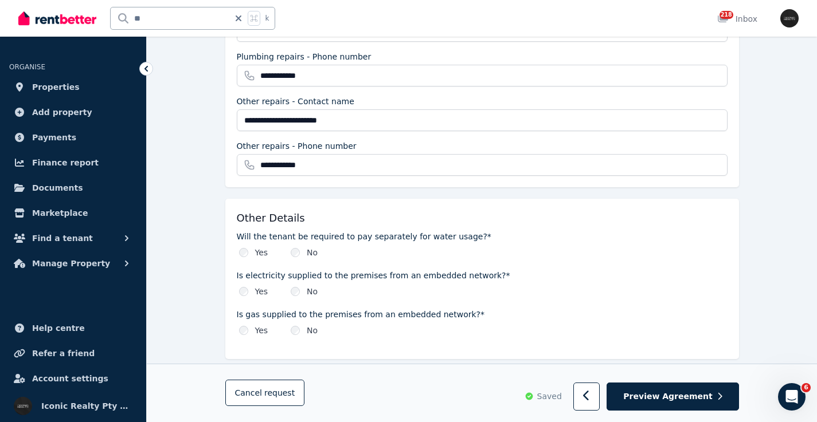
click at [297, 274] on div "Is electricity supplied to the premises from an embedded network?* Yes No" at bounding box center [482, 284] width 491 height 28
click at [689, 400] on span "Preview Agreement" at bounding box center [667, 396] width 89 height 11
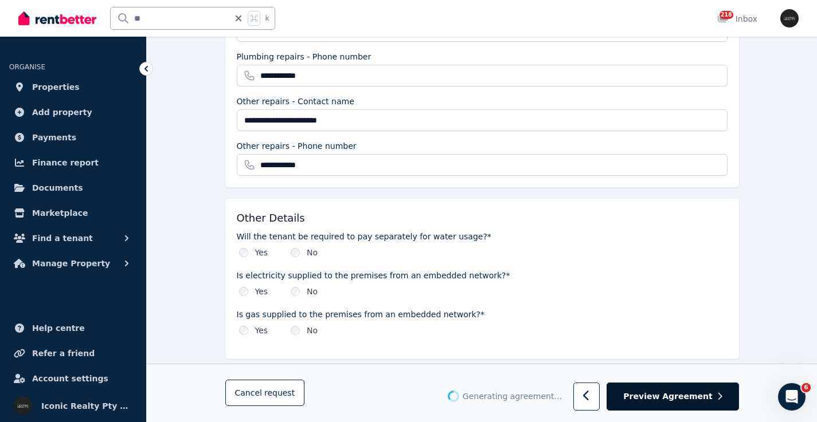
click at [678, 402] on span "Preview Agreement" at bounding box center [667, 396] width 89 height 11
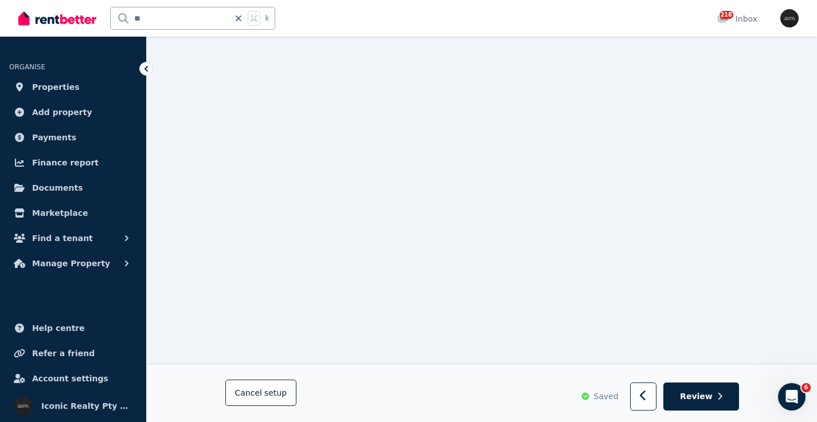
scroll to position [366, 0]
click at [639, 402] on button "button" at bounding box center [643, 397] width 27 height 28
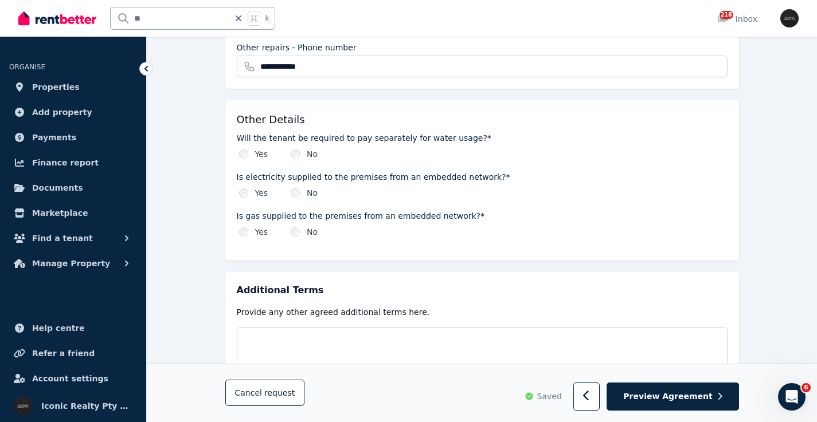
scroll to position [1351, 0]
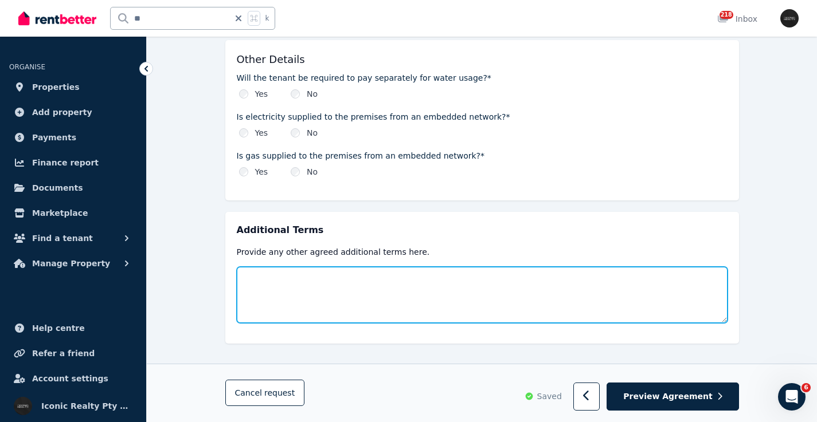
click at [363, 273] on textarea at bounding box center [482, 295] width 491 height 56
paste textarea "**********"
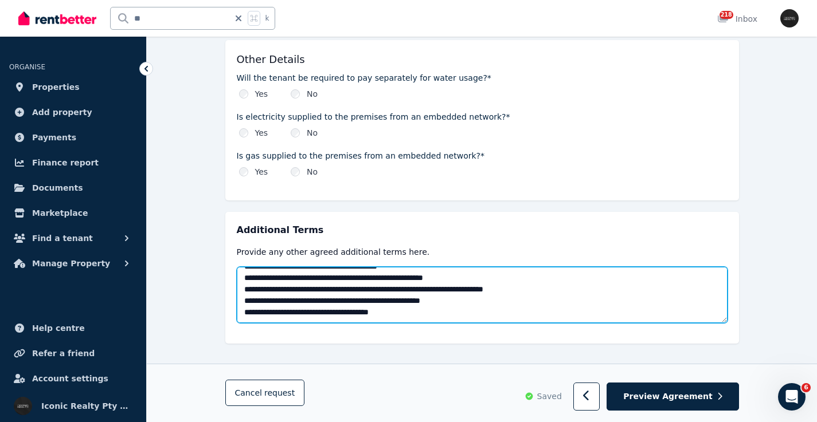
scroll to position [1822, 0]
drag, startPoint x: 540, startPoint y: 304, endPoint x: 205, endPoint y: 300, distance: 334.7
click at [297, 300] on textarea at bounding box center [482, 295] width 491 height 56
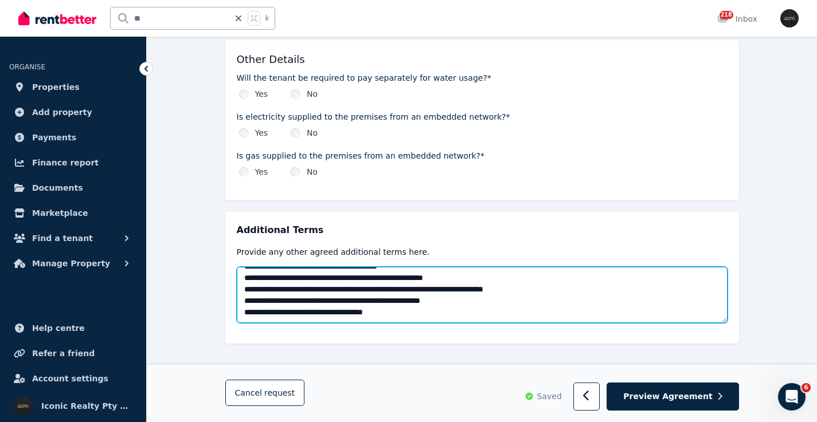
click at [297, 300] on textarea at bounding box center [482, 295] width 491 height 56
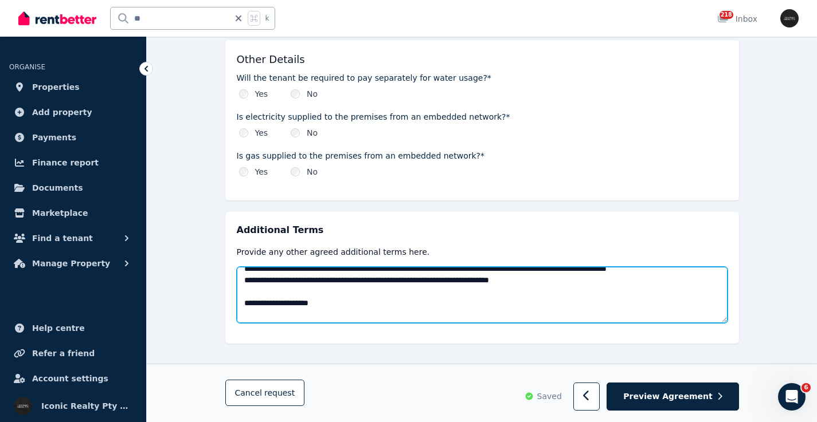
scroll to position [0, 0]
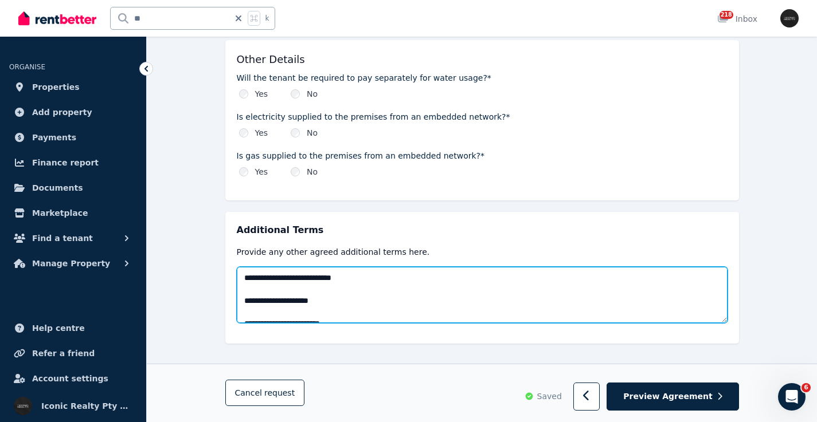
click at [424, 290] on textarea at bounding box center [482, 295] width 491 height 56
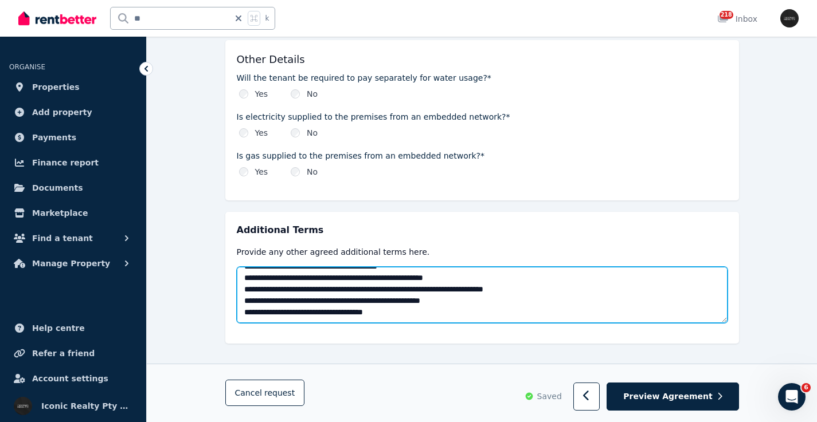
scroll to position [1776, 0]
click at [409, 299] on textarea at bounding box center [482, 295] width 491 height 56
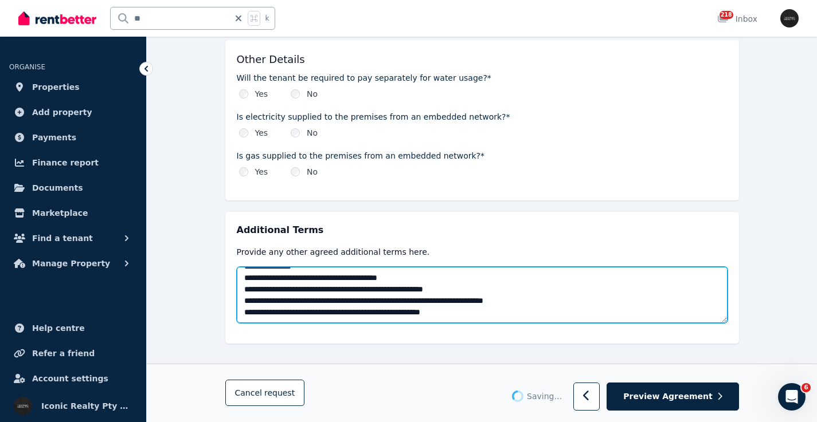
type textarea "**********"
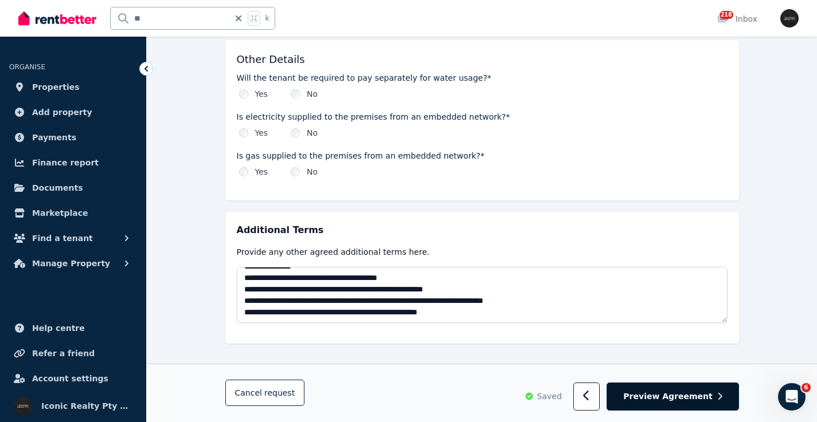
click at [656, 395] on span "Preview Agreement" at bounding box center [667, 396] width 89 height 11
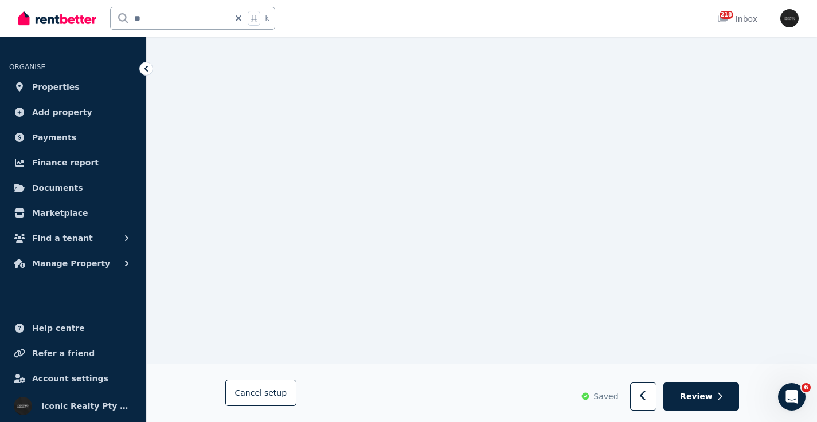
scroll to position [0, 0]
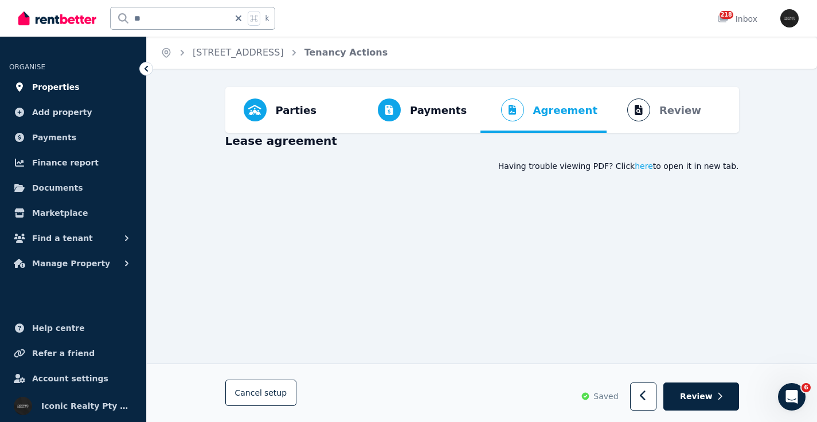
click at [62, 89] on span "Properties" at bounding box center [56, 87] width 48 height 14
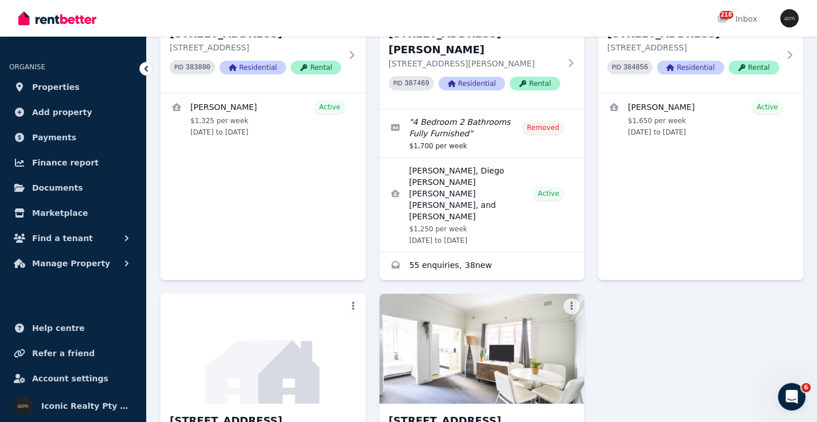
scroll to position [4810, 0]
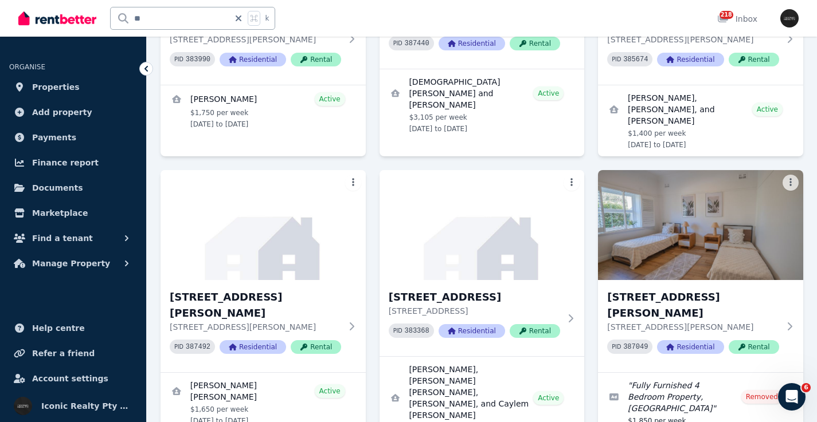
scroll to position [1355, 0]
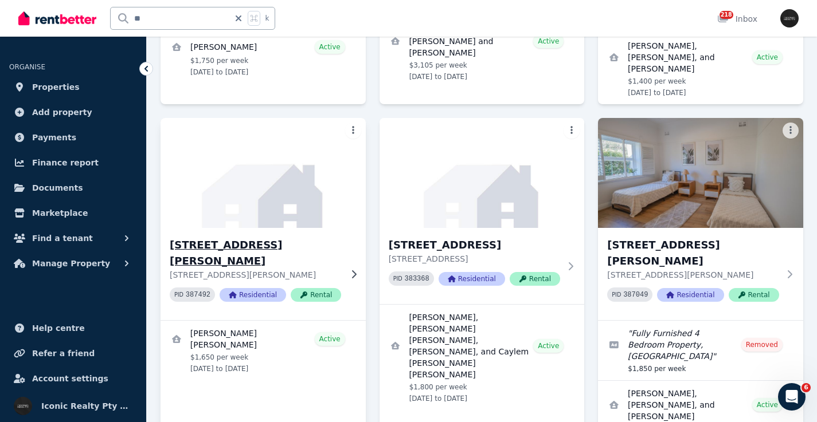
click at [305, 115] on img at bounding box center [262, 173] width 215 height 116
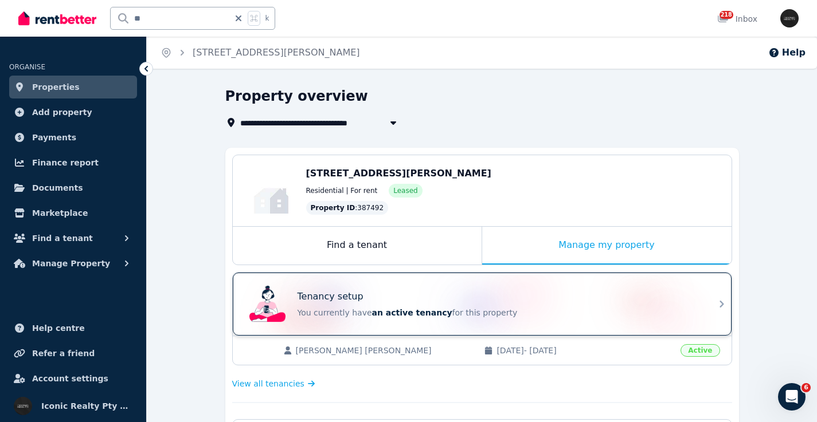
click at [423, 290] on div "Tenancy setup" at bounding box center [497, 297] width 401 height 14
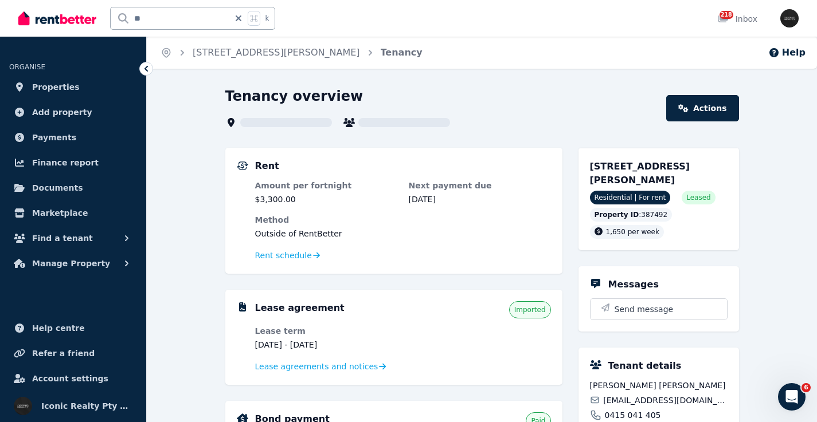
scroll to position [3, 0]
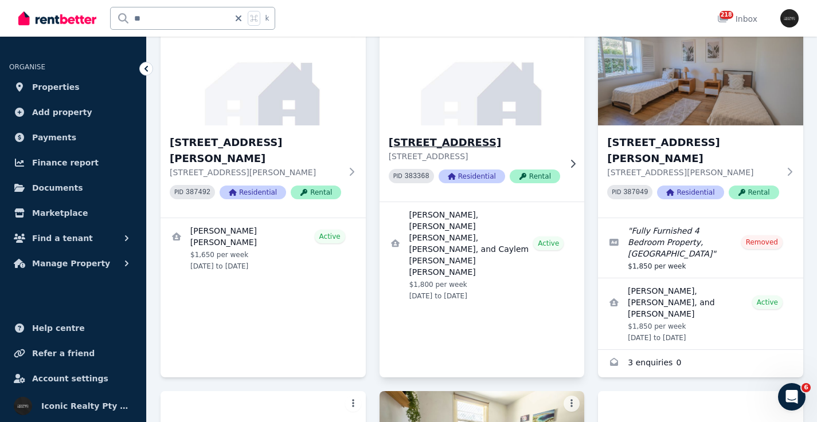
scroll to position [1451, 0]
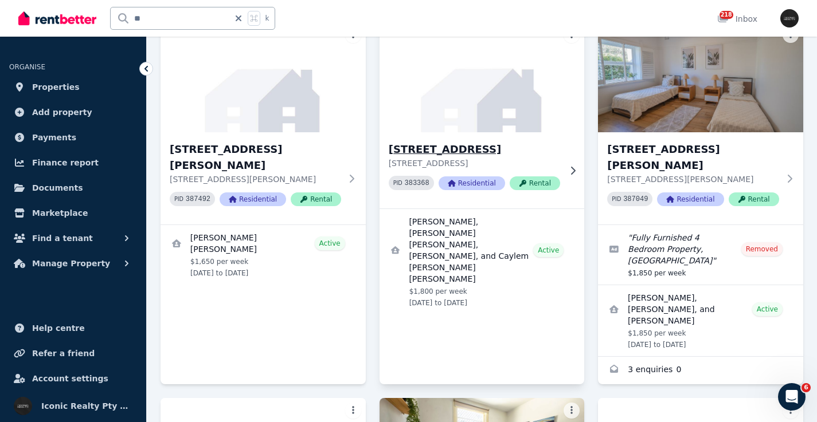
click at [488, 142] on h3 "[STREET_ADDRESS]" at bounding box center [474, 150] width 171 height 16
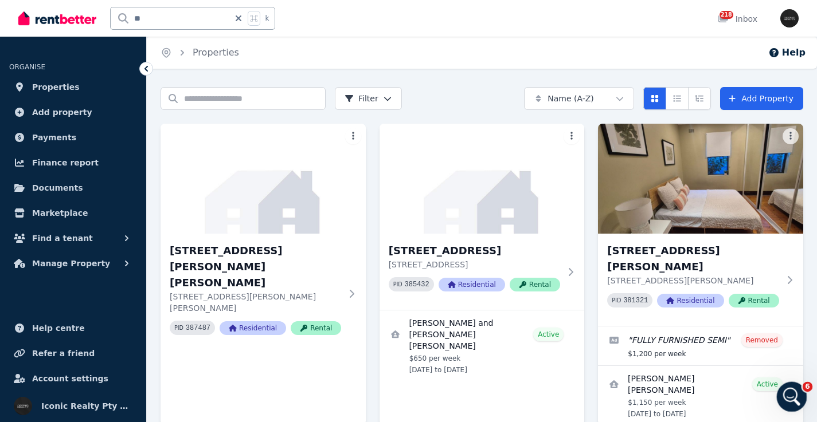
click at [789, 400] on icon "Open Intercom Messenger" at bounding box center [789, 395] width 19 height 19
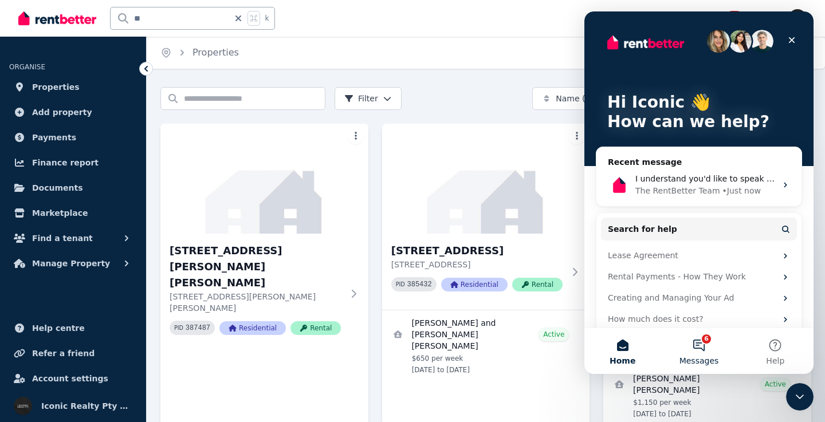
click at [702, 347] on button "6 Messages" at bounding box center [699, 351] width 76 height 46
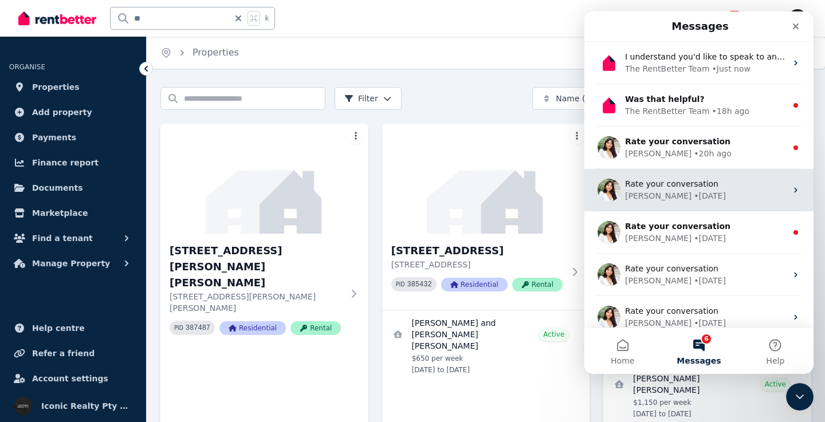
click at [721, 176] on div "Rate your conversation Rochelle • 6d ago" at bounding box center [698, 190] width 229 height 42
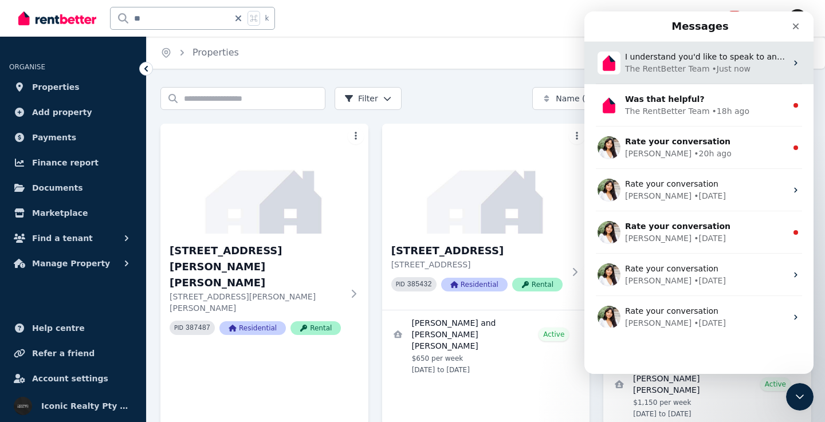
click at [723, 62] on div "I understand you'd like to speak to an agent. Would you like me to connect you …" at bounding box center [706, 57] width 162 height 12
click at [781, 61] on div "I understand you'd like to speak to an agent. Would you like me to connect you …" at bounding box center [706, 57] width 162 height 12
click at [795, 62] on icon "Intercom messenger" at bounding box center [795, 62] width 9 height 9
click at [678, 64] on div "The RentBetter Team" at bounding box center [667, 69] width 85 height 12
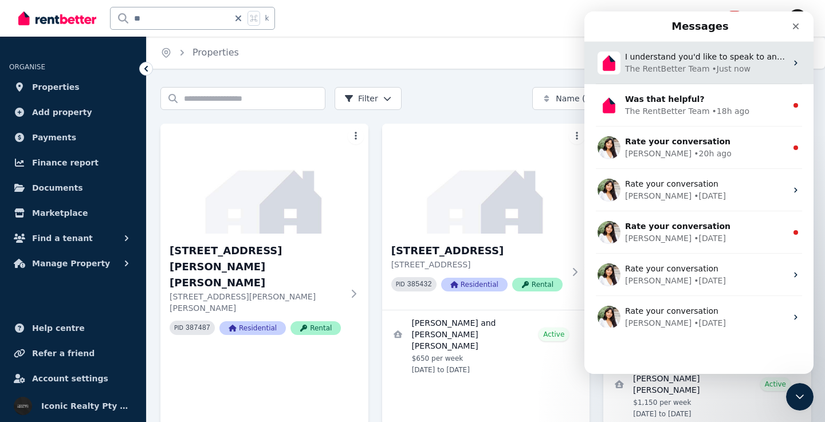
click at [678, 64] on div "The RentBetter Team" at bounding box center [667, 69] width 85 height 12
click at [712, 66] on div "• Just now" at bounding box center [731, 69] width 38 height 12
click at [697, 73] on div "The RentBetter Team" at bounding box center [667, 69] width 85 height 12
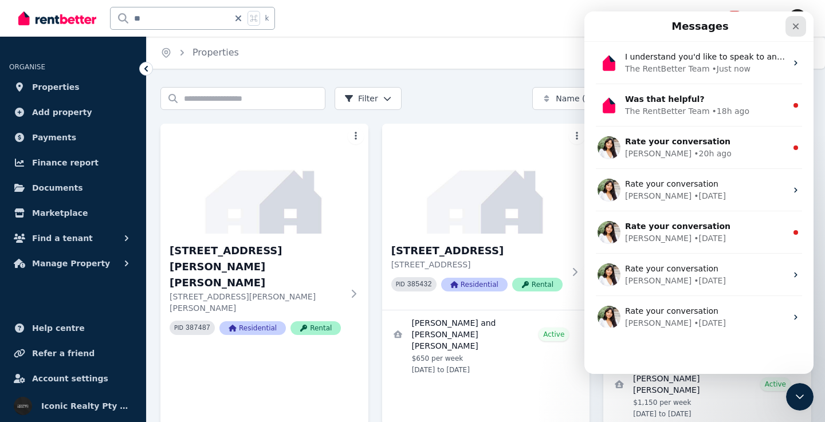
drag, startPoint x: 799, startPoint y: 21, endPoint x: 1377, endPoint y: 433, distance: 709.2
click at [799, 21] on div "Close" at bounding box center [796, 26] width 21 height 21
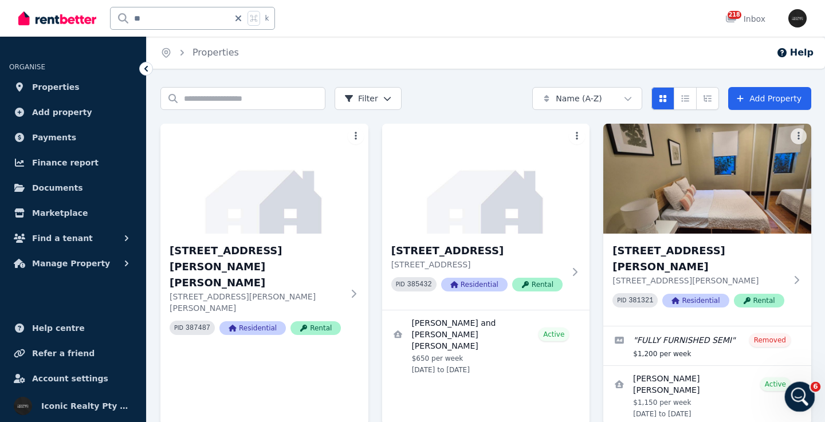
click at [805, 396] on icon "Open Intercom Messenger" at bounding box center [798, 395] width 19 height 19
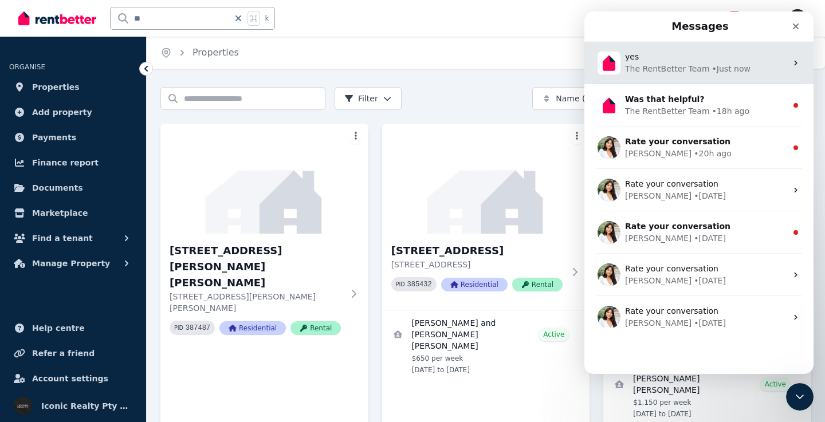
click at [661, 65] on div "The RentBetter Team" at bounding box center [667, 69] width 85 height 12
click at [795, 62] on icon "Intercom messenger" at bounding box center [795, 62] width 9 height 9
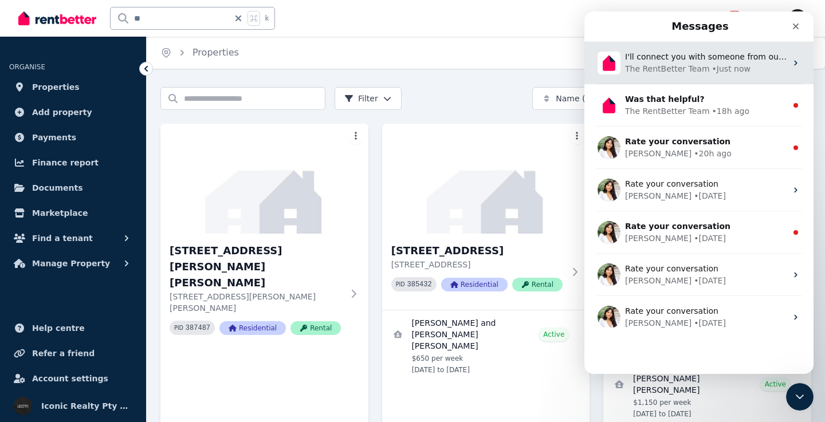
click at [794, 61] on icon "Intercom messenger" at bounding box center [795, 62] width 9 height 9
click at [684, 65] on div "The RentBetter Team" at bounding box center [667, 69] width 85 height 12
click at [793, 61] on icon "Intercom messenger" at bounding box center [795, 62] width 9 height 9
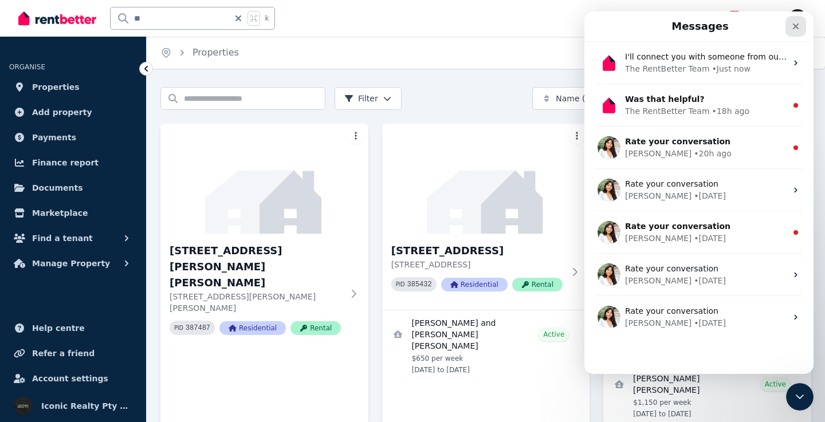
click at [799, 25] on icon "Close" at bounding box center [795, 26] width 9 height 9
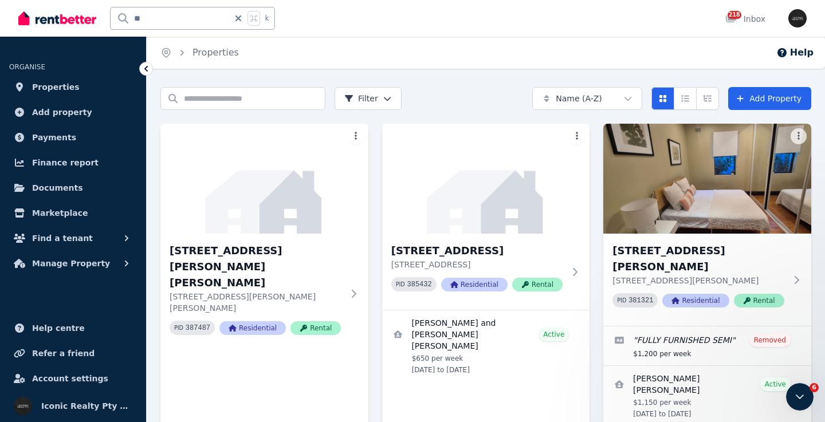
click at [797, 26] on div "Open user menu" at bounding box center [797, 18] width 18 height 18
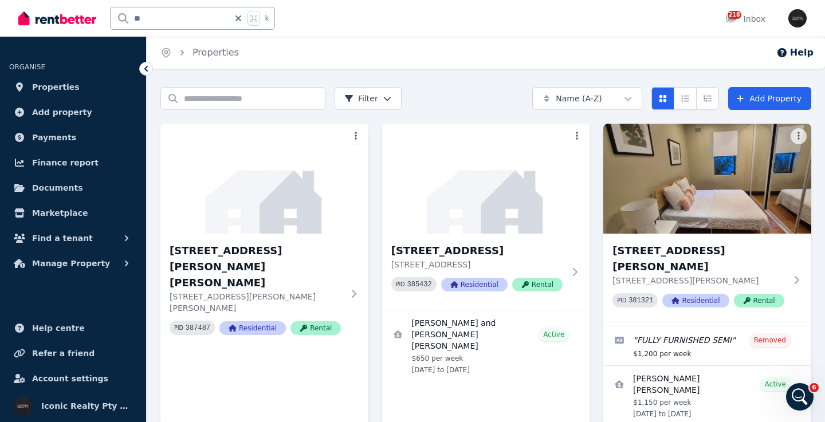
click at [797, 28] on div "Open user menu" at bounding box center [794, 18] width 25 height 37
drag, startPoint x: 795, startPoint y: 398, endPoint x: 947, endPoint y: 684, distance: 323.5
click at [794, 399] on icon "Open Intercom Messenger" at bounding box center [798, 395] width 19 height 19
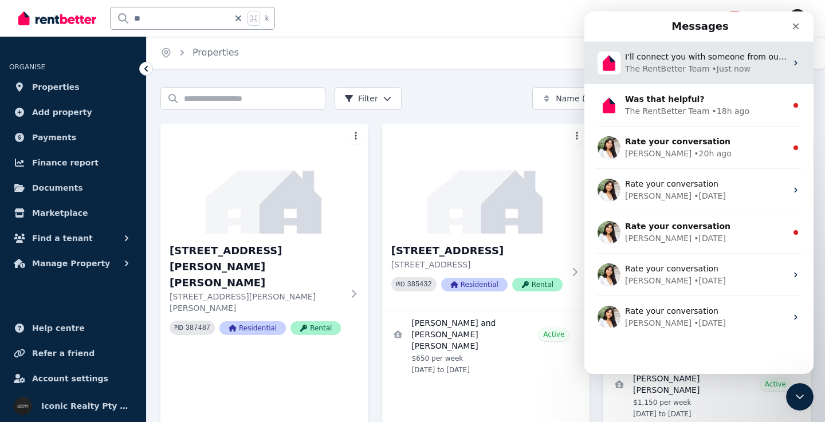
click at [681, 72] on div "The RentBetter Team" at bounding box center [667, 69] width 85 height 12
click at [795, 60] on icon "Intercom messenger" at bounding box center [795, 62] width 9 height 9
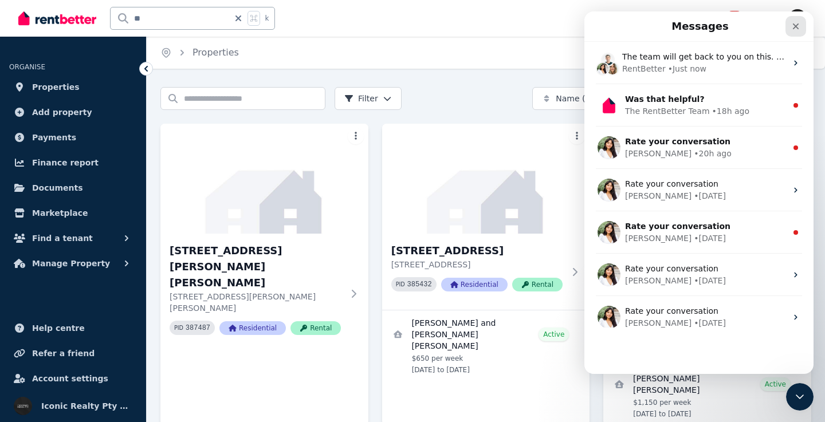
click at [794, 25] on icon "Close" at bounding box center [796, 26] width 6 height 6
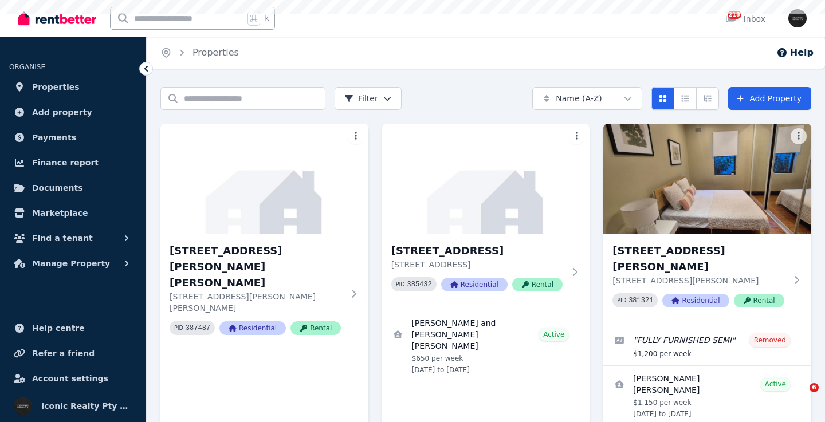
click at [200, 18] on input "text" at bounding box center [178, 18] width 134 height 22
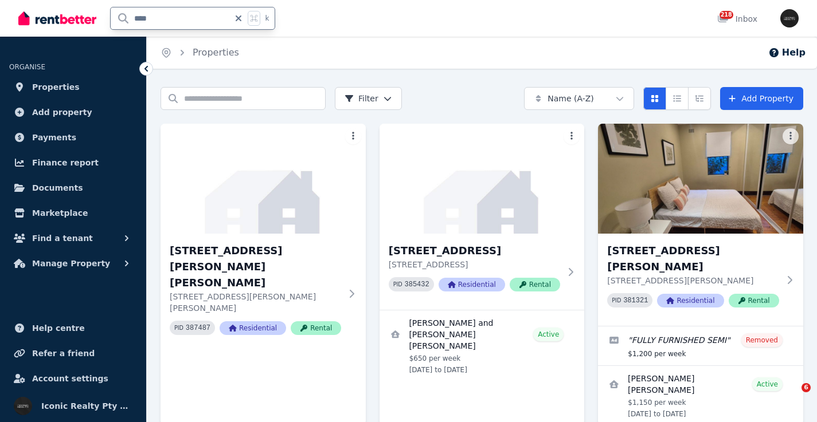
type input "****"
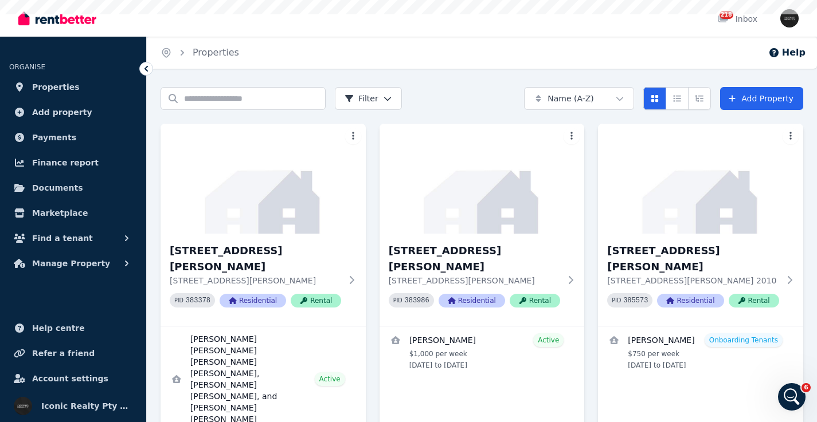
click at [261, 184] on img at bounding box center [262, 179] width 205 height 110
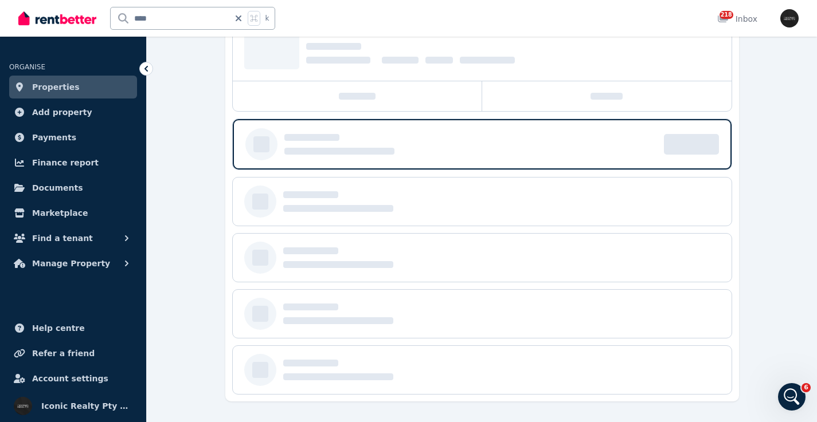
scroll to position [143, 0]
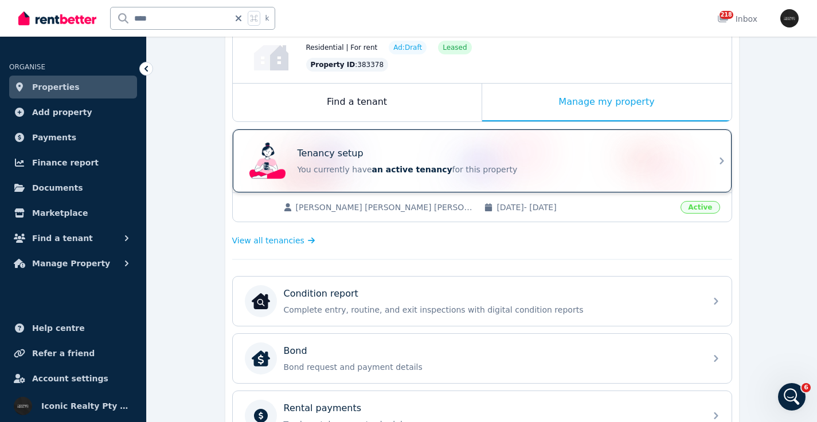
click at [359, 164] on p "You currently have an active tenancy for this property" at bounding box center [497, 169] width 401 height 11
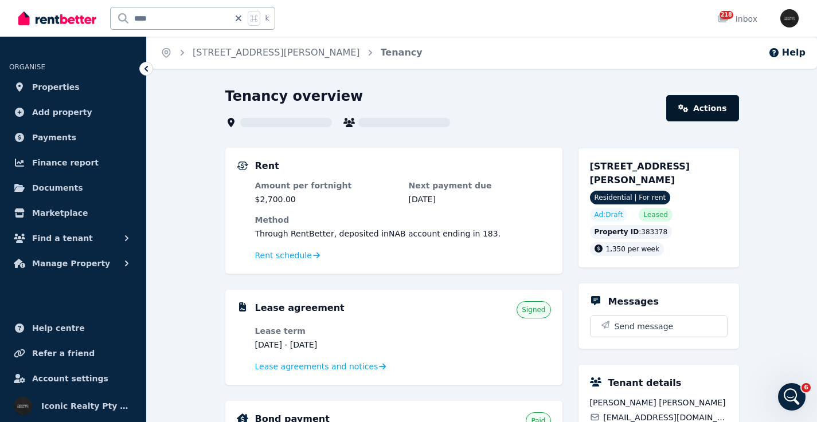
click at [713, 109] on link "Actions" at bounding box center [702, 108] width 72 height 26
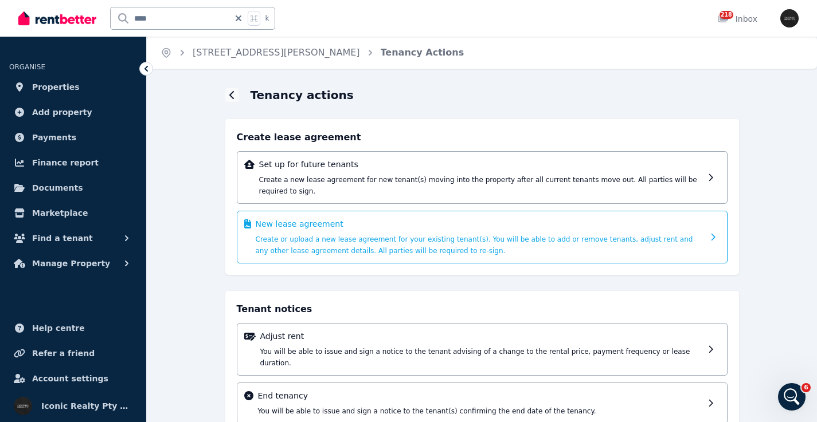
click at [471, 232] on div "New lease agreement Create or upload a new lease agreement for your existing te…" at bounding box center [480, 237] width 448 height 38
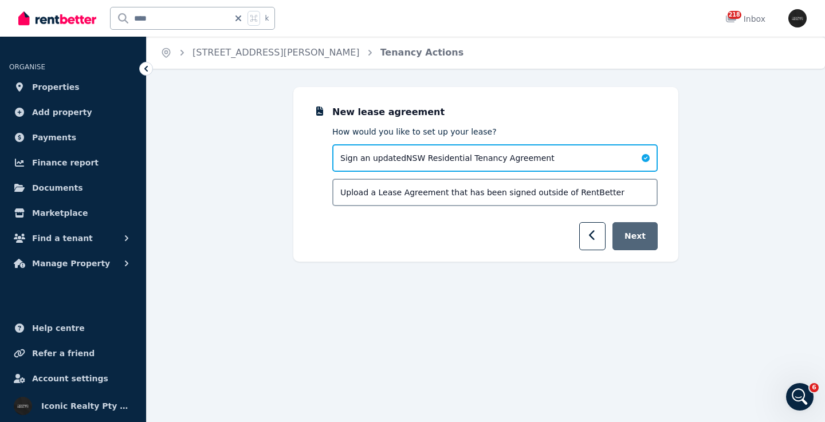
click at [642, 240] on button "Next" at bounding box center [635, 236] width 45 height 28
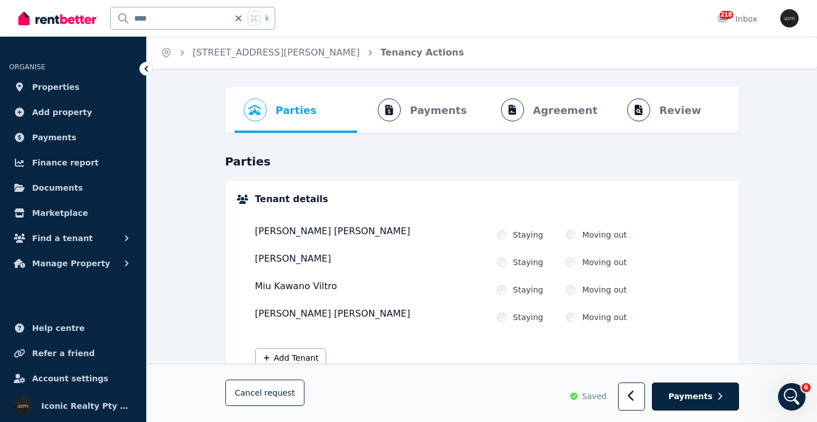
click at [164, 16] on input "****" at bounding box center [170, 18] width 119 height 22
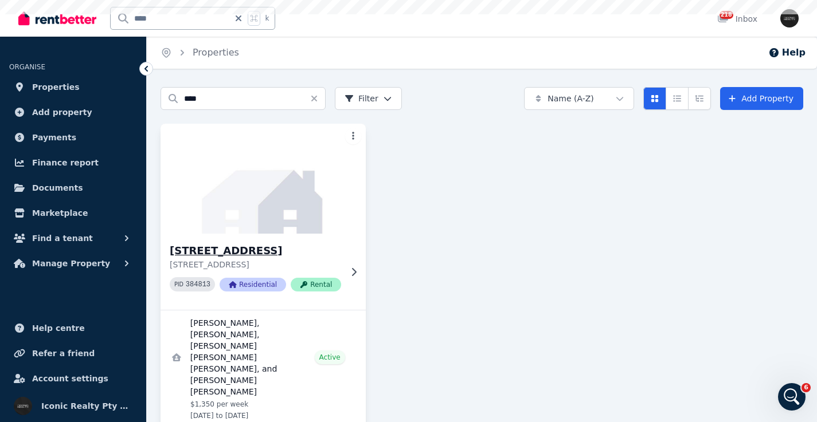
click at [218, 216] on img at bounding box center [262, 179] width 215 height 116
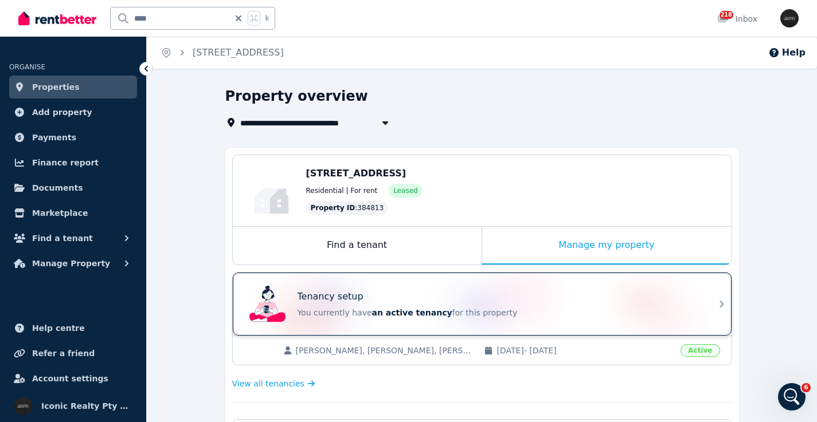
click at [468, 300] on div "Tenancy setup" at bounding box center [497, 297] width 401 height 14
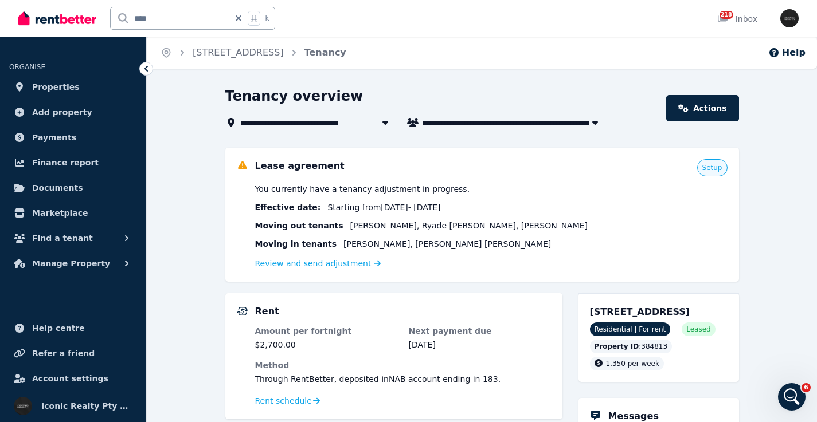
click at [318, 262] on link "Review and send adjustment" at bounding box center [318, 263] width 126 height 9
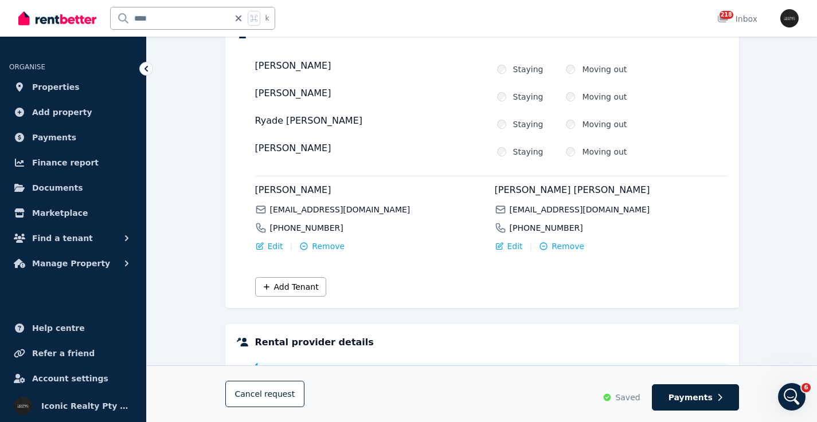
scroll to position [167, 0]
click at [277, 288] on button "Add Tenant" at bounding box center [290, 285] width 71 height 19
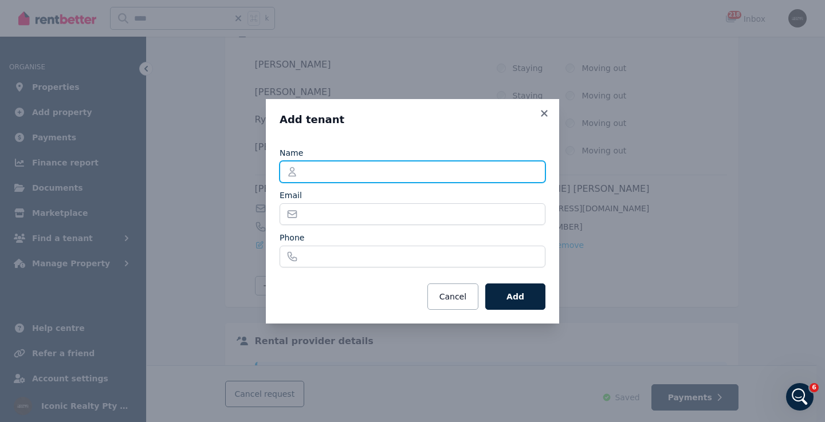
paste input "**********"
type input "**********"
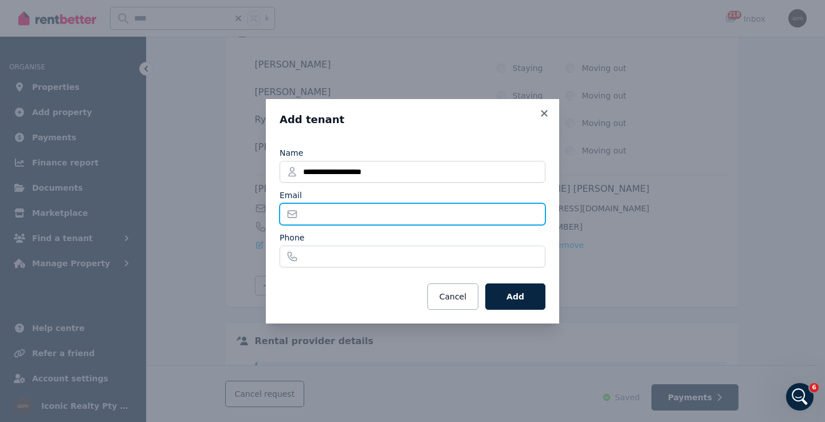
paste input "**********"
type input "*"
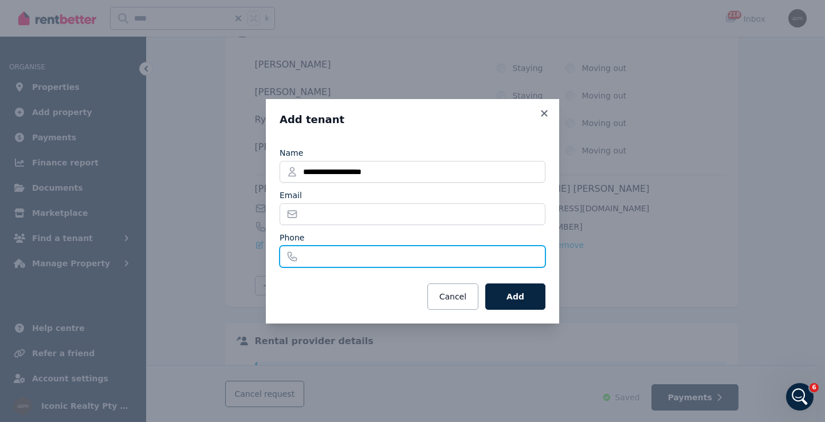
paste input "**********"
type input "**********"
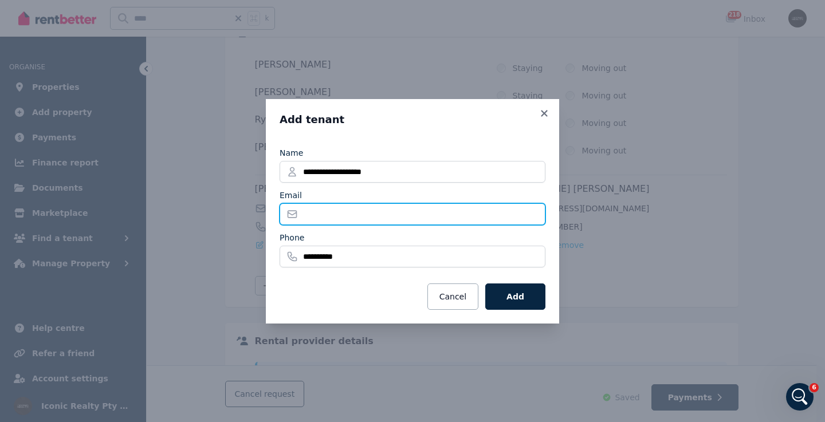
click at [329, 214] on input "Email" at bounding box center [413, 214] width 266 height 22
paste input "**********"
type input "**********"
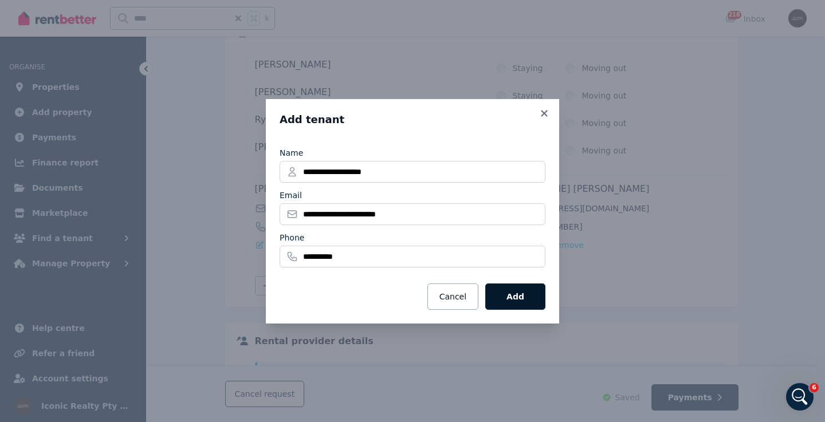
click at [524, 302] on button "Add" at bounding box center [515, 297] width 60 height 26
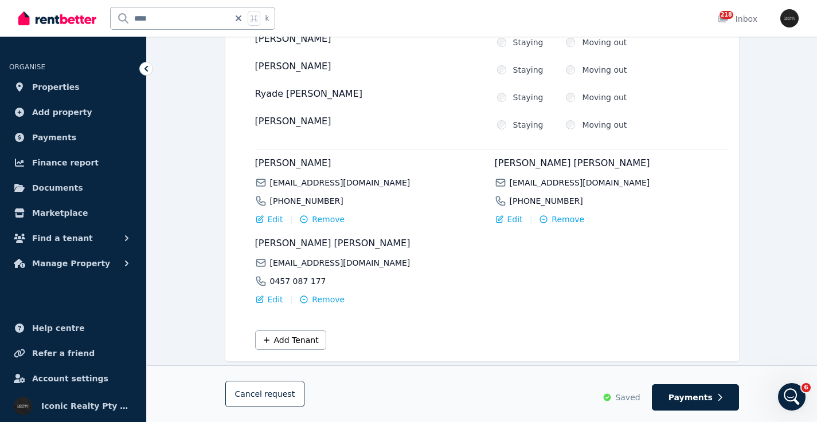
scroll to position [205, 0]
